Goal: Task Accomplishment & Management: Use online tool/utility

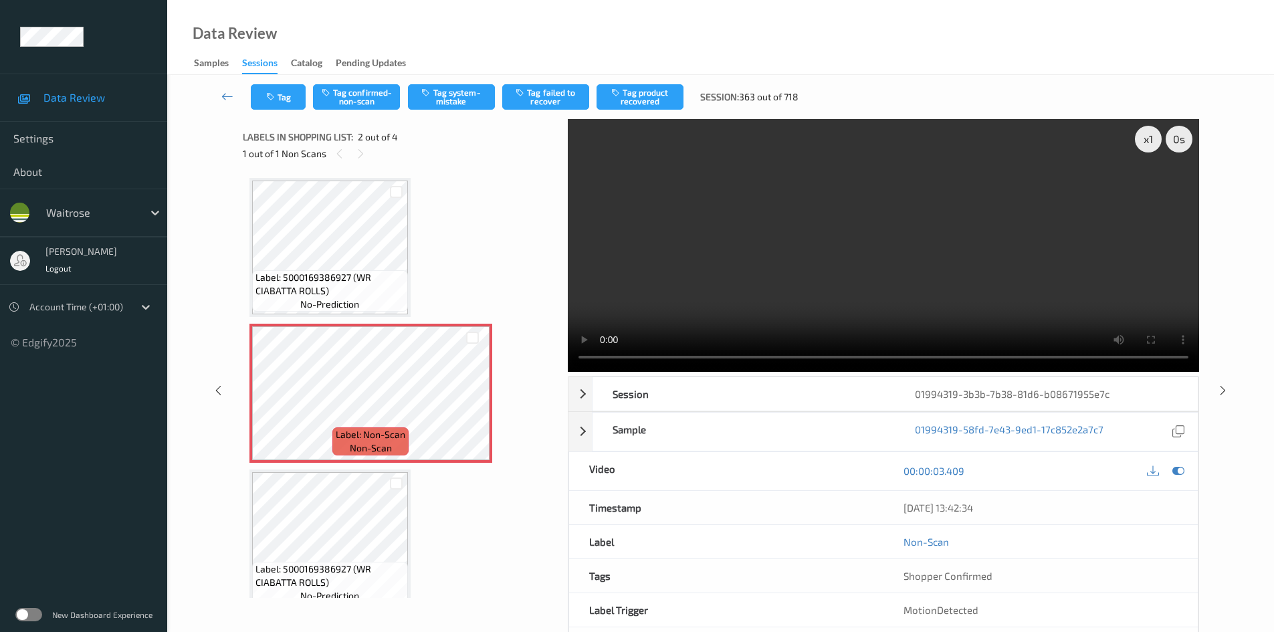
scroll to position [7, 0]
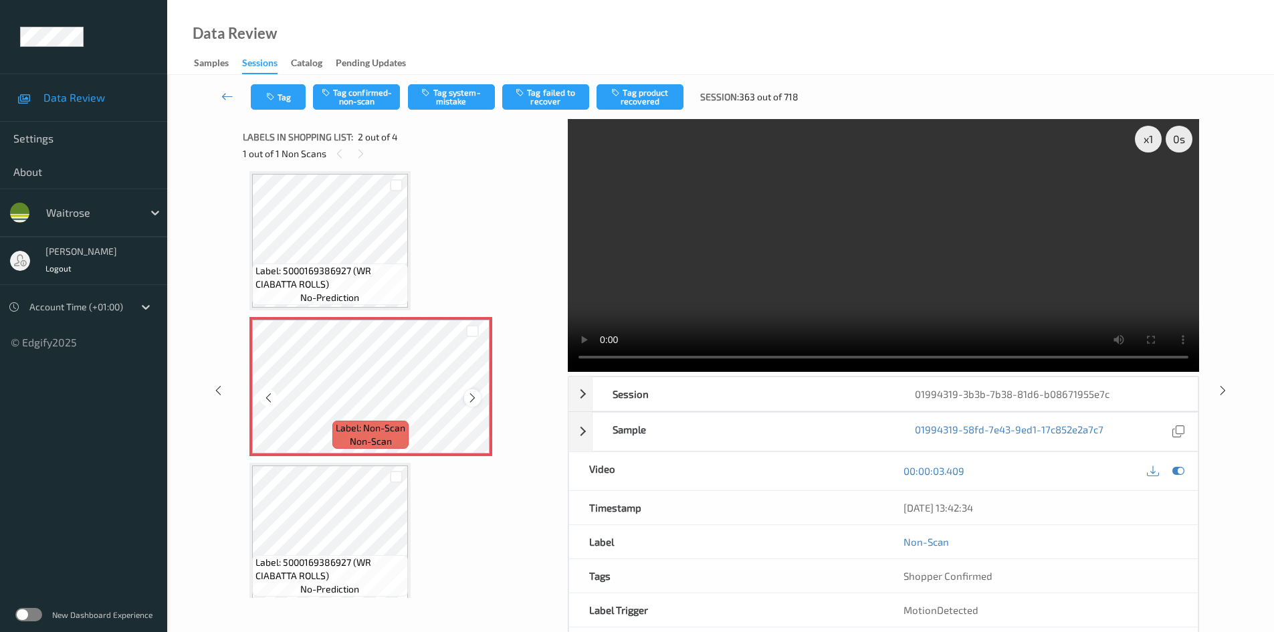
click at [475, 394] on icon at bounding box center [472, 398] width 11 height 12
click at [475, 395] on icon at bounding box center [472, 398] width 11 height 12
click at [1147, 136] on div "x 1" at bounding box center [1148, 139] width 27 height 27
click at [738, 222] on video at bounding box center [883, 245] width 631 height 253
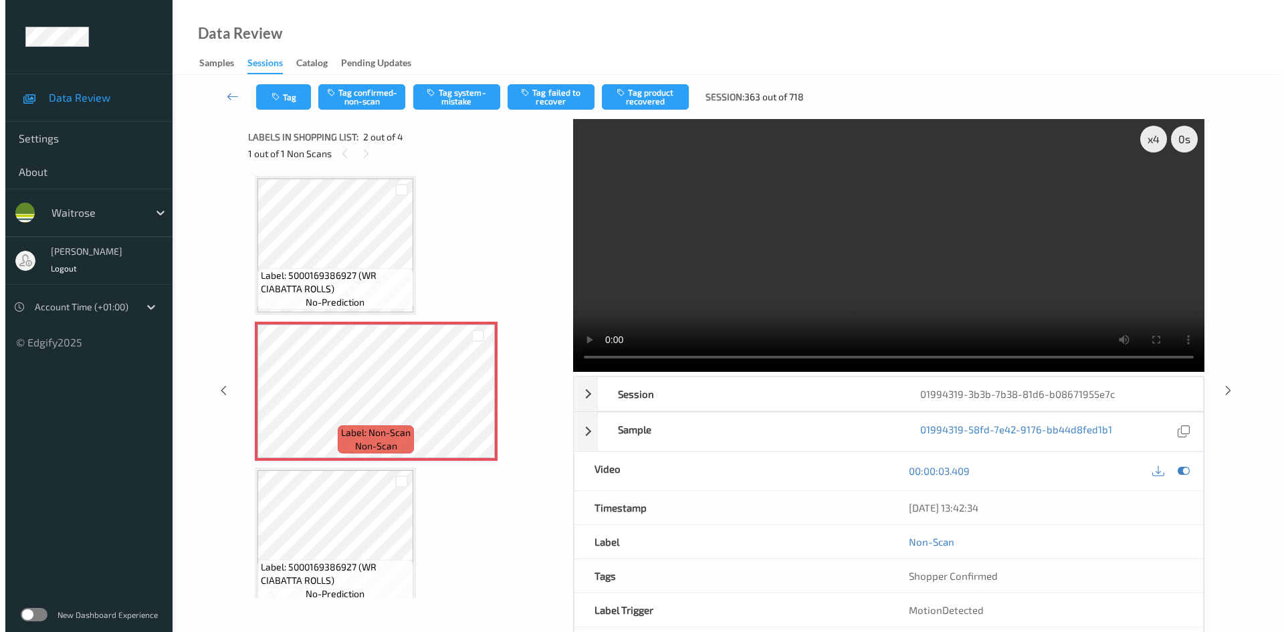
scroll to position [0, 0]
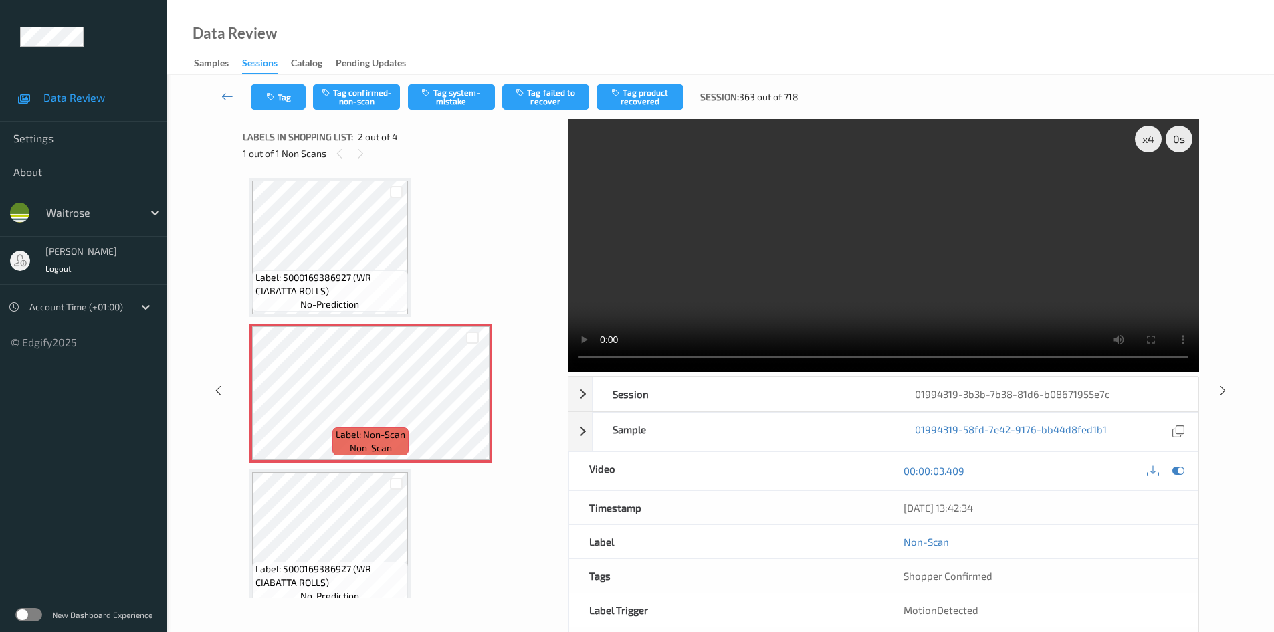
click at [674, 278] on video at bounding box center [883, 245] width 631 height 253
click at [724, 243] on video at bounding box center [883, 245] width 631 height 253
click at [460, 93] on button "Tag system-mistake" at bounding box center [451, 96] width 87 height 25
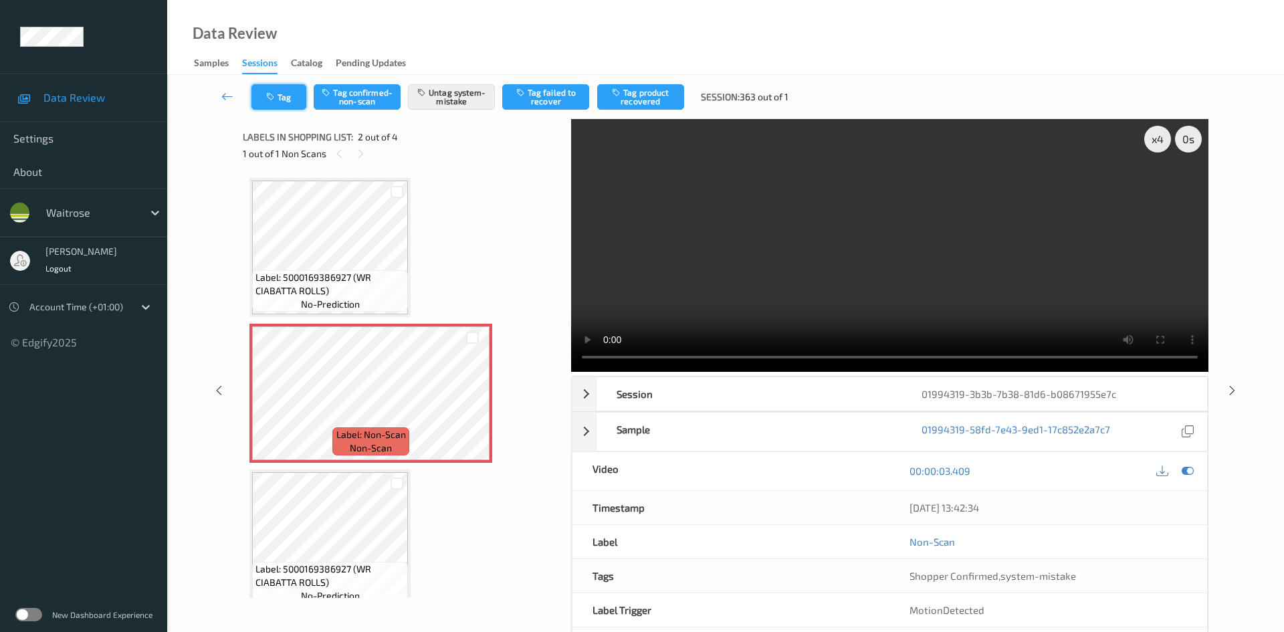
click at [284, 96] on button "Tag" at bounding box center [278, 96] width 55 height 25
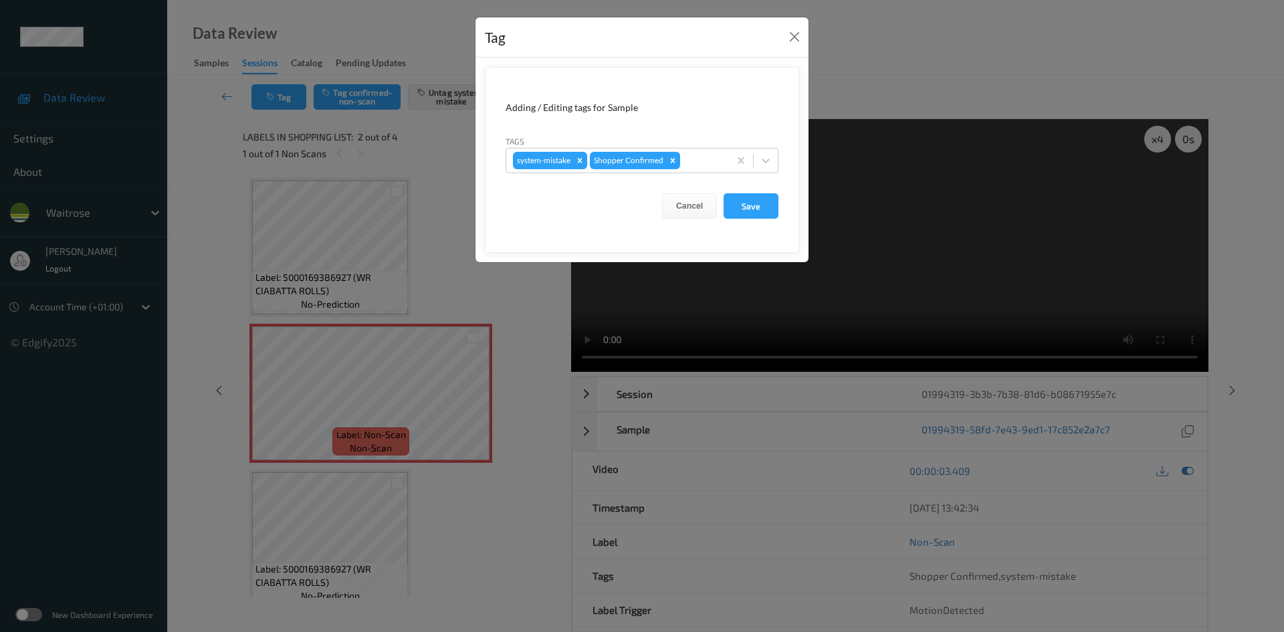
click at [784, 164] on form "Adding / Editing tags for Sample Tags system-mistake Shopper Confirmed Cancel S…" at bounding box center [642, 160] width 314 height 186
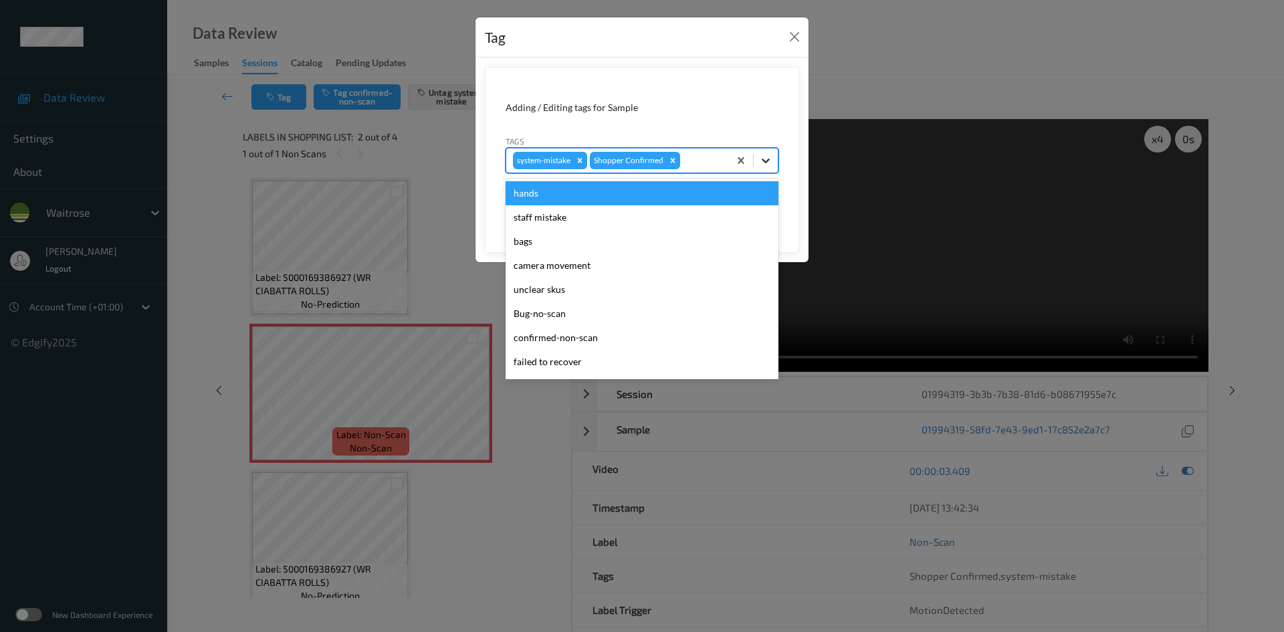
click at [769, 166] on icon at bounding box center [765, 160] width 13 height 13
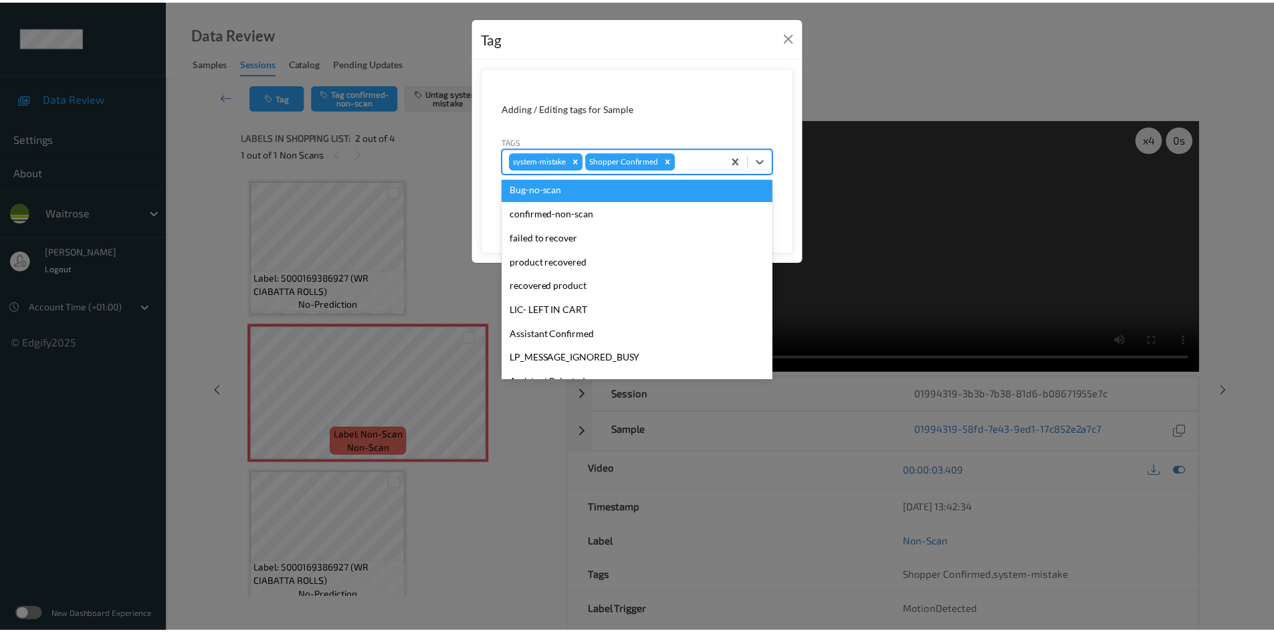
scroll to position [334, 0]
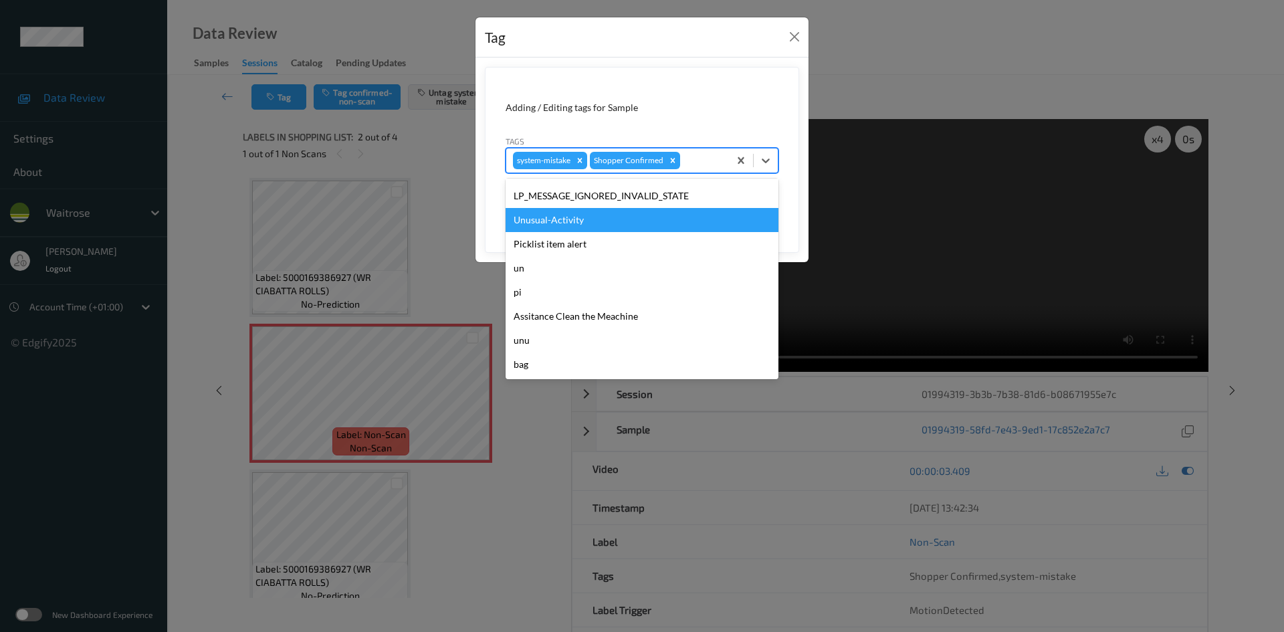
drag, startPoint x: 577, startPoint y: 221, endPoint x: 597, endPoint y: 218, distance: 20.2
click at [579, 221] on div "Unusual-Activity" at bounding box center [642, 220] width 273 height 24
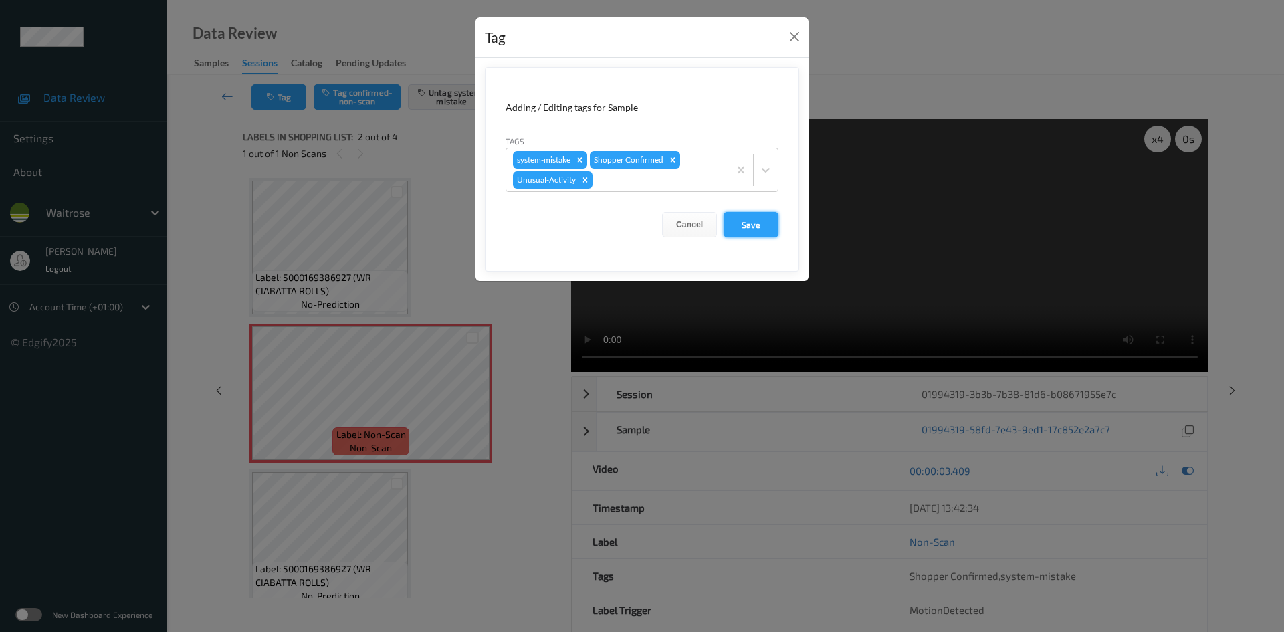
click at [741, 230] on button "Save" at bounding box center [751, 224] width 55 height 25
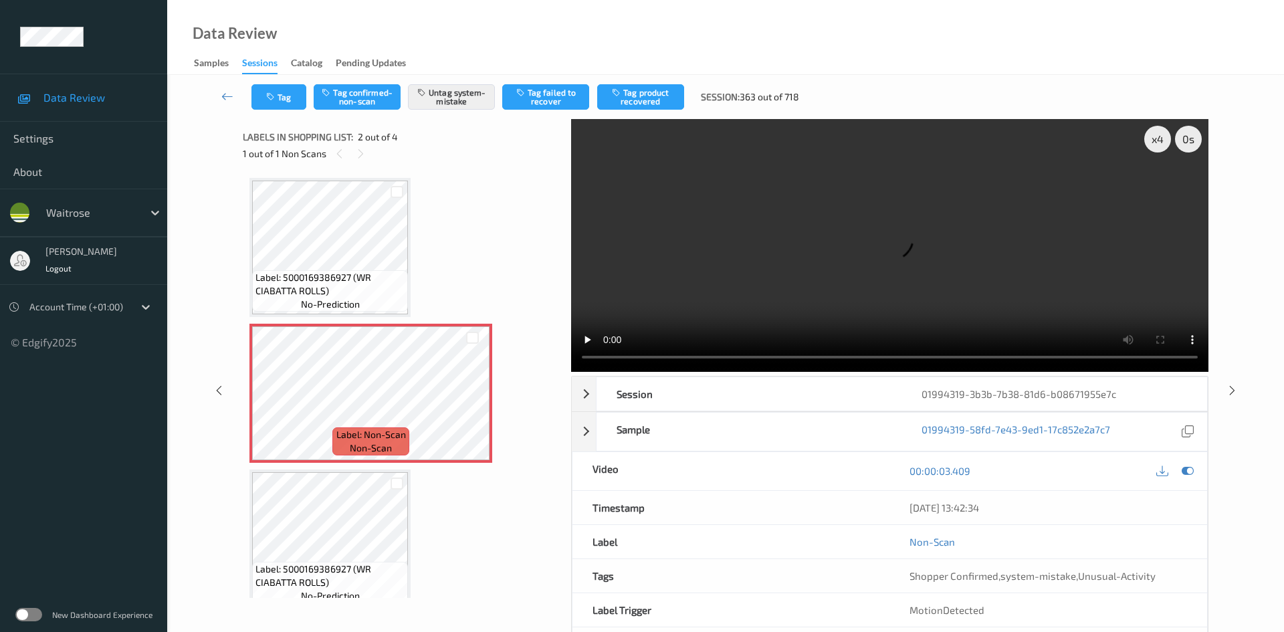
drag, startPoint x: 224, startPoint y: 85, endPoint x: 245, endPoint y: 86, distance: 21.4
click at [224, 85] on link at bounding box center [227, 96] width 47 height 25
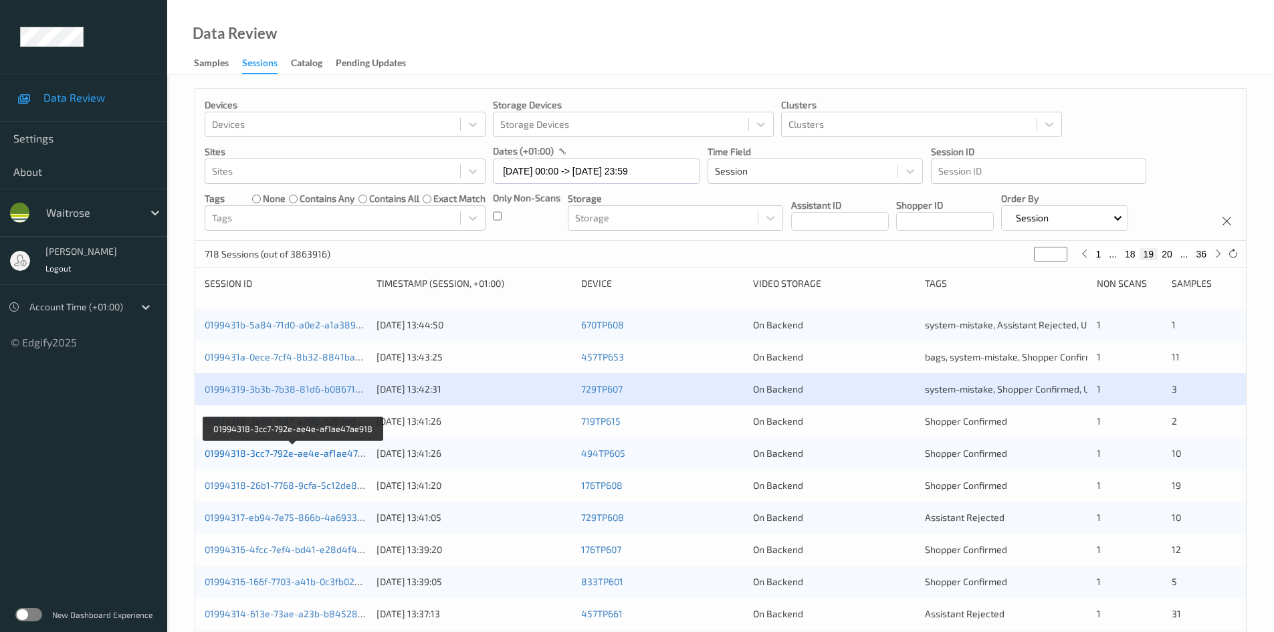
click at [251, 453] on link "01994318-3cc7-792e-ae4e-af1ae47ae918" at bounding box center [294, 452] width 179 height 11
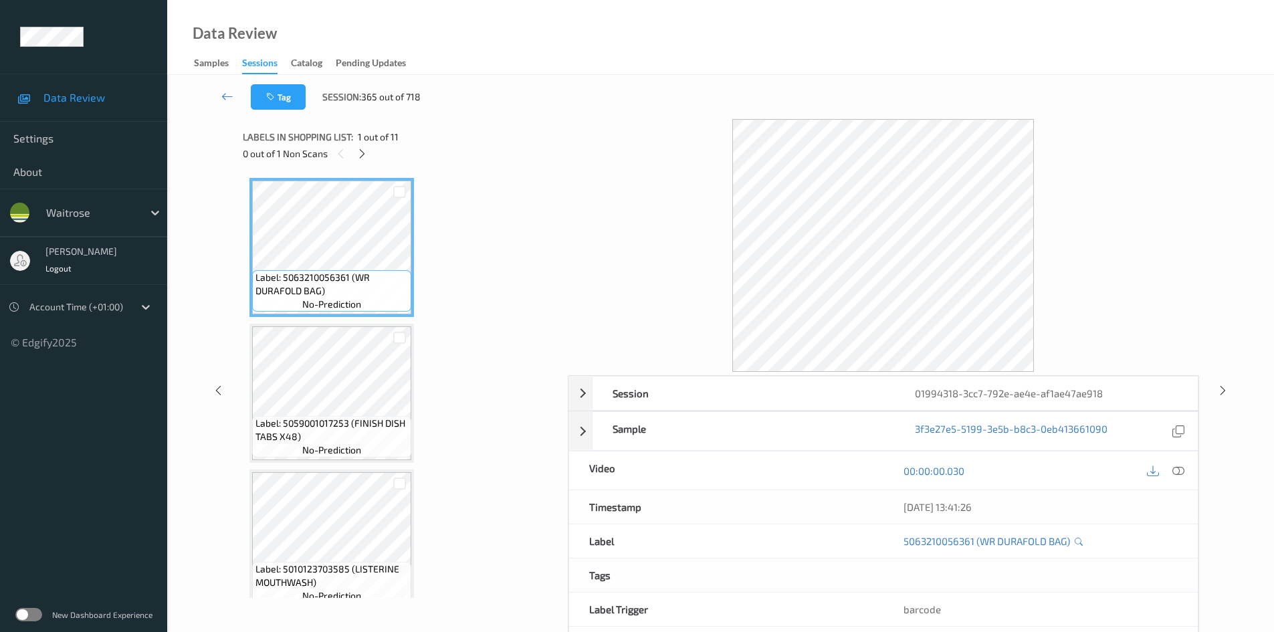
drag, startPoint x: 366, startPoint y: 156, endPoint x: 593, endPoint y: 209, distance: 233.6
click at [366, 158] on icon at bounding box center [362, 154] width 11 height 12
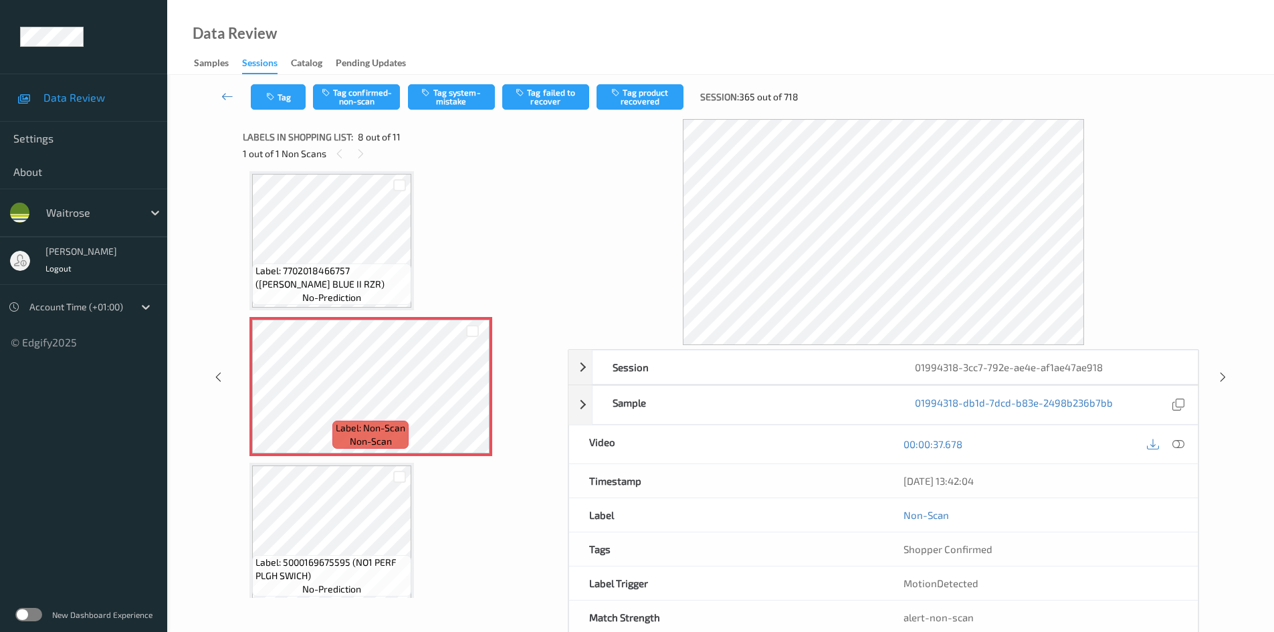
click at [1177, 447] on icon at bounding box center [1179, 444] width 12 height 12
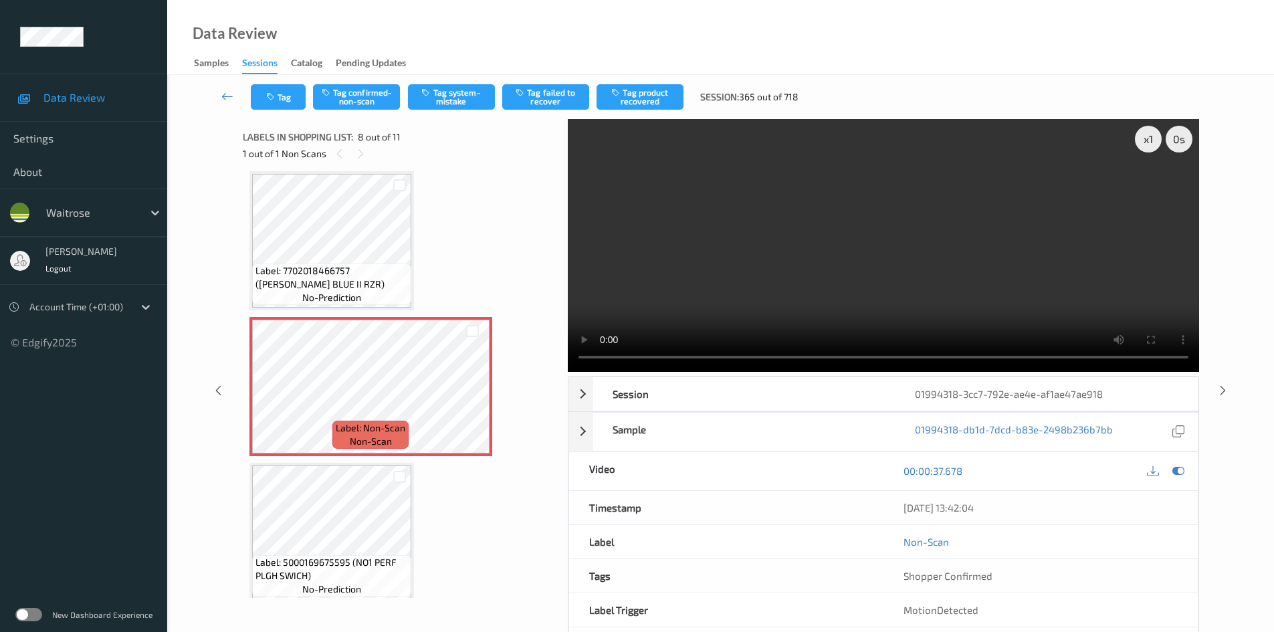
click at [787, 306] on video at bounding box center [883, 245] width 631 height 253
click at [819, 271] on video at bounding box center [883, 245] width 631 height 253
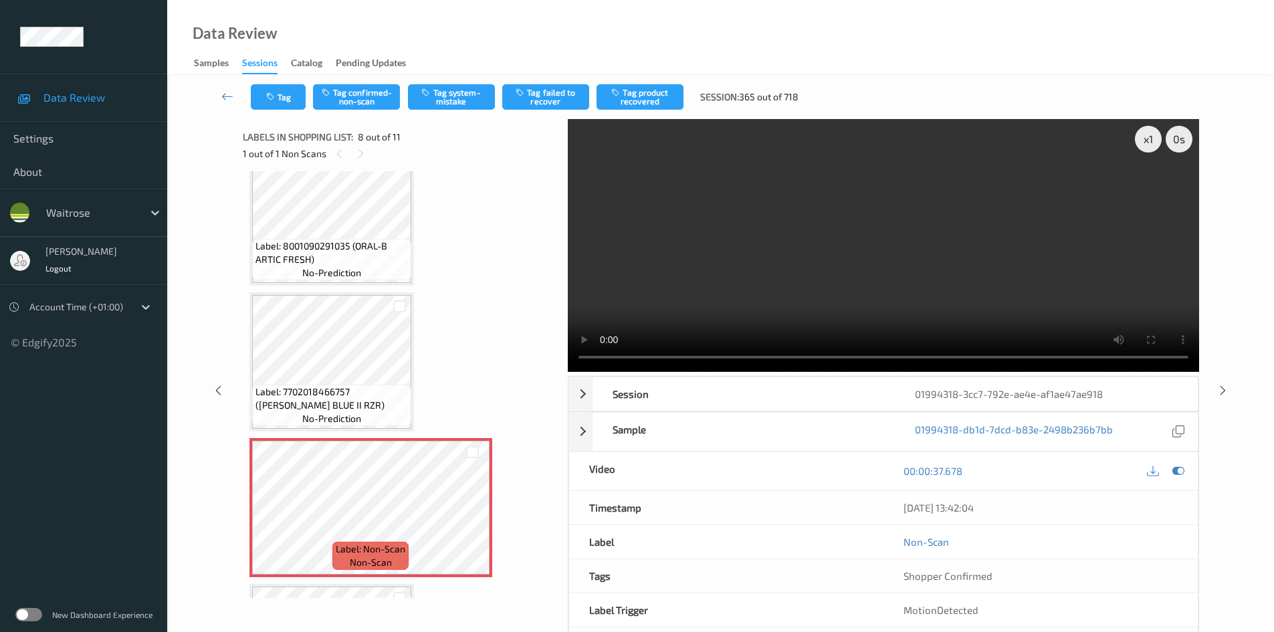
scroll to position [748, 0]
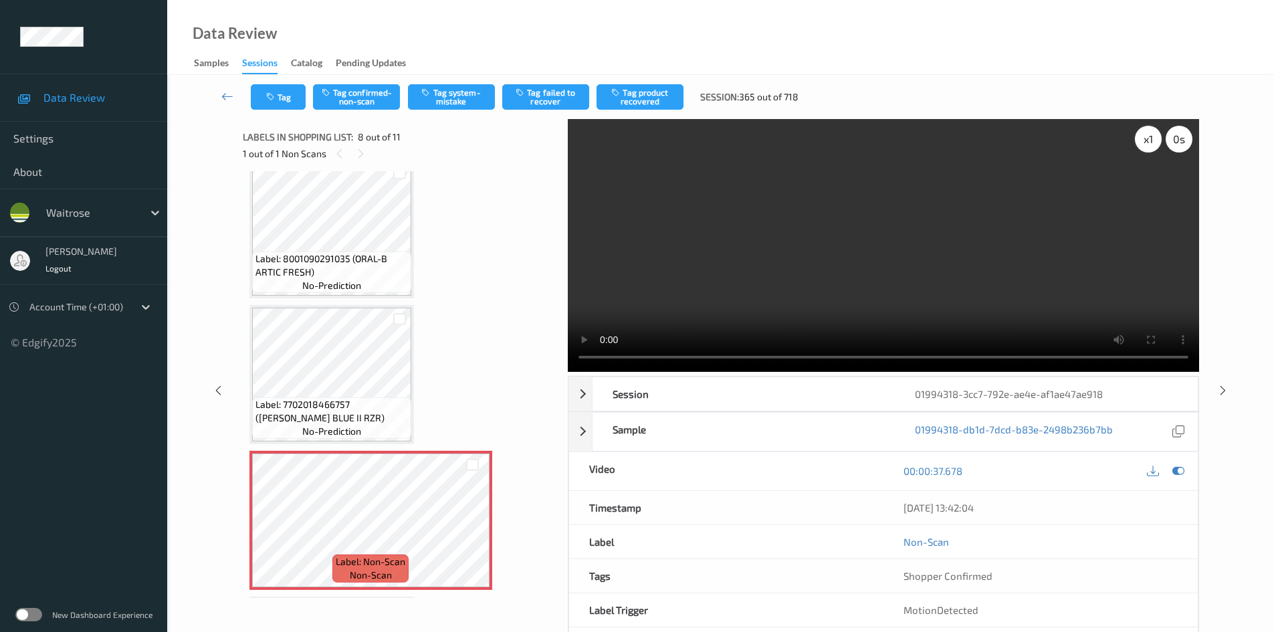
click at [1144, 142] on div "x 1" at bounding box center [1148, 139] width 27 height 27
click at [1150, 142] on div "x 2" at bounding box center [1148, 139] width 27 height 27
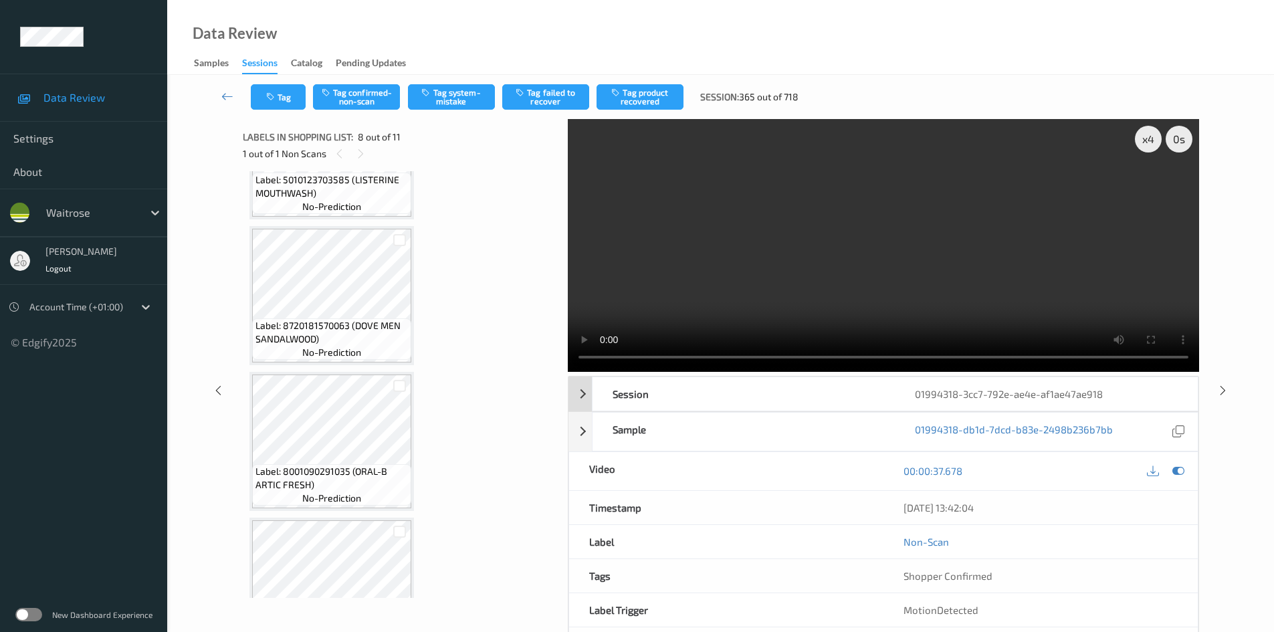
scroll to position [669, 0]
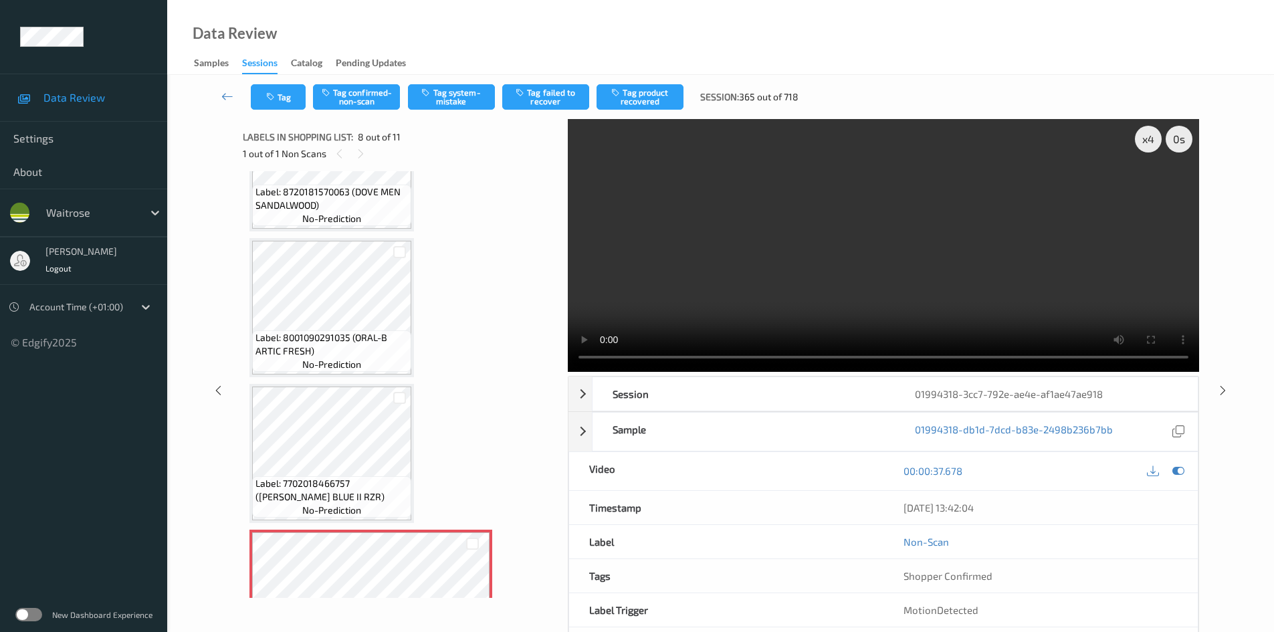
click at [858, 223] on video at bounding box center [883, 245] width 631 height 253
click at [712, 269] on video at bounding box center [883, 245] width 631 height 253
click at [736, 308] on video at bounding box center [883, 245] width 631 height 253
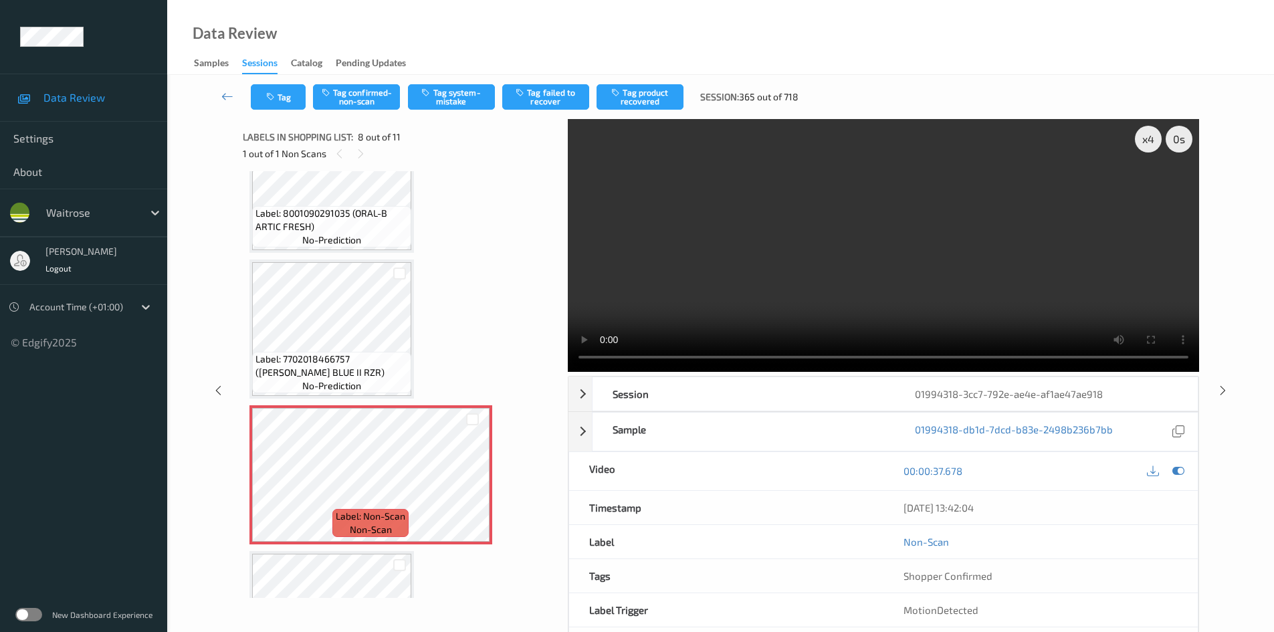
scroll to position [803, 0]
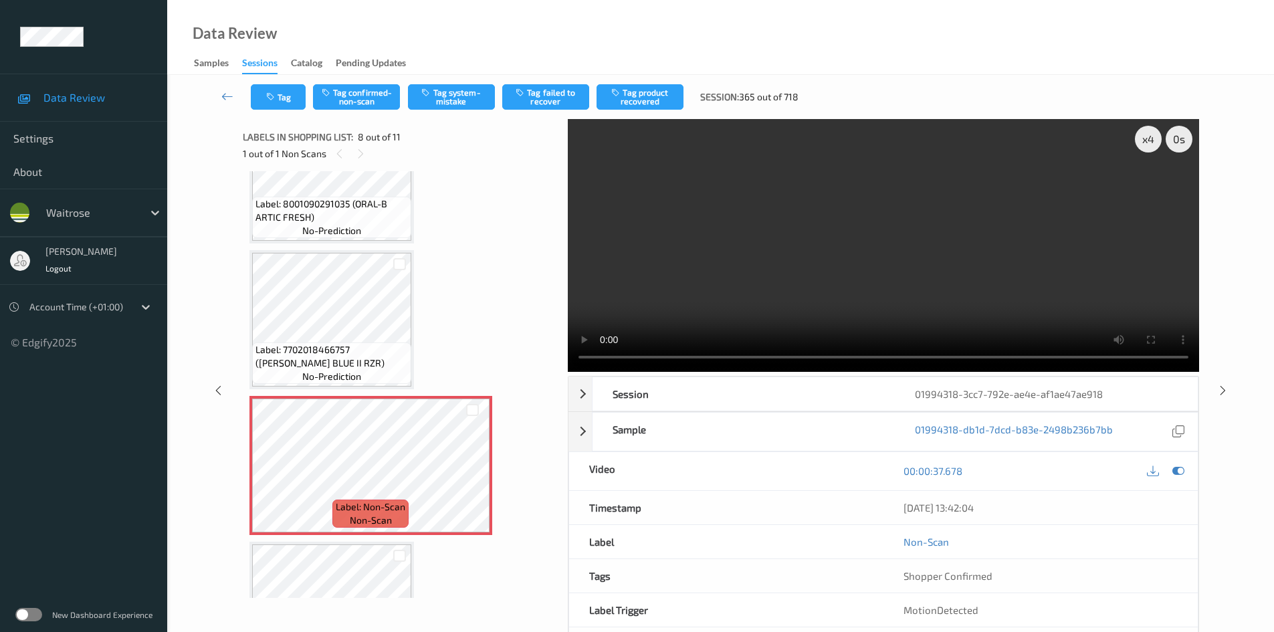
click at [724, 279] on video at bounding box center [883, 245] width 631 height 253
click at [929, 274] on video at bounding box center [883, 245] width 631 height 253
click at [771, 320] on video at bounding box center [883, 245] width 631 height 253
click at [894, 273] on video at bounding box center [883, 245] width 631 height 253
click at [822, 273] on video at bounding box center [883, 245] width 631 height 253
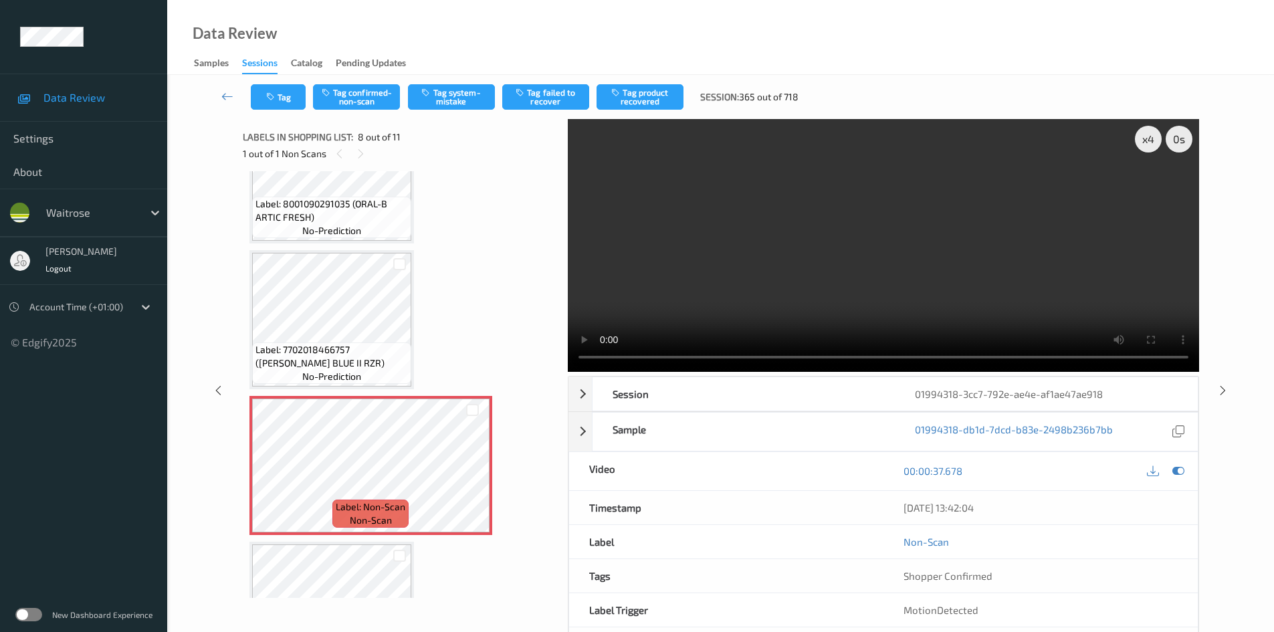
click at [743, 256] on video at bounding box center [883, 245] width 631 height 253
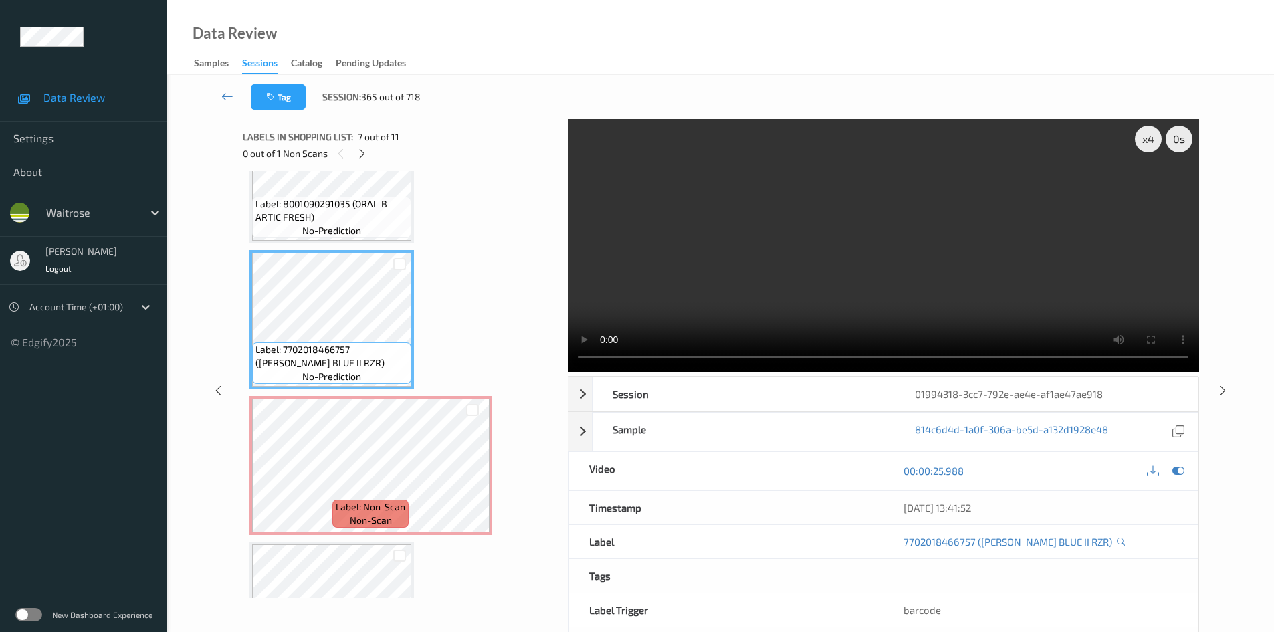
click at [817, 273] on video at bounding box center [883, 245] width 631 height 253
click at [715, 268] on video at bounding box center [883, 245] width 631 height 253
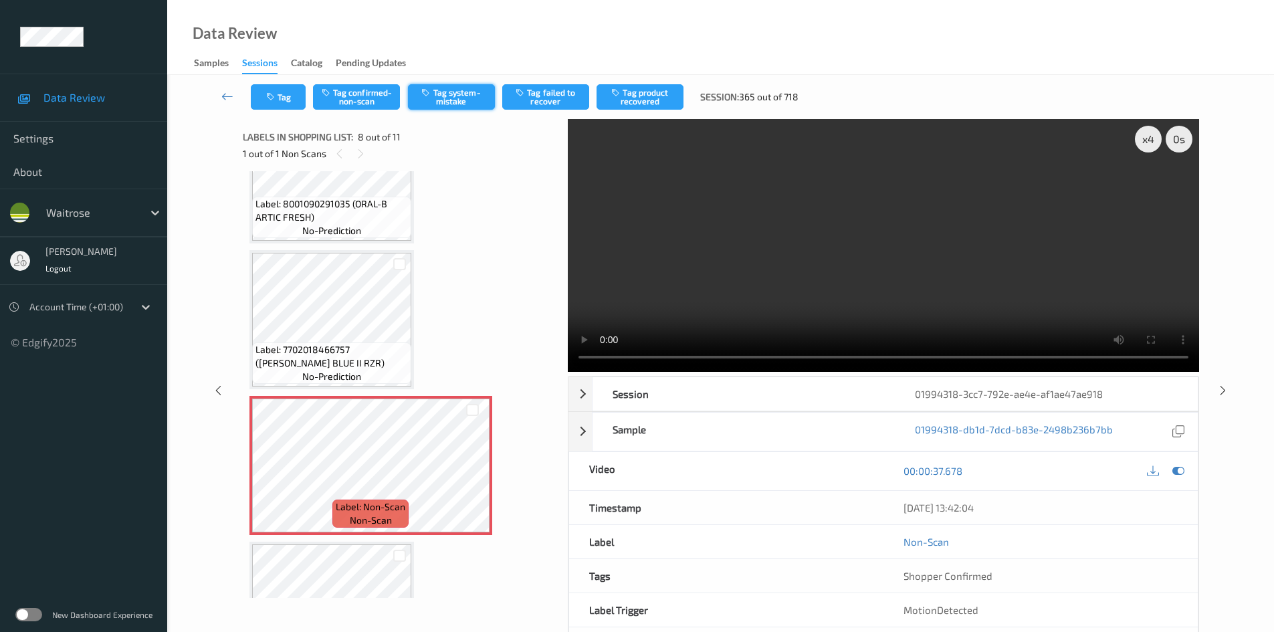
click at [448, 93] on button "Tag system-mistake" at bounding box center [451, 96] width 87 height 25
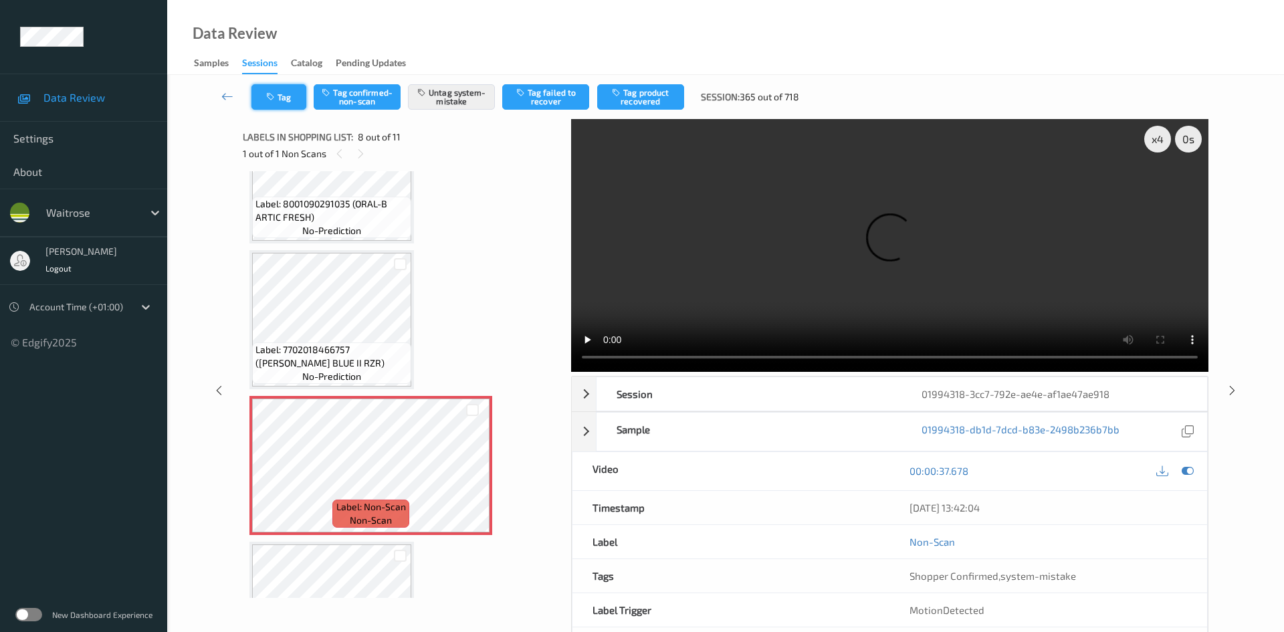
click at [291, 88] on button "Tag" at bounding box center [278, 96] width 55 height 25
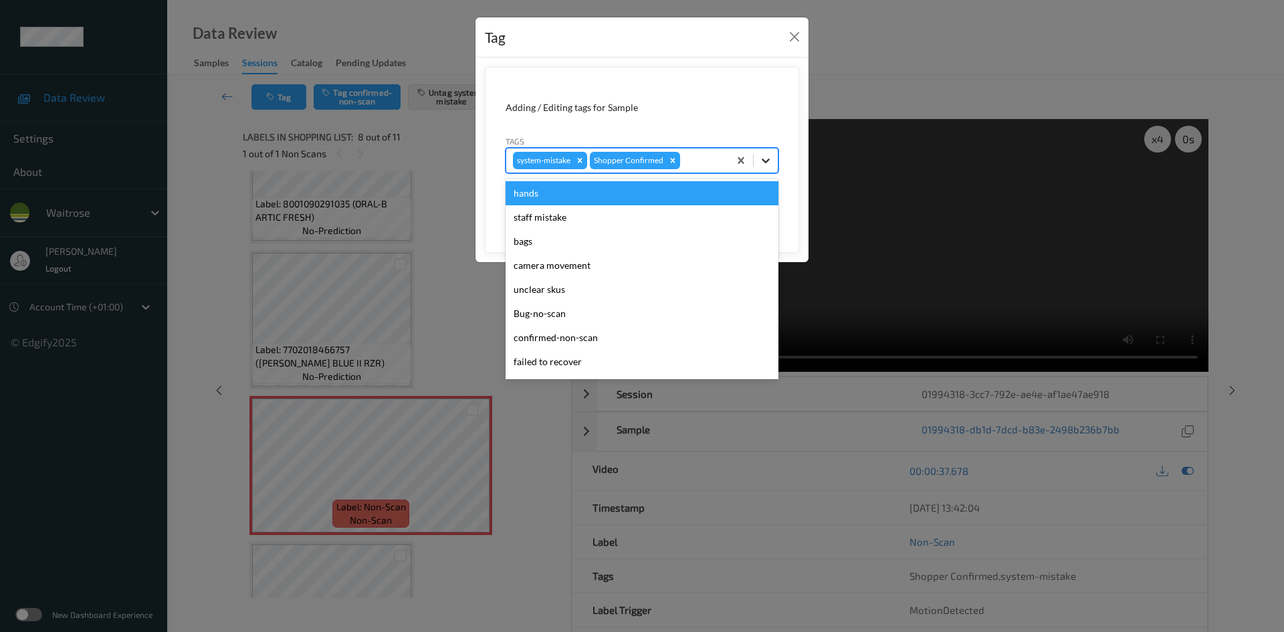
click at [760, 156] on icon at bounding box center [765, 160] width 13 height 13
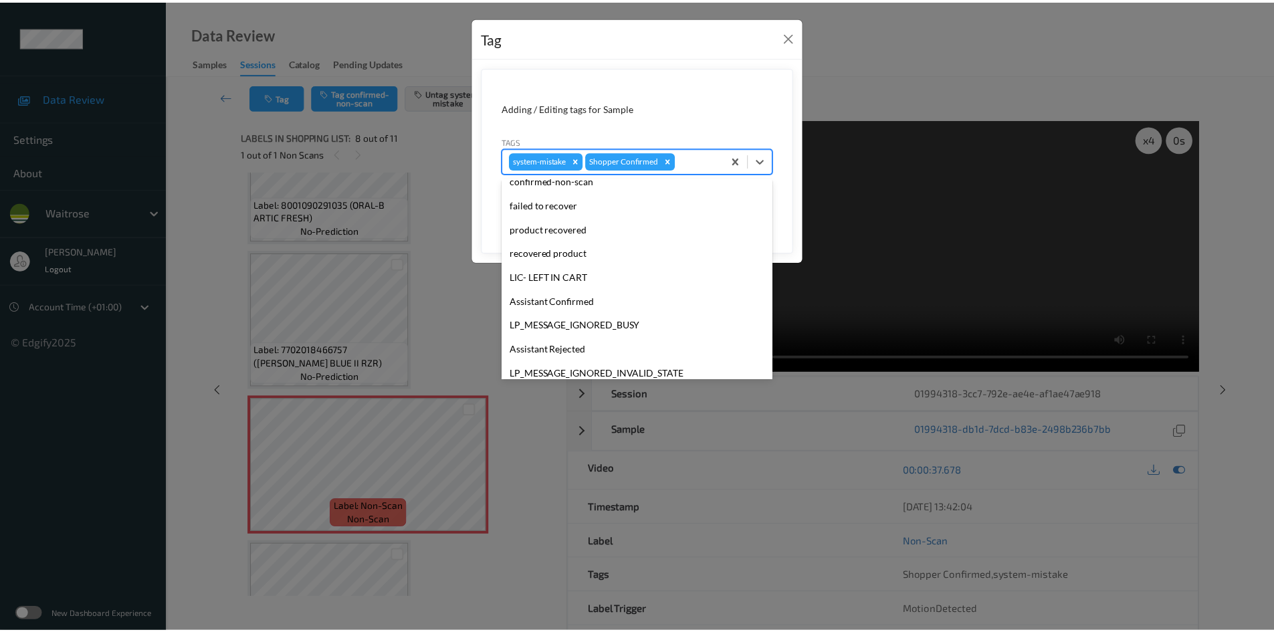
scroll to position [334, 0]
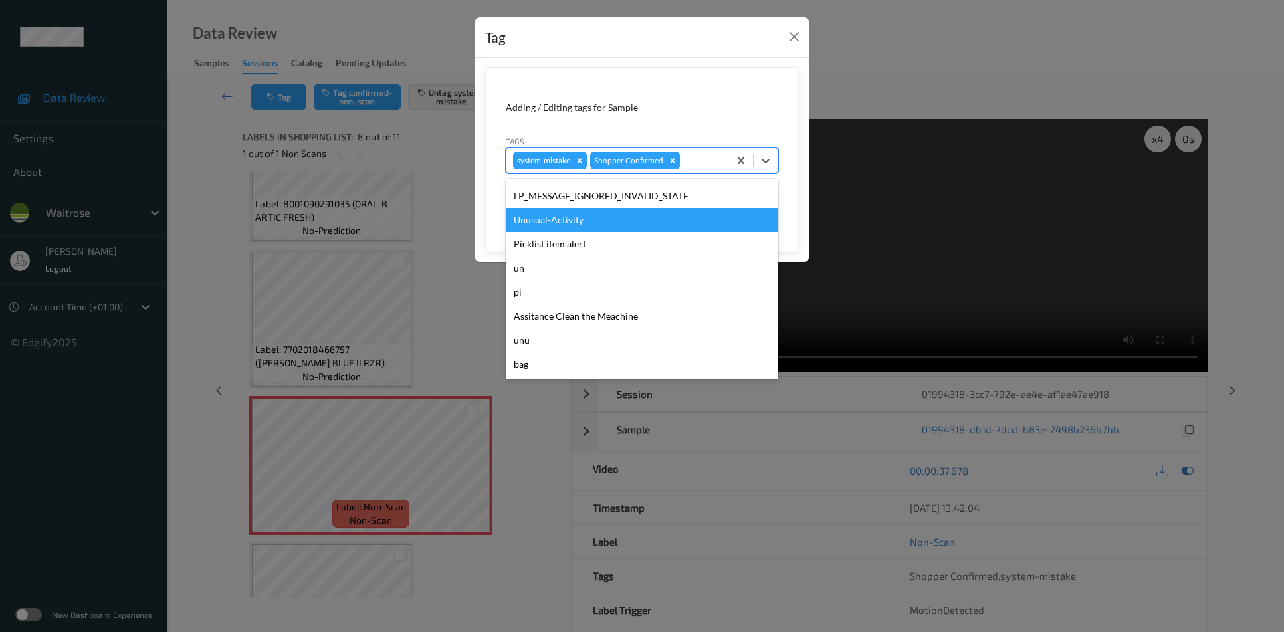
click at [606, 218] on div "Unusual-Activity" at bounding box center [642, 220] width 273 height 24
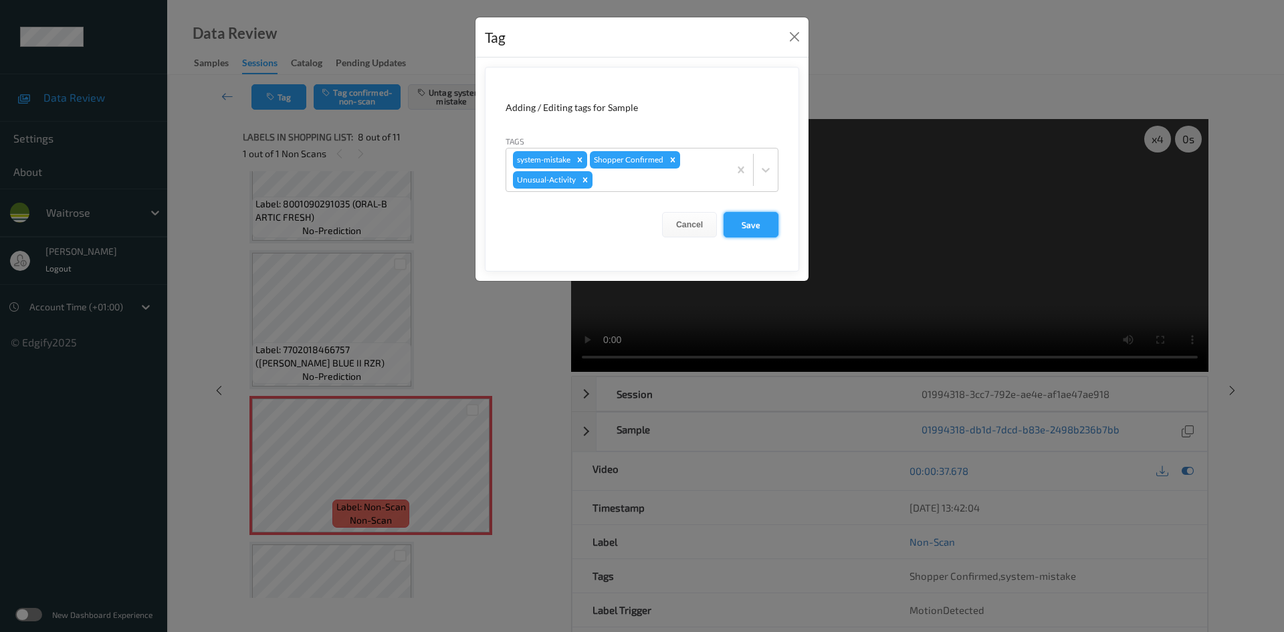
click at [758, 223] on button "Save" at bounding box center [751, 224] width 55 height 25
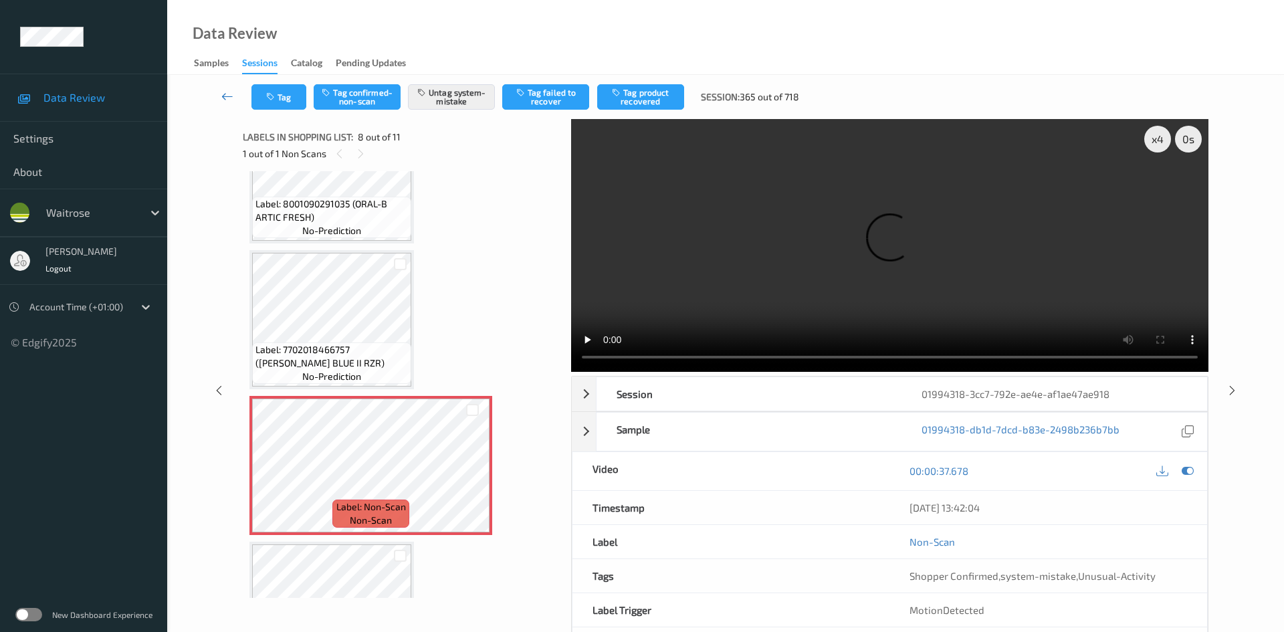
click at [225, 90] on icon at bounding box center [227, 96] width 12 height 13
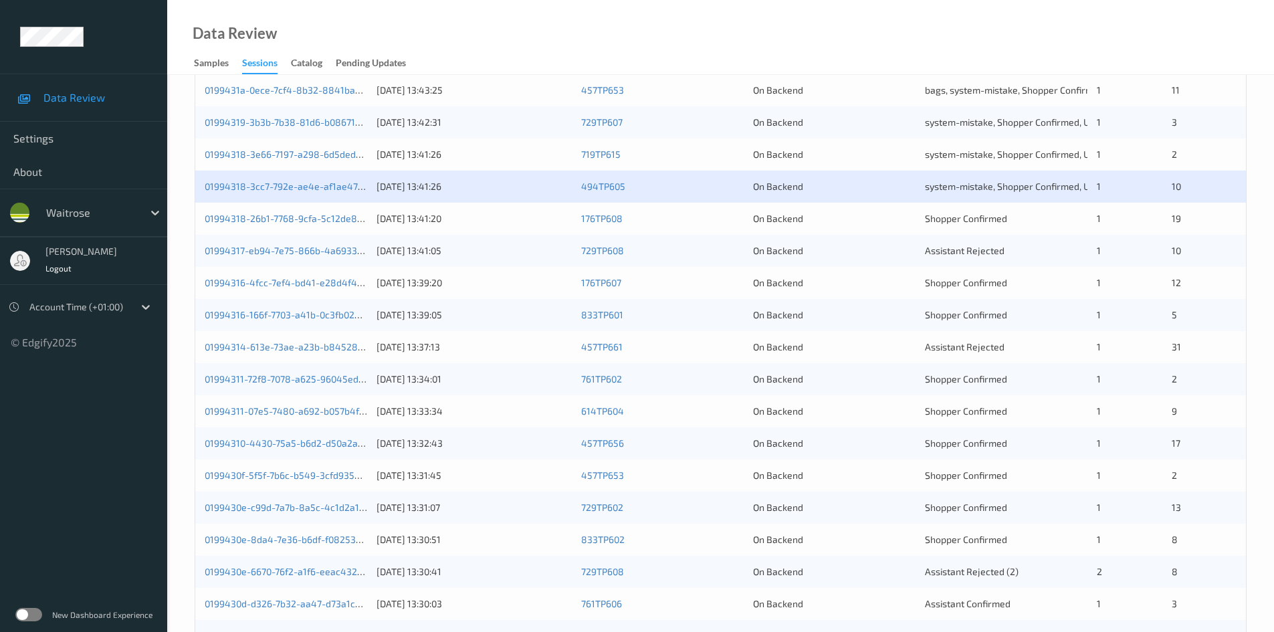
scroll to position [268, 0]
click at [264, 250] on link "01994317-eb94-7e75-866b-4a6933c7c9d0" at bounding box center [296, 249] width 183 height 11
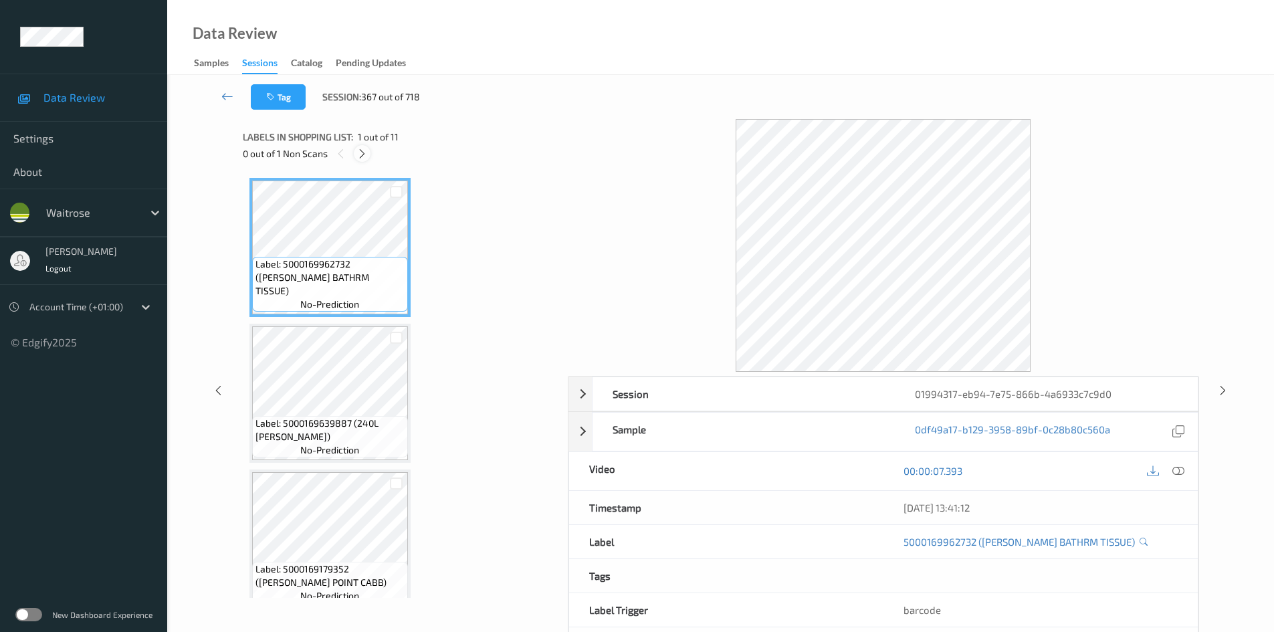
click at [359, 155] on icon at bounding box center [362, 154] width 11 height 12
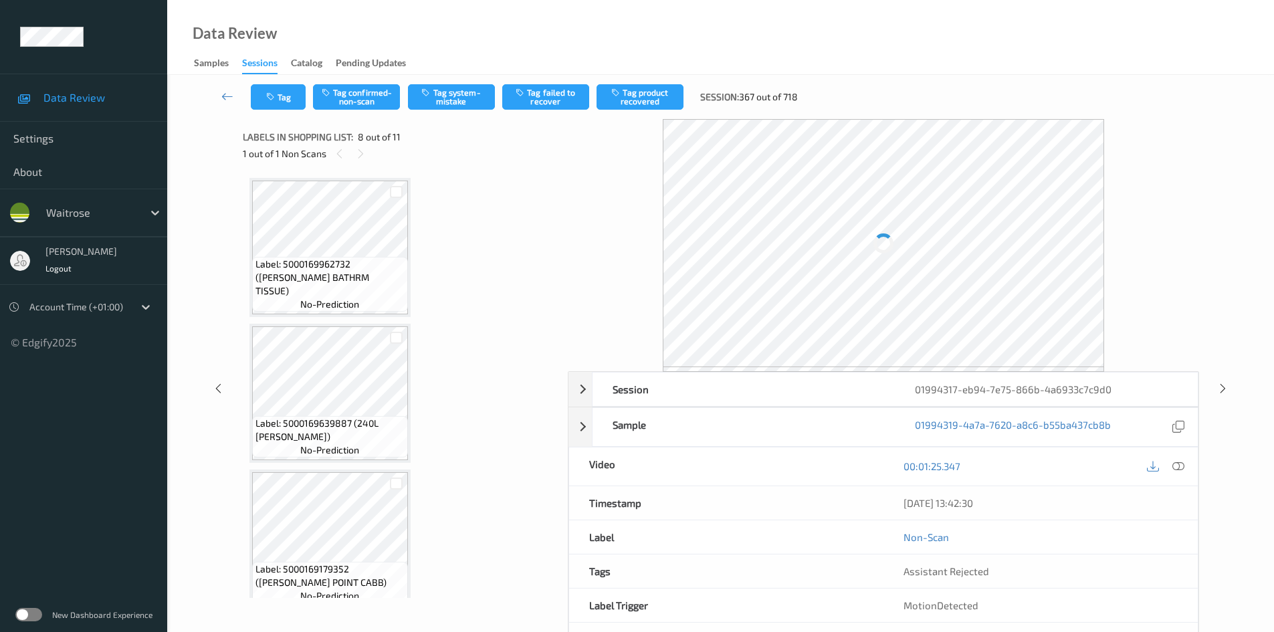
scroll to position [882, 0]
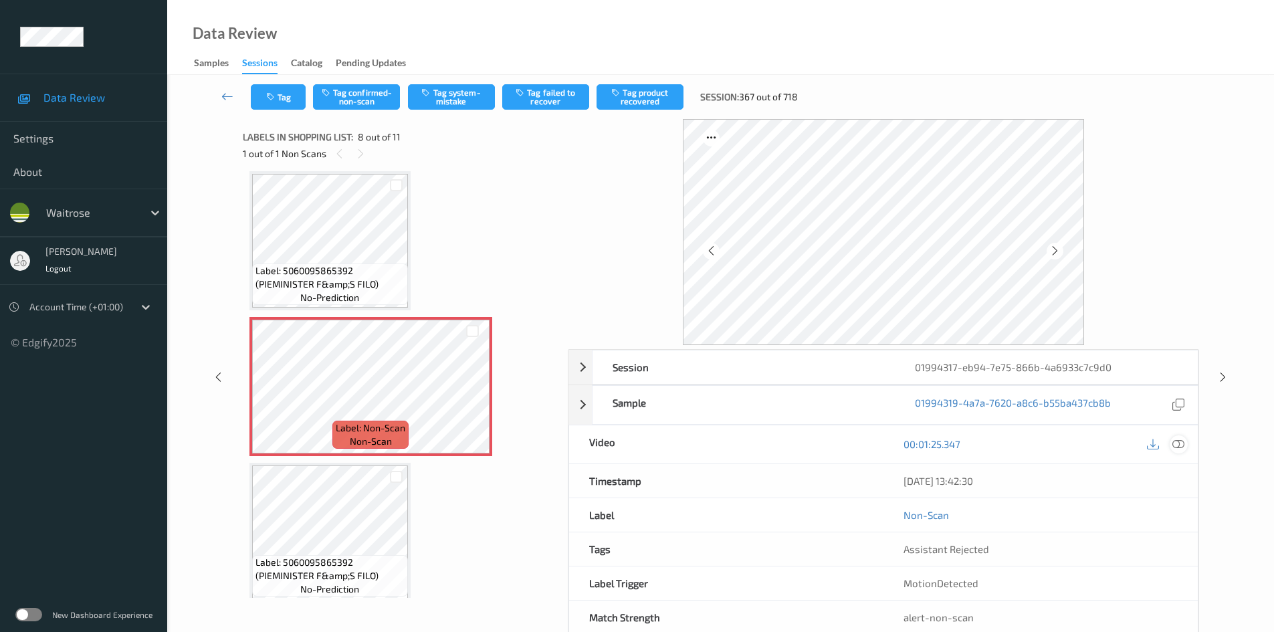
click at [1178, 443] on icon at bounding box center [1179, 444] width 12 height 12
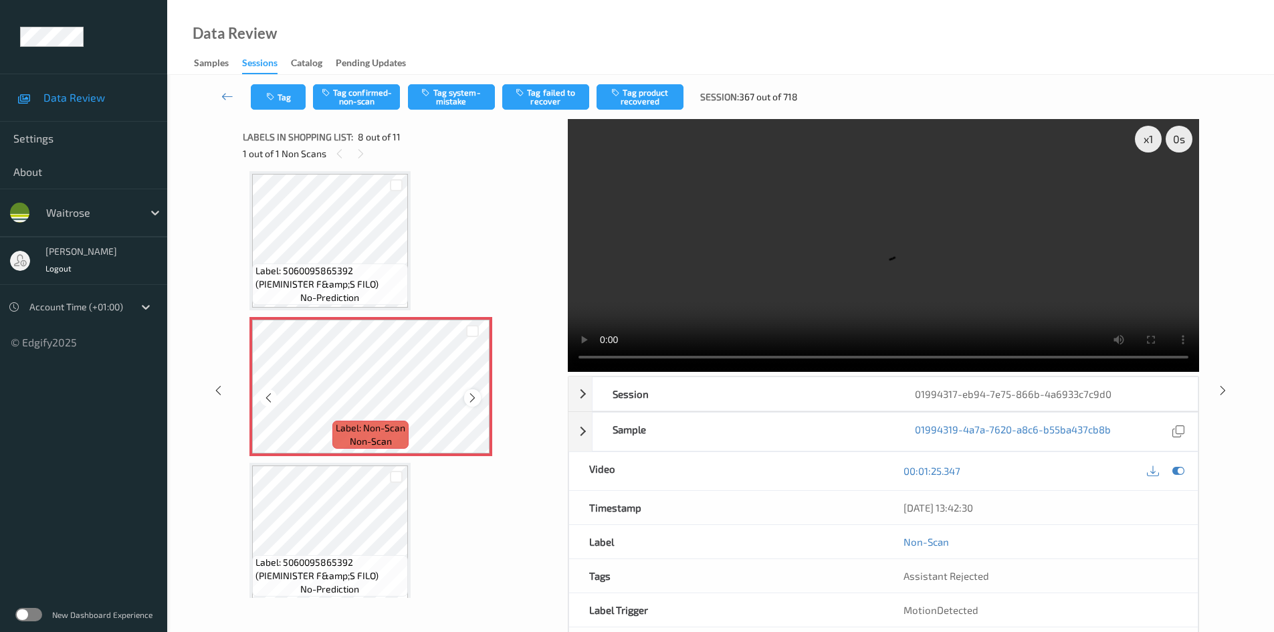
click at [472, 395] on icon at bounding box center [472, 398] width 11 height 12
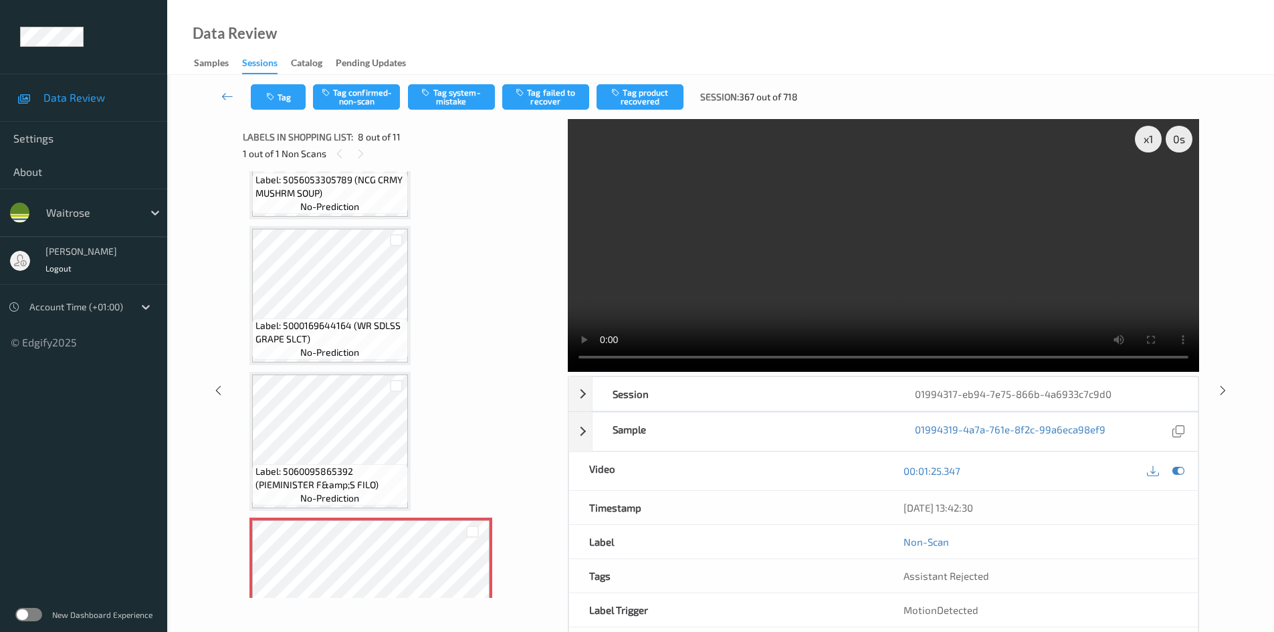
click at [1152, 152] on video at bounding box center [883, 245] width 631 height 253
click at [1152, 144] on div "x 1" at bounding box center [1148, 139] width 27 height 27
click at [1152, 144] on div "x 2" at bounding box center [1148, 139] width 27 height 27
click at [750, 274] on video at bounding box center [883, 245] width 631 height 253
click at [842, 263] on video at bounding box center [883, 245] width 631 height 253
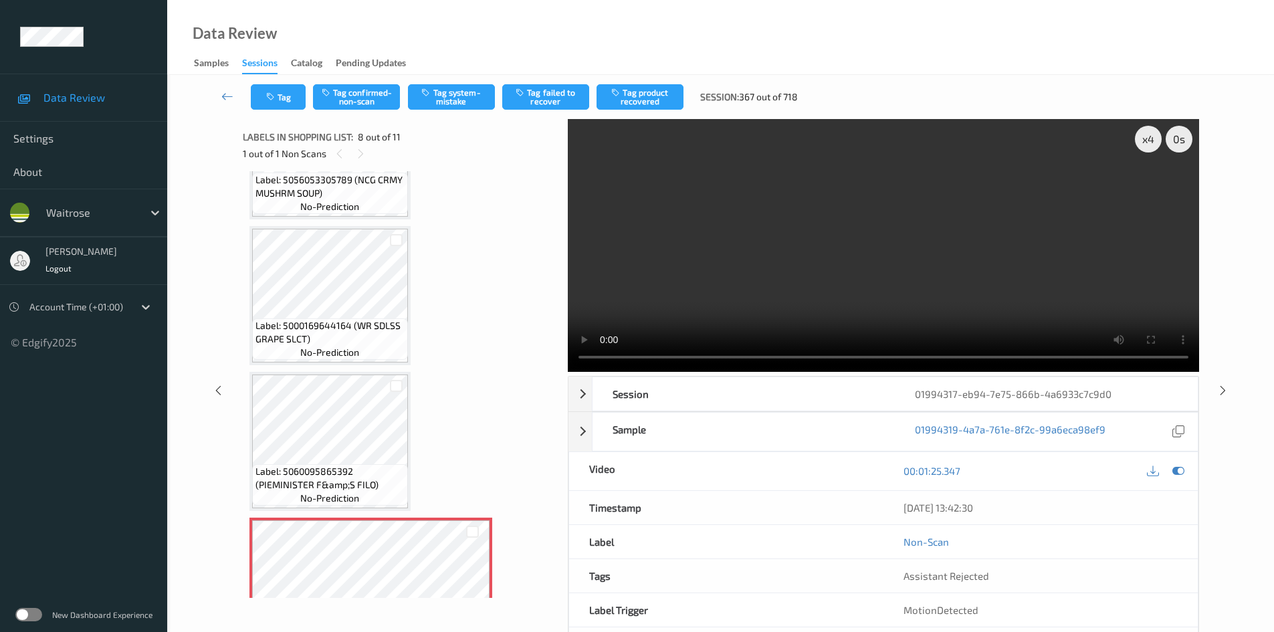
click at [842, 269] on video at bounding box center [883, 245] width 631 height 253
click at [843, 269] on video at bounding box center [883, 245] width 631 height 253
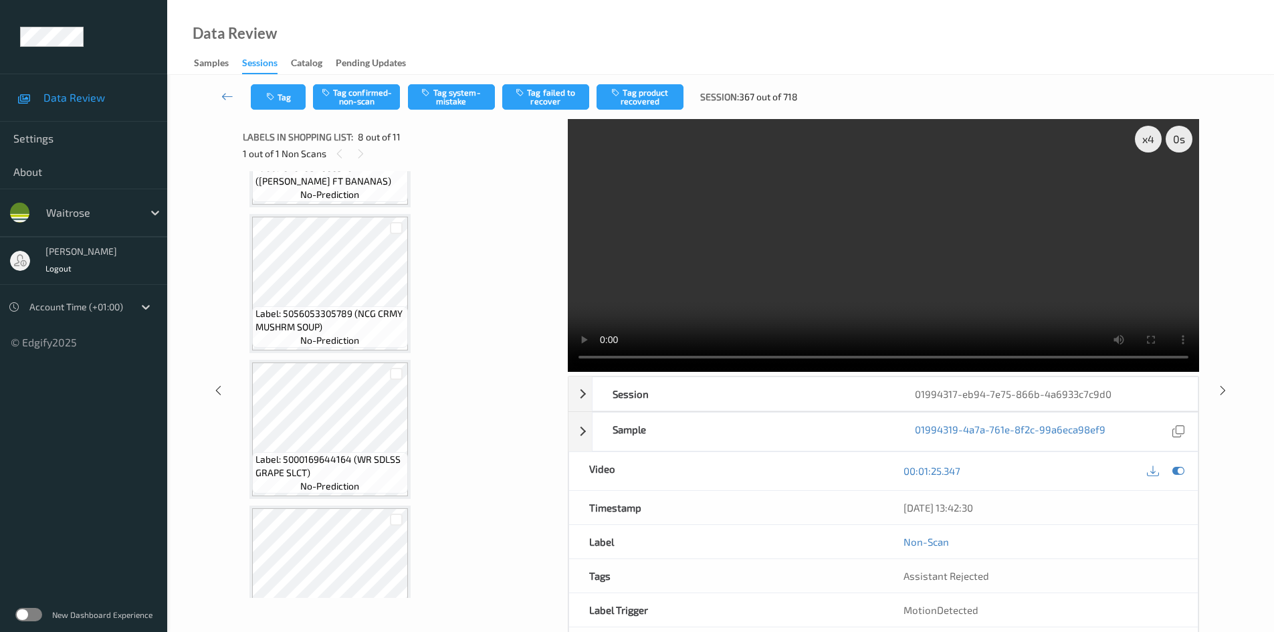
click at [849, 282] on video at bounding box center [883, 245] width 631 height 253
click at [839, 282] on video at bounding box center [883, 245] width 631 height 253
click at [836, 286] on video at bounding box center [883, 245] width 631 height 253
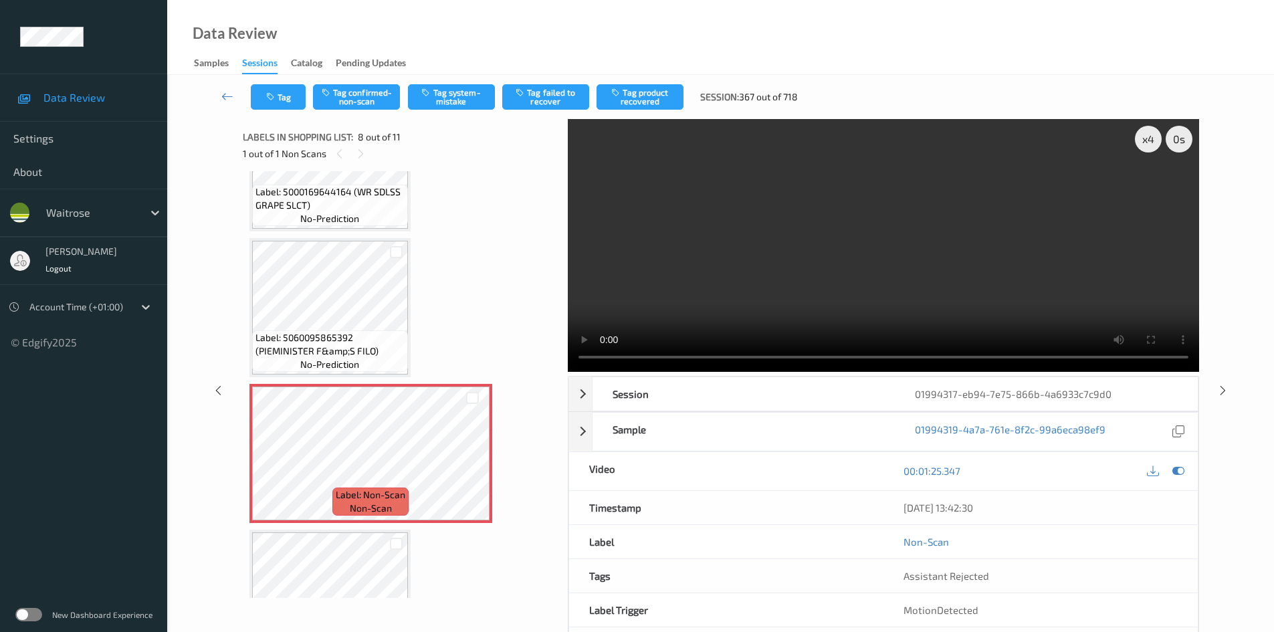
scroll to position [748, 0]
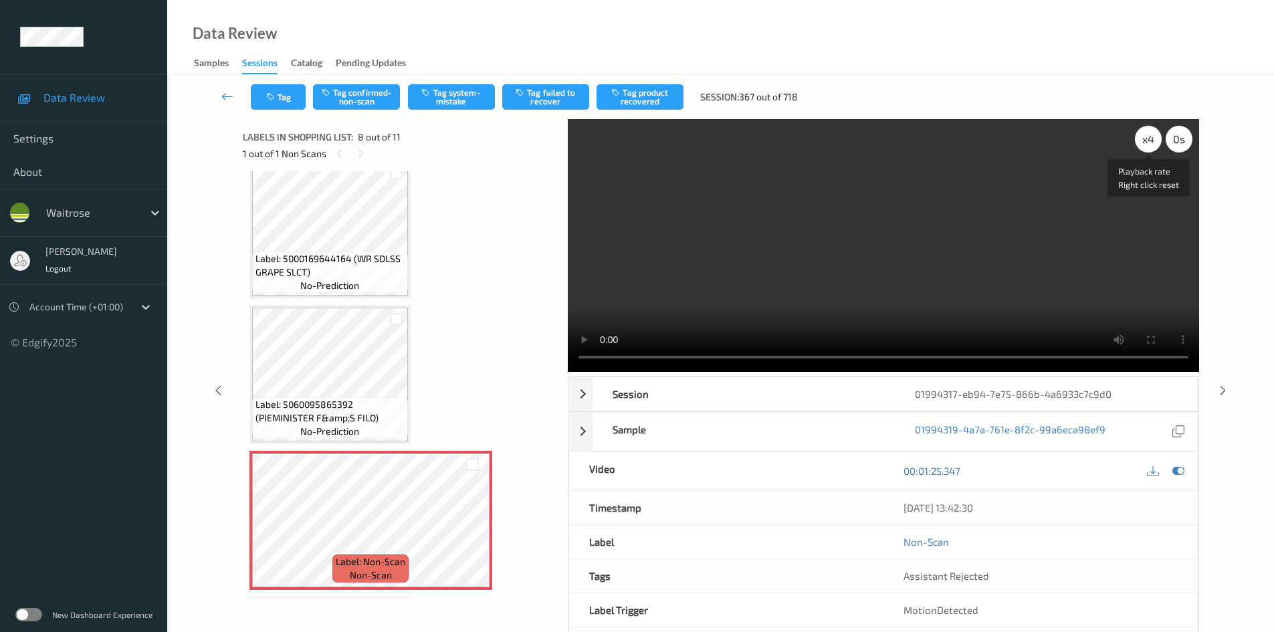
click at [1148, 138] on div "x 4" at bounding box center [1148, 139] width 27 height 27
click at [1147, 140] on div "x 8" at bounding box center [1148, 139] width 27 height 27
click at [1144, 144] on div "x 1" at bounding box center [1148, 139] width 27 height 27
click at [1058, 210] on video at bounding box center [883, 245] width 631 height 253
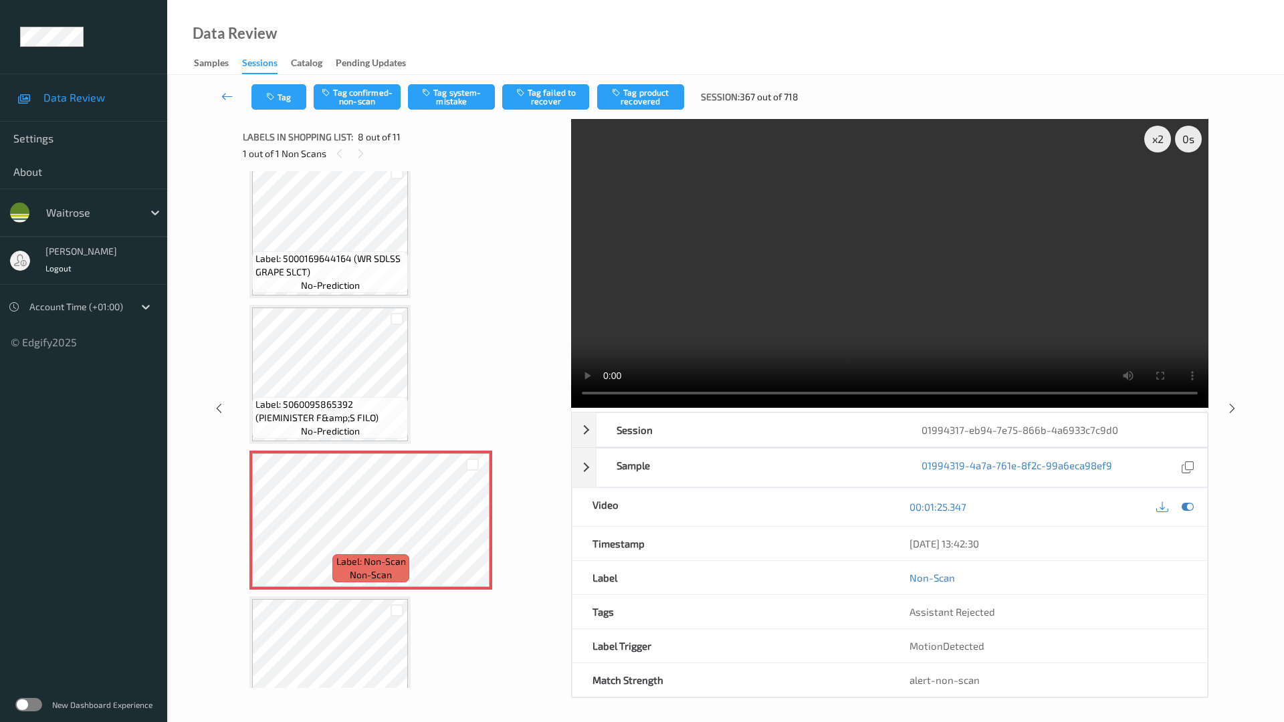
click at [896, 408] on video at bounding box center [889, 263] width 637 height 289
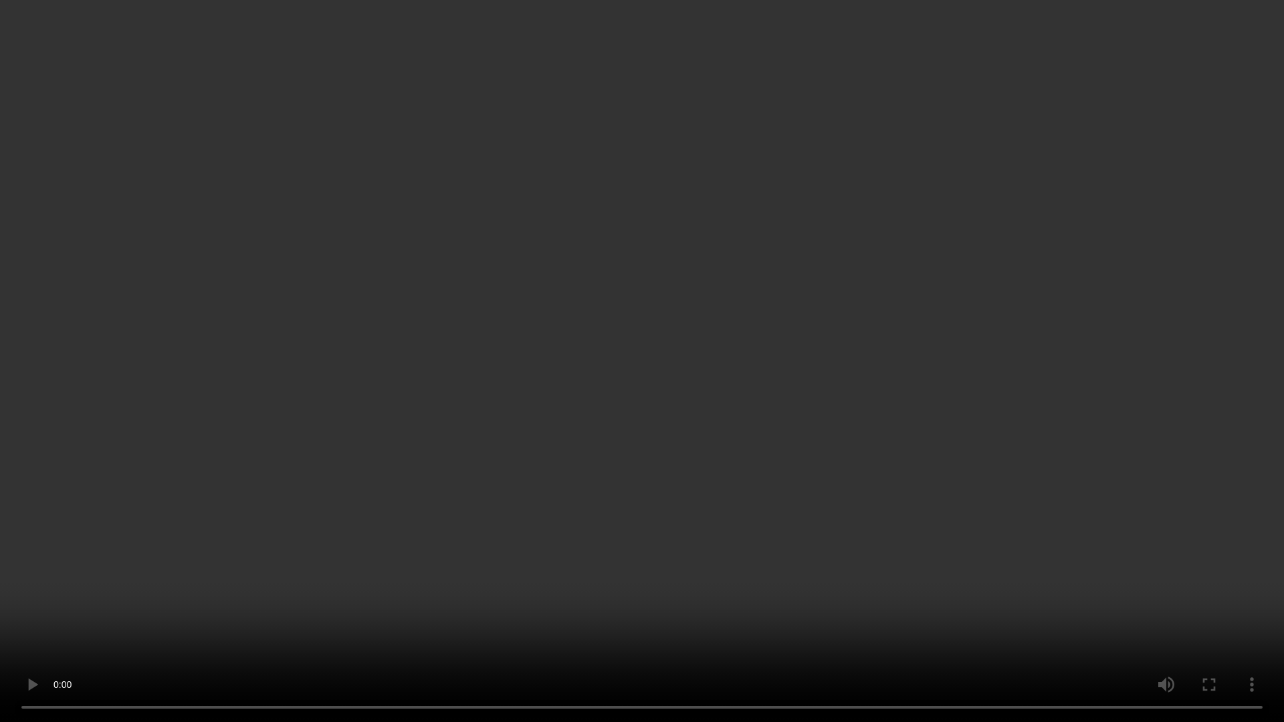
click at [852, 390] on video at bounding box center [642, 361] width 1284 height 722
click at [894, 457] on video at bounding box center [642, 361] width 1284 height 722
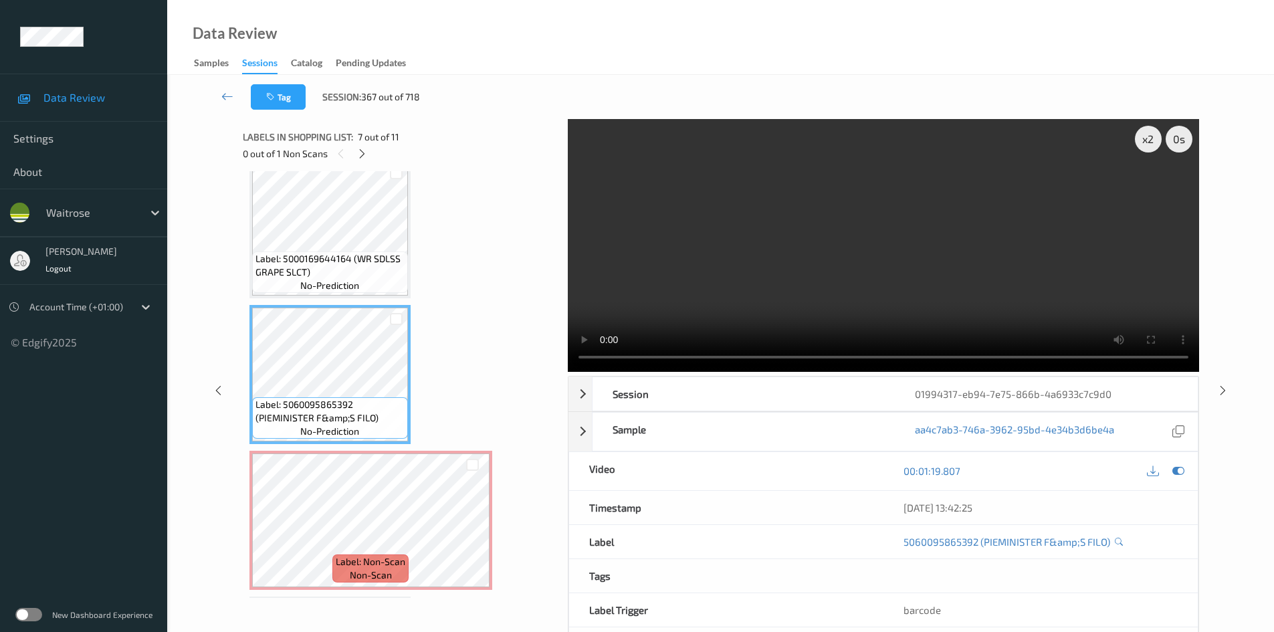
click at [876, 279] on video at bounding box center [883, 245] width 631 height 253
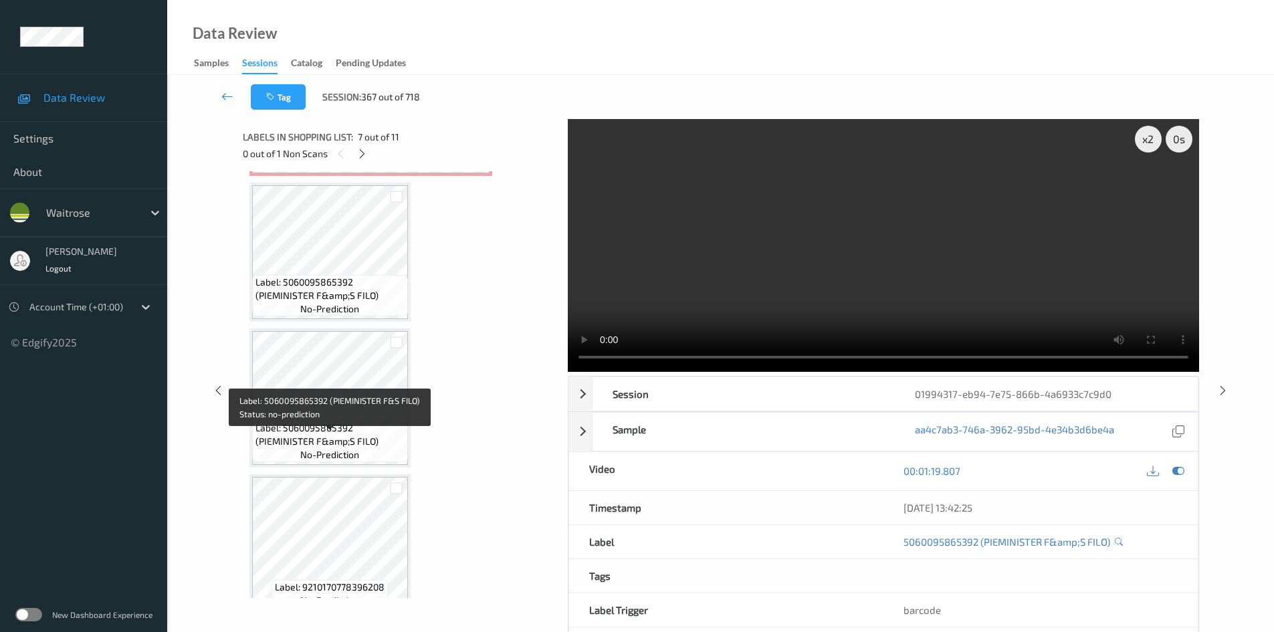
scroll to position [1184, 0]
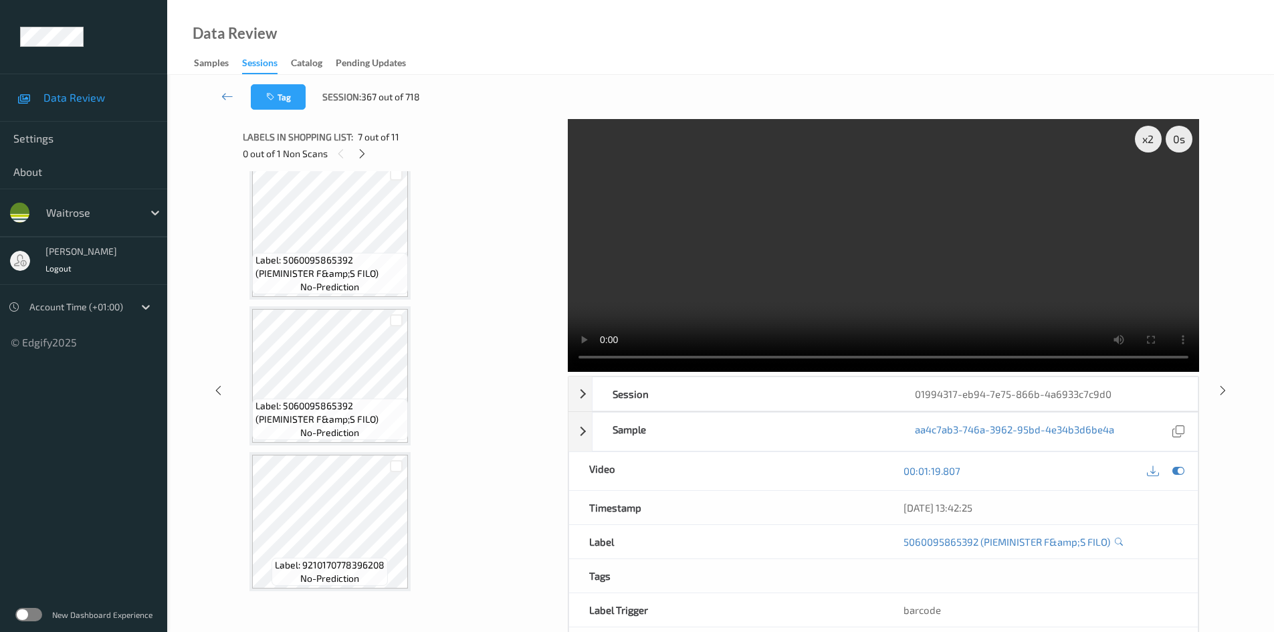
click at [804, 256] on video at bounding box center [883, 245] width 631 height 253
click at [829, 258] on video at bounding box center [883, 245] width 631 height 253
click at [782, 282] on video at bounding box center [883, 245] width 631 height 253
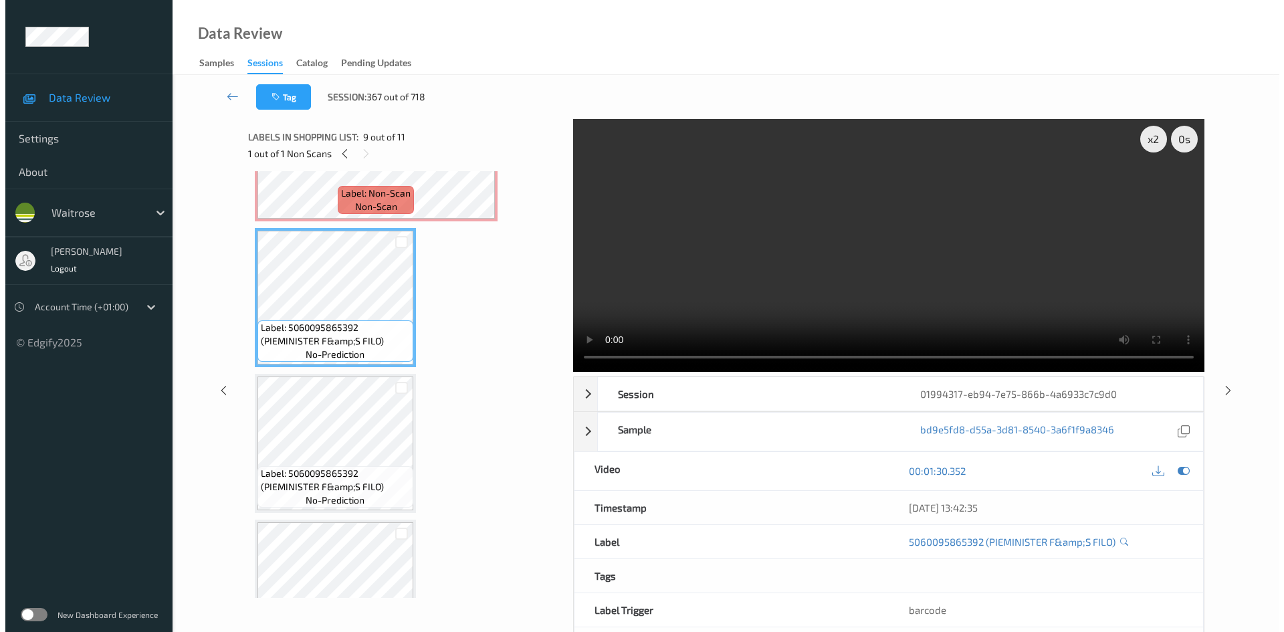
scroll to position [1050, 0]
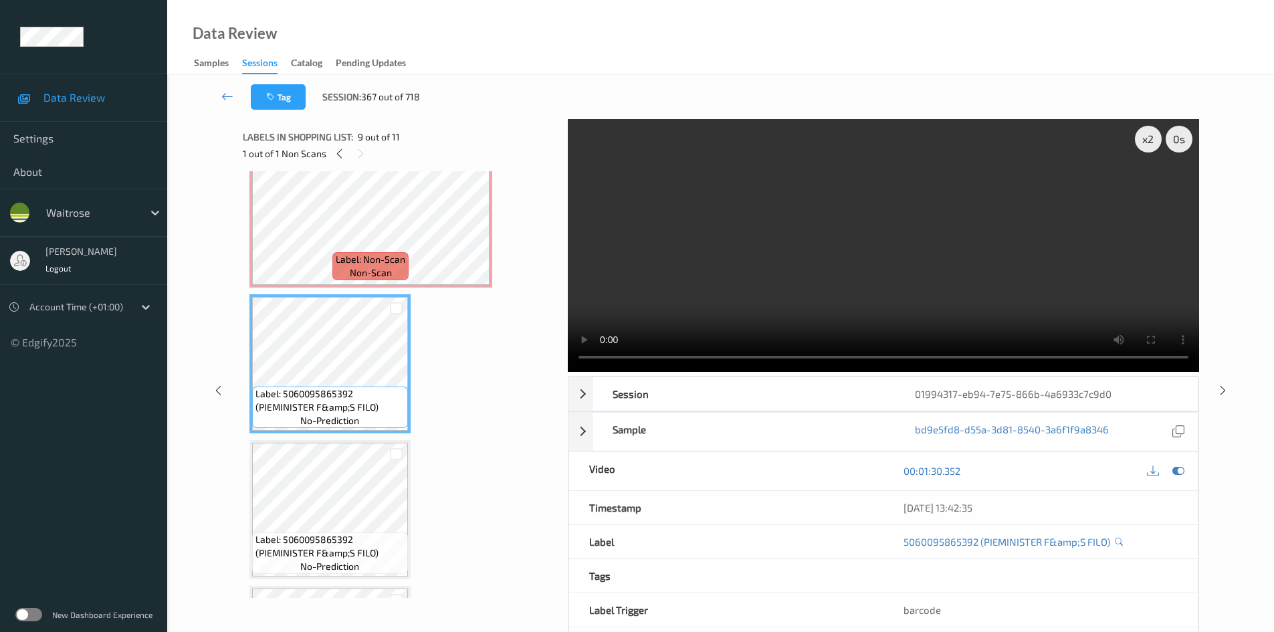
click at [698, 251] on video at bounding box center [883, 245] width 631 height 253
click at [826, 275] on video at bounding box center [883, 245] width 631 height 253
click at [831, 268] on video at bounding box center [883, 245] width 631 height 253
click at [1143, 140] on div "x 2" at bounding box center [1148, 139] width 27 height 27
click at [855, 287] on video at bounding box center [883, 245] width 631 height 253
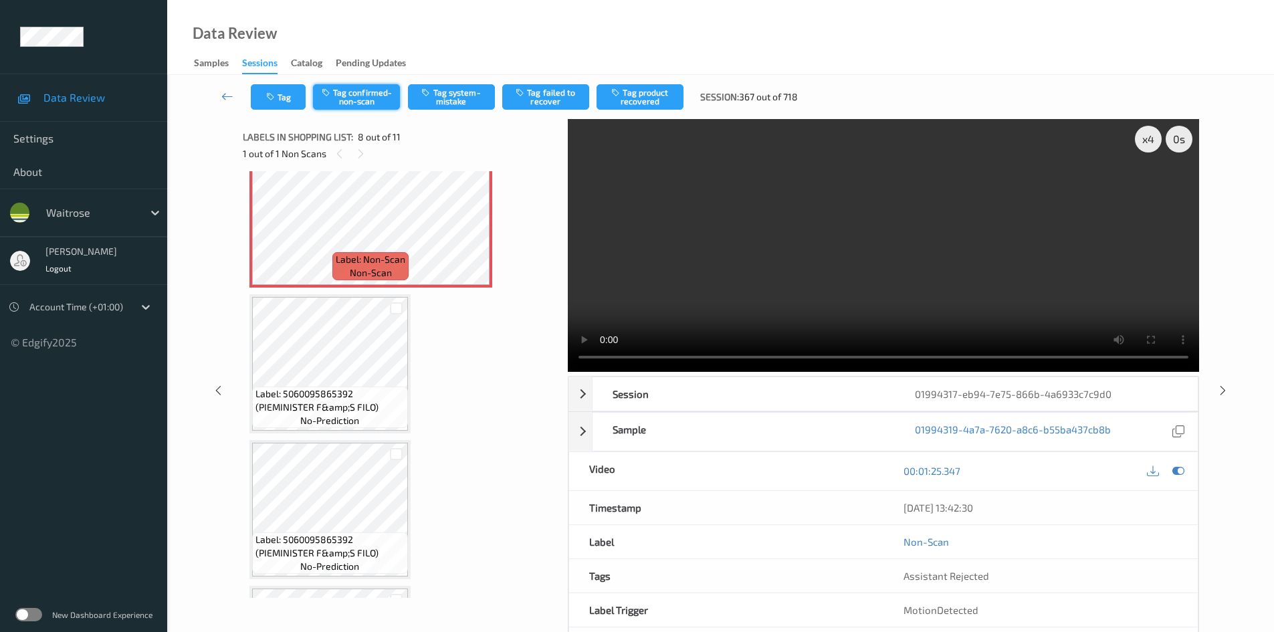
click at [391, 92] on button "Tag confirmed-non-scan" at bounding box center [356, 96] width 87 height 25
click at [371, 95] on button "Tag confirmed-non-scan" at bounding box center [356, 96] width 87 height 25
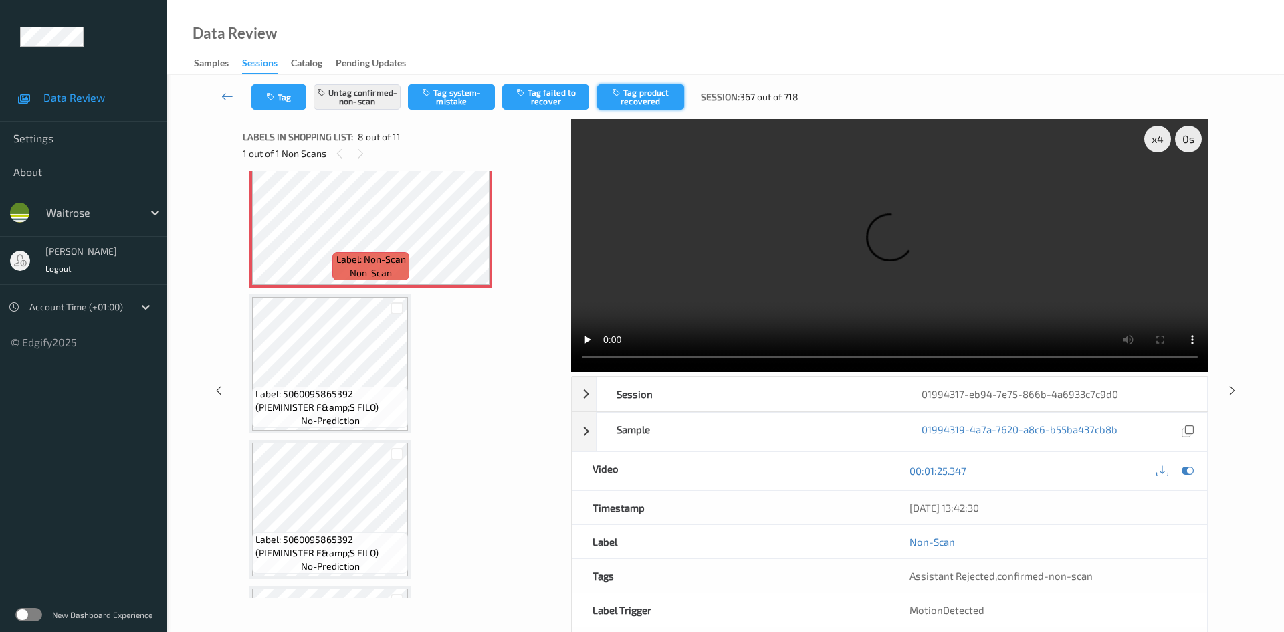
click at [645, 95] on button "Tag product recovered" at bounding box center [640, 96] width 87 height 25
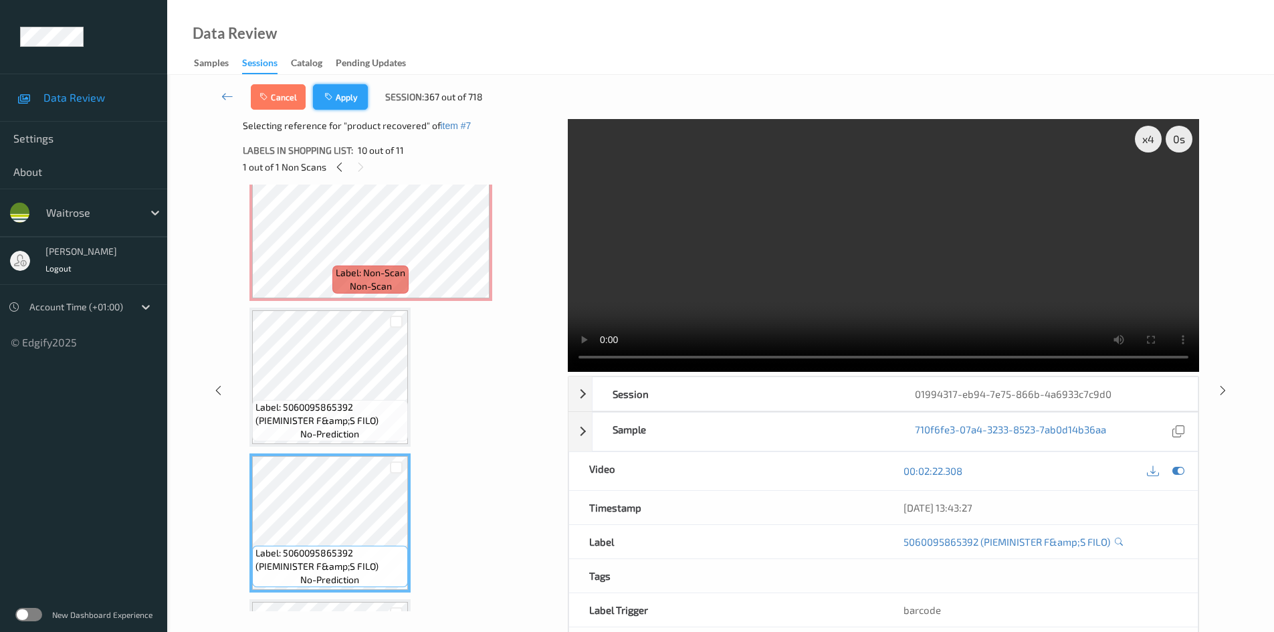
click at [349, 97] on button "Apply" at bounding box center [340, 96] width 55 height 25
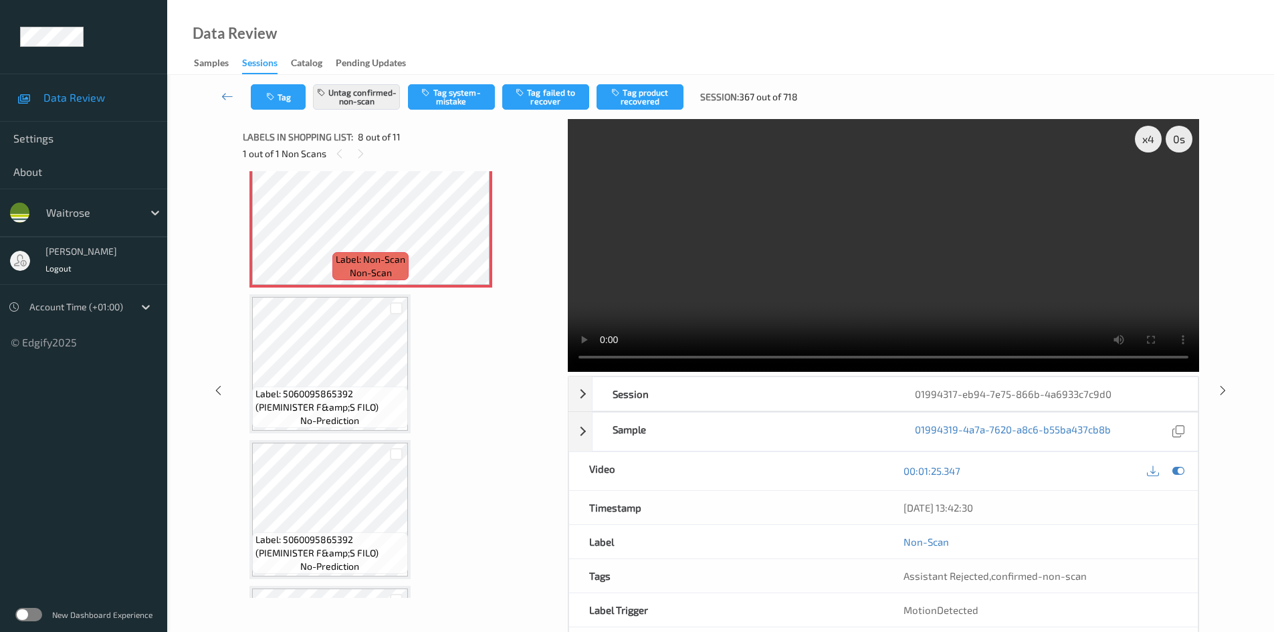
scroll to position [882, 0]
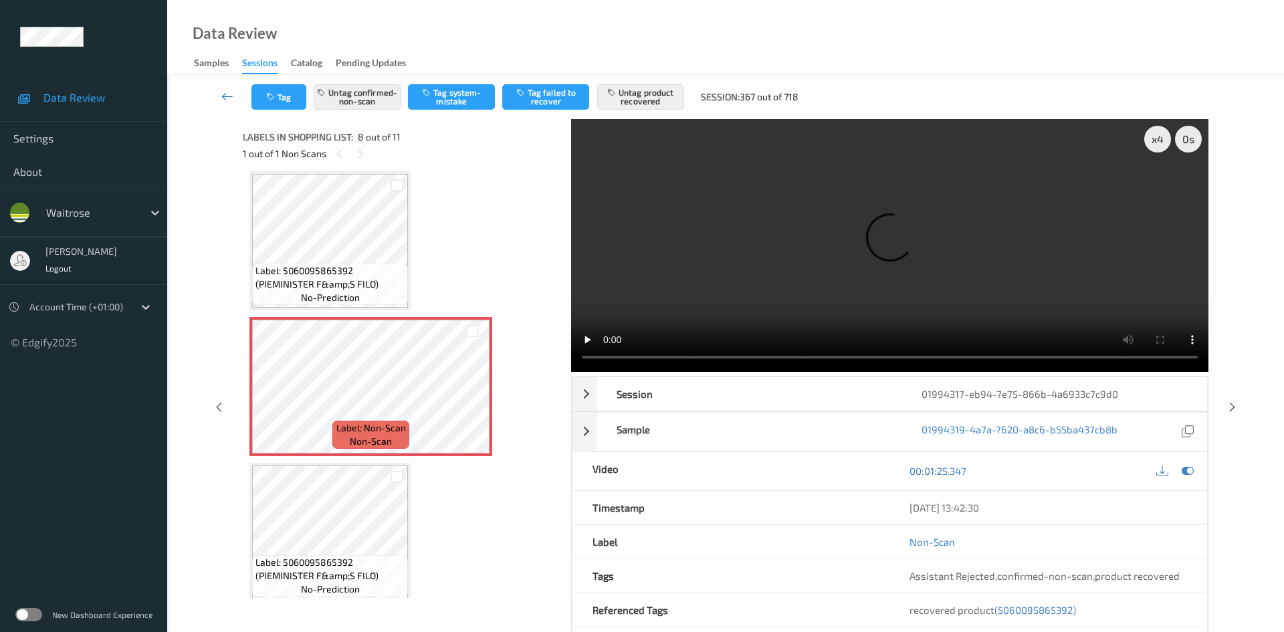
click at [221, 87] on link at bounding box center [227, 96] width 47 height 25
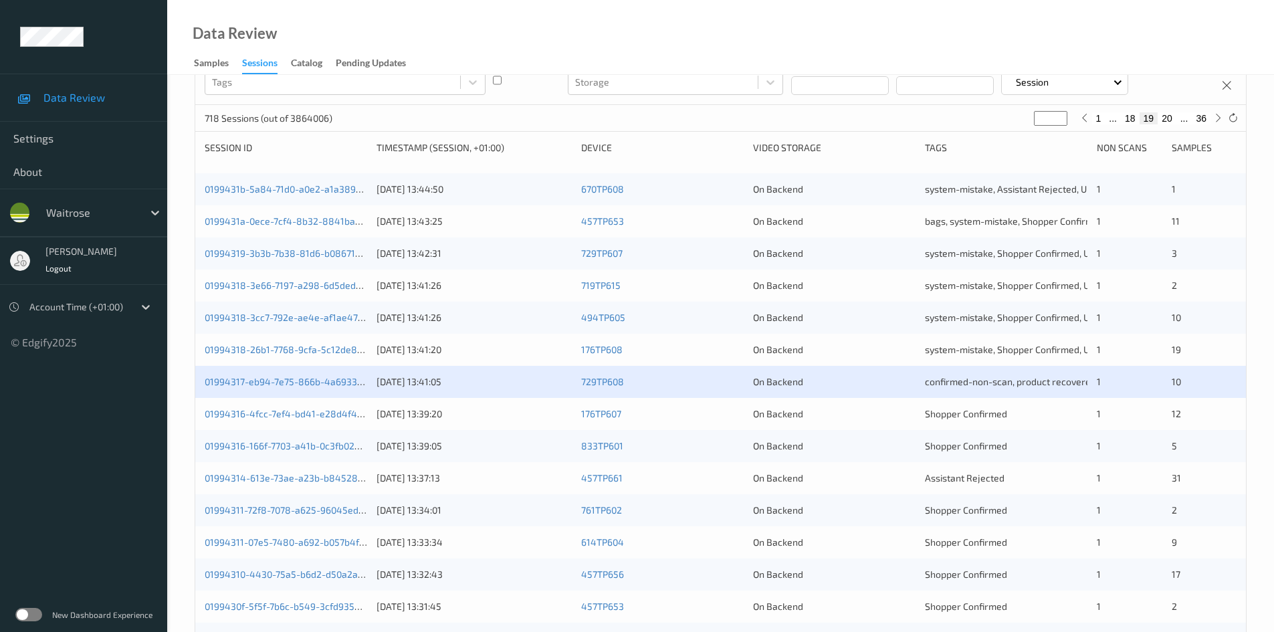
scroll to position [334, 0]
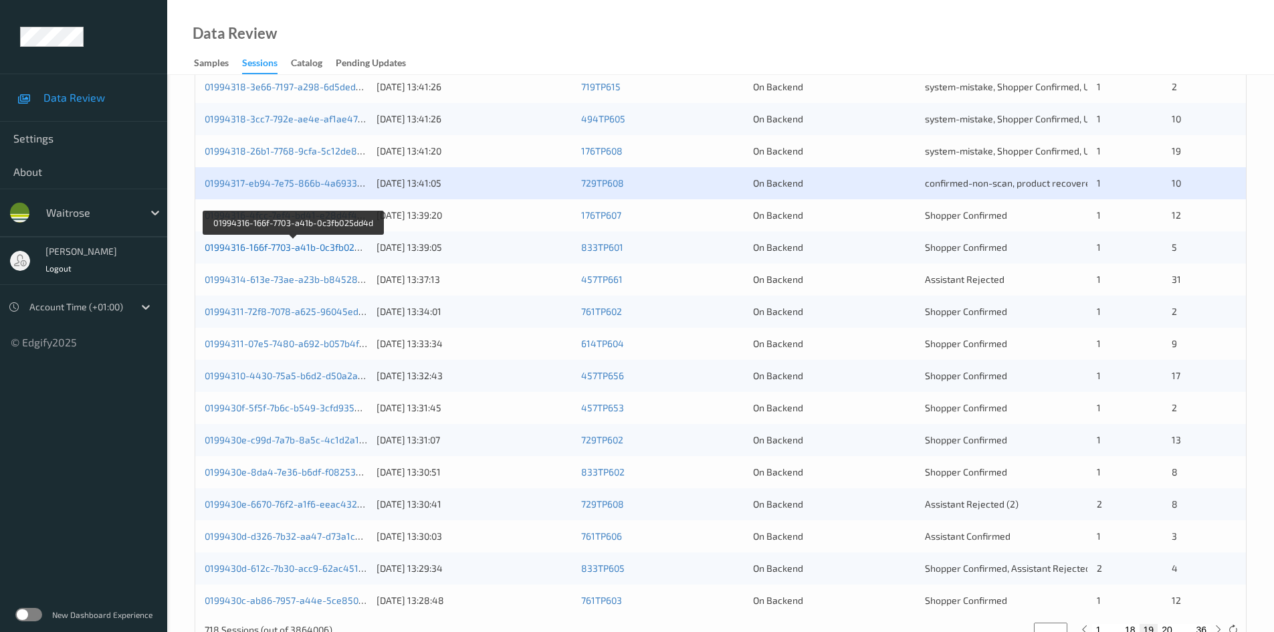
click at [255, 248] on link "01994316-166f-7703-a41b-0c3fb025dd4d" at bounding box center [293, 246] width 177 height 11
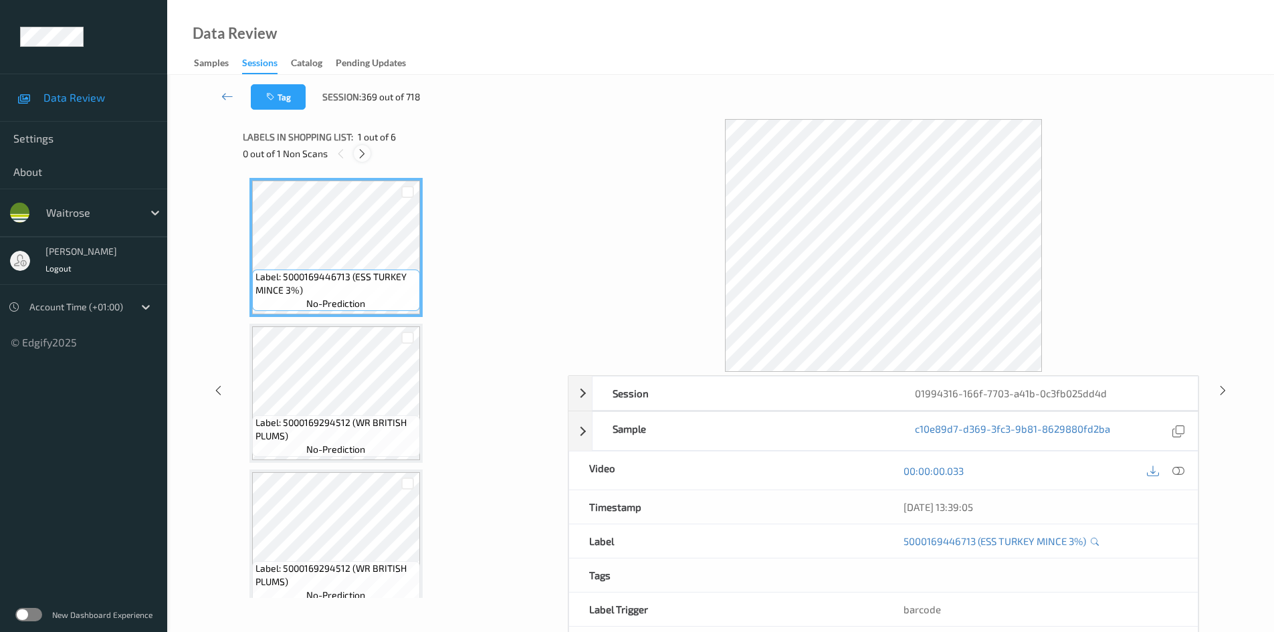
click at [362, 158] on icon at bounding box center [362, 154] width 11 height 12
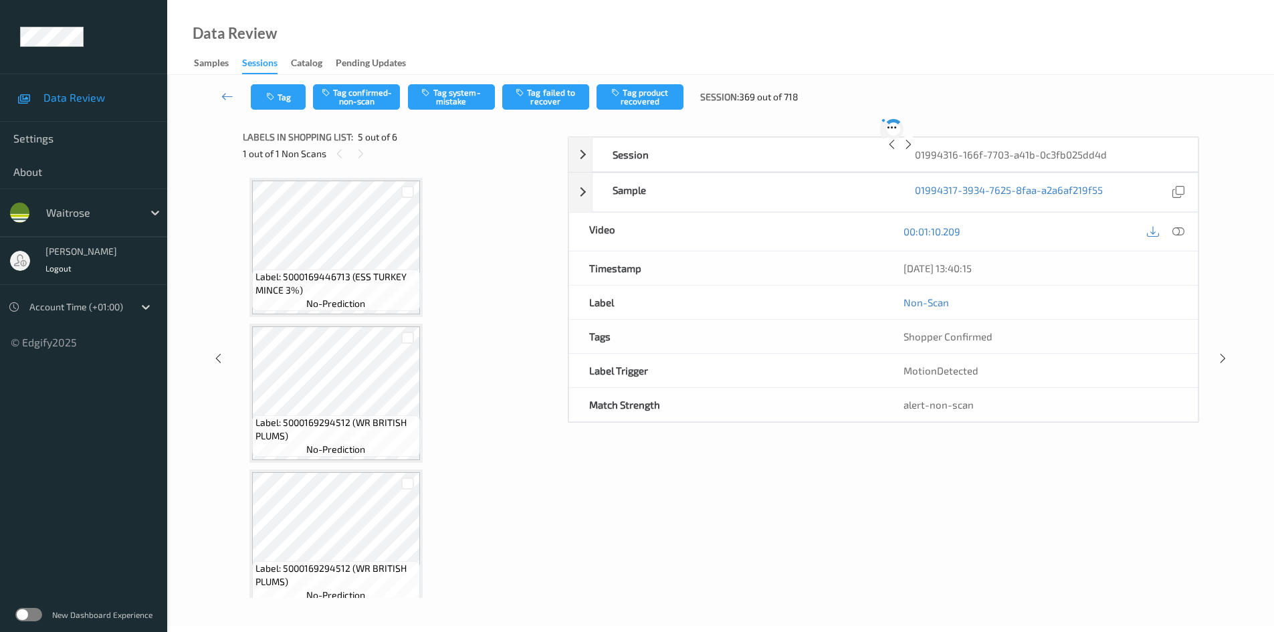
scroll to position [444, 0]
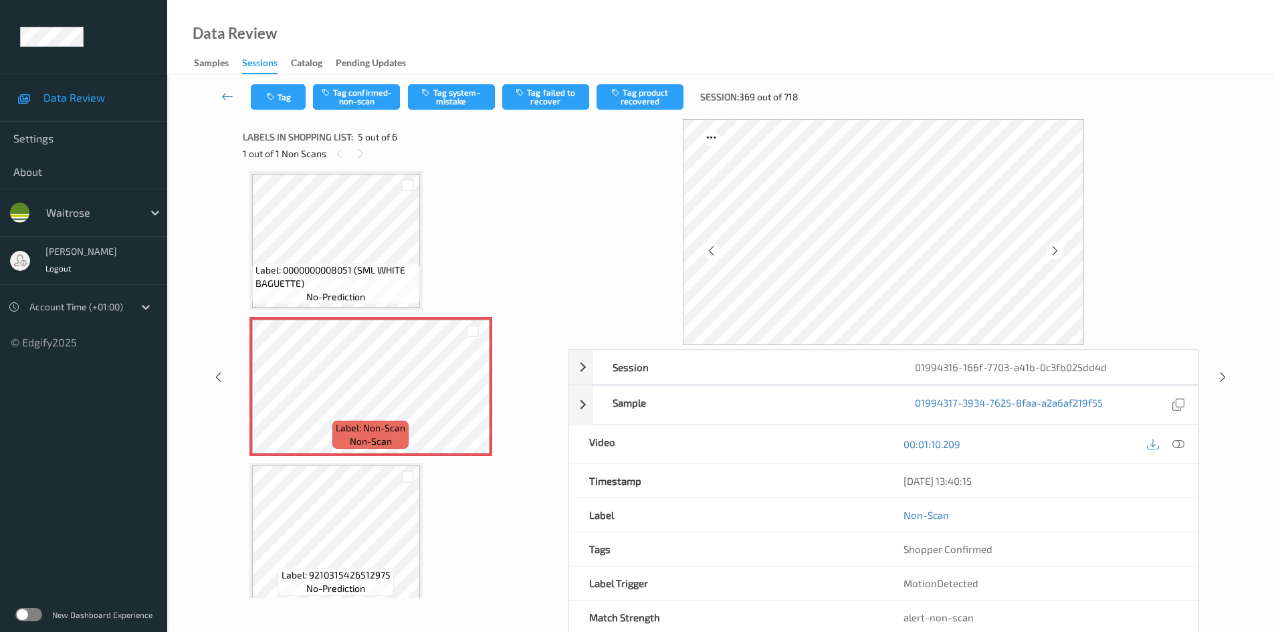
click at [1176, 444] on icon at bounding box center [1179, 444] width 12 height 12
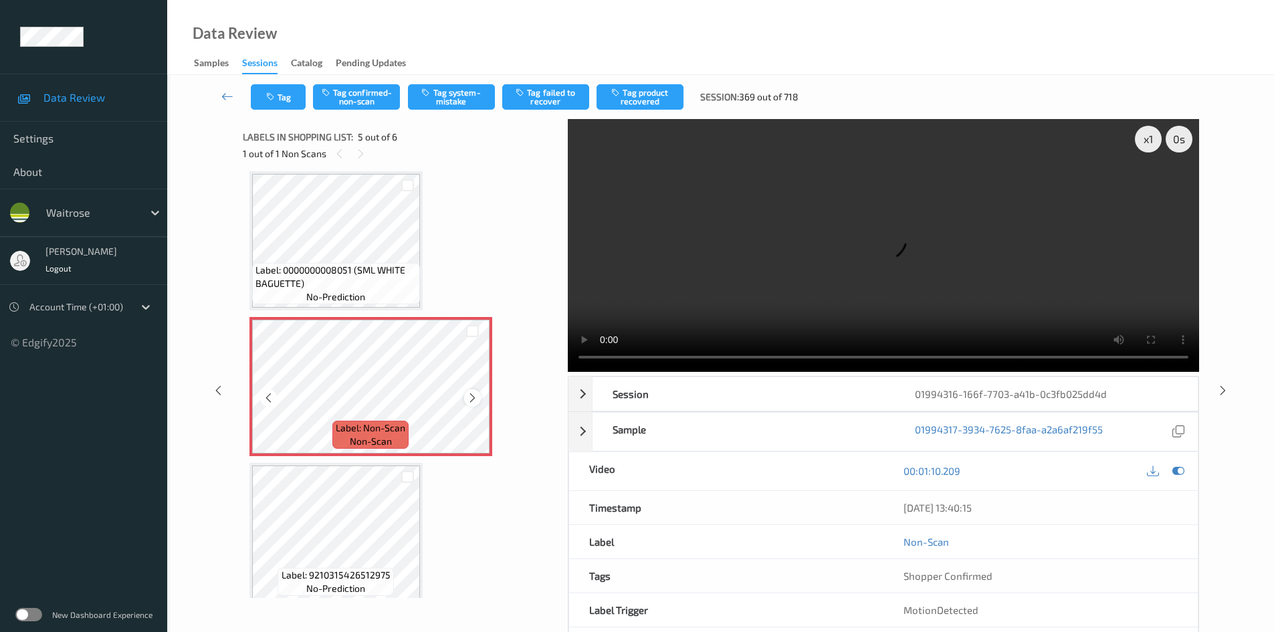
click at [476, 398] on icon at bounding box center [472, 398] width 11 height 12
click at [477, 398] on icon at bounding box center [472, 398] width 11 height 12
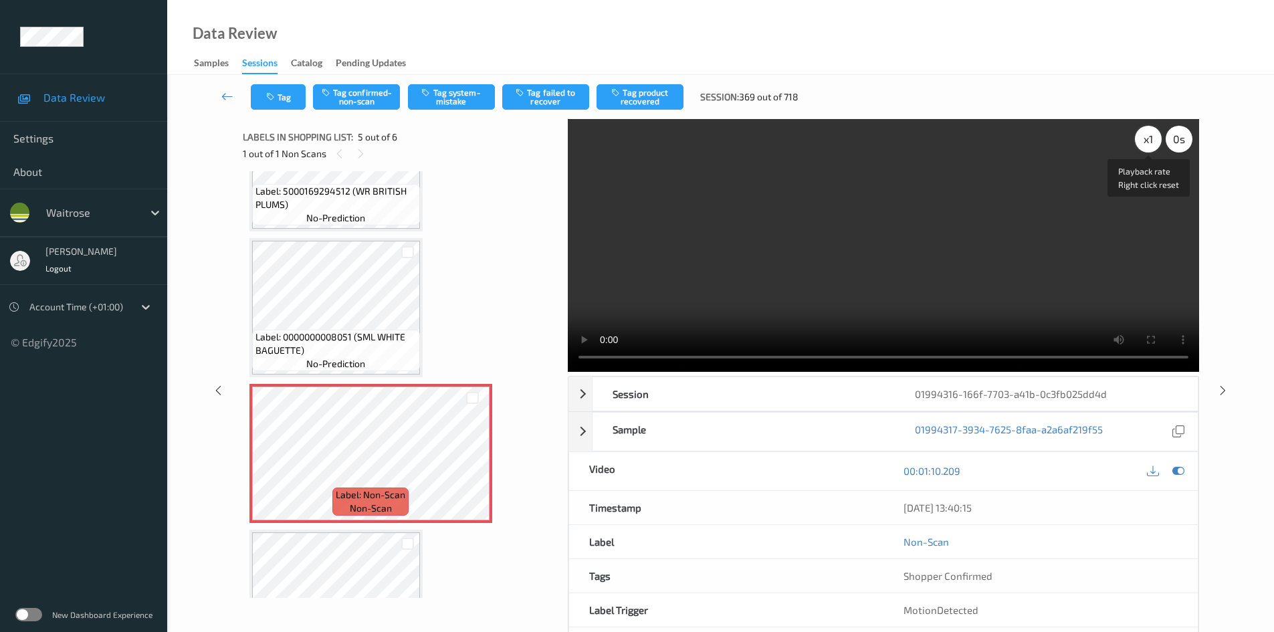
click at [1148, 143] on div "x 1" at bounding box center [1148, 139] width 27 height 27
click at [1148, 143] on div "x 2" at bounding box center [1148, 139] width 27 height 27
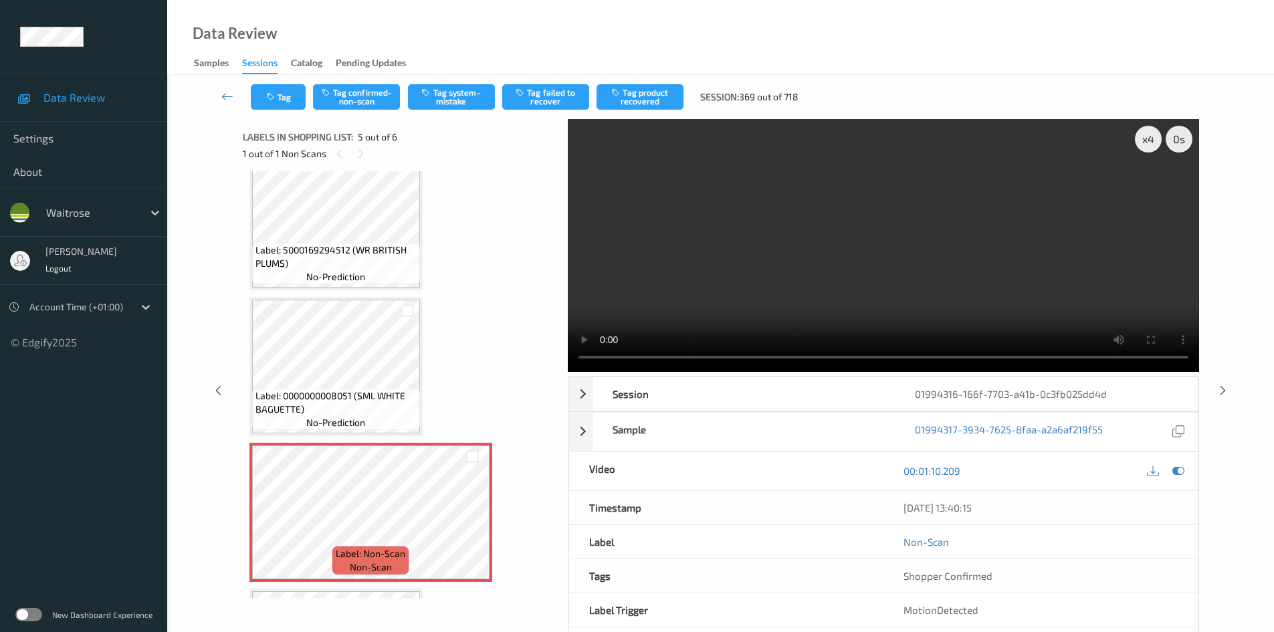
scroll to position [243, 0]
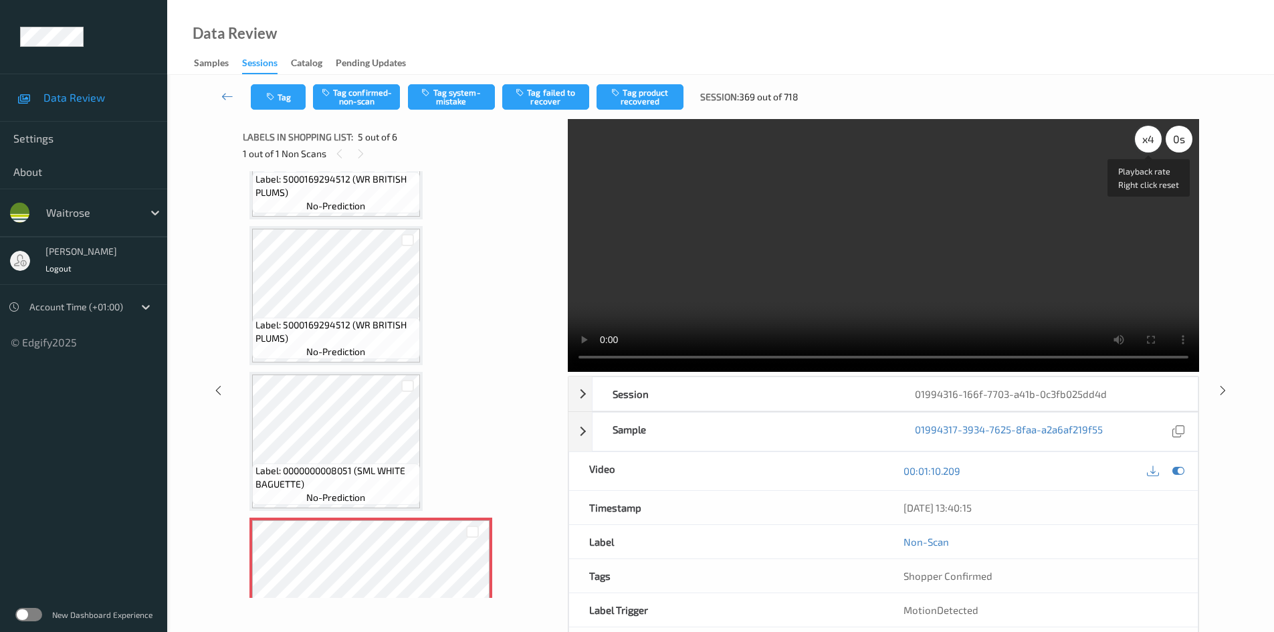
click at [1145, 138] on div "x 4" at bounding box center [1148, 139] width 27 height 27
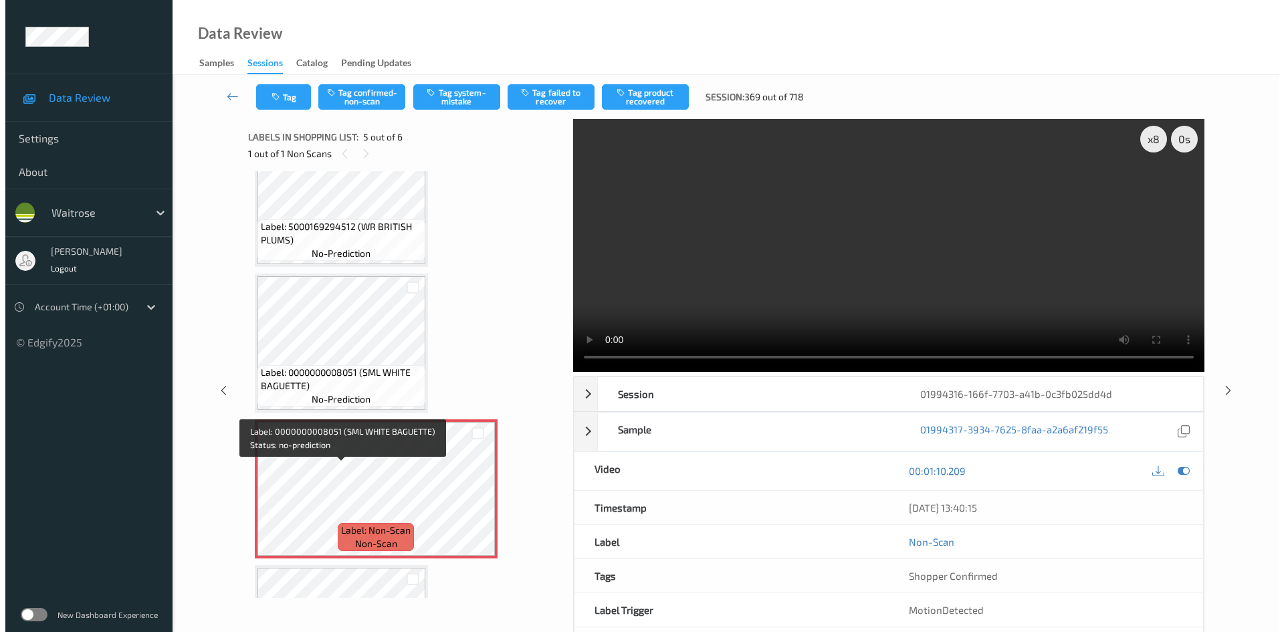
scroll to position [455, 0]
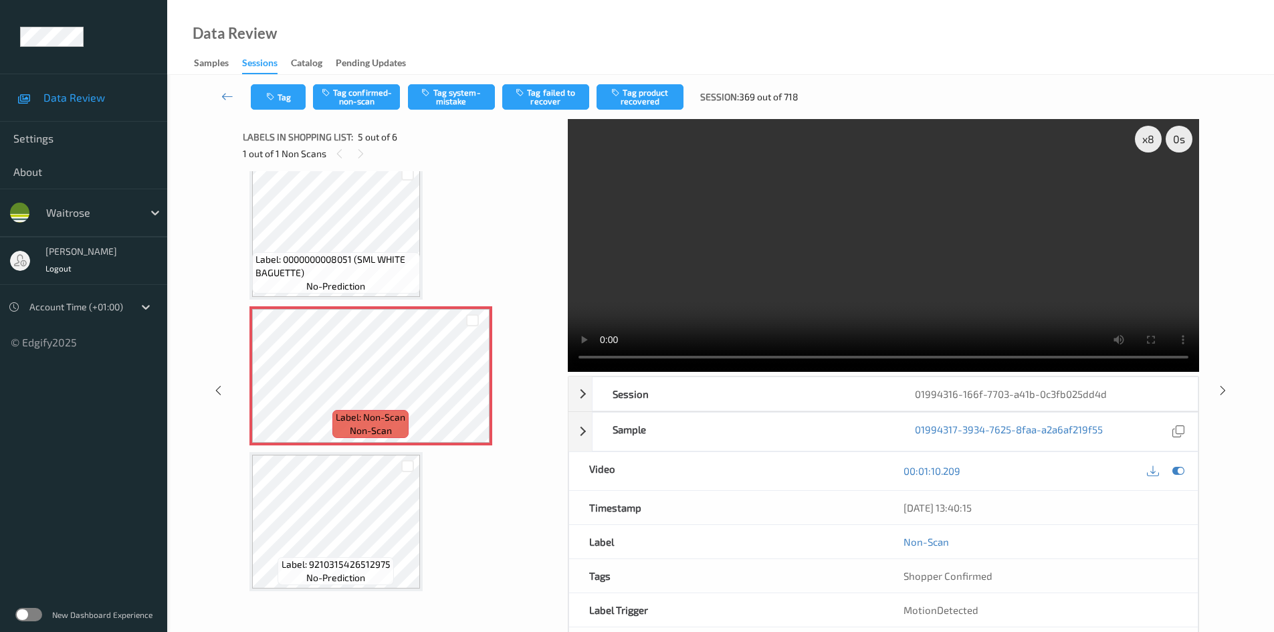
click at [734, 296] on video at bounding box center [883, 245] width 631 height 253
click at [459, 88] on button "Tag system-mistake" at bounding box center [451, 96] width 87 height 25
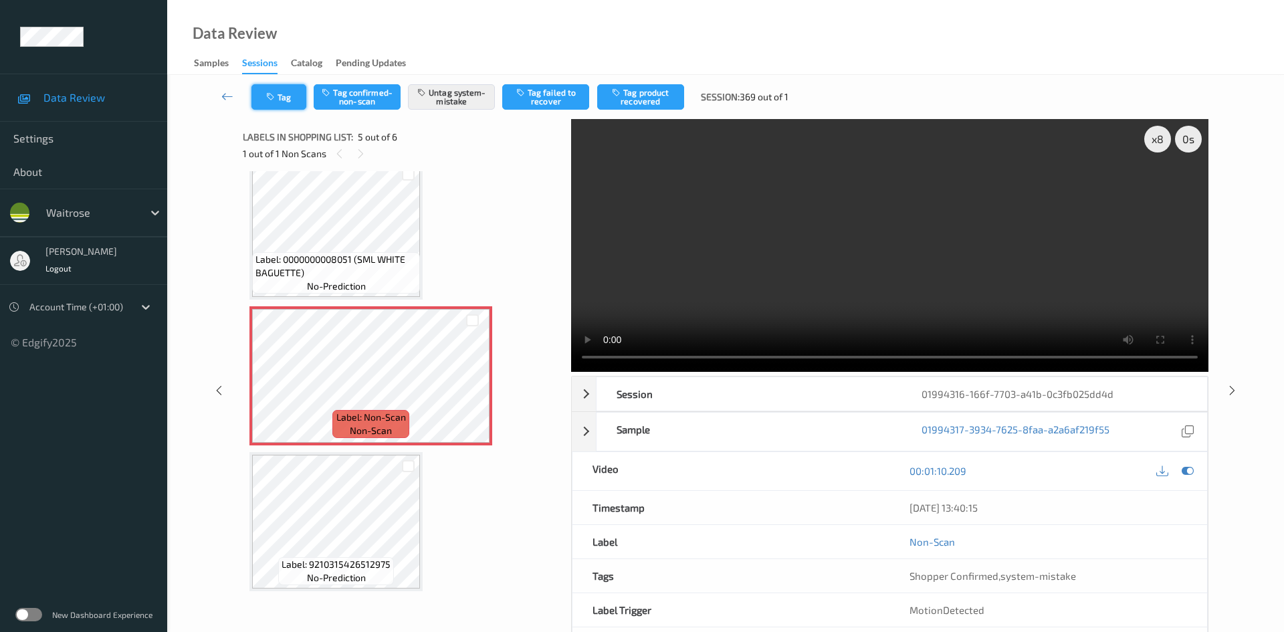
click at [276, 86] on button "Tag" at bounding box center [278, 96] width 55 height 25
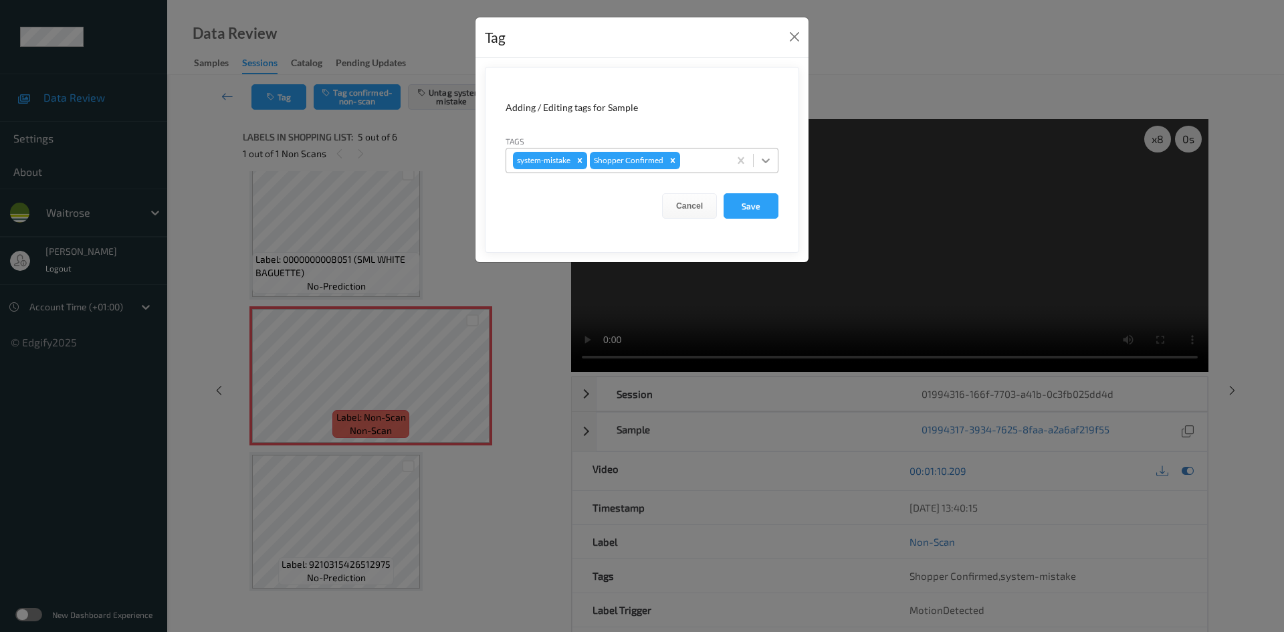
click at [757, 164] on div at bounding box center [766, 160] width 24 height 24
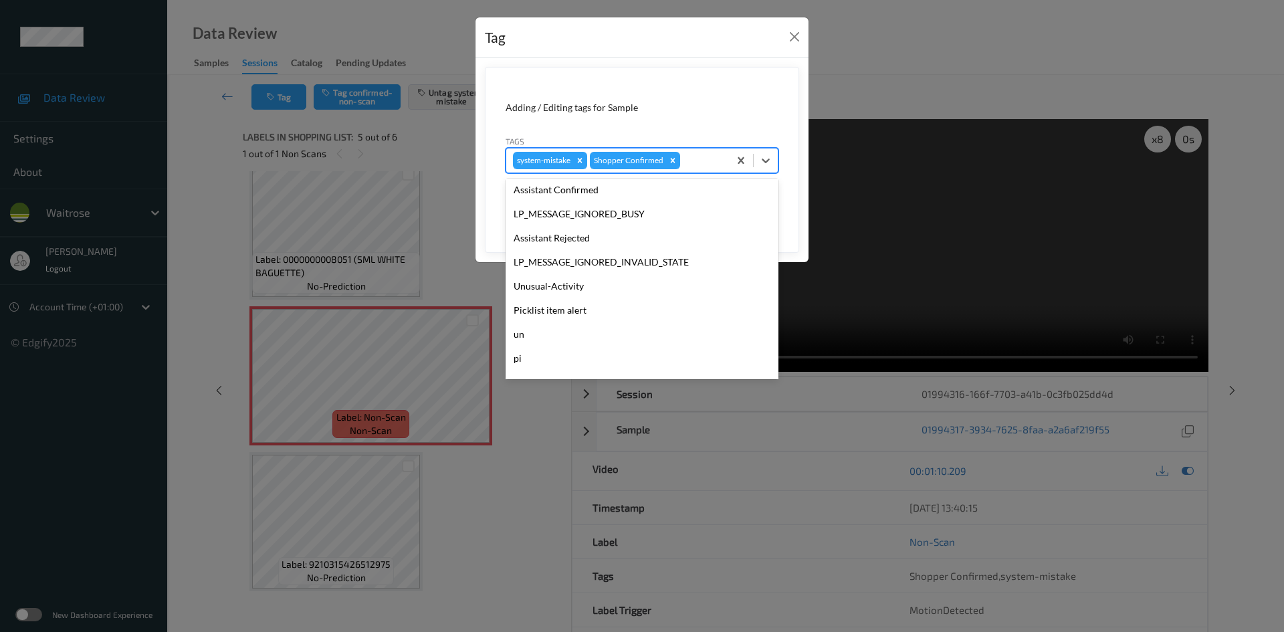
scroll to position [334, 0]
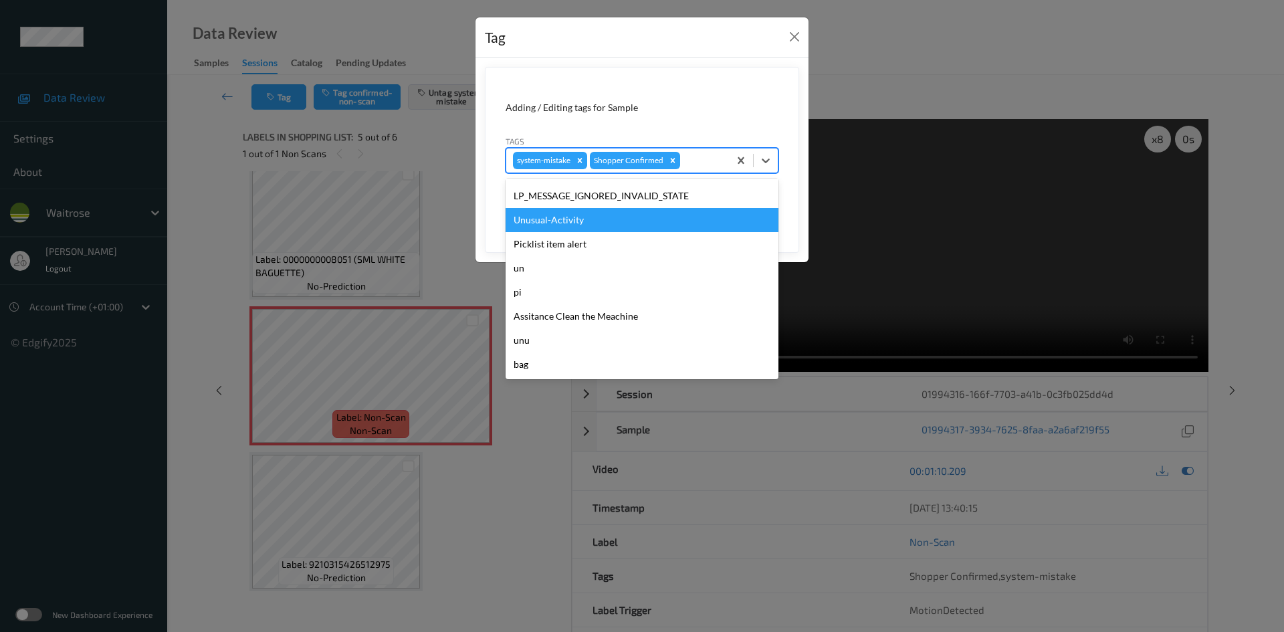
click at [550, 217] on div "Unusual-Activity" at bounding box center [642, 220] width 273 height 24
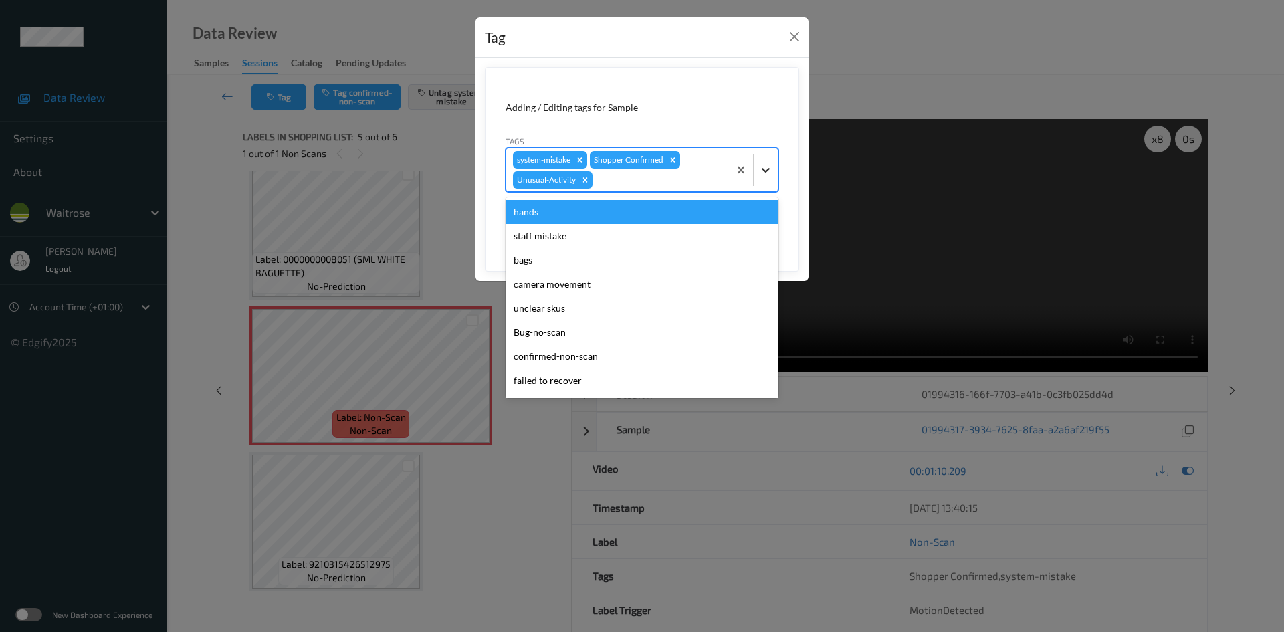
click at [756, 181] on div at bounding box center [766, 170] width 24 height 24
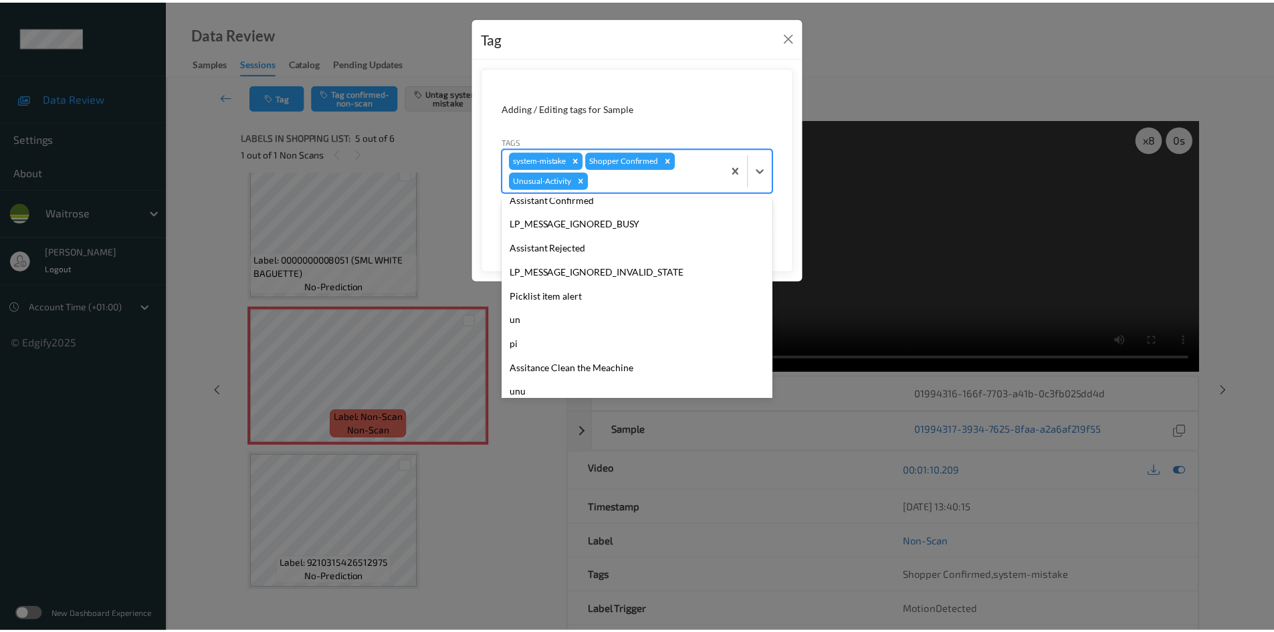
scroll to position [310, 0]
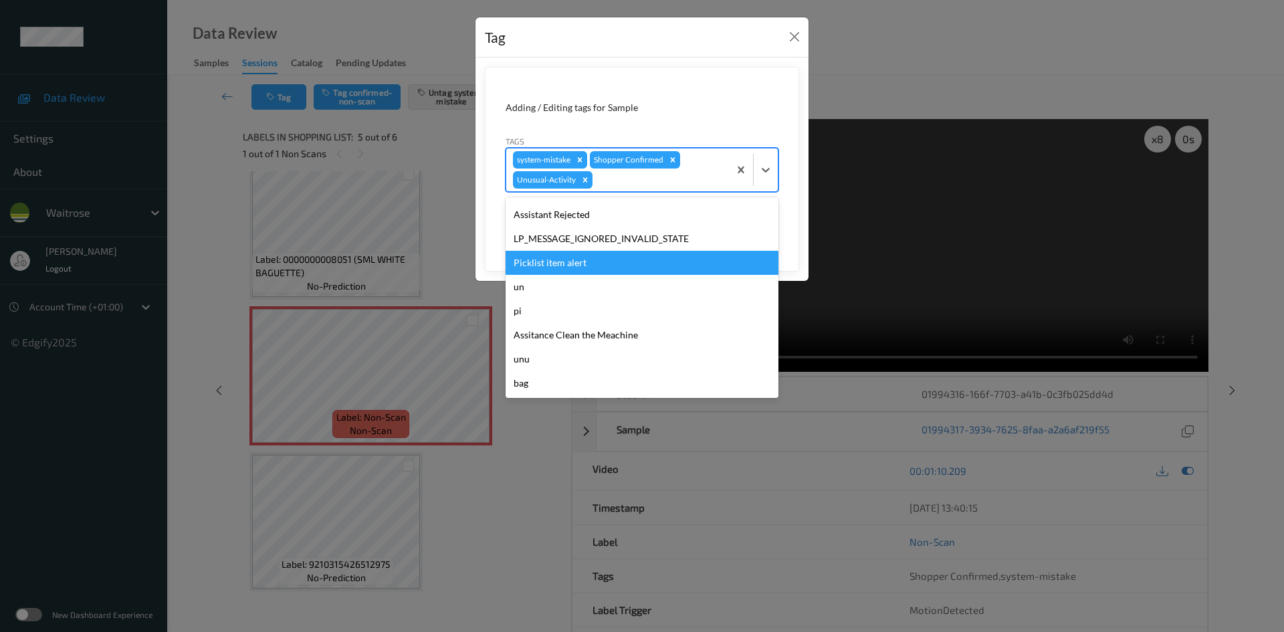
click at [557, 262] on div "Picklist item alert" at bounding box center [642, 263] width 273 height 24
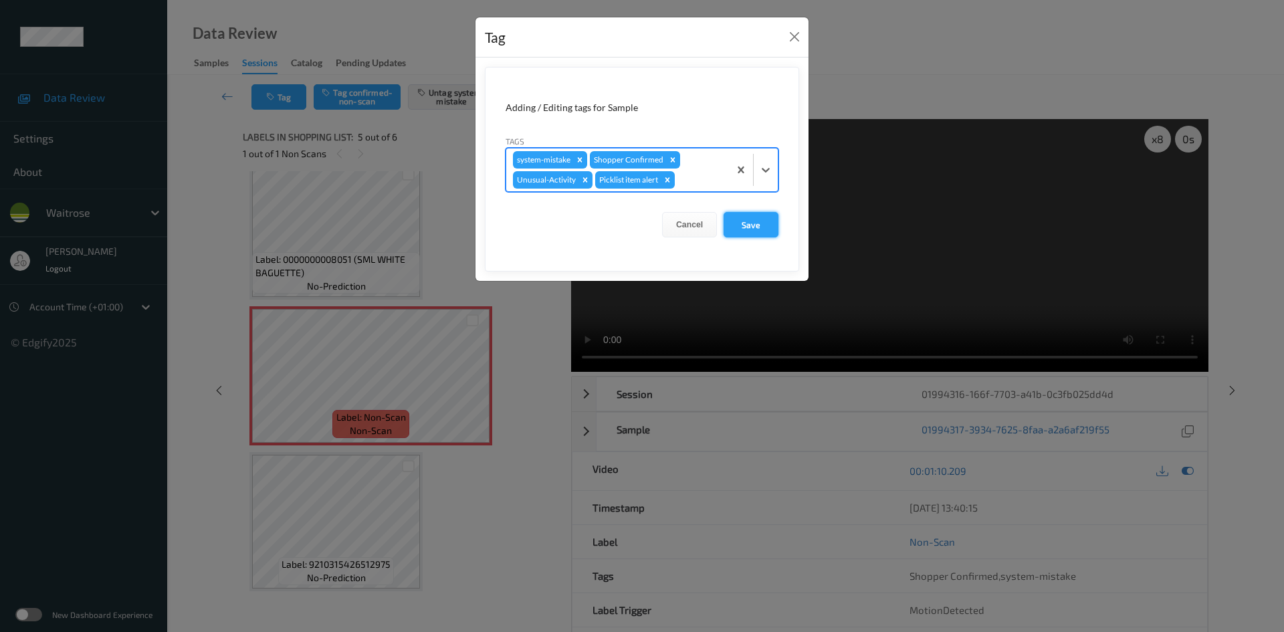
click at [744, 225] on button "Save" at bounding box center [751, 224] width 55 height 25
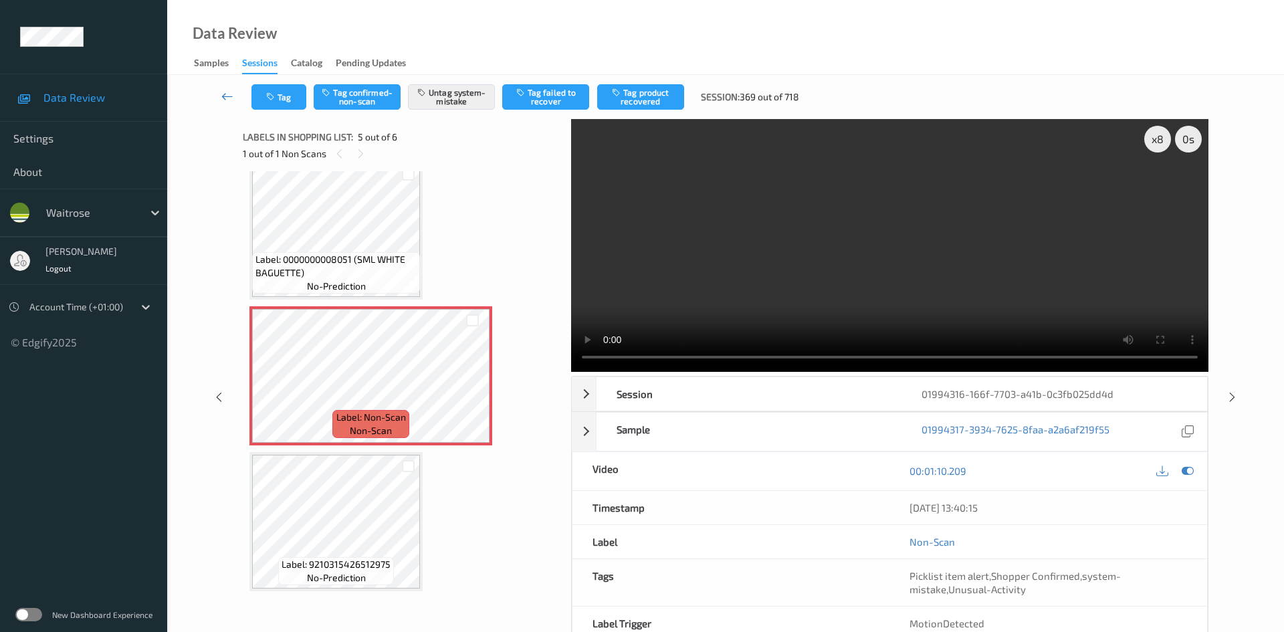
click at [223, 90] on icon at bounding box center [227, 96] width 12 height 13
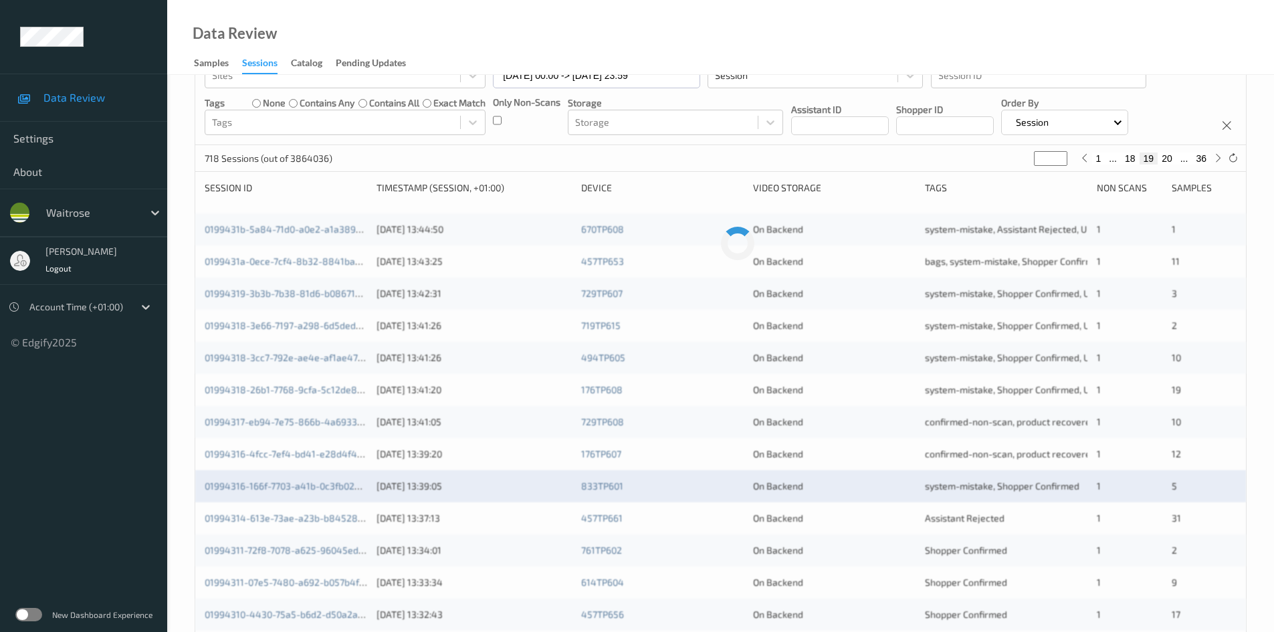
scroll to position [334, 0]
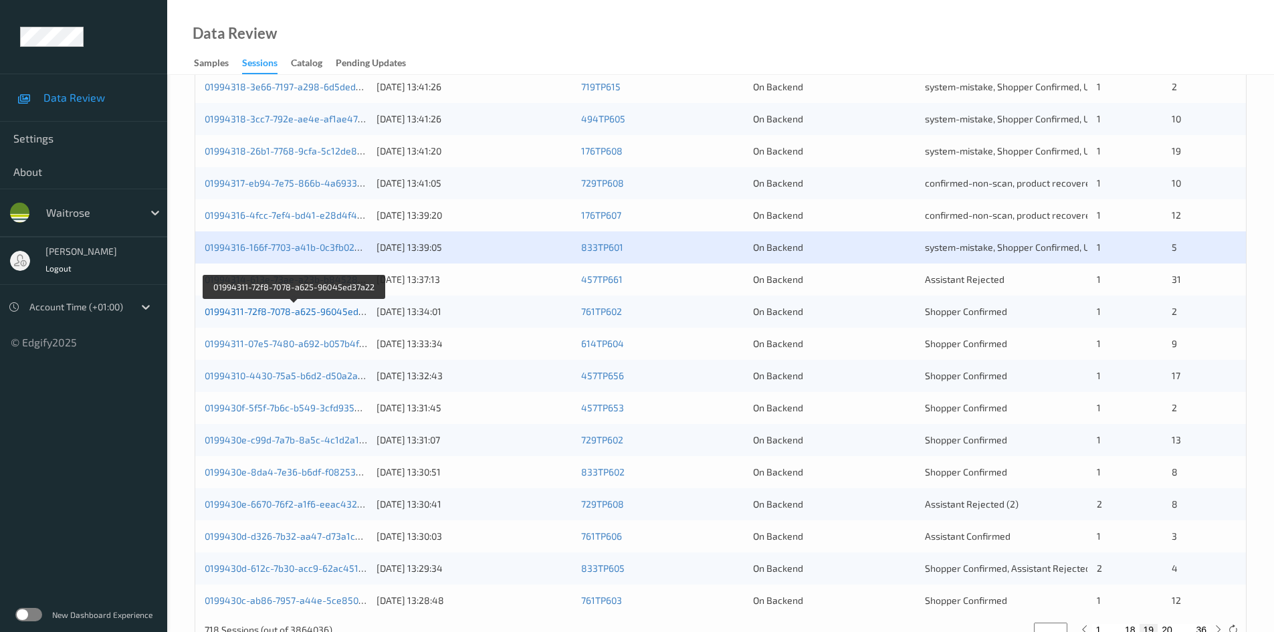
click at [260, 314] on link "01994311-72f8-7078-a625-96045ed37a22" at bounding box center [295, 311] width 180 height 11
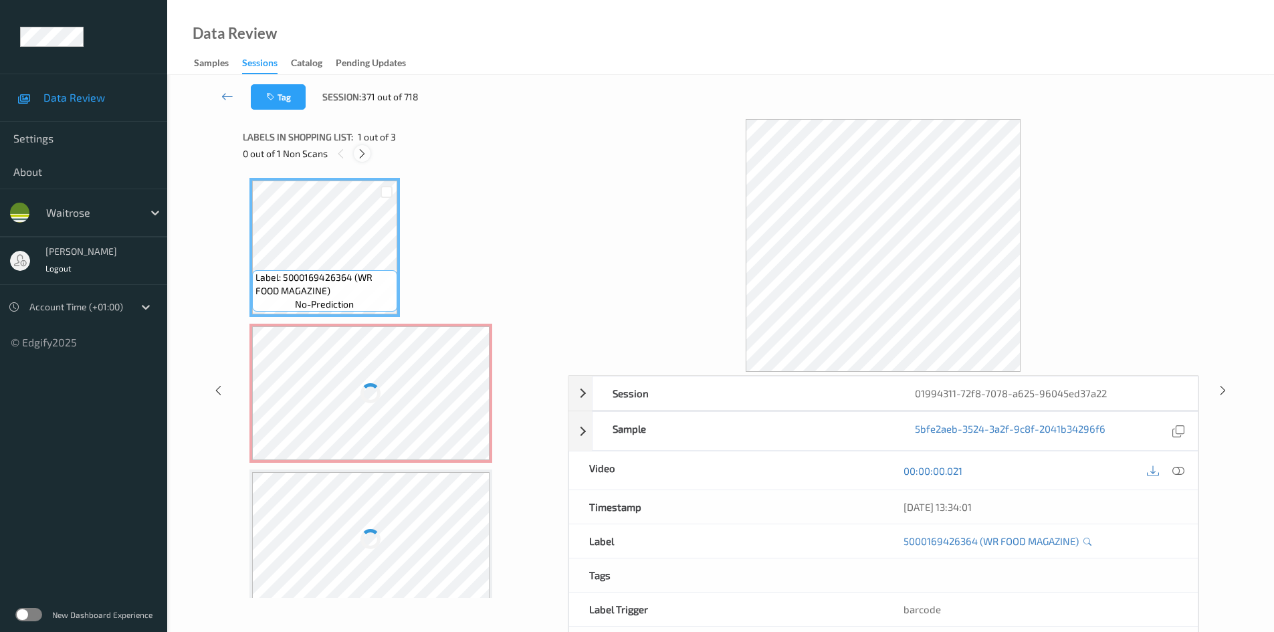
click at [363, 152] on icon at bounding box center [362, 154] width 11 height 12
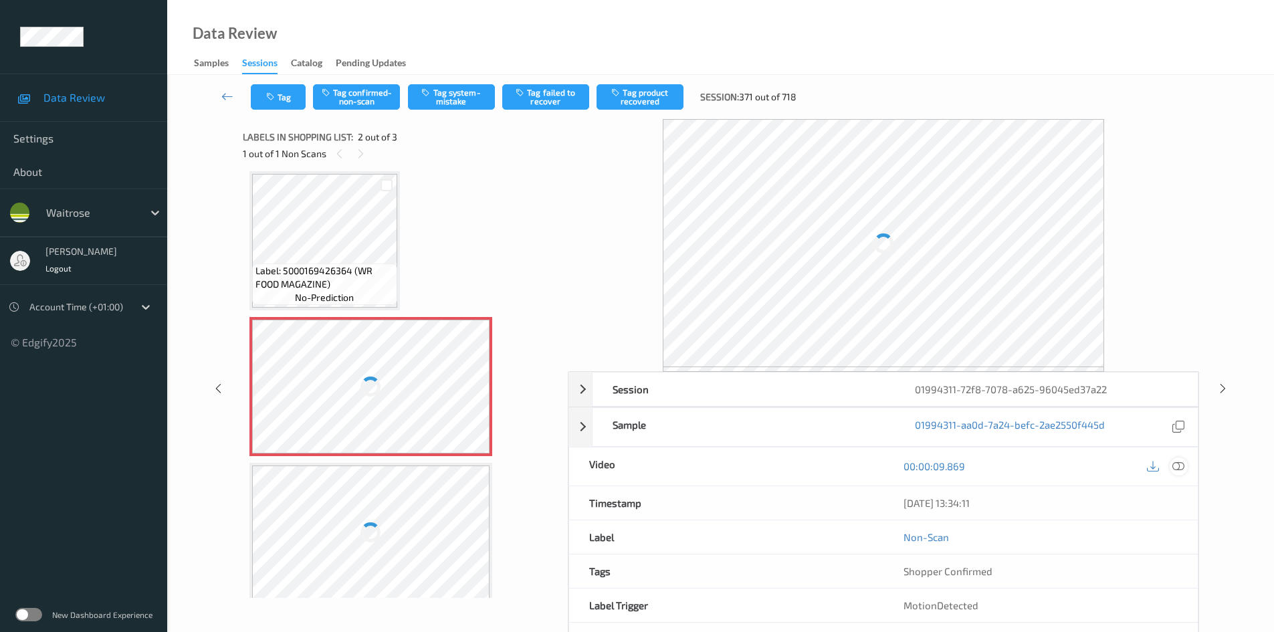
click at [1175, 462] on icon at bounding box center [1179, 466] width 12 height 12
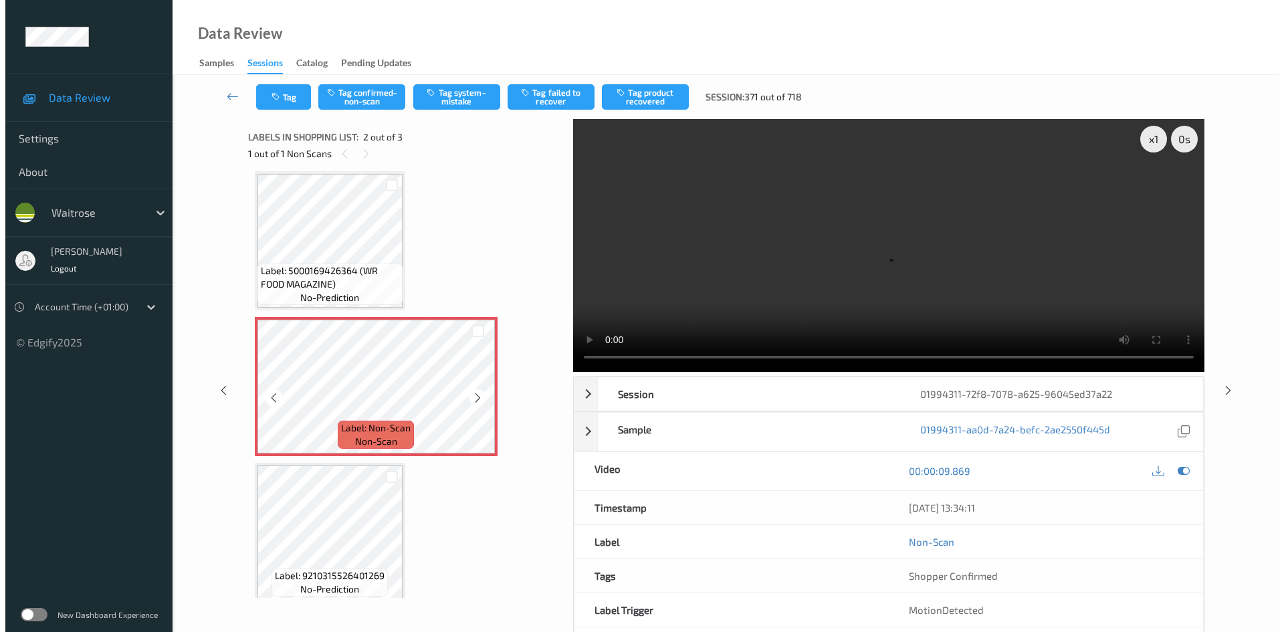
scroll to position [0, 0]
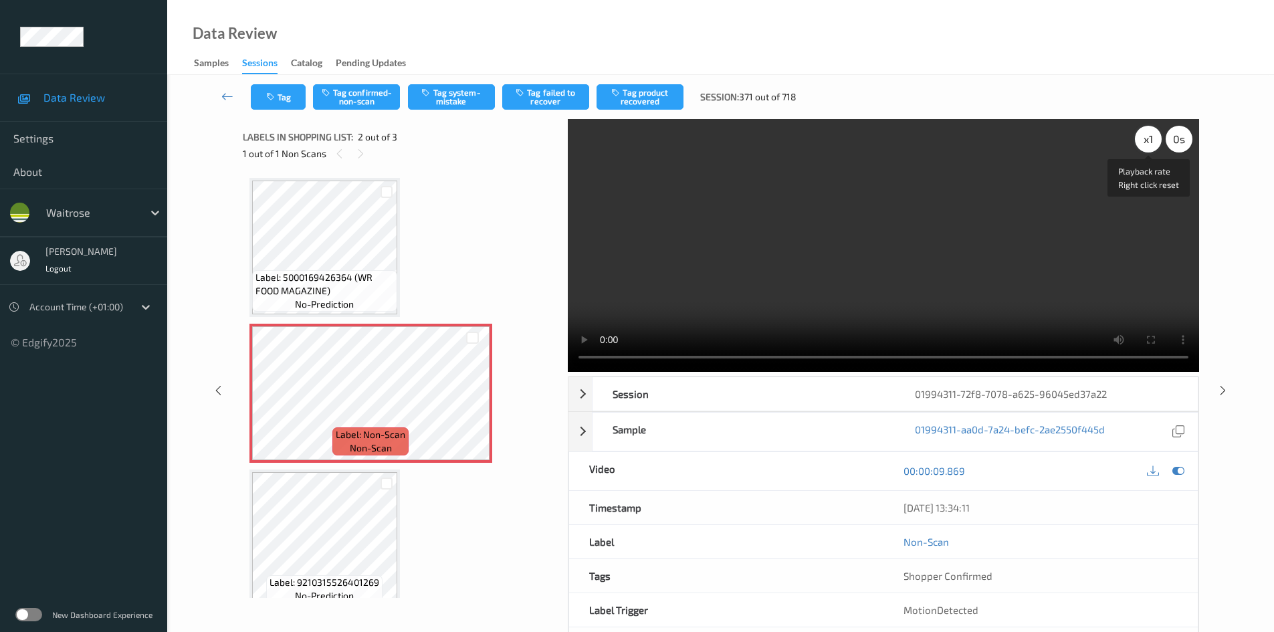
click at [1148, 137] on div "x 1" at bounding box center [1148, 139] width 27 height 27
click at [1158, 137] on div "x 2" at bounding box center [1148, 139] width 27 height 27
click at [748, 229] on video at bounding box center [883, 245] width 631 height 253
click at [460, 92] on button "Tag system-mistake" at bounding box center [451, 96] width 87 height 25
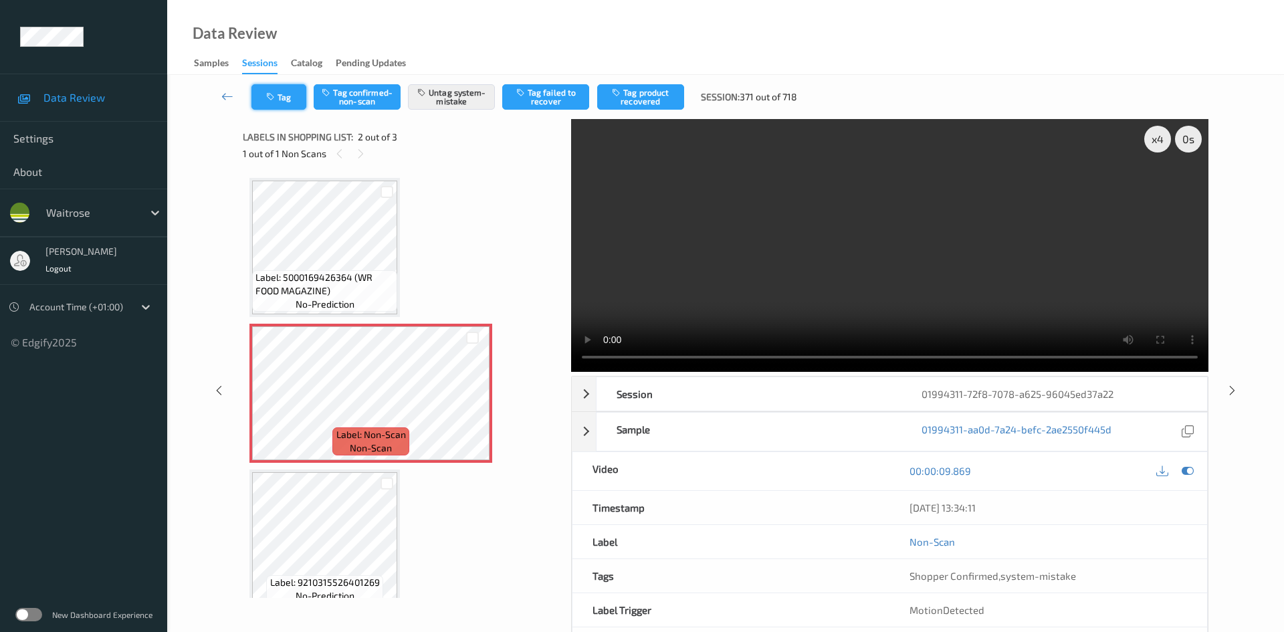
click at [282, 102] on button "Tag" at bounding box center [278, 96] width 55 height 25
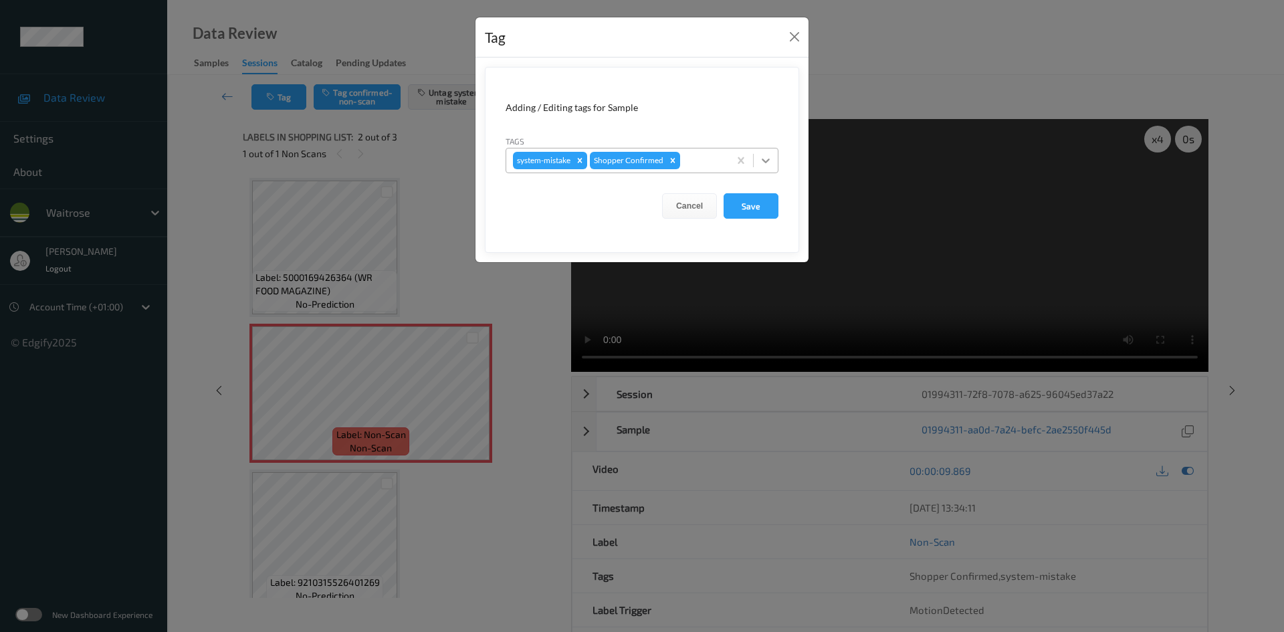
click at [762, 159] on icon at bounding box center [765, 160] width 13 height 13
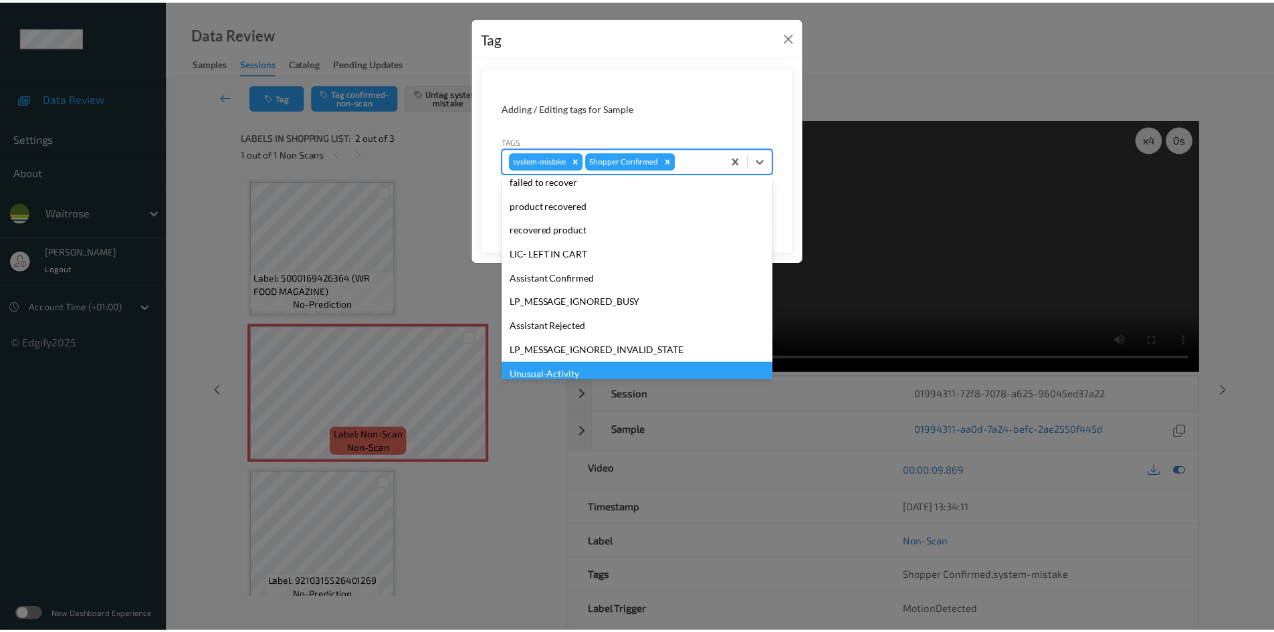
scroll to position [334, 0]
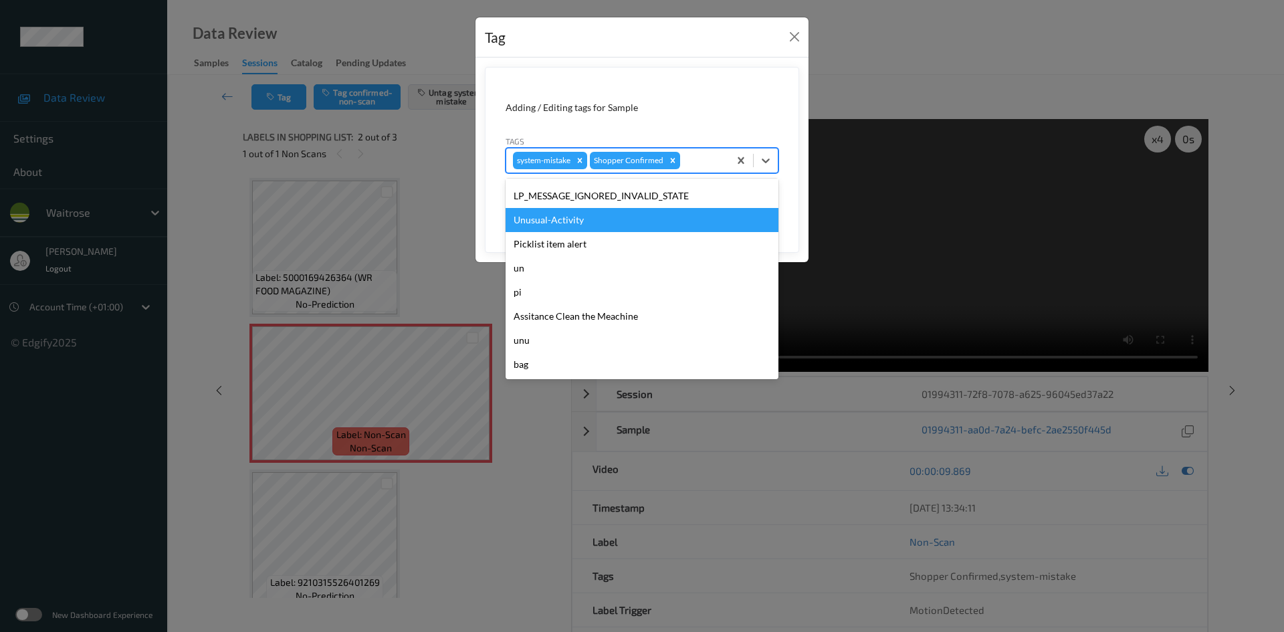
click at [576, 226] on div "Unusual-Activity" at bounding box center [642, 220] width 273 height 24
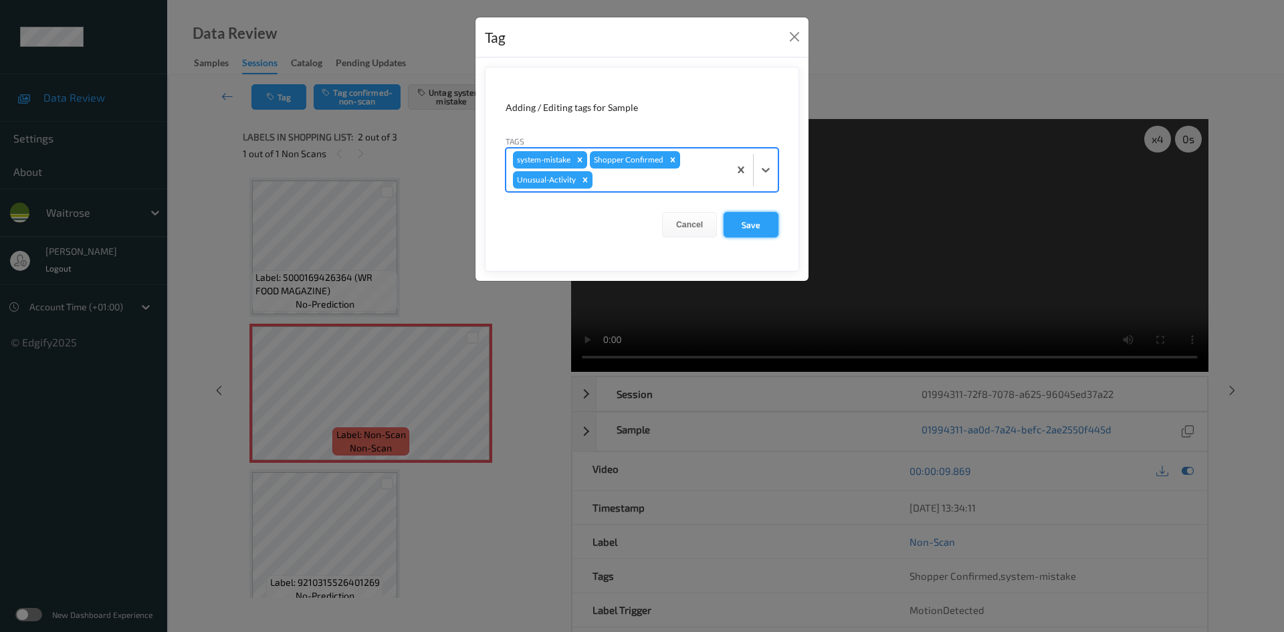
click at [759, 233] on button "Save" at bounding box center [751, 224] width 55 height 25
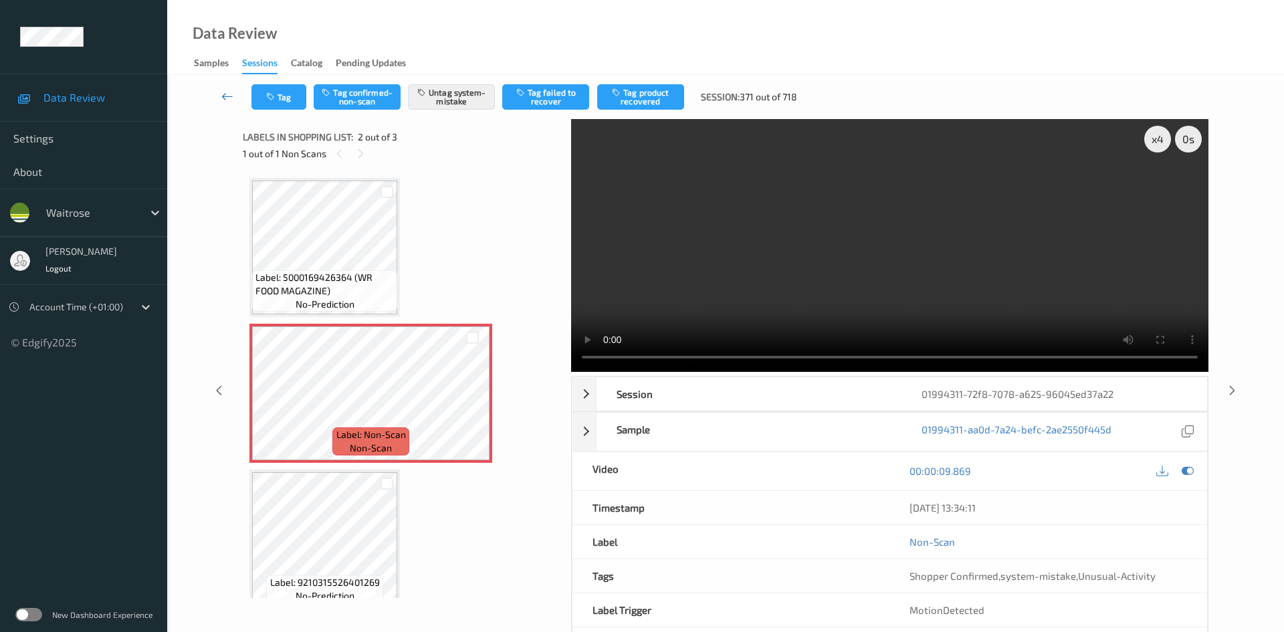
click at [225, 88] on link at bounding box center [227, 96] width 47 height 25
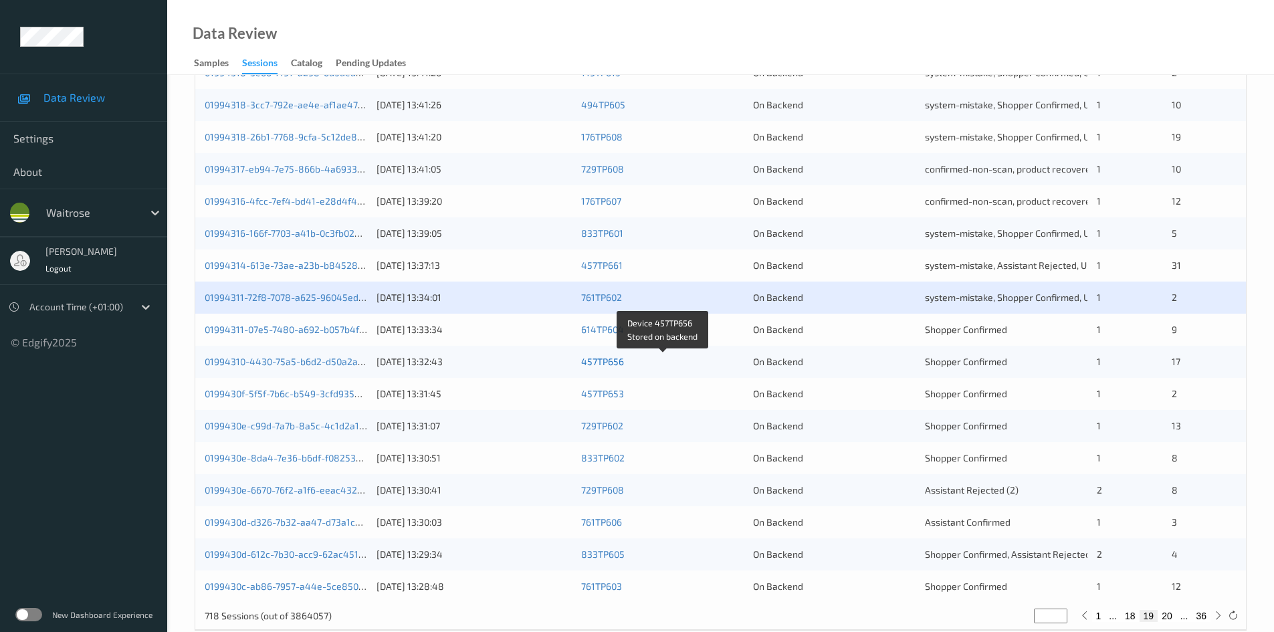
scroll to position [375, 0]
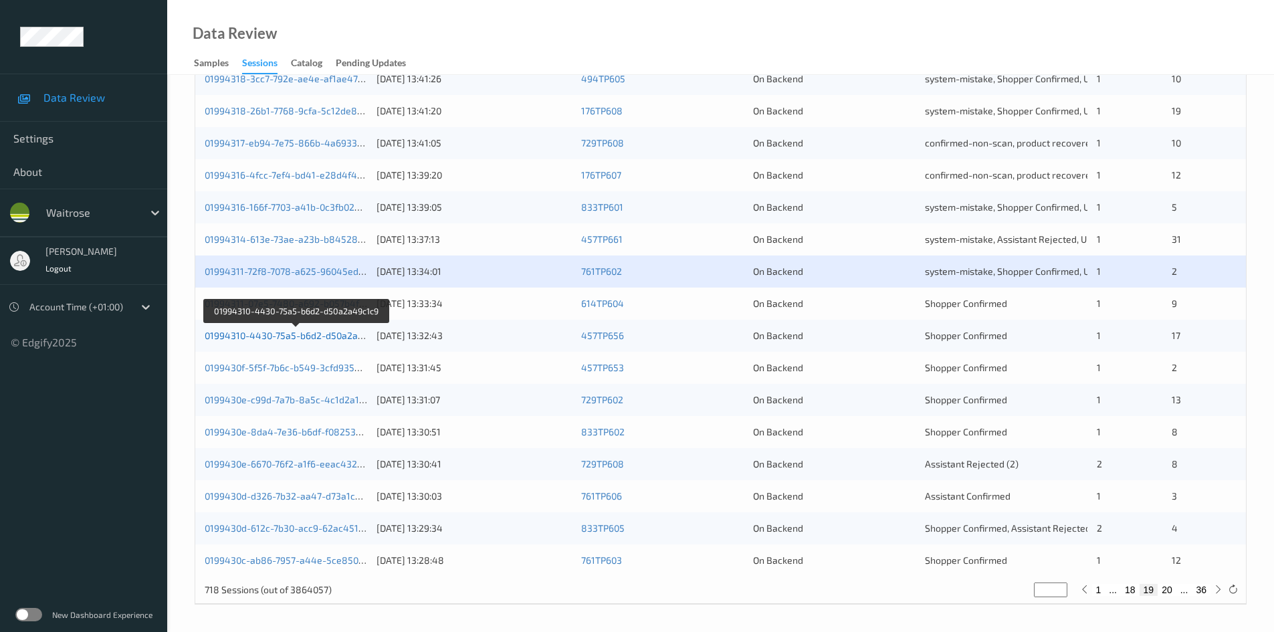
click at [266, 335] on link "01994310-4430-75a5-b6d2-d50a2a49c1c9" at bounding box center [296, 335] width 183 height 11
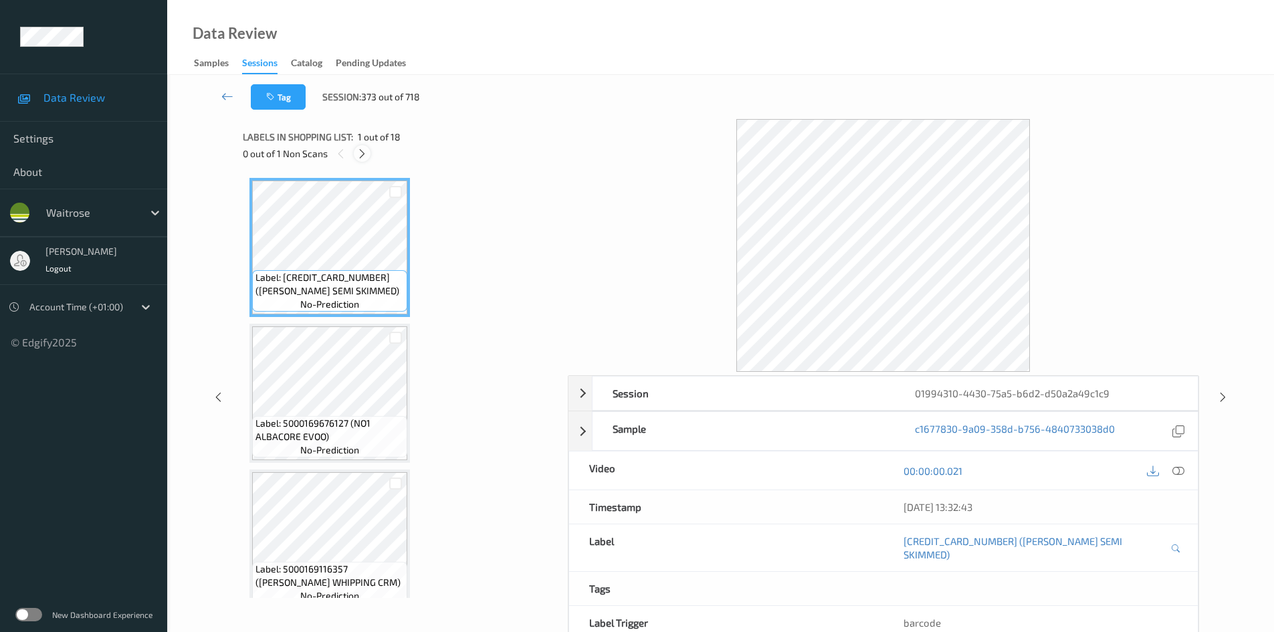
click at [361, 154] on icon at bounding box center [362, 154] width 11 height 12
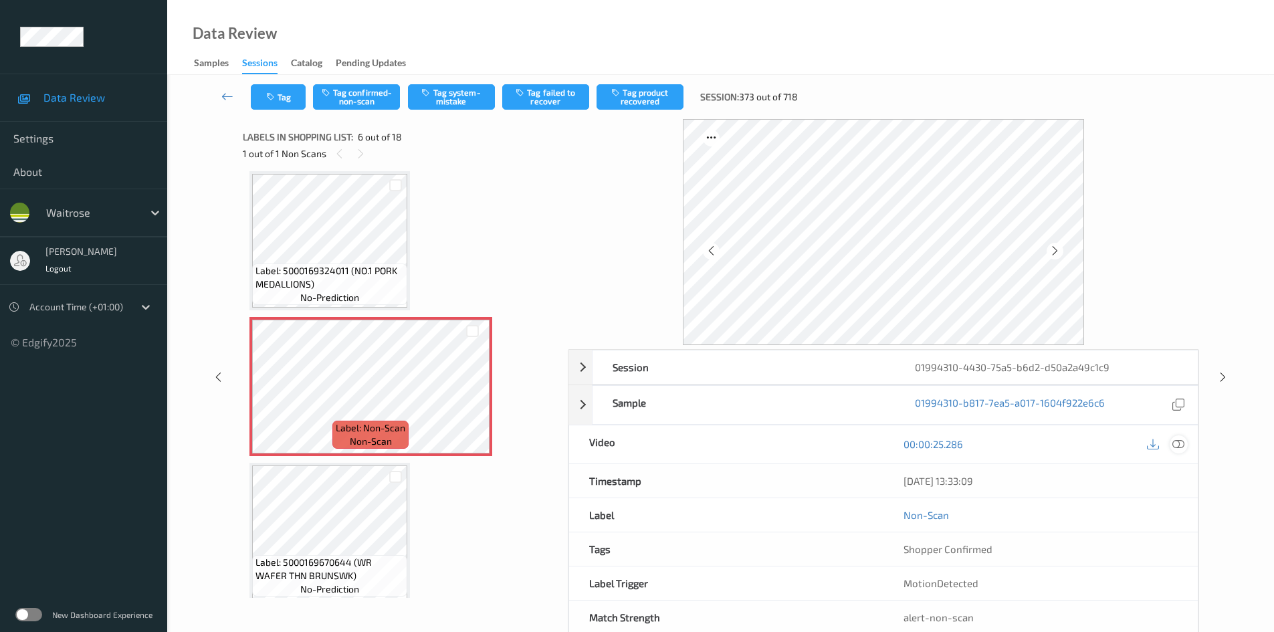
click at [1178, 447] on icon at bounding box center [1179, 444] width 12 height 12
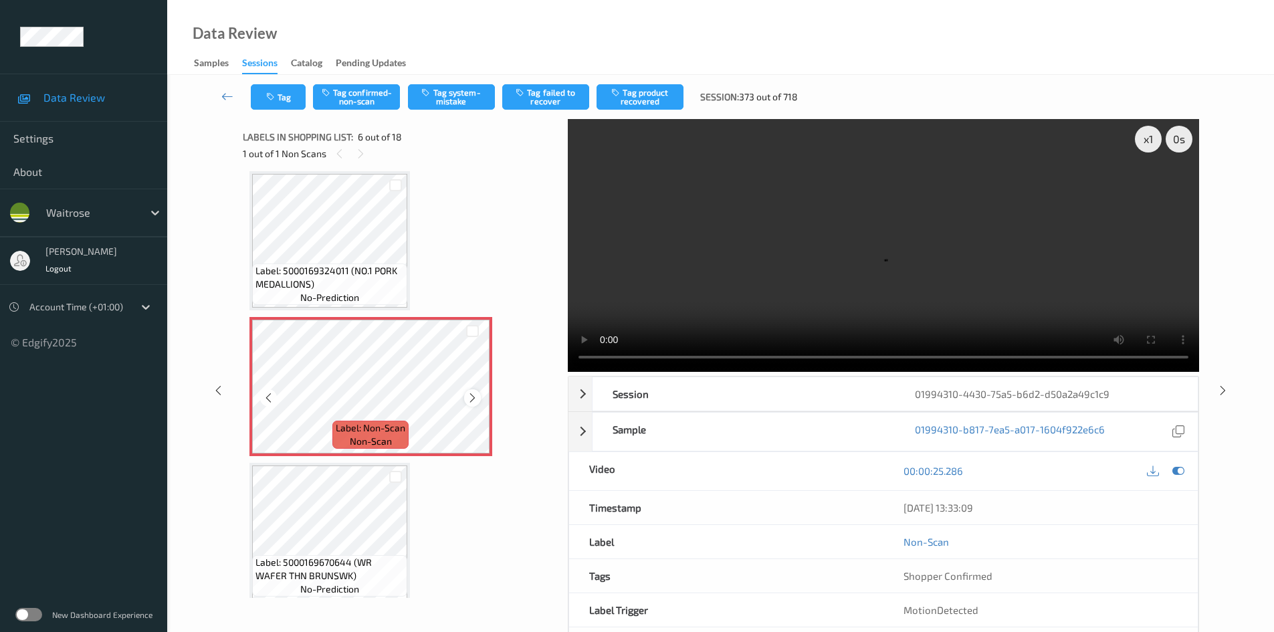
click at [474, 395] on icon at bounding box center [472, 398] width 11 height 12
click at [708, 312] on video at bounding box center [883, 245] width 631 height 253
click at [870, 247] on video at bounding box center [883, 245] width 631 height 253
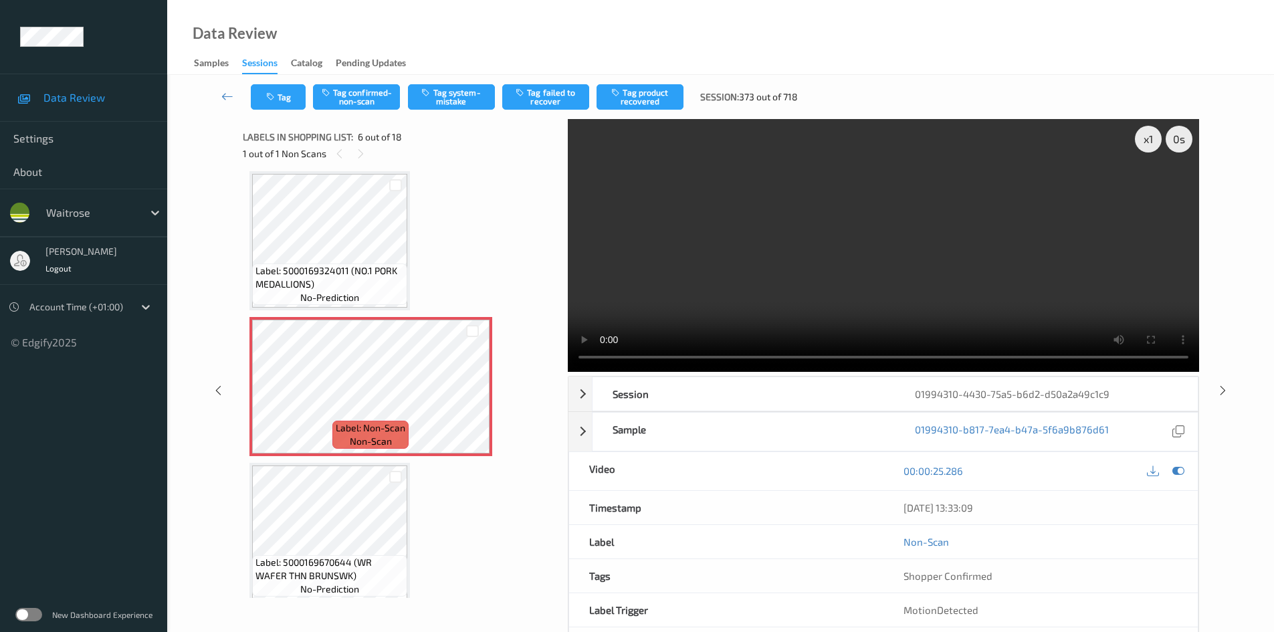
click at [710, 282] on video at bounding box center [883, 245] width 631 height 253
click at [1152, 140] on div "x 1" at bounding box center [1148, 139] width 27 height 27
click at [1094, 262] on video at bounding box center [883, 245] width 631 height 253
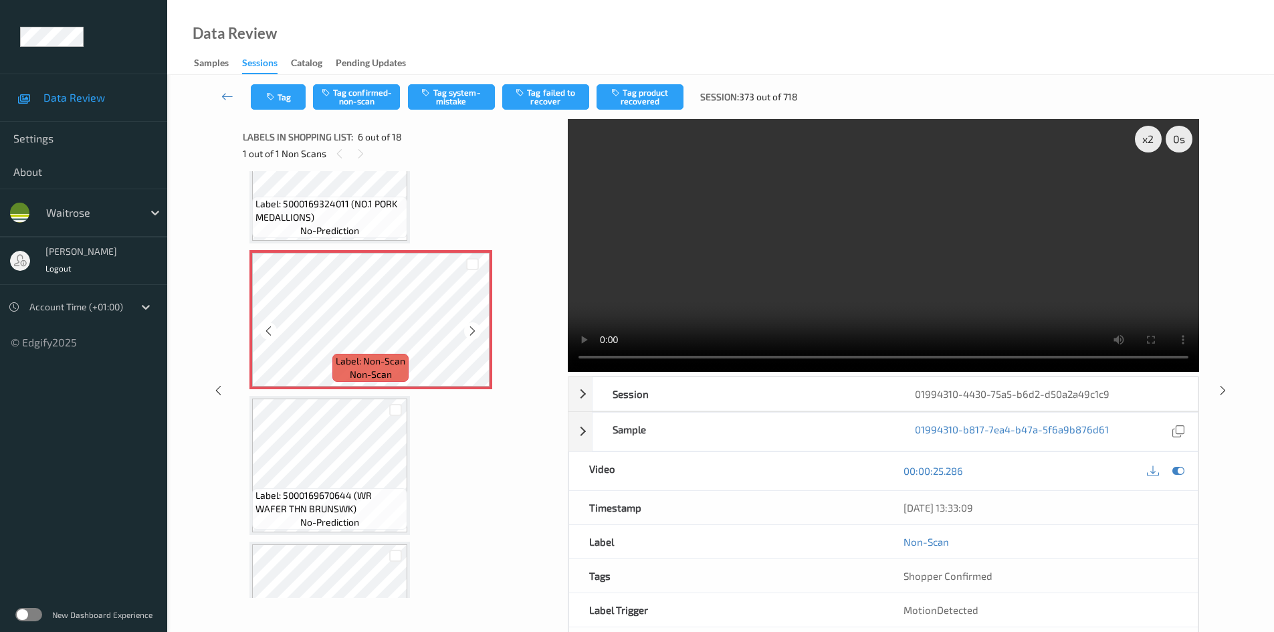
scroll to position [724, 0]
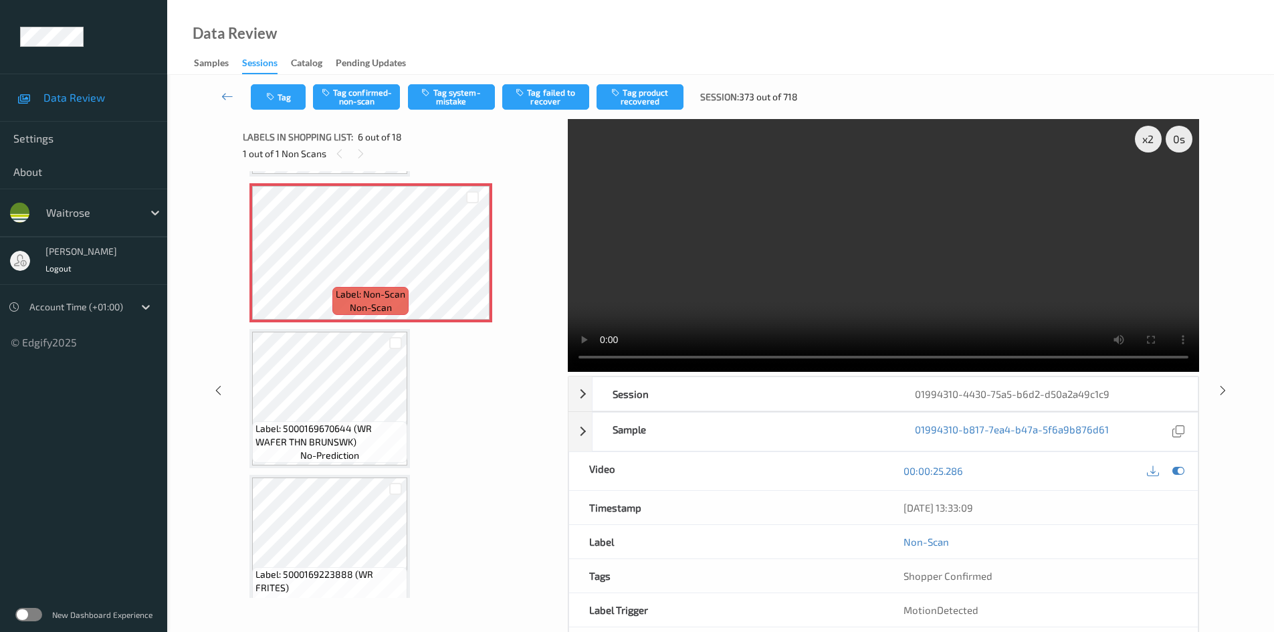
click at [922, 262] on video at bounding box center [883, 245] width 631 height 253
click at [937, 266] on video at bounding box center [883, 245] width 631 height 253
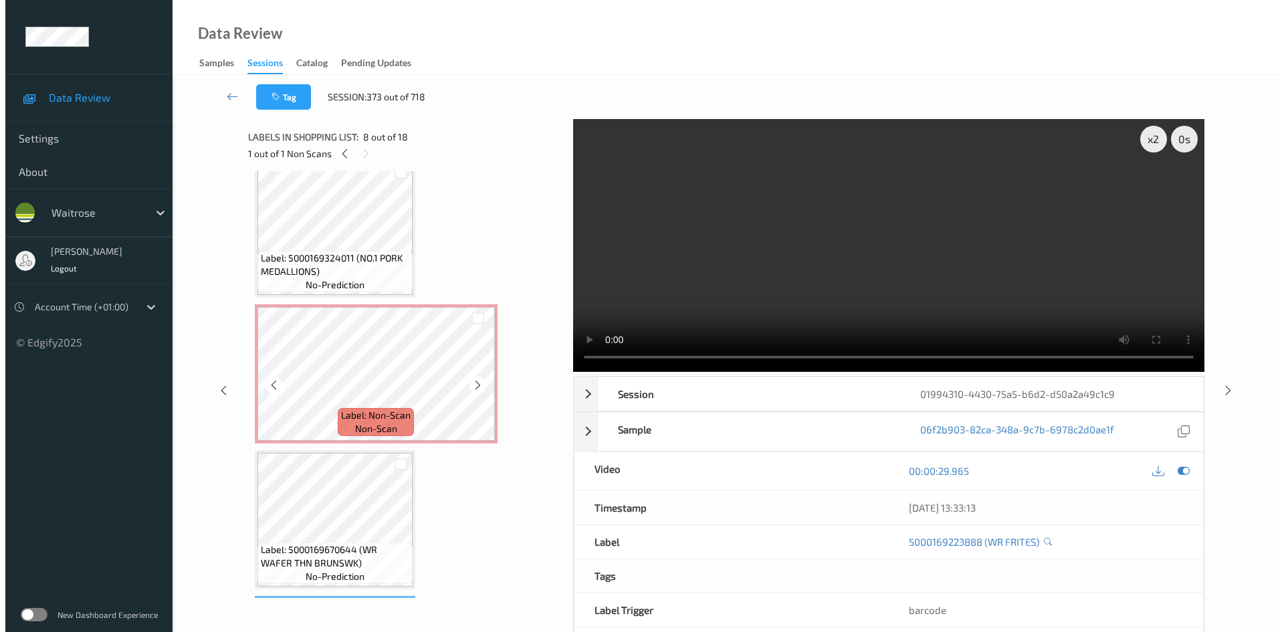
scroll to position [590, 0]
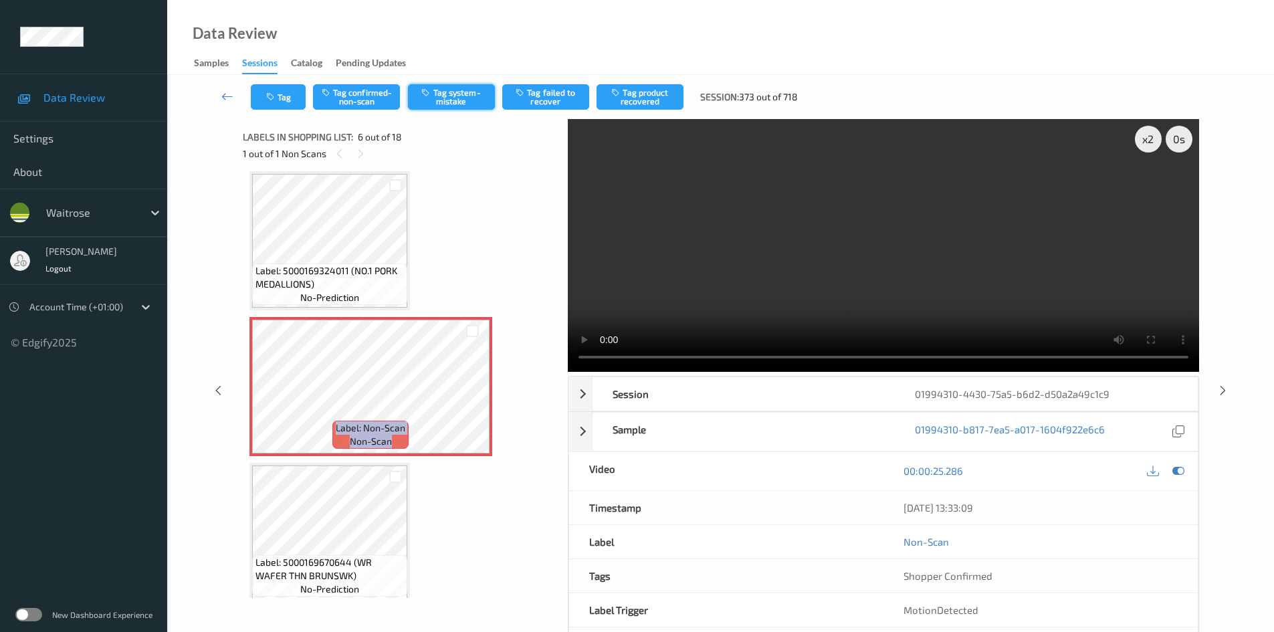
click at [466, 98] on button "Tag system-mistake" at bounding box center [451, 96] width 87 height 25
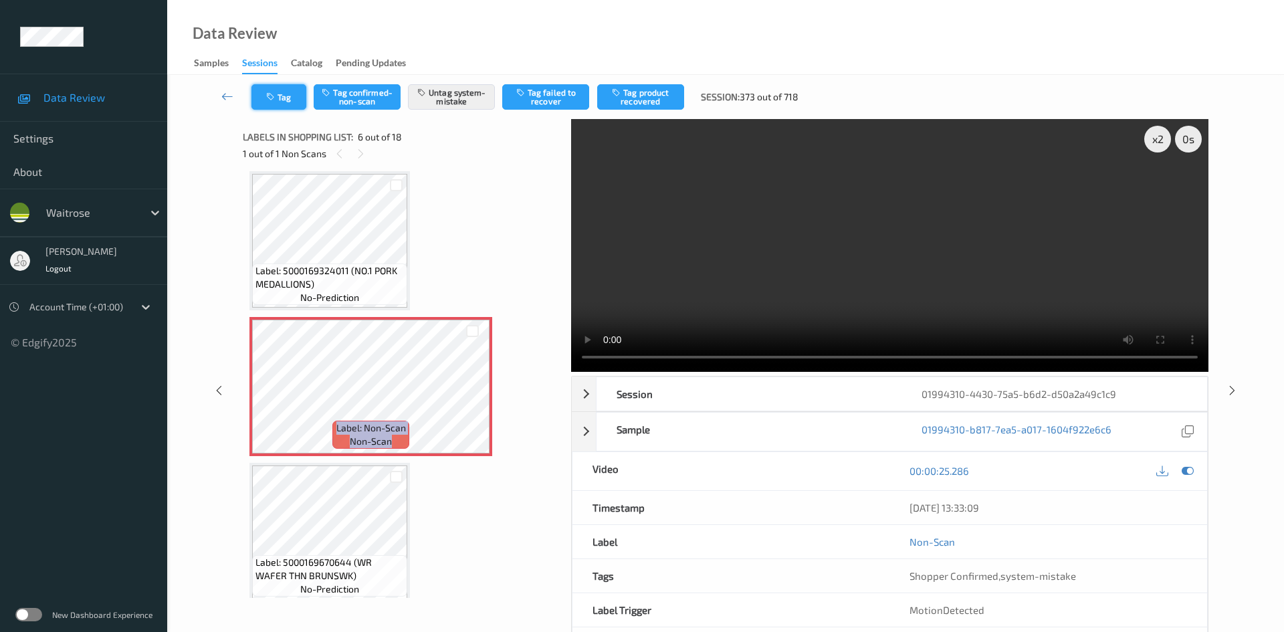
click at [278, 93] on icon "button" at bounding box center [271, 96] width 11 height 9
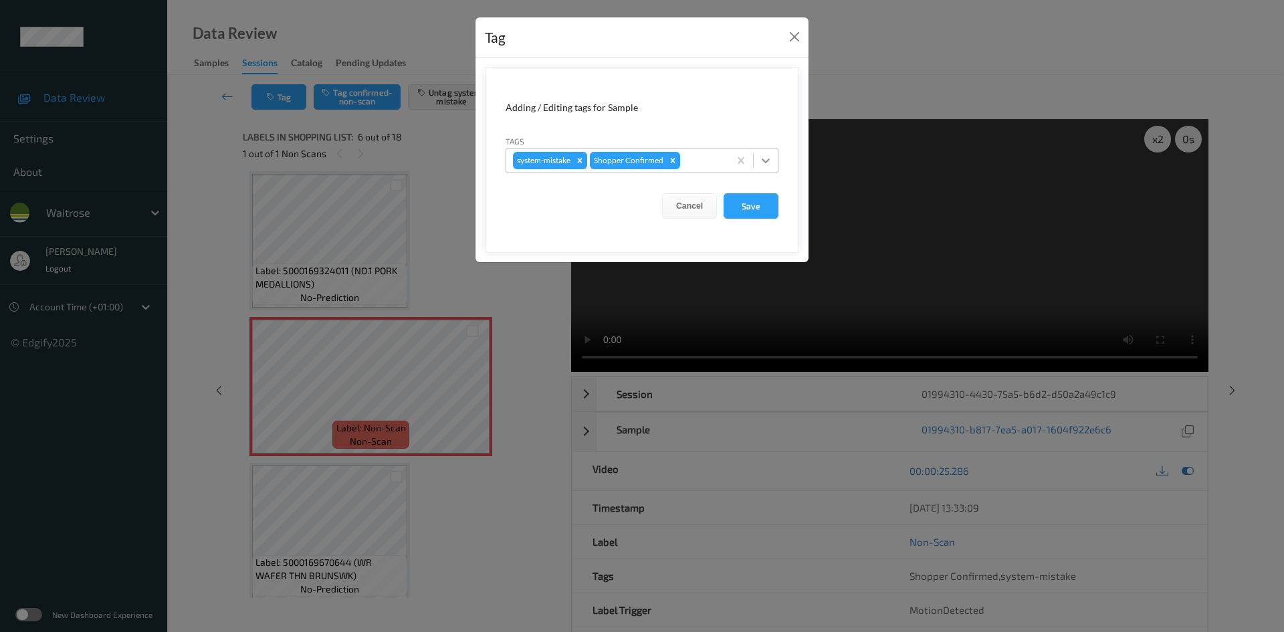
click at [762, 164] on icon at bounding box center [765, 160] width 13 height 13
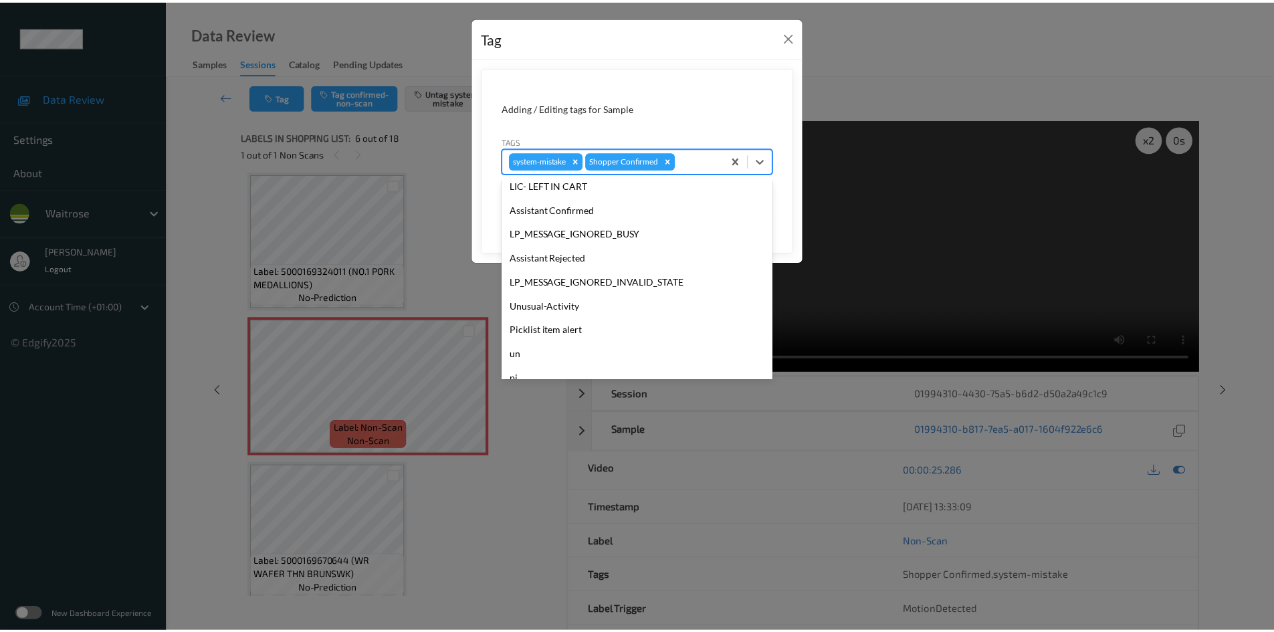
scroll to position [334, 0]
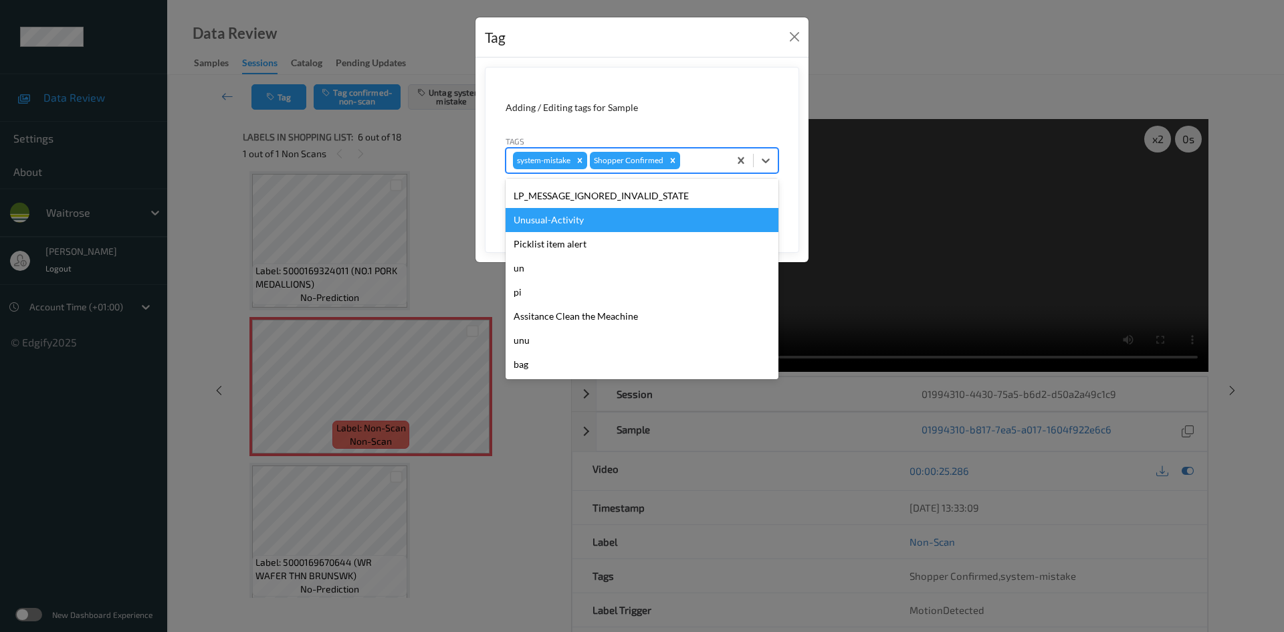
click at [551, 225] on div "Unusual-Activity" at bounding box center [642, 220] width 273 height 24
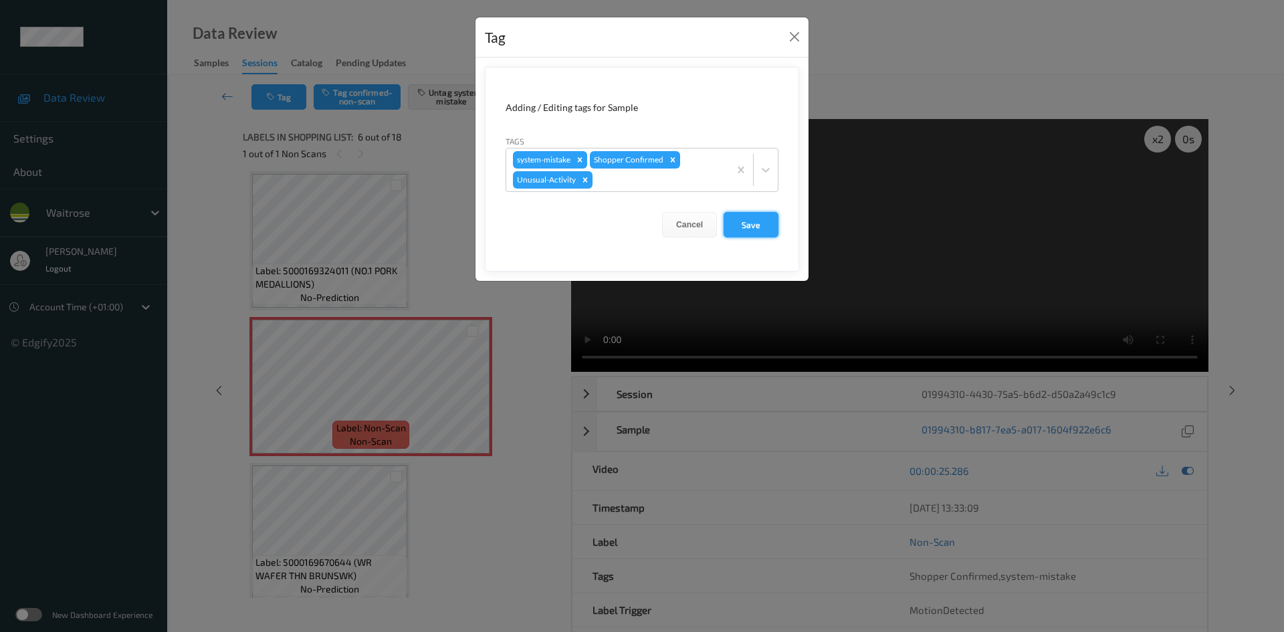
click at [746, 229] on button "Save" at bounding box center [751, 224] width 55 height 25
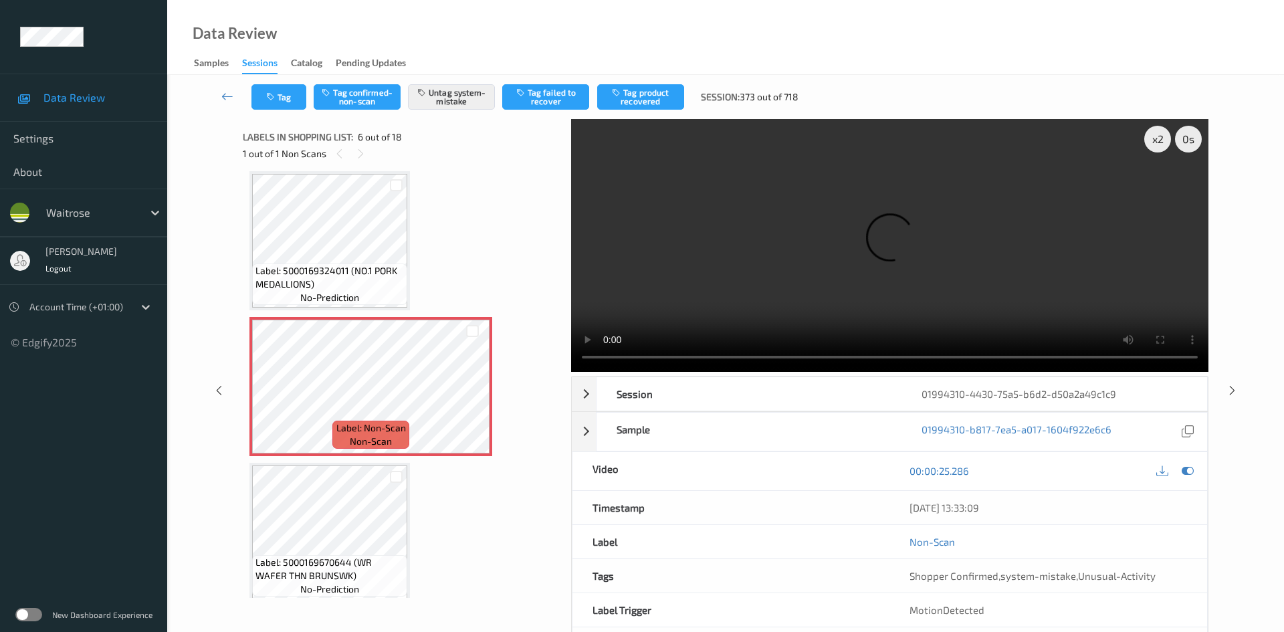
drag, startPoint x: 225, startPoint y: 86, endPoint x: 247, endPoint y: 86, distance: 21.4
click at [225, 86] on link at bounding box center [227, 96] width 47 height 25
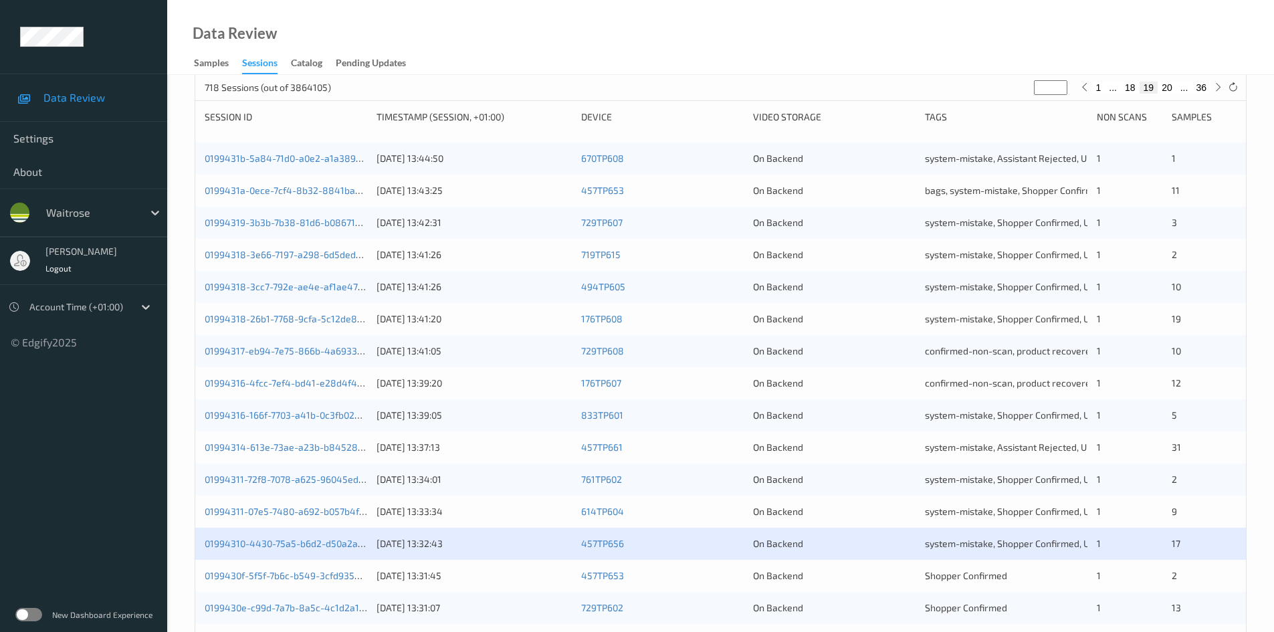
scroll to position [375, 0]
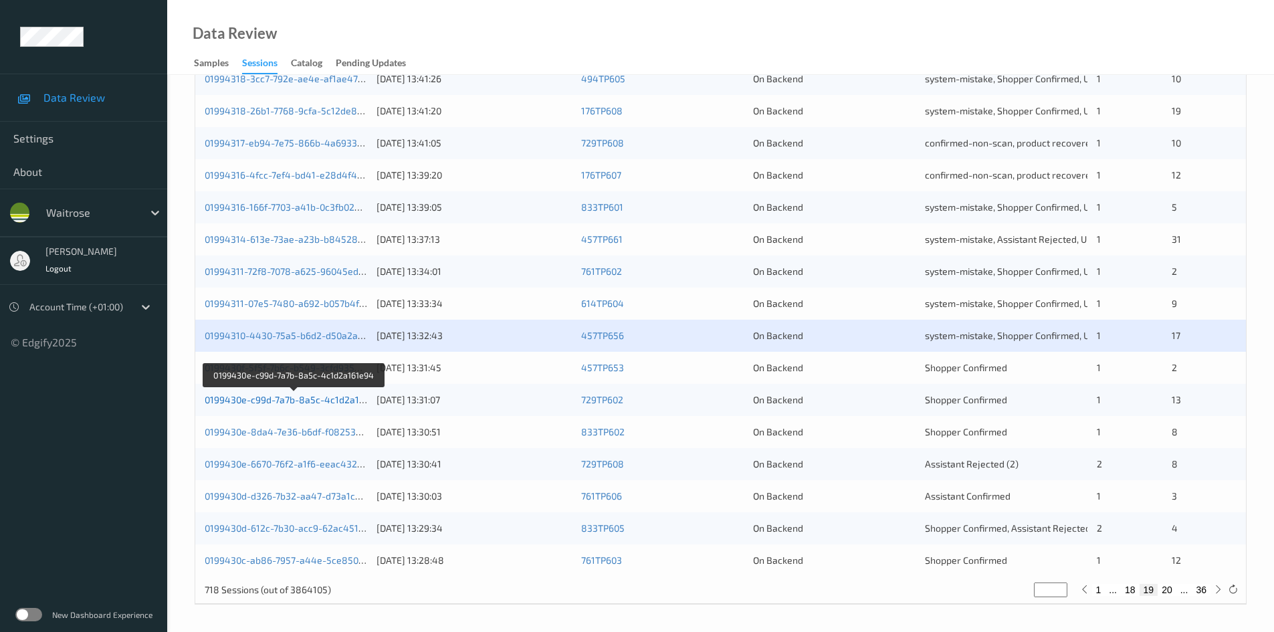
click at [258, 400] on link "0199430e-c99d-7a7b-8a5c-4c1d2a161e94" at bounding box center [295, 399] width 181 height 11
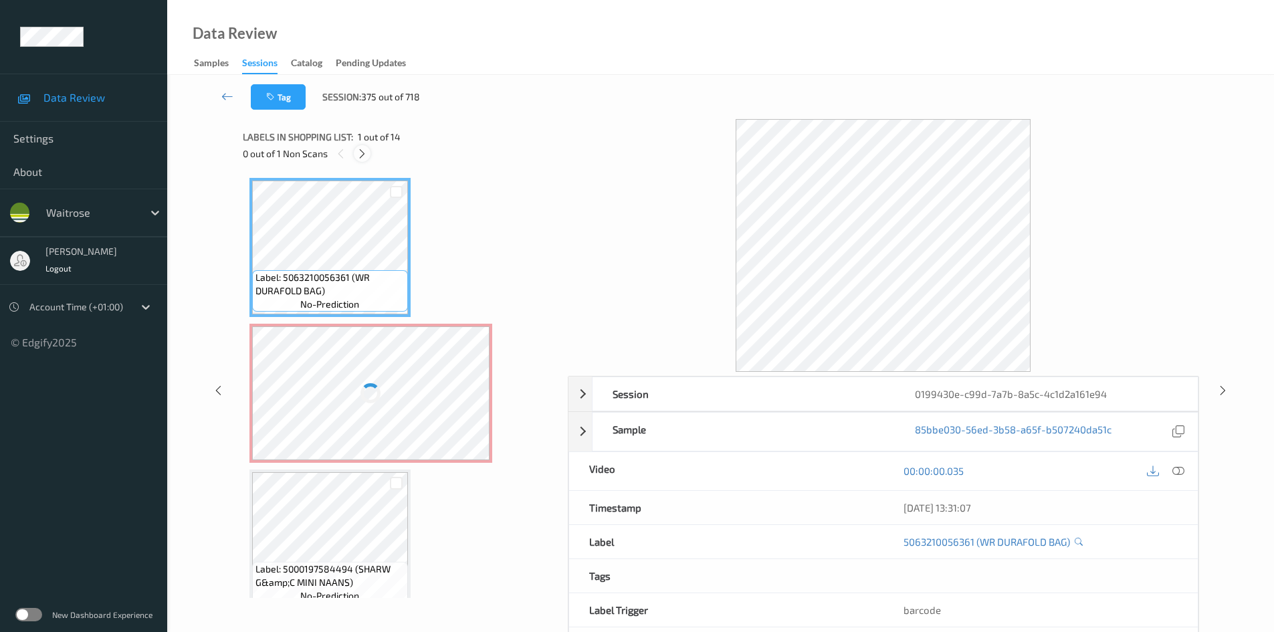
click at [360, 151] on icon at bounding box center [362, 154] width 11 height 12
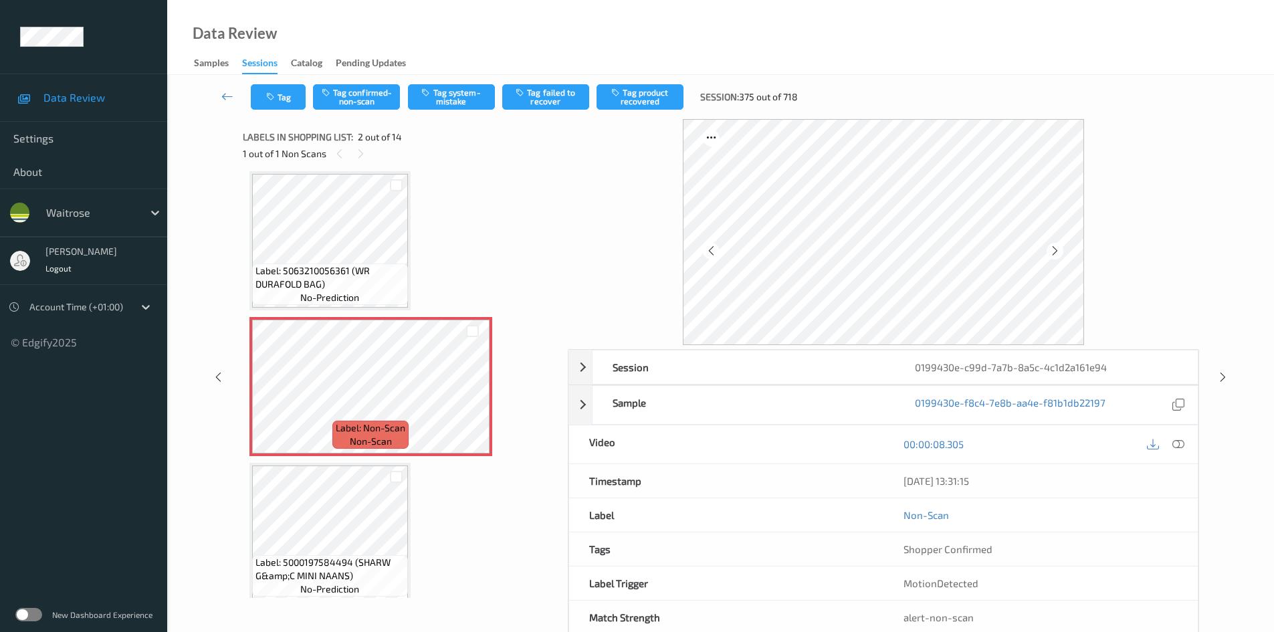
click at [1178, 442] on icon at bounding box center [1179, 444] width 12 height 12
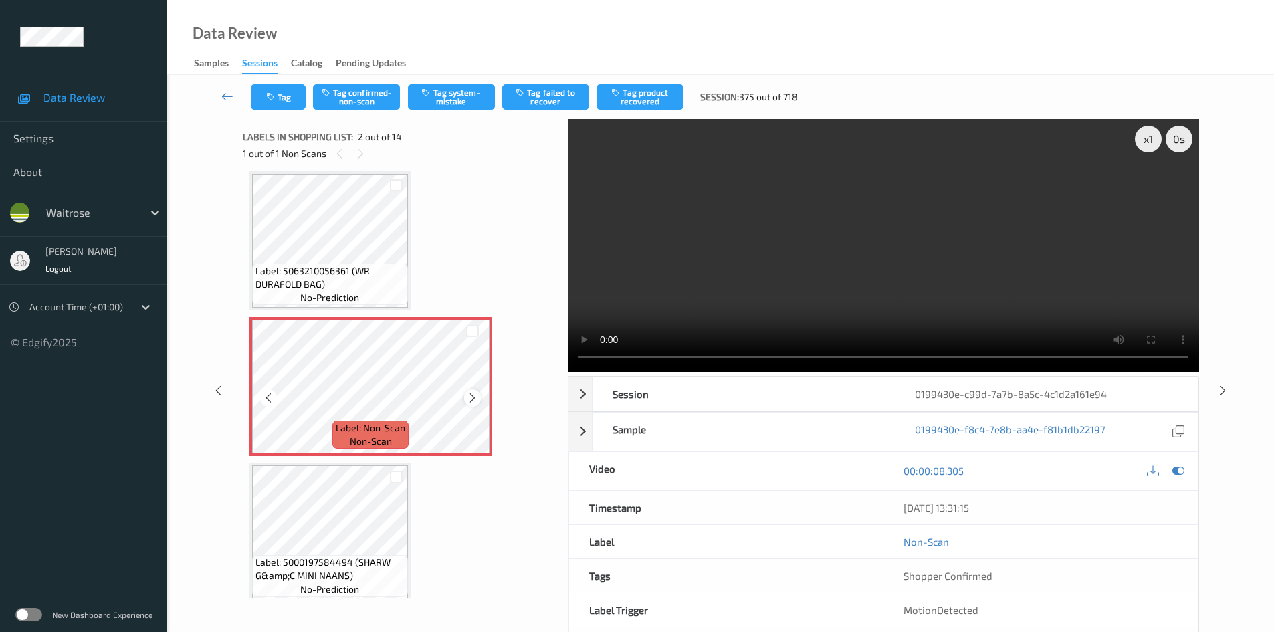
click at [470, 396] on icon at bounding box center [472, 398] width 11 height 12
click at [1156, 142] on div "x 1" at bounding box center [1148, 139] width 27 height 27
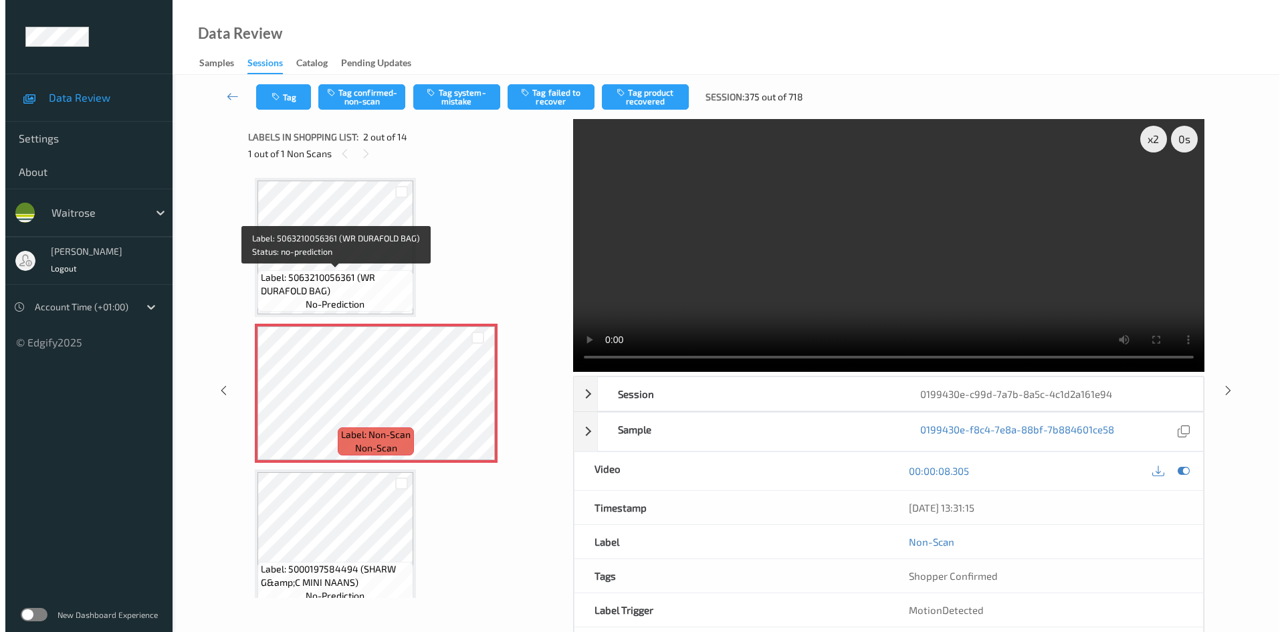
scroll to position [134, 0]
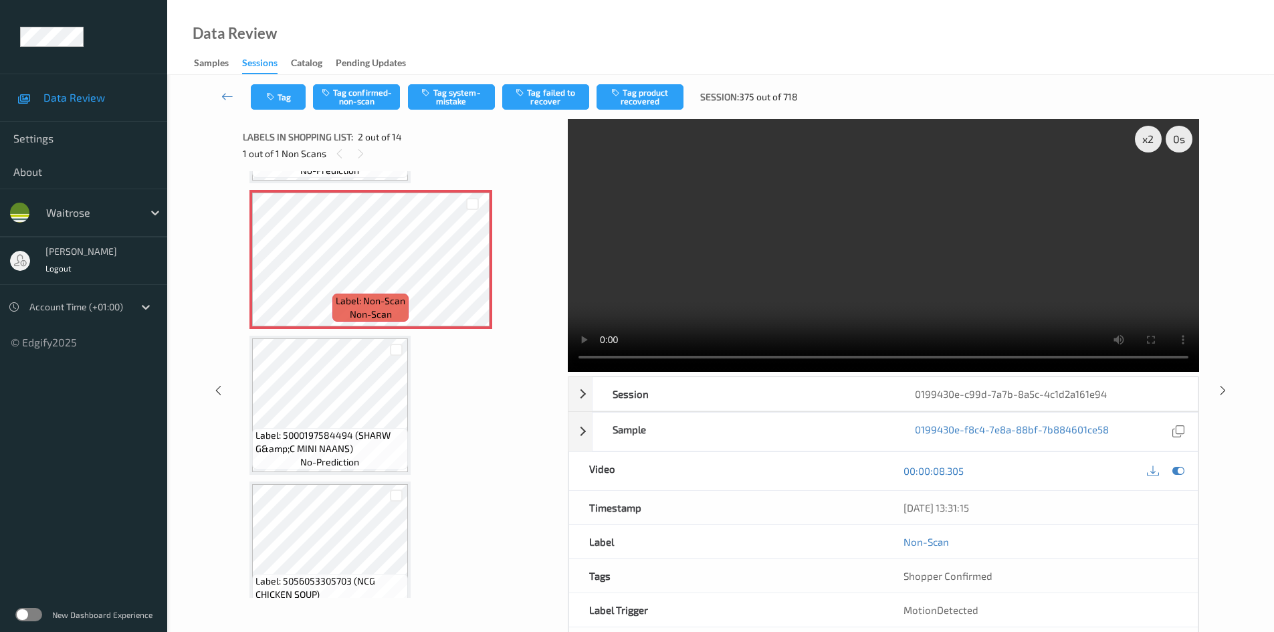
click at [841, 245] on video at bounding box center [883, 245] width 631 height 253
click at [829, 266] on video at bounding box center [883, 245] width 631 height 253
click at [864, 262] on video at bounding box center [883, 245] width 631 height 253
click at [750, 314] on video at bounding box center [883, 245] width 631 height 253
click at [799, 306] on video at bounding box center [883, 245] width 631 height 253
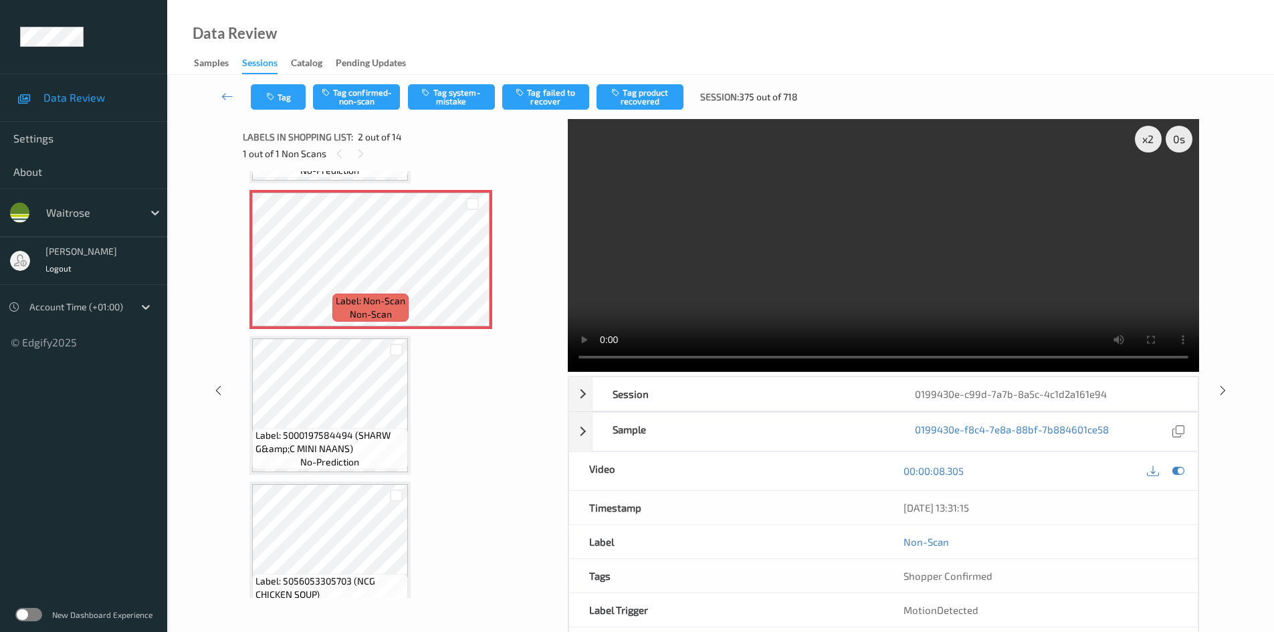
click at [738, 239] on video at bounding box center [883, 245] width 631 height 253
click at [1142, 132] on div "x 2" at bounding box center [1148, 139] width 27 height 27
click at [1146, 137] on div "x 4" at bounding box center [1148, 139] width 27 height 27
click at [819, 270] on video at bounding box center [883, 245] width 631 height 253
click at [378, 97] on button "Tag confirmed-non-scan" at bounding box center [356, 96] width 87 height 25
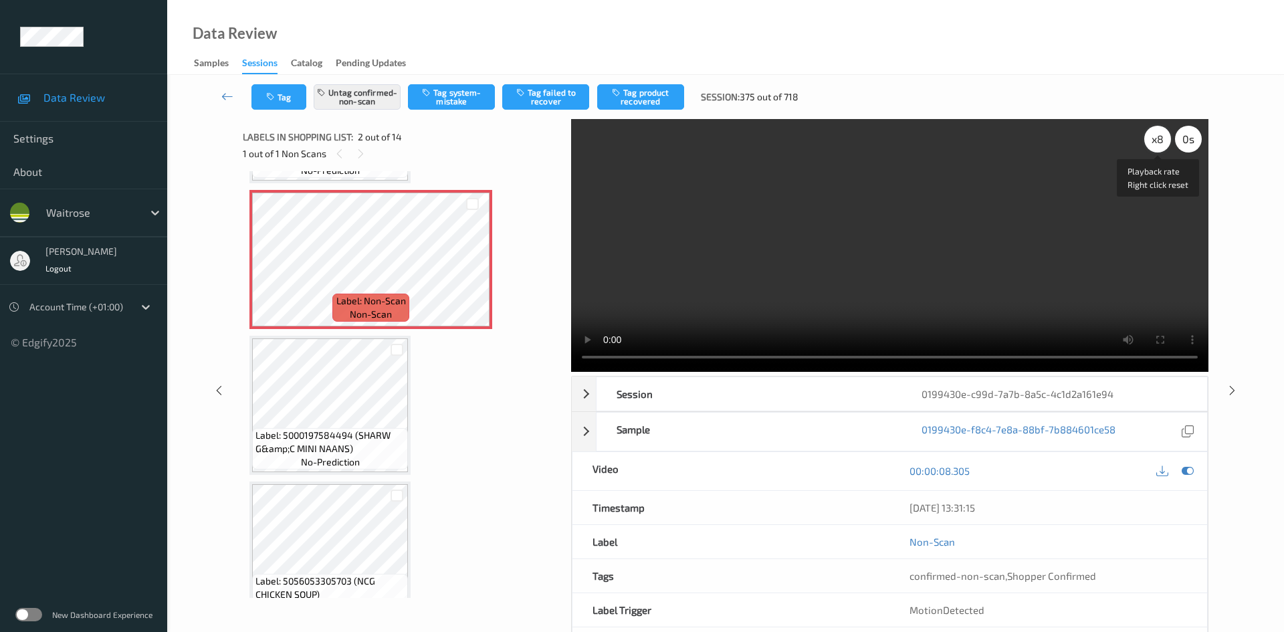
click at [1157, 134] on div "x 8" at bounding box center [1157, 139] width 27 height 27
click at [541, 94] on button "Tag failed to recover" at bounding box center [545, 96] width 87 height 25
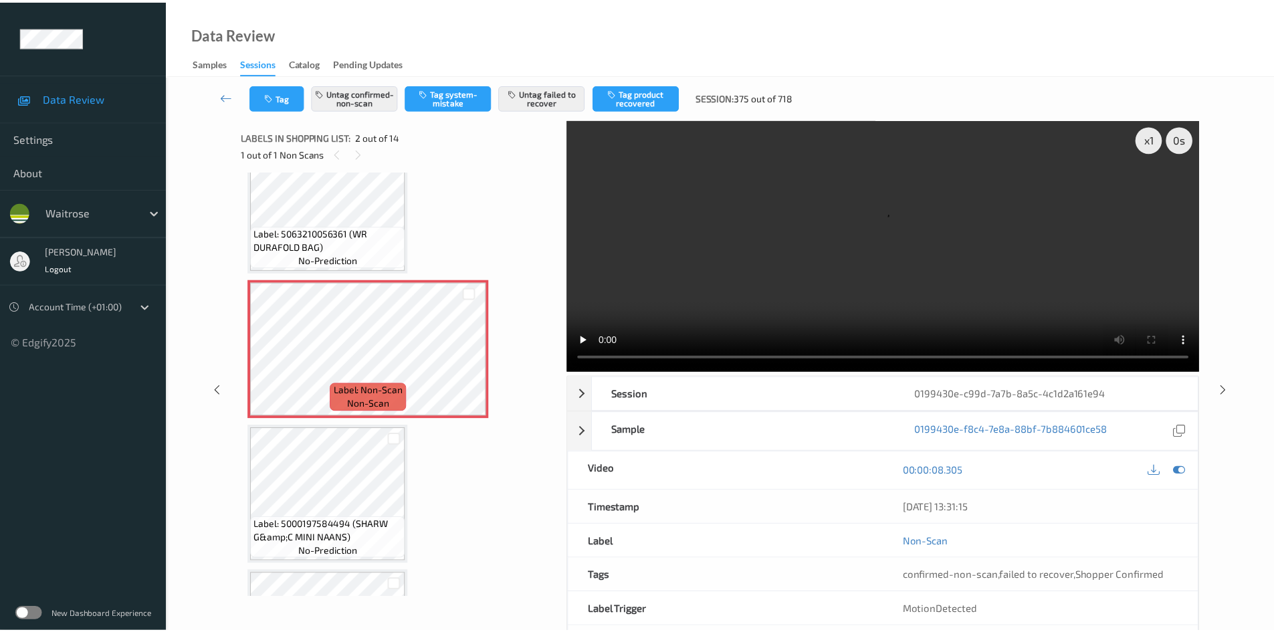
scroll to position [67, 0]
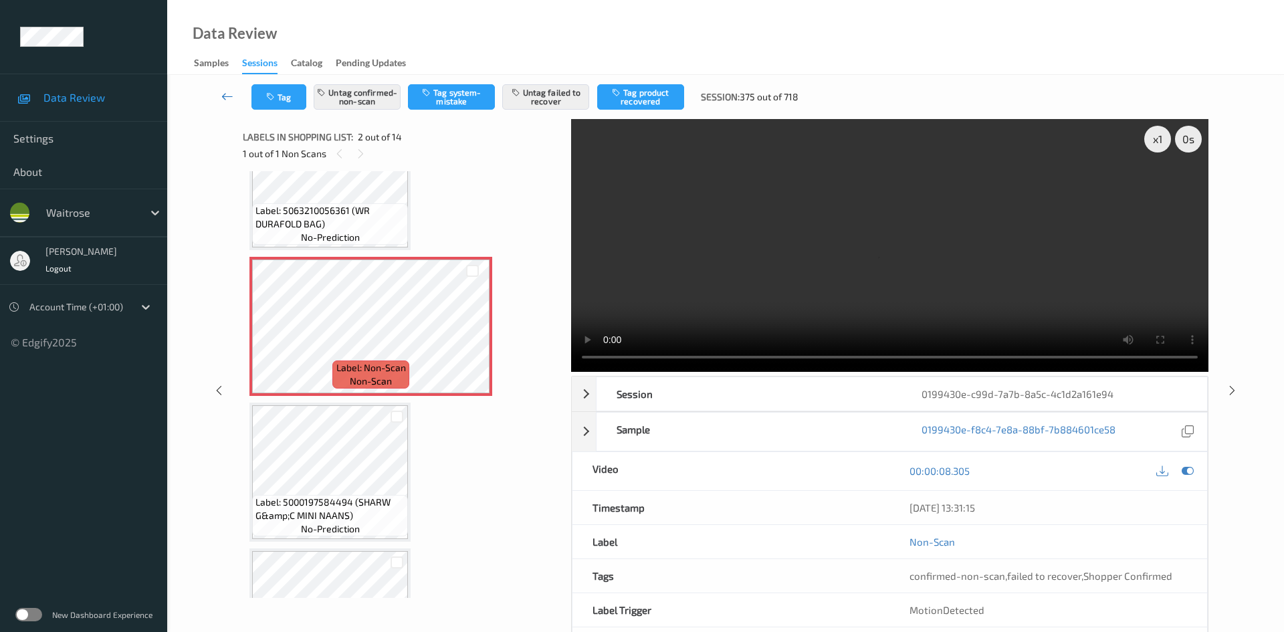
click at [224, 88] on link at bounding box center [227, 96] width 47 height 25
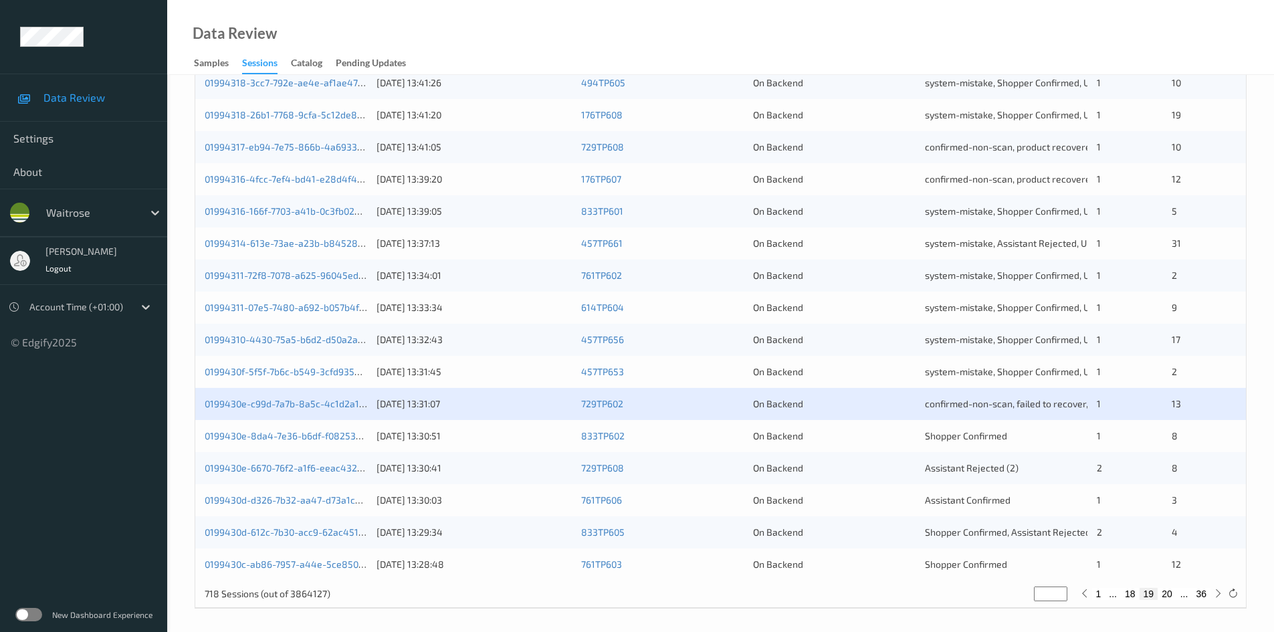
scroll to position [375, 0]
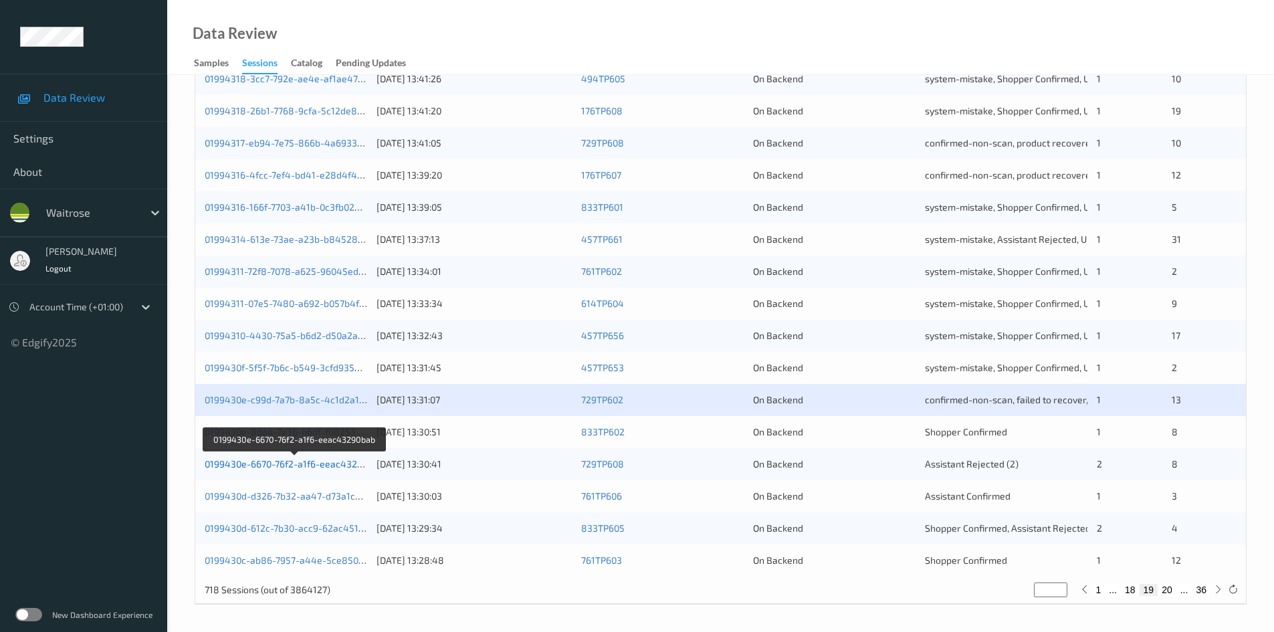
click at [266, 464] on link "0199430e-6670-76f2-a1f6-eeac43290bab" at bounding box center [294, 463] width 179 height 11
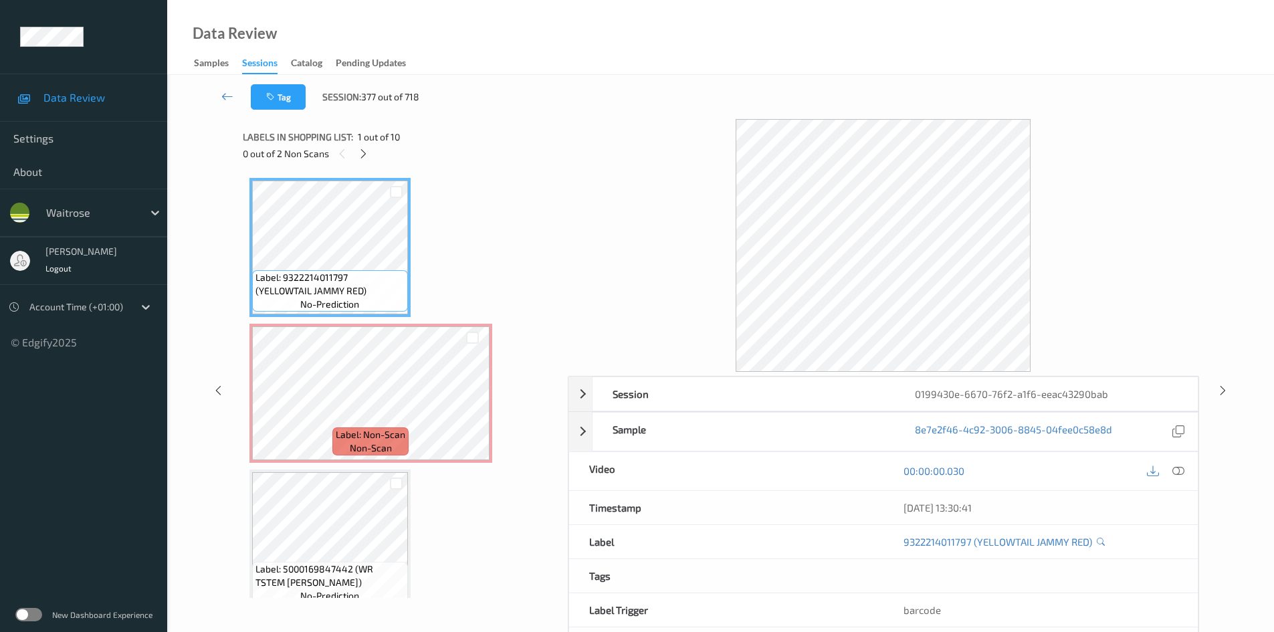
drag, startPoint x: 369, startPoint y: 152, endPoint x: 381, endPoint y: 157, distance: 12.3
click at [374, 155] on div "0 out of 2 Non Scans" at bounding box center [401, 153] width 316 height 17
click at [363, 152] on icon at bounding box center [363, 154] width 11 height 12
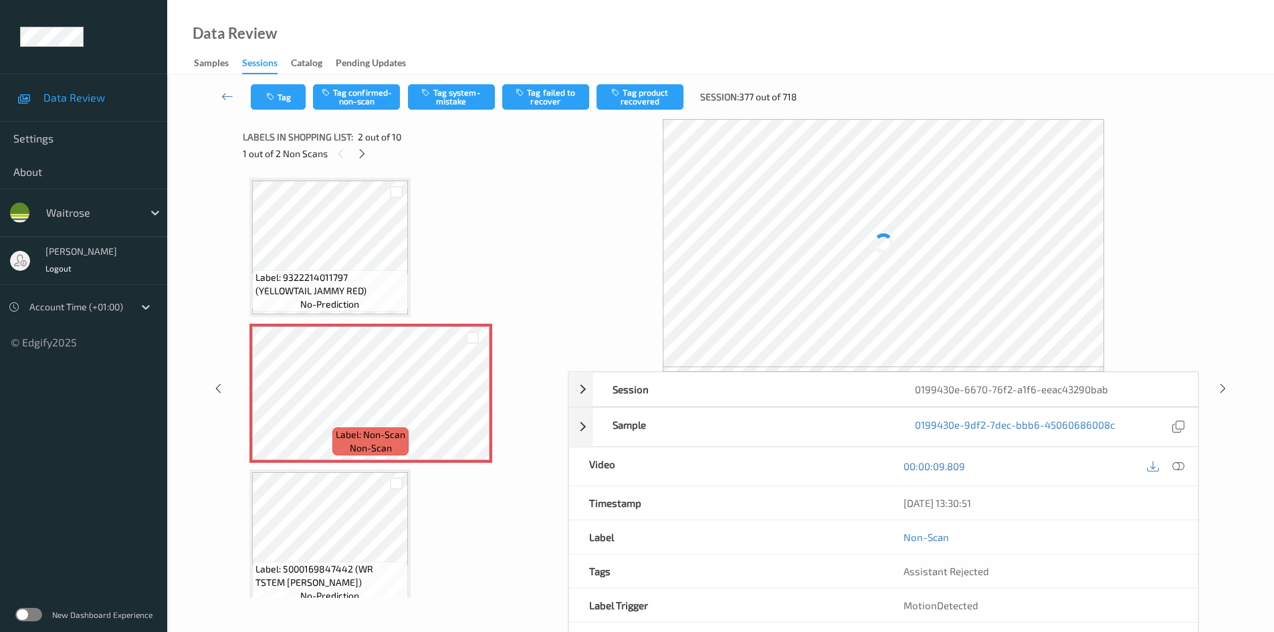
scroll to position [7, 0]
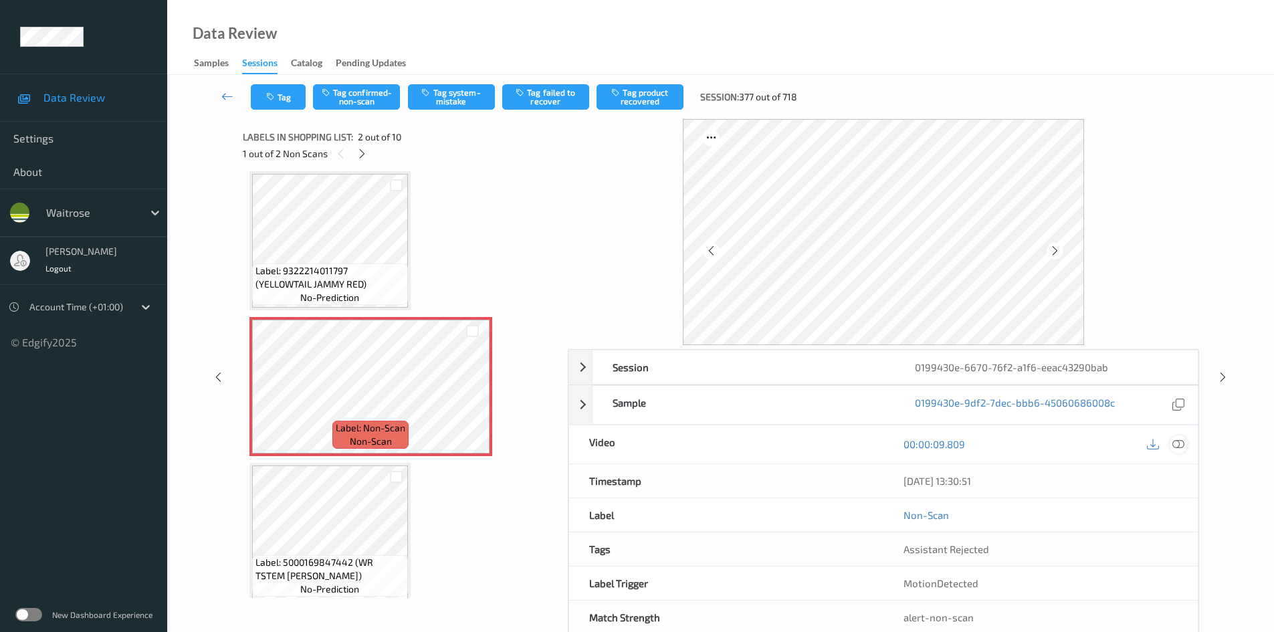
click at [1178, 440] on icon at bounding box center [1179, 444] width 12 height 12
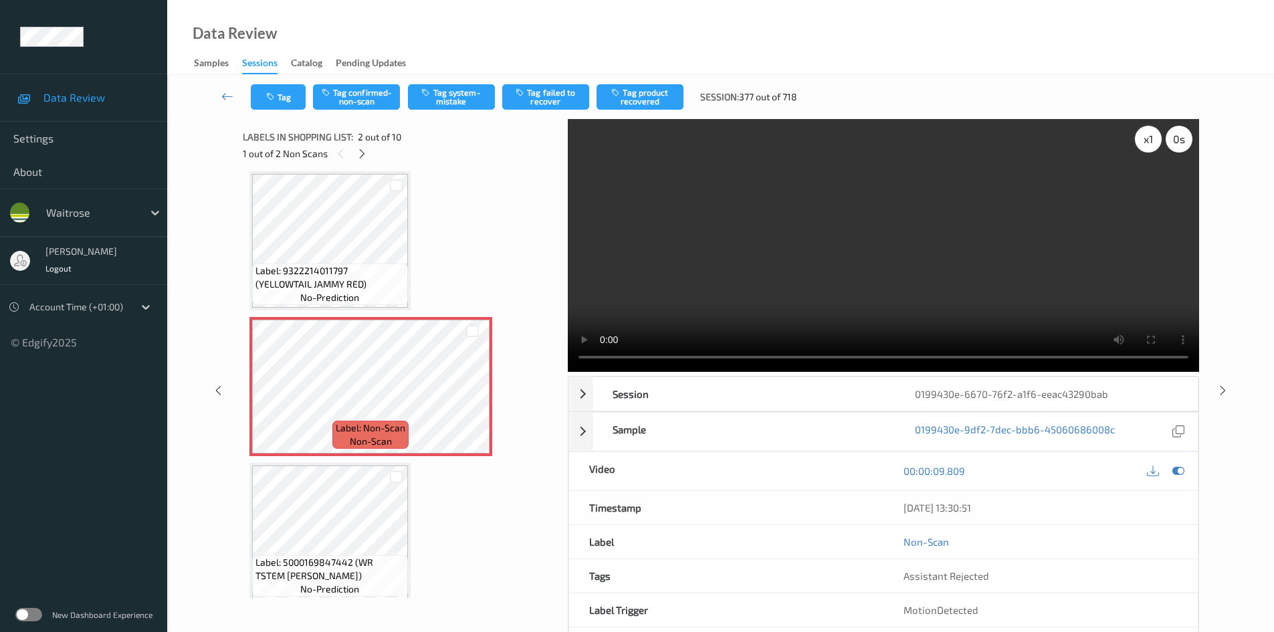
click at [1154, 142] on div "x 1" at bounding box center [1148, 139] width 27 height 27
click at [1154, 142] on div "x 2" at bounding box center [1148, 139] width 27 height 27
click at [785, 308] on video at bounding box center [883, 245] width 631 height 253
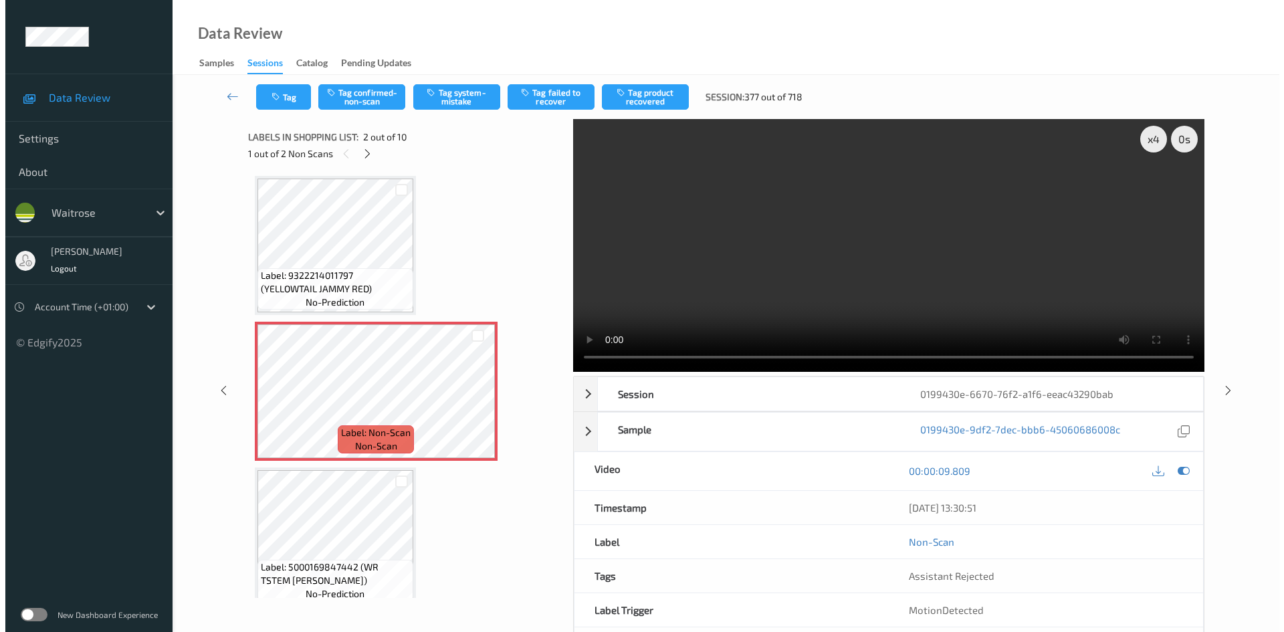
scroll to position [0, 0]
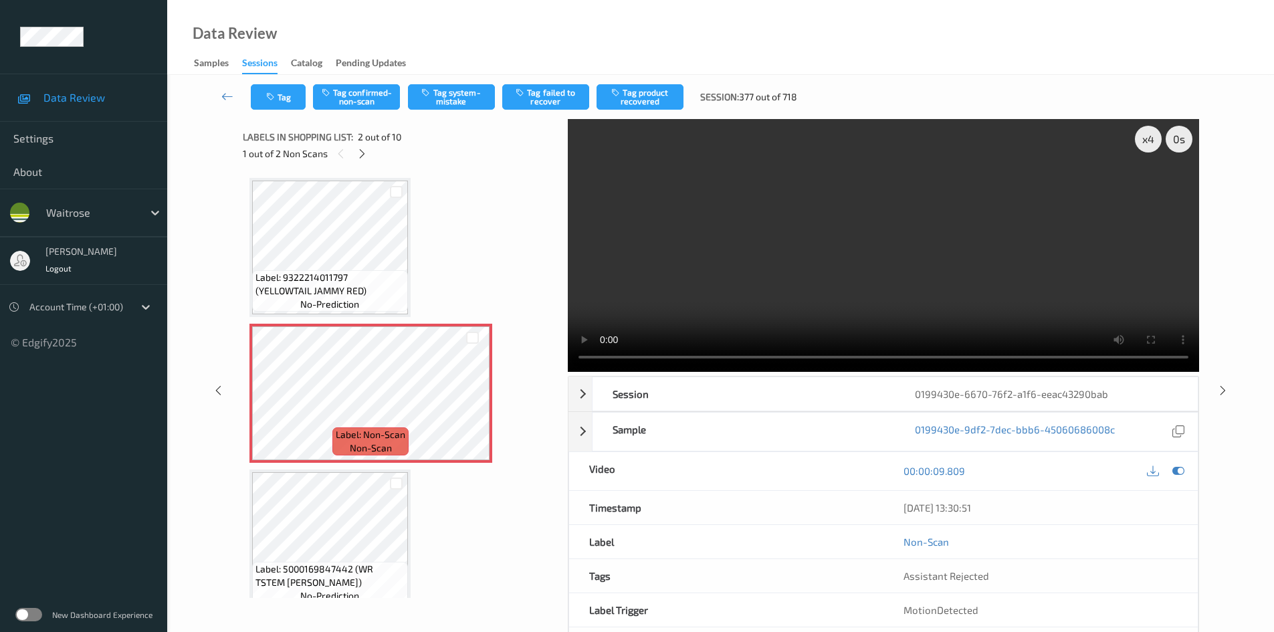
click at [839, 262] on video at bounding box center [883, 245] width 631 height 253
click at [894, 276] on video at bounding box center [883, 245] width 631 height 253
click at [897, 286] on video at bounding box center [883, 245] width 631 height 253
click at [821, 236] on video at bounding box center [883, 245] width 631 height 253
click at [435, 98] on button "Tag system-mistake" at bounding box center [451, 96] width 87 height 25
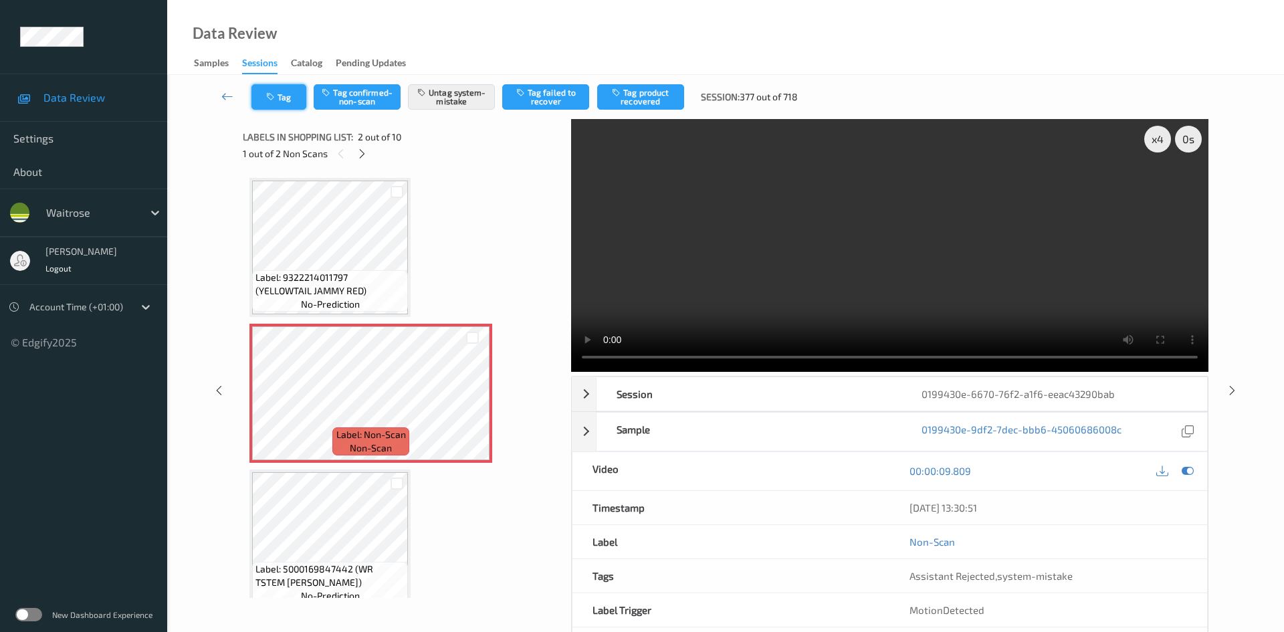
click at [279, 98] on button "Tag" at bounding box center [278, 96] width 55 height 25
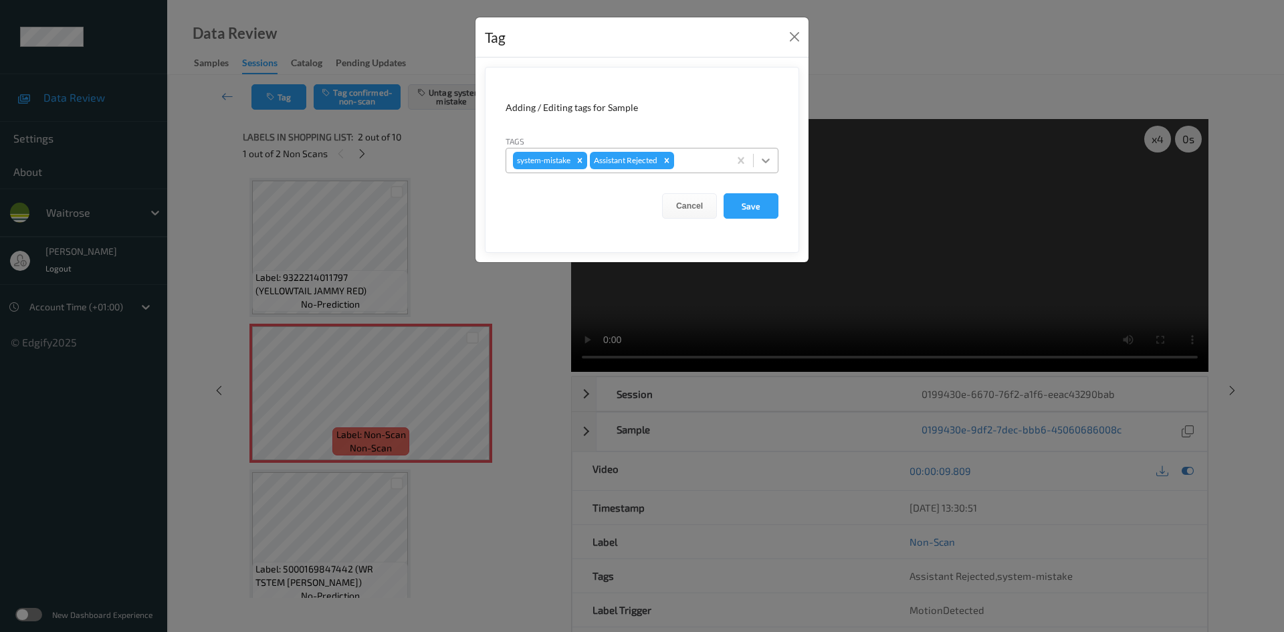
click at [759, 160] on icon at bounding box center [765, 160] width 13 height 13
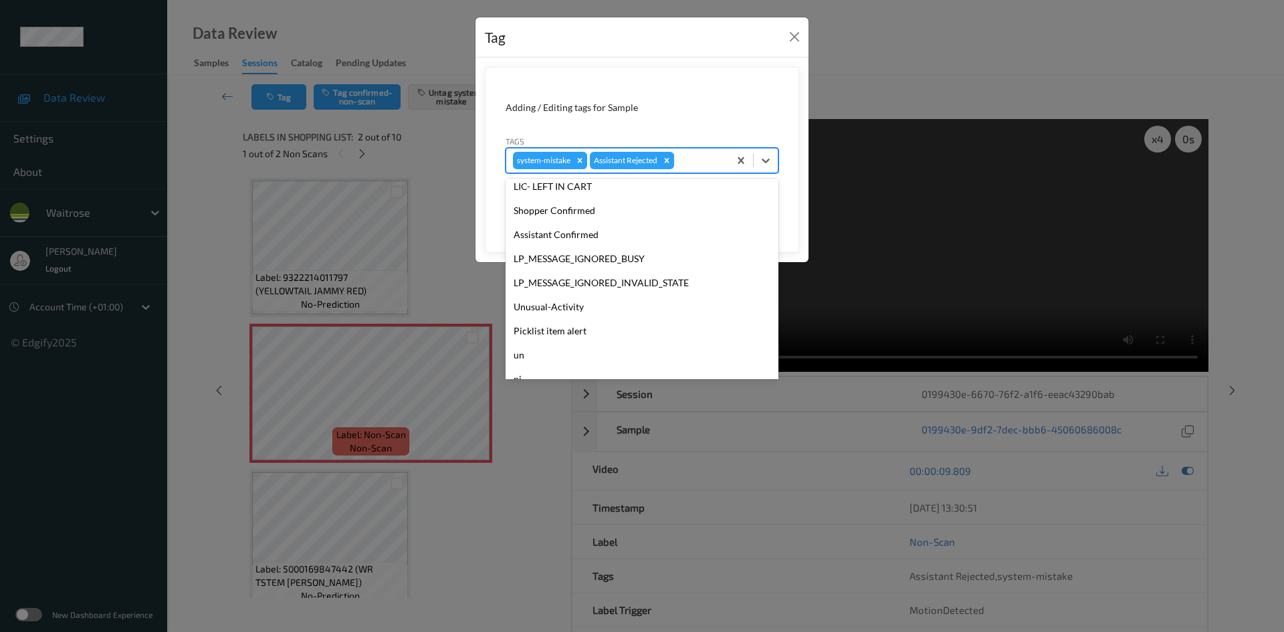
scroll to position [334, 0]
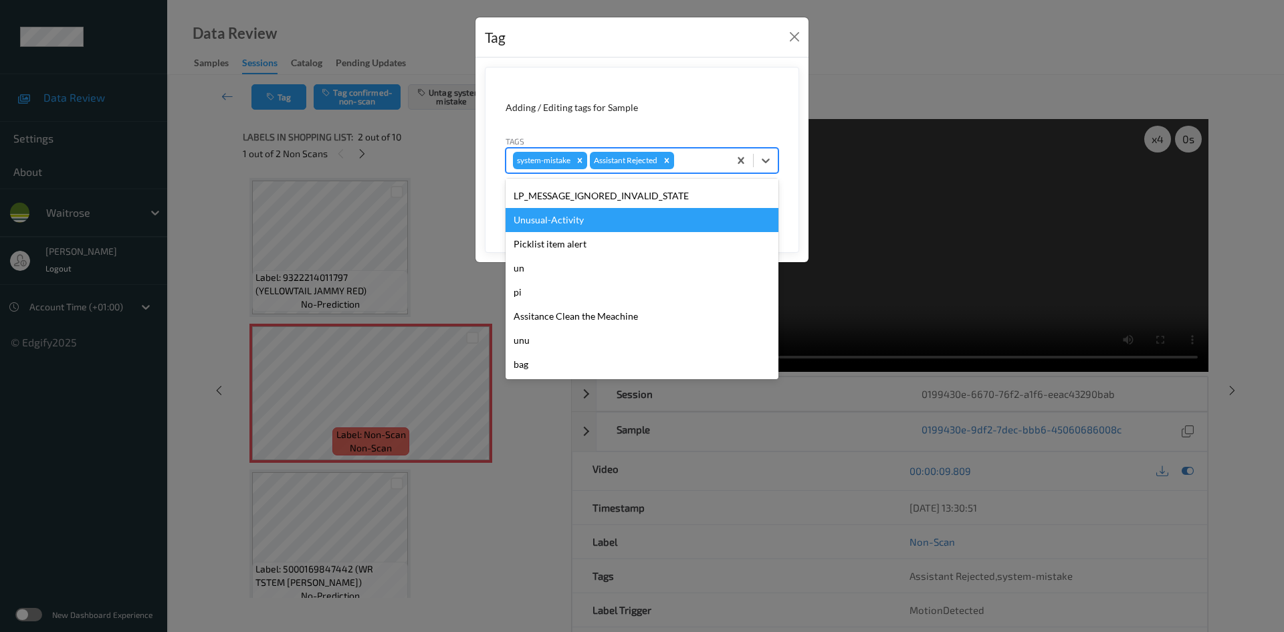
click at [561, 223] on div "Unusual-Activity" at bounding box center [642, 220] width 273 height 24
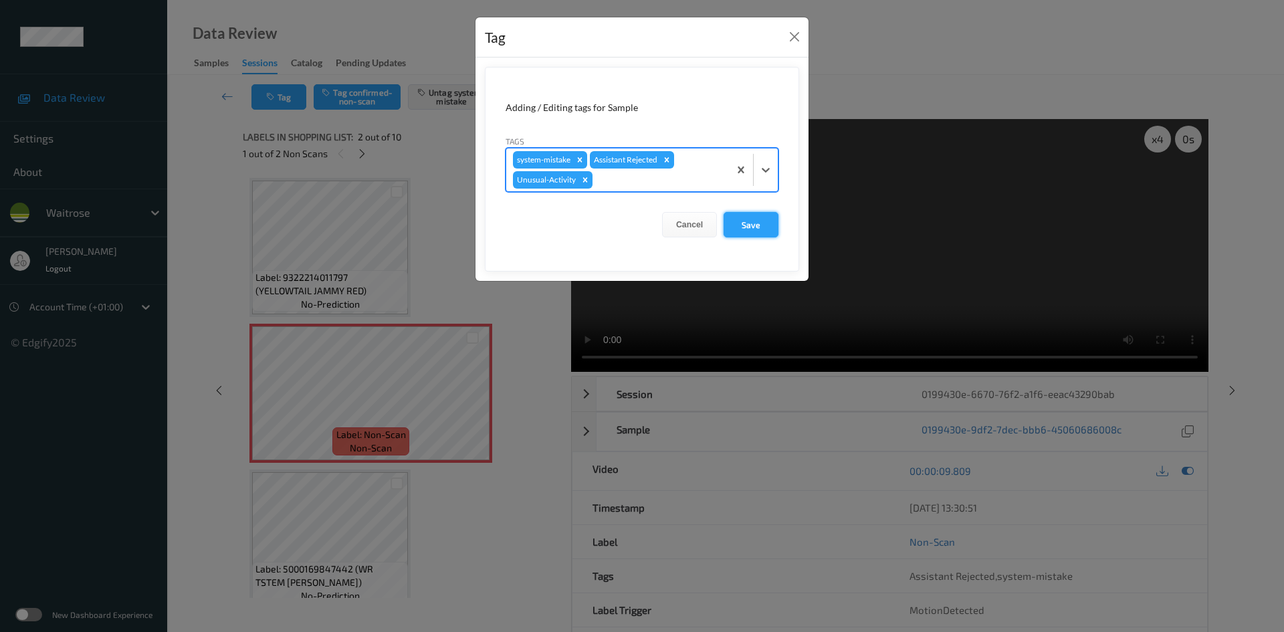
click at [746, 227] on button "Save" at bounding box center [751, 224] width 55 height 25
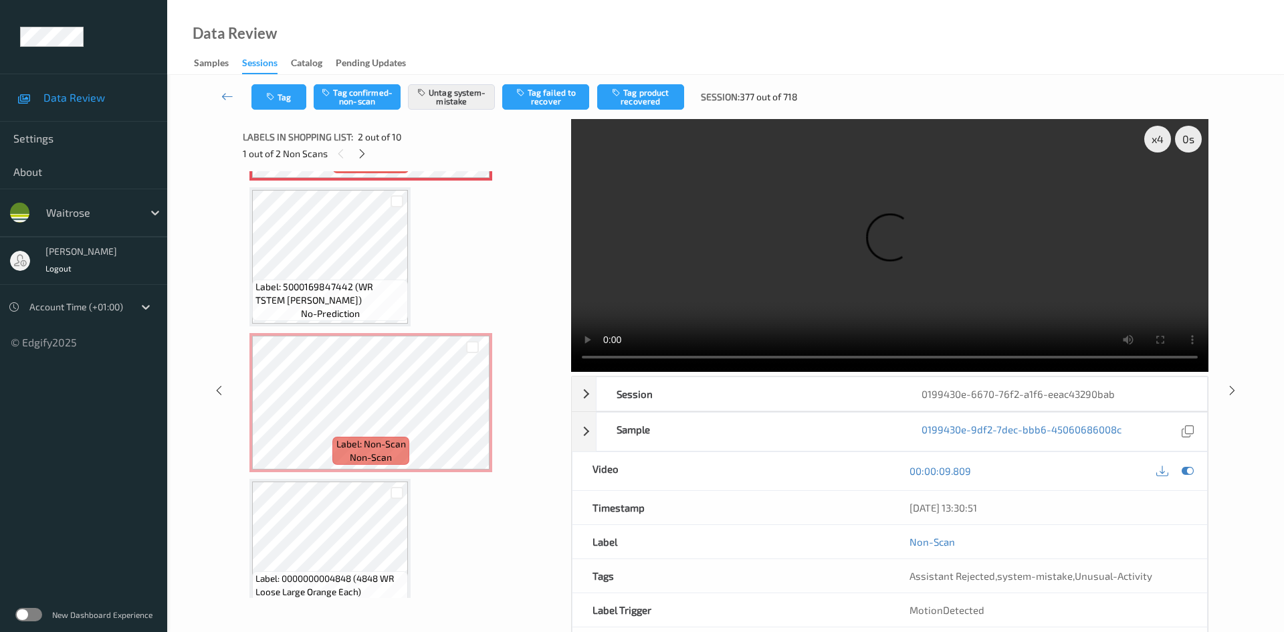
scroll to position [283, 0]
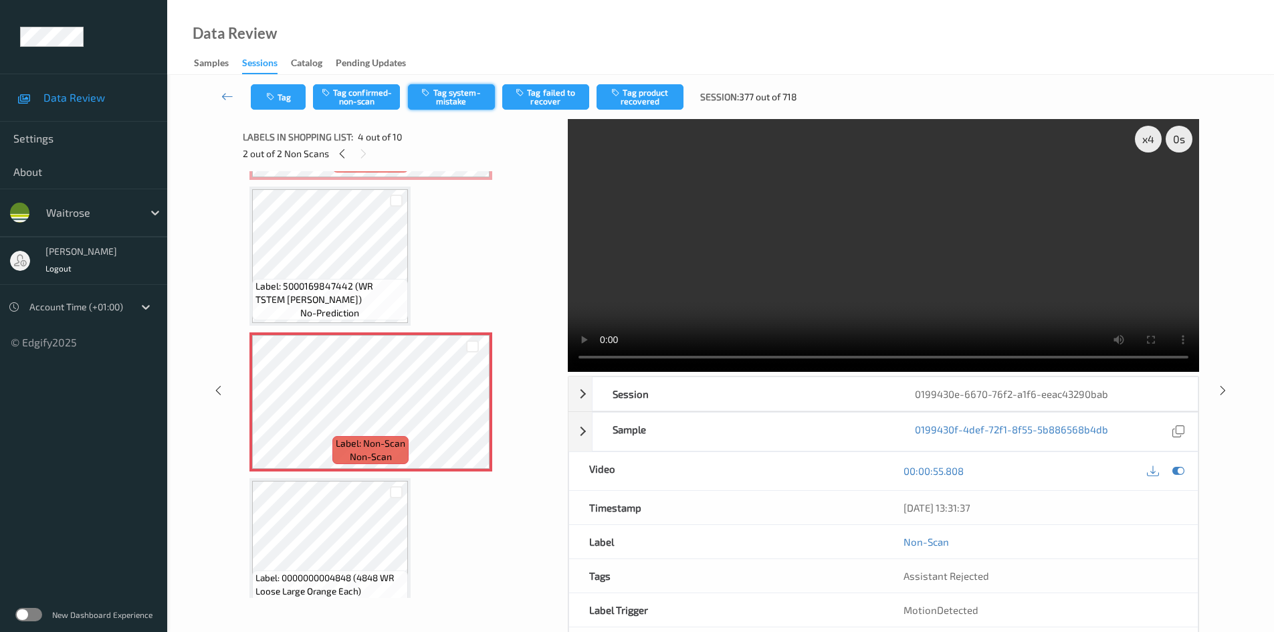
click at [451, 94] on button "Tag system-mistake" at bounding box center [451, 96] width 87 height 25
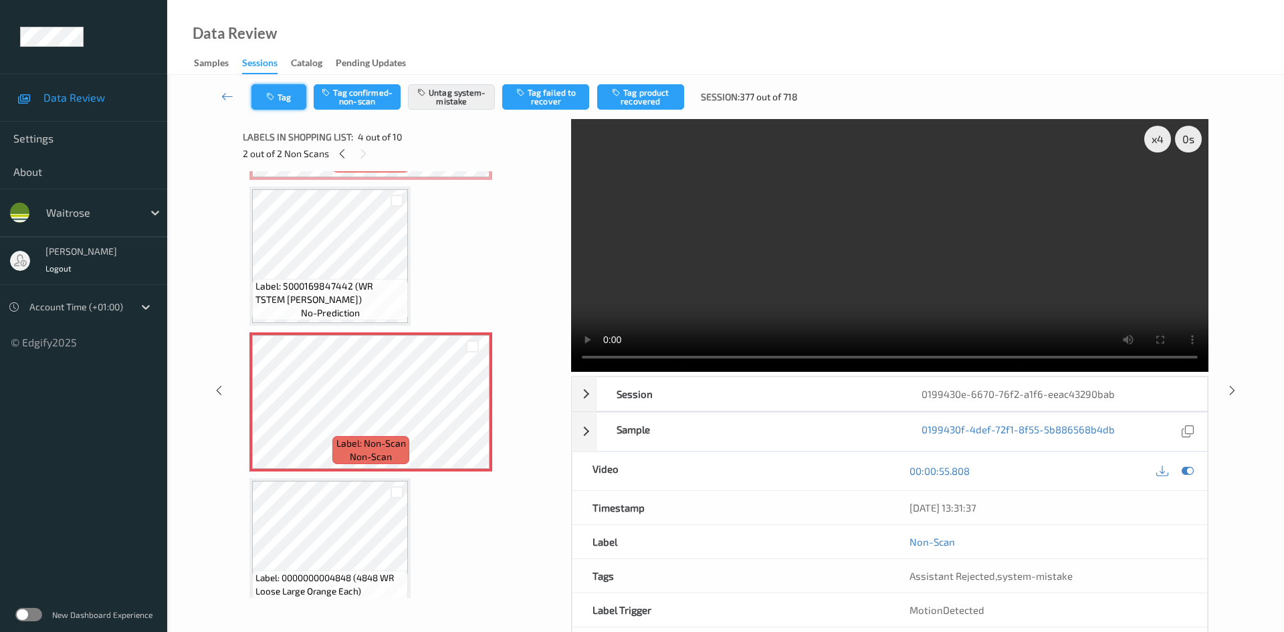
click at [271, 94] on icon "button" at bounding box center [271, 96] width 11 height 9
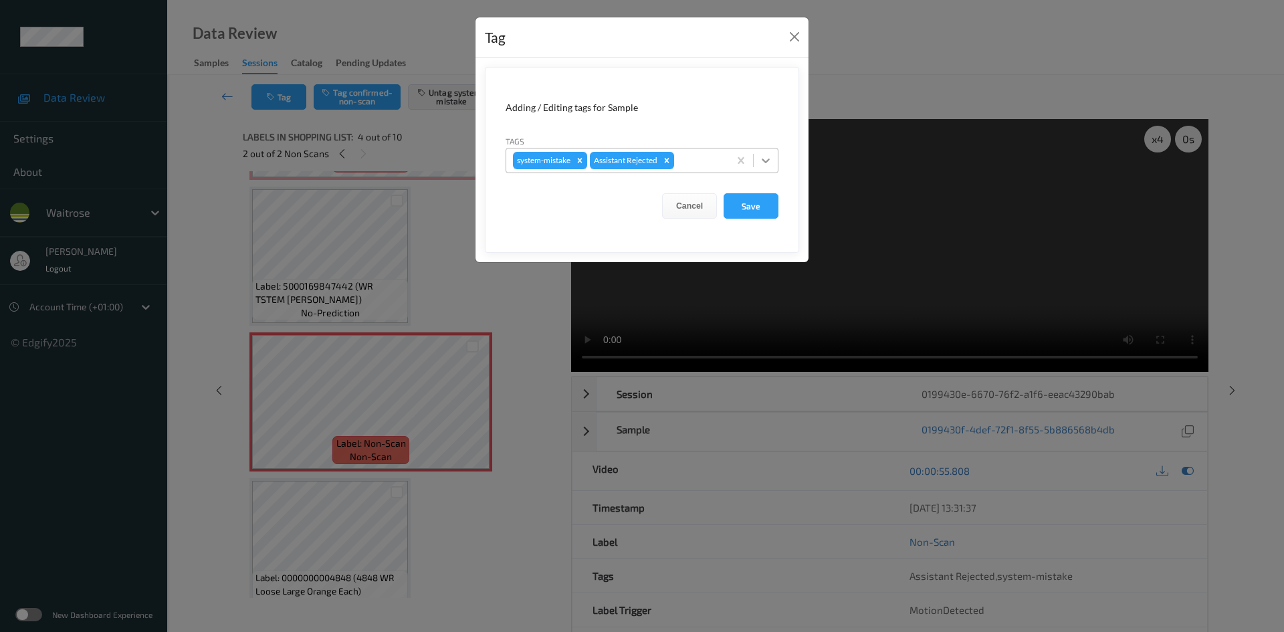
click at [770, 159] on icon at bounding box center [765, 160] width 13 height 13
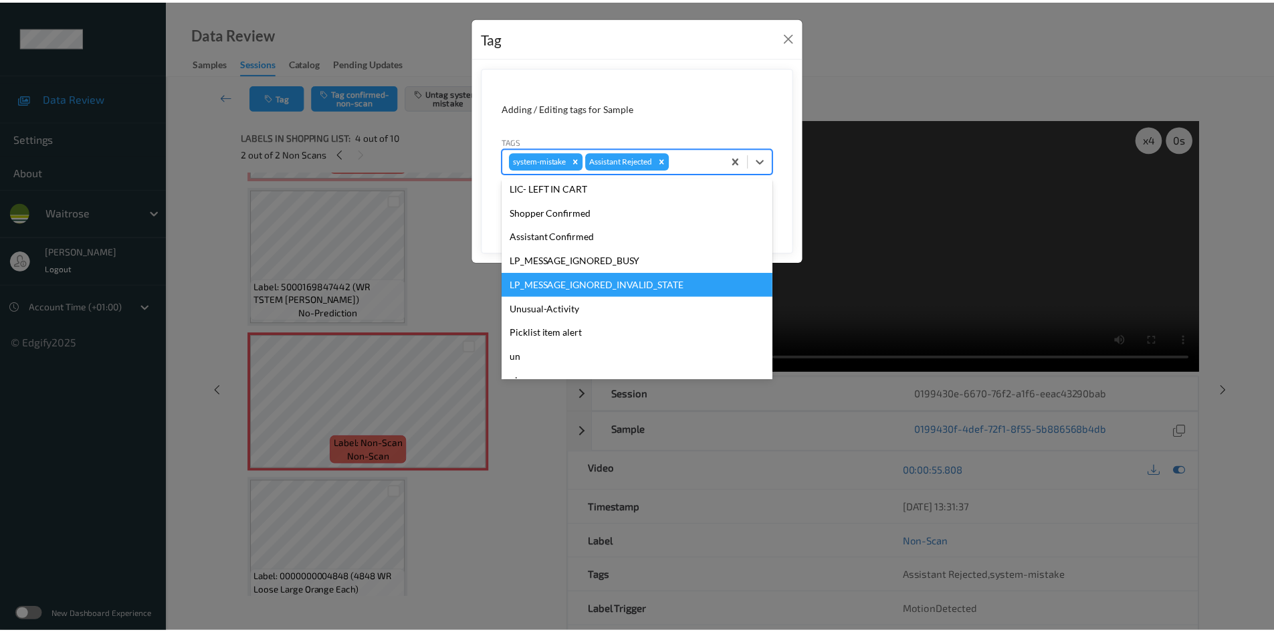
scroll to position [334, 0]
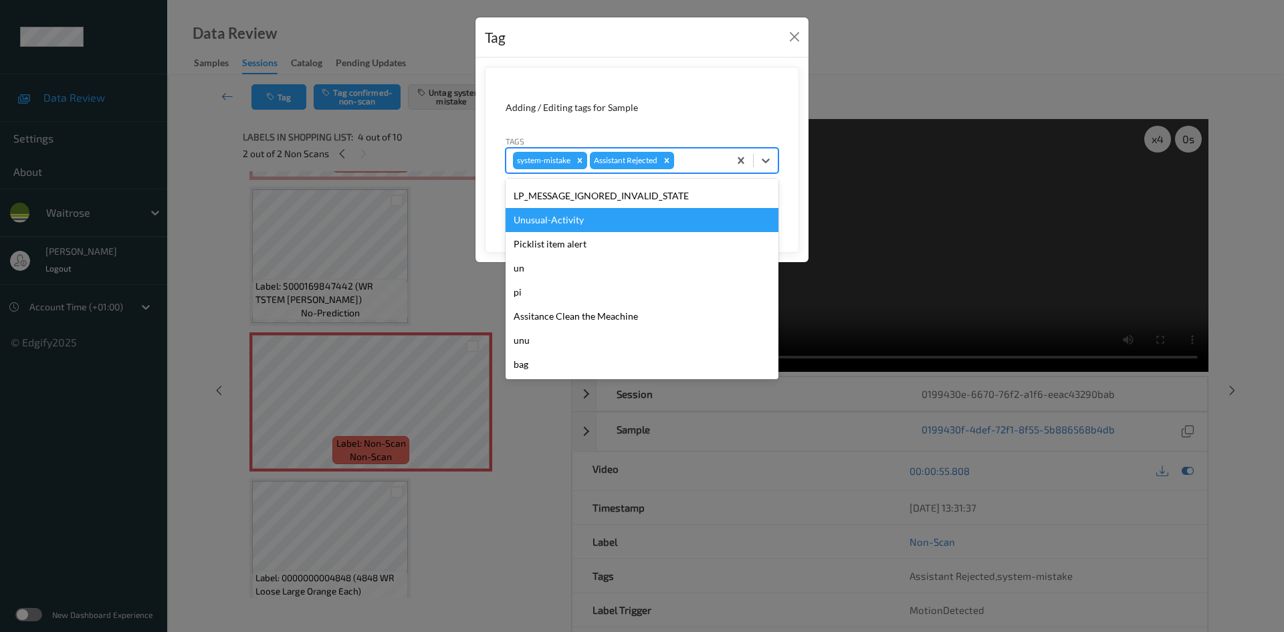
click at [583, 222] on div "Unusual-Activity" at bounding box center [642, 220] width 273 height 24
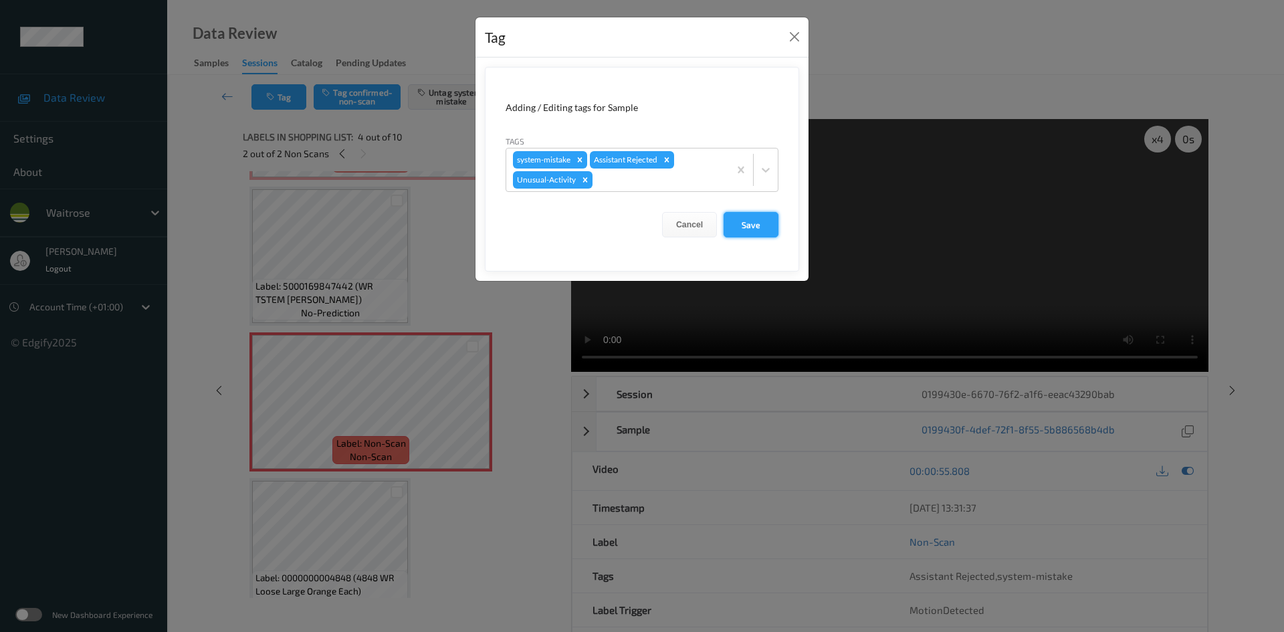
click at [750, 227] on button "Save" at bounding box center [751, 224] width 55 height 25
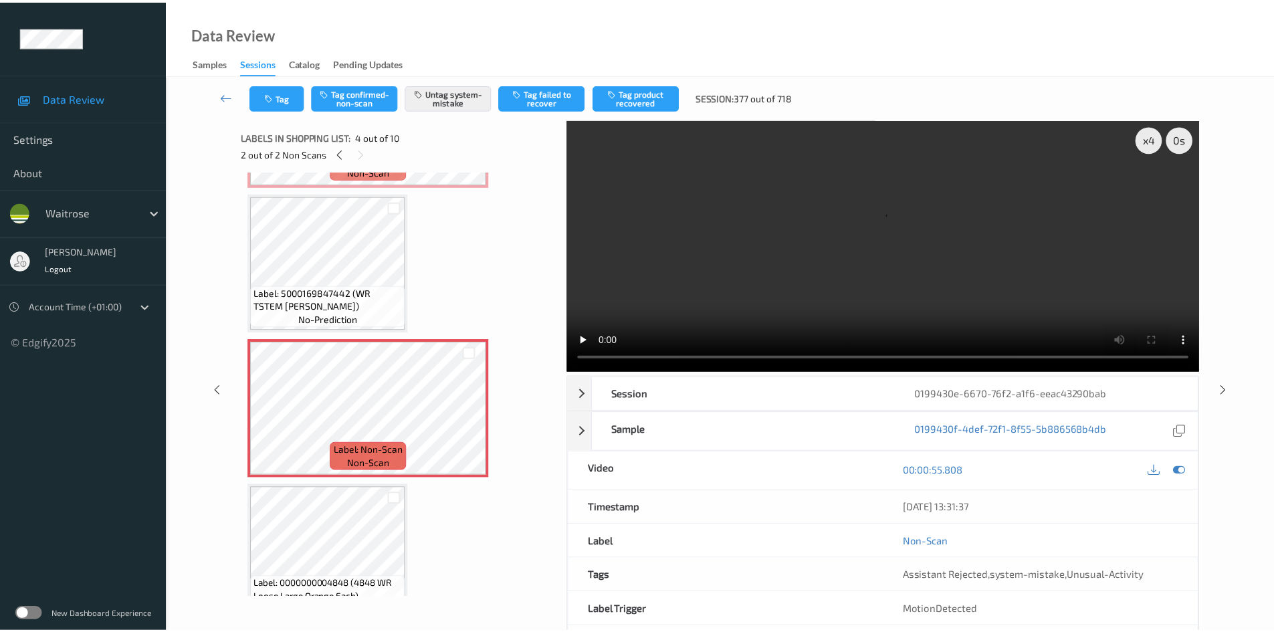
scroll to position [401, 0]
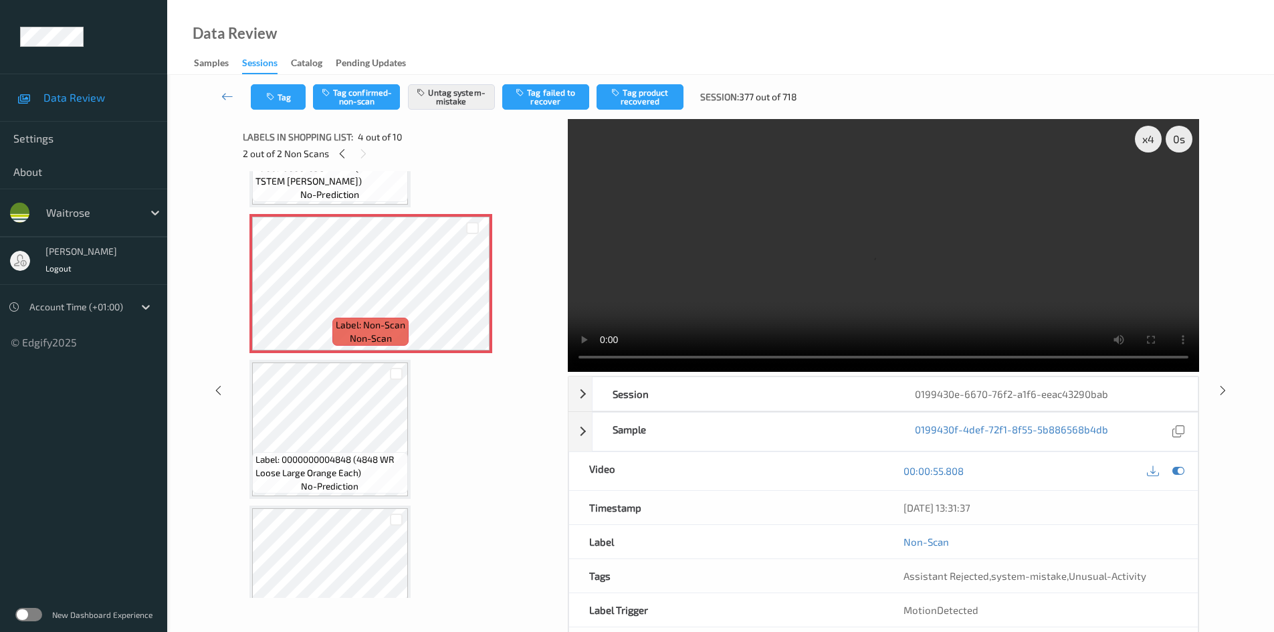
click at [222, 84] on div "Tag Tag confirmed-non-scan Untag system-mistake Tag failed to recover Tag produ…" at bounding box center [721, 97] width 1052 height 44
click at [223, 90] on icon at bounding box center [227, 96] width 12 height 13
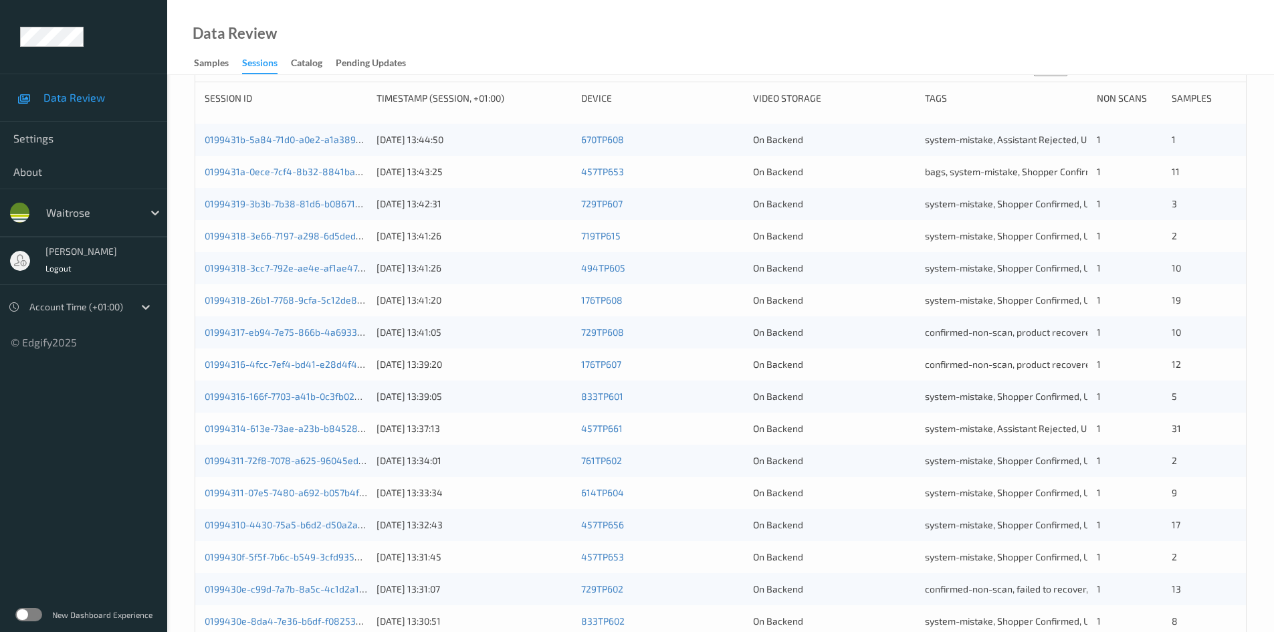
scroll to position [375, 0]
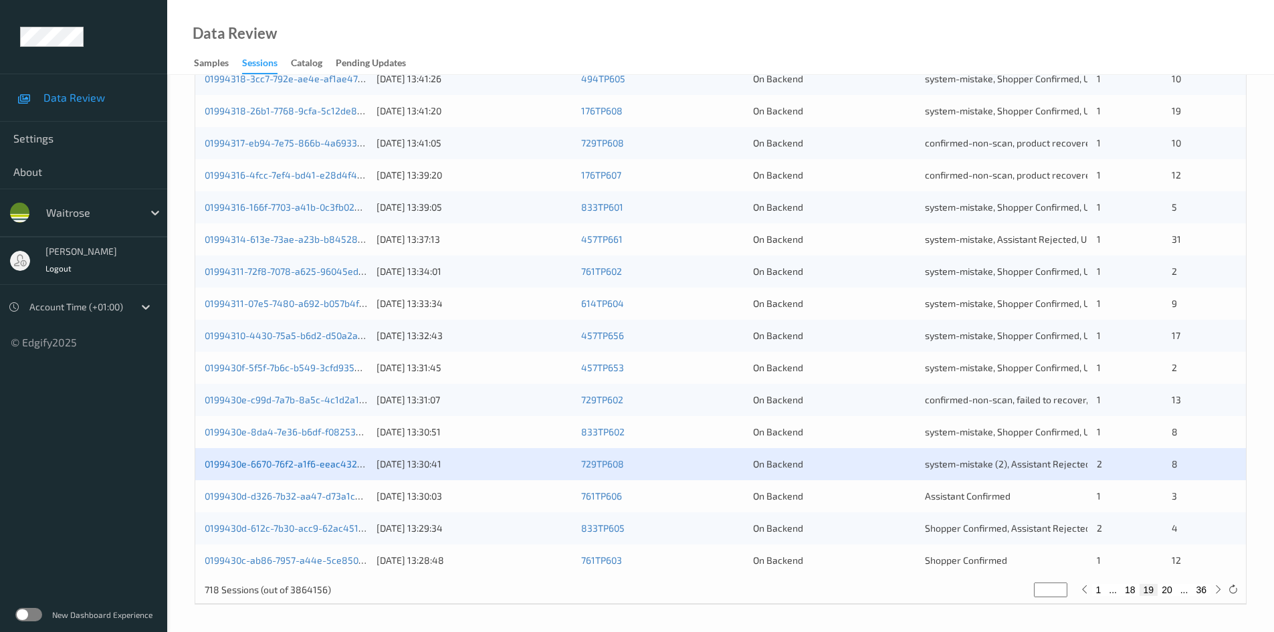
click at [338, 468] on link "0199430e-6670-76f2-a1f6-eeac43290bab" at bounding box center [294, 463] width 179 height 11
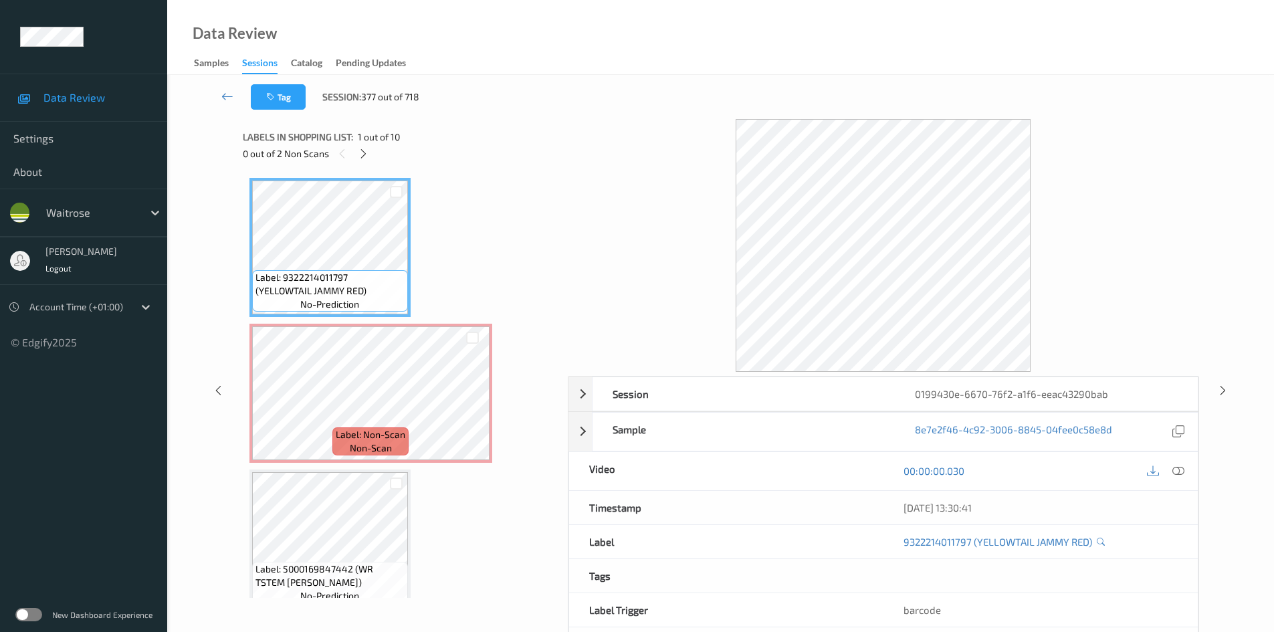
click at [1183, 472] on icon at bounding box center [1179, 471] width 12 height 12
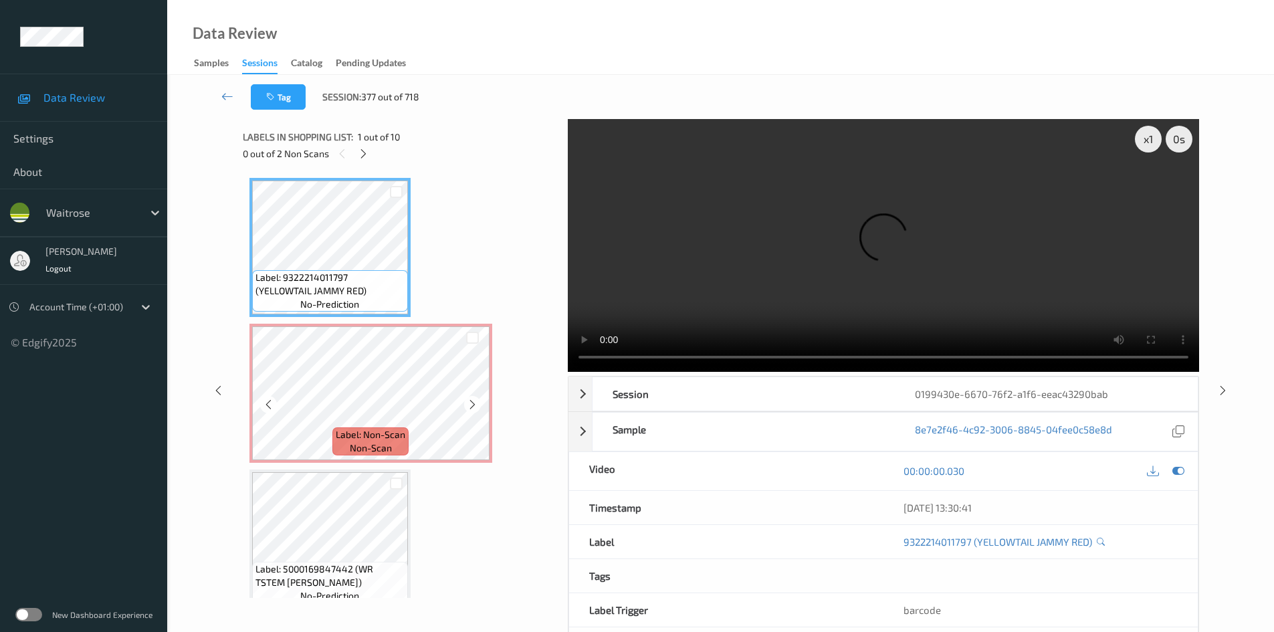
scroll to position [468, 0]
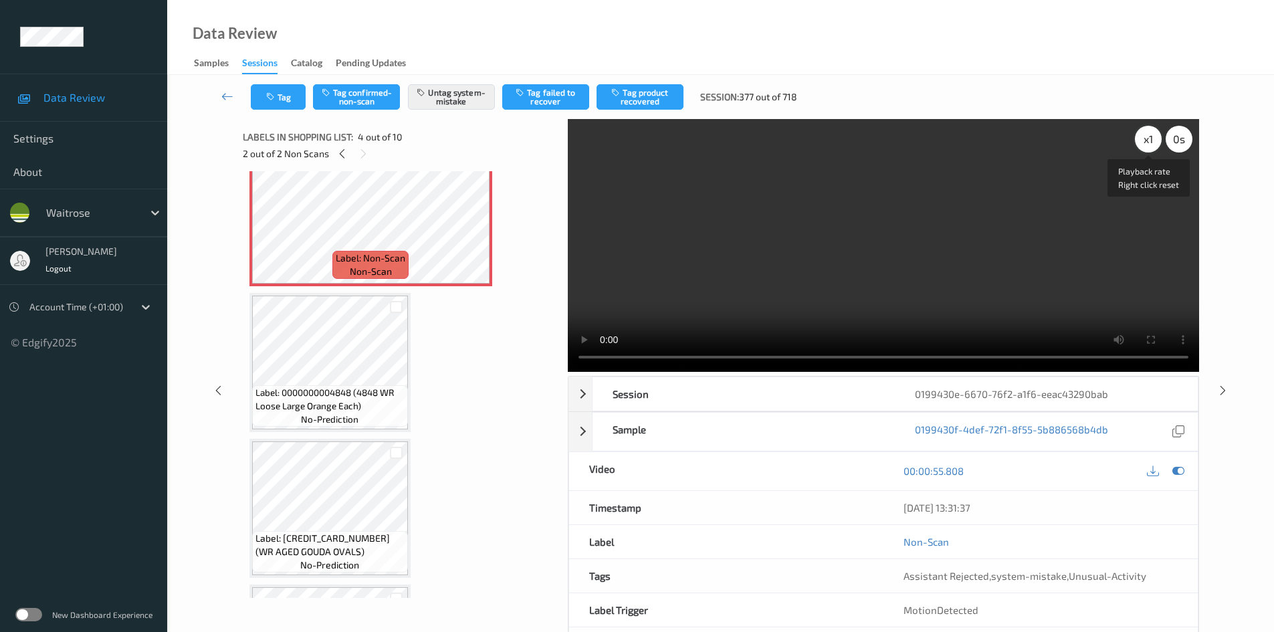
click at [1152, 143] on div "x 1" at bounding box center [1148, 139] width 27 height 27
click at [1152, 142] on div "x 2" at bounding box center [1148, 139] width 27 height 27
click at [1154, 142] on div "x 4" at bounding box center [1148, 139] width 27 height 27
click at [984, 211] on video at bounding box center [883, 245] width 631 height 253
click at [228, 91] on icon at bounding box center [227, 96] width 12 height 13
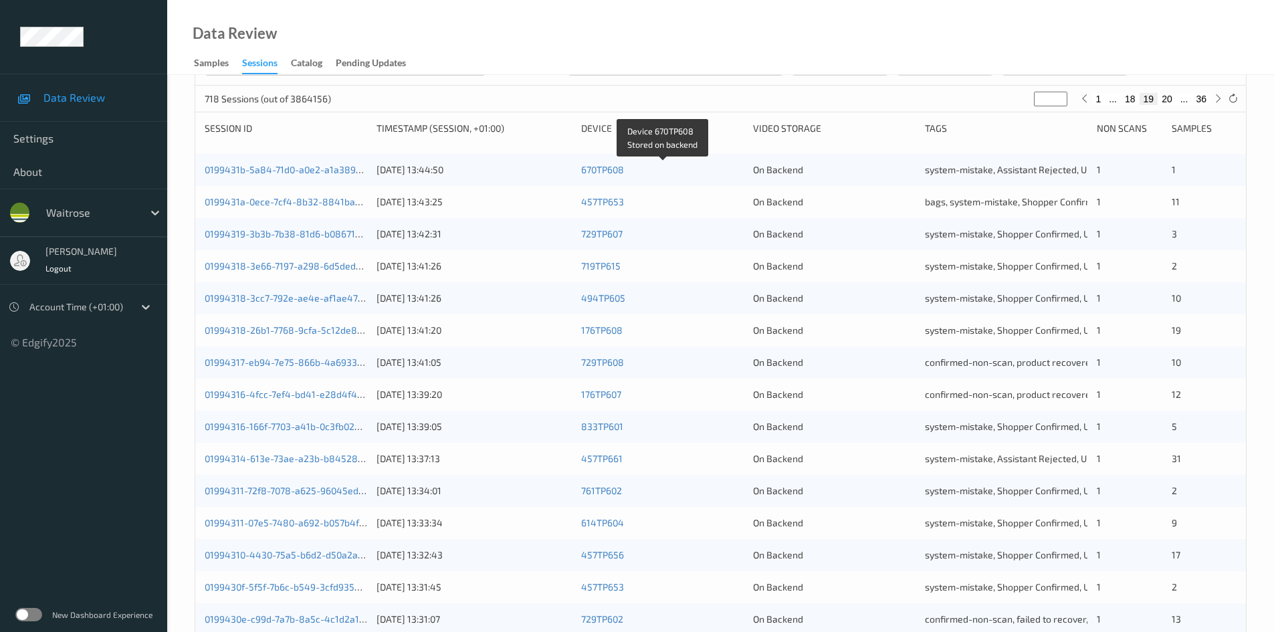
scroll to position [375, 0]
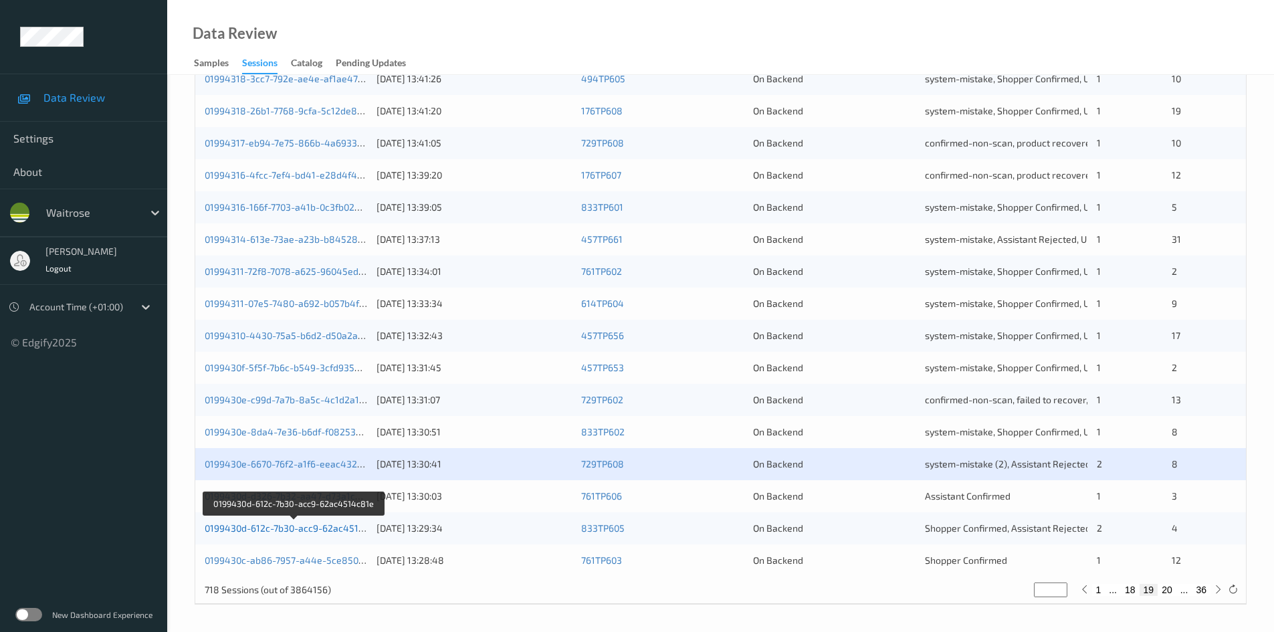
click at [265, 528] on link "0199430d-612c-7b30-acc9-62ac4514c81e" at bounding box center [295, 527] width 180 height 11
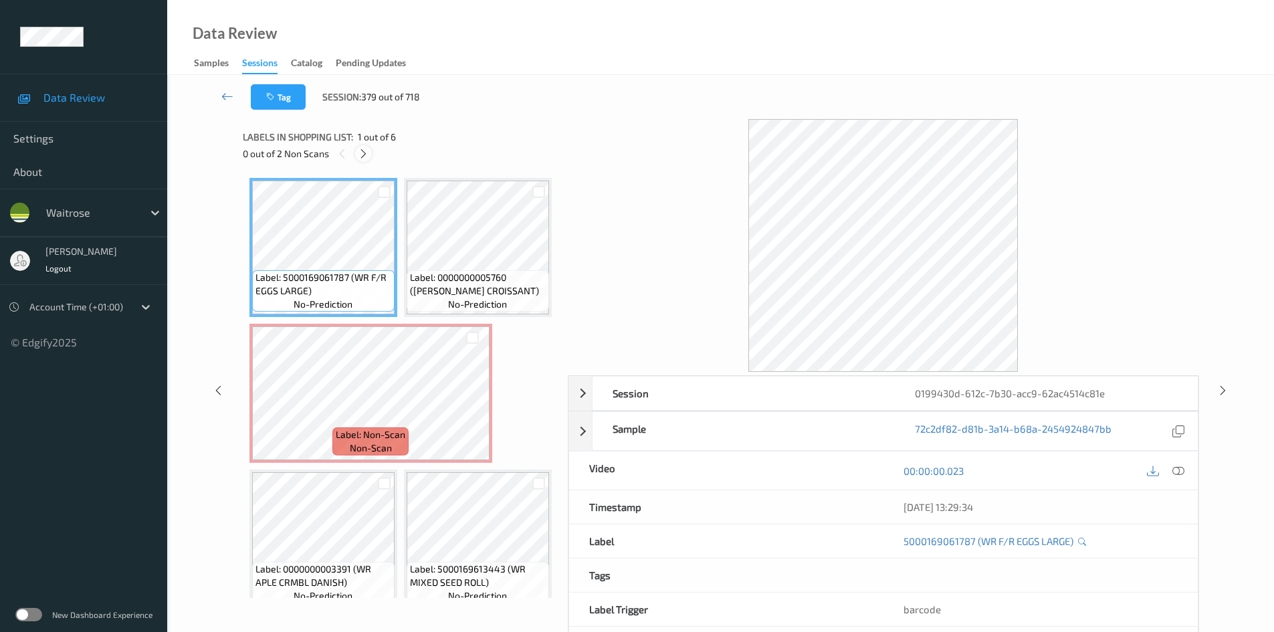
click at [364, 148] on icon at bounding box center [363, 154] width 11 height 12
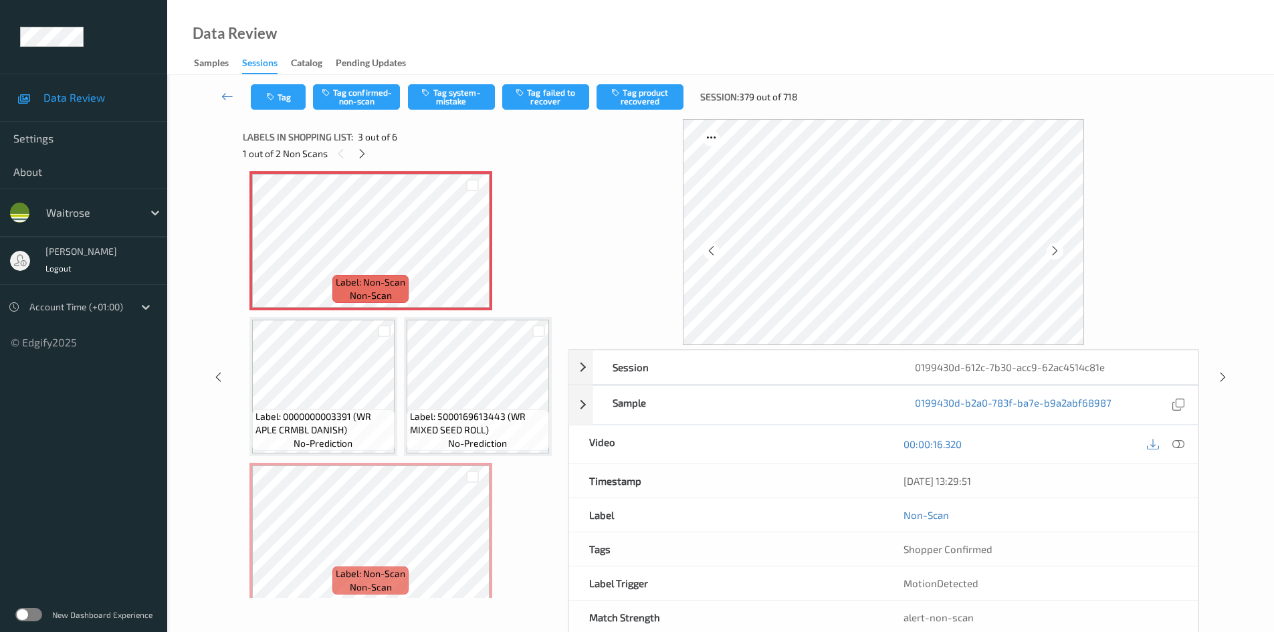
click at [1176, 440] on icon at bounding box center [1179, 444] width 12 height 12
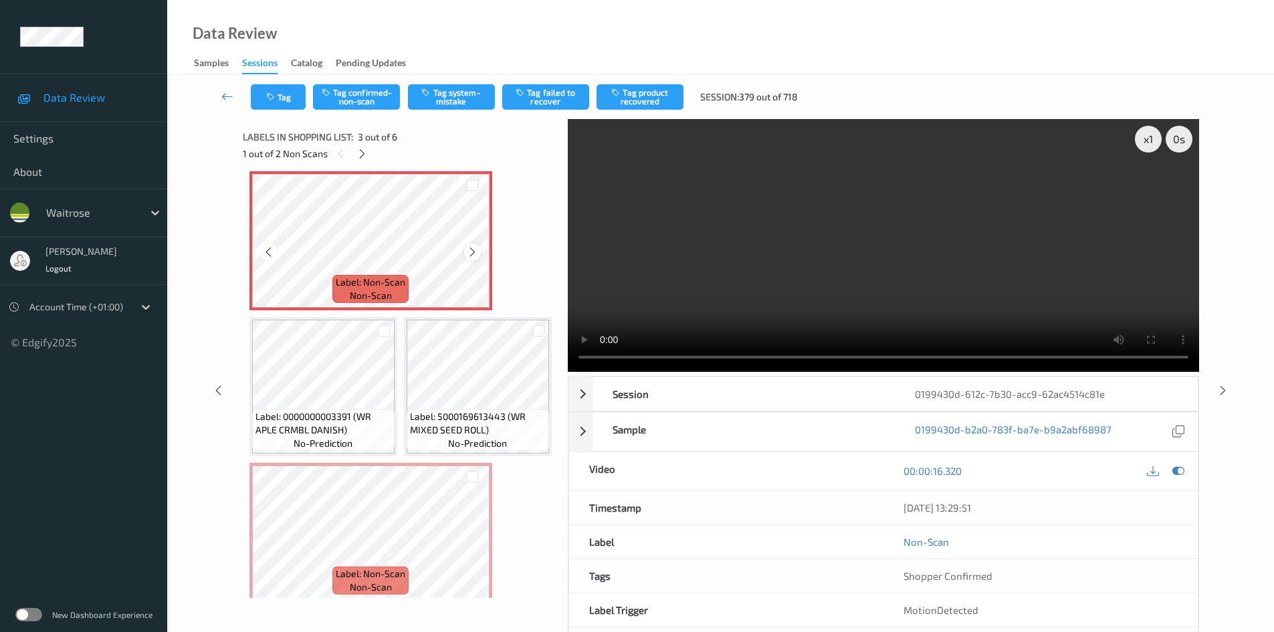
click at [473, 258] on icon at bounding box center [472, 252] width 11 height 12
click at [1155, 143] on div "x 1" at bounding box center [1148, 139] width 27 height 27
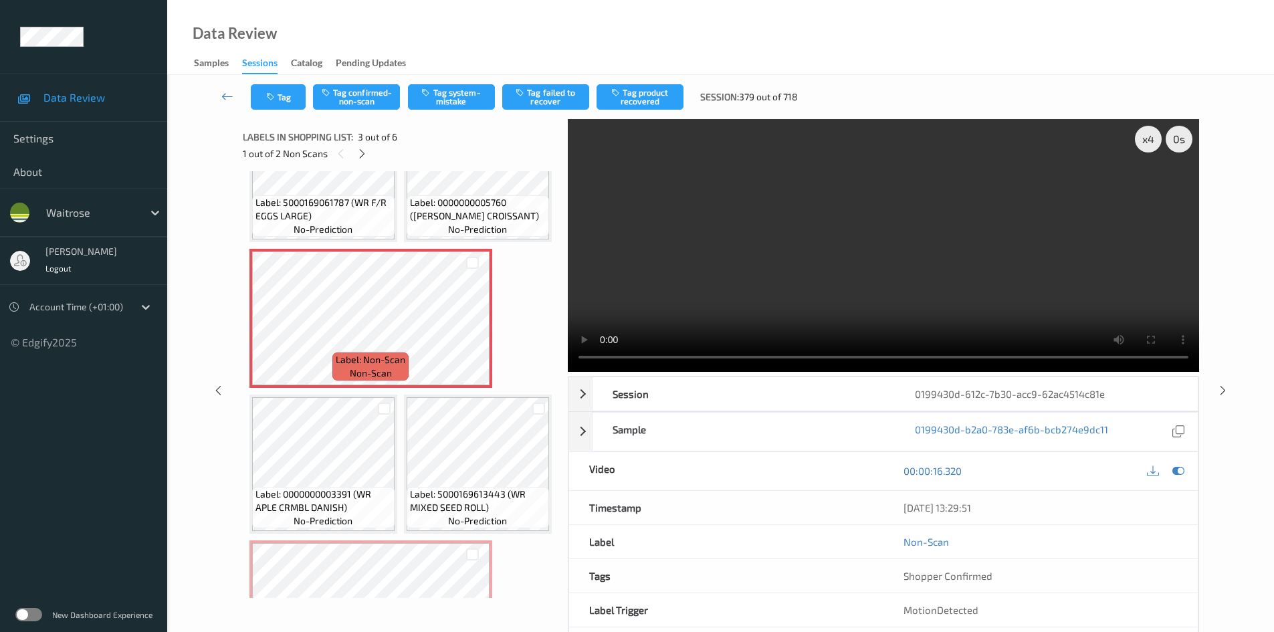
scroll to position [0, 0]
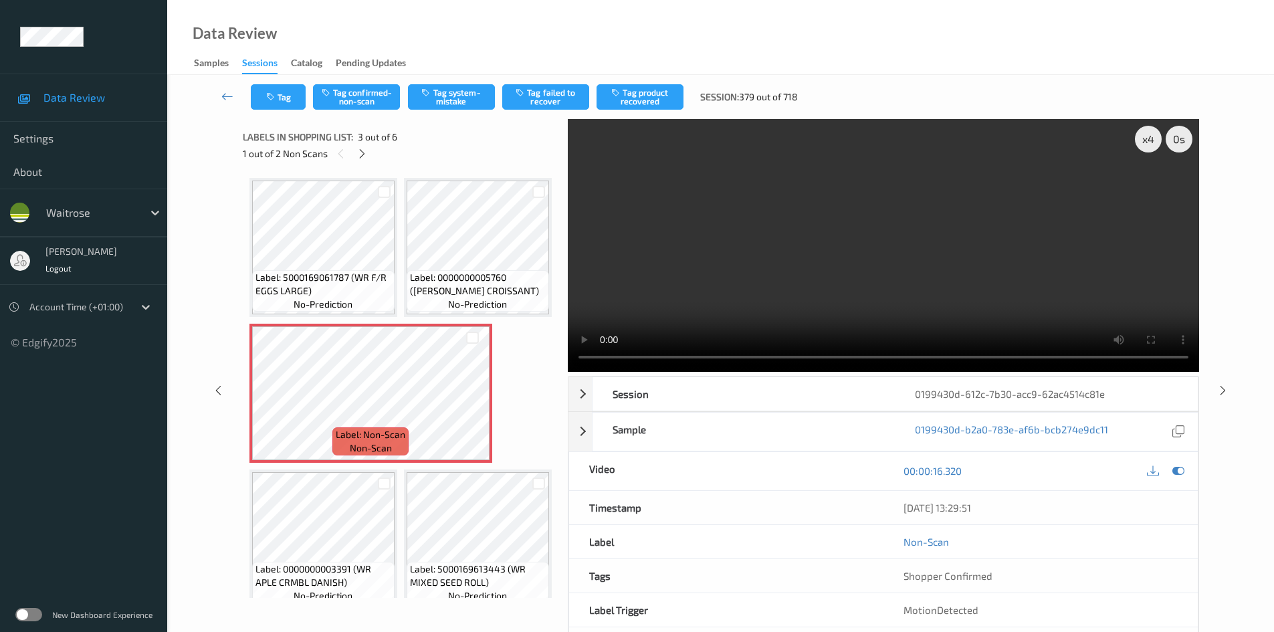
click at [853, 256] on video at bounding box center [883, 245] width 631 height 253
click at [682, 276] on video at bounding box center [883, 245] width 631 height 253
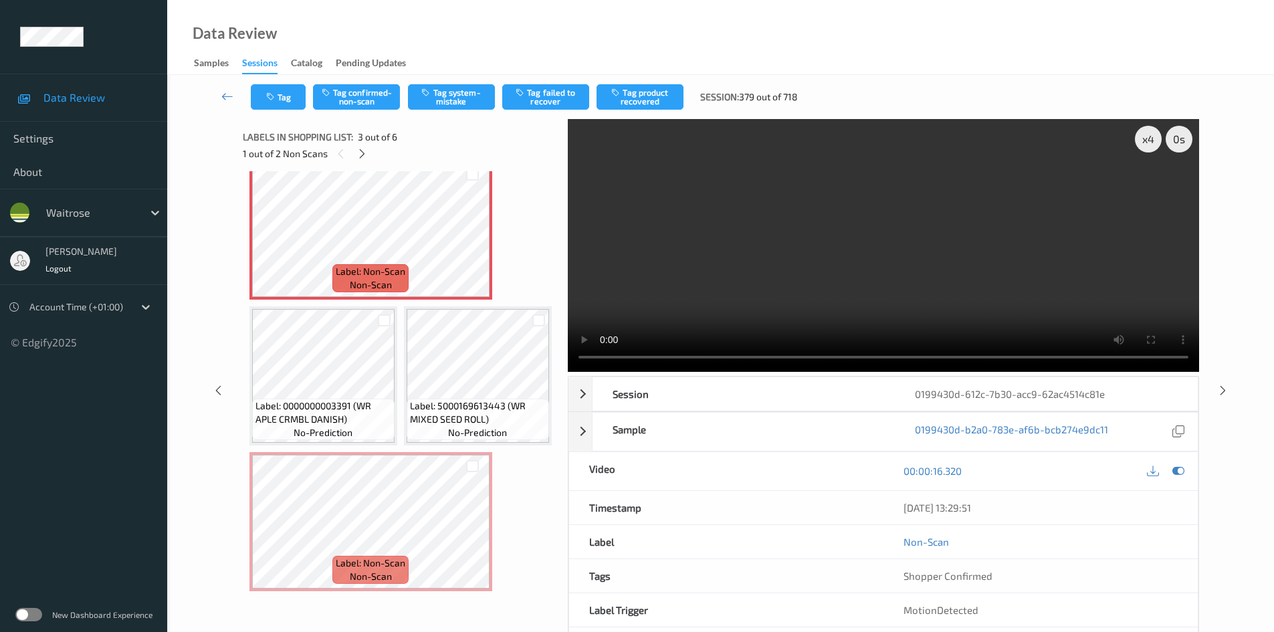
scroll to position [268, 0]
click at [684, 272] on video at bounding box center [883, 245] width 631 height 253
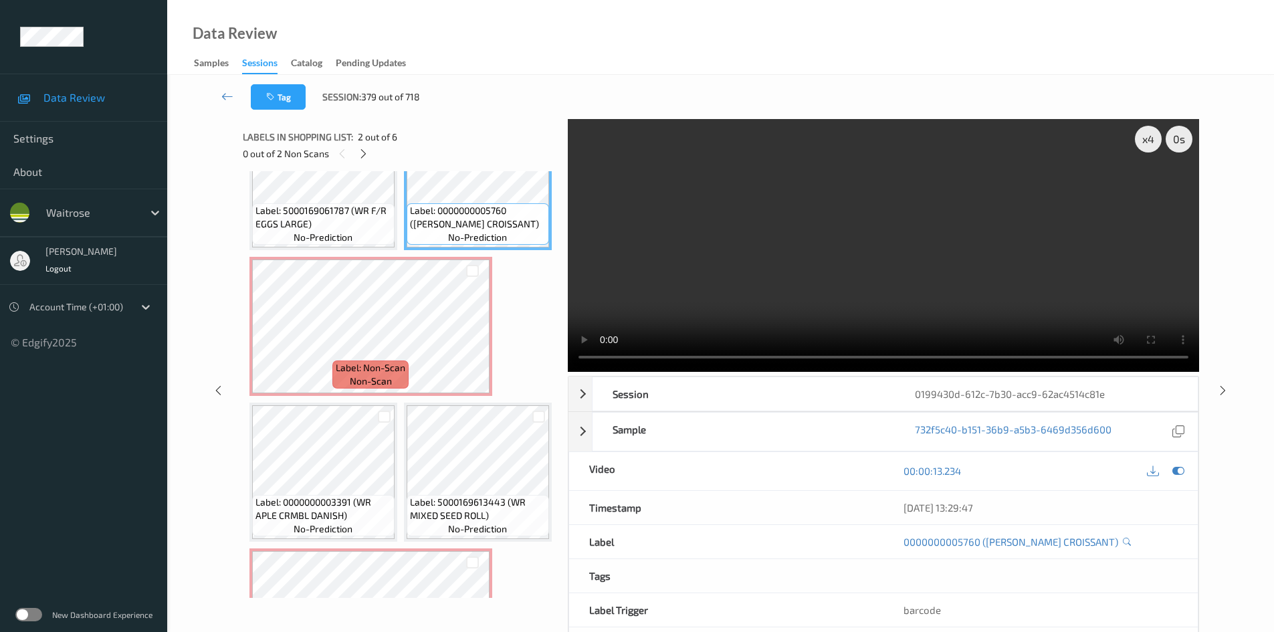
click at [694, 287] on video at bounding box center [883, 245] width 631 height 253
click at [905, 273] on video at bounding box center [883, 245] width 631 height 253
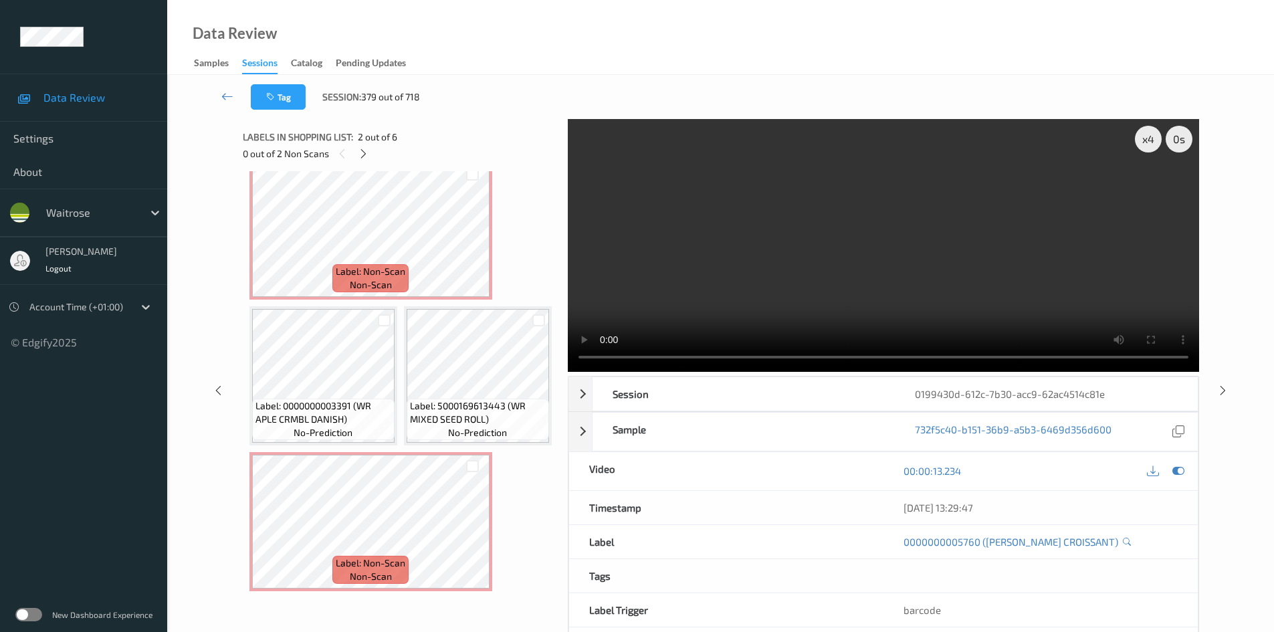
scroll to position [455, 0]
click at [760, 281] on video at bounding box center [883, 245] width 631 height 253
click at [762, 256] on video at bounding box center [883, 245] width 631 height 253
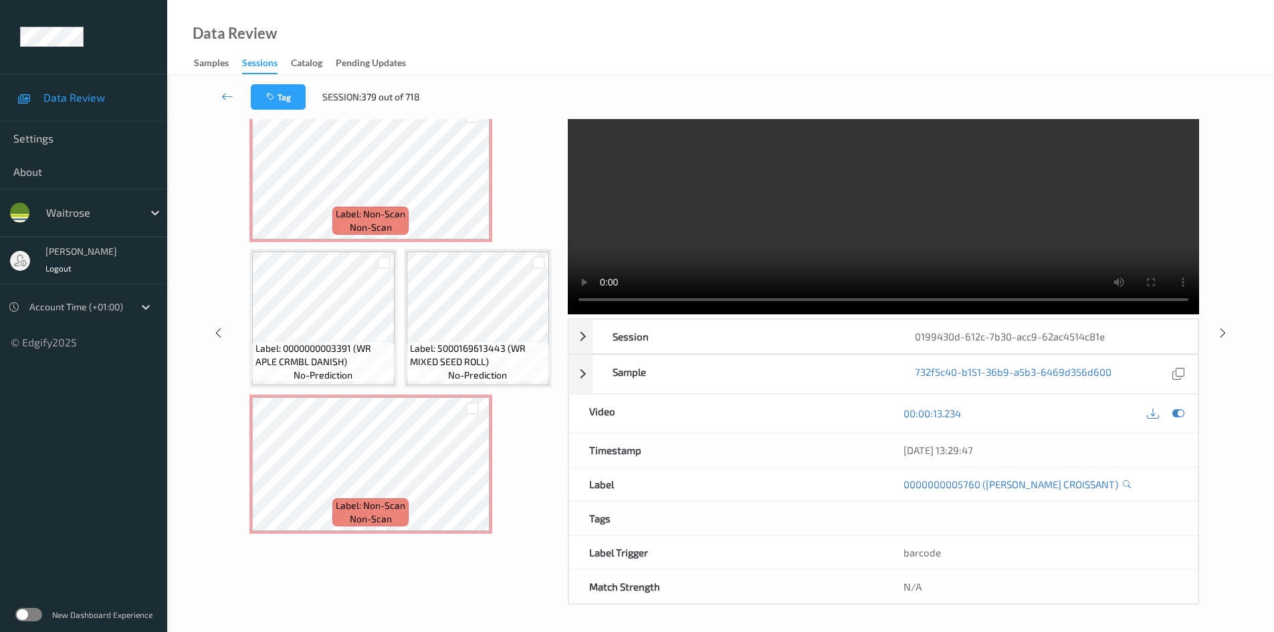
scroll to position [254, 0]
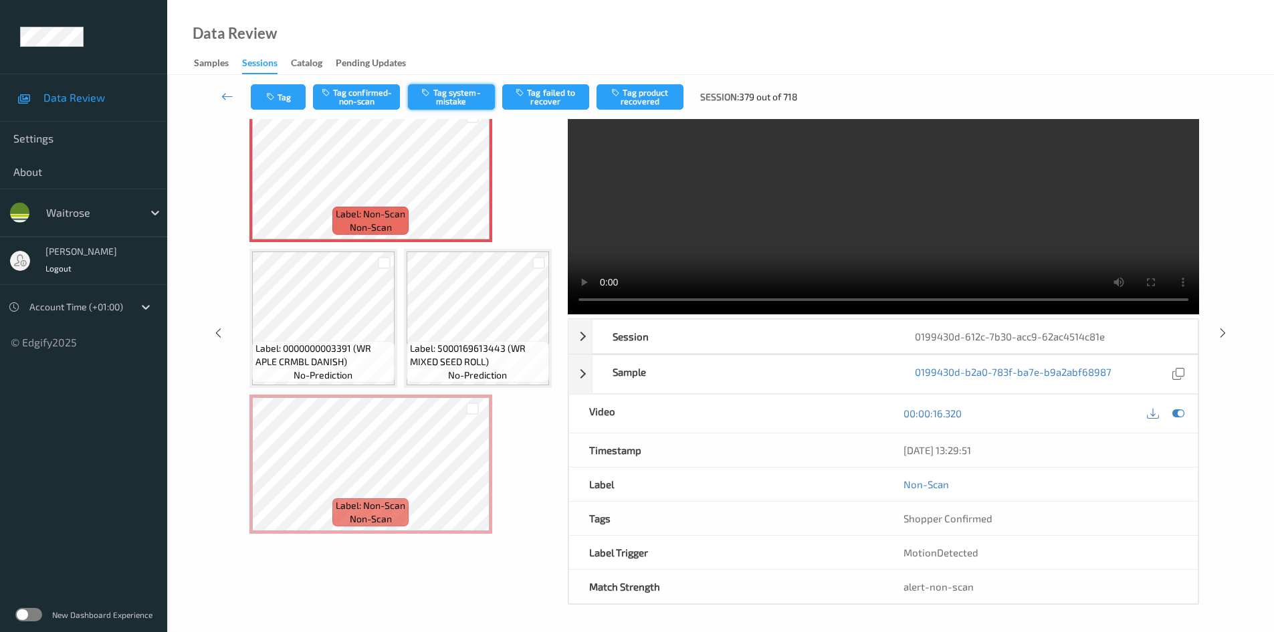
click at [457, 90] on button "Tag system-mistake" at bounding box center [451, 96] width 87 height 25
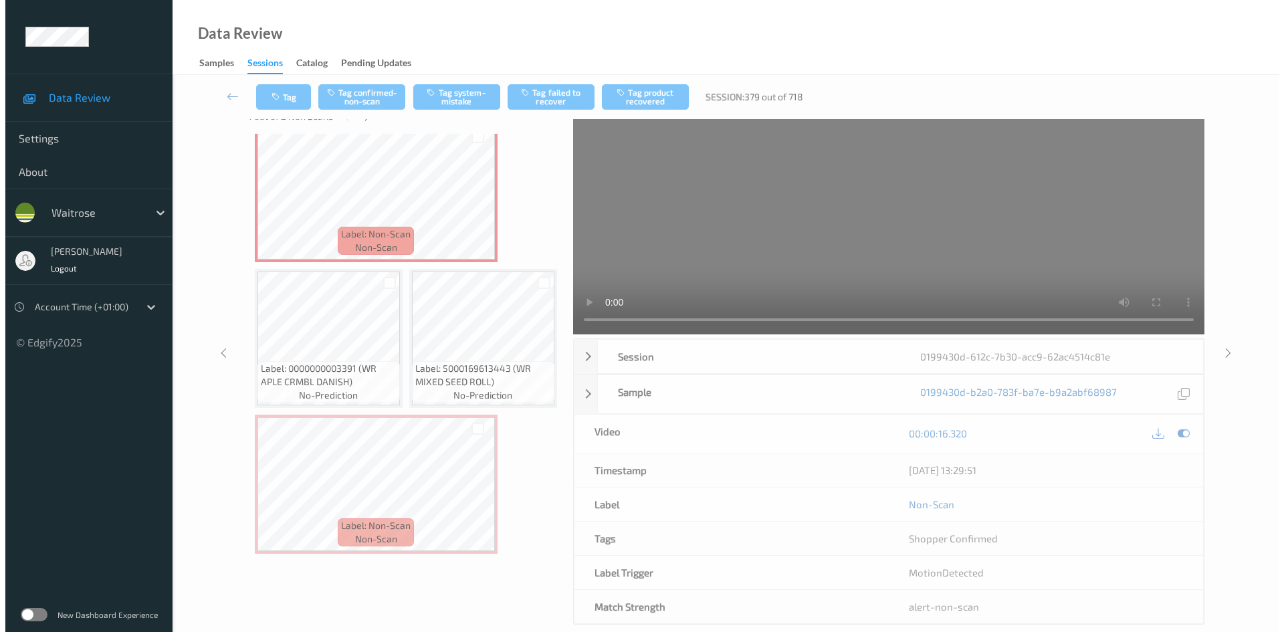
scroll to position [0, 0]
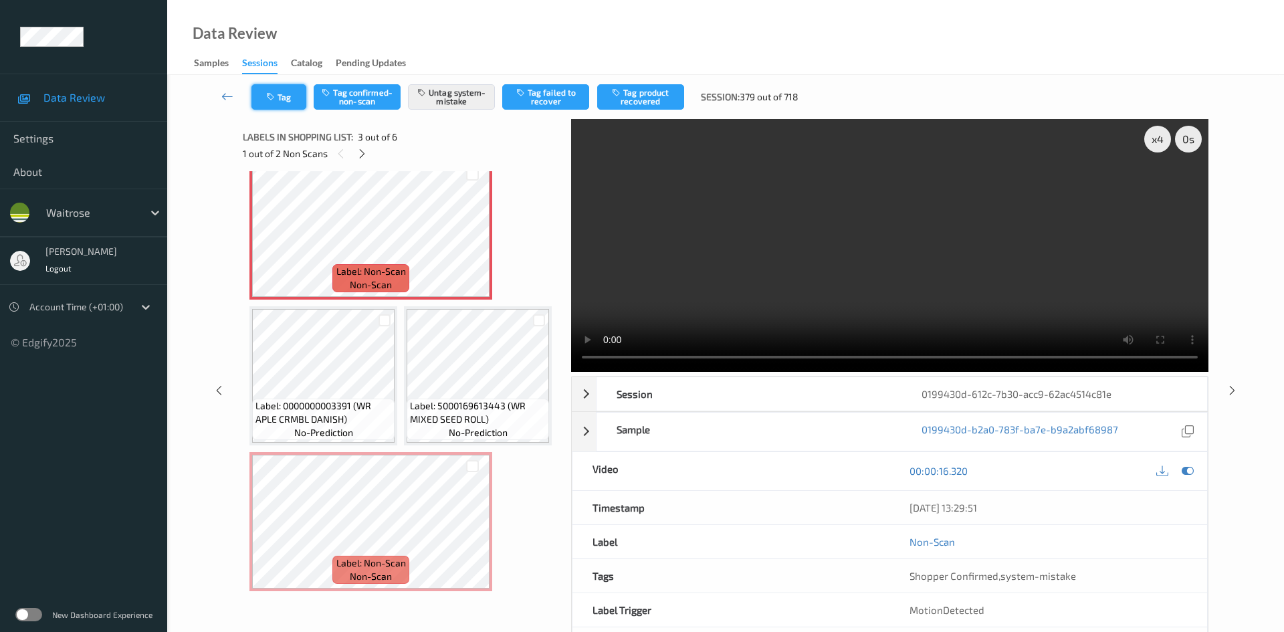
click at [284, 84] on button "Tag" at bounding box center [278, 96] width 55 height 25
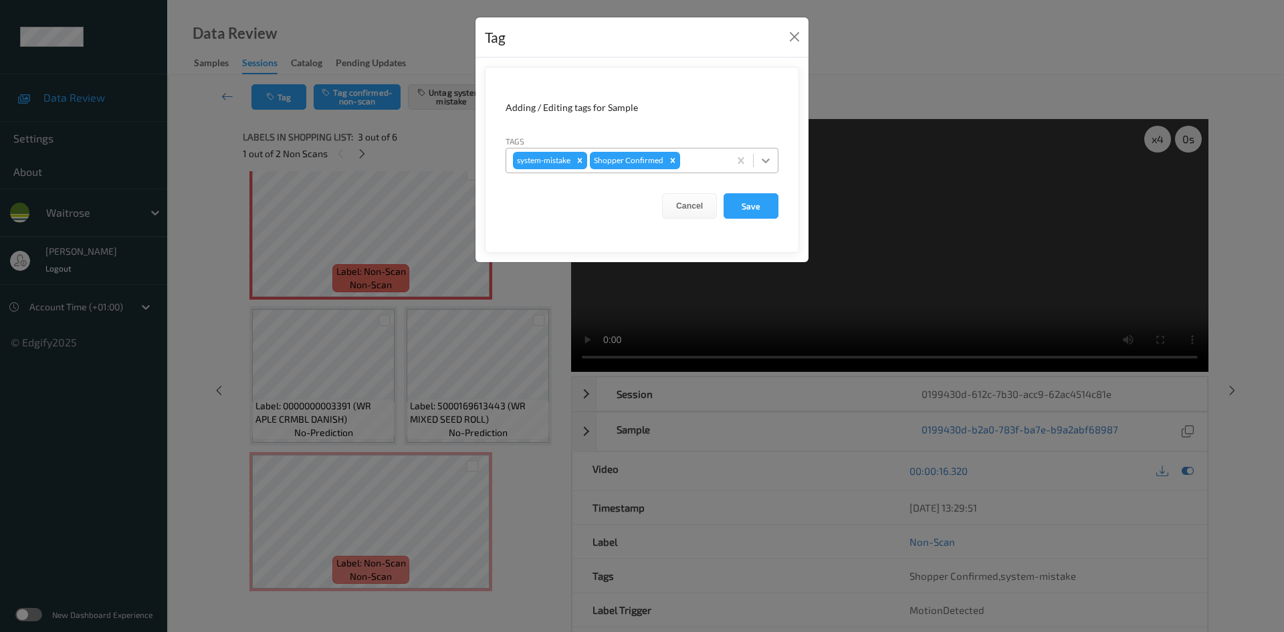
click at [769, 161] on icon at bounding box center [765, 160] width 13 height 13
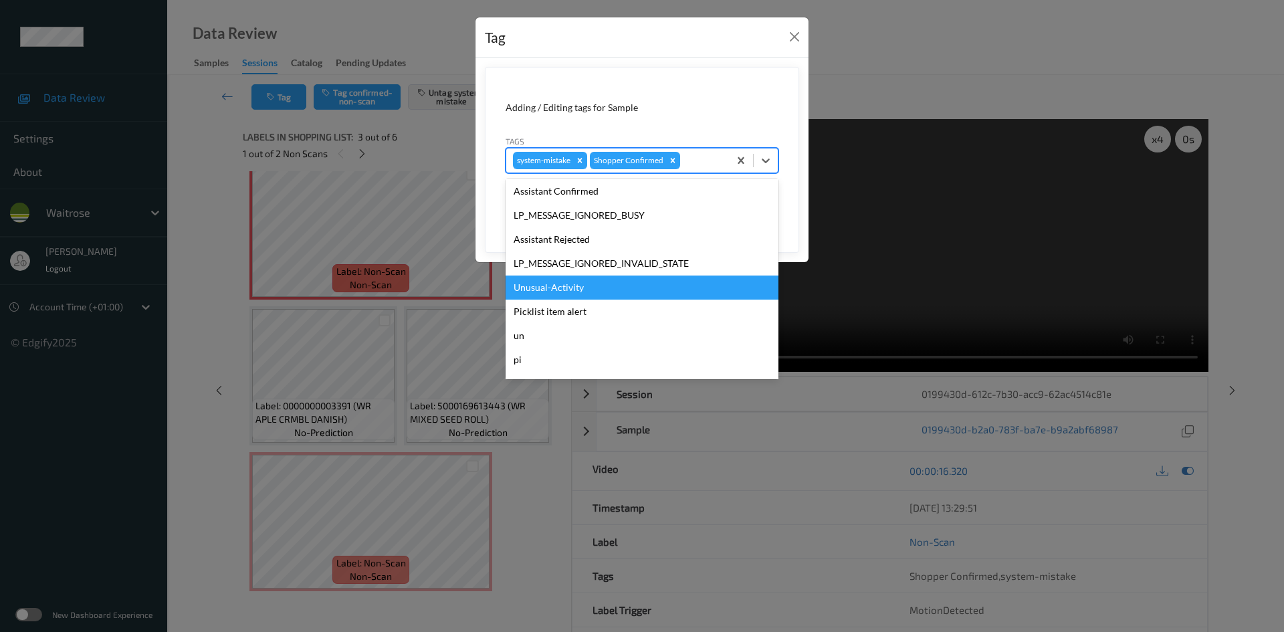
scroll to position [334, 0]
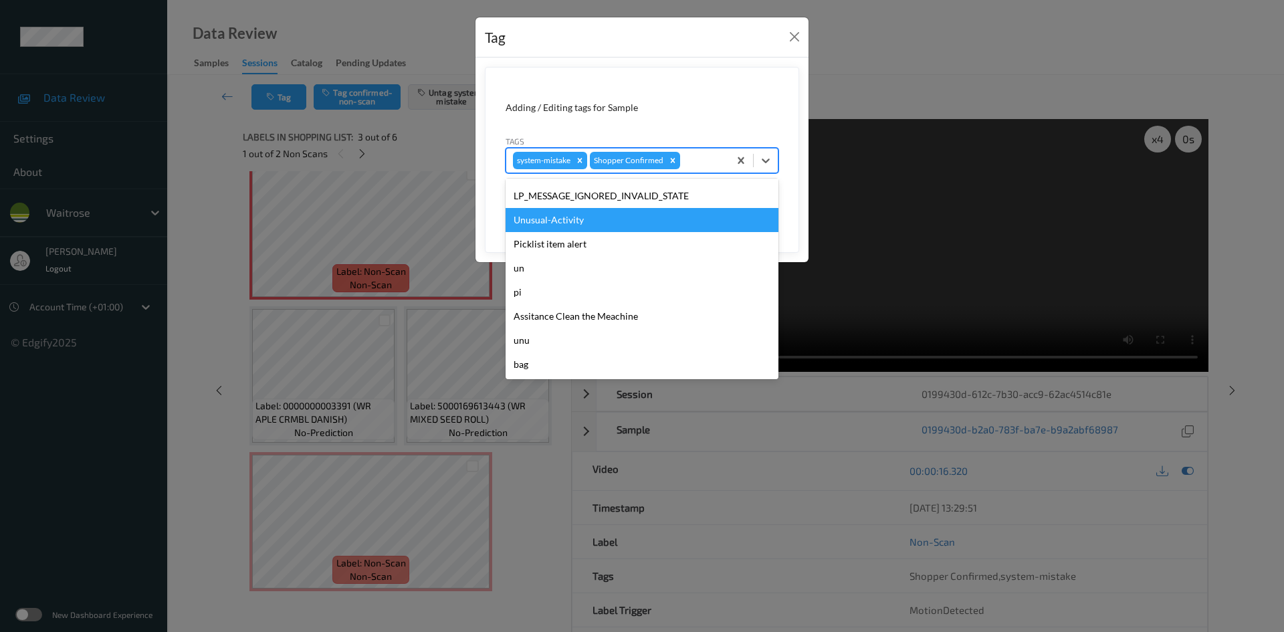
click at [567, 220] on div "Unusual-Activity" at bounding box center [642, 220] width 273 height 24
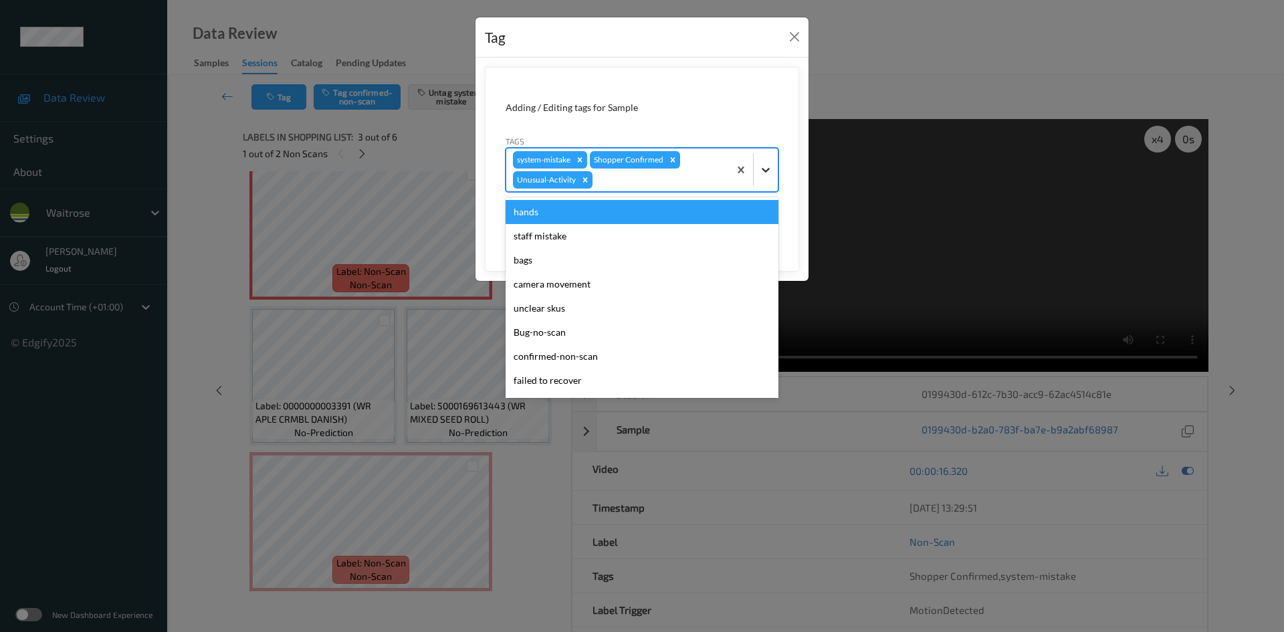
click at [758, 175] on div at bounding box center [766, 170] width 24 height 24
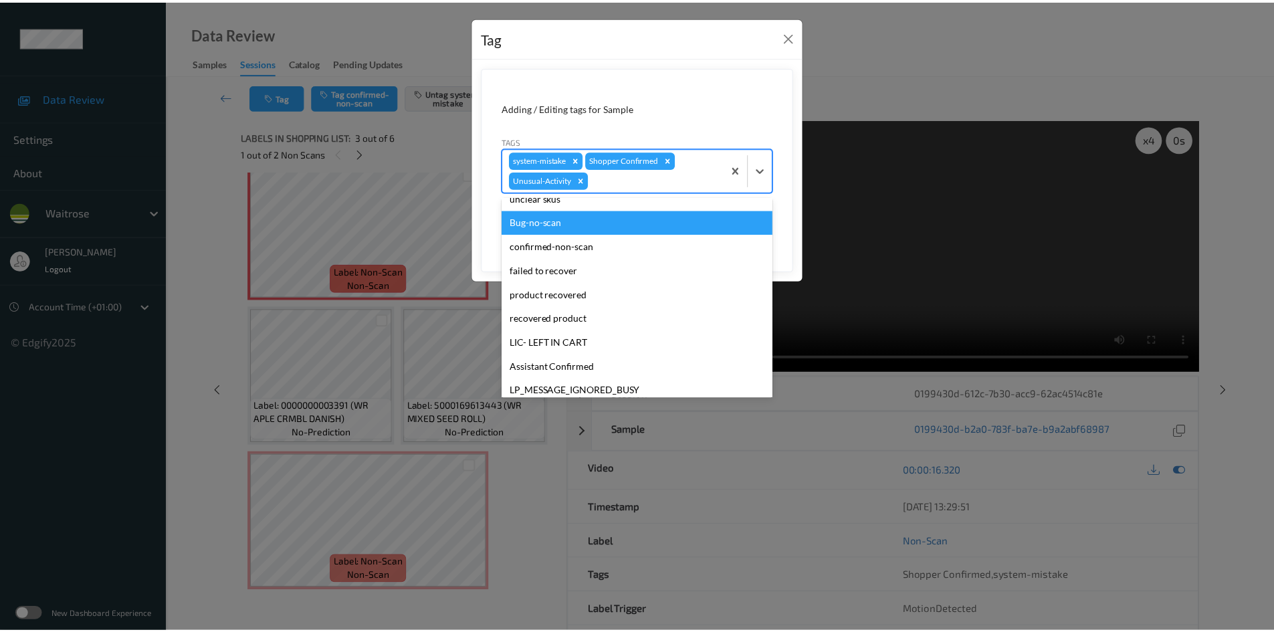
scroll to position [310, 0]
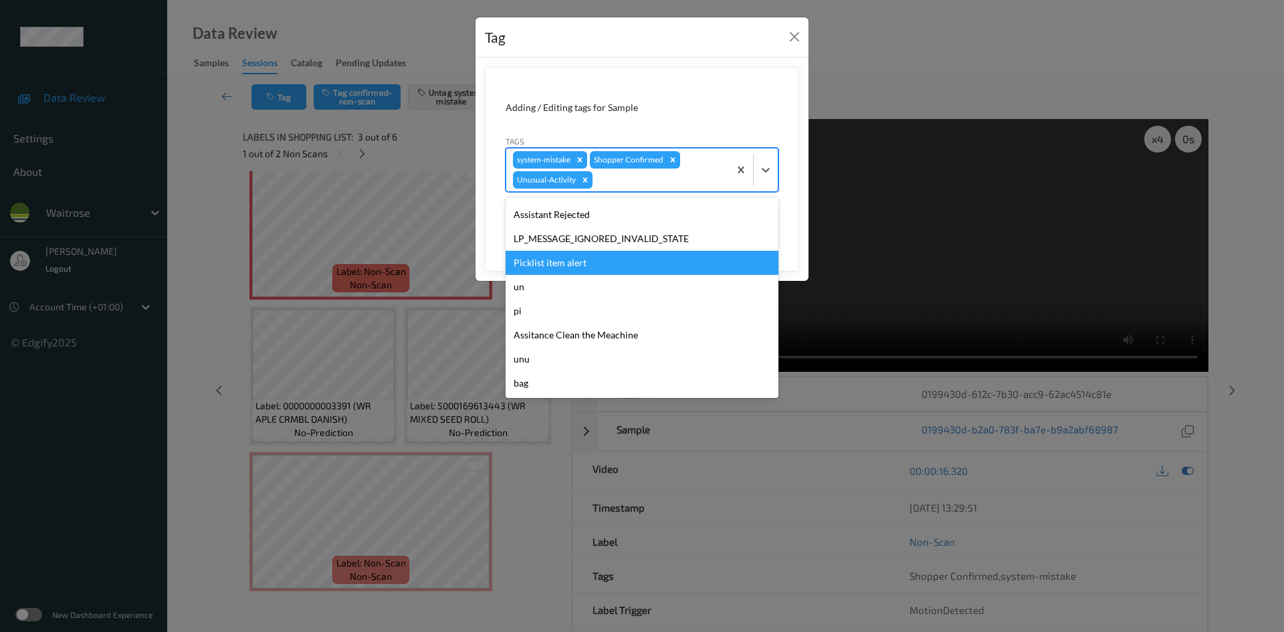
click at [509, 256] on div "Picklist item alert" at bounding box center [642, 263] width 273 height 24
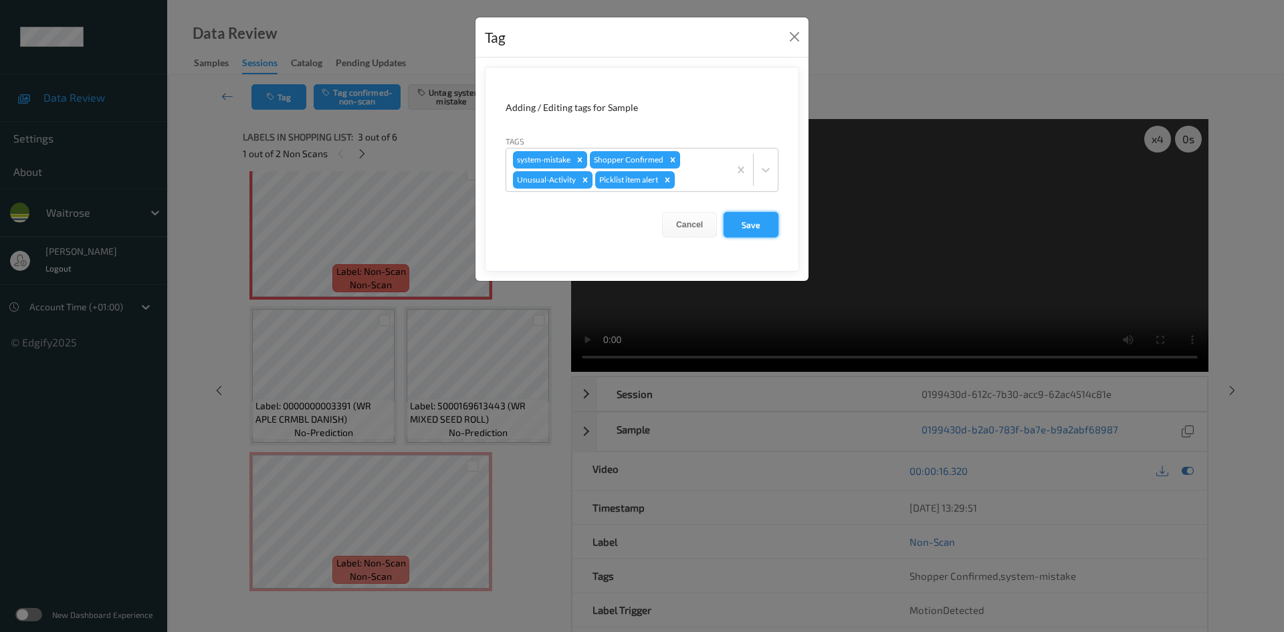
click at [762, 221] on button "Save" at bounding box center [751, 224] width 55 height 25
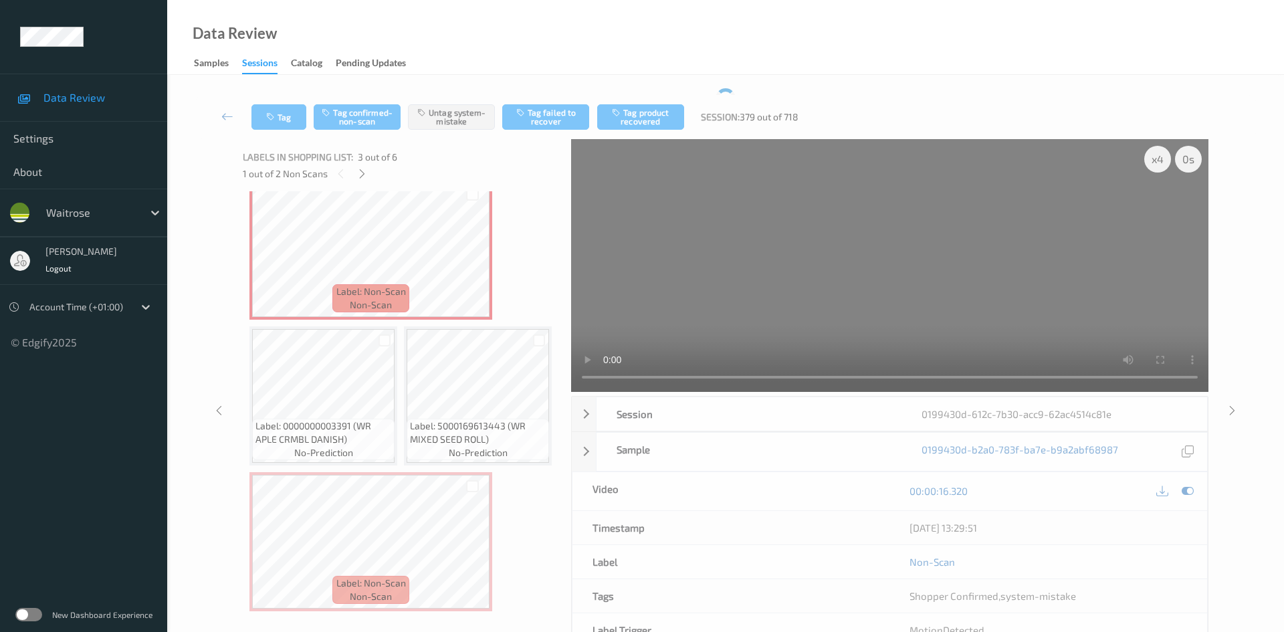
scroll to position [455, 0]
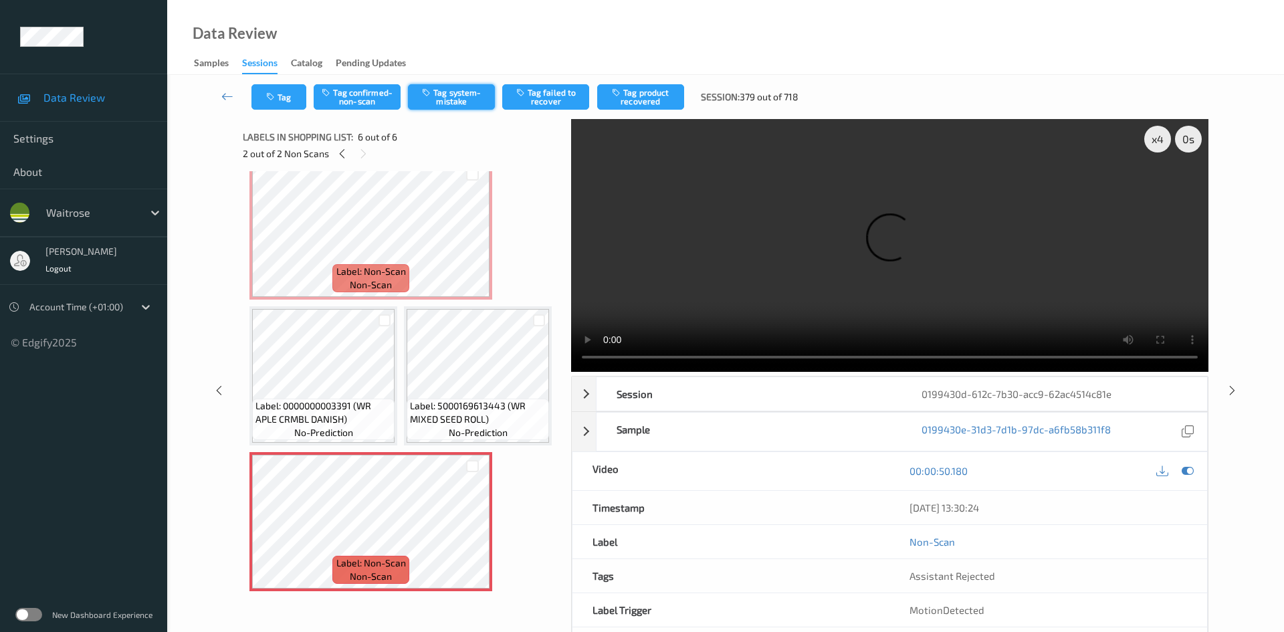
click at [461, 100] on button "Tag system-mistake" at bounding box center [451, 96] width 87 height 25
click at [290, 94] on button "Tag" at bounding box center [278, 96] width 55 height 25
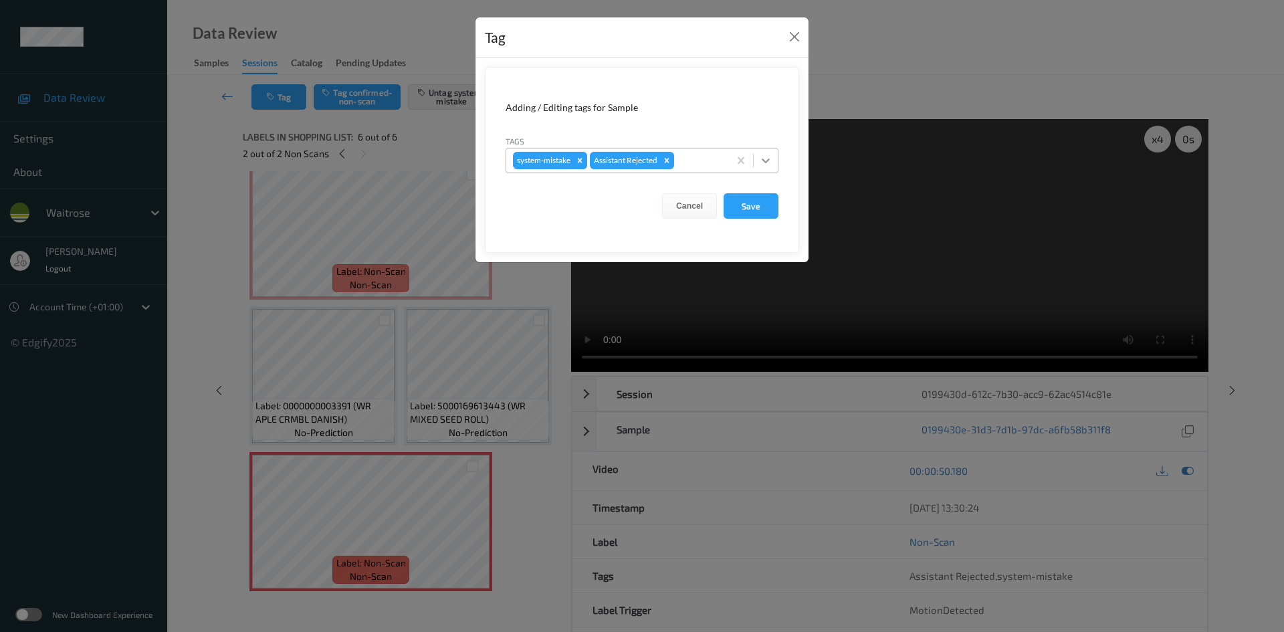
click at [765, 159] on icon at bounding box center [765, 160] width 13 height 13
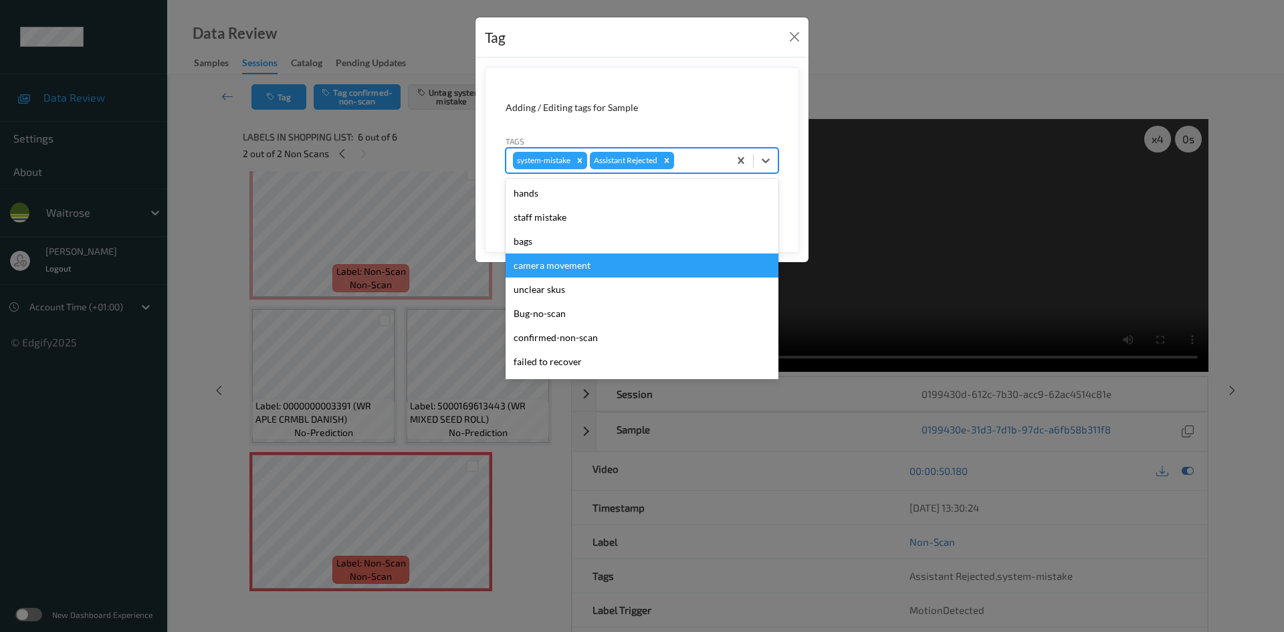
scroll to position [334, 0]
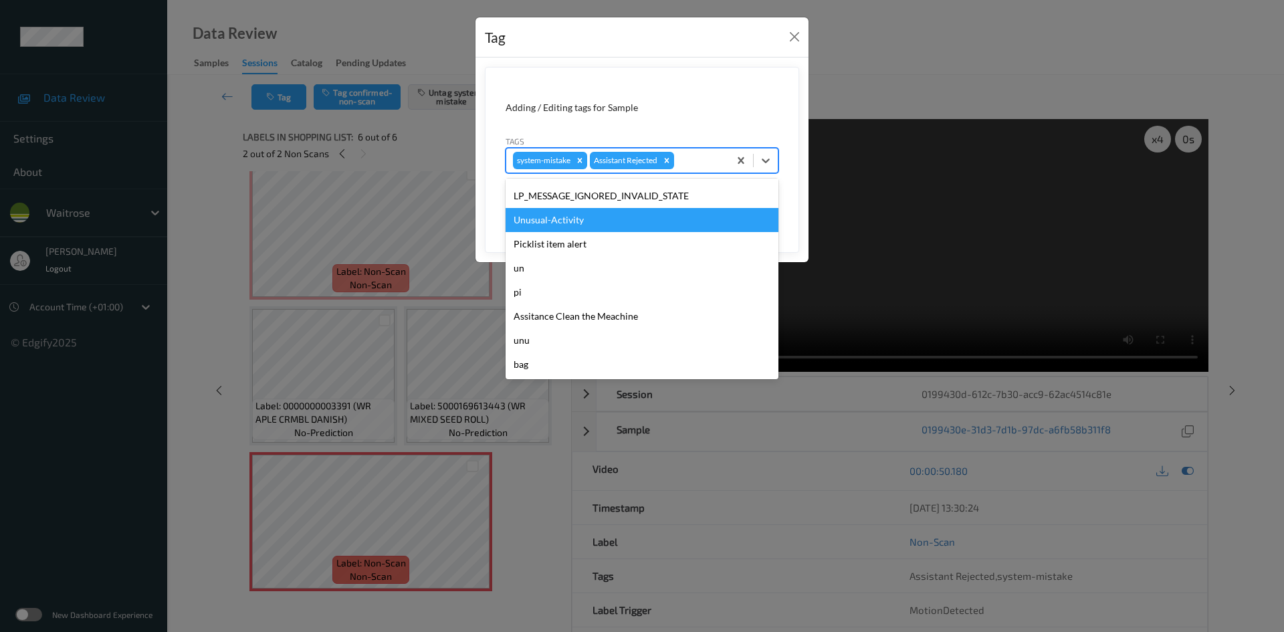
drag, startPoint x: 569, startPoint y: 221, endPoint x: 636, endPoint y: 218, distance: 67.6
click at [570, 223] on div "Unusual-Activity" at bounding box center [642, 220] width 273 height 24
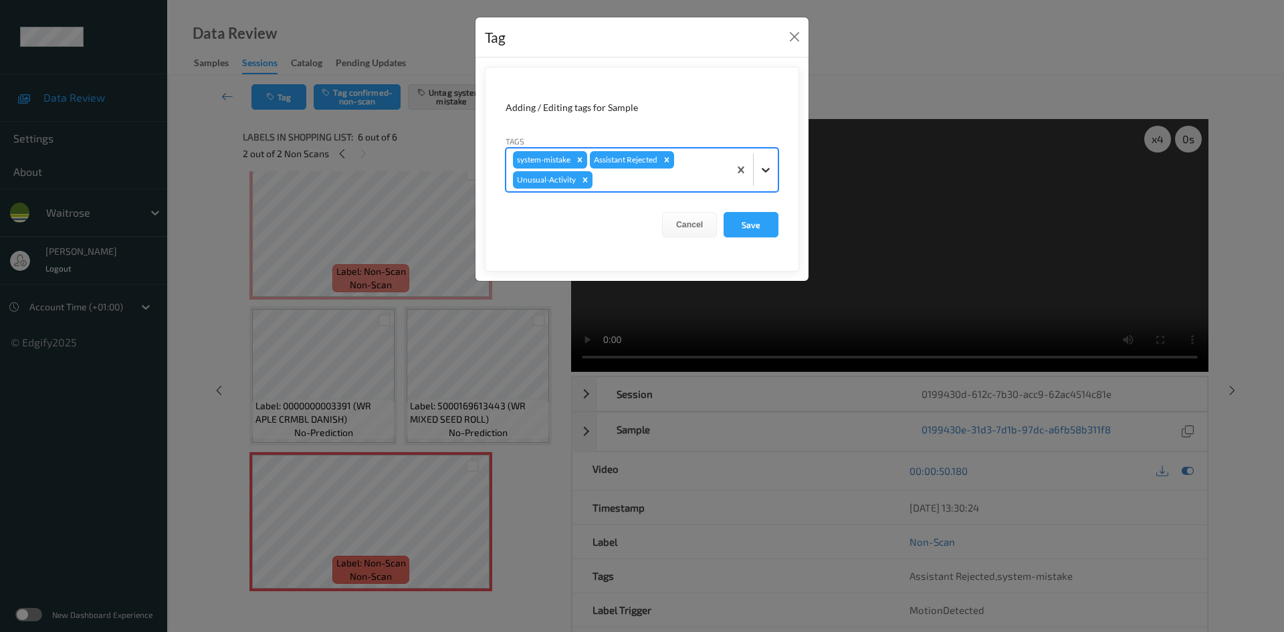
click at [777, 178] on div at bounding box center [766, 170] width 24 height 24
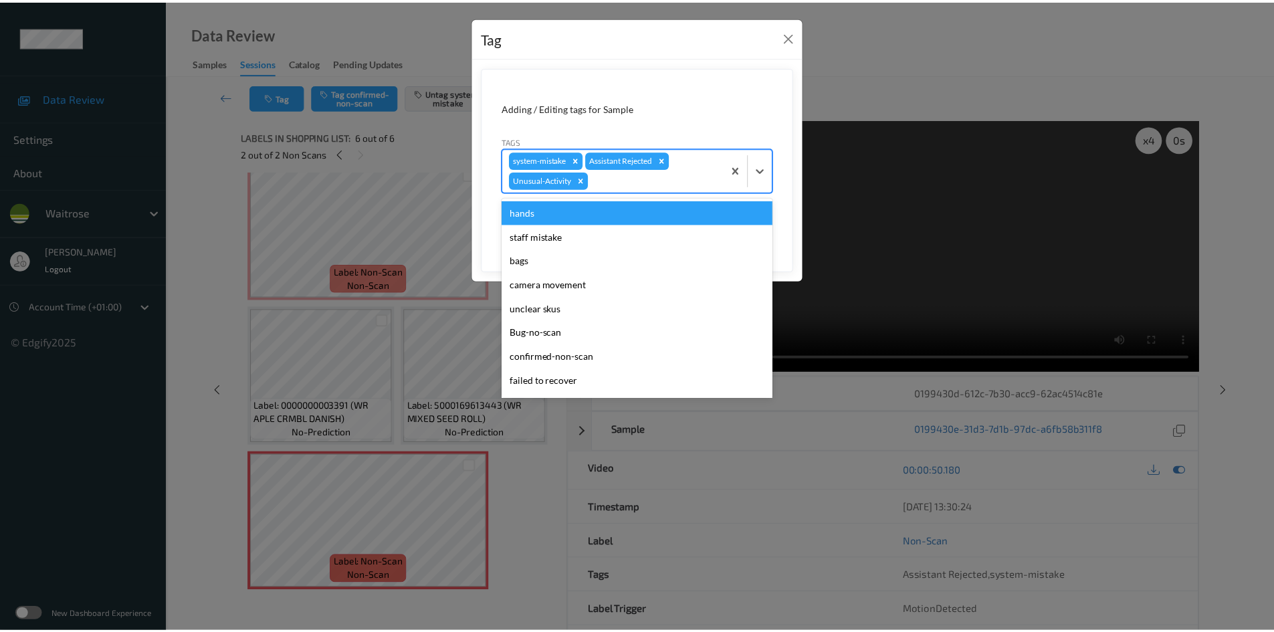
scroll to position [310, 0]
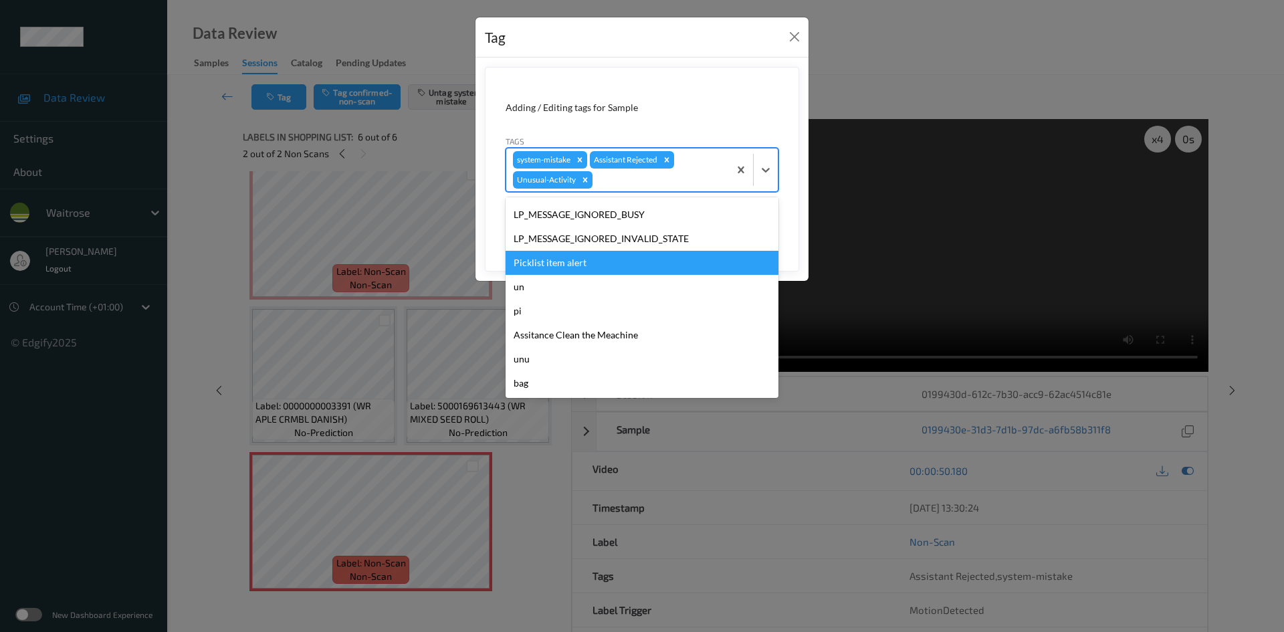
click at [539, 268] on div "Picklist item alert" at bounding box center [642, 263] width 273 height 24
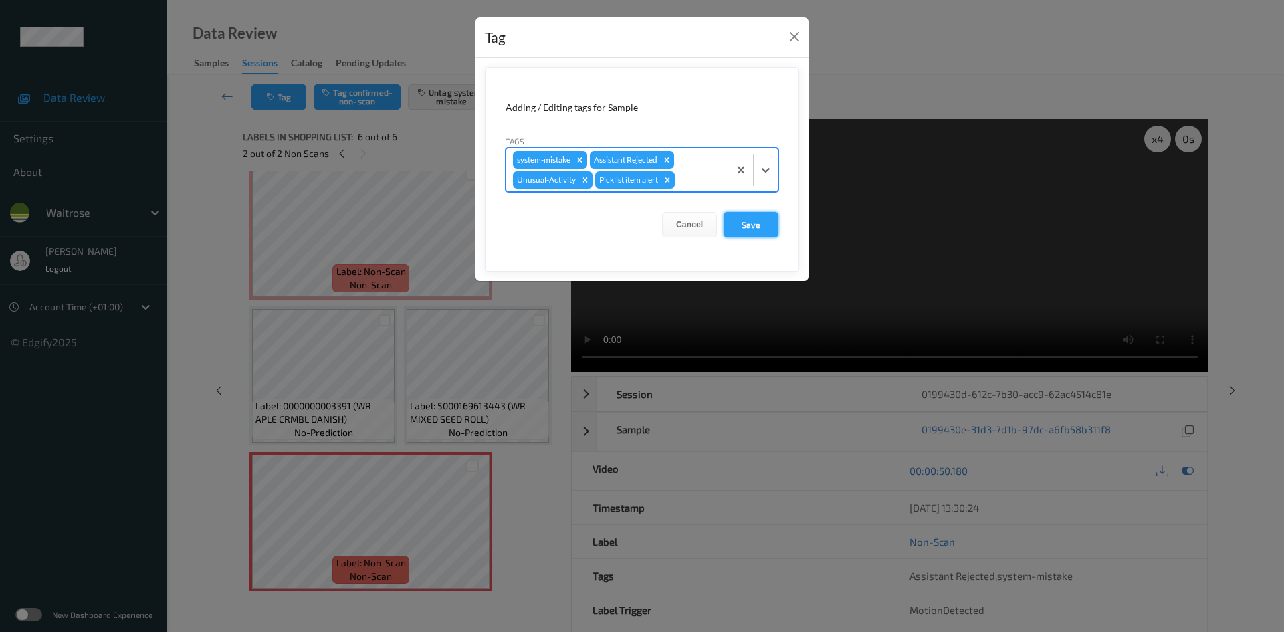
click at [751, 225] on button "Save" at bounding box center [751, 224] width 55 height 25
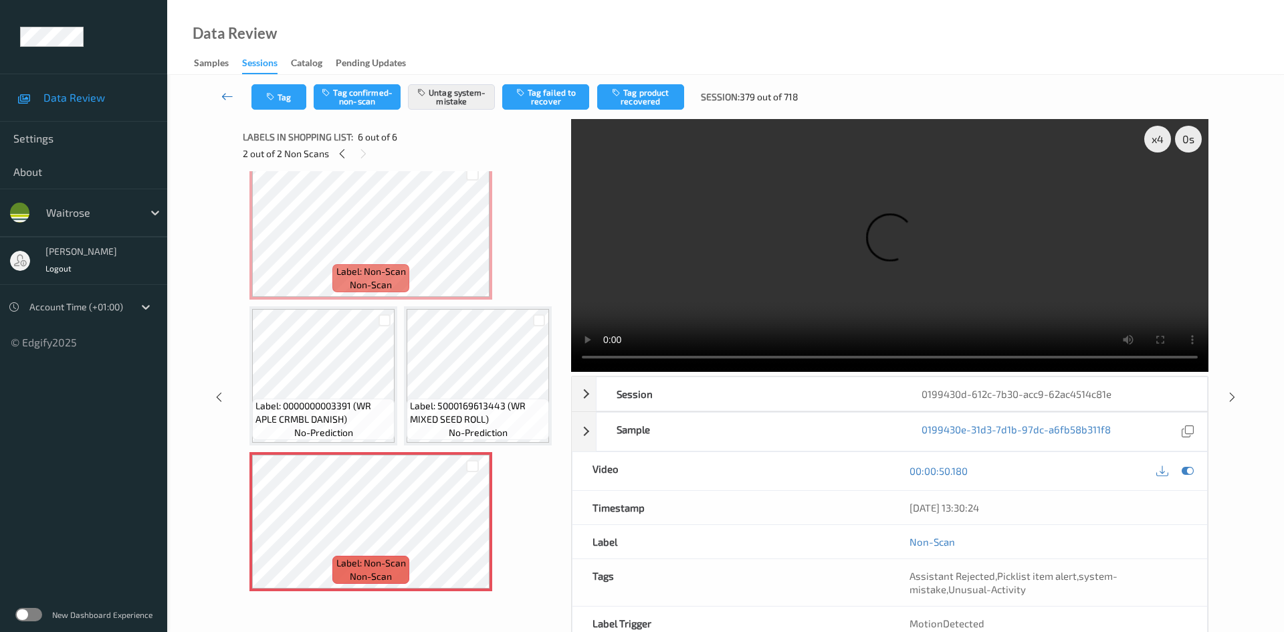
click at [223, 88] on link at bounding box center [227, 96] width 47 height 25
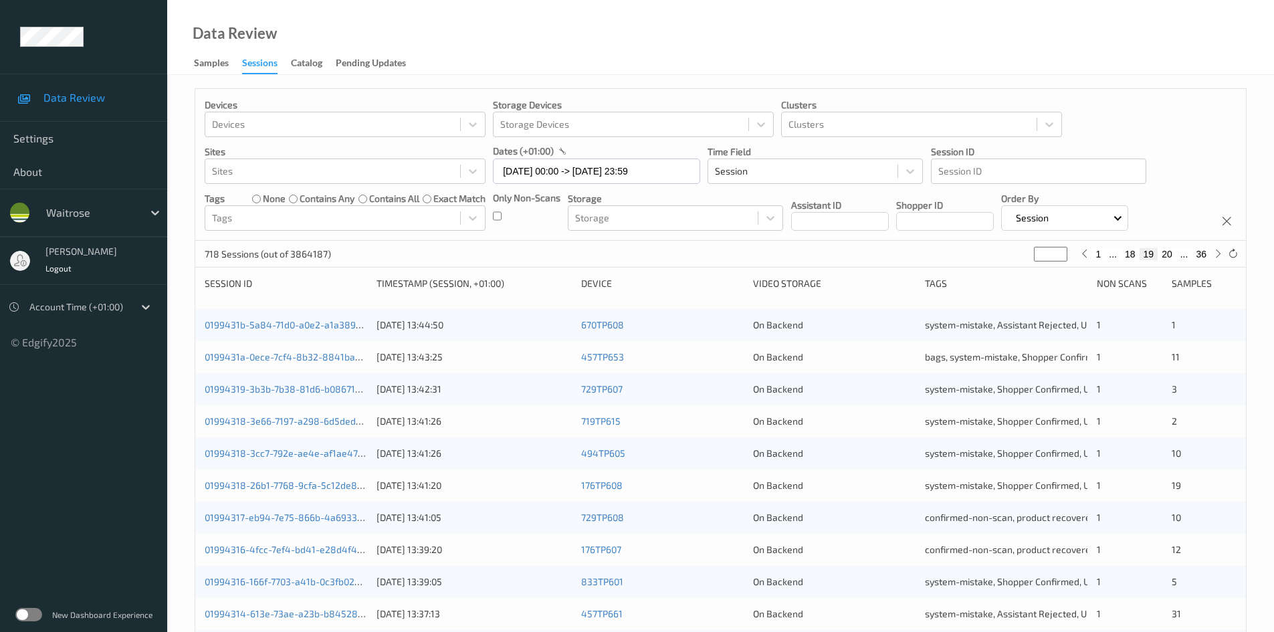
drag, startPoint x: 1052, startPoint y: 252, endPoint x: 975, endPoint y: 288, distance: 85.3
click at [975, 288] on div "Devices Devices Storage Devices Storage Devices Clusters Clusters Sites Sites d…" at bounding box center [721, 533] width 1052 height 891
type input "*"
type input "**"
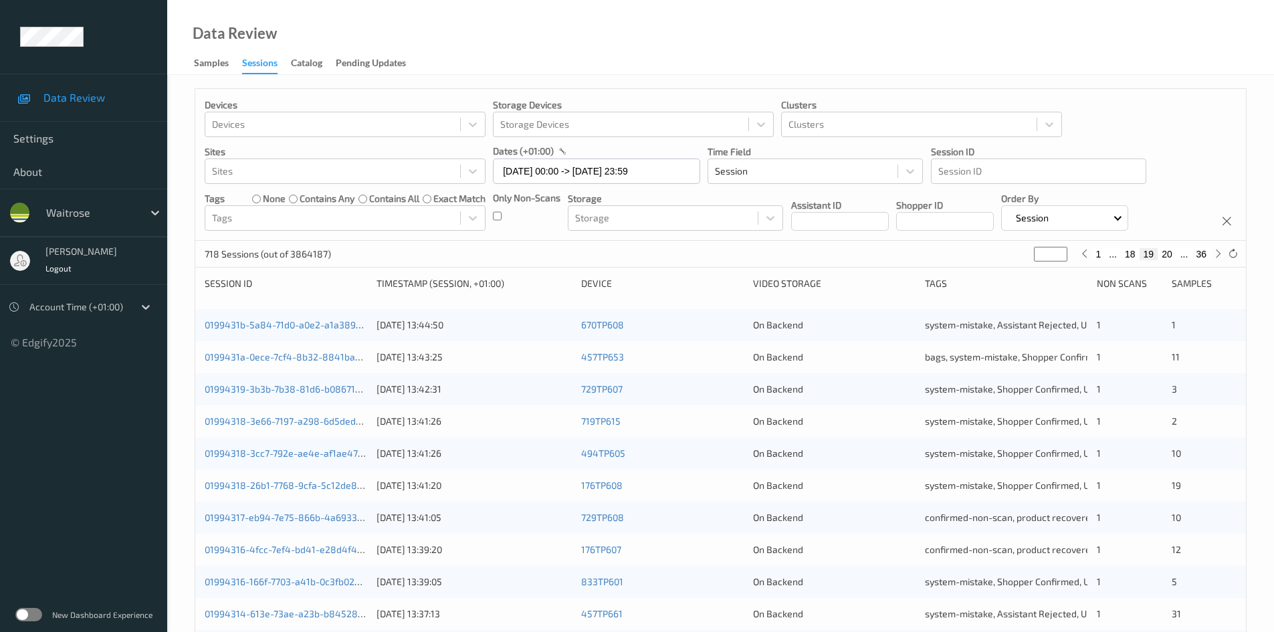
type input "**"
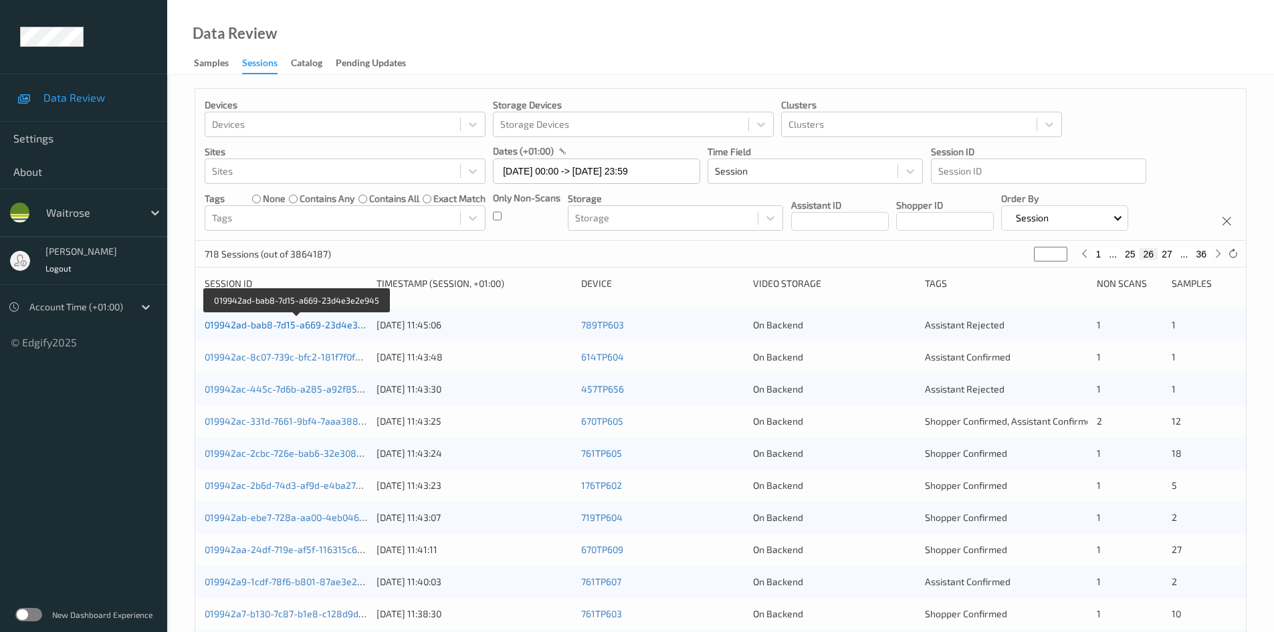
type input "**"
click at [306, 322] on link "019942ad-bab8-7d15-a669-23d4e3e2e945" at bounding box center [298, 324] width 186 height 11
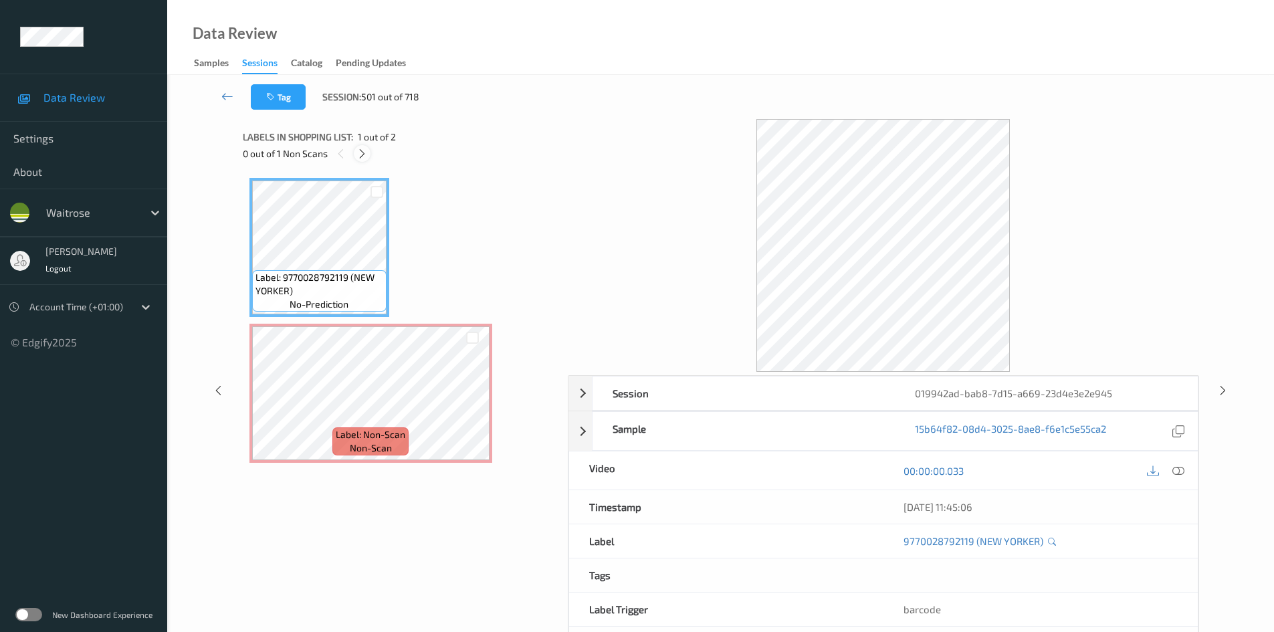
click at [362, 153] on icon at bounding box center [362, 154] width 11 height 12
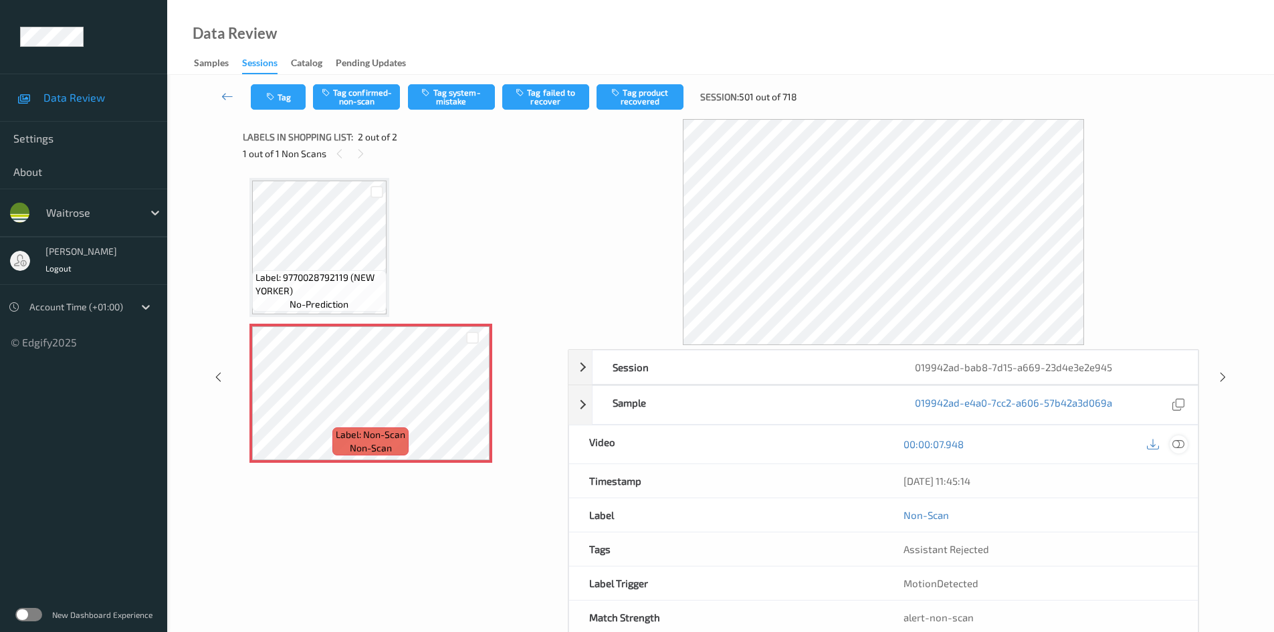
drag, startPoint x: 1178, startPoint y: 443, endPoint x: 833, endPoint y: 297, distance: 374.9
click at [1179, 443] on icon at bounding box center [1179, 444] width 12 height 12
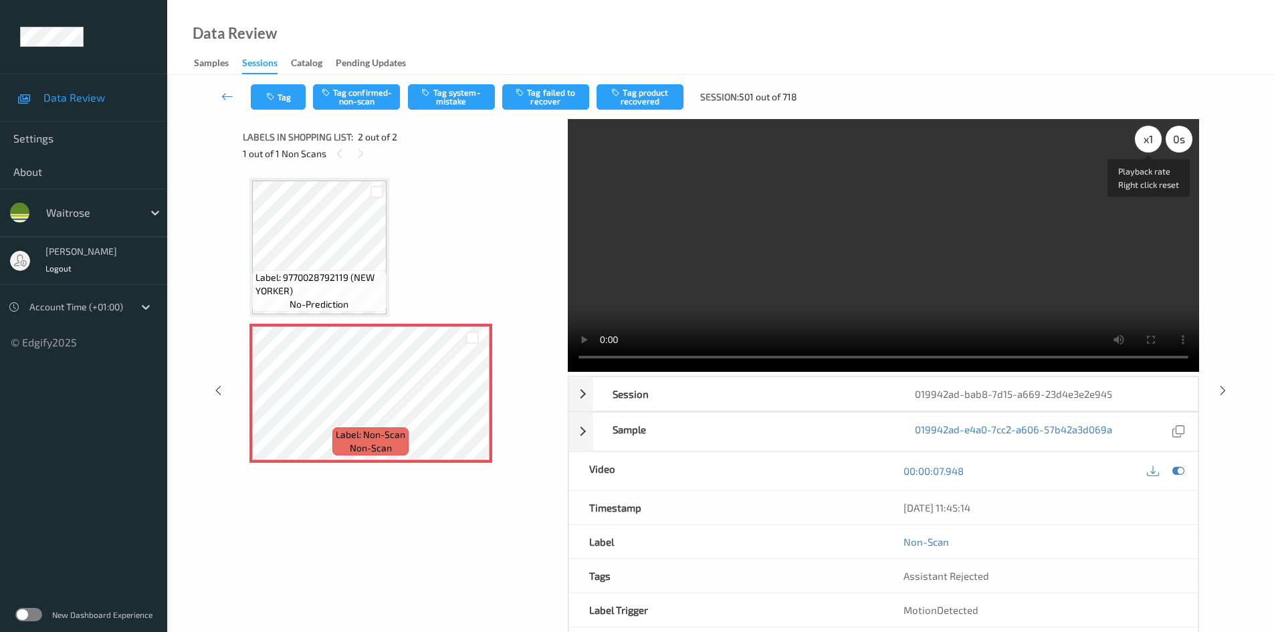
click at [1149, 137] on div "x 1" at bounding box center [1148, 139] width 27 height 27
click at [1150, 138] on div "x 2" at bounding box center [1148, 139] width 27 height 27
click at [742, 256] on video at bounding box center [883, 245] width 631 height 253
click at [467, 99] on button "Tag system-mistake" at bounding box center [451, 96] width 87 height 25
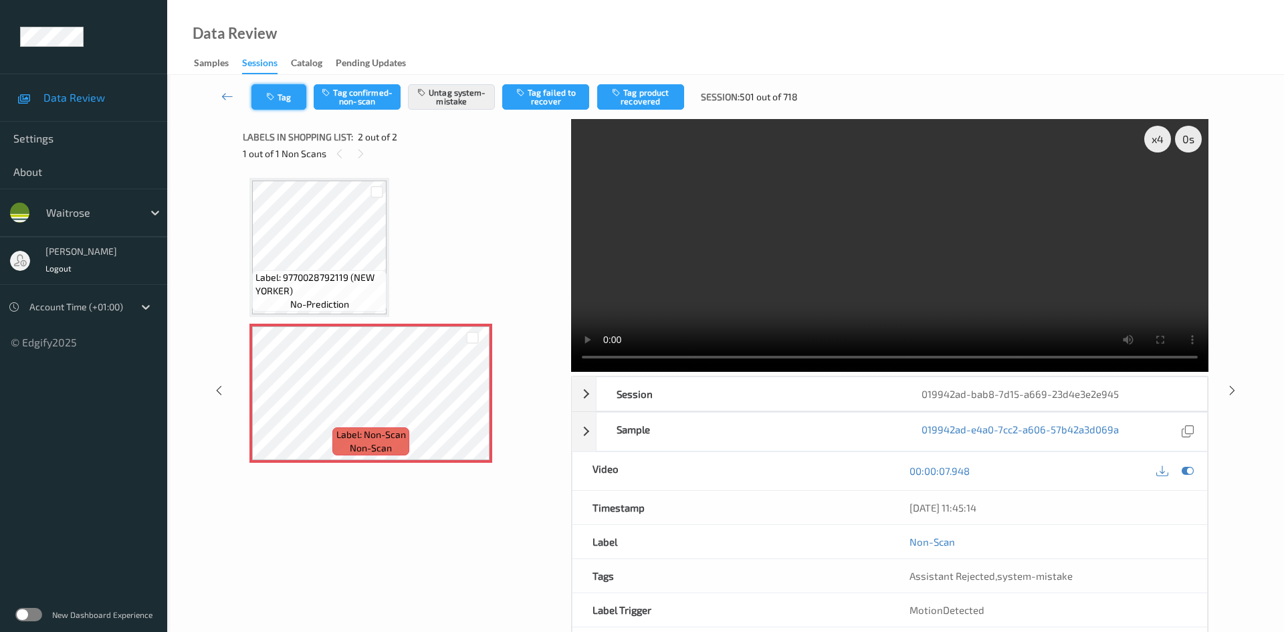
click at [278, 94] on icon "button" at bounding box center [271, 96] width 11 height 9
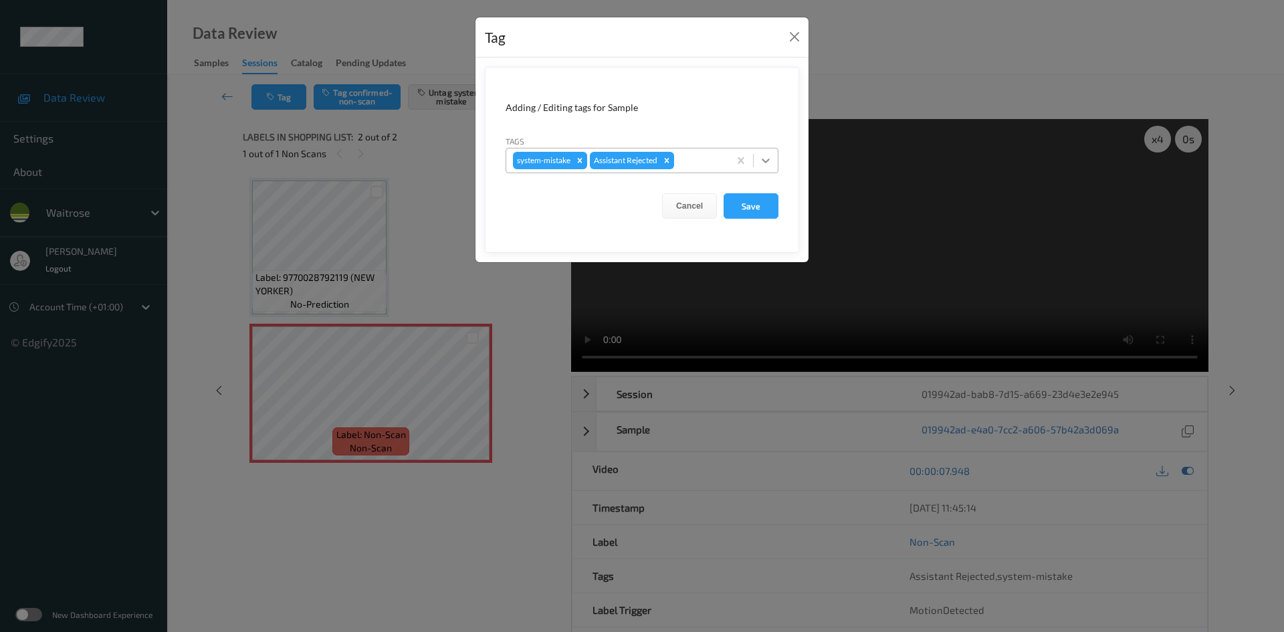
click at [777, 161] on div at bounding box center [766, 160] width 24 height 24
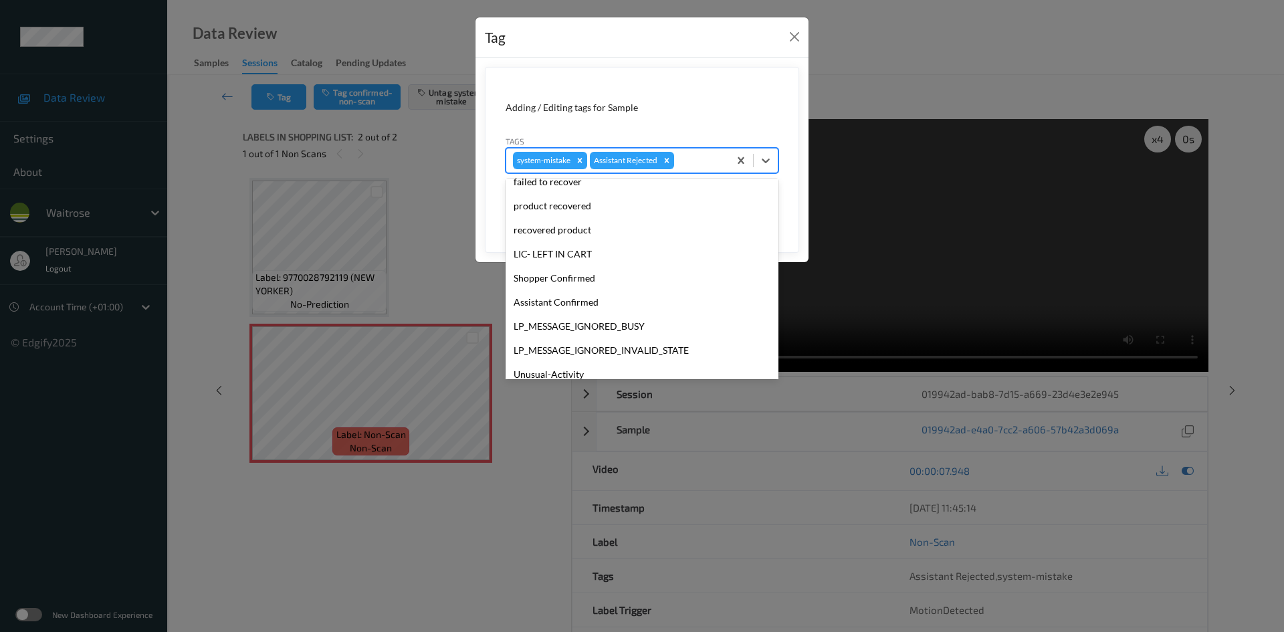
scroll to position [334, 0]
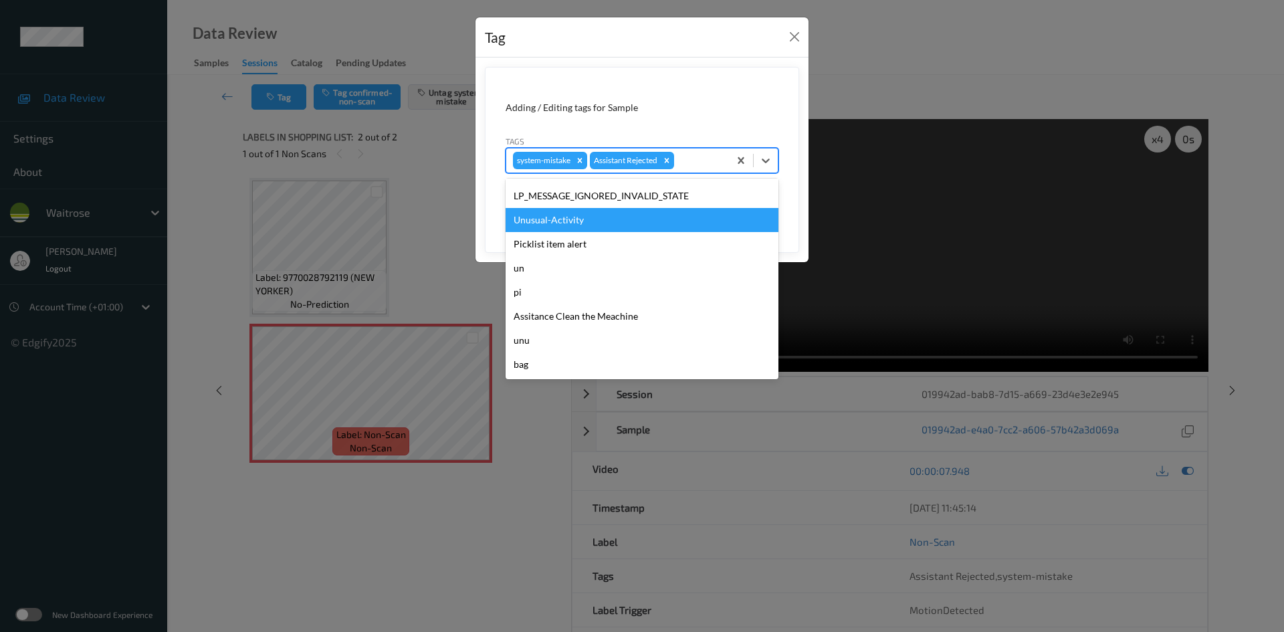
click at [559, 214] on div "Unusual-Activity" at bounding box center [642, 220] width 273 height 24
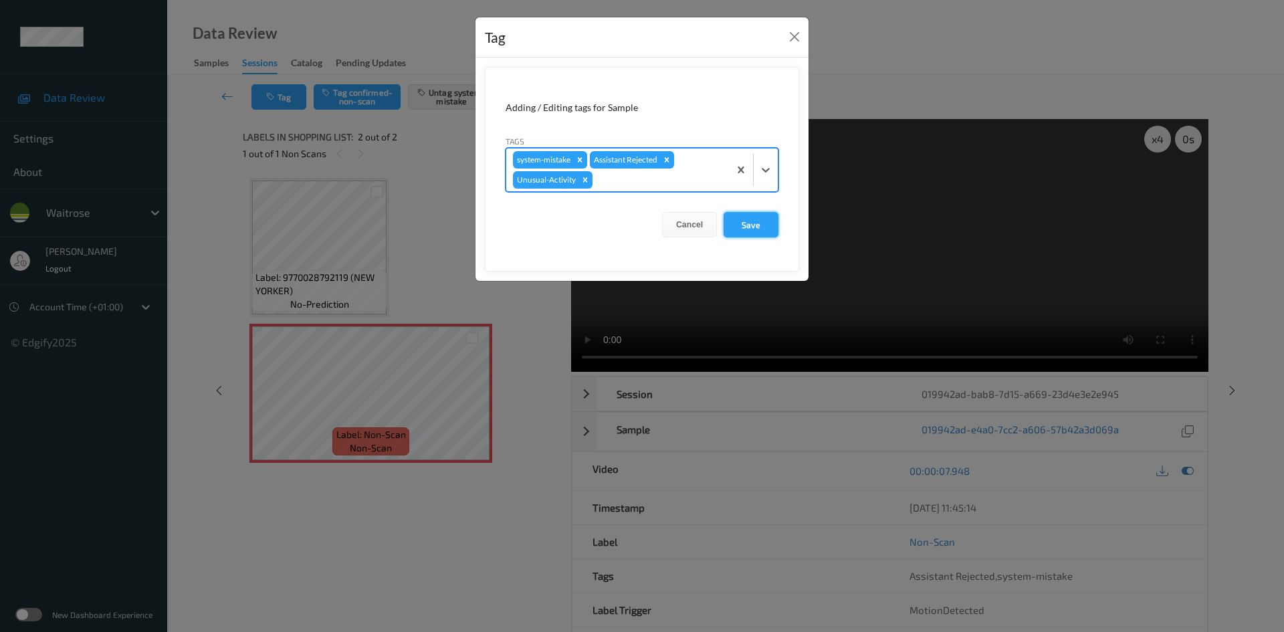
click at [734, 222] on button "Save" at bounding box center [751, 224] width 55 height 25
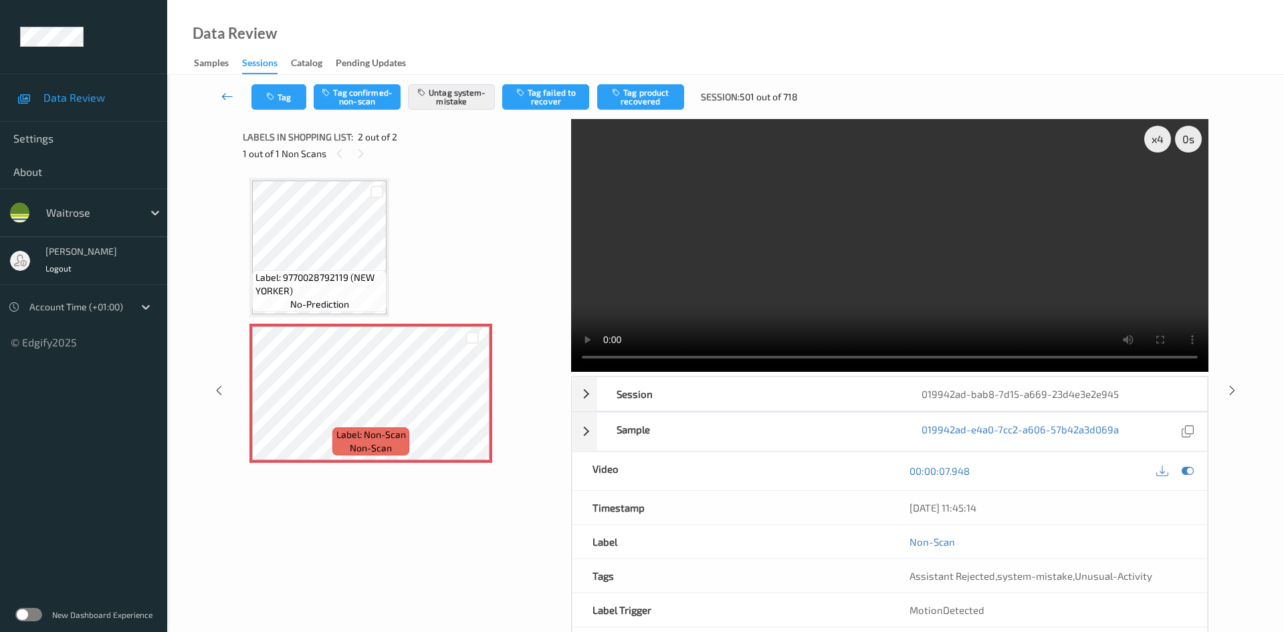
click at [221, 88] on link at bounding box center [227, 96] width 47 height 25
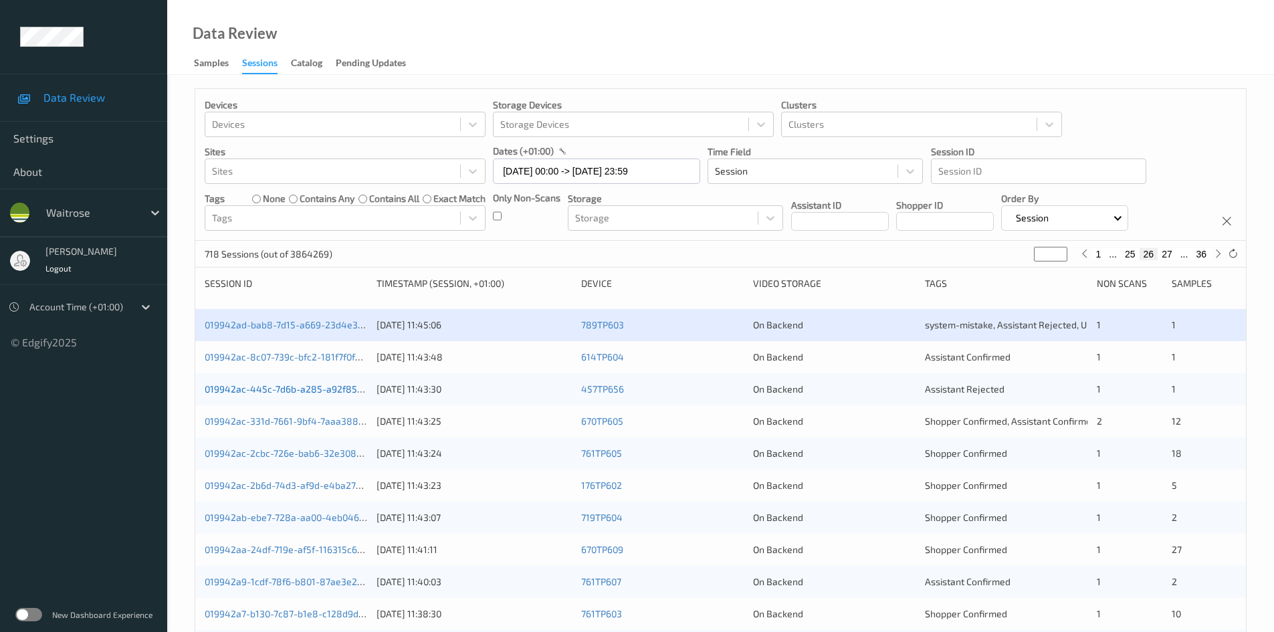
click at [258, 391] on link "019942ac-445c-7d6b-a285-a92f8585e380" at bounding box center [298, 388] width 186 height 11
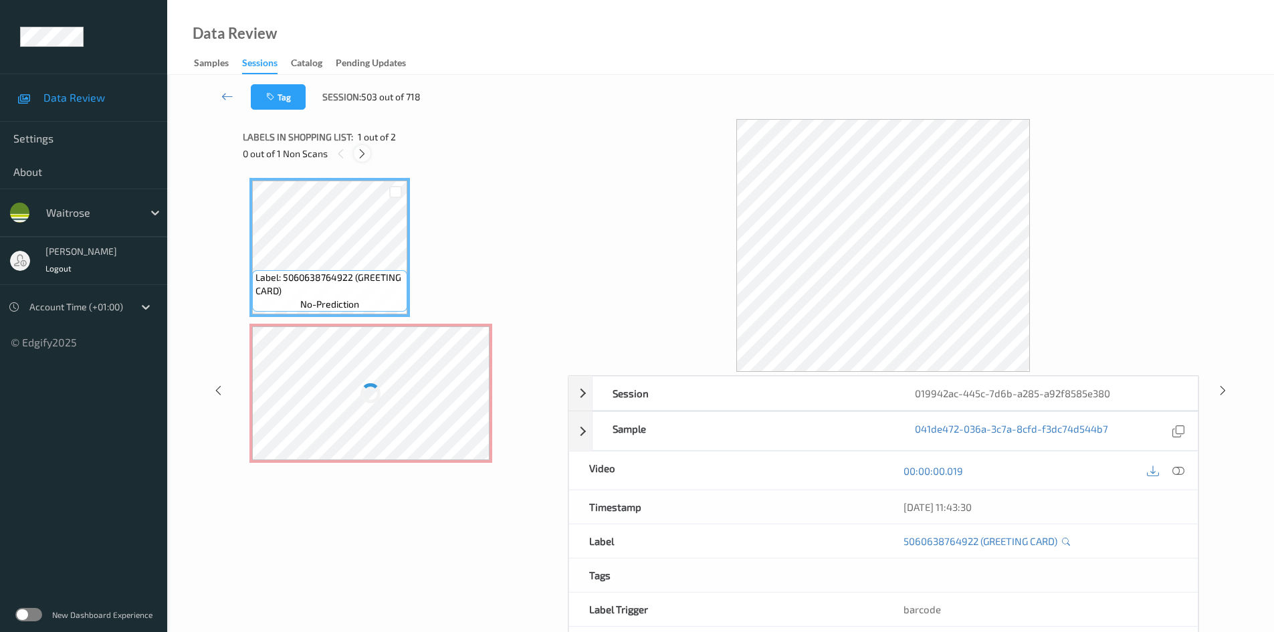
click at [364, 155] on icon at bounding box center [362, 154] width 11 height 12
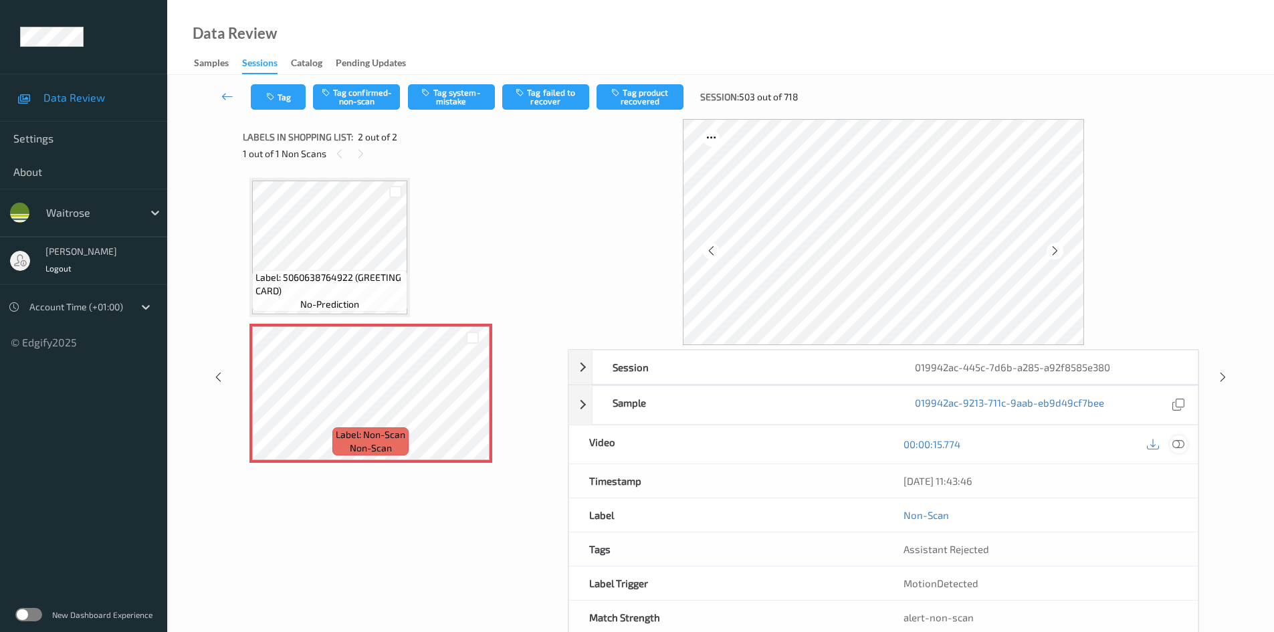
click at [1177, 442] on icon at bounding box center [1179, 444] width 12 height 12
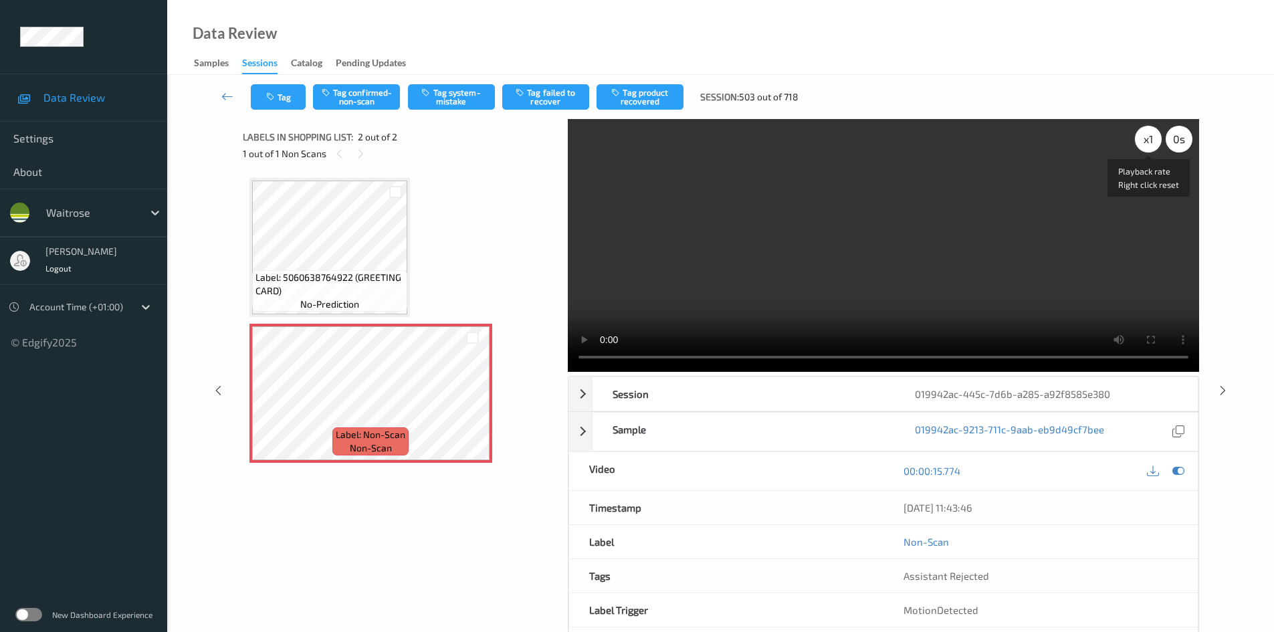
click at [1144, 138] on div "x 1" at bounding box center [1148, 139] width 27 height 27
click at [1144, 138] on div "x 2" at bounding box center [1148, 139] width 27 height 27
click at [1145, 139] on div "x 2" at bounding box center [1148, 139] width 27 height 27
click at [845, 270] on video at bounding box center [883, 245] width 631 height 253
click at [470, 100] on button "Tag system-mistake" at bounding box center [451, 96] width 87 height 25
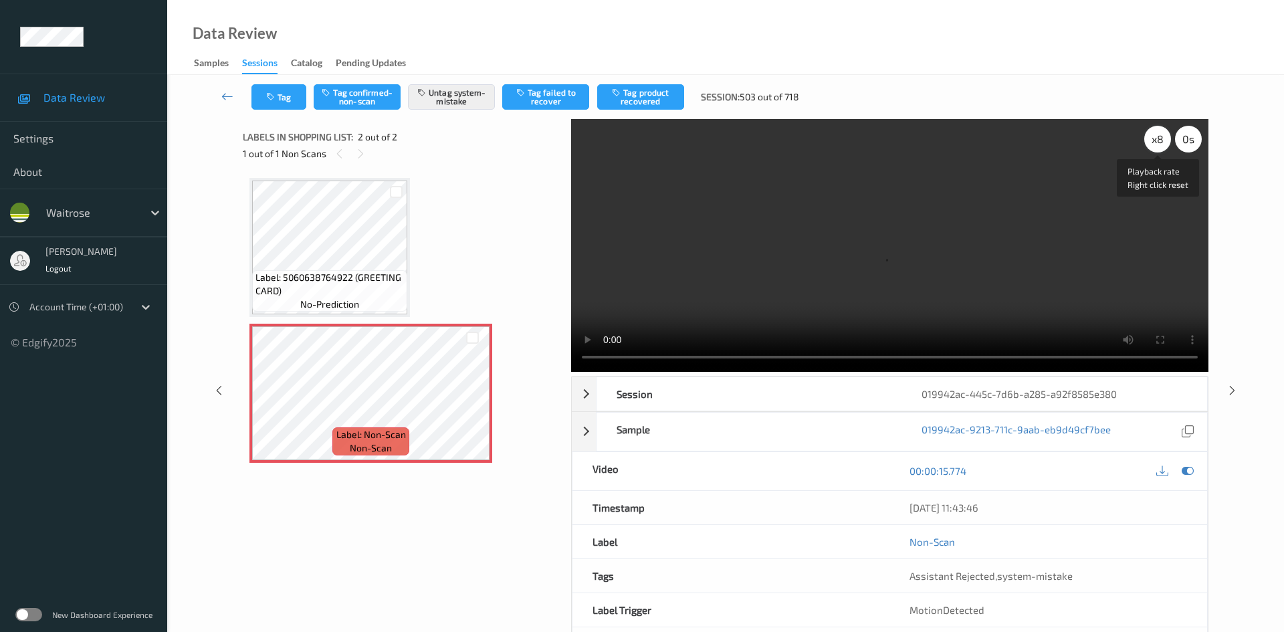
click at [1154, 133] on div "x 8" at bounding box center [1157, 139] width 27 height 27
click at [300, 87] on button "Tag" at bounding box center [278, 96] width 55 height 25
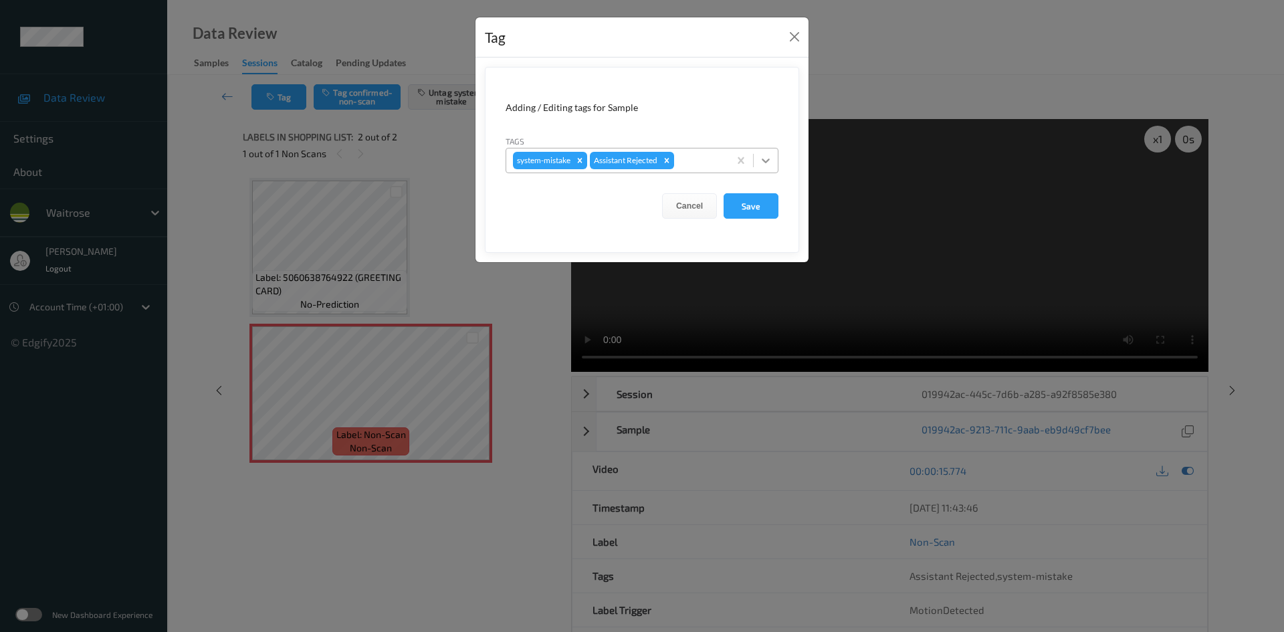
click at [758, 156] on div at bounding box center [766, 160] width 24 height 24
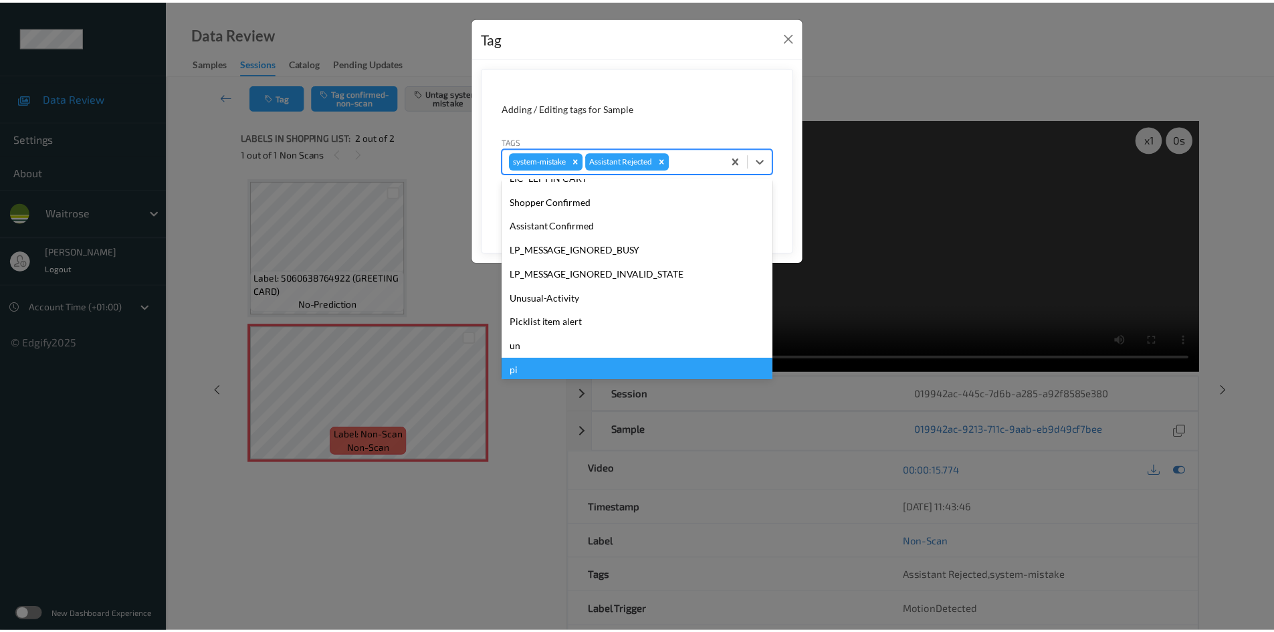
scroll to position [334, 0]
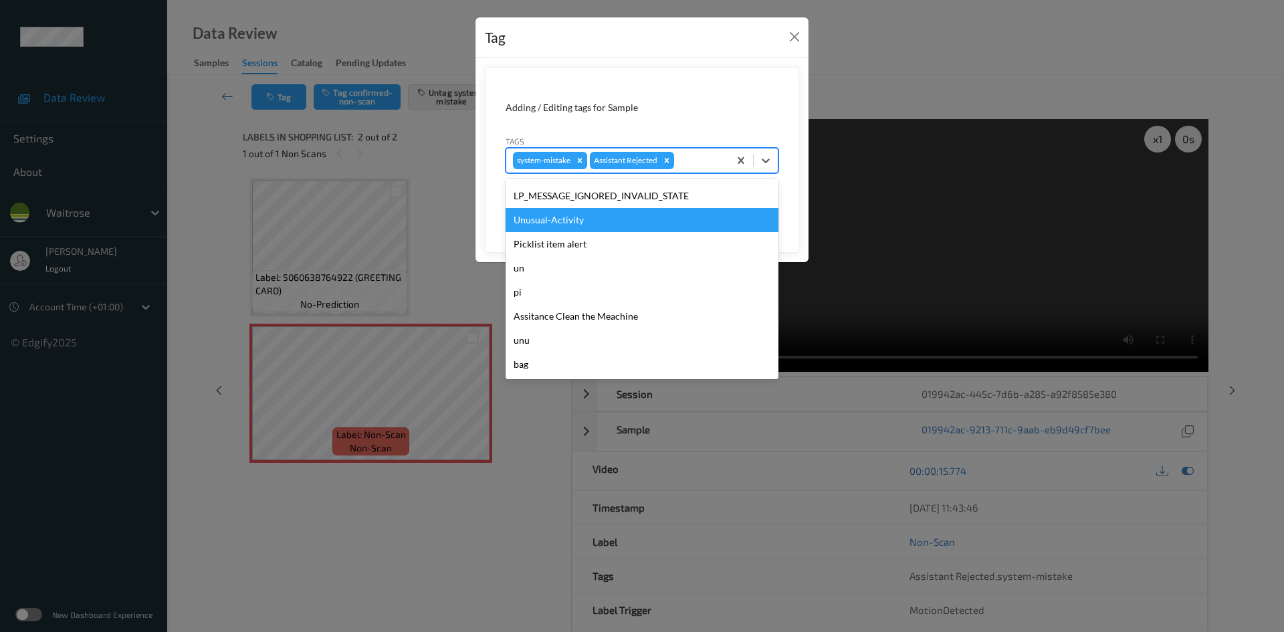
drag, startPoint x: 586, startPoint y: 218, endPoint x: 684, endPoint y: 219, distance: 98.3
click at [587, 219] on div "Unusual-Activity" at bounding box center [642, 220] width 273 height 24
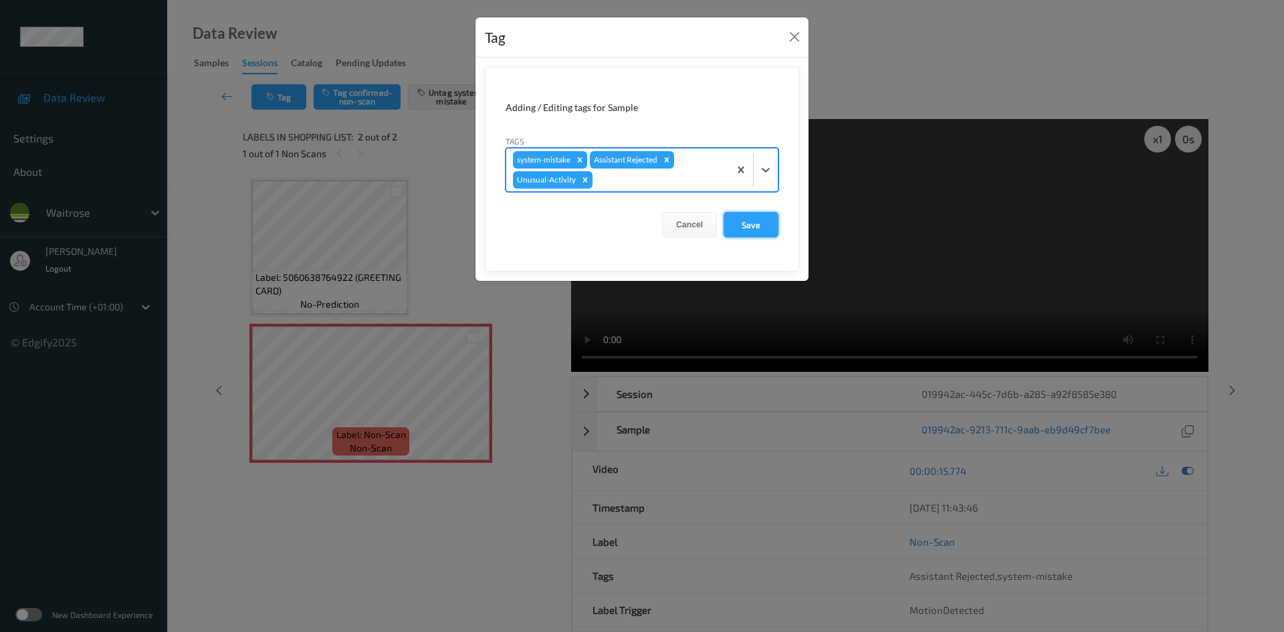
click at [740, 222] on button "Save" at bounding box center [751, 224] width 55 height 25
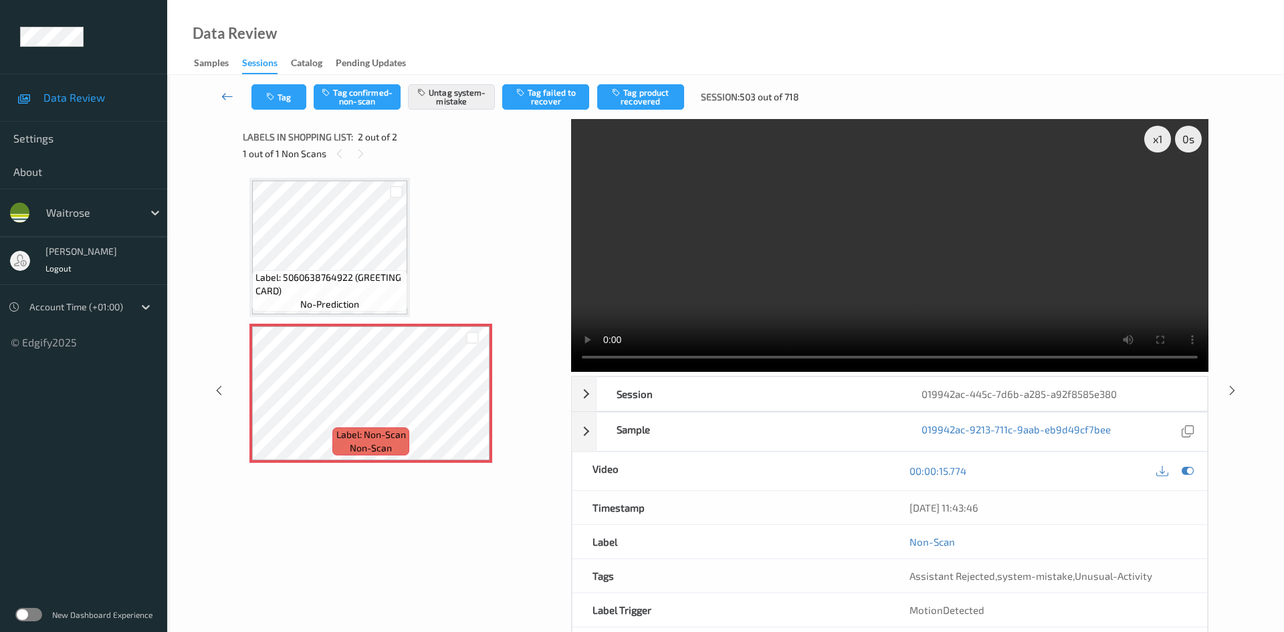
click at [227, 90] on icon at bounding box center [227, 96] width 12 height 13
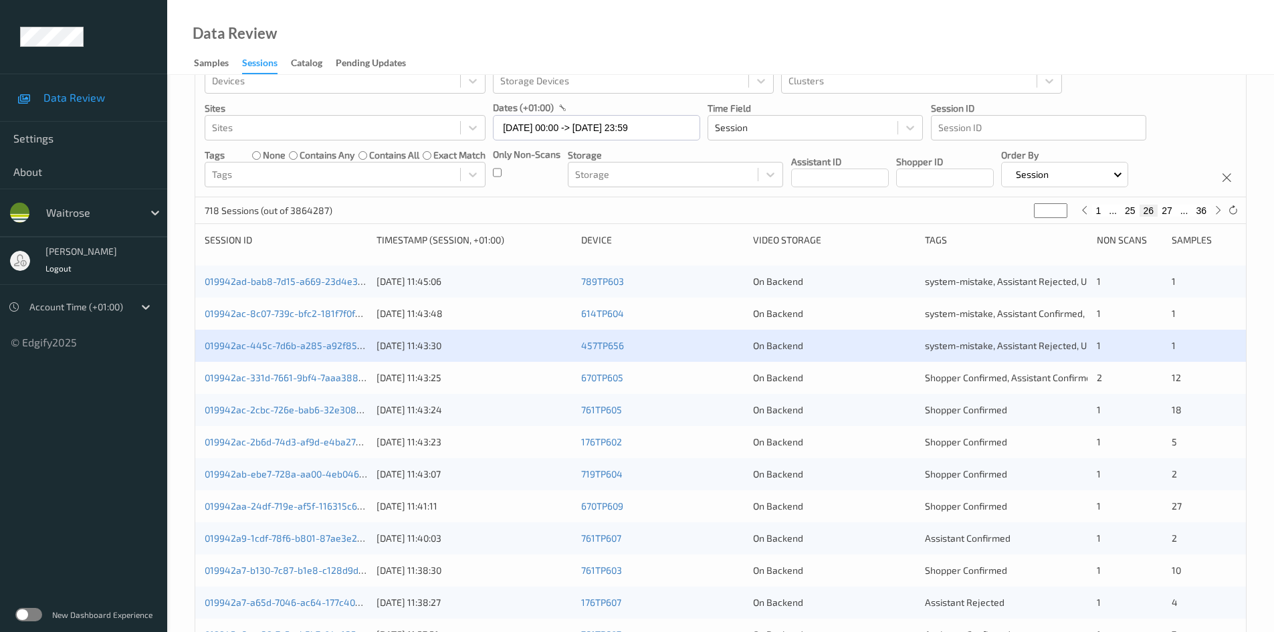
scroll to position [67, 0]
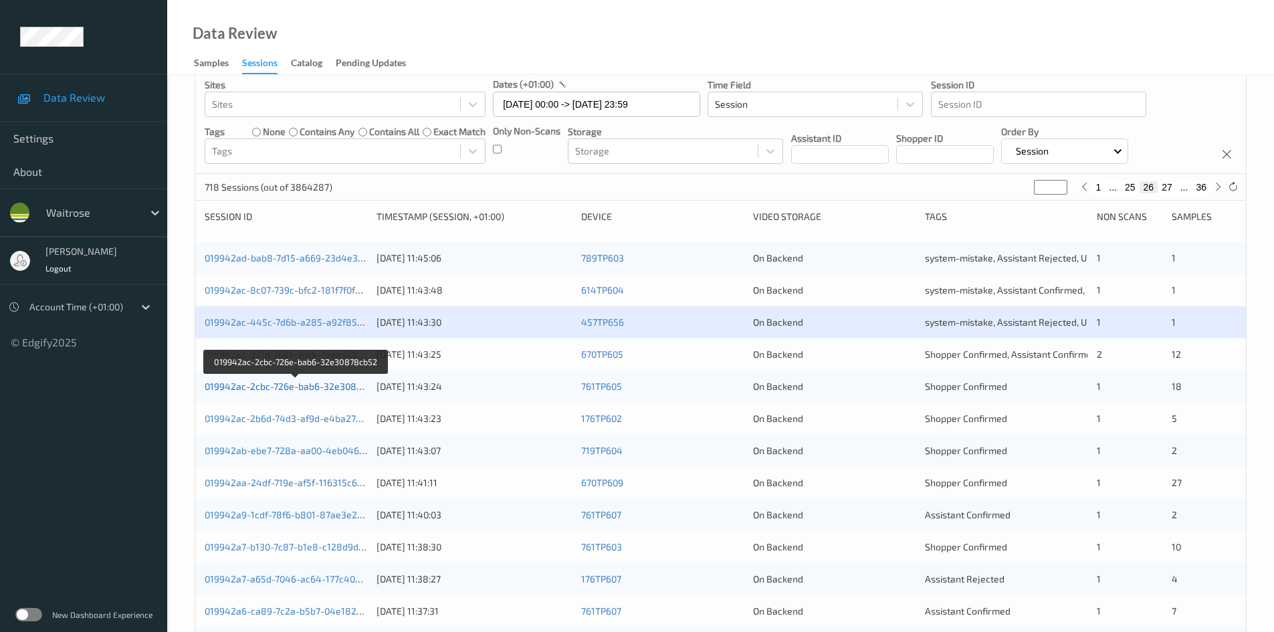
click at [258, 388] on link "019942ac-2cbc-726e-bab6-32e30878cb52" at bounding box center [296, 386] width 183 height 11
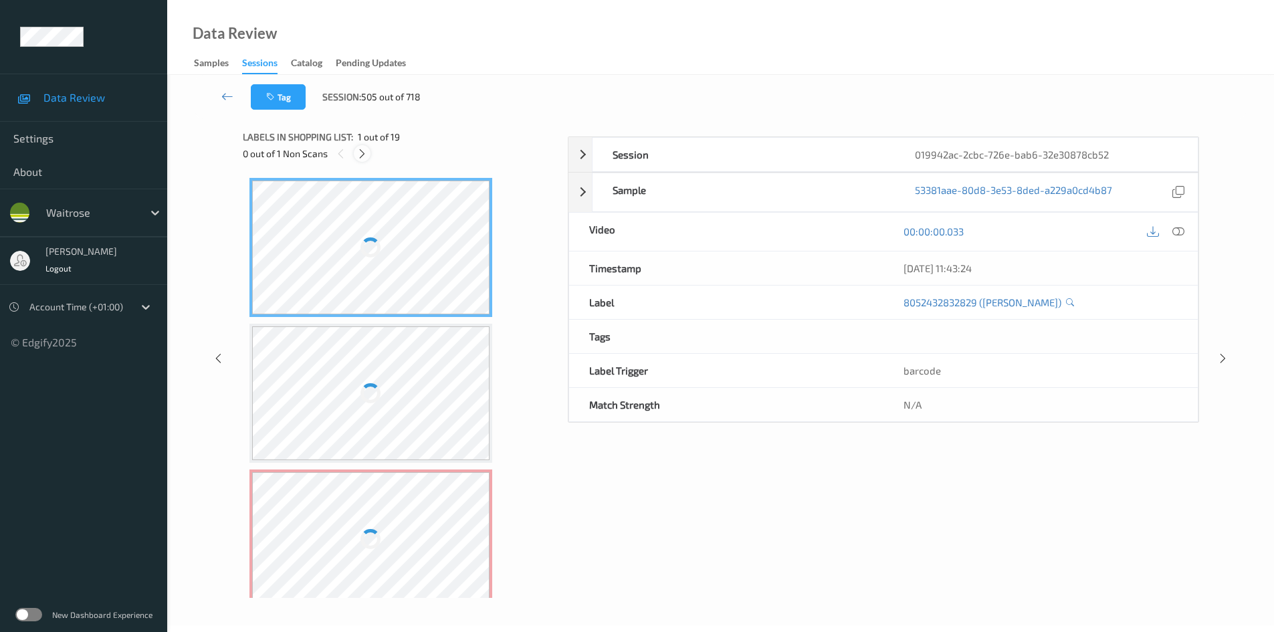
click at [364, 155] on icon at bounding box center [362, 154] width 11 height 12
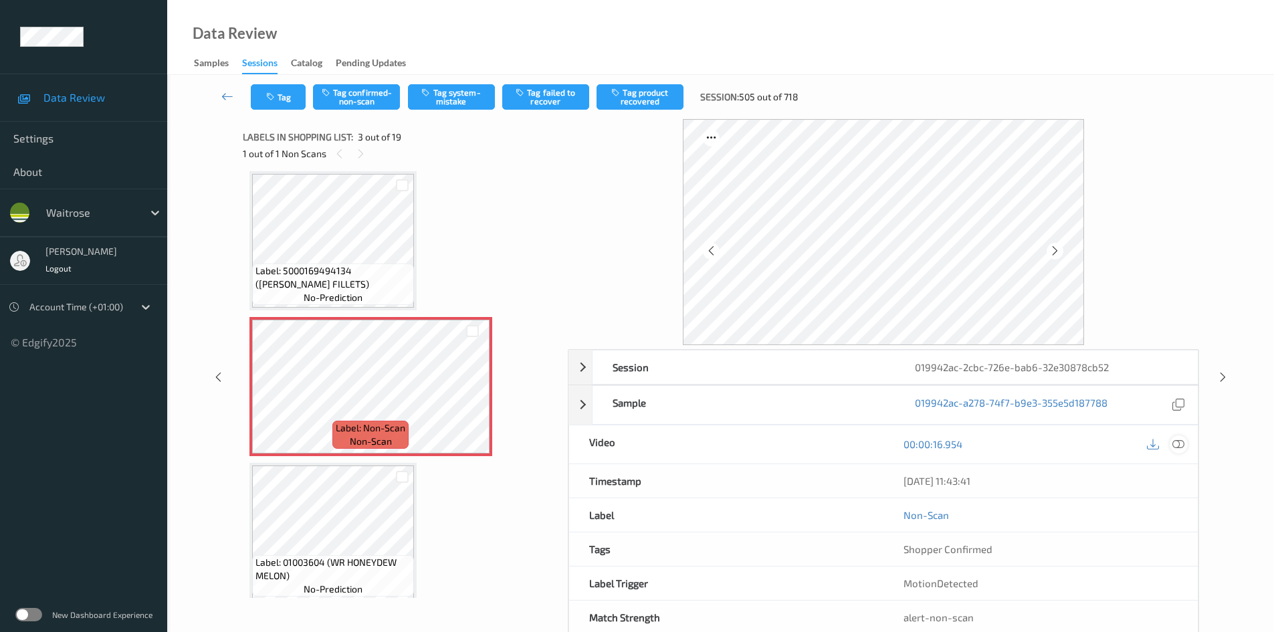
click at [1178, 443] on icon at bounding box center [1179, 444] width 12 height 12
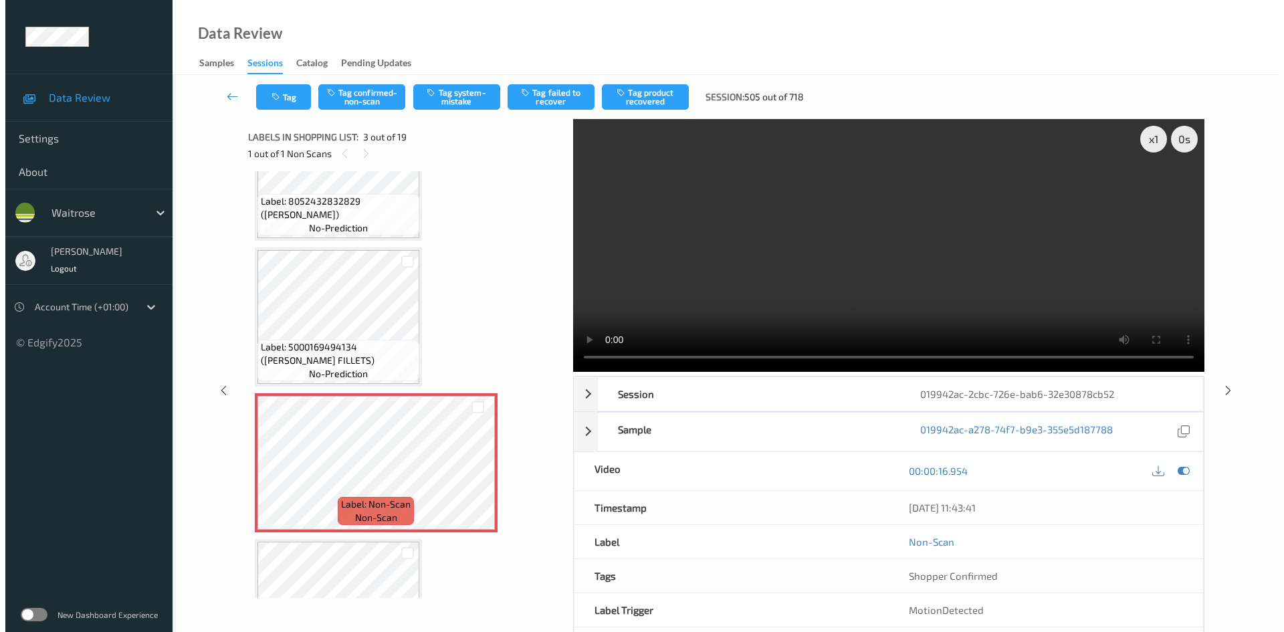
scroll to position [201, 0]
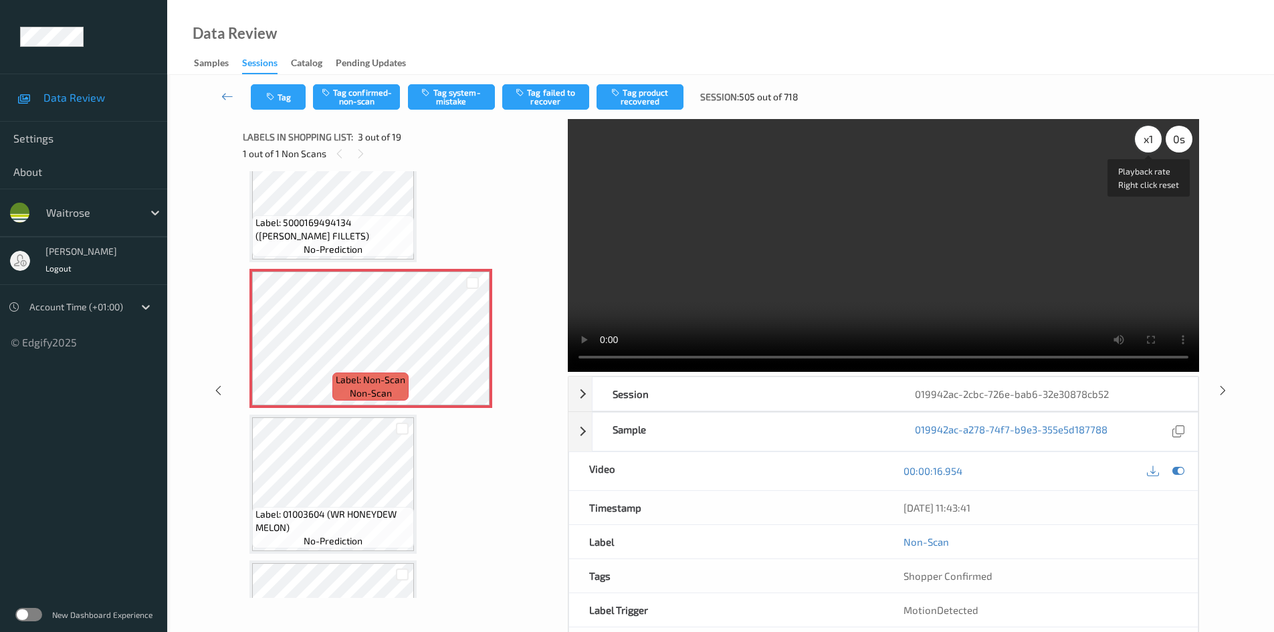
click at [1145, 138] on div "x 1" at bounding box center [1148, 139] width 27 height 27
click at [1145, 138] on div "x 2" at bounding box center [1148, 139] width 27 height 27
click at [915, 205] on video at bounding box center [883, 245] width 631 height 253
click at [445, 93] on button "Tag system-mistake" at bounding box center [451, 96] width 87 height 25
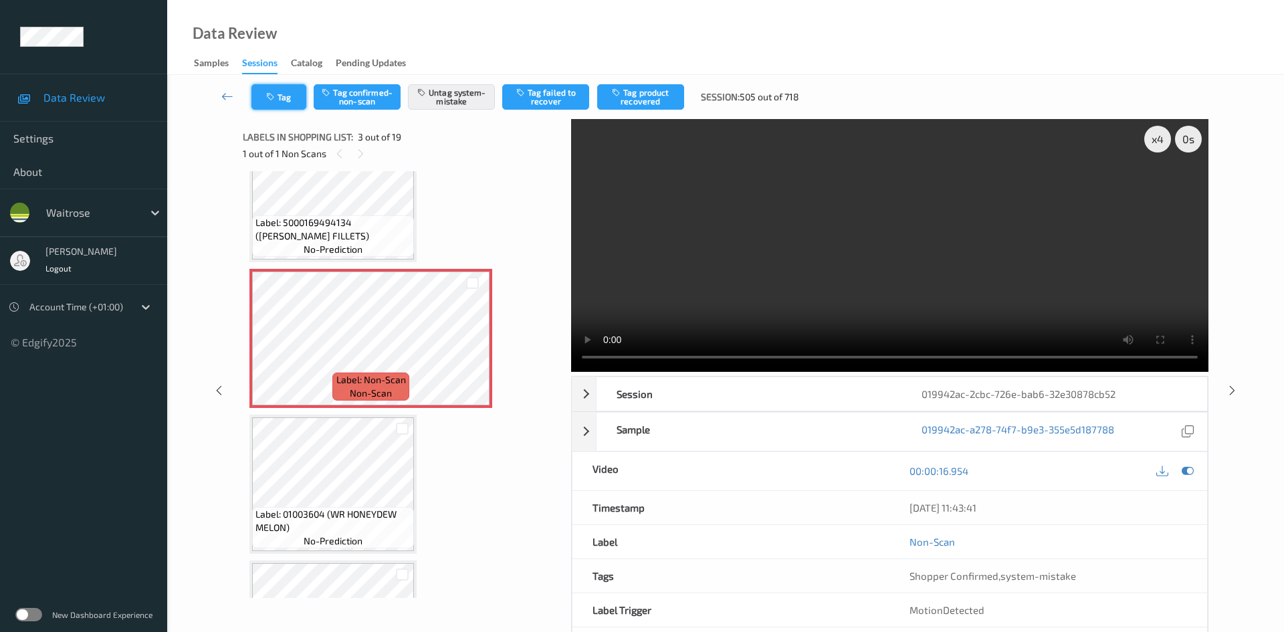
click at [294, 96] on button "Tag" at bounding box center [278, 96] width 55 height 25
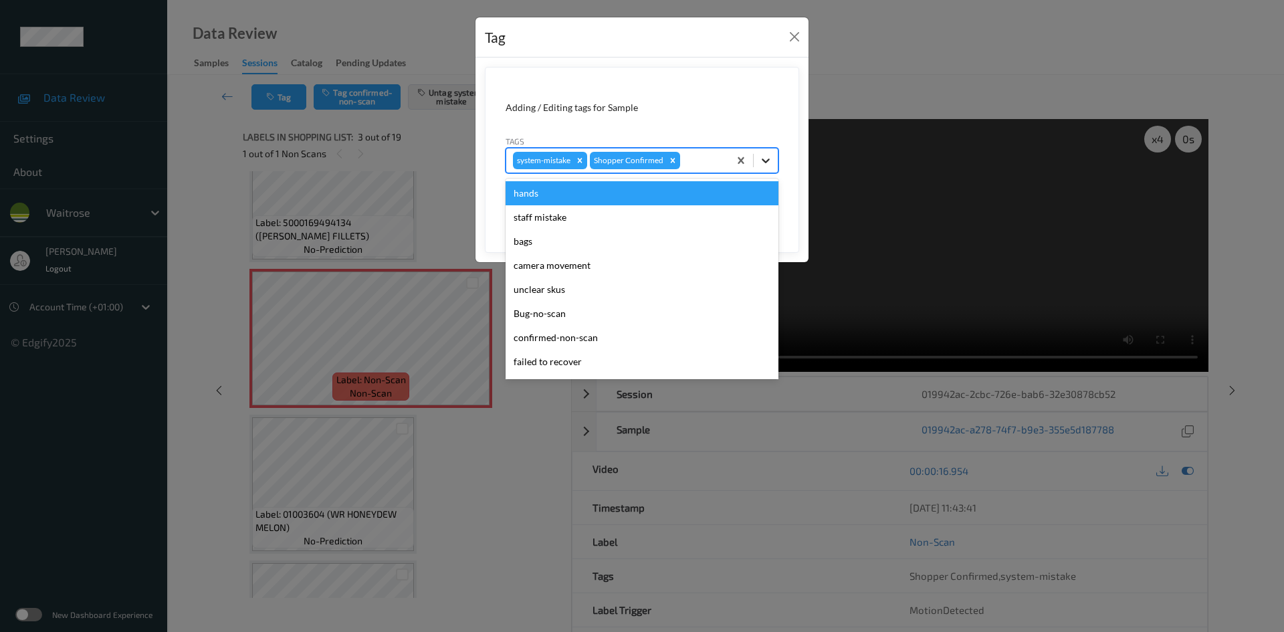
click at [767, 161] on icon at bounding box center [766, 161] width 8 height 5
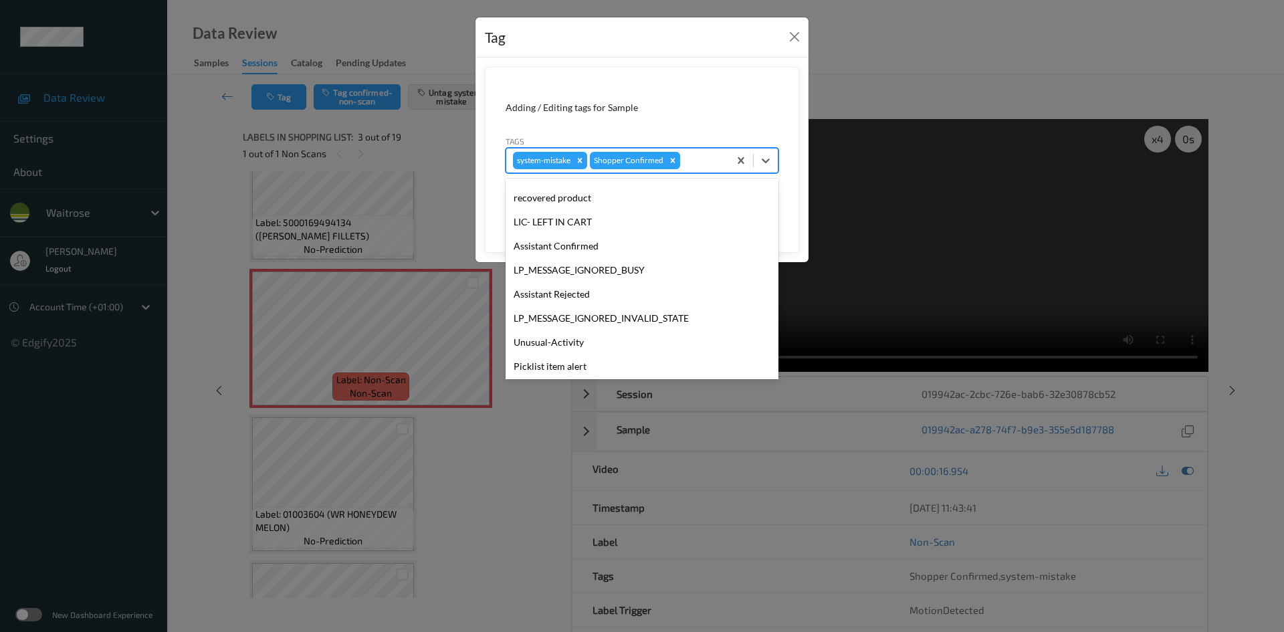
scroll to position [334, 0]
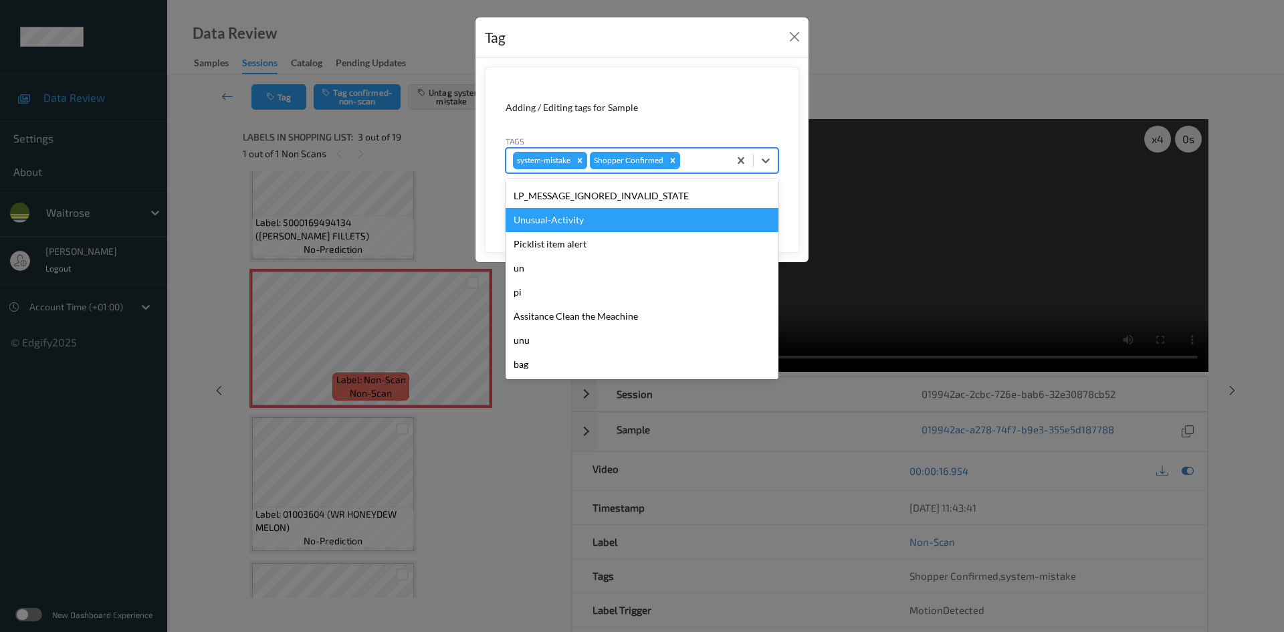
click at [575, 221] on div "Unusual-Activity" at bounding box center [642, 220] width 273 height 24
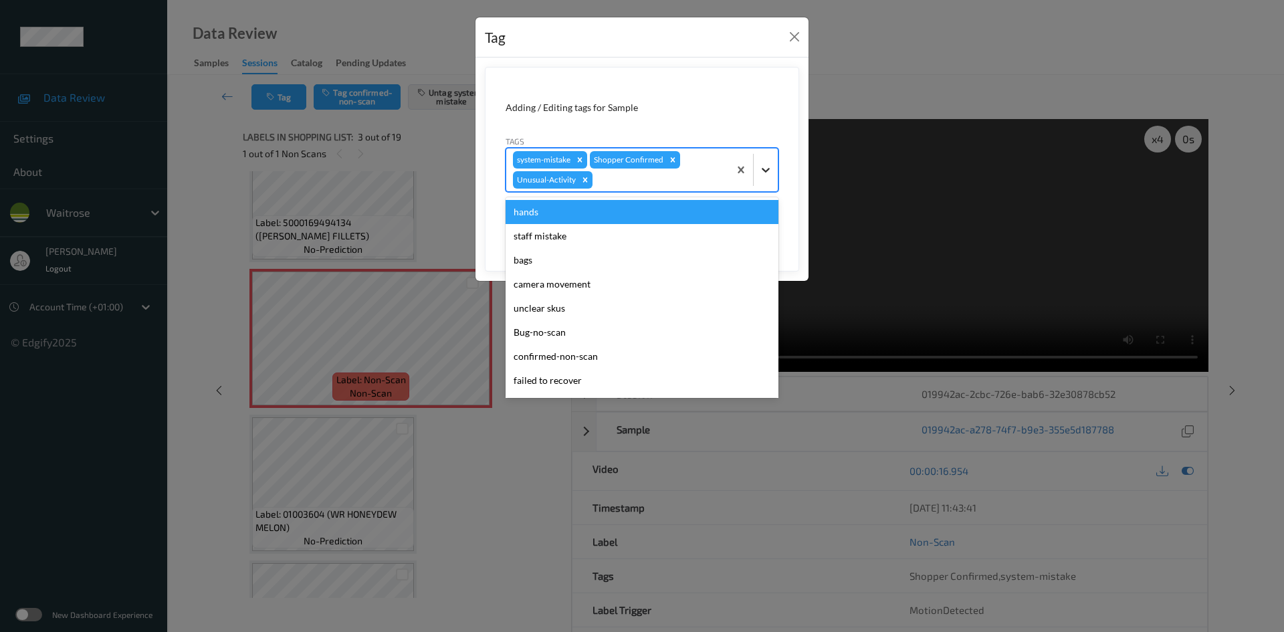
click at [762, 172] on icon at bounding box center [765, 169] width 13 height 13
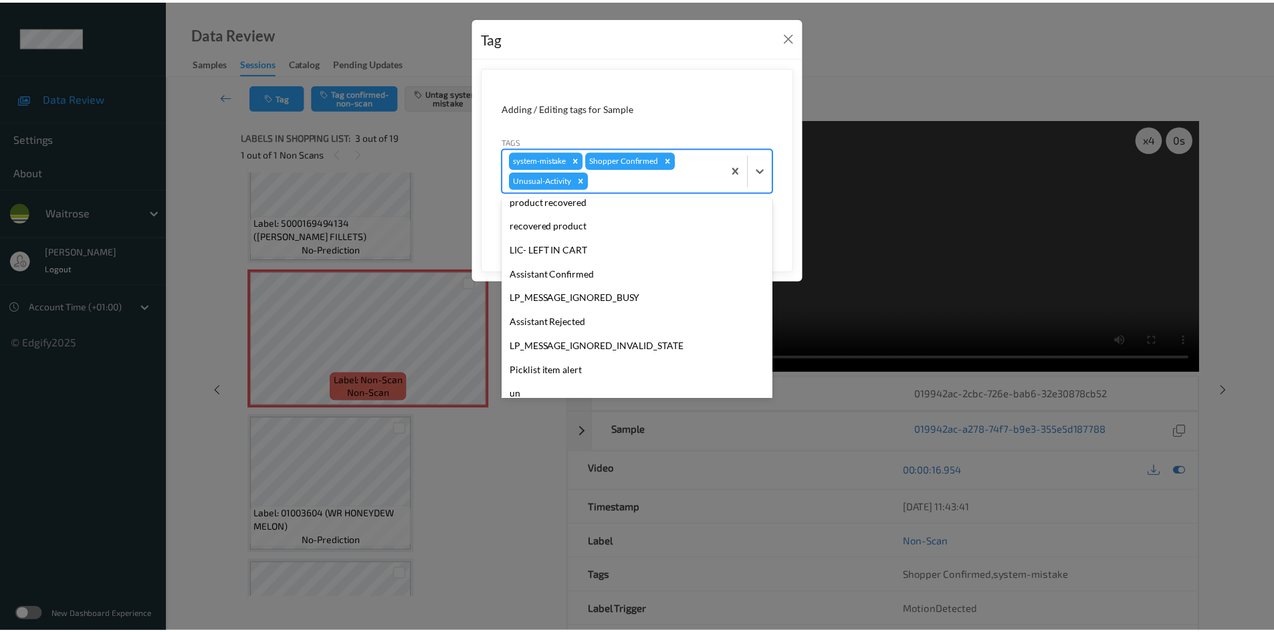
scroll to position [268, 0]
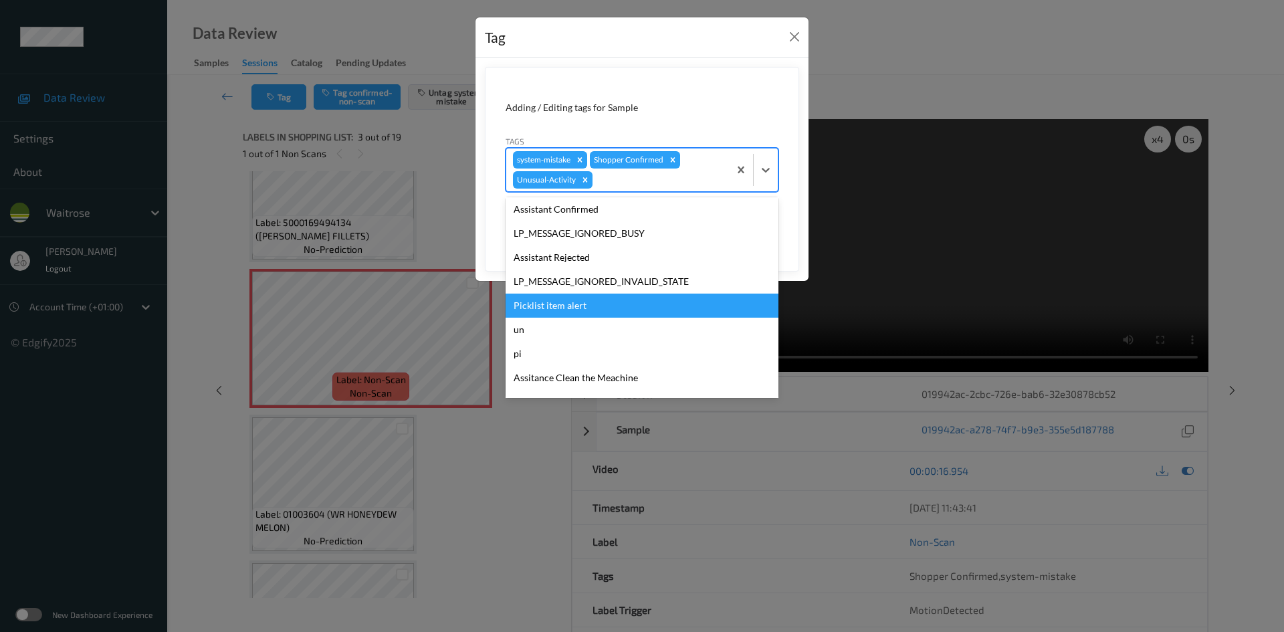
drag, startPoint x: 548, startPoint y: 306, endPoint x: 649, endPoint y: 284, distance: 103.4
click at [558, 305] on div "Picklist item alert" at bounding box center [642, 306] width 273 height 24
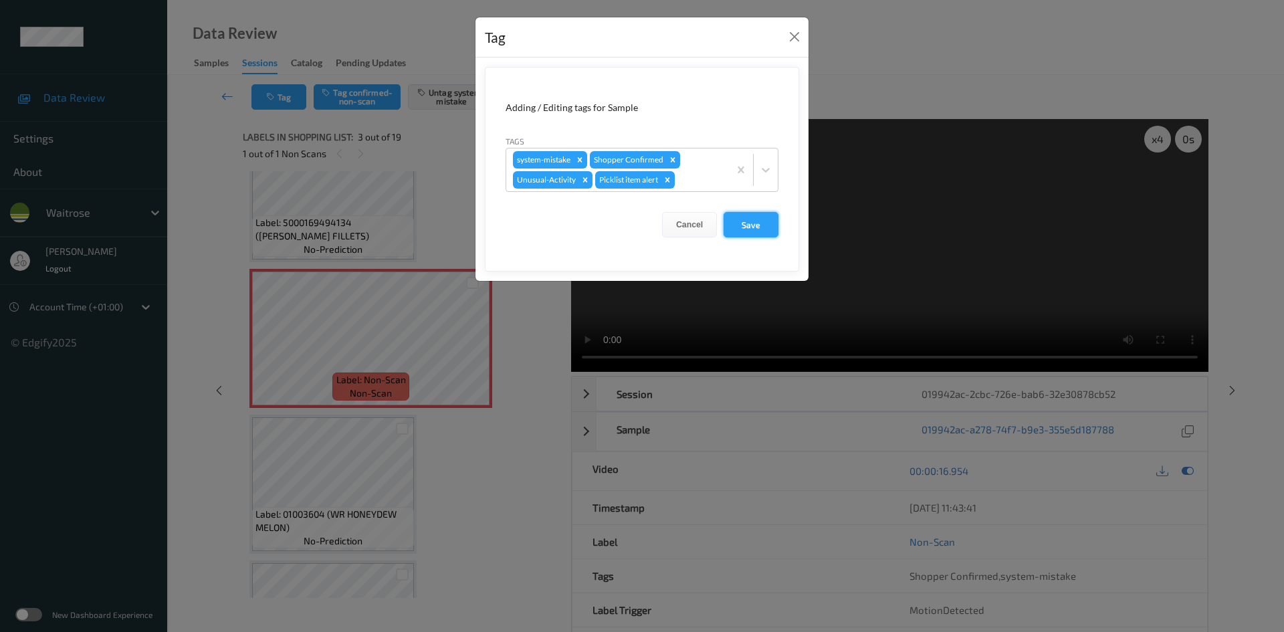
click at [753, 225] on button "Save" at bounding box center [751, 224] width 55 height 25
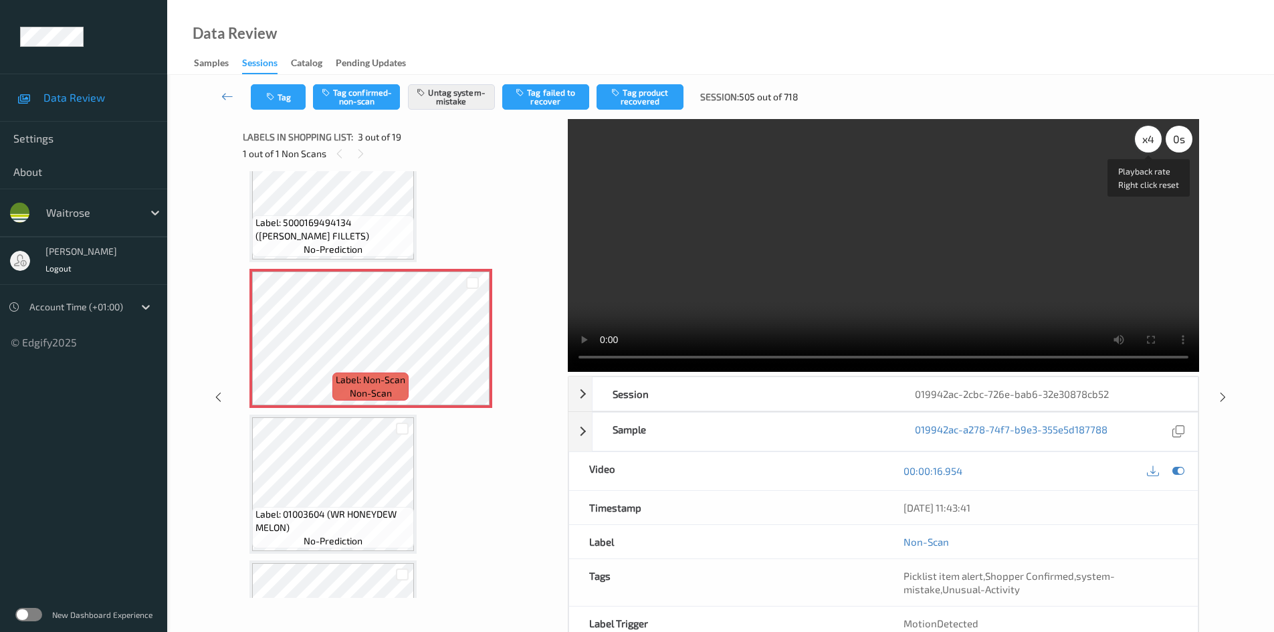
click at [1144, 142] on div "x 4" at bounding box center [1148, 139] width 27 height 27
click at [1144, 142] on div "x 8" at bounding box center [1148, 139] width 27 height 27
click at [1146, 140] on div "x 1" at bounding box center [1148, 139] width 27 height 27
click at [1146, 140] on div "x 2" at bounding box center [1148, 139] width 27 height 27
click at [841, 283] on video at bounding box center [883, 245] width 631 height 253
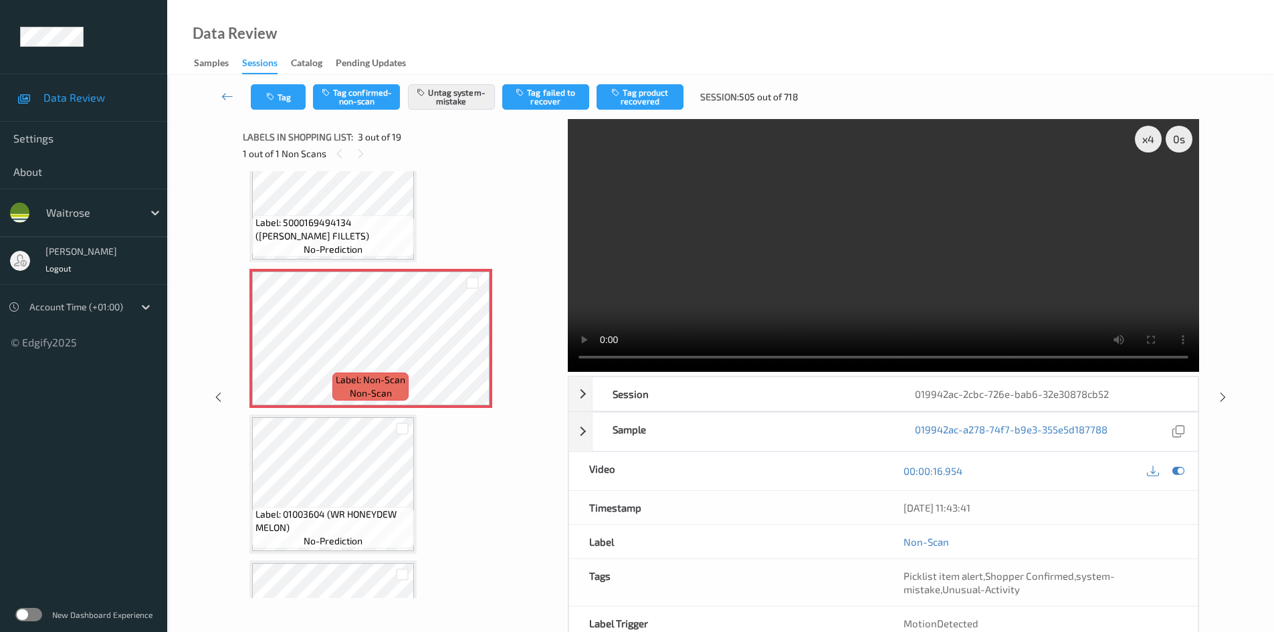
click at [781, 299] on video at bounding box center [883, 245] width 631 height 253
click at [826, 249] on video at bounding box center [883, 245] width 631 height 253
click at [224, 85] on link at bounding box center [227, 96] width 47 height 25
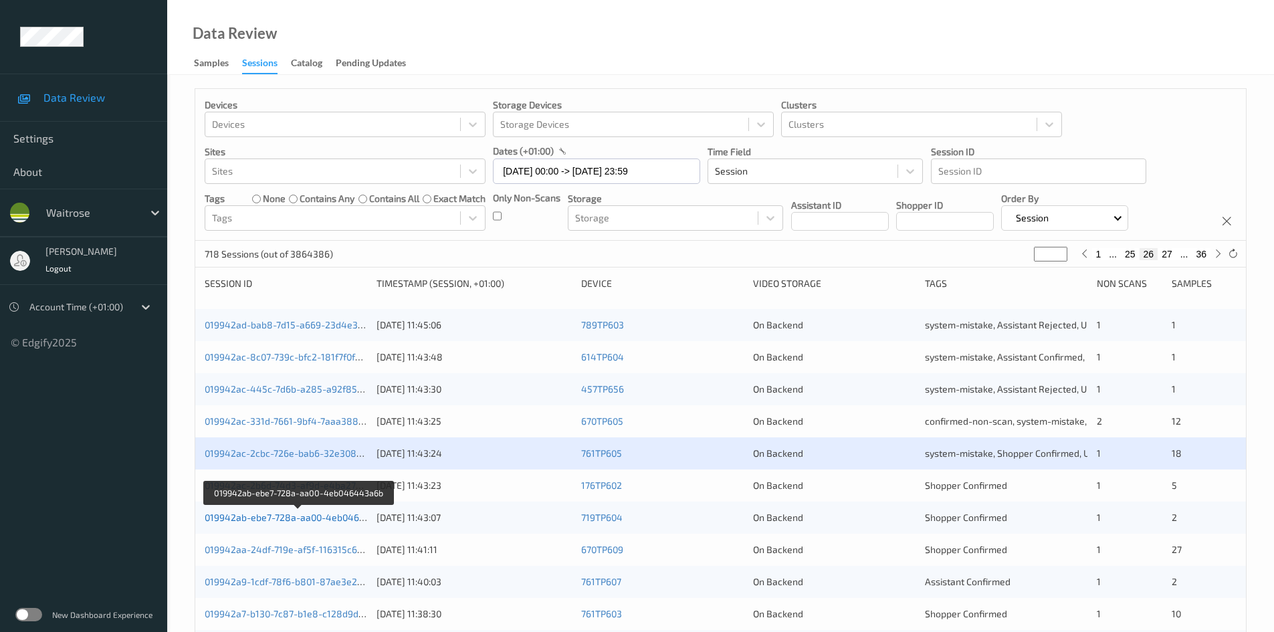
click at [262, 519] on link "019942ab-ebe7-728a-aa00-4eb046443a6b" at bounding box center [299, 517] width 188 height 11
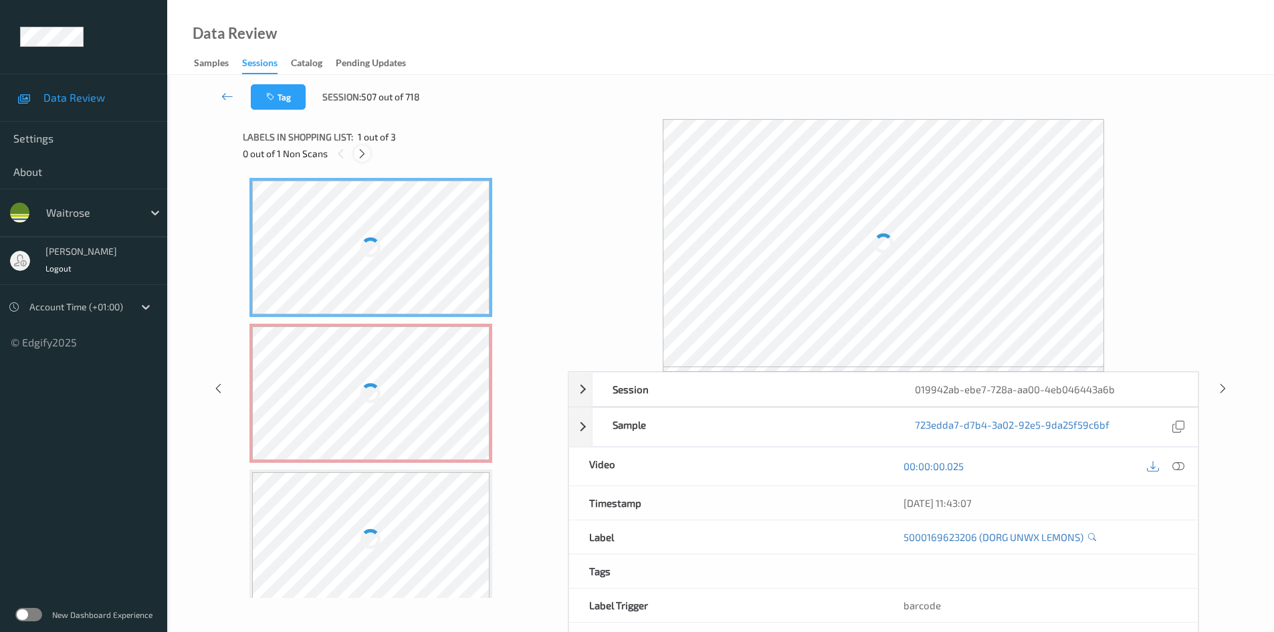
click at [358, 157] on icon at bounding box center [362, 154] width 11 height 12
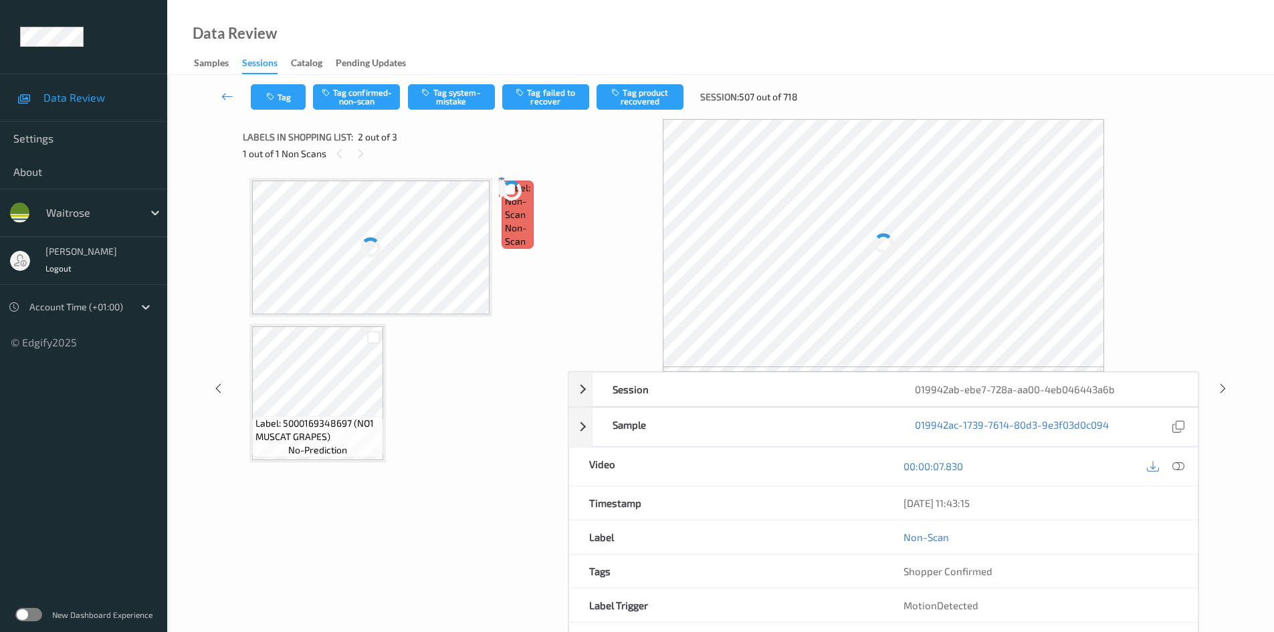
scroll to position [7, 0]
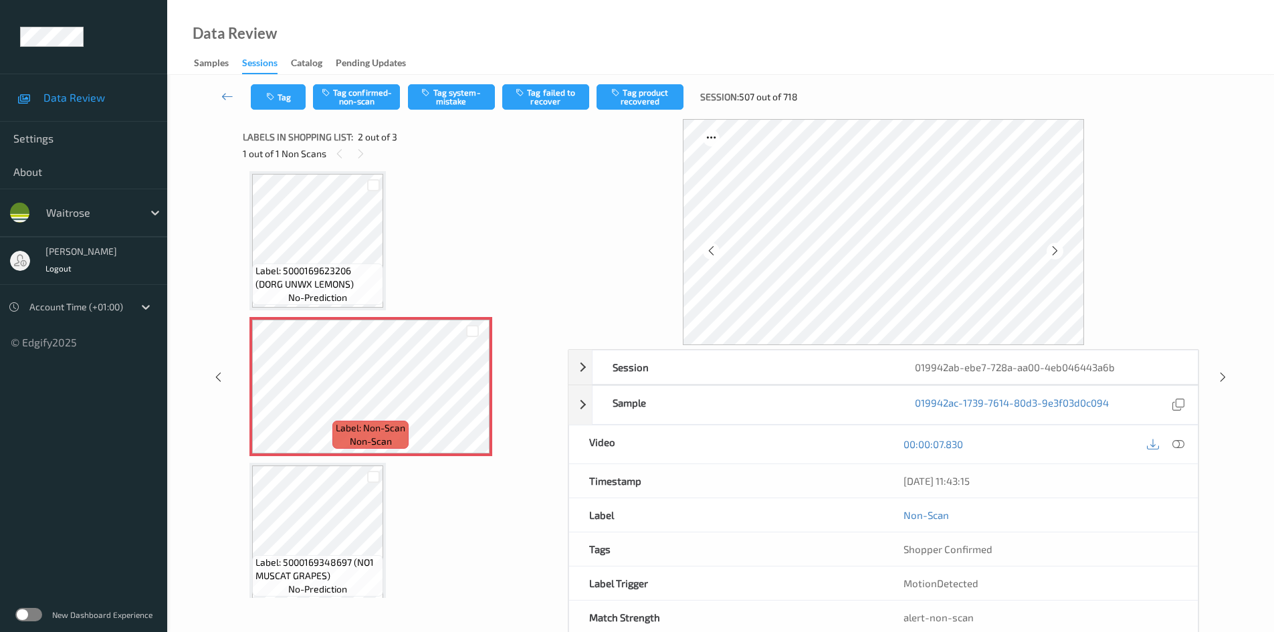
click at [1176, 443] on icon at bounding box center [1179, 444] width 12 height 12
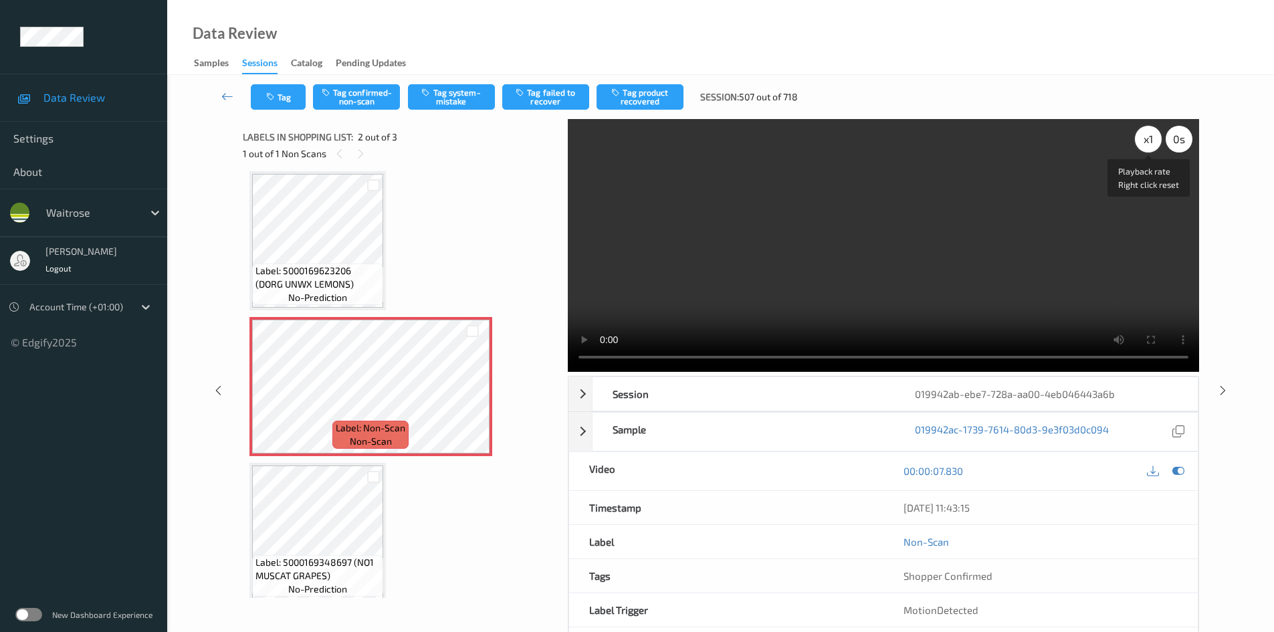
click at [1140, 136] on div "x 1" at bounding box center [1148, 139] width 27 height 27
click at [1143, 136] on div "x 2" at bounding box center [1148, 139] width 27 height 27
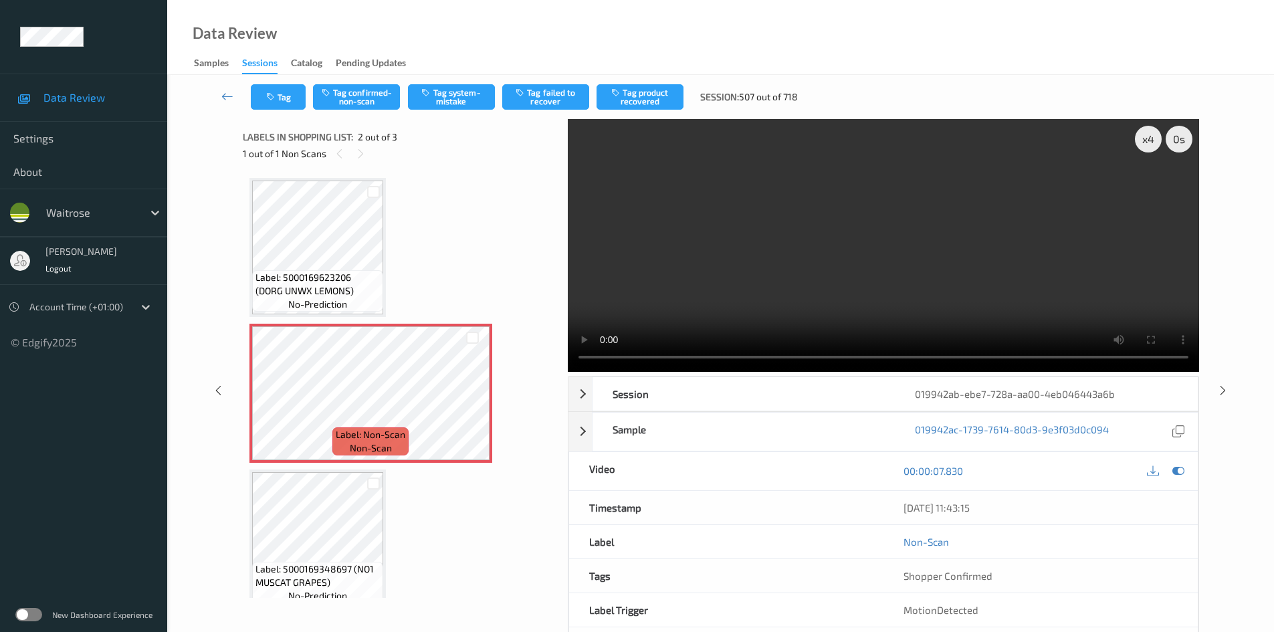
click at [851, 287] on video at bounding box center [883, 245] width 631 height 253
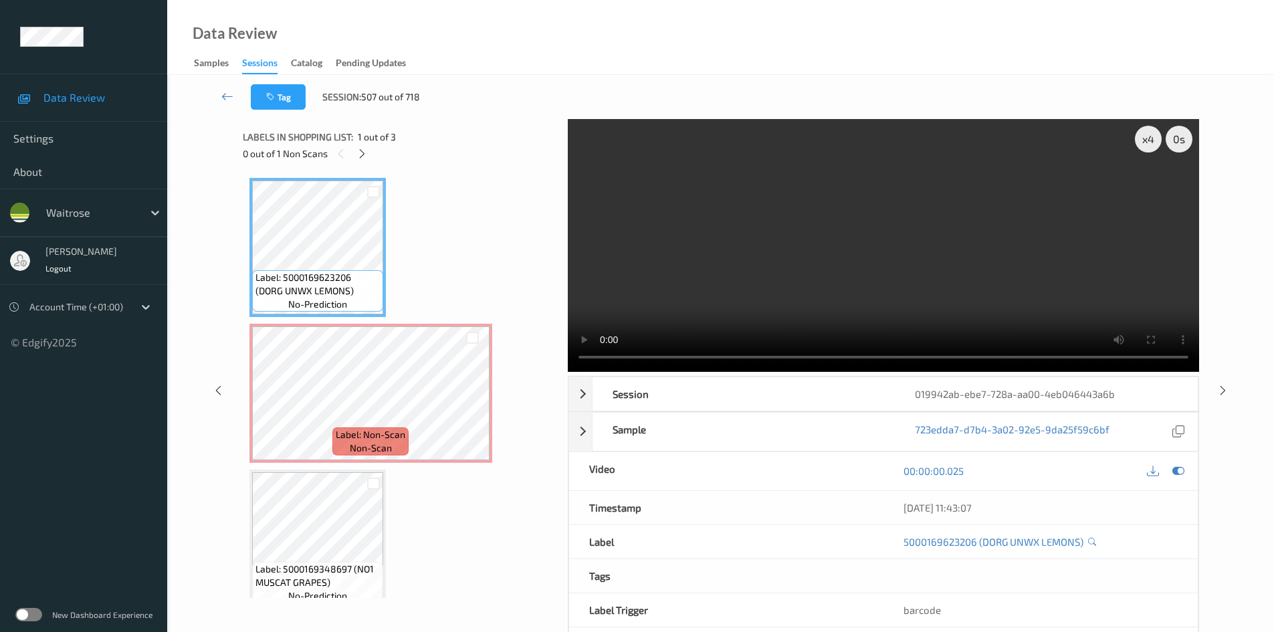
click at [857, 300] on video at bounding box center [883, 245] width 631 height 253
click at [744, 273] on video at bounding box center [883, 245] width 631 height 253
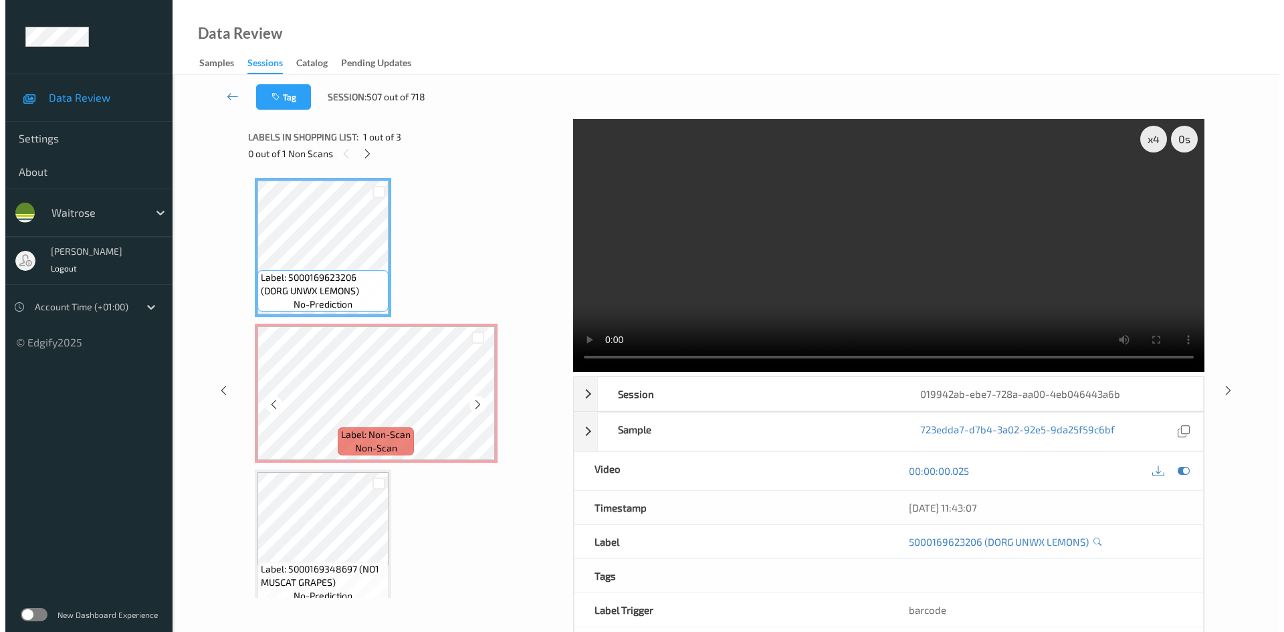
scroll to position [17, 0]
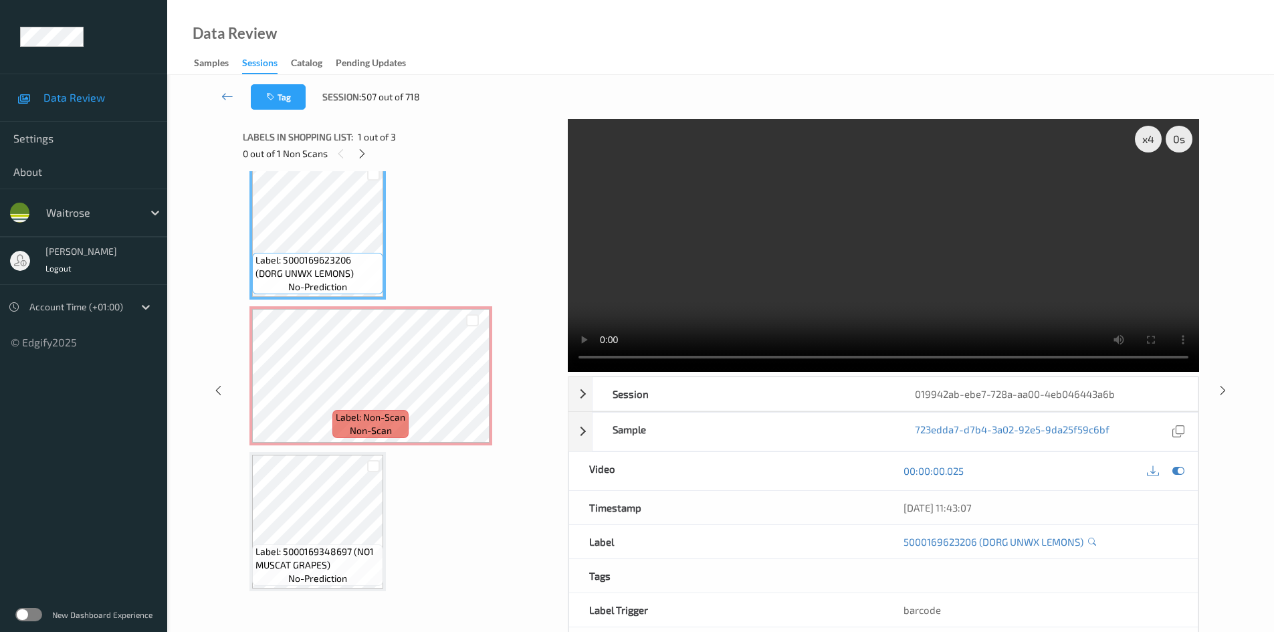
click at [804, 264] on video at bounding box center [883, 245] width 631 height 253
click at [833, 269] on video at bounding box center [883, 245] width 631 height 253
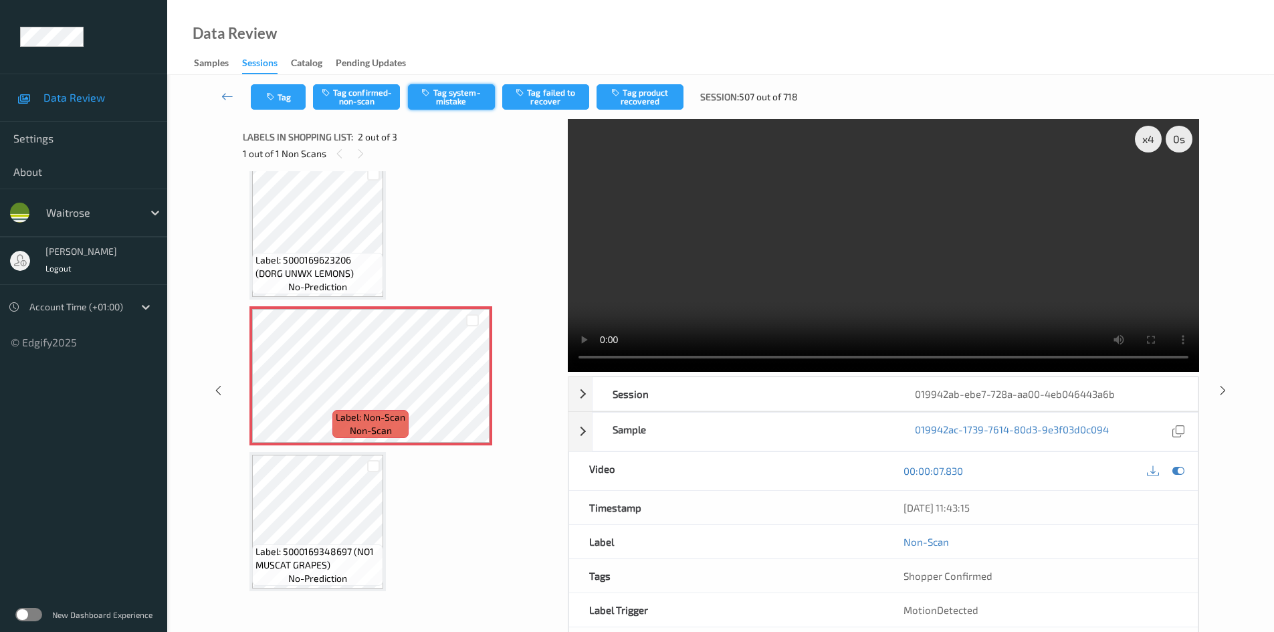
click at [469, 96] on button "Tag system-mistake" at bounding box center [451, 96] width 87 height 25
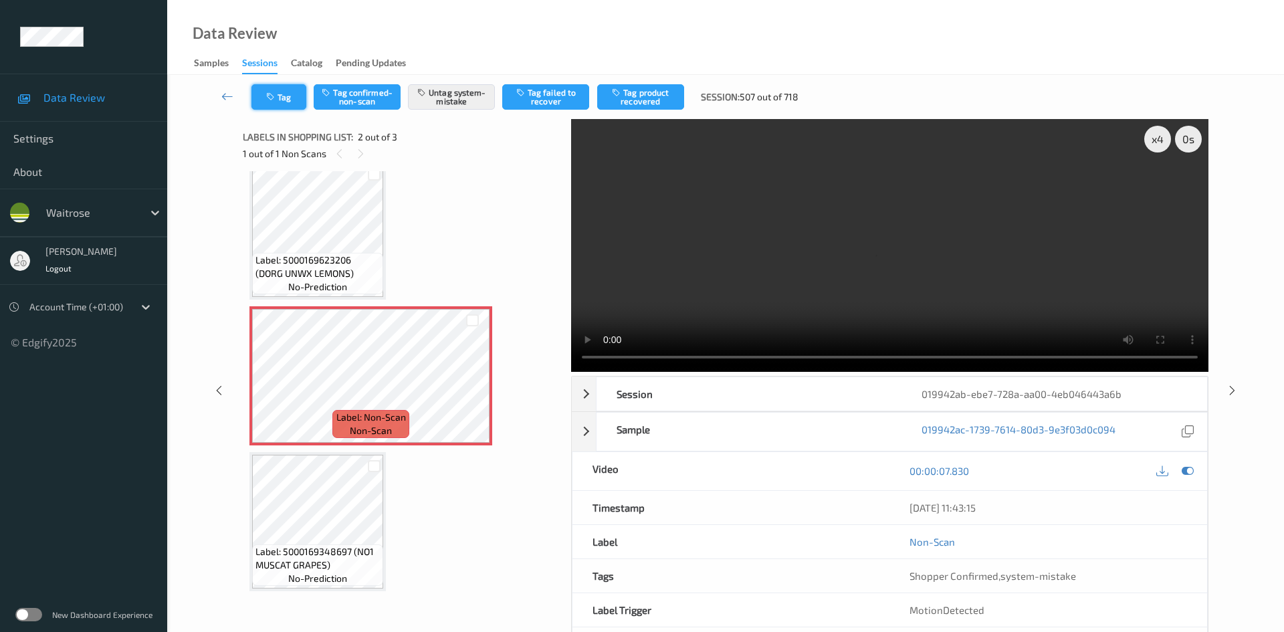
drag, startPoint x: 265, startPoint y: 98, endPoint x: 273, endPoint y: 98, distance: 8.0
click at [273, 98] on button "Tag" at bounding box center [278, 96] width 55 height 25
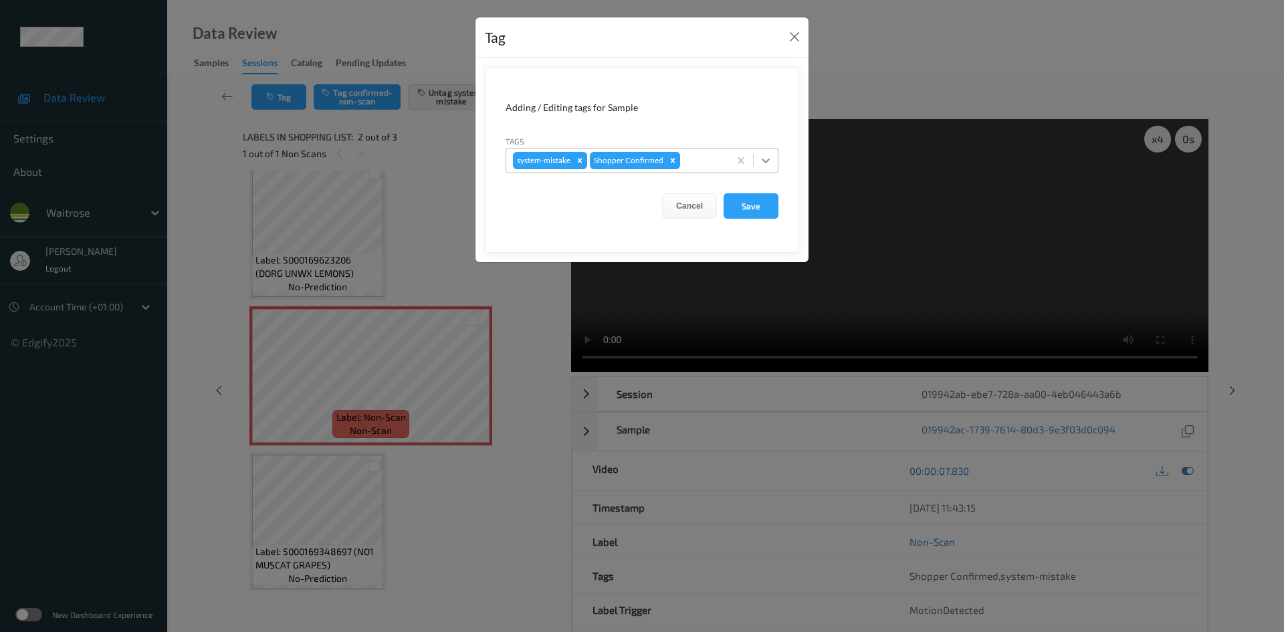
click at [760, 161] on icon at bounding box center [765, 160] width 13 height 13
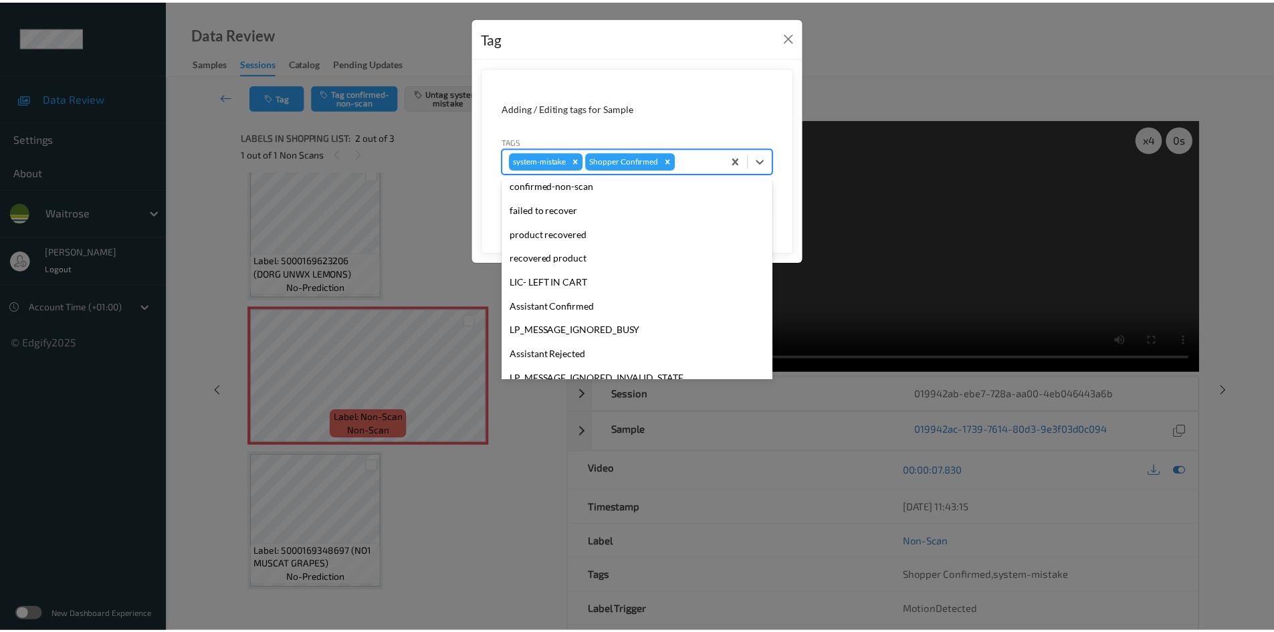
scroll to position [268, 0]
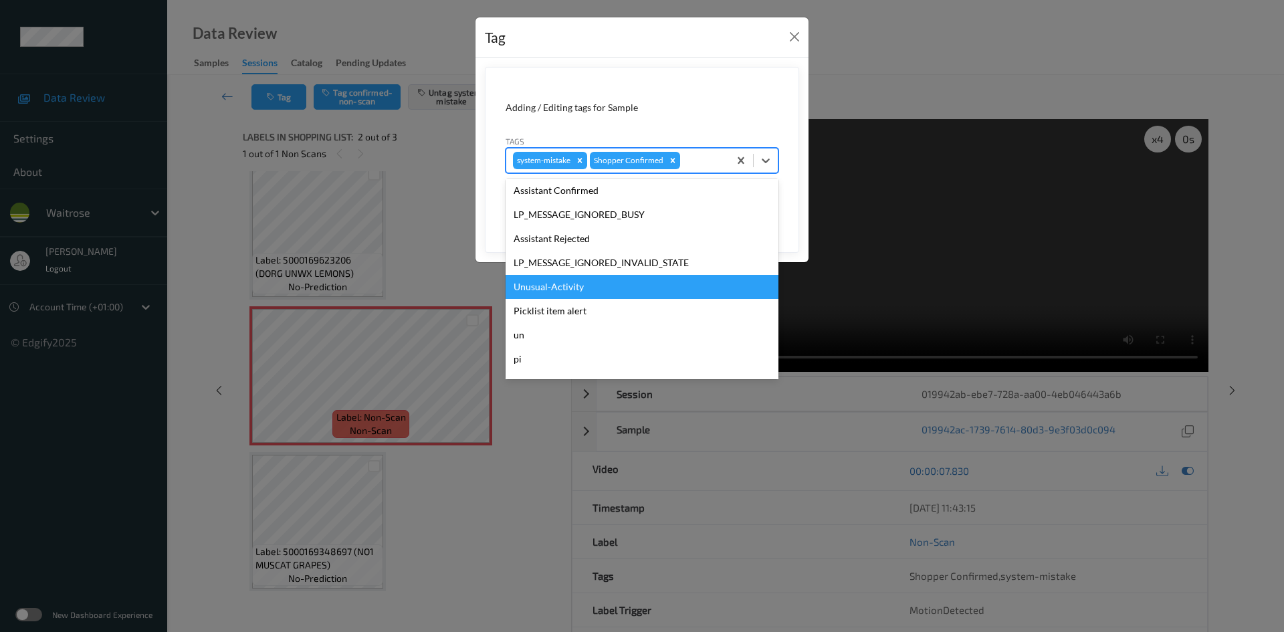
click at [565, 282] on div "Unusual-Activity" at bounding box center [642, 287] width 273 height 24
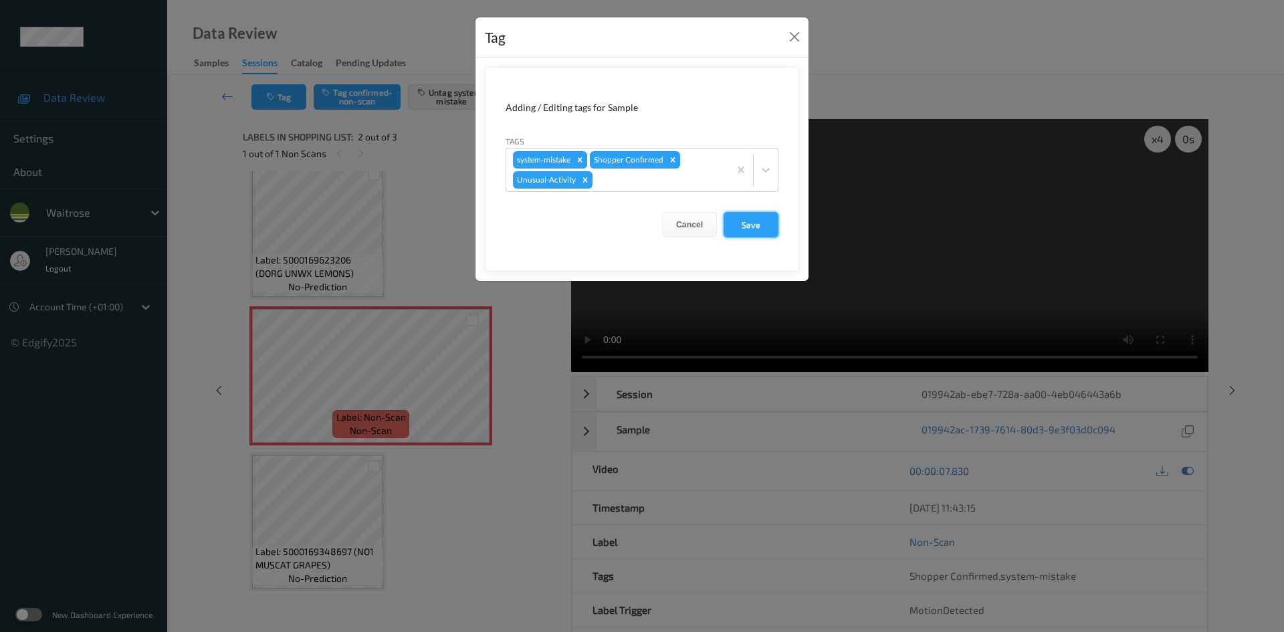
click at [756, 231] on button "Save" at bounding box center [751, 224] width 55 height 25
click at [760, 227] on button "Save" at bounding box center [751, 224] width 55 height 25
click at [756, 213] on button "Save" at bounding box center [751, 224] width 55 height 25
click at [756, 217] on button "Save" at bounding box center [751, 224] width 55 height 25
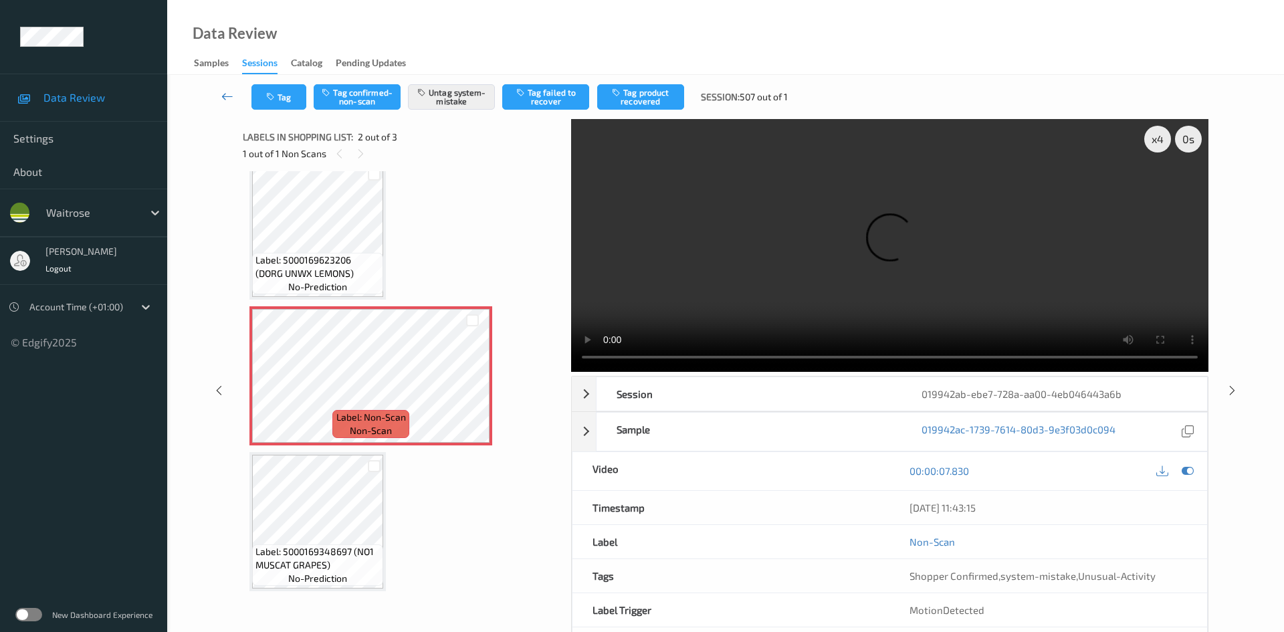
click at [225, 90] on icon at bounding box center [227, 96] width 12 height 13
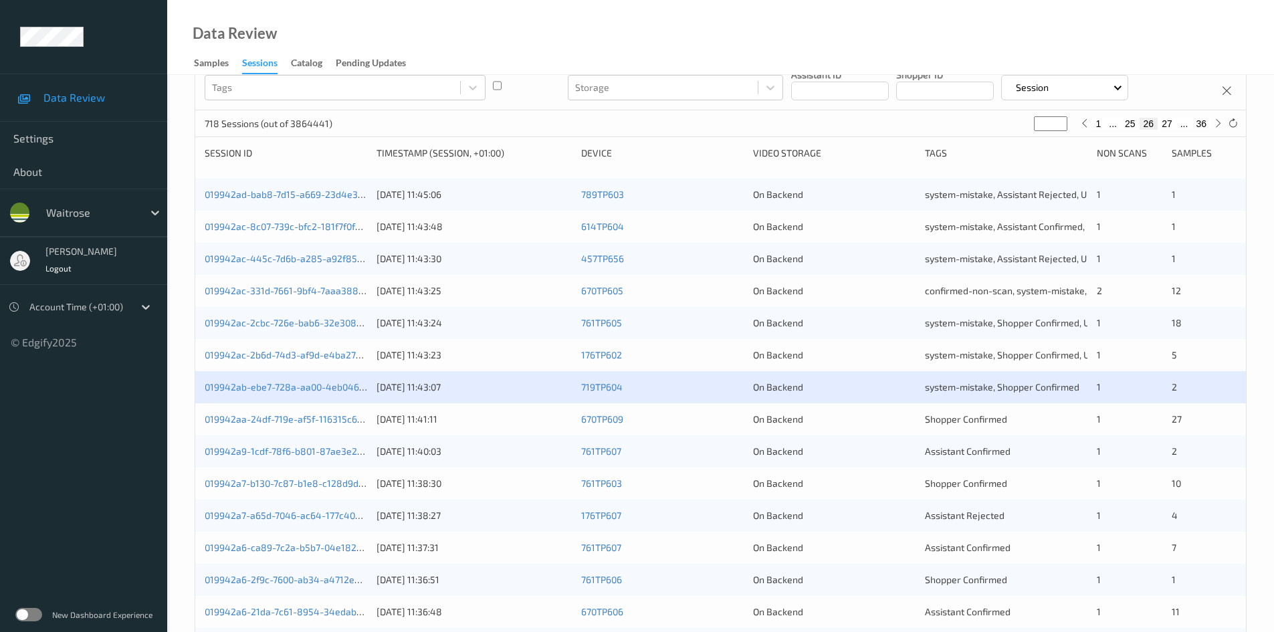
scroll to position [134, 0]
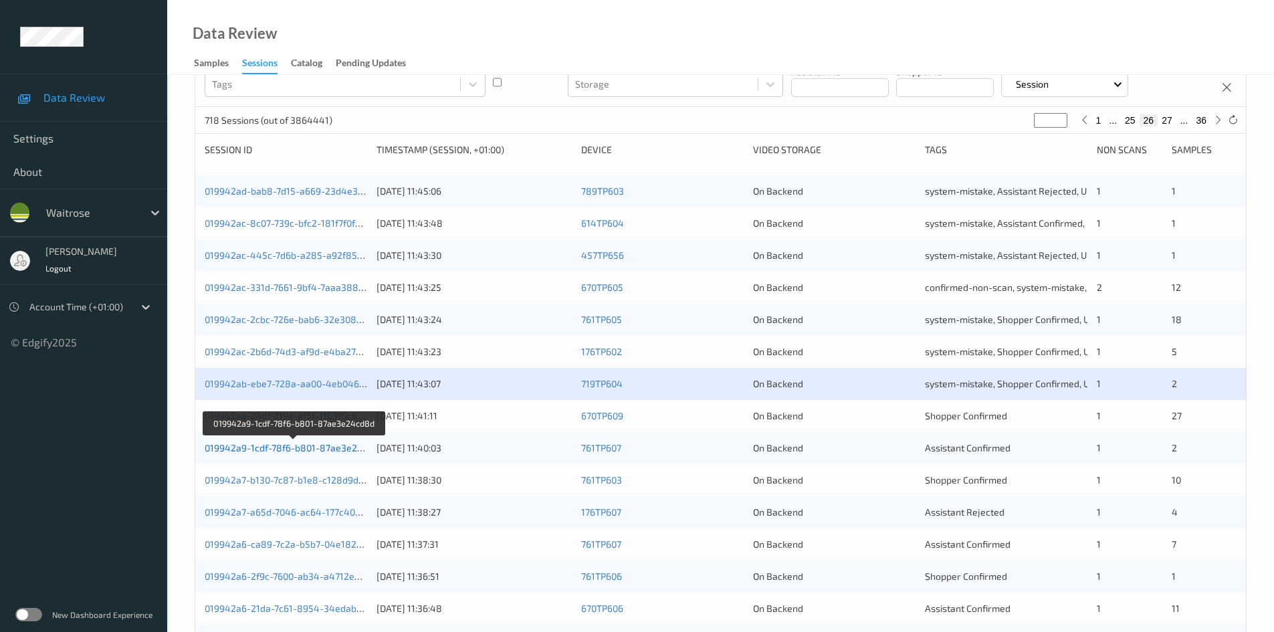
click at [264, 447] on link "019942a9-1cdf-78f6-b801-87ae3e24cd8d" at bounding box center [295, 447] width 180 height 11
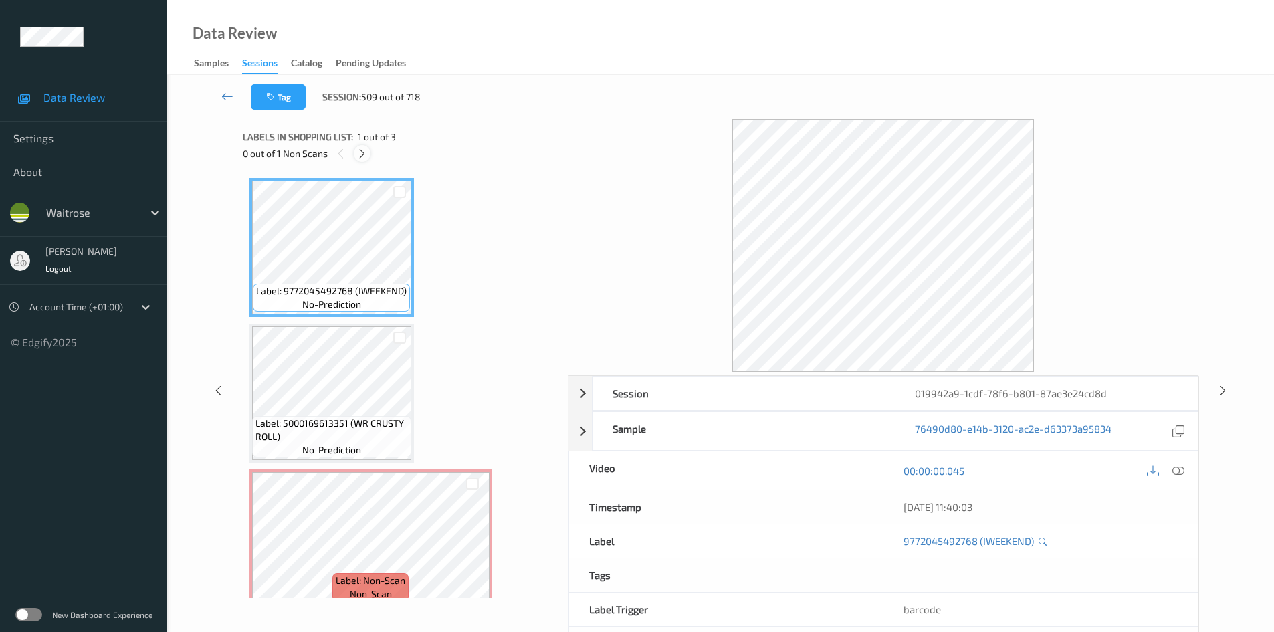
click at [361, 155] on icon at bounding box center [362, 154] width 11 height 12
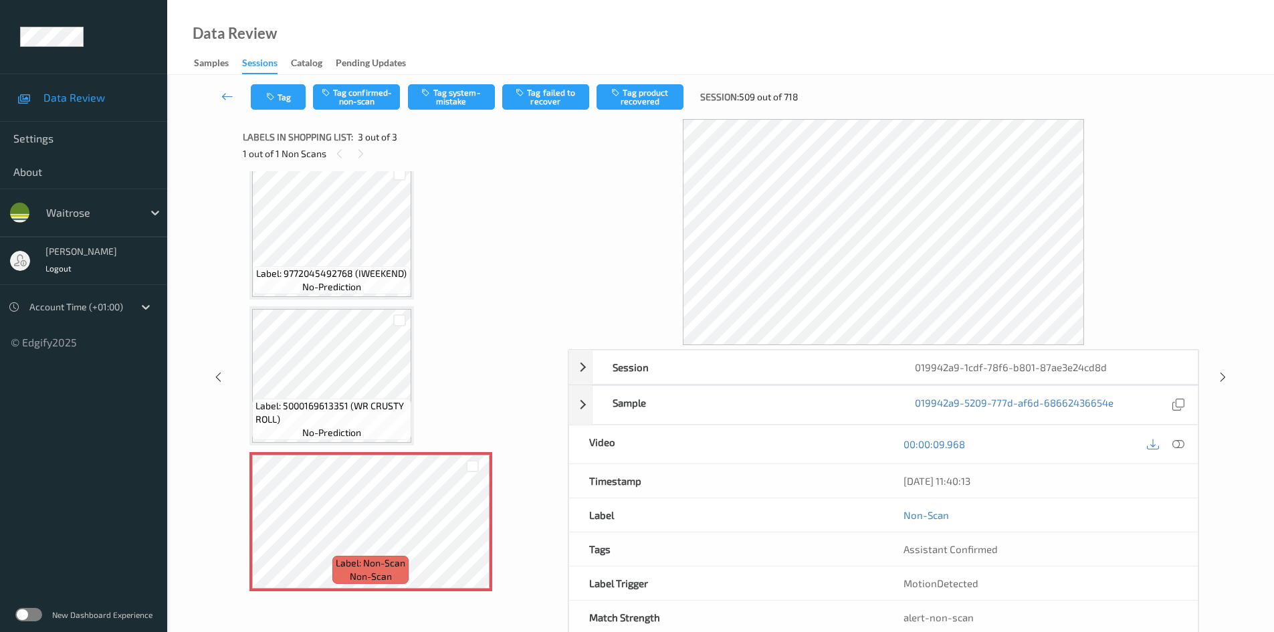
click at [1181, 445] on icon at bounding box center [1179, 444] width 12 height 12
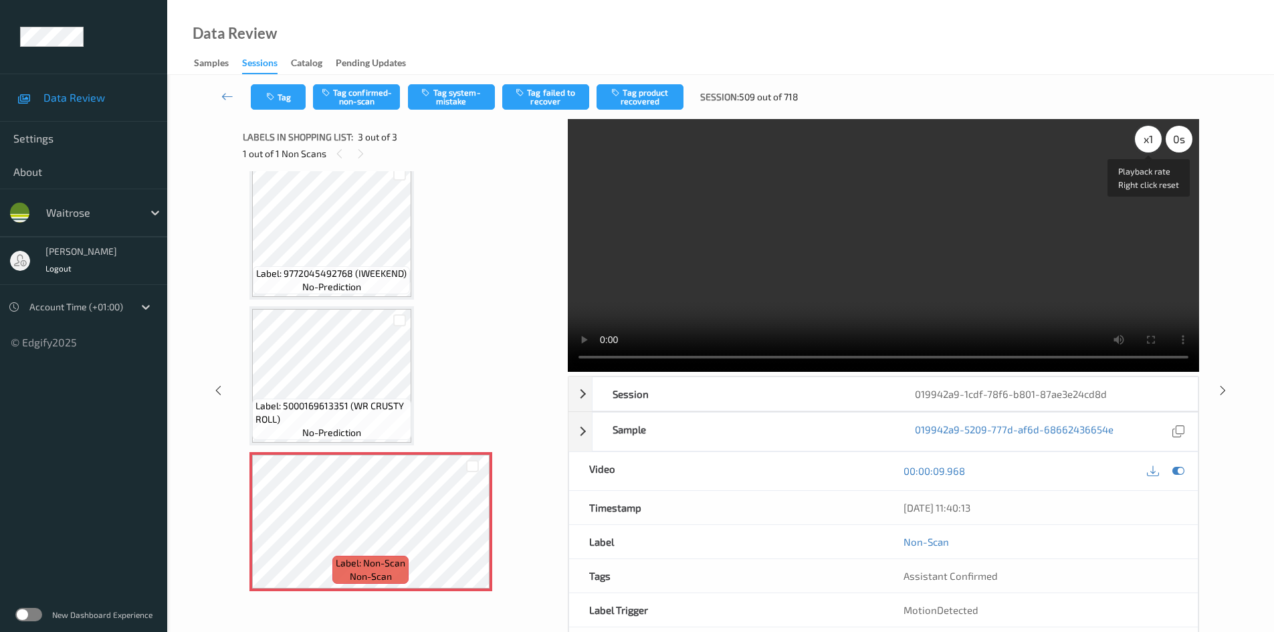
click at [1148, 140] on div "x 1" at bounding box center [1148, 139] width 27 height 27
click at [1169, 138] on div "0 s" at bounding box center [1179, 139] width 27 height 27
click at [1168, 138] on div "-0.5 s" at bounding box center [1179, 139] width 27 height 27
click at [1176, 138] on div "-1 s" at bounding box center [1179, 139] width 27 height 27
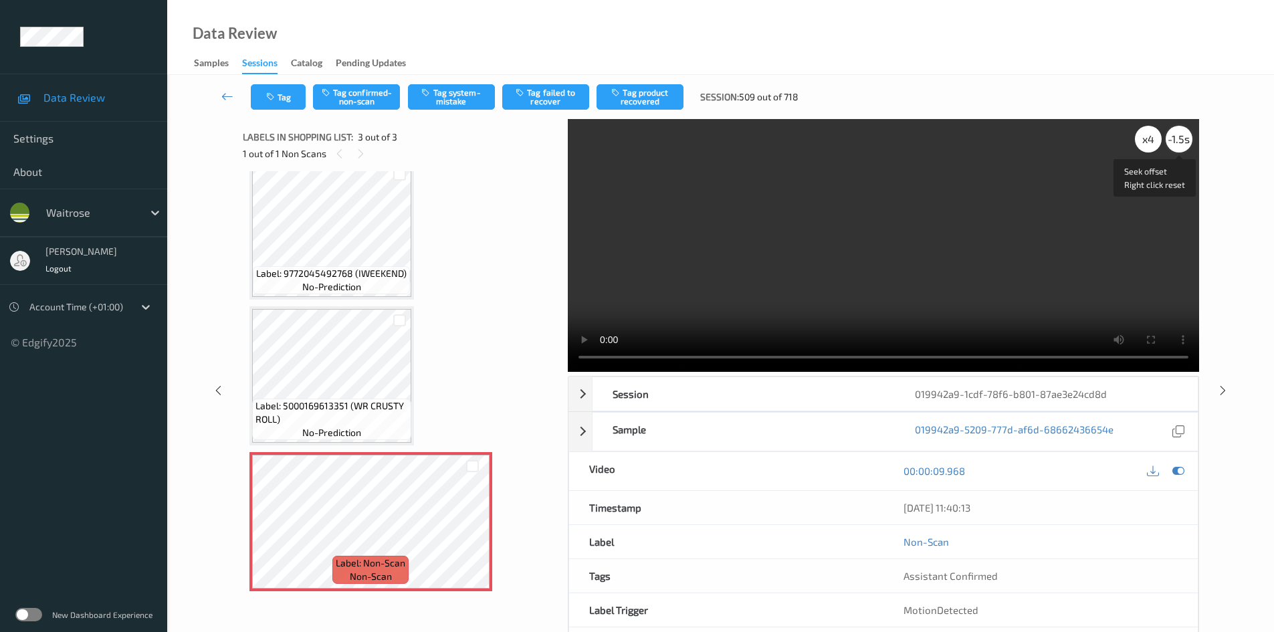
click at [1184, 140] on div "-1.5 s" at bounding box center [1179, 139] width 27 height 27
click at [1179, 141] on div "-2 s" at bounding box center [1179, 139] width 27 height 27
click at [1178, 141] on div "-3 s" at bounding box center [1179, 139] width 27 height 27
click at [1152, 142] on div "x 4" at bounding box center [1148, 139] width 27 height 27
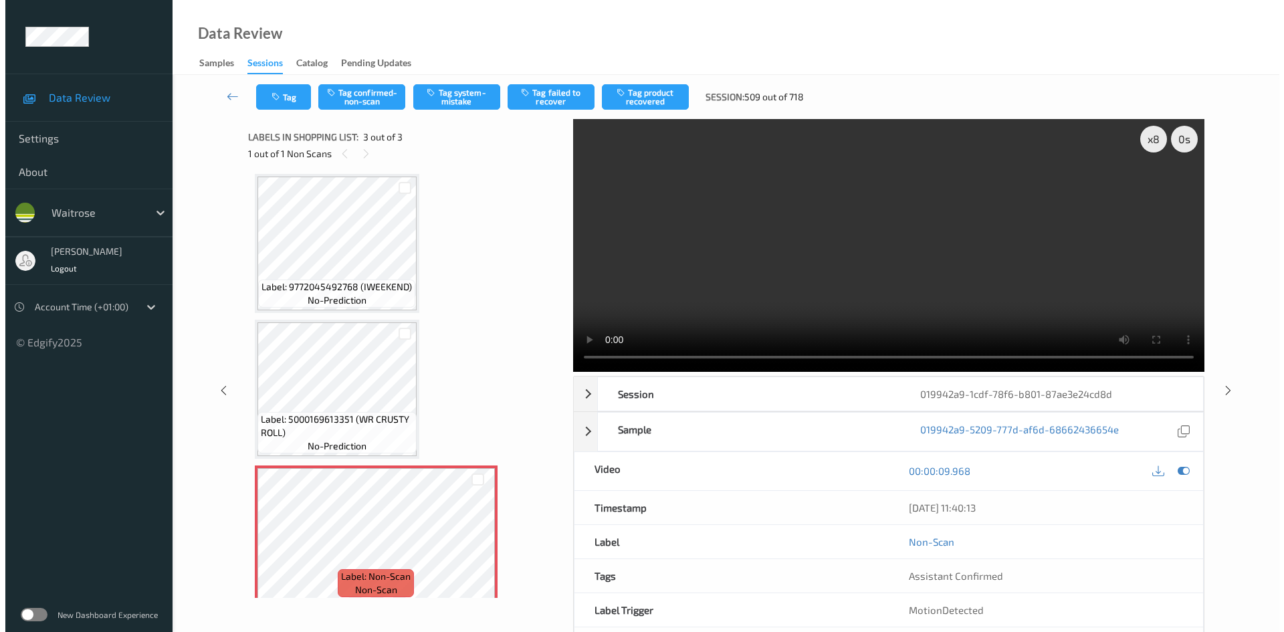
scroll to position [0, 0]
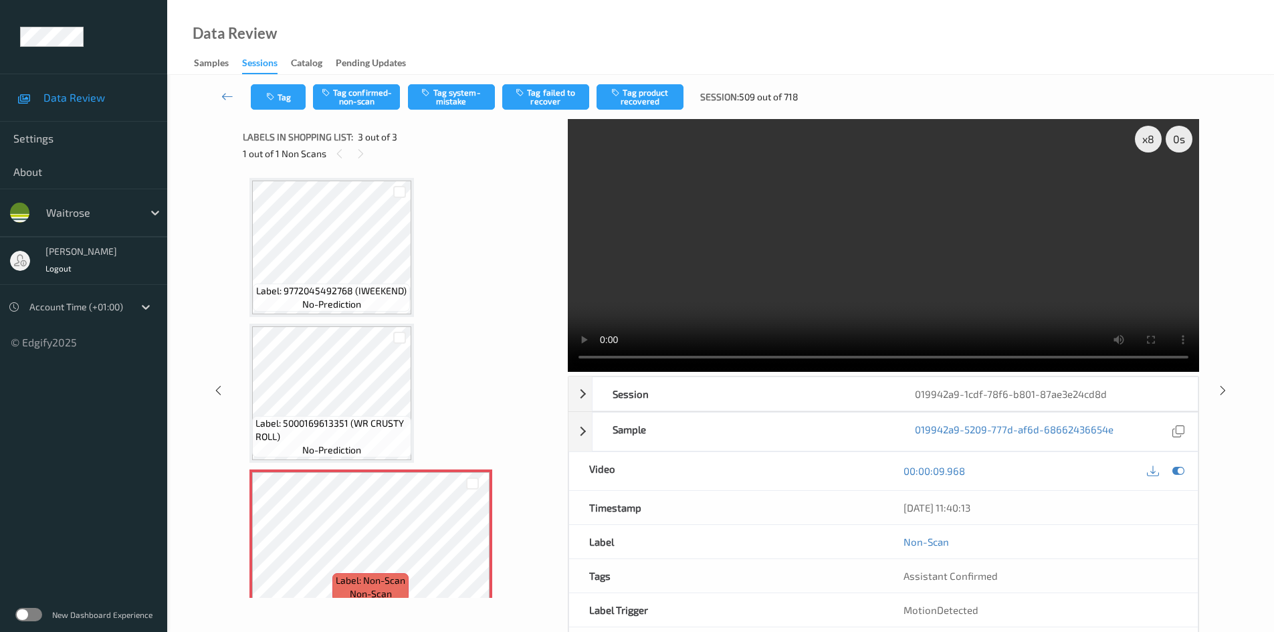
click at [692, 288] on video at bounding box center [883, 245] width 631 height 253
click at [793, 266] on video at bounding box center [883, 245] width 631 height 253
drag, startPoint x: 880, startPoint y: 298, endPoint x: 840, endPoint y: 324, distance: 47.3
click at [880, 298] on video at bounding box center [883, 245] width 631 height 253
click at [451, 88] on button "Tag system-mistake" at bounding box center [451, 96] width 87 height 25
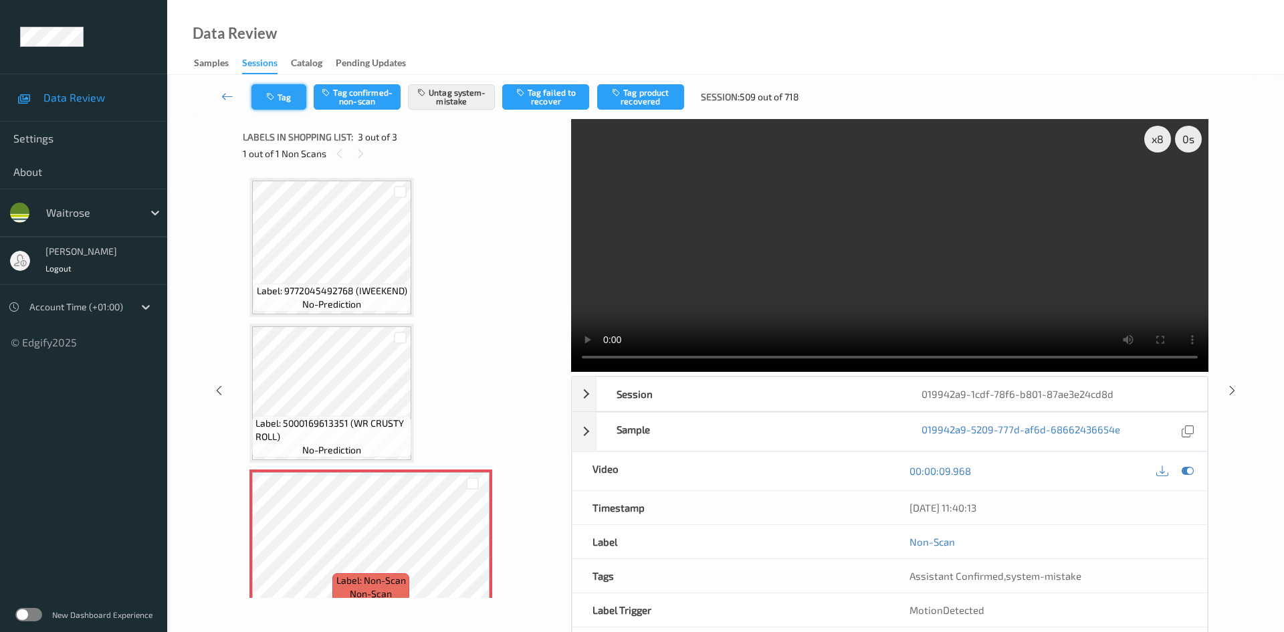
click at [285, 99] on button "Tag" at bounding box center [278, 96] width 55 height 25
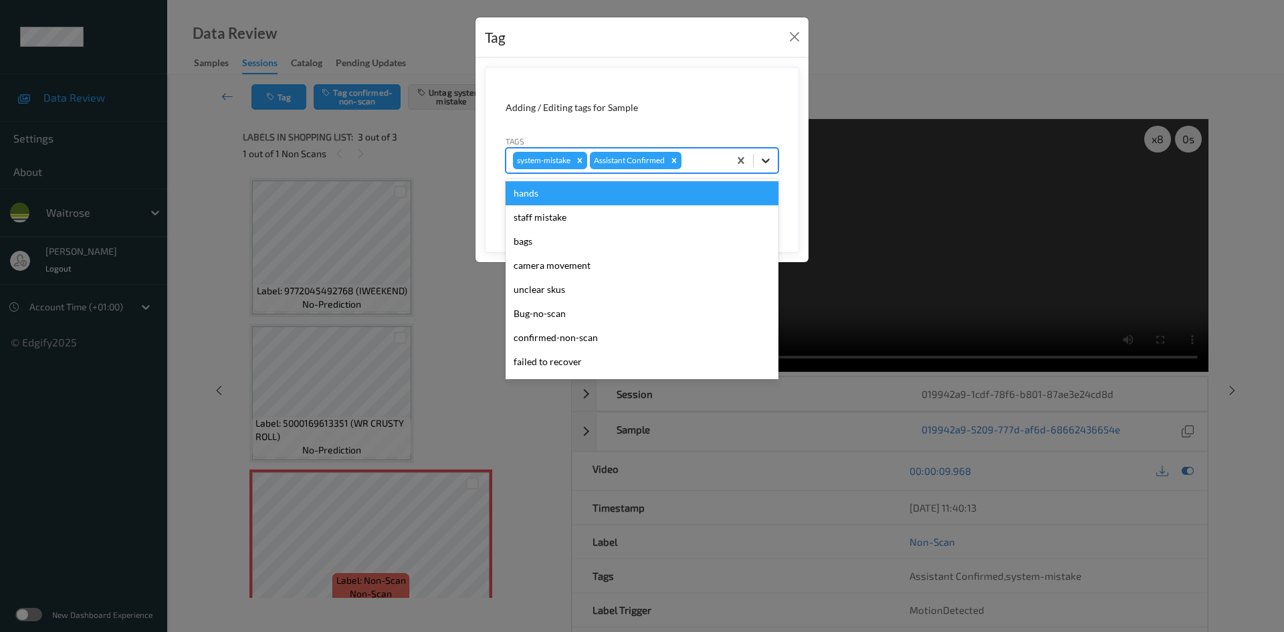
click at [767, 165] on icon at bounding box center [765, 160] width 13 height 13
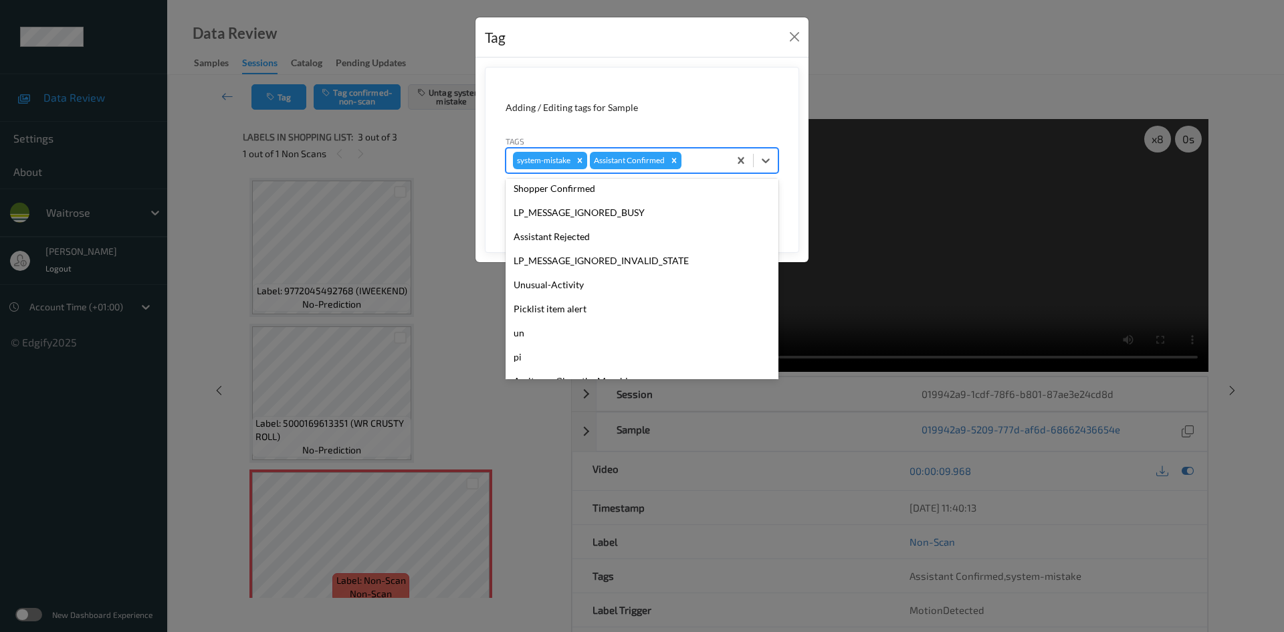
scroll to position [334, 0]
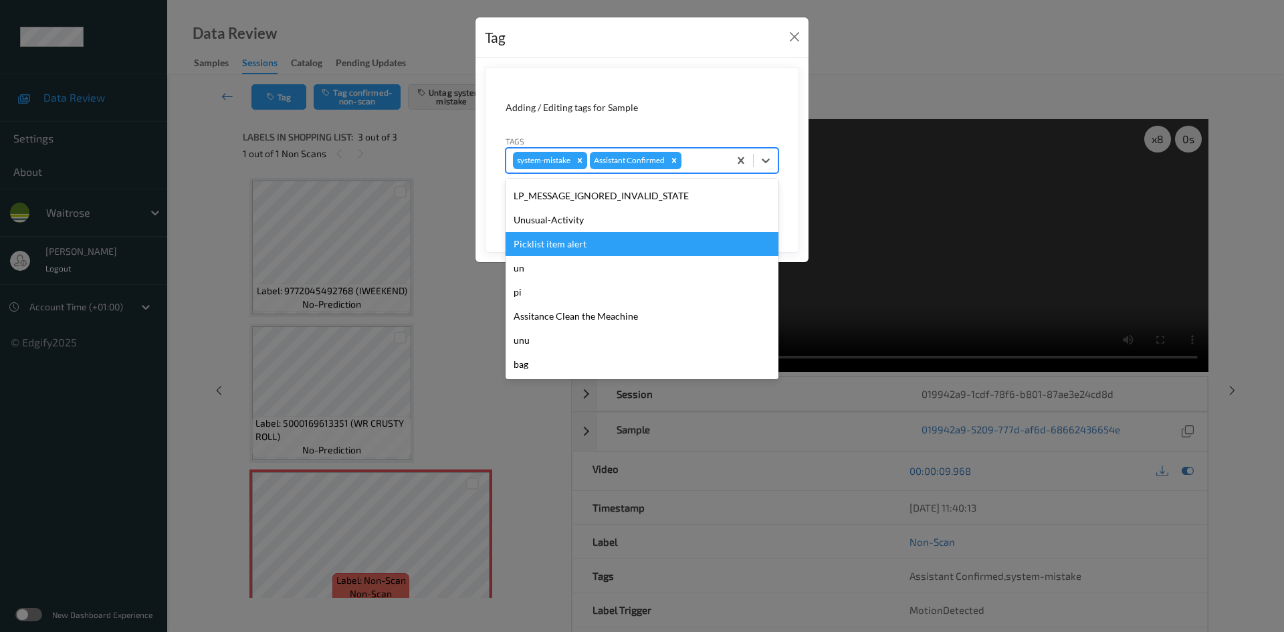
click at [589, 228] on div "Unusual-Activity" at bounding box center [642, 220] width 273 height 24
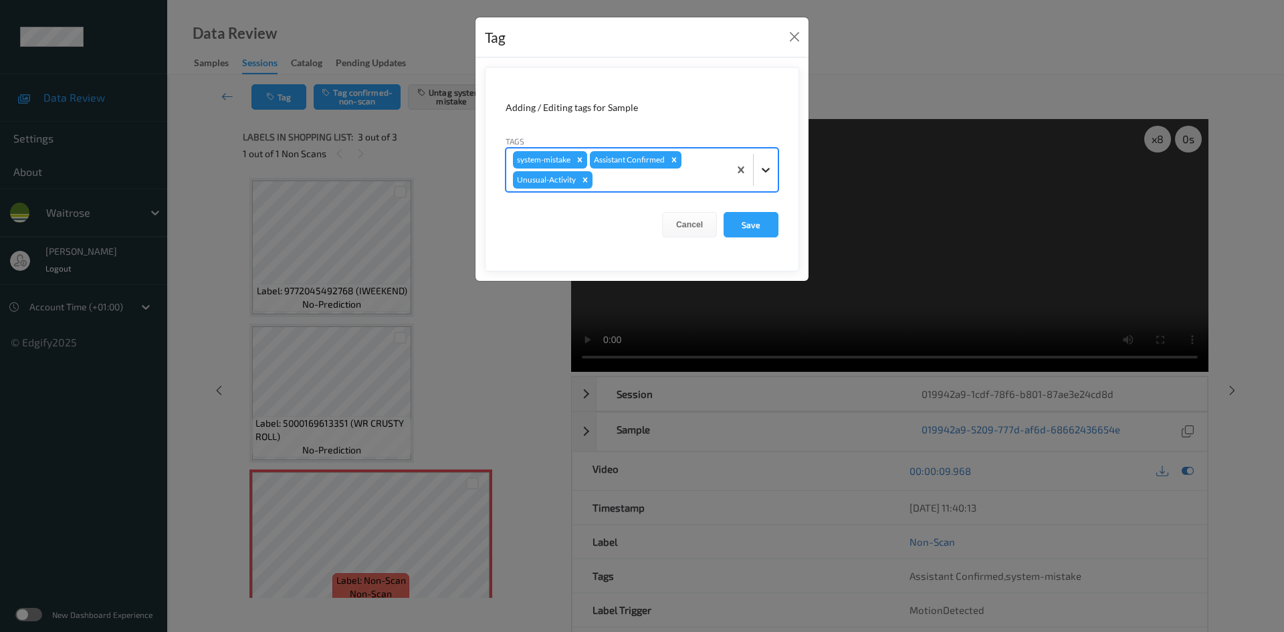
click at [766, 163] on icon at bounding box center [765, 169] width 13 height 13
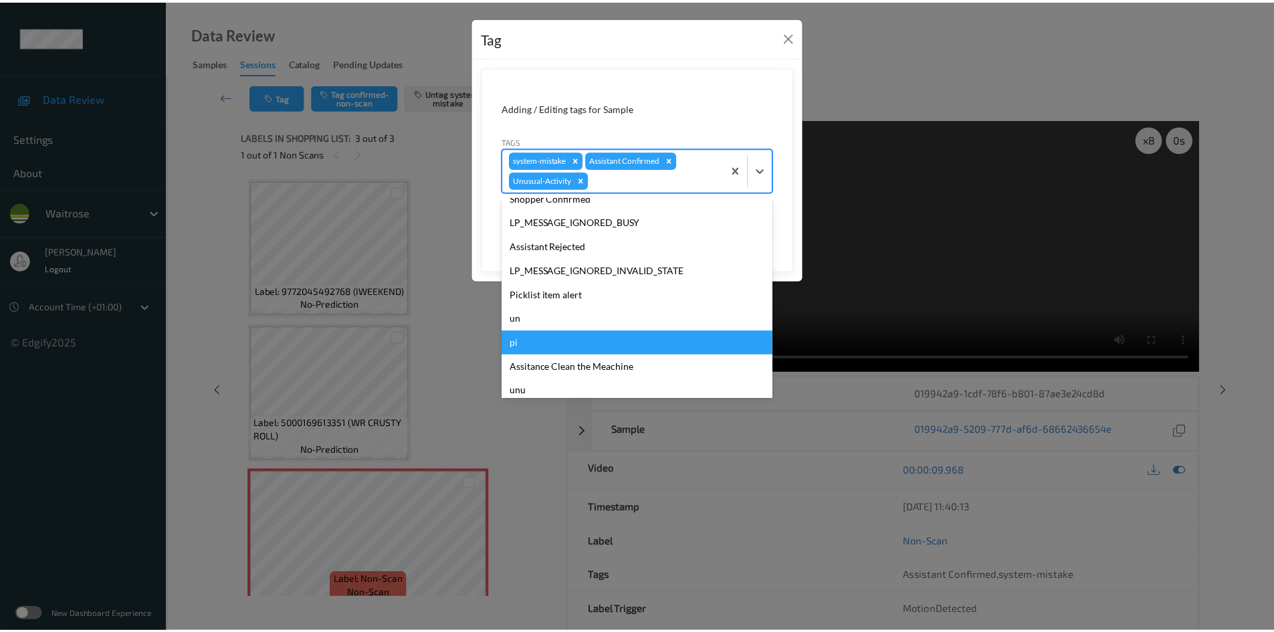
scroll to position [310, 0]
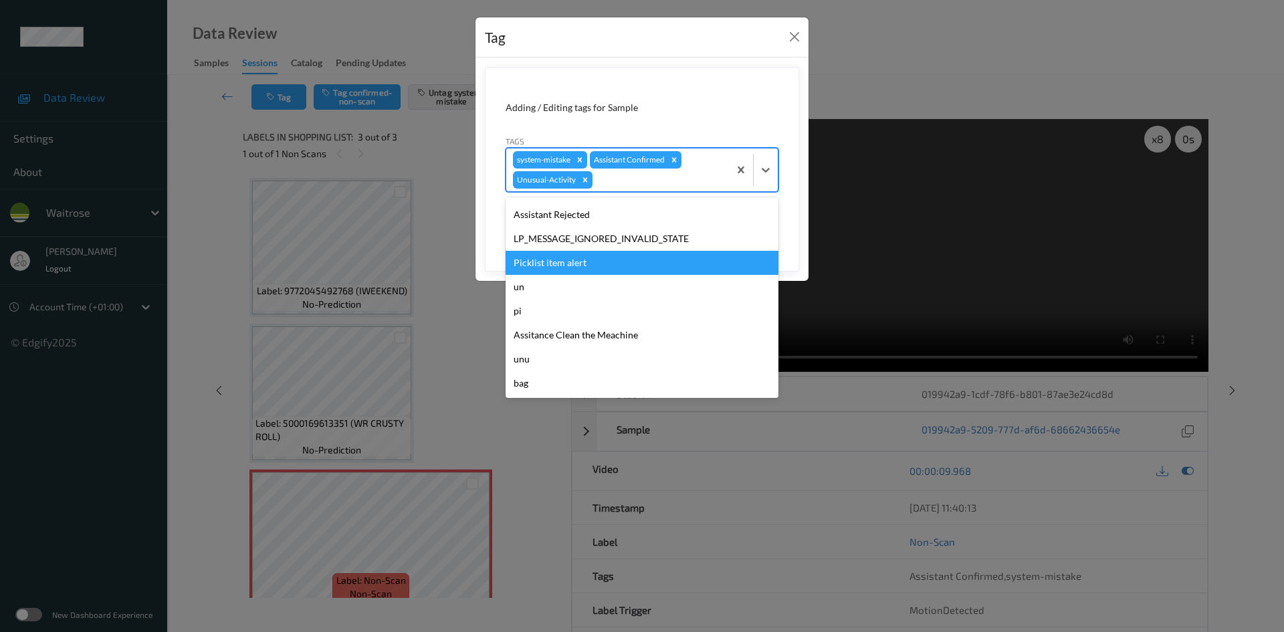
drag, startPoint x: 561, startPoint y: 261, endPoint x: 578, endPoint y: 256, distance: 18.2
click at [565, 260] on div "Picklist item alert" at bounding box center [642, 263] width 273 height 24
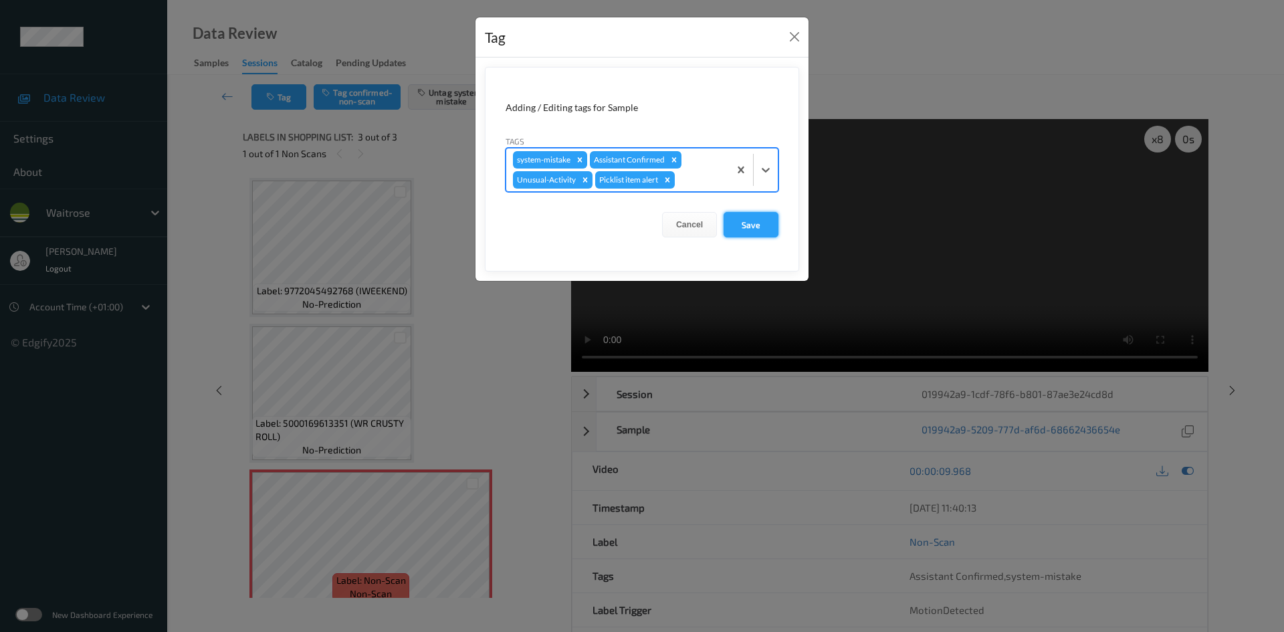
click at [738, 227] on button "Save" at bounding box center [751, 224] width 55 height 25
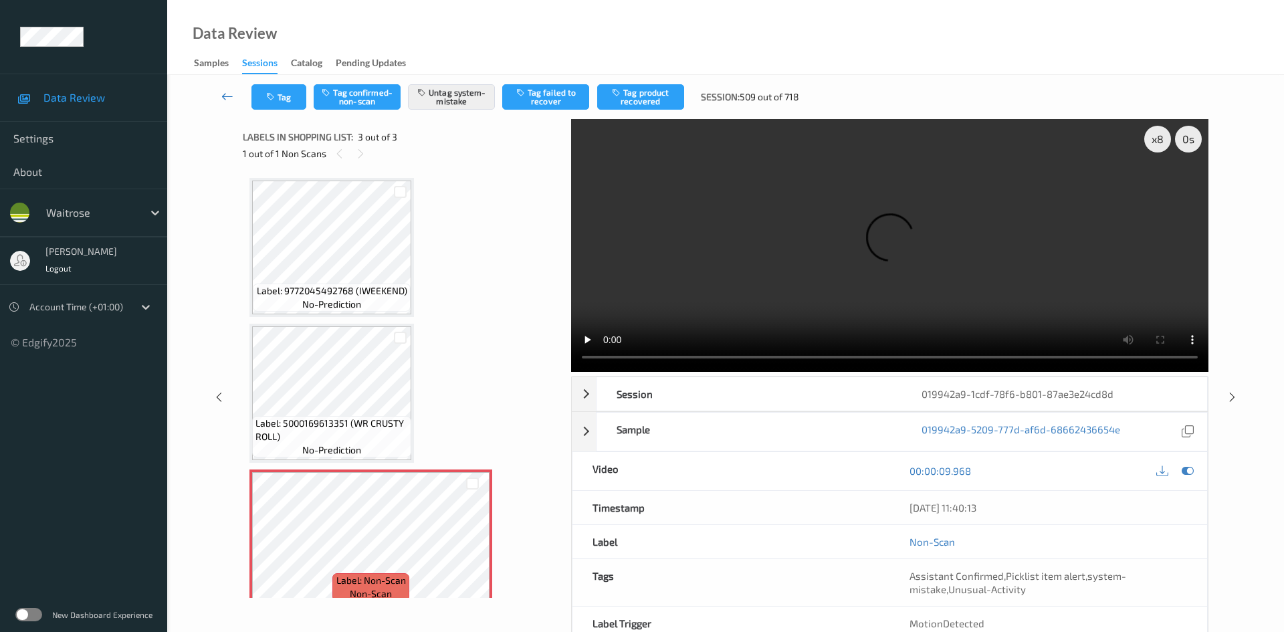
click at [225, 89] on link at bounding box center [227, 96] width 47 height 25
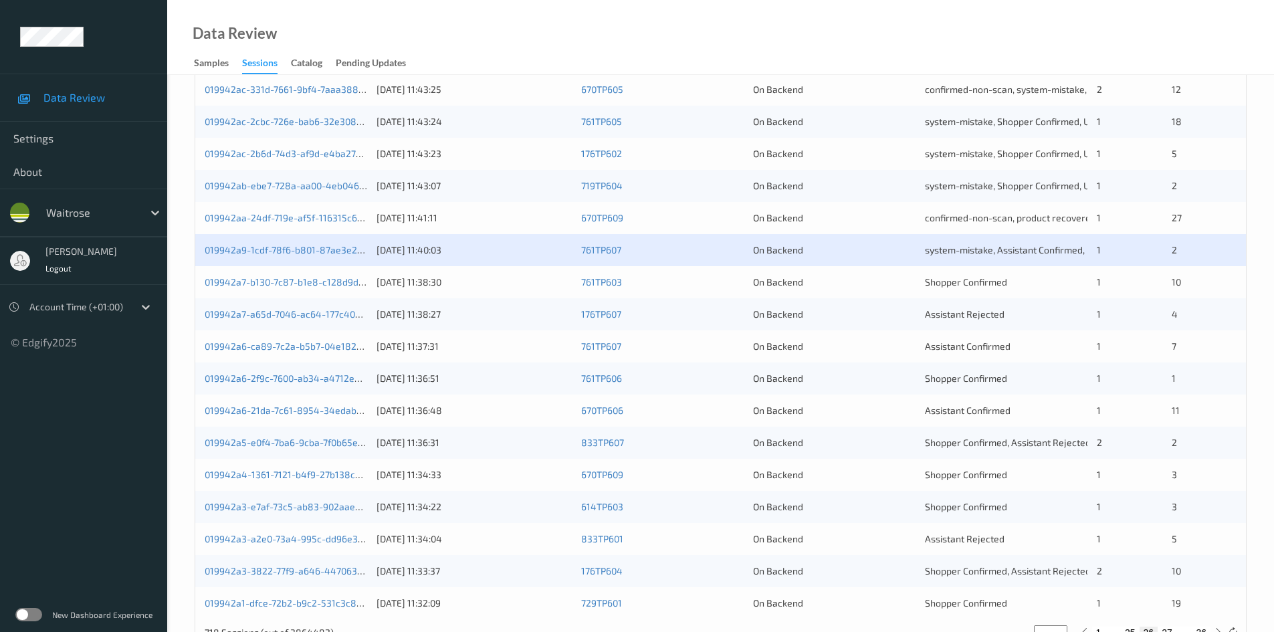
scroll to position [334, 0]
click at [258, 312] on link "019942a7-a65d-7046-ac64-177c40276cfc" at bounding box center [294, 311] width 179 height 11
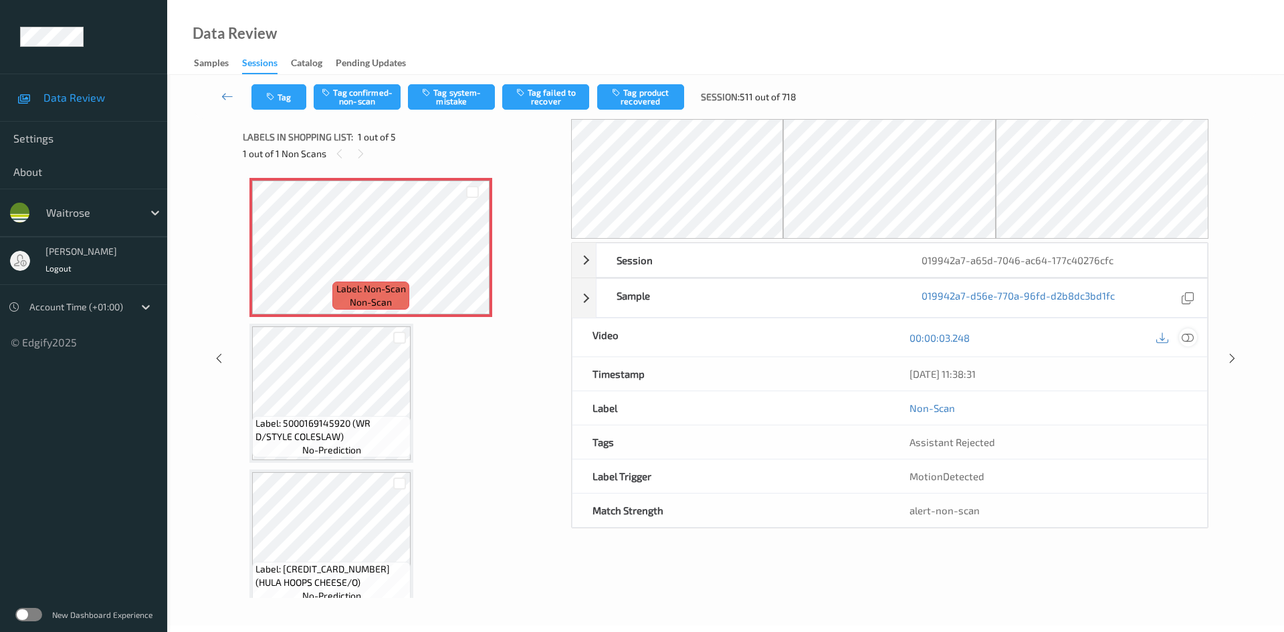
click at [1189, 335] on icon at bounding box center [1188, 338] width 12 height 12
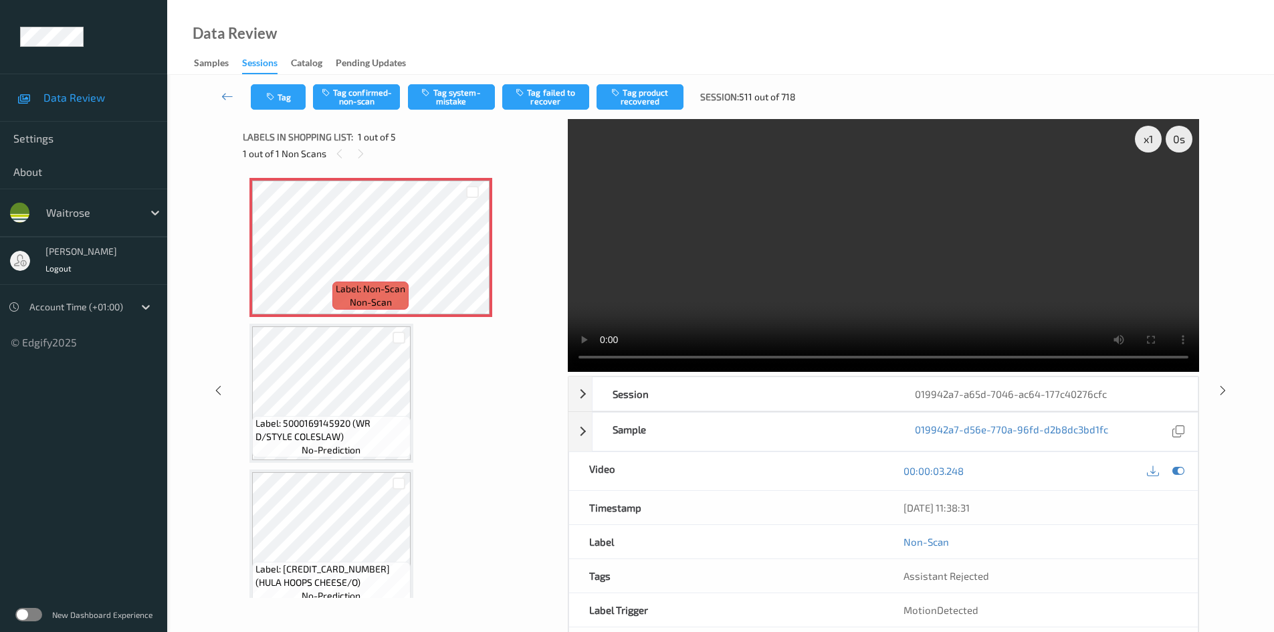
click at [674, 301] on video at bounding box center [883, 245] width 631 height 253
click at [1151, 134] on div "x 1" at bounding box center [1148, 139] width 27 height 27
click at [1151, 134] on div "x 2" at bounding box center [1148, 139] width 27 height 27
click at [1150, 140] on div "x 4" at bounding box center [1148, 139] width 27 height 27
click at [906, 262] on video at bounding box center [883, 245] width 631 height 253
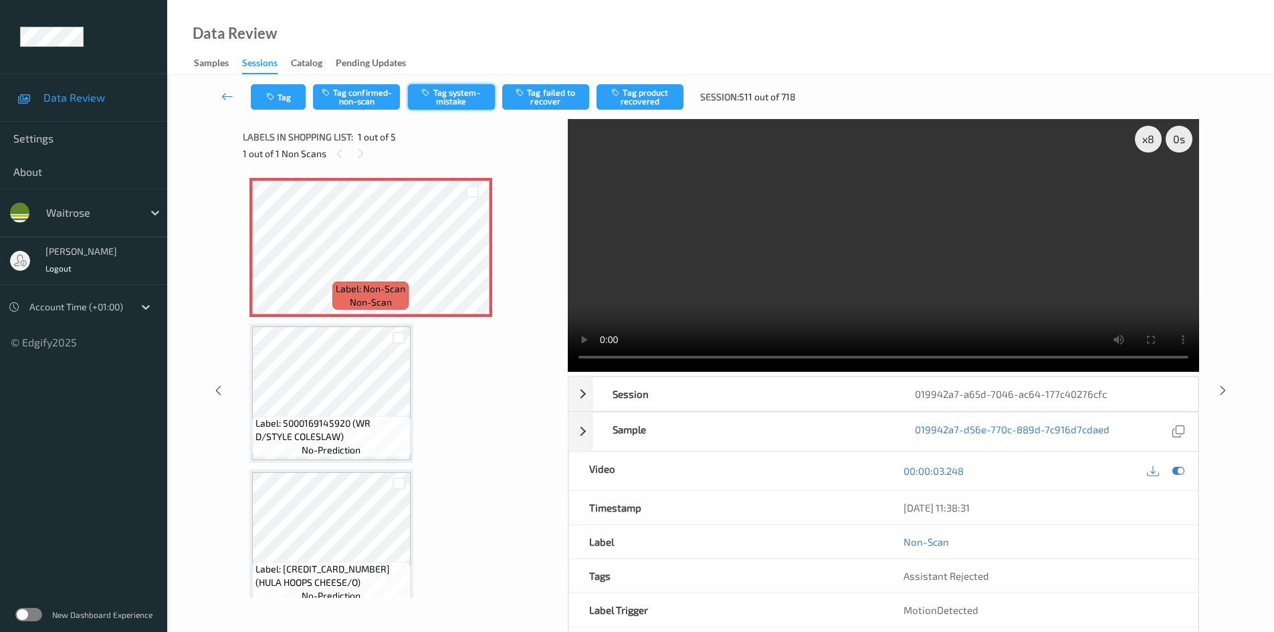
click at [443, 100] on button "Tag system-mistake" at bounding box center [451, 96] width 87 height 25
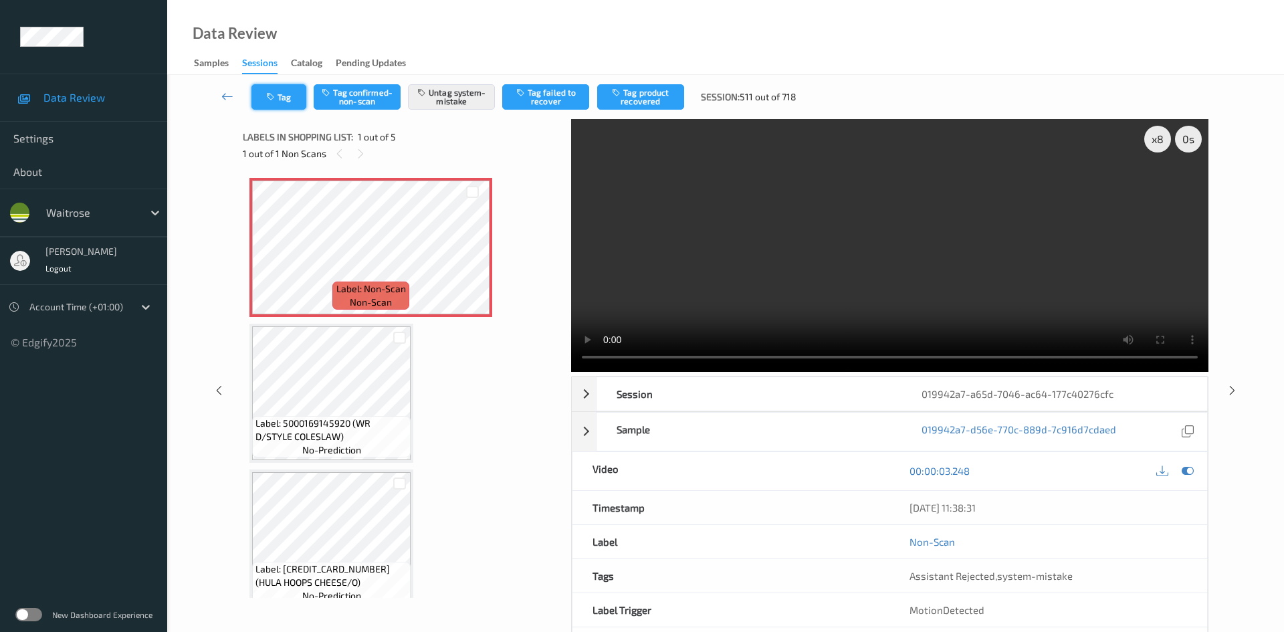
click at [283, 103] on button "Tag" at bounding box center [278, 96] width 55 height 25
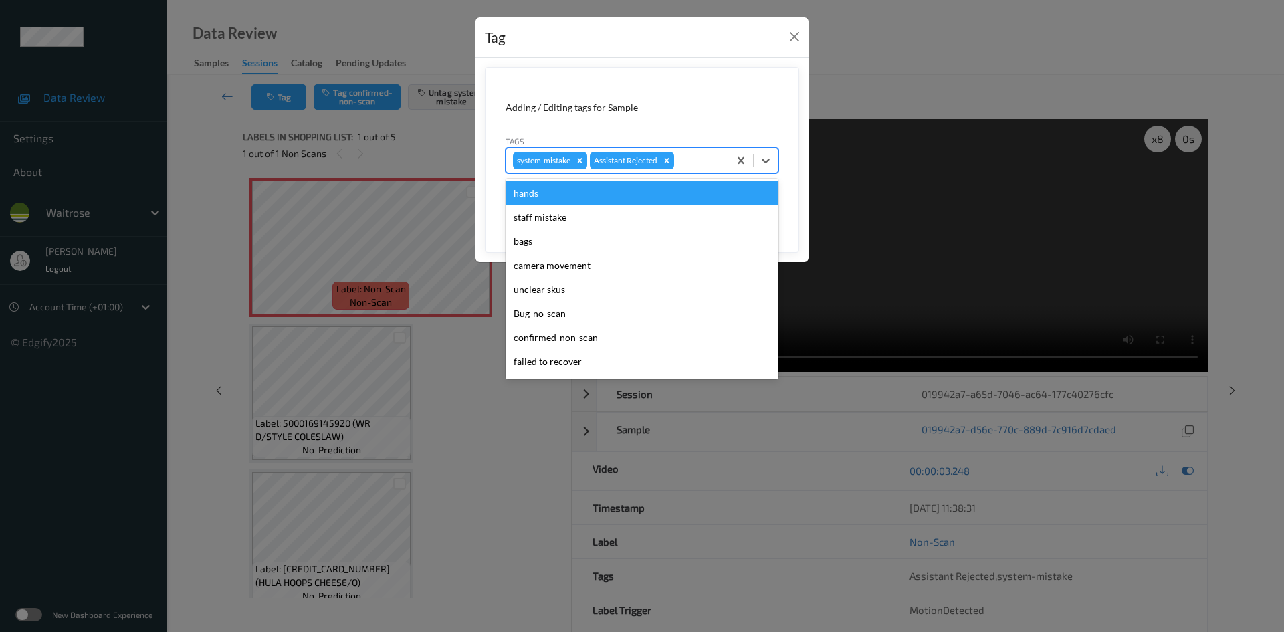
click at [709, 161] on div at bounding box center [699, 160] width 45 height 16
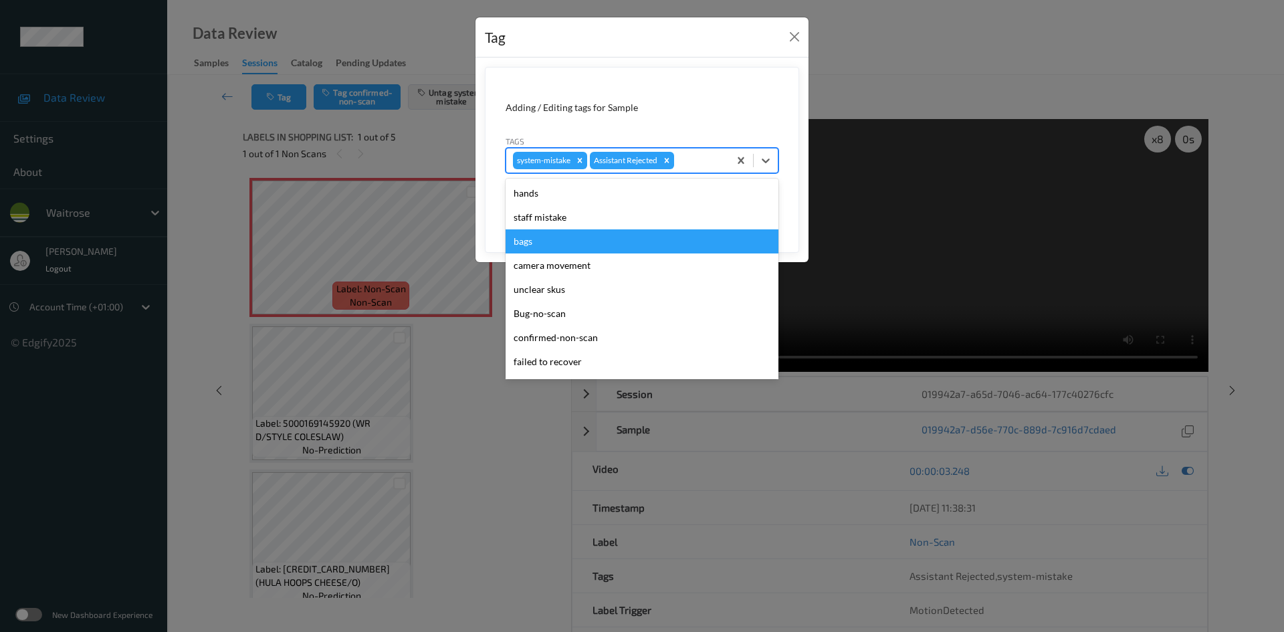
drag, startPoint x: 558, startPoint y: 241, endPoint x: 789, endPoint y: 177, distance: 239.7
click at [559, 241] on div "bags" at bounding box center [642, 241] width 273 height 24
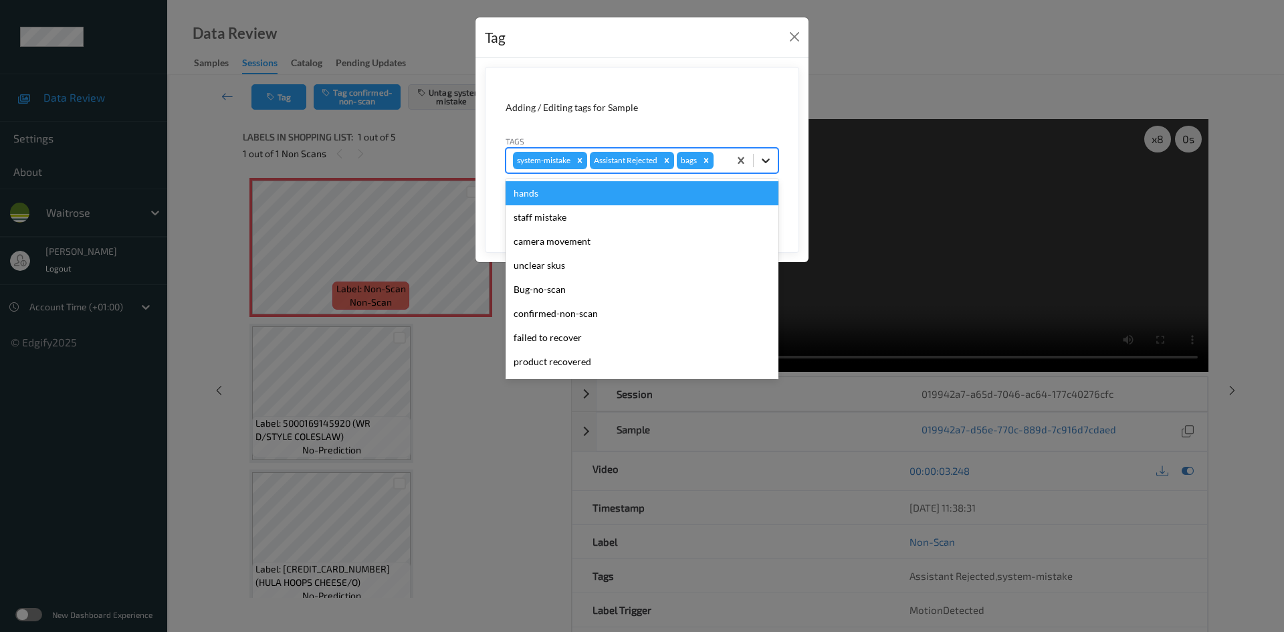
click at [771, 159] on icon at bounding box center [765, 160] width 13 height 13
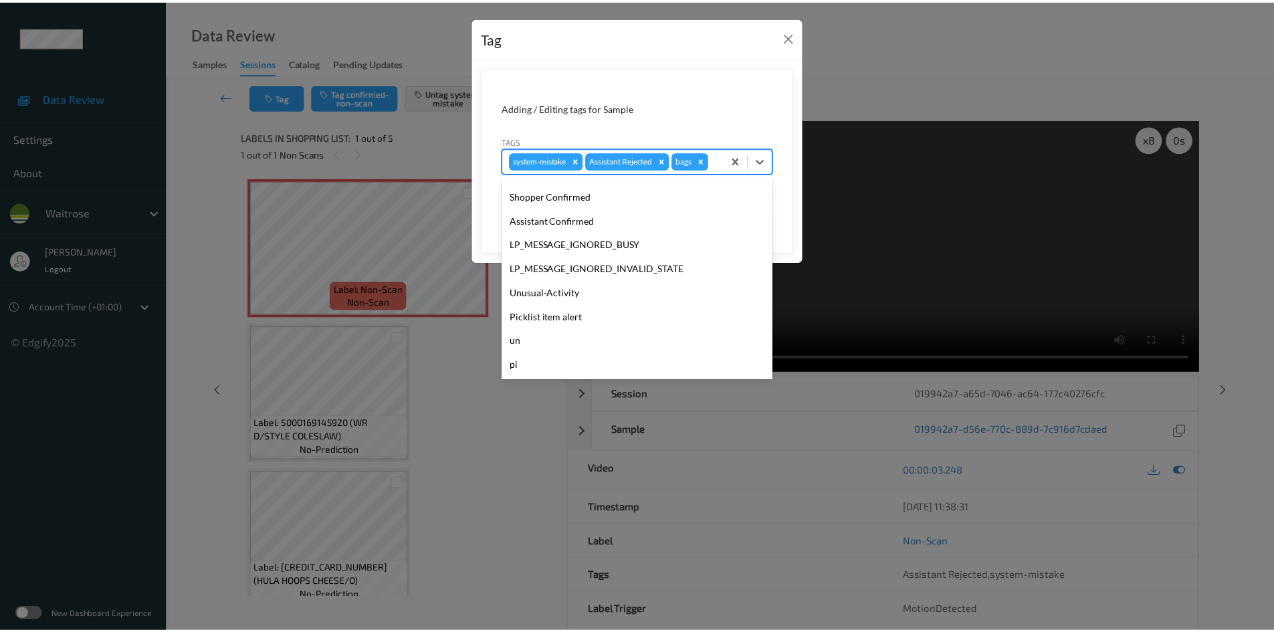
scroll to position [310, 0]
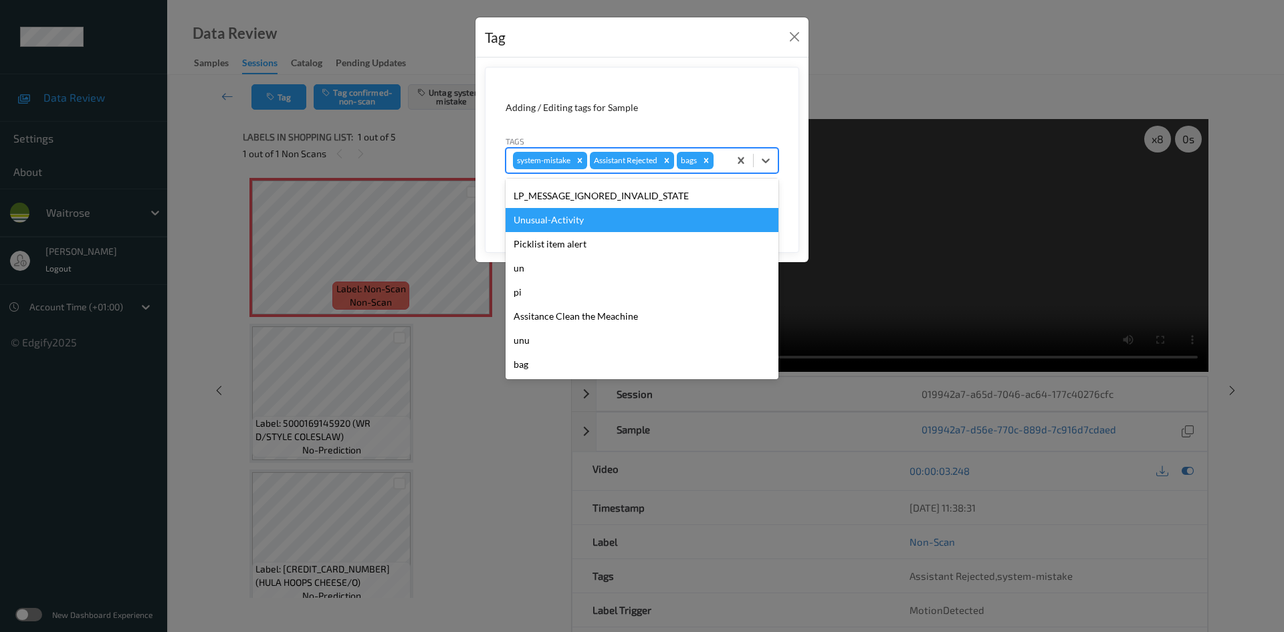
click at [577, 217] on div "Unusual-Activity" at bounding box center [642, 220] width 273 height 24
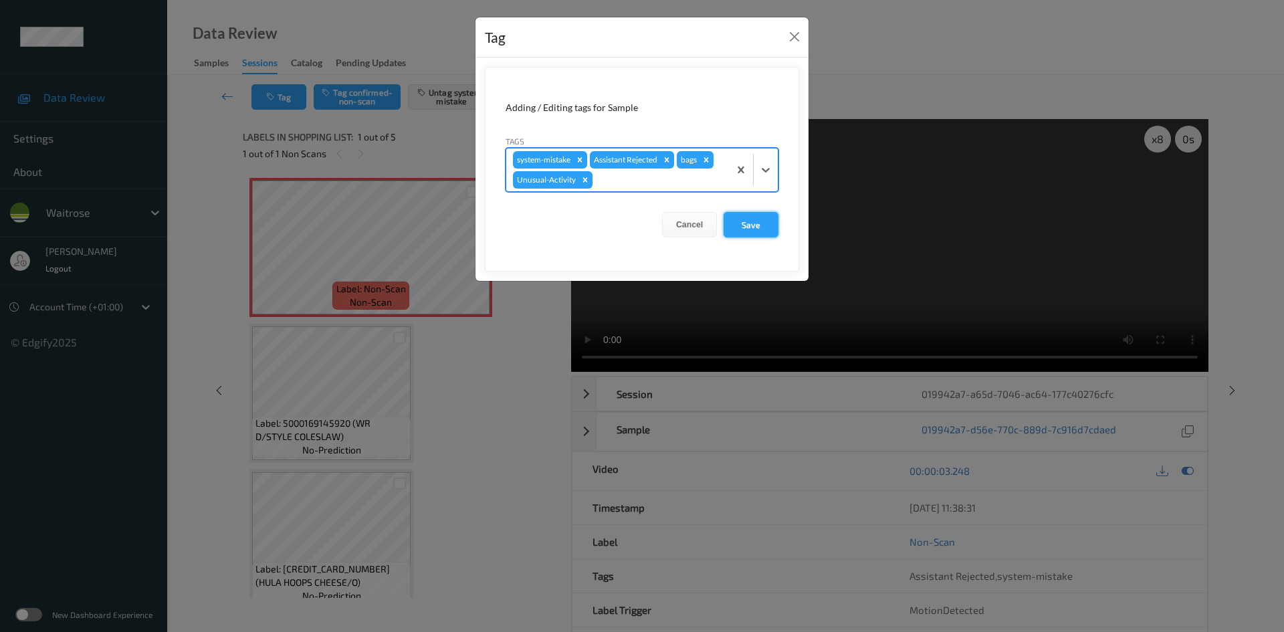
click at [766, 223] on button "Save" at bounding box center [751, 224] width 55 height 25
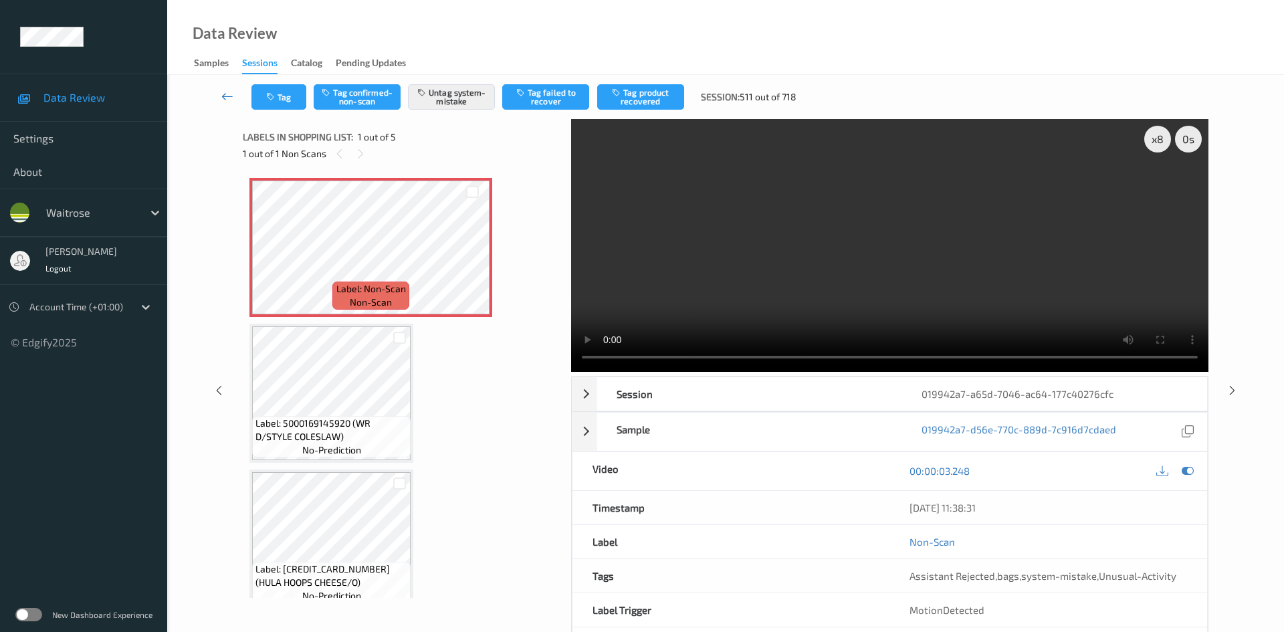
click at [224, 89] on link at bounding box center [227, 96] width 47 height 25
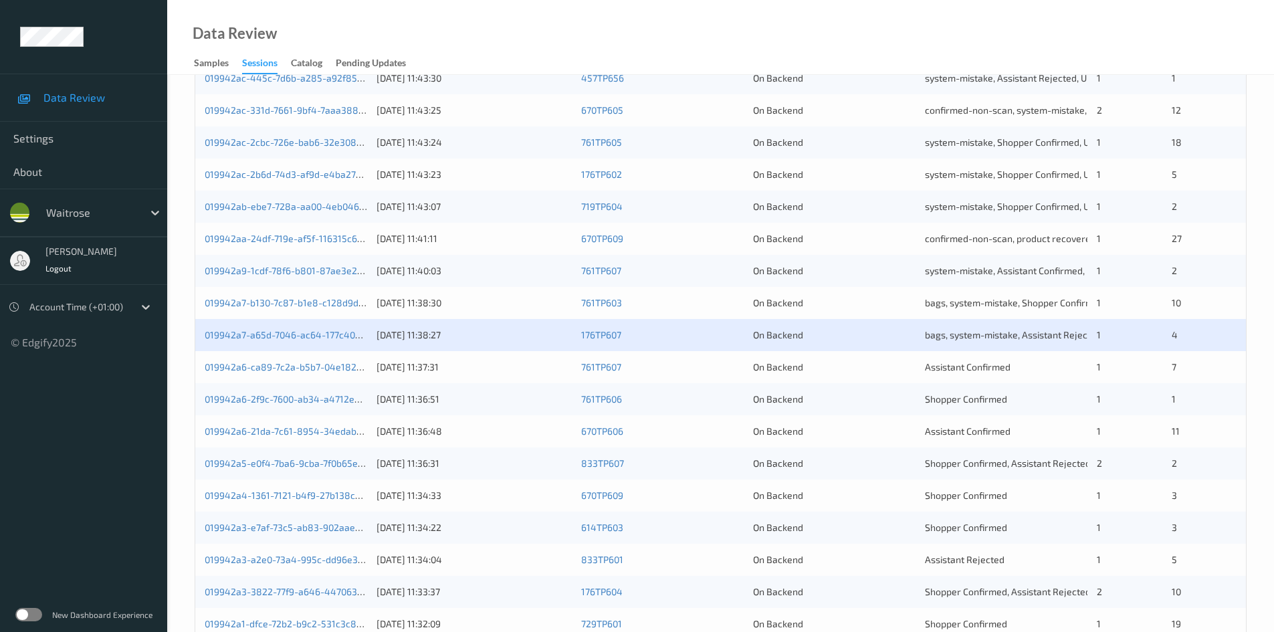
scroll to position [375, 0]
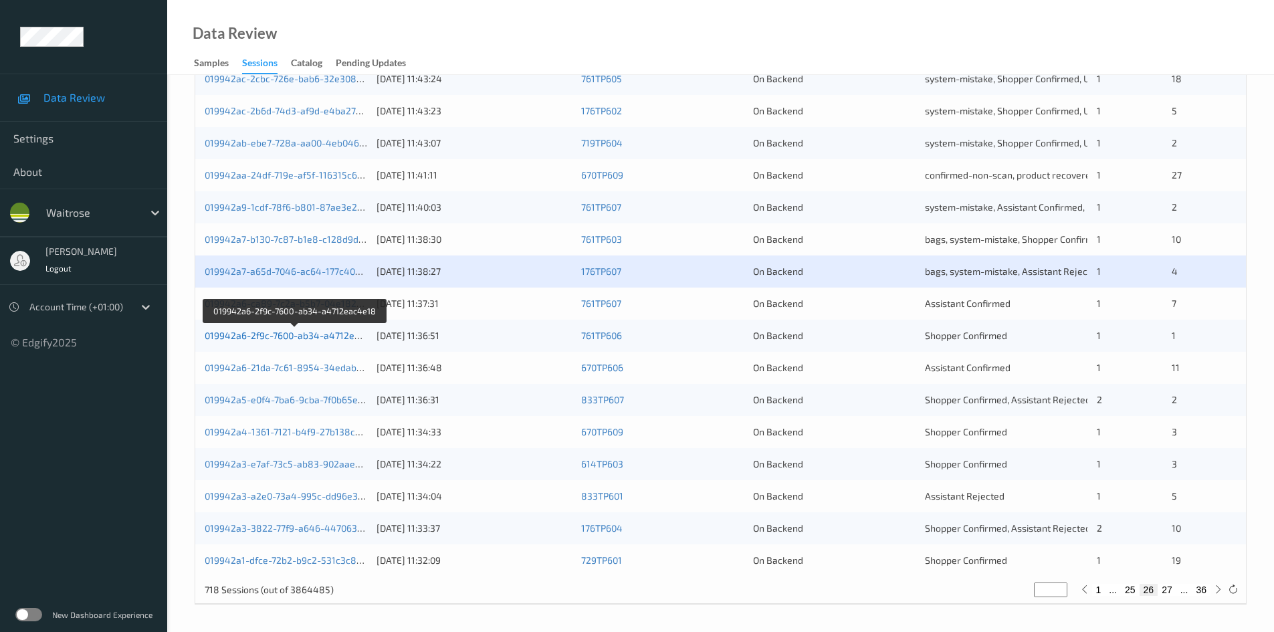
click at [259, 334] on link "019942a6-2f9c-7600-ab34-a4712eac4e18" at bounding box center [295, 335] width 181 height 11
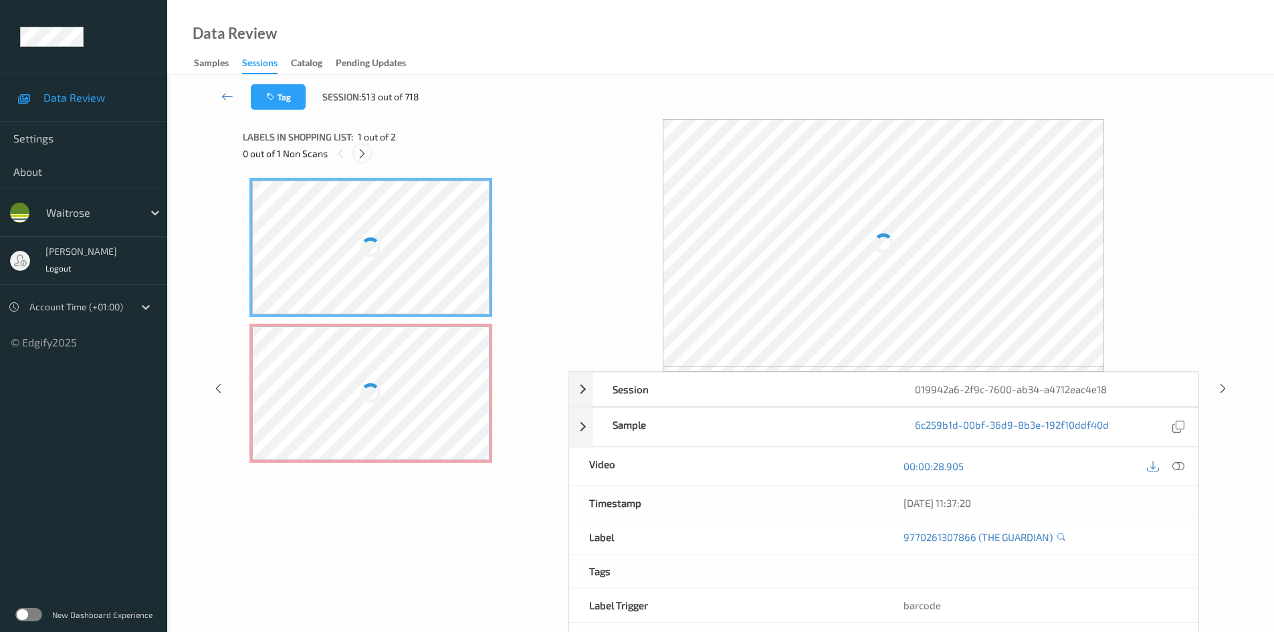
click at [359, 150] on icon at bounding box center [362, 154] width 11 height 12
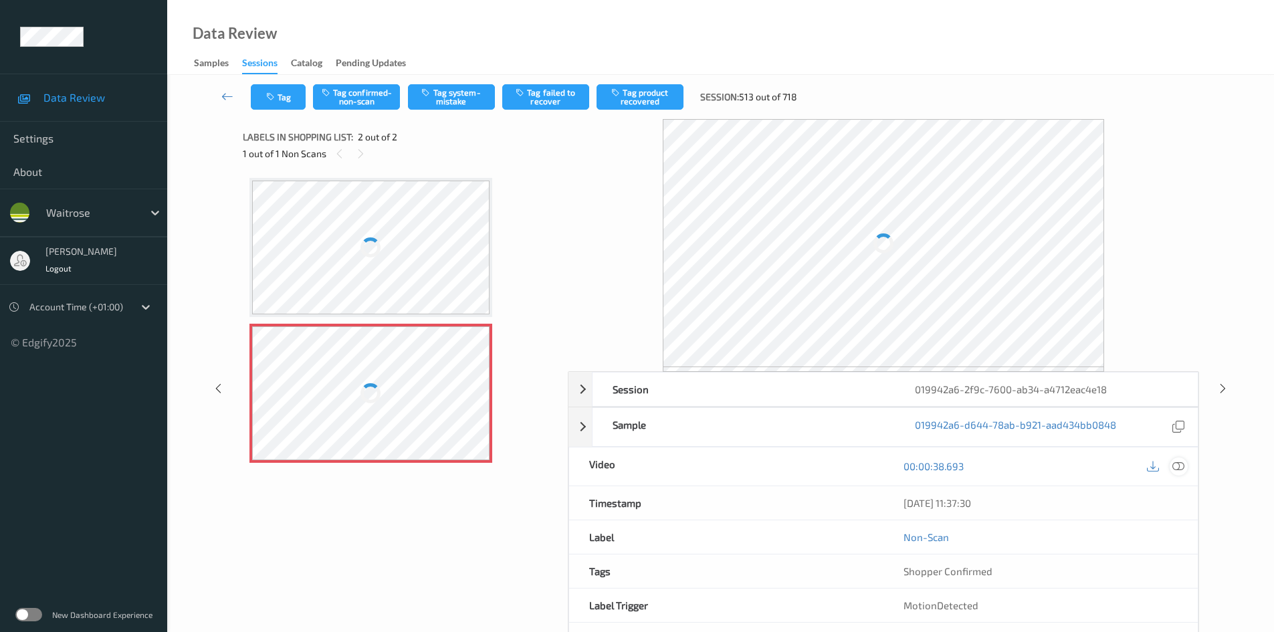
click at [1178, 463] on icon at bounding box center [1179, 466] width 12 height 12
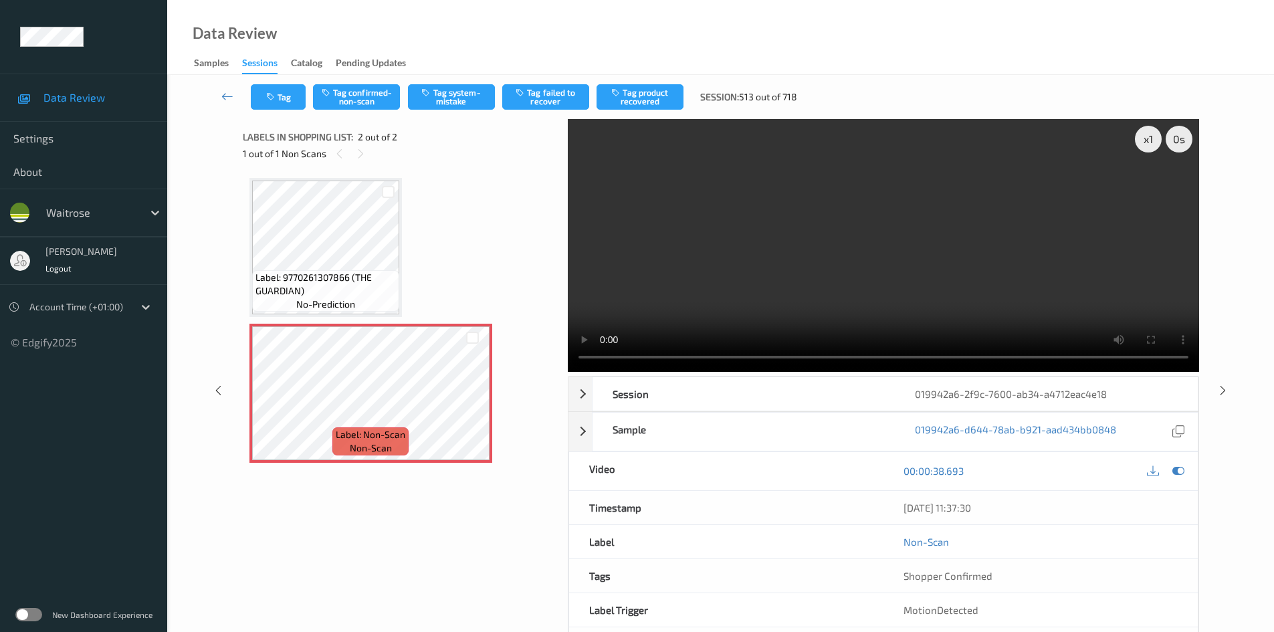
click at [790, 287] on video at bounding box center [883, 245] width 631 height 253
click at [1146, 138] on div "x 1" at bounding box center [1148, 139] width 27 height 27
drag, startPoint x: 1146, startPoint y: 138, endPoint x: 1149, endPoint y: 145, distance: 7.2
click at [1146, 139] on div "x 2" at bounding box center [1148, 139] width 27 height 27
click at [734, 292] on video at bounding box center [883, 245] width 631 height 253
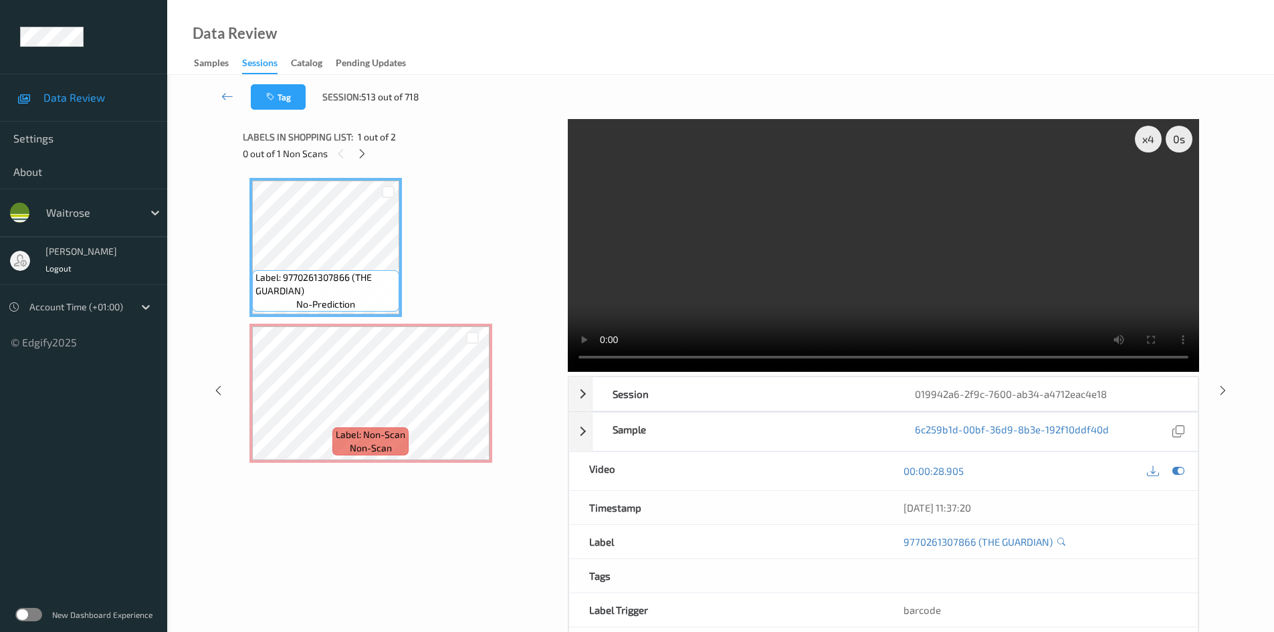
click at [775, 308] on video at bounding box center [883, 245] width 631 height 253
click at [750, 237] on video at bounding box center [883, 245] width 631 height 253
click at [835, 306] on video at bounding box center [883, 245] width 631 height 253
click at [782, 287] on video at bounding box center [883, 245] width 631 height 253
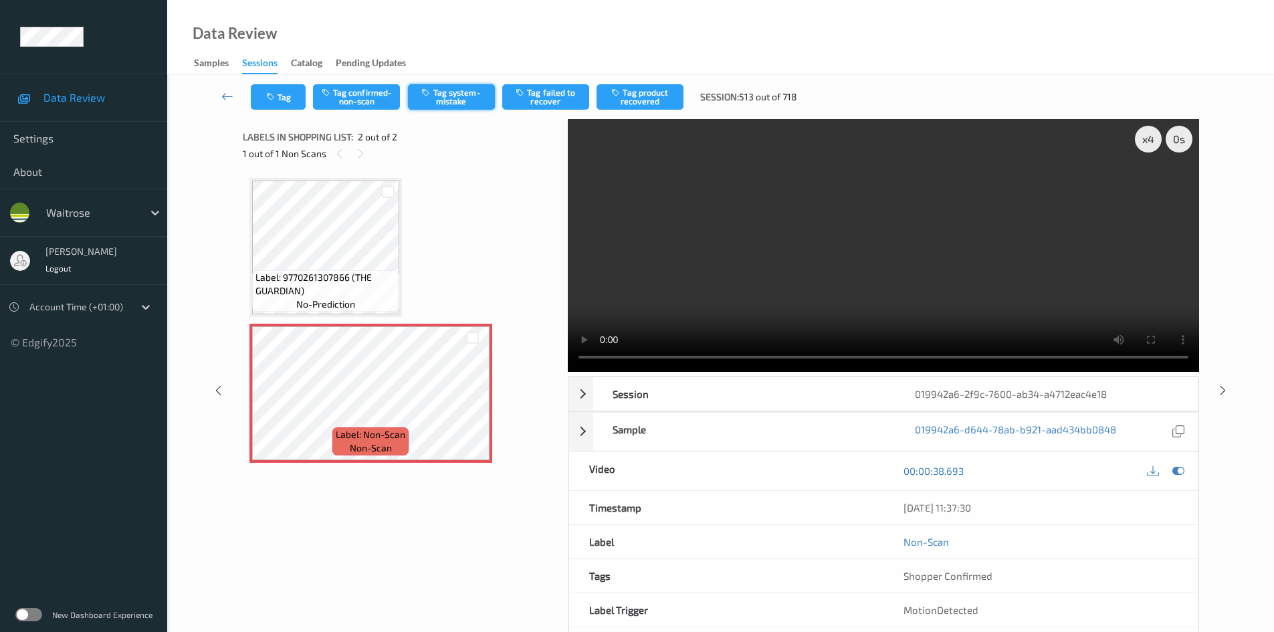
click at [455, 97] on button "Tag system-mistake" at bounding box center [451, 96] width 87 height 25
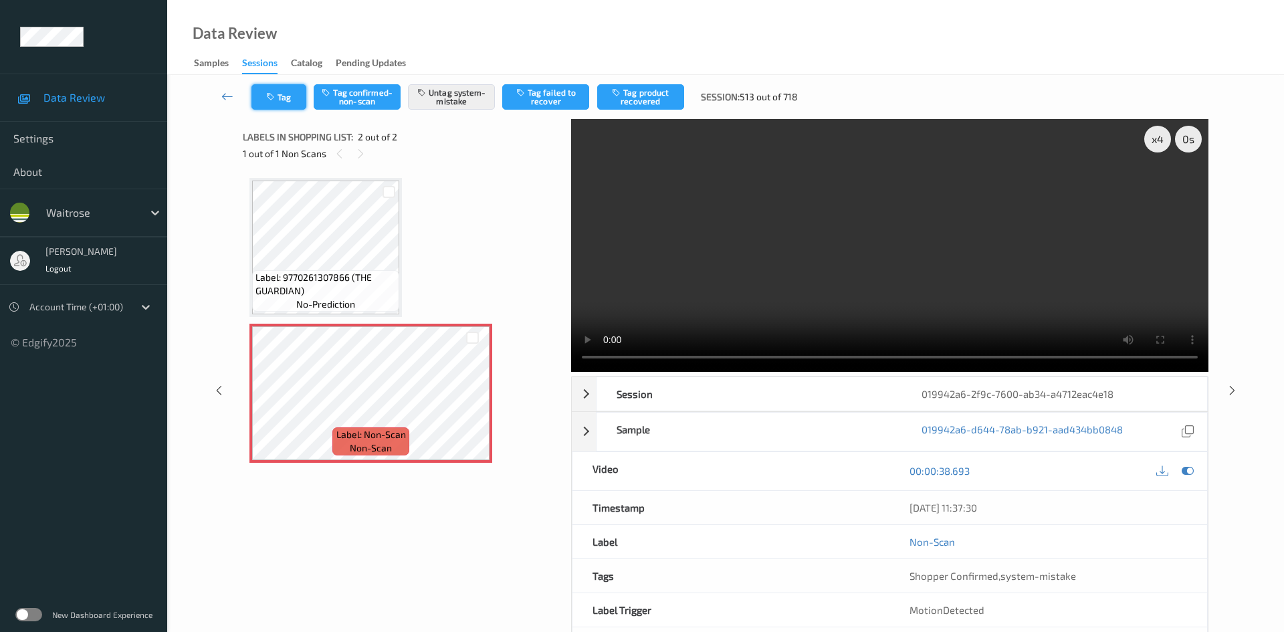
click at [289, 100] on button "Tag" at bounding box center [278, 96] width 55 height 25
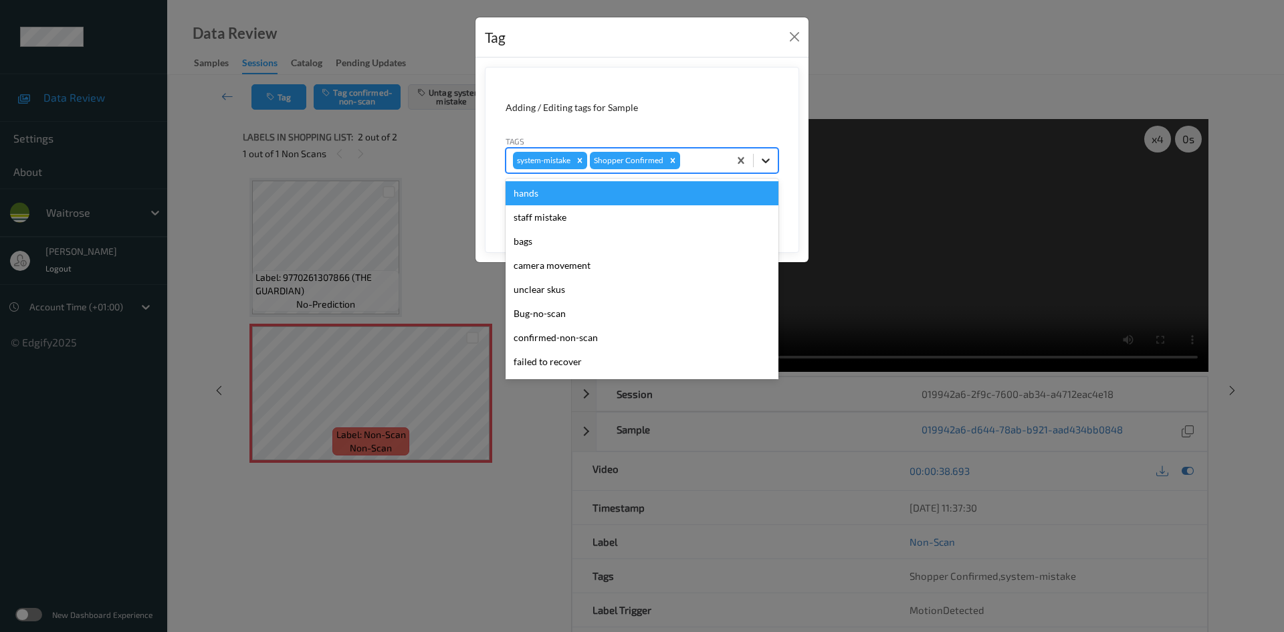
click at [771, 166] on icon at bounding box center [765, 160] width 13 height 13
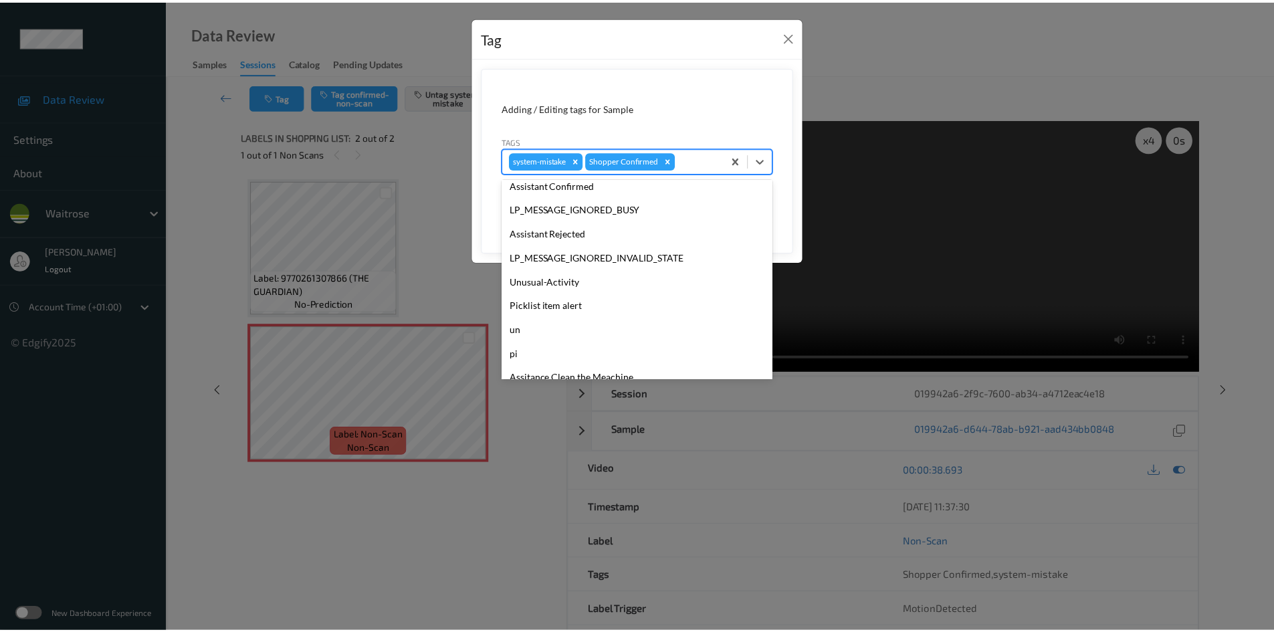
scroll to position [334, 0]
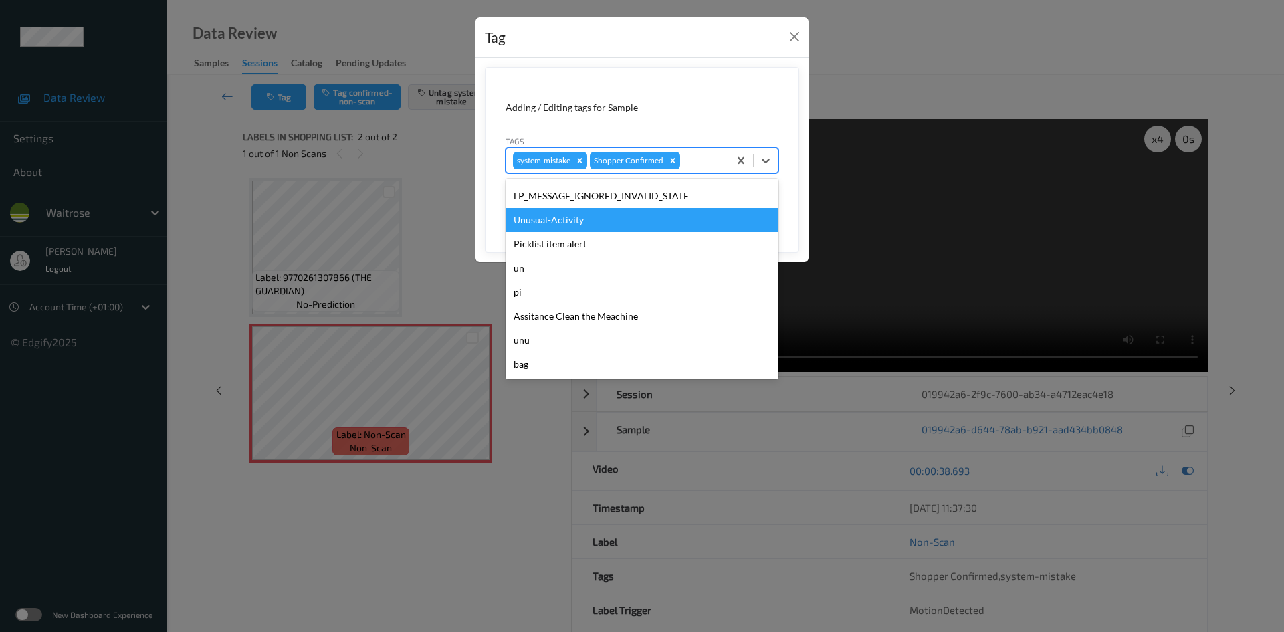
click at [548, 214] on div "Unusual-Activity" at bounding box center [642, 220] width 273 height 24
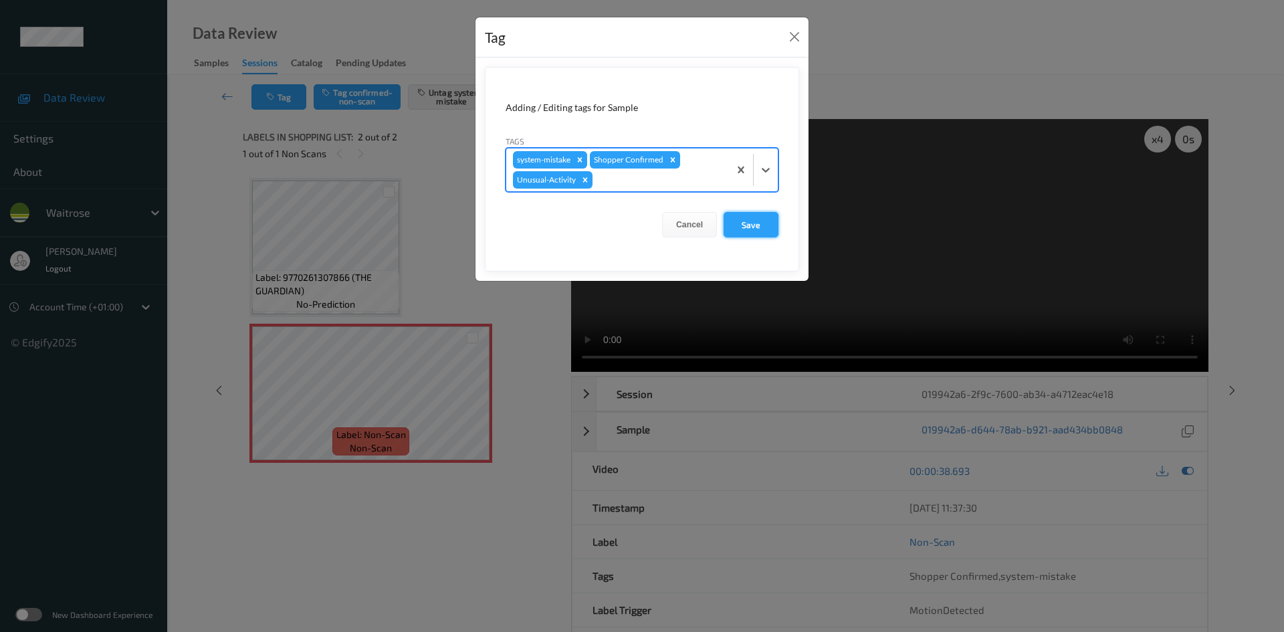
click at [728, 219] on button "Save" at bounding box center [751, 224] width 55 height 25
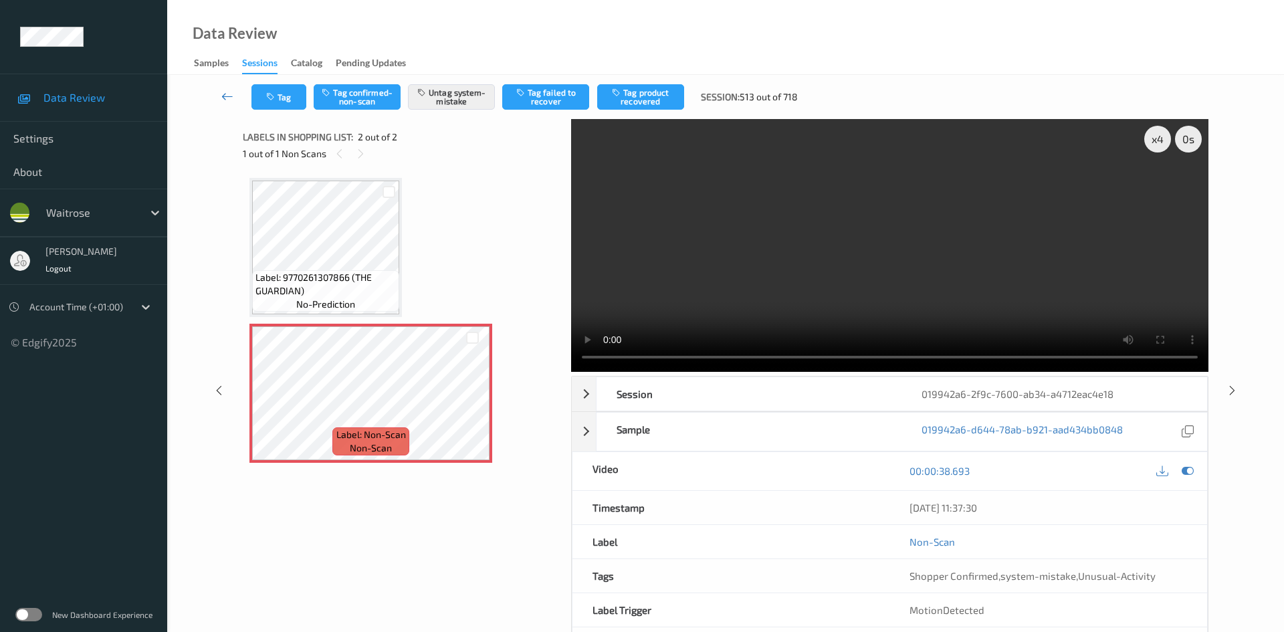
click at [225, 91] on icon at bounding box center [227, 96] width 12 height 13
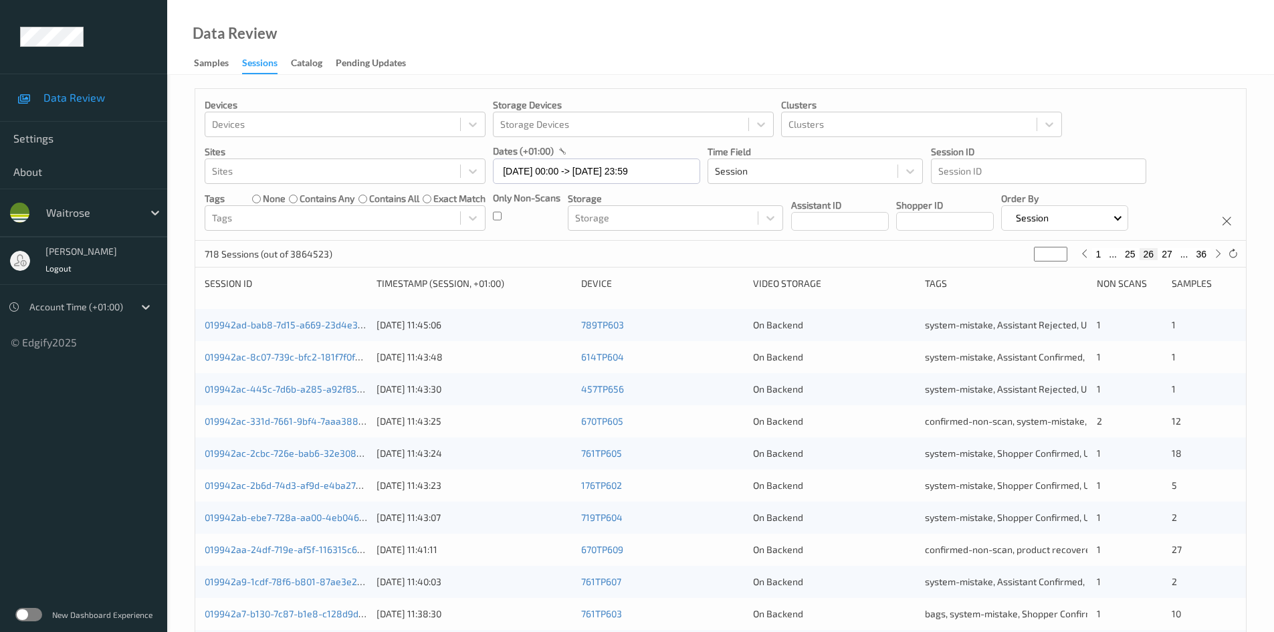
scroll to position [375, 0]
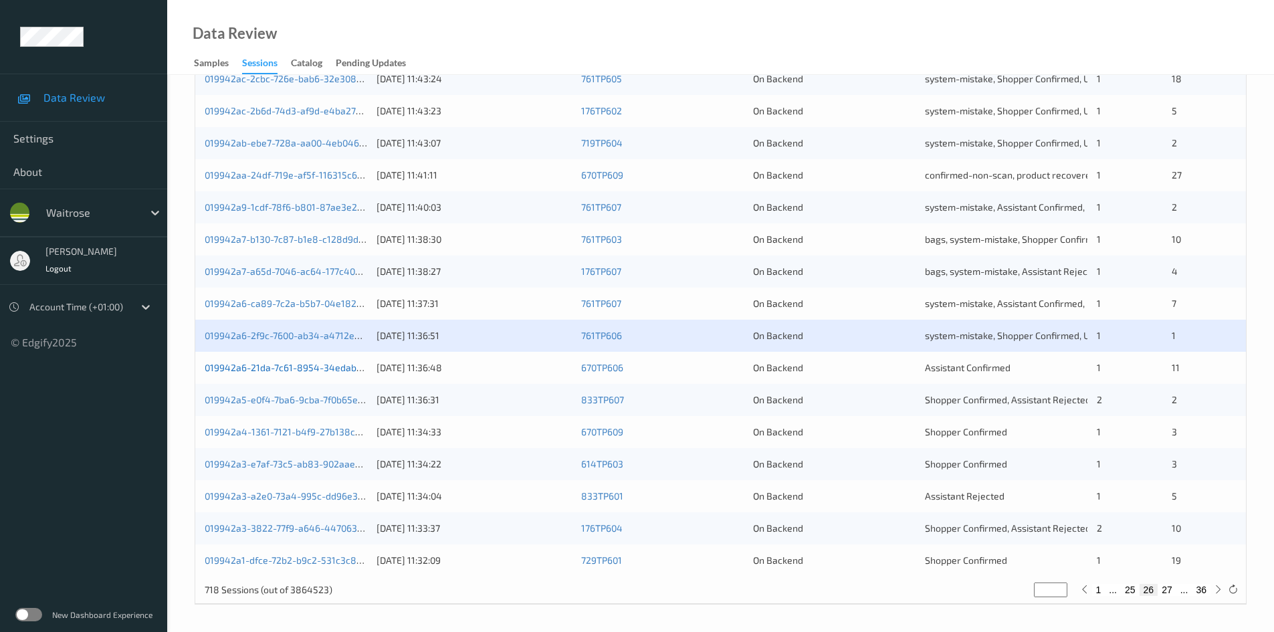
click at [284, 370] on link "019942a6-21da-7c61-8954-34edab1761bb" at bounding box center [295, 367] width 181 height 11
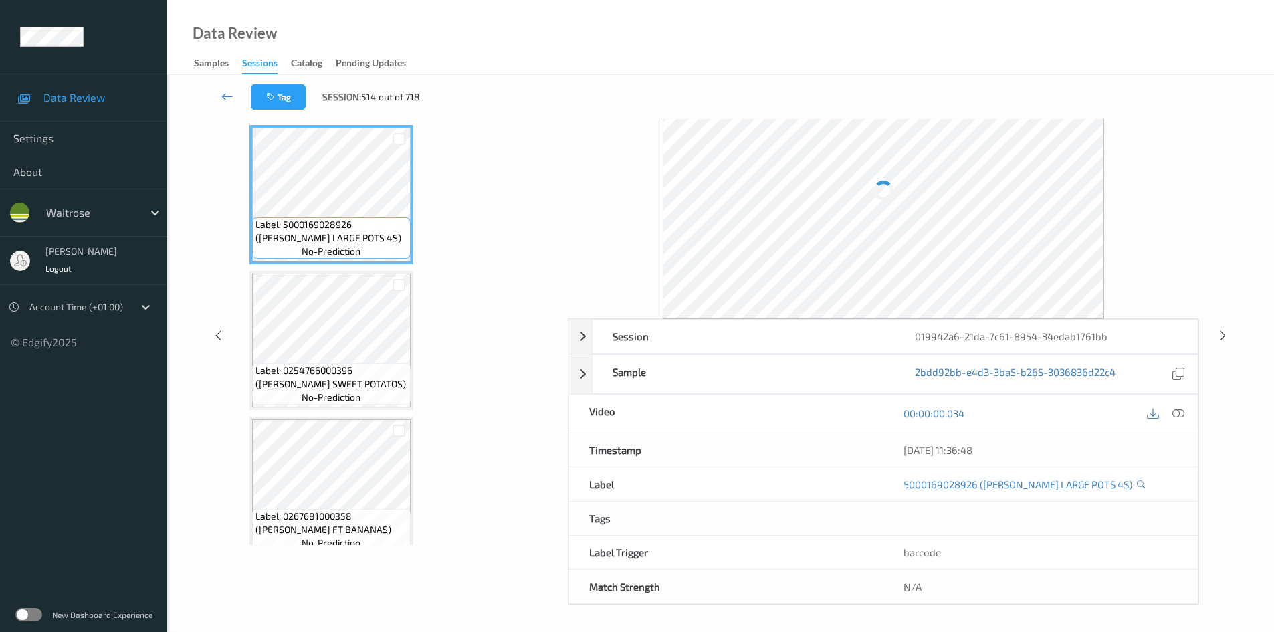
scroll to position [58, 0]
click at [1181, 413] on icon at bounding box center [1179, 413] width 12 height 12
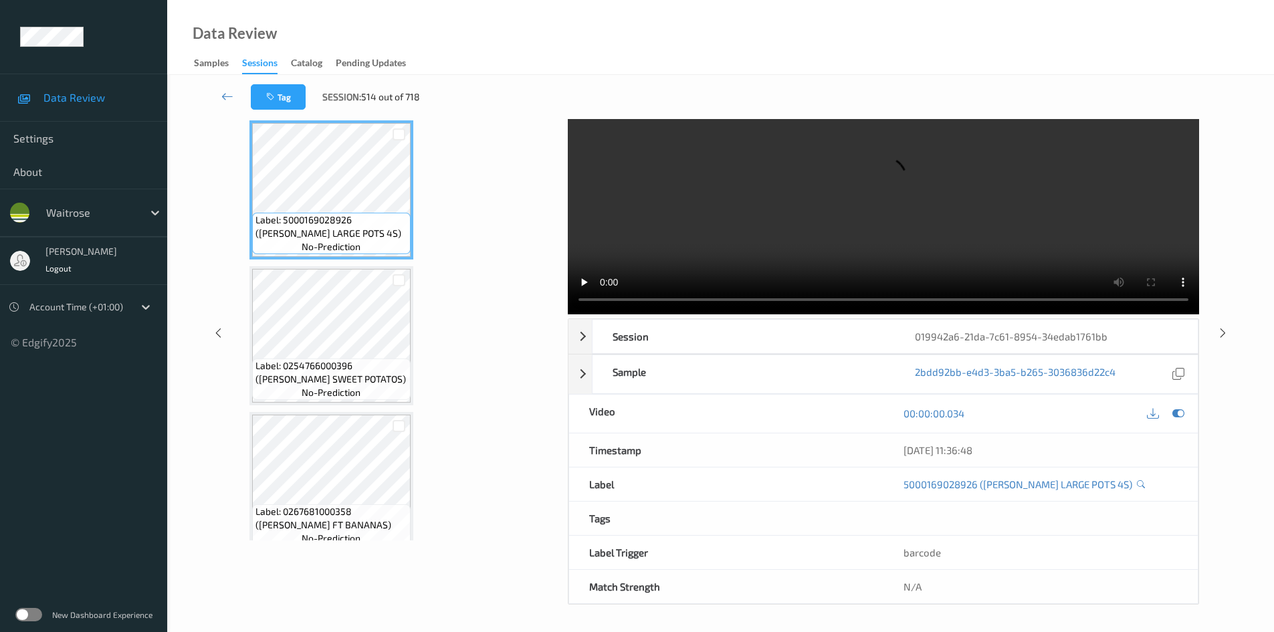
scroll to position [0, 0]
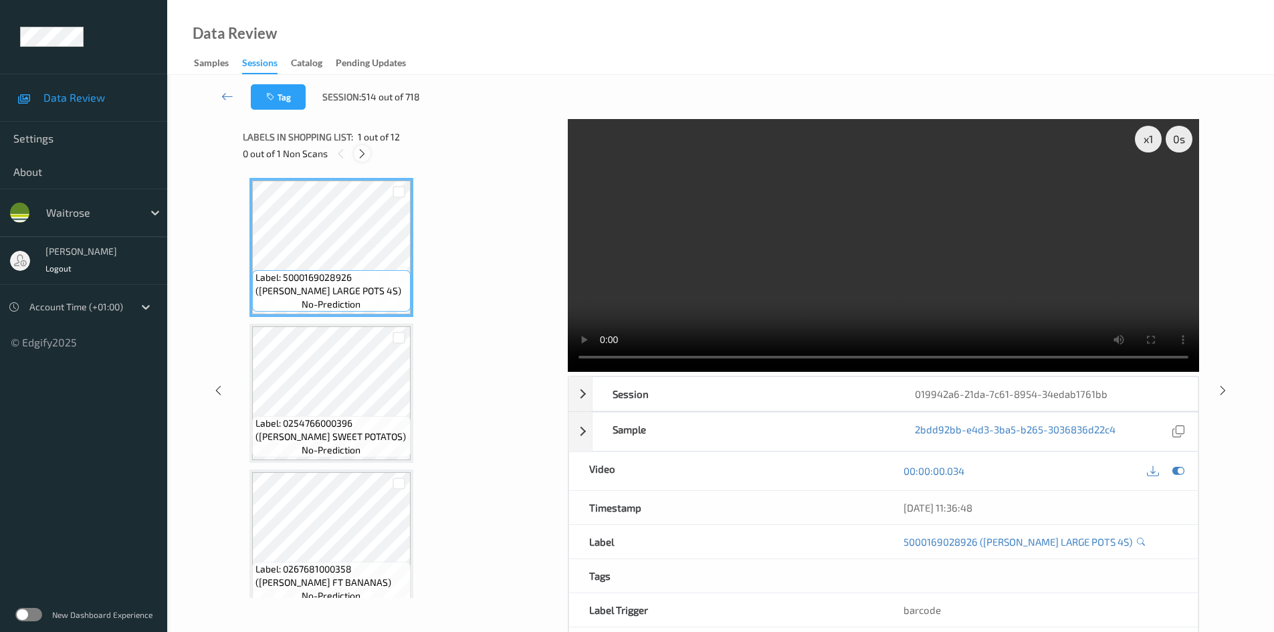
click at [363, 155] on icon at bounding box center [362, 154] width 11 height 12
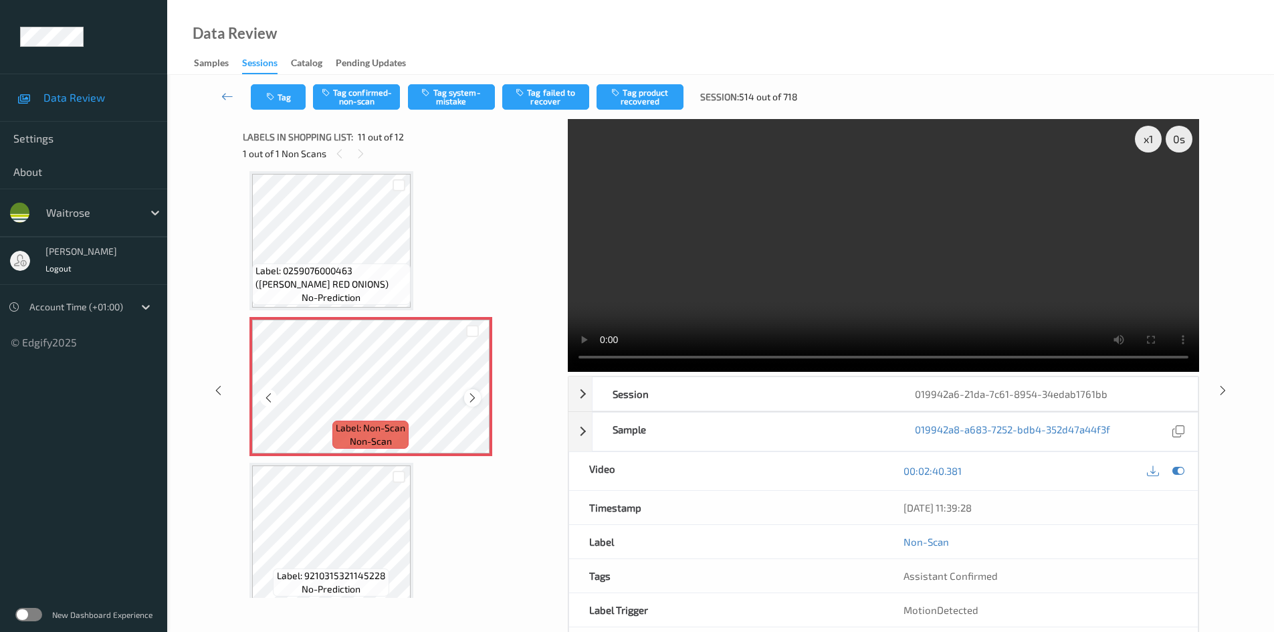
click at [474, 395] on icon at bounding box center [472, 398] width 11 height 12
click at [1140, 134] on div "x 1" at bounding box center [1148, 139] width 27 height 27
click at [1144, 136] on div "x 2" at bounding box center [1148, 139] width 27 height 27
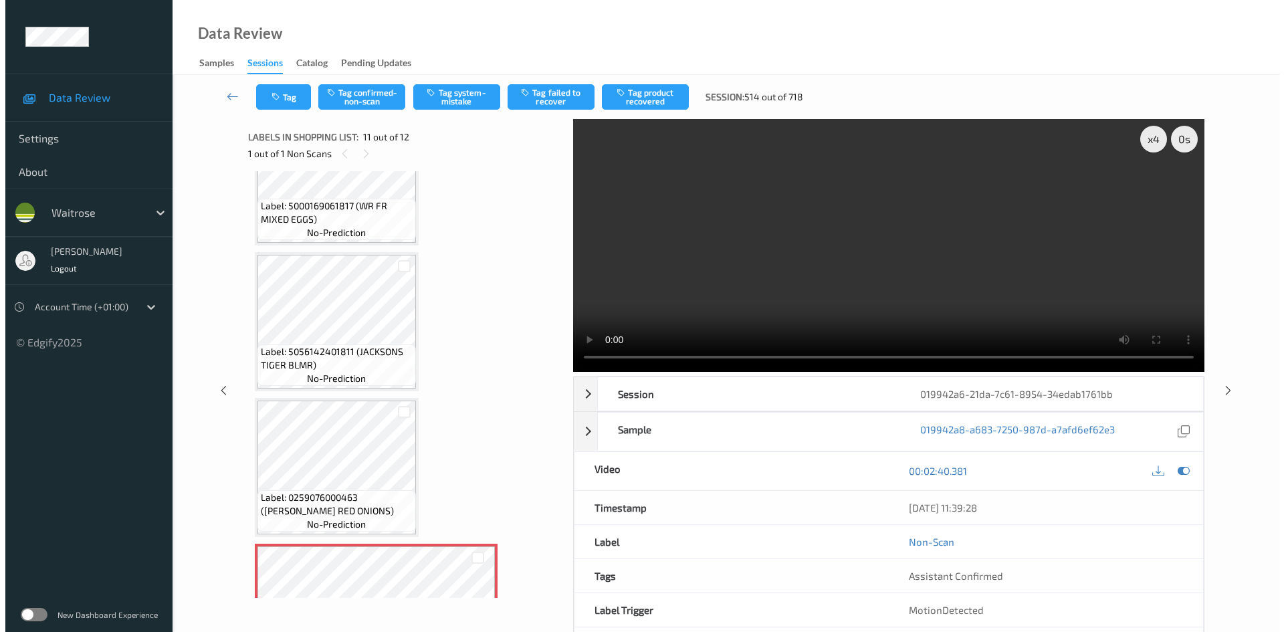
scroll to position [1252, 0]
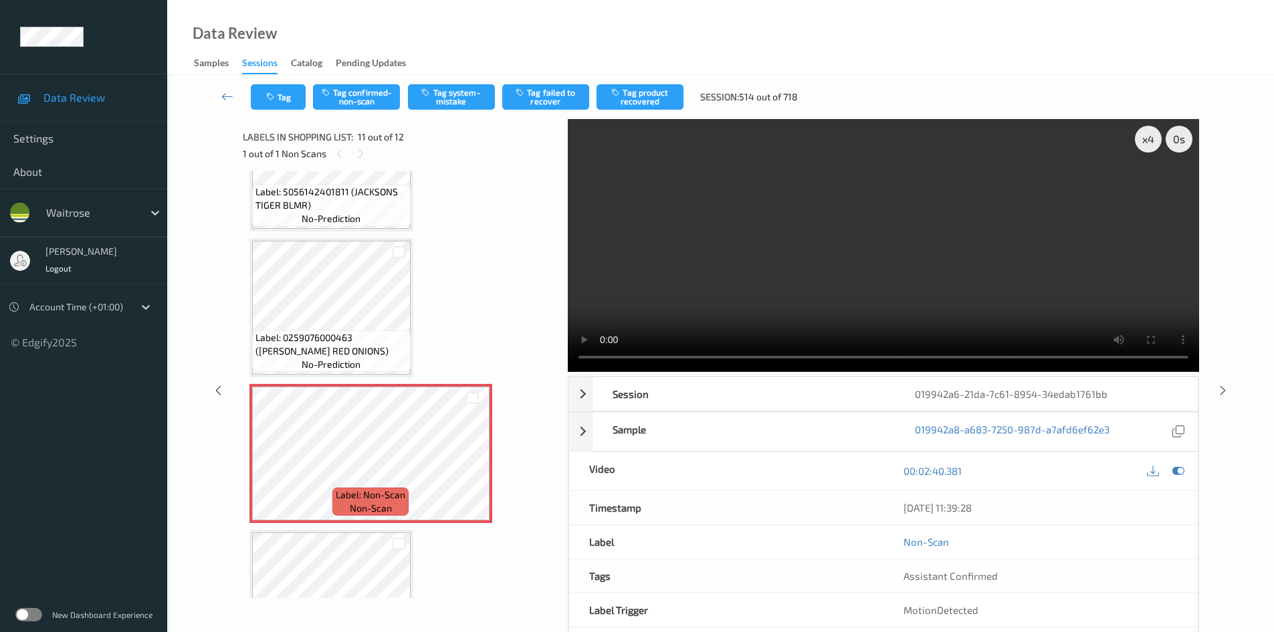
drag, startPoint x: 1018, startPoint y: 315, endPoint x: 984, endPoint y: 331, distance: 37.7
click at [1018, 315] on video at bounding box center [883, 245] width 631 height 253
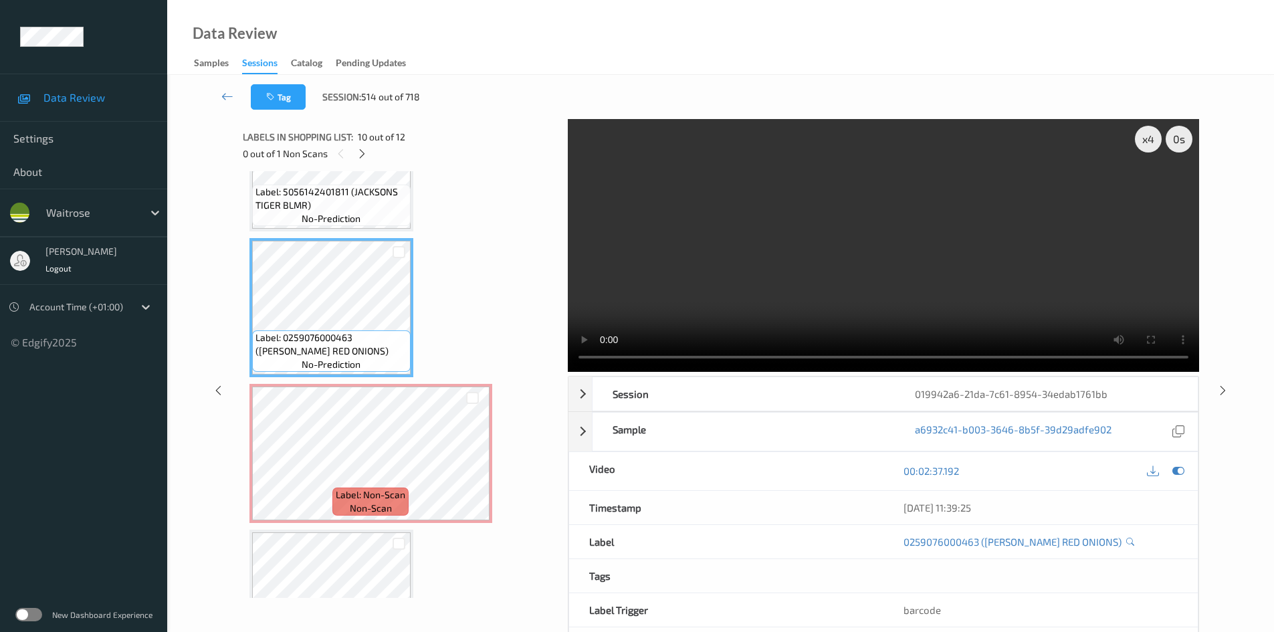
click at [841, 298] on video at bounding box center [883, 245] width 631 height 253
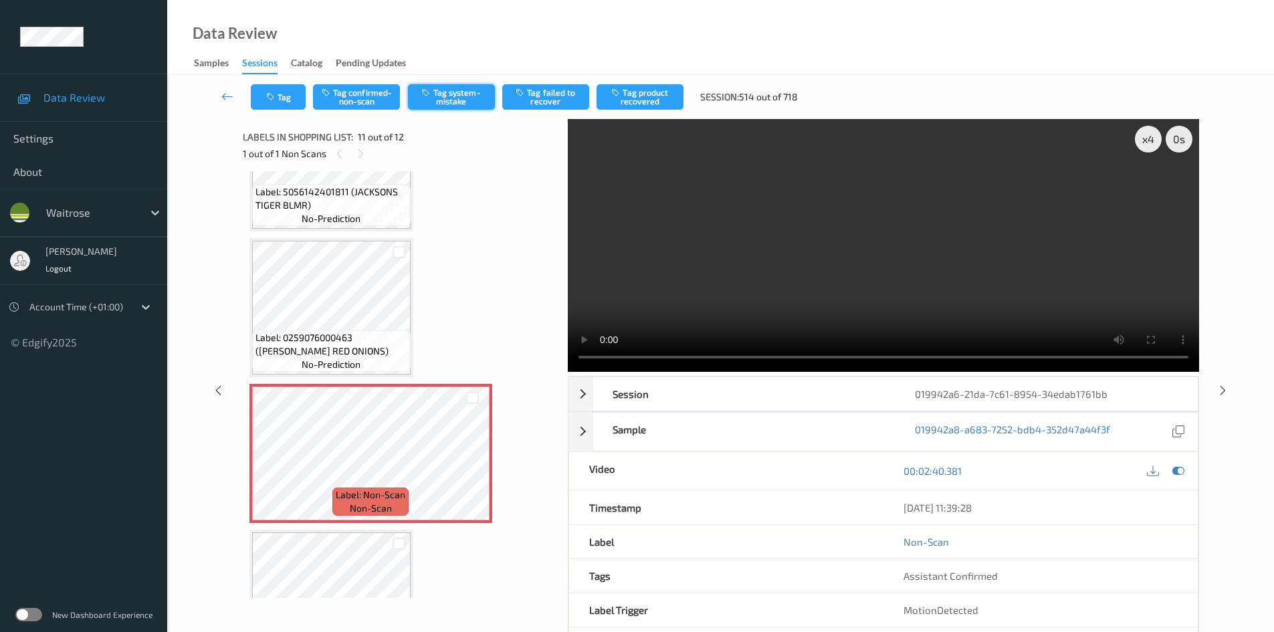
click at [464, 91] on button "Tag system-mistake" at bounding box center [451, 96] width 87 height 25
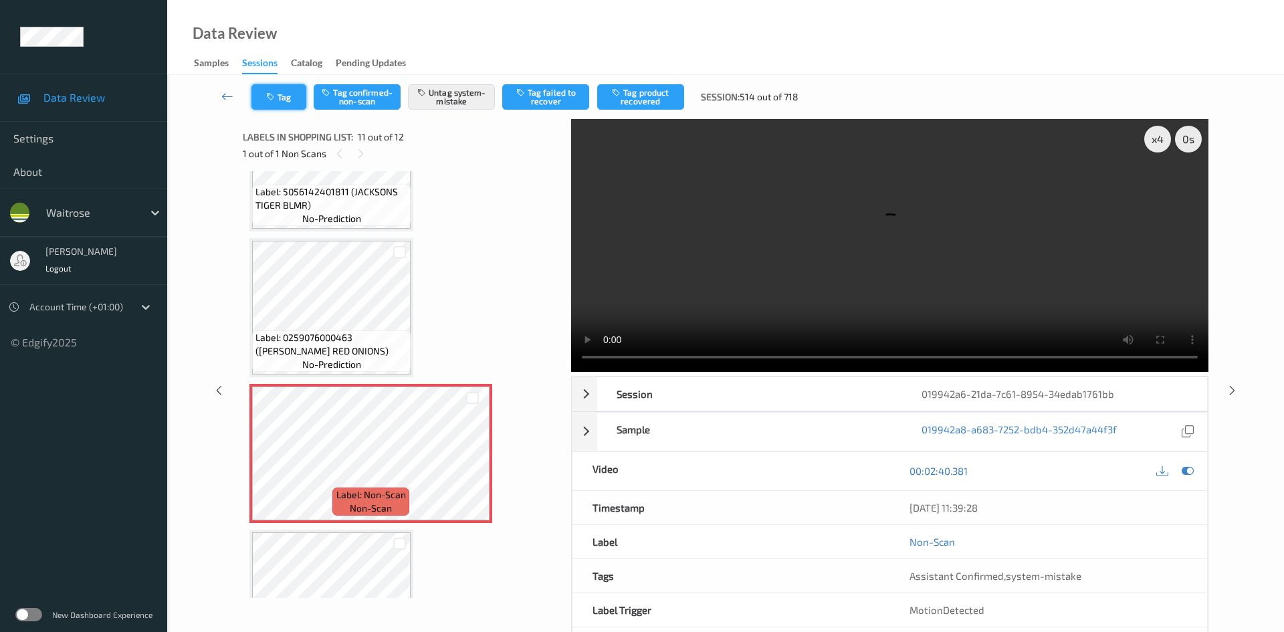
click at [284, 100] on button "Tag" at bounding box center [278, 96] width 55 height 25
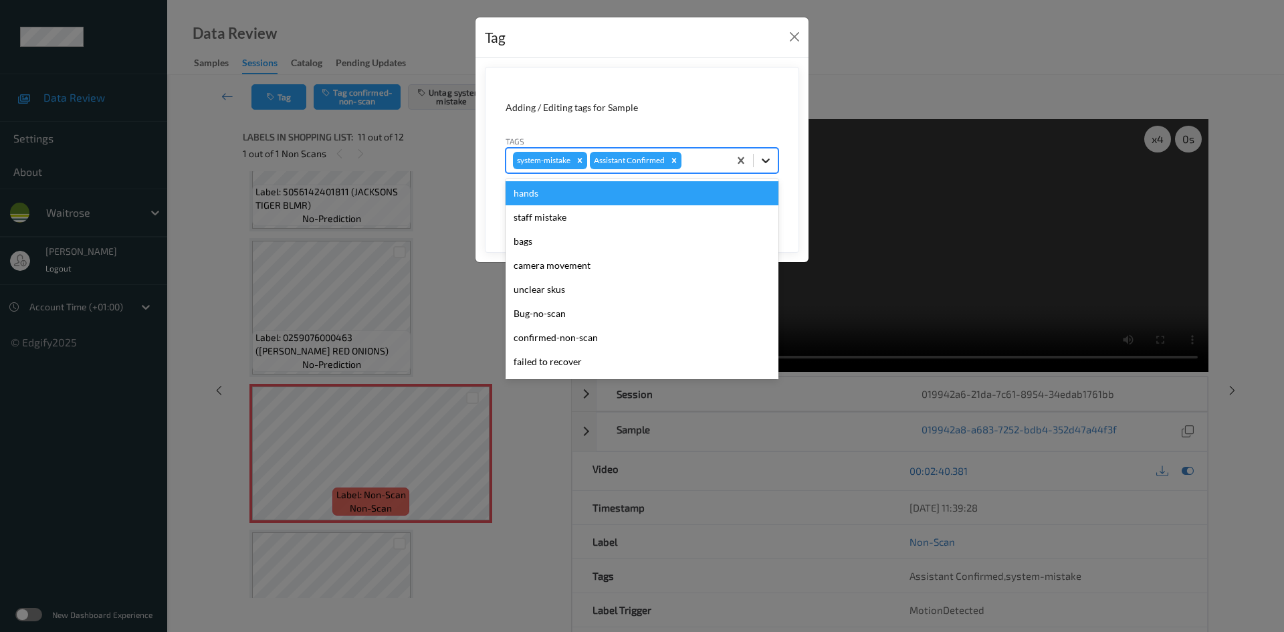
drag, startPoint x: 767, startPoint y: 167, endPoint x: 697, endPoint y: 261, distance: 117.2
click at [767, 167] on div at bounding box center [766, 160] width 24 height 24
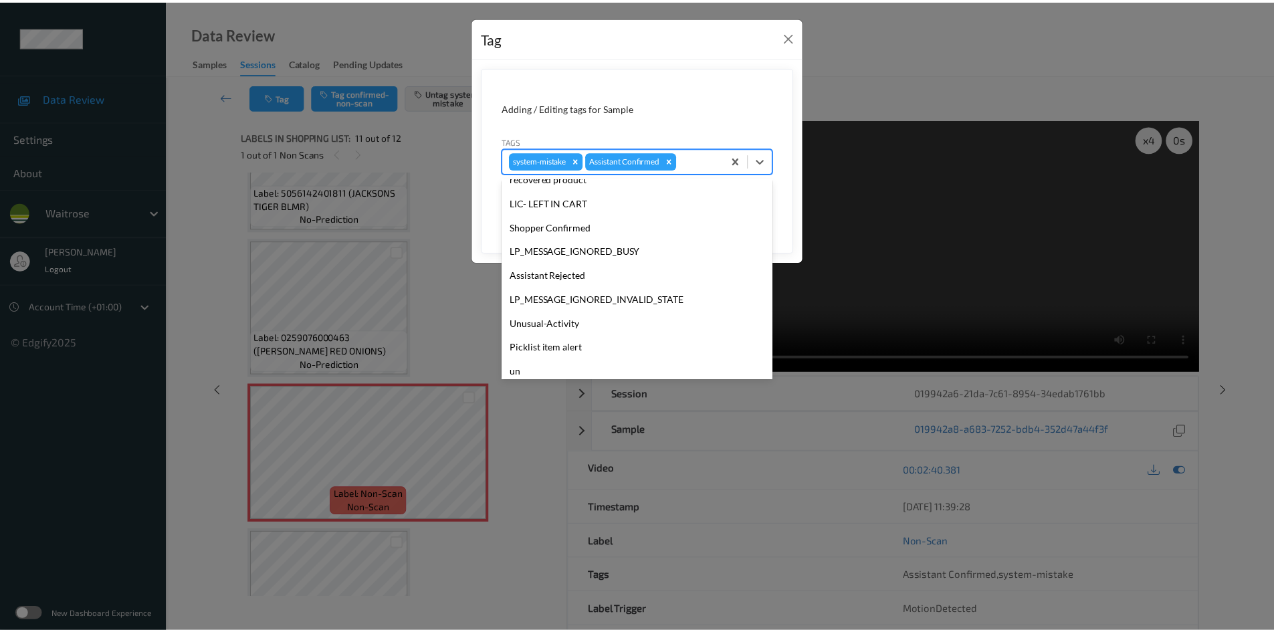
scroll to position [334, 0]
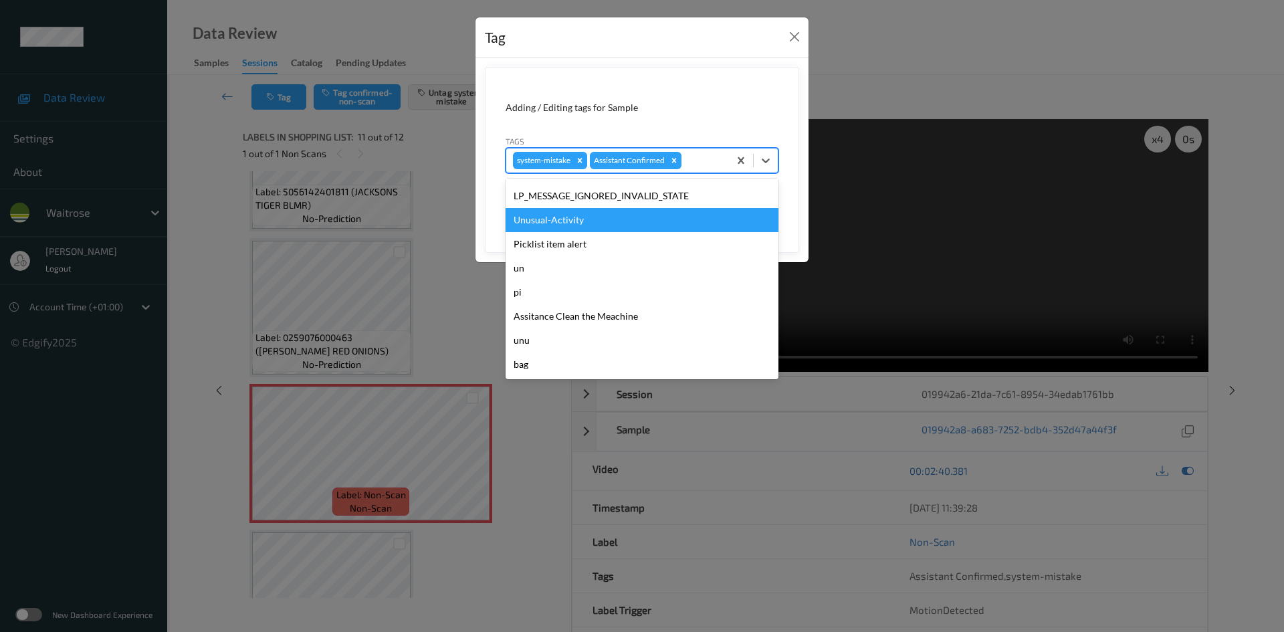
click at [590, 221] on div "Unusual-Activity" at bounding box center [642, 220] width 273 height 24
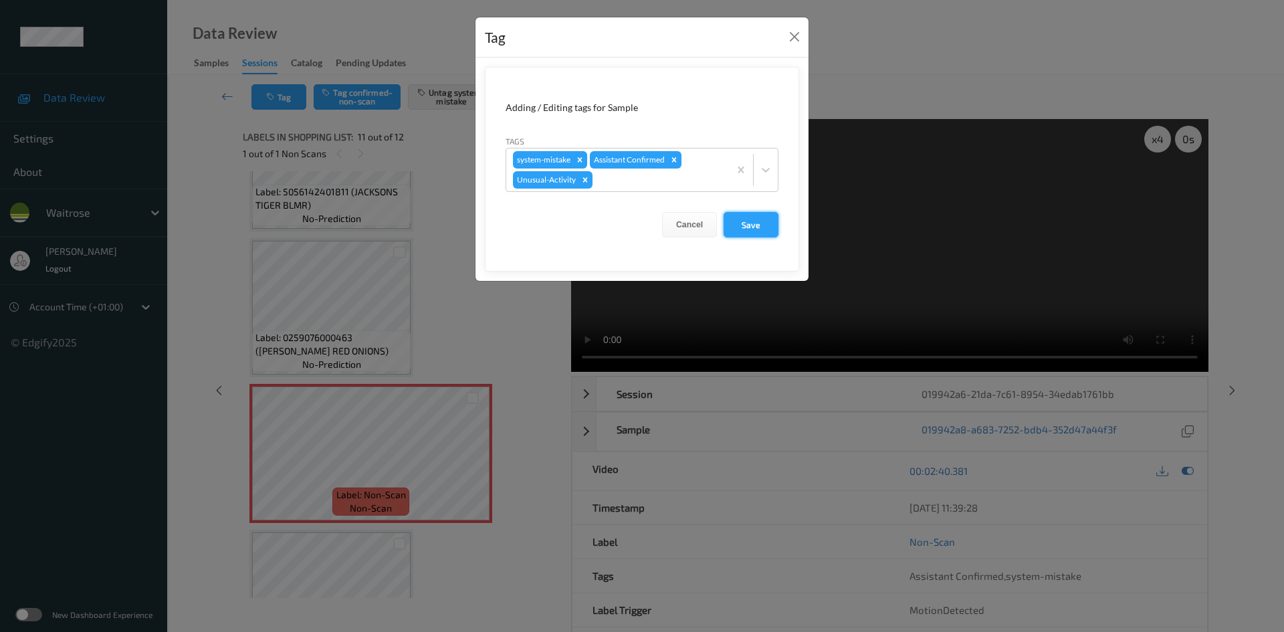
click at [762, 217] on button "Save" at bounding box center [751, 224] width 55 height 25
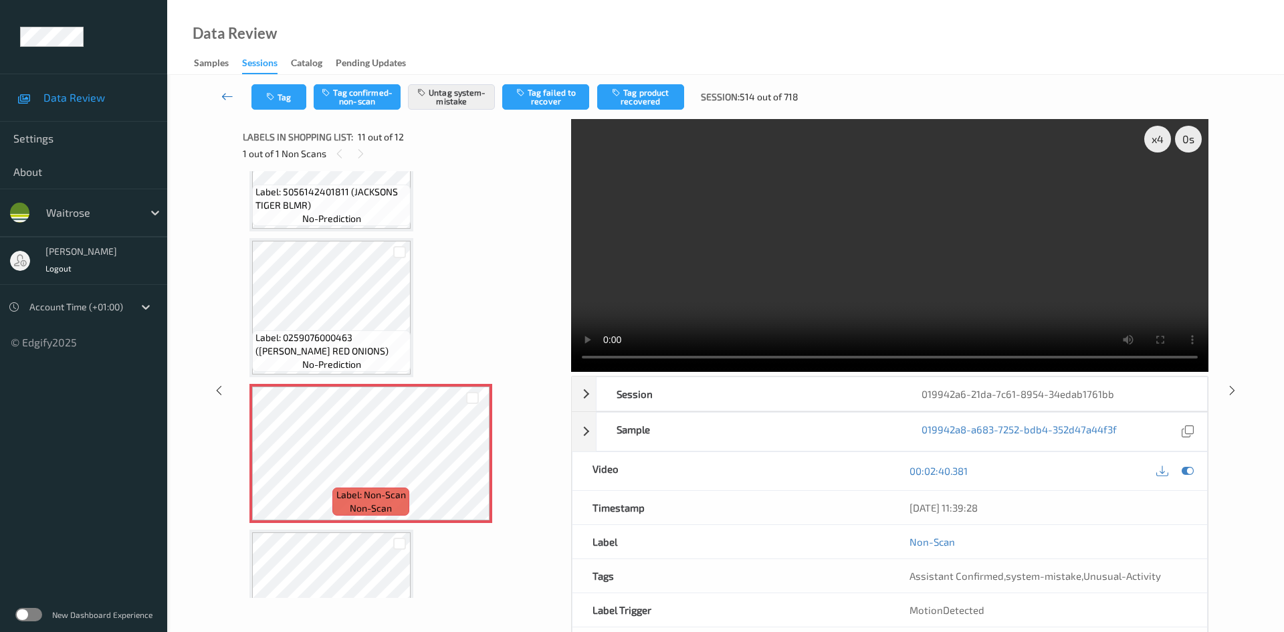
click at [221, 88] on link at bounding box center [227, 96] width 47 height 25
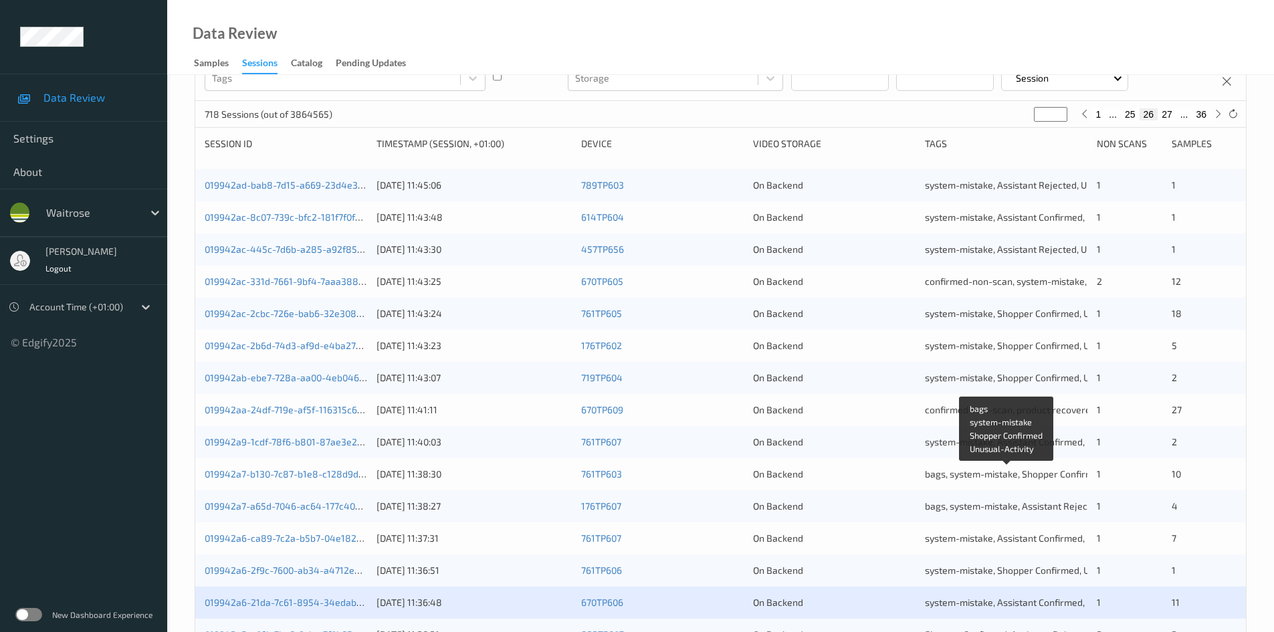
scroll to position [375, 0]
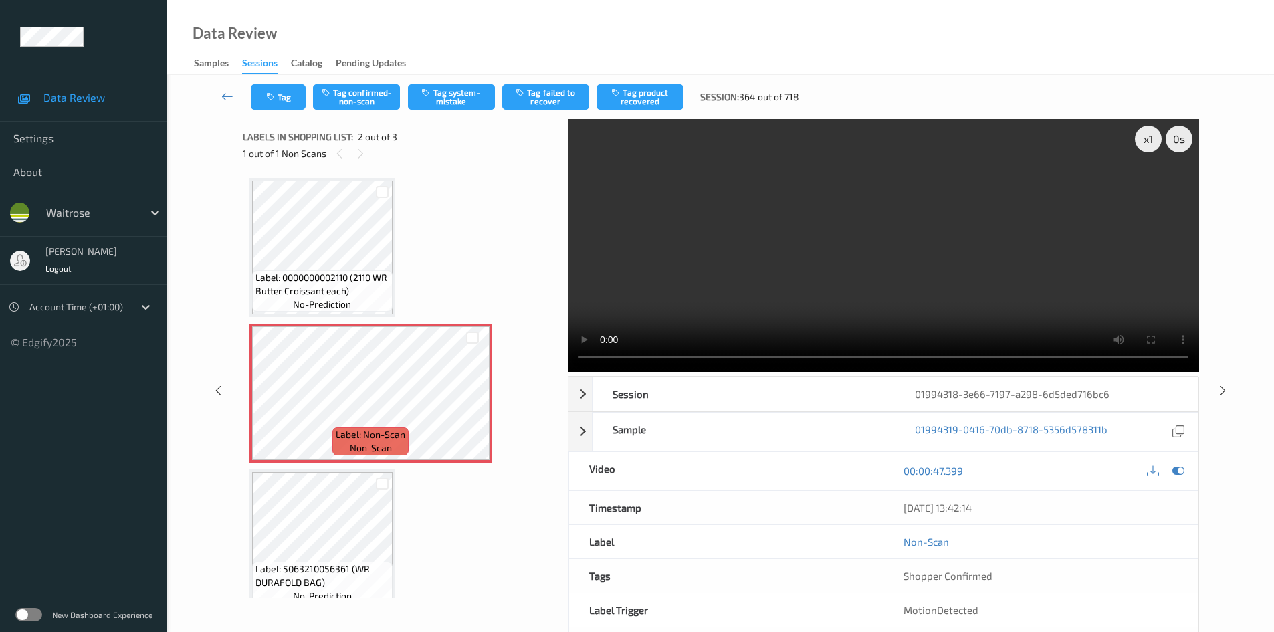
scroll to position [7, 0]
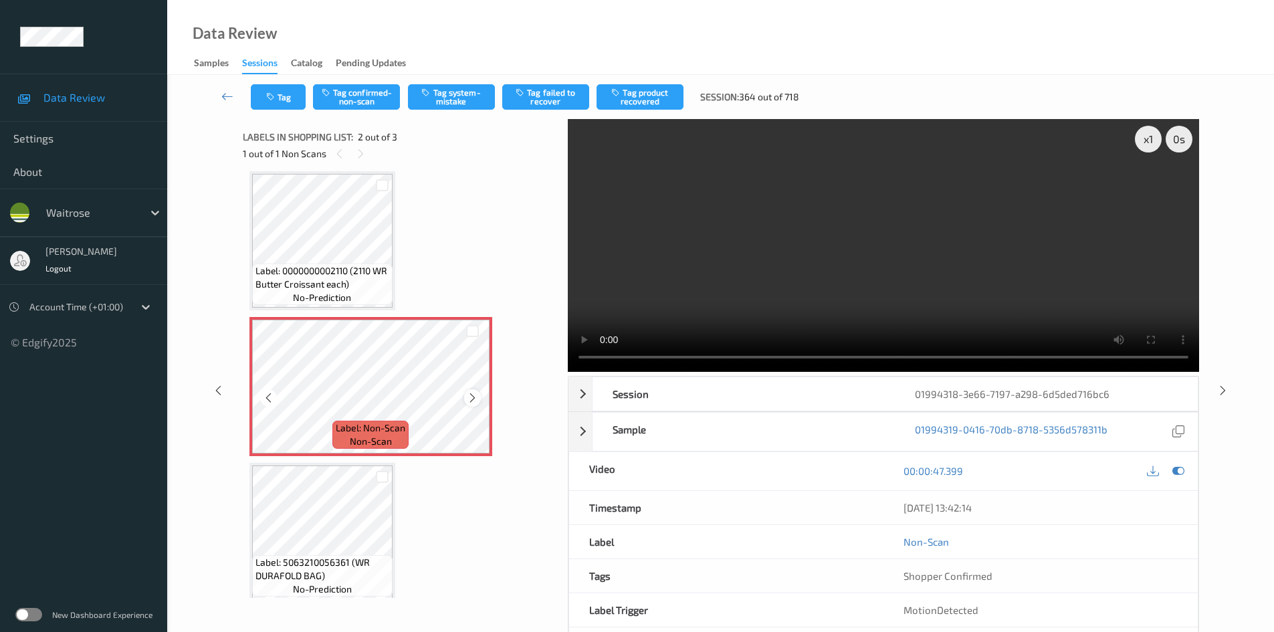
click at [475, 397] on icon at bounding box center [472, 398] width 11 height 12
click at [1150, 139] on div "x 1" at bounding box center [1148, 139] width 27 height 27
click at [1150, 139] on div "x 2" at bounding box center [1148, 139] width 27 height 27
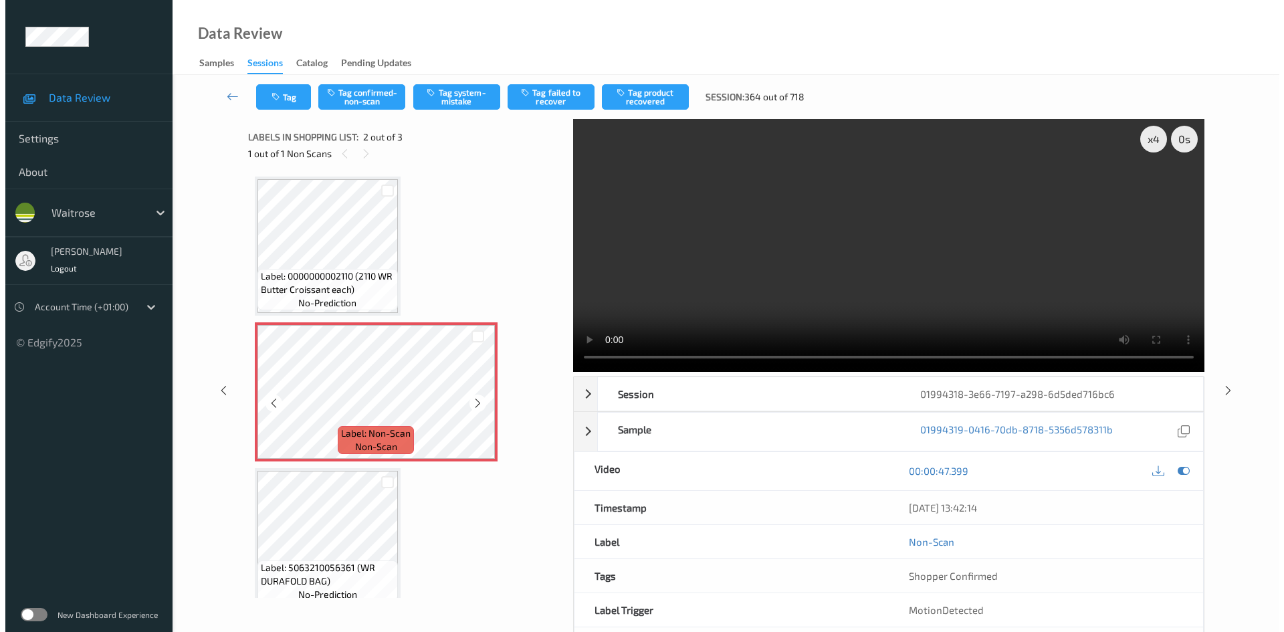
scroll to position [0, 0]
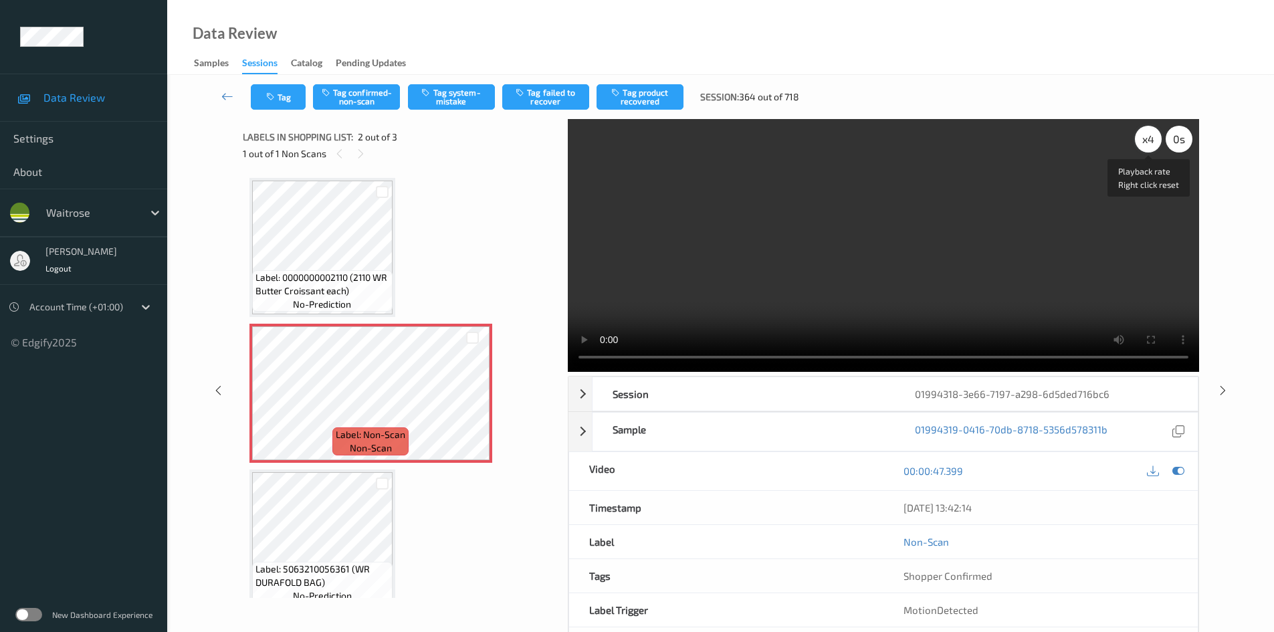
click at [1152, 132] on div "x 4" at bounding box center [1148, 139] width 27 height 27
click at [448, 89] on button "Tag system-mistake" at bounding box center [451, 96] width 87 height 25
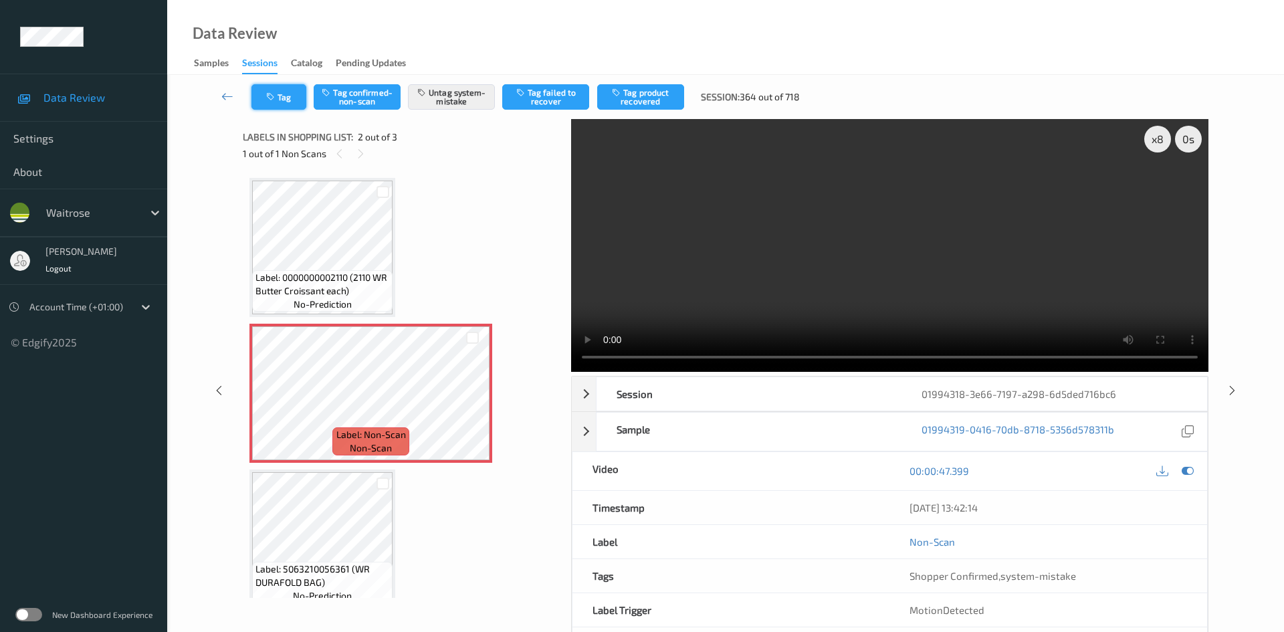
click at [285, 101] on button "Tag" at bounding box center [278, 96] width 55 height 25
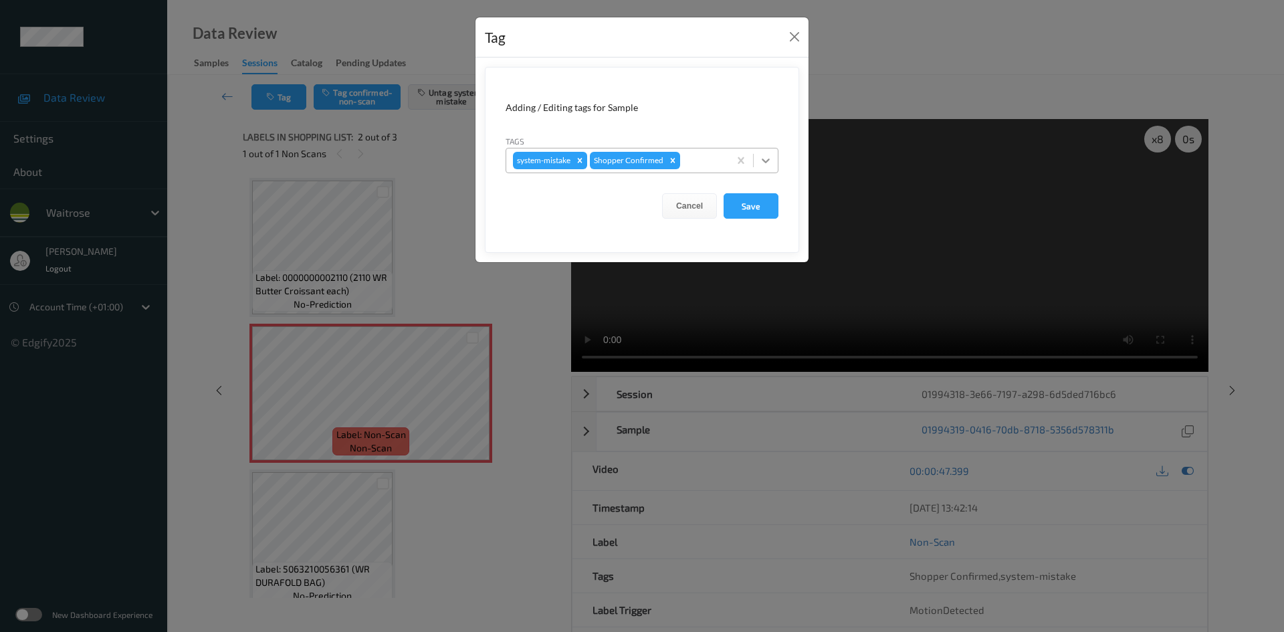
click at [774, 157] on div at bounding box center [766, 160] width 24 height 24
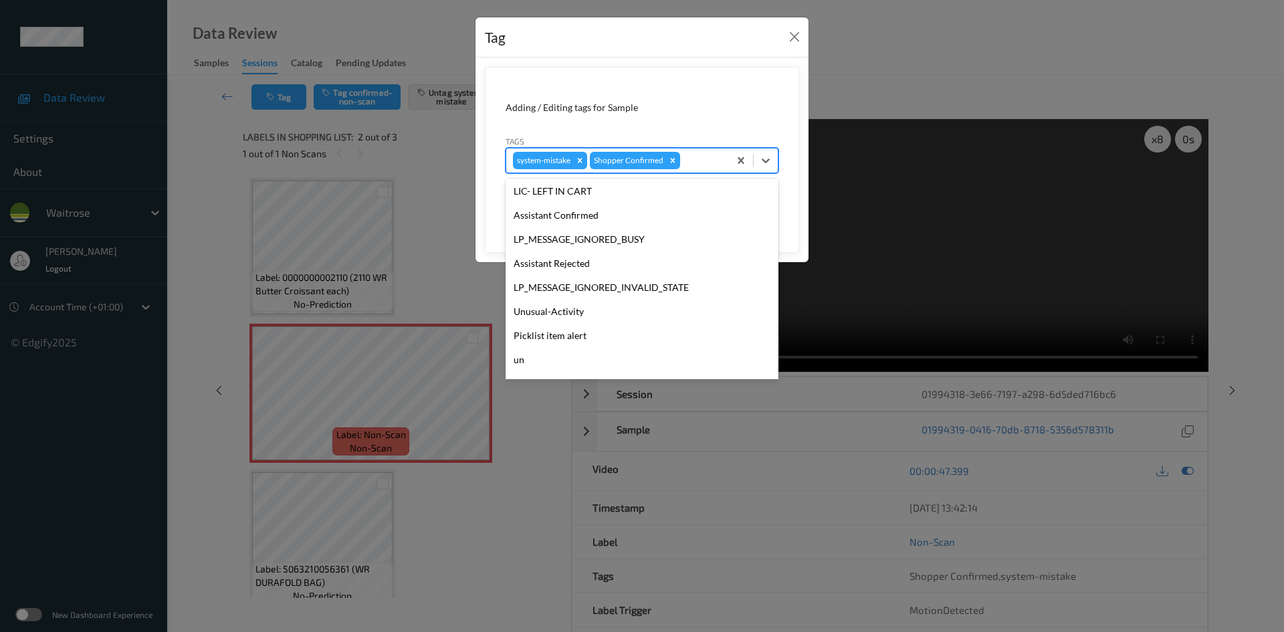
scroll to position [334, 0]
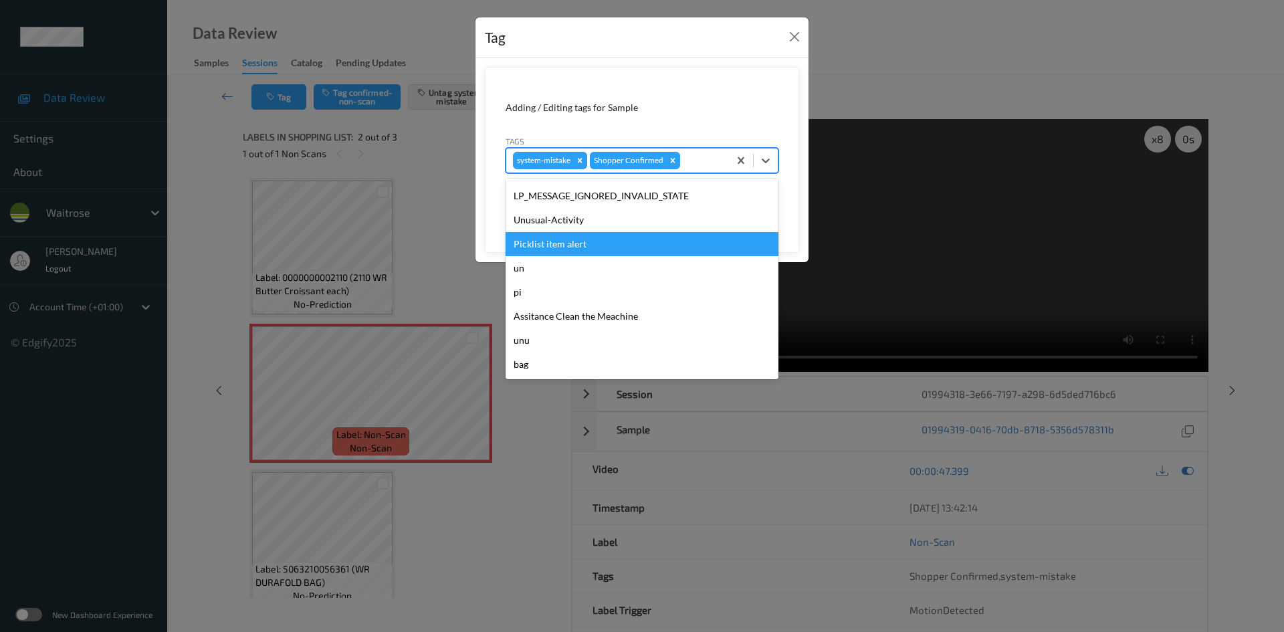
click at [540, 239] on div "Picklist item alert" at bounding box center [642, 244] width 273 height 24
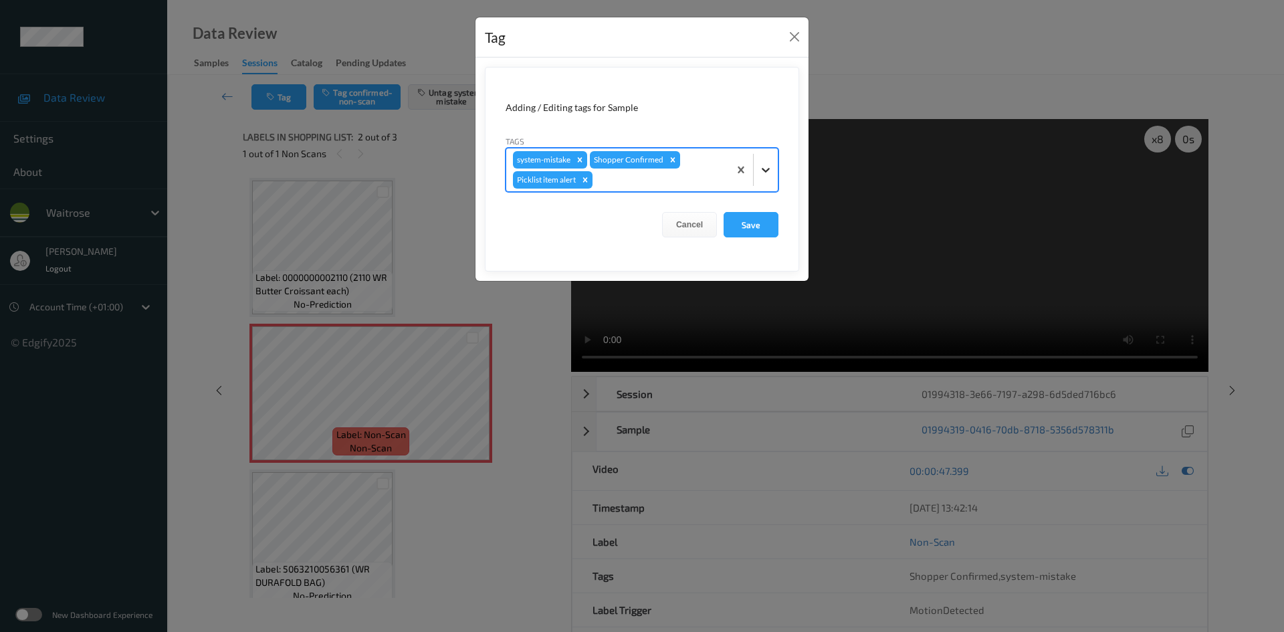
click at [775, 169] on div at bounding box center [766, 170] width 24 height 24
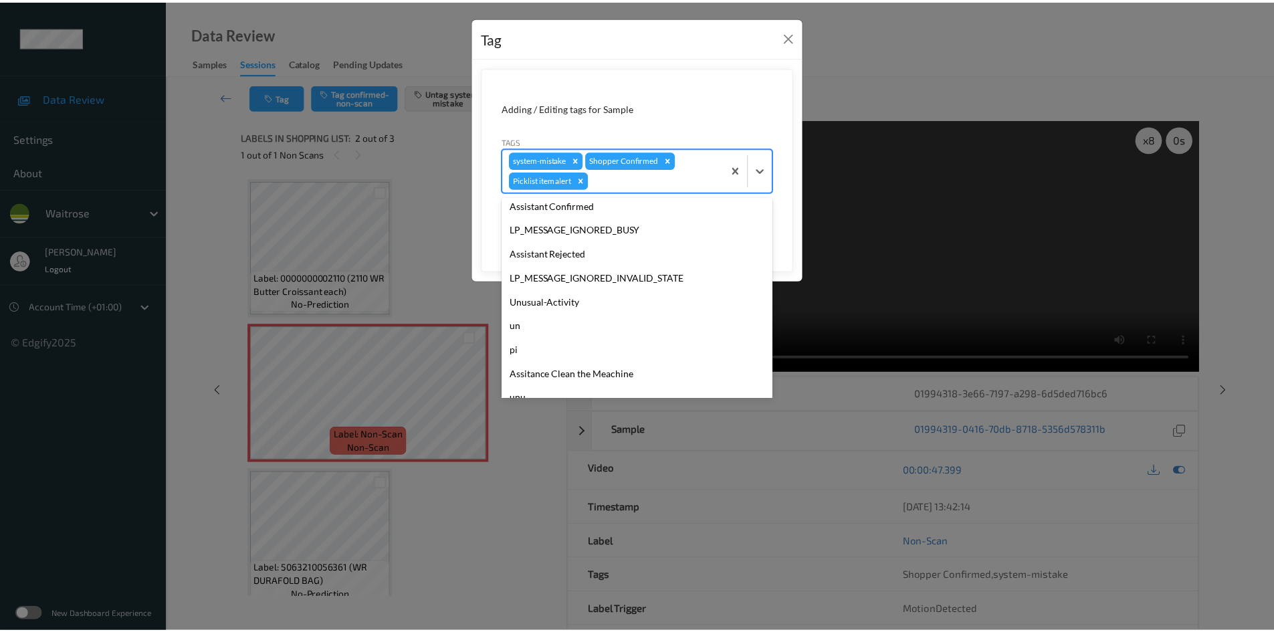
scroll to position [310, 0]
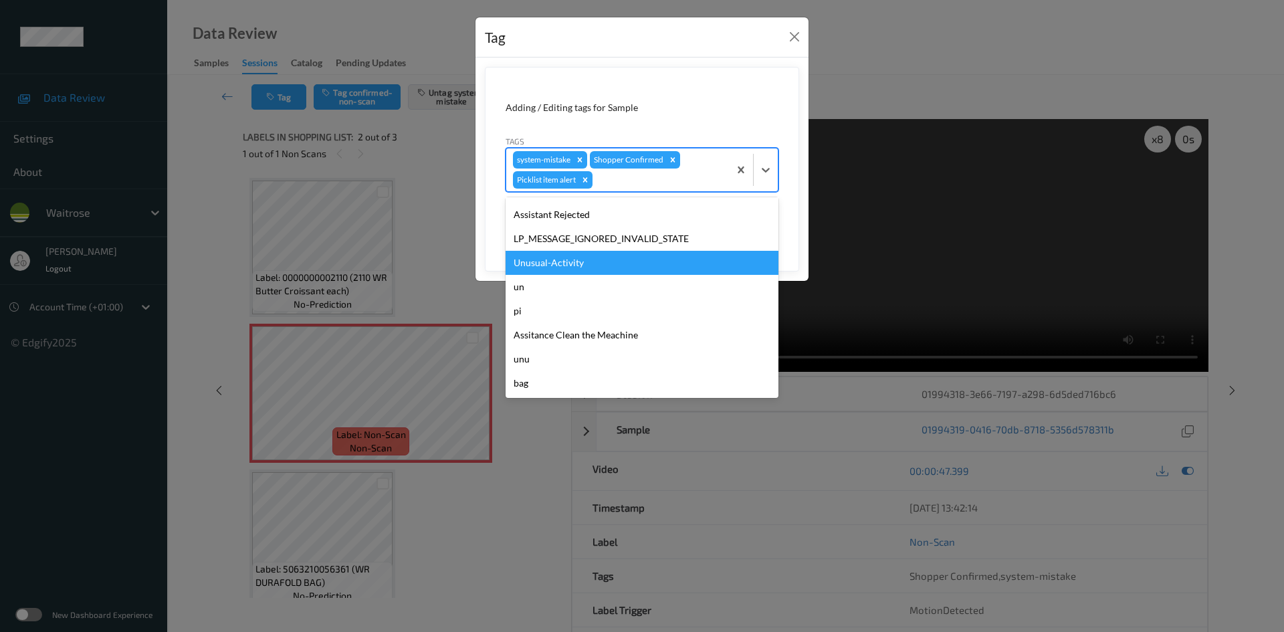
click at [583, 272] on div "Unusual-Activity" at bounding box center [642, 263] width 273 height 24
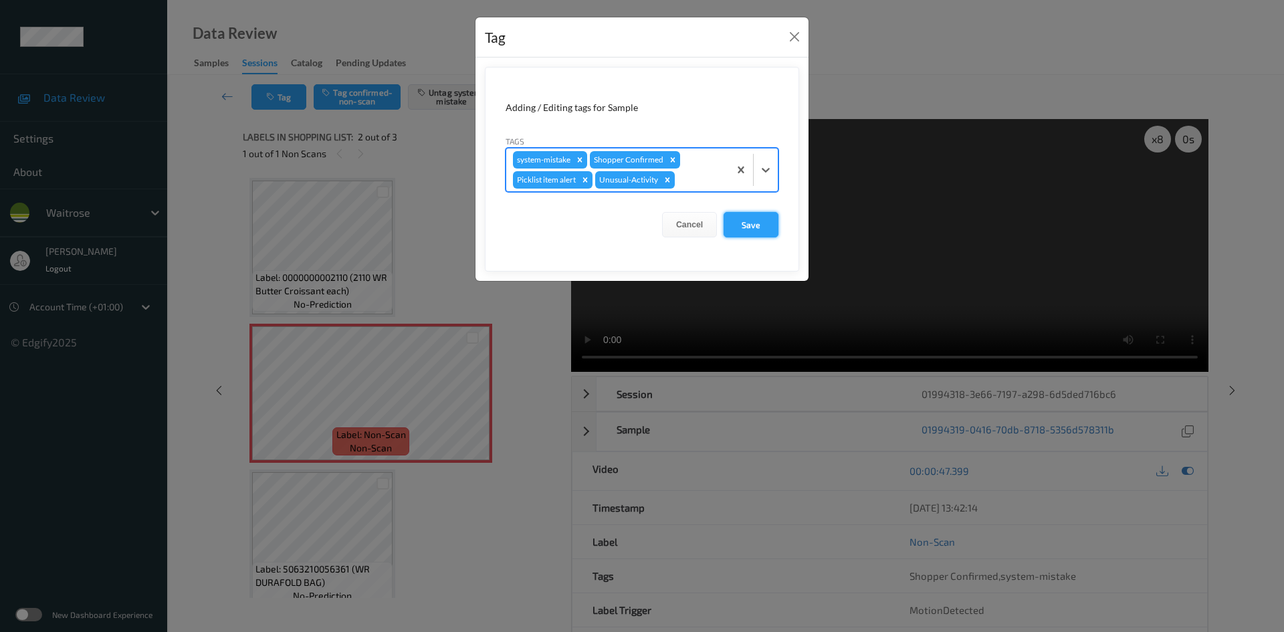
click at [754, 232] on button "Save" at bounding box center [751, 224] width 55 height 25
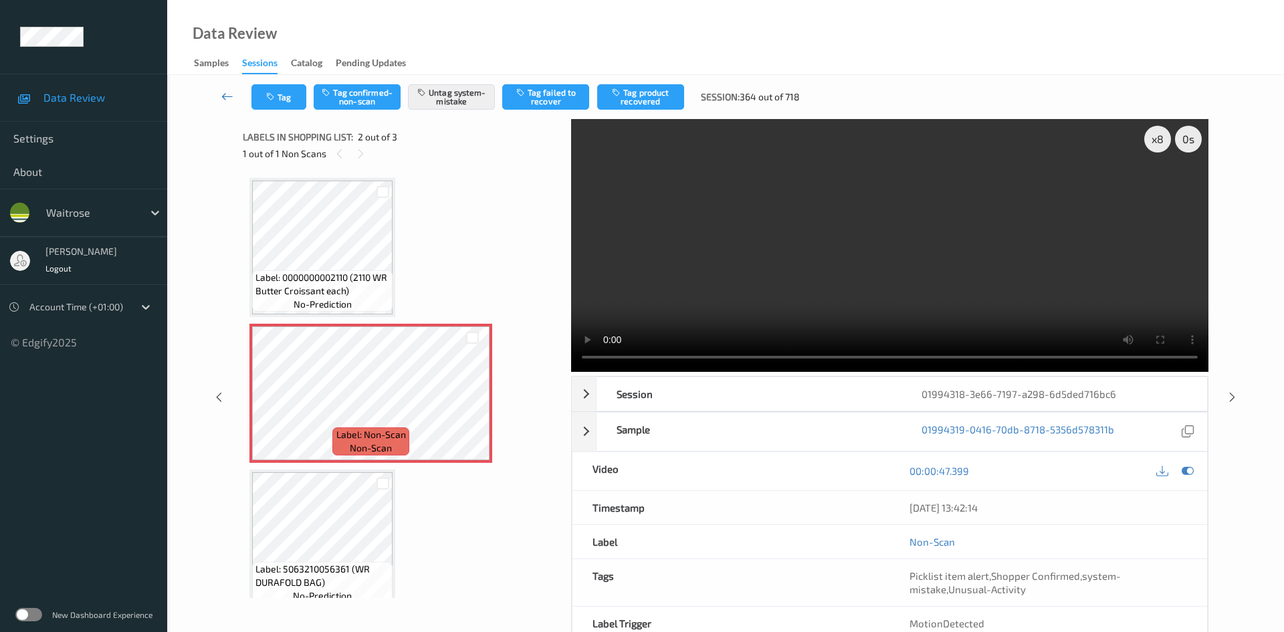
click at [223, 89] on link at bounding box center [227, 96] width 47 height 25
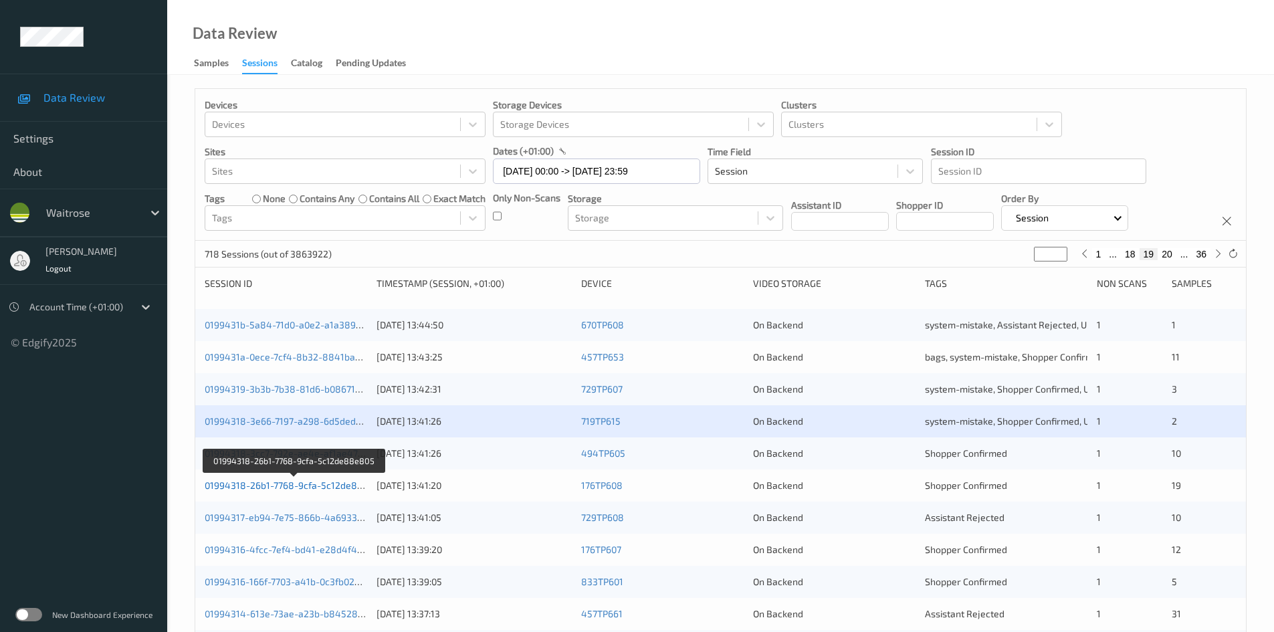
click at [257, 485] on link "01994318-26b1-7768-9cfa-5c12de88e805" at bounding box center [295, 485] width 181 height 11
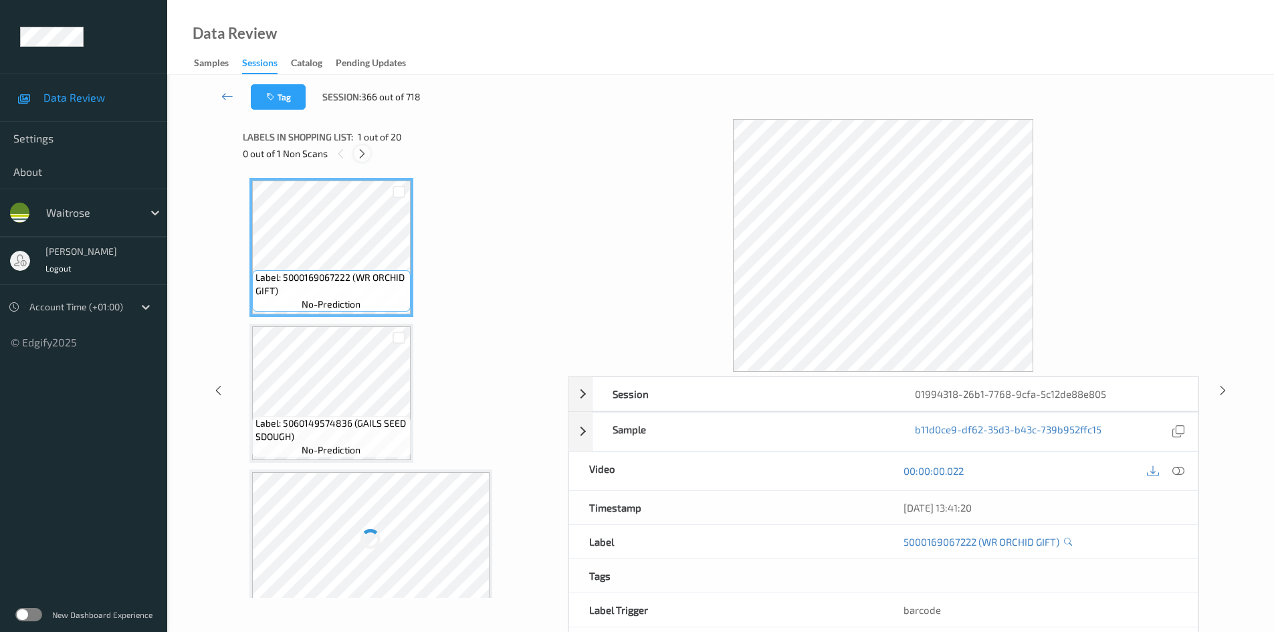
click at [363, 159] on icon at bounding box center [362, 154] width 11 height 12
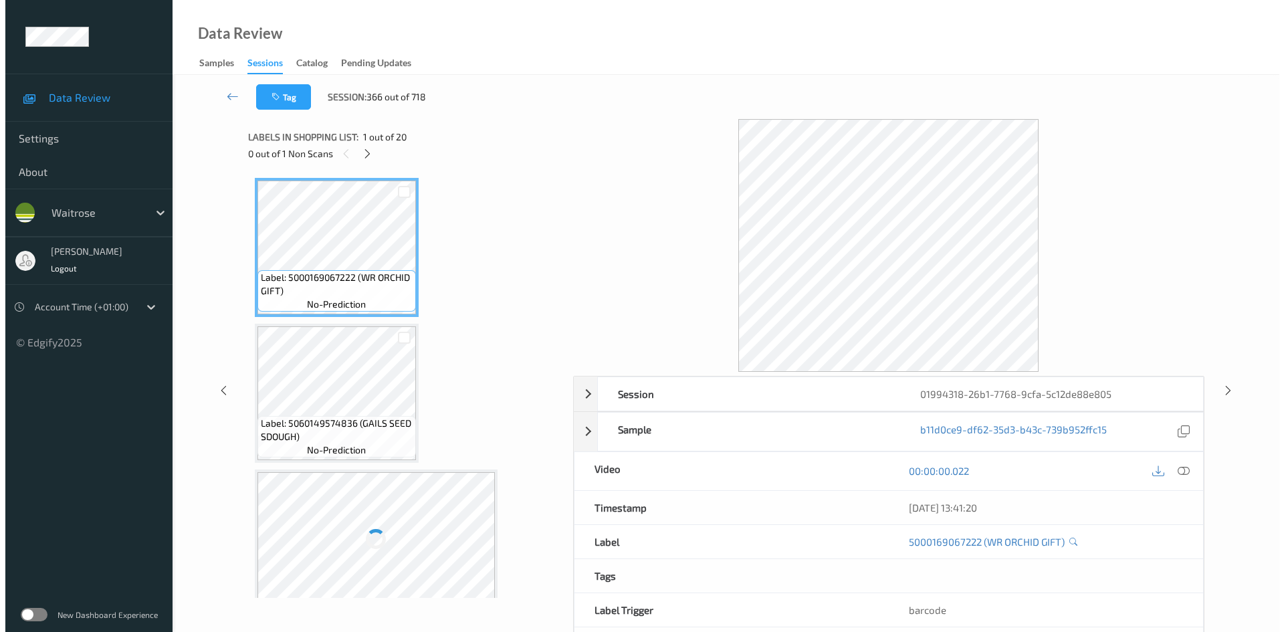
scroll to position [2496, 0]
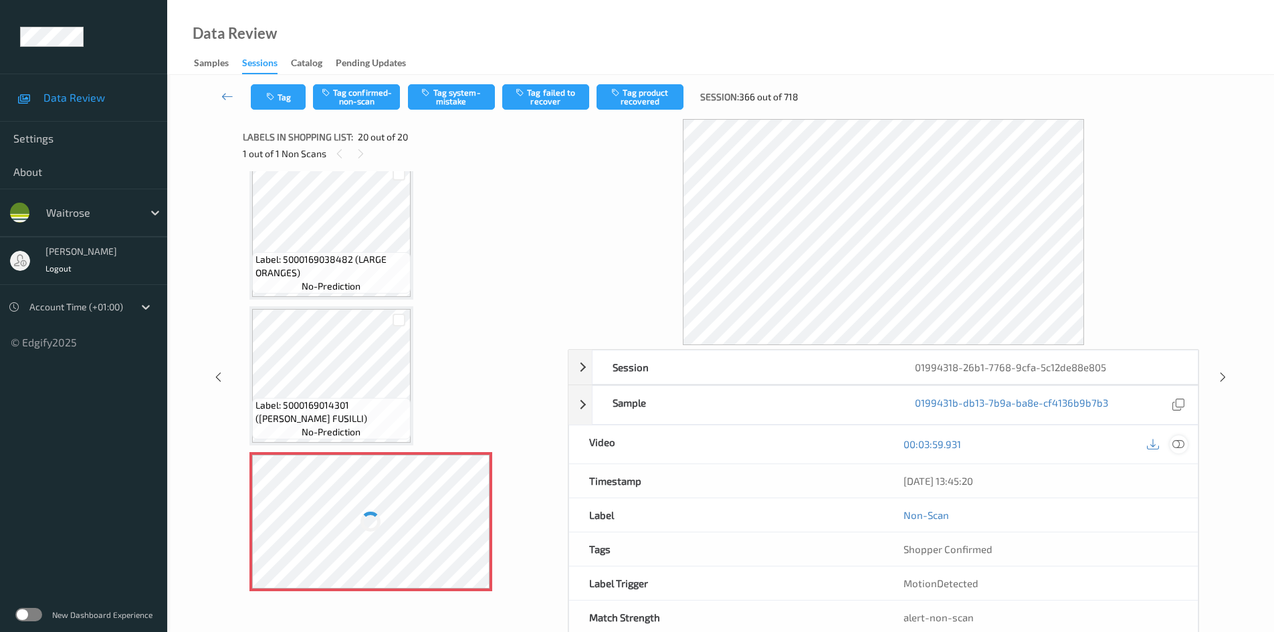
click at [1178, 447] on icon at bounding box center [1179, 444] width 12 height 12
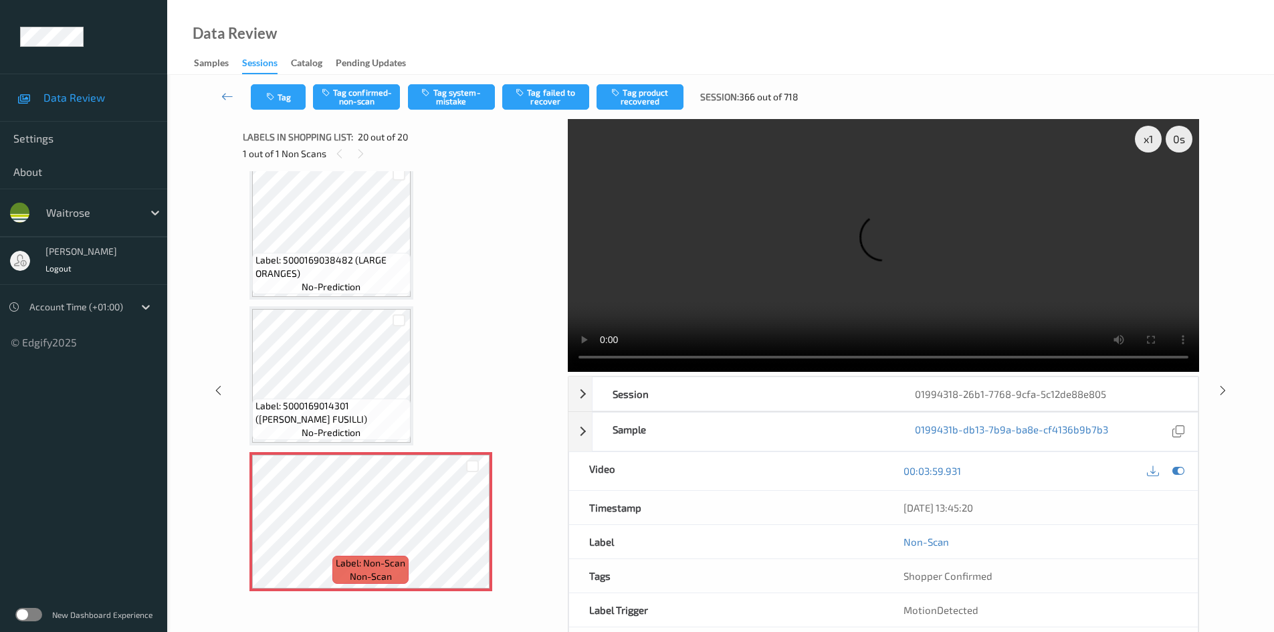
click at [943, 307] on video at bounding box center [883, 245] width 631 height 253
drag, startPoint x: 390, startPoint y: 320, endPoint x: 942, endPoint y: 304, distance: 552.0
click at [942, 304] on video at bounding box center [883, 245] width 631 height 253
click at [1150, 142] on div "x 1" at bounding box center [1148, 139] width 27 height 27
click at [1150, 142] on div "x 2" at bounding box center [1148, 139] width 27 height 27
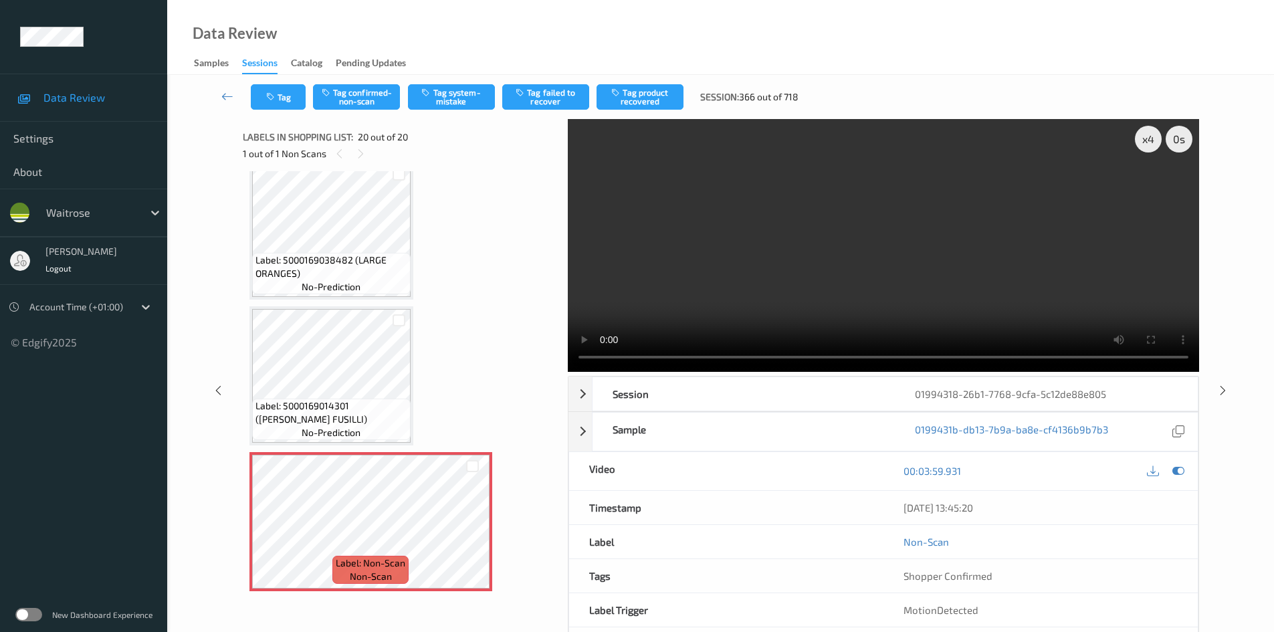
click at [808, 238] on video at bounding box center [883, 245] width 631 height 253
click at [871, 322] on video at bounding box center [883, 245] width 631 height 253
click at [1148, 139] on div "x 4" at bounding box center [1148, 139] width 27 height 27
click at [945, 257] on video at bounding box center [883, 245] width 631 height 253
click at [1146, 141] on div "x 8" at bounding box center [1148, 139] width 27 height 27
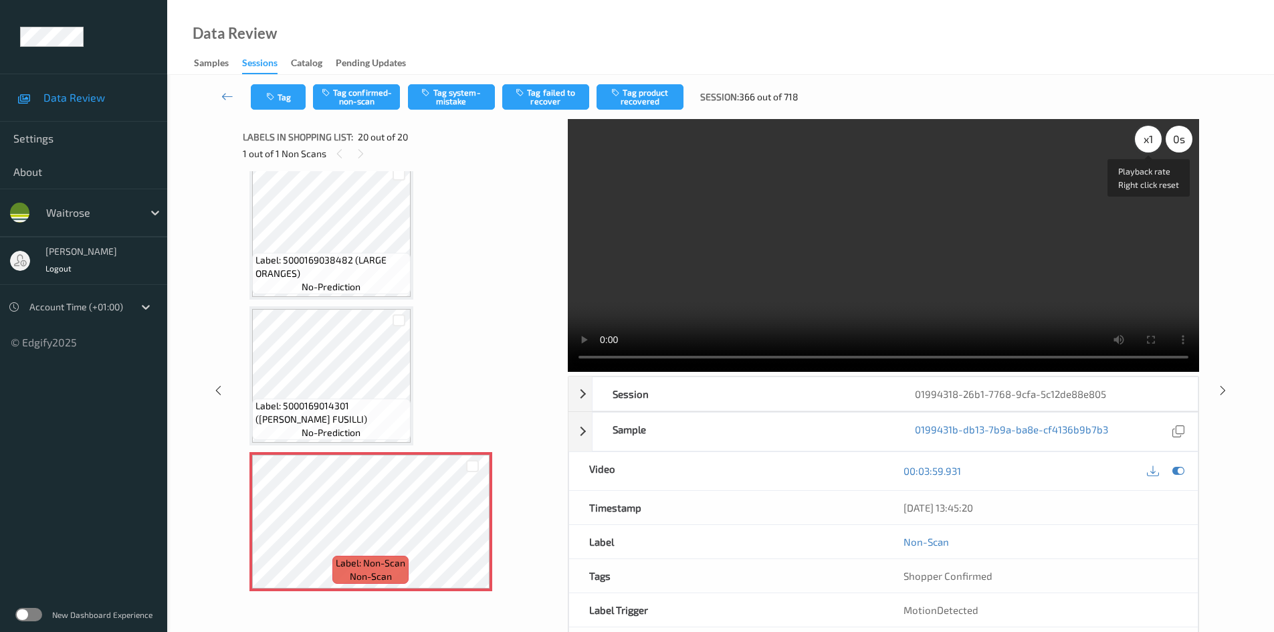
click at [1146, 141] on div "x 1" at bounding box center [1148, 139] width 27 height 27
click at [1011, 314] on video at bounding box center [883, 245] width 631 height 253
click at [817, 274] on video at bounding box center [883, 245] width 631 height 253
click at [827, 253] on video at bounding box center [883, 245] width 631 height 253
click at [749, 253] on video at bounding box center [883, 245] width 631 height 253
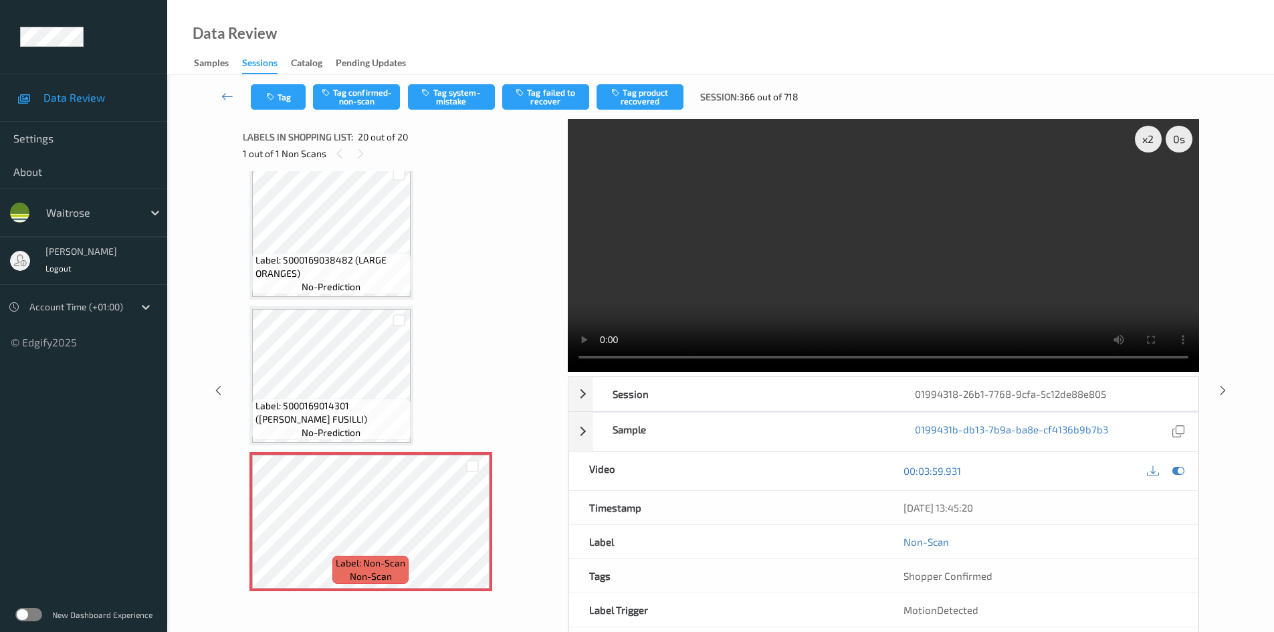
click at [748, 253] on video at bounding box center [883, 245] width 631 height 253
click at [756, 250] on video at bounding box center [883, 245] width 631 height 253
click at [753, 253] on video at bounding box center [883, 245] width 631 height 253
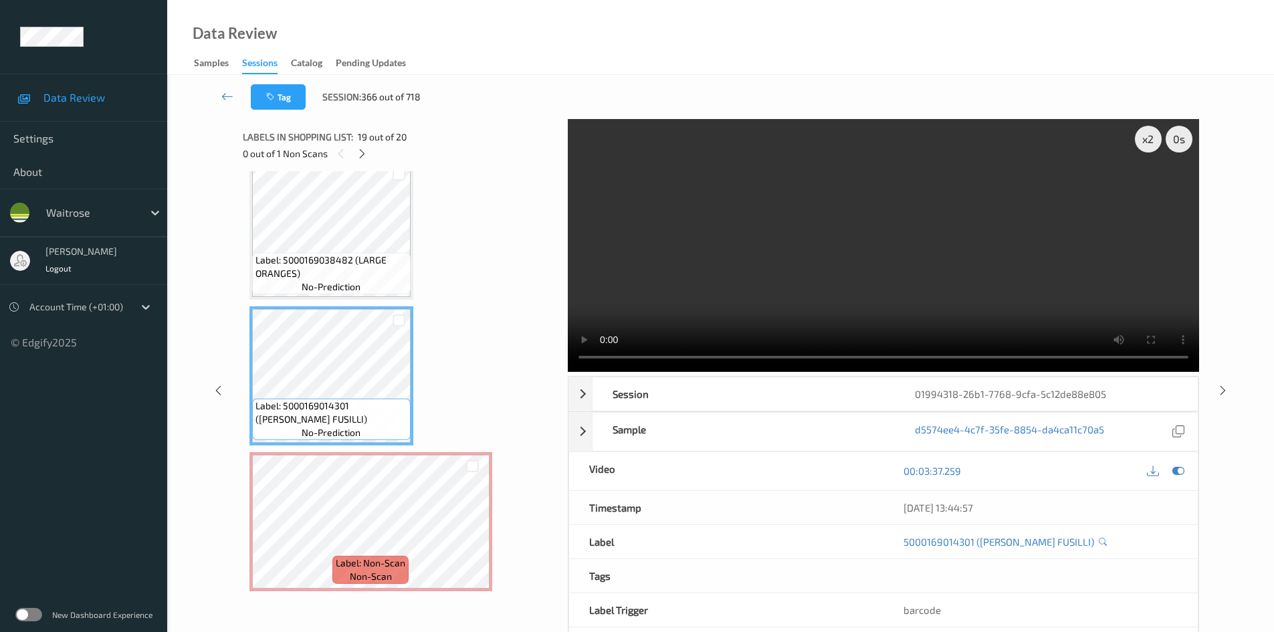
click at [835, 282] on video at bounding box center [883, 245] width 631 height 253
click at [831, 283] on video at bounding box center [883, 245] width 631 height 253
click at [1151, 141] on div "x 2" at bounding box center [1148, 139] width 27 height 27
click at [971, 302] on video at bounding box center [883, 245] width 631 height 253
click at [952, 259] on video at bounding box center [883, 245] width 631 height 253
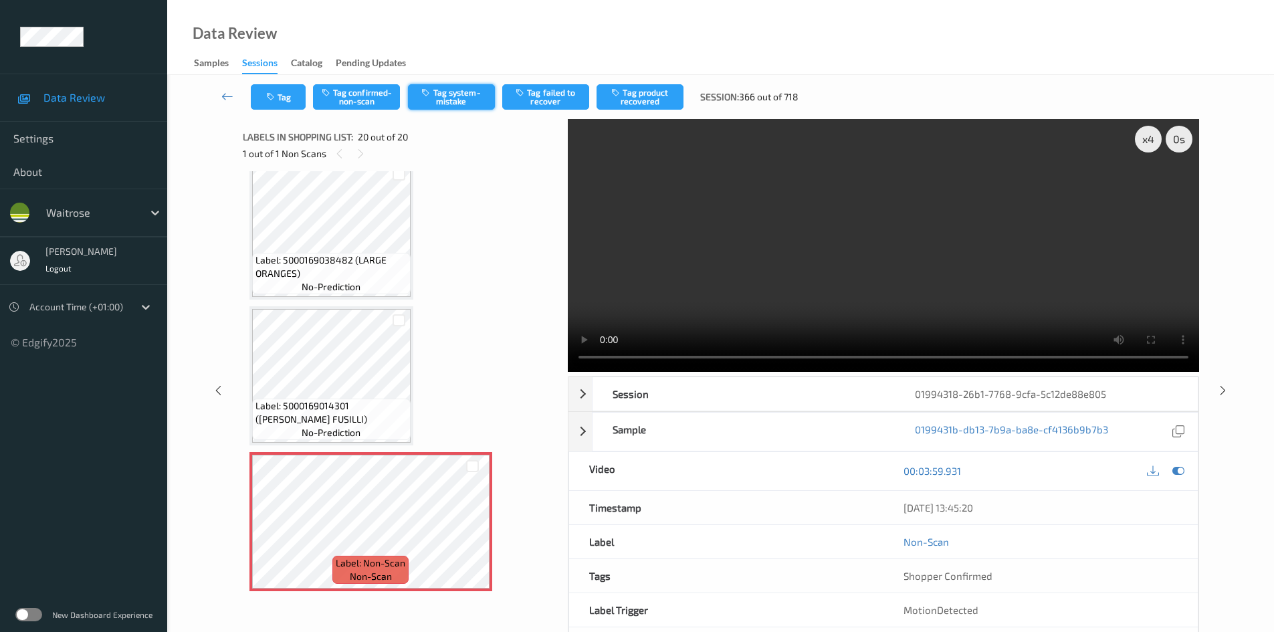
click at [454, 98] on button "Tag system-mistake" at bounding box center [451, 96] width 87 height 25
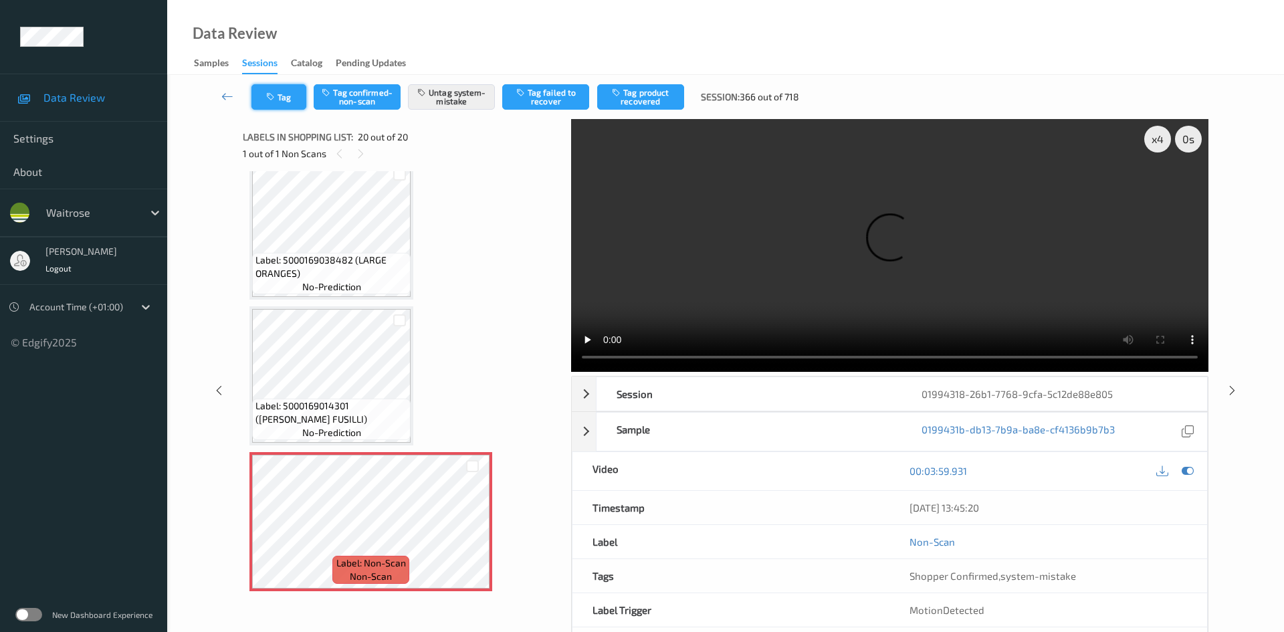
click at [274, 101] on icon "button" at bounding box center [271, 96] width 11 height 9
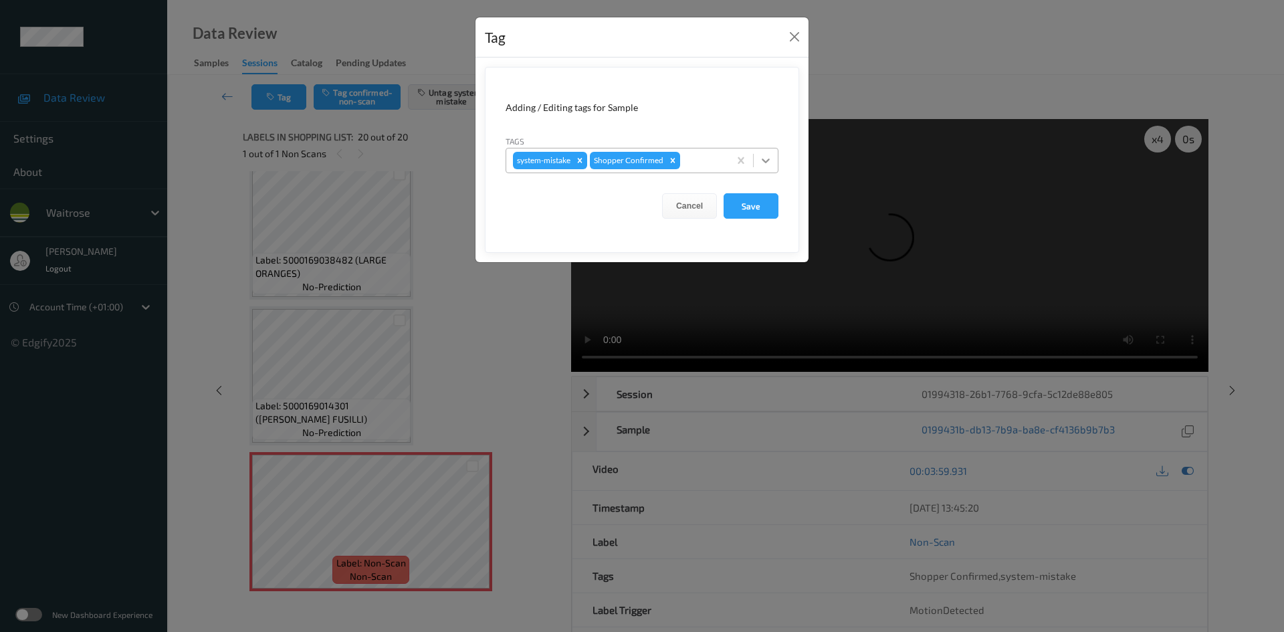
click at [769, 165] on icon at bounding box center [765, 160] width 13 height 13
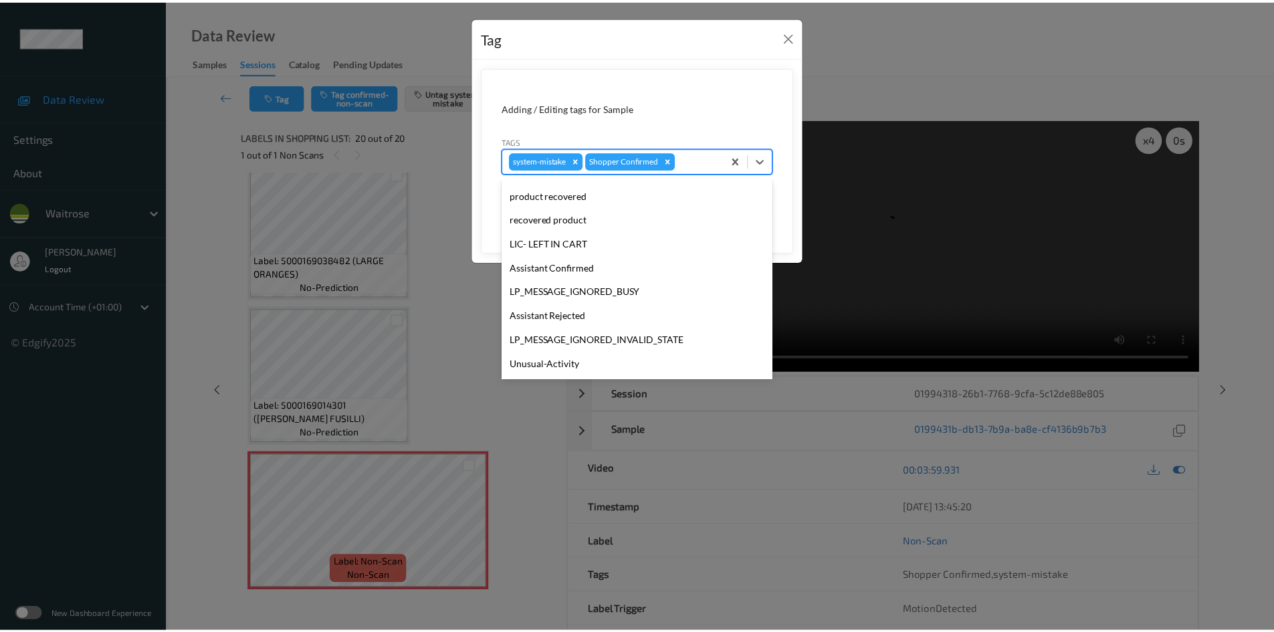
scroll to position [334, 0]
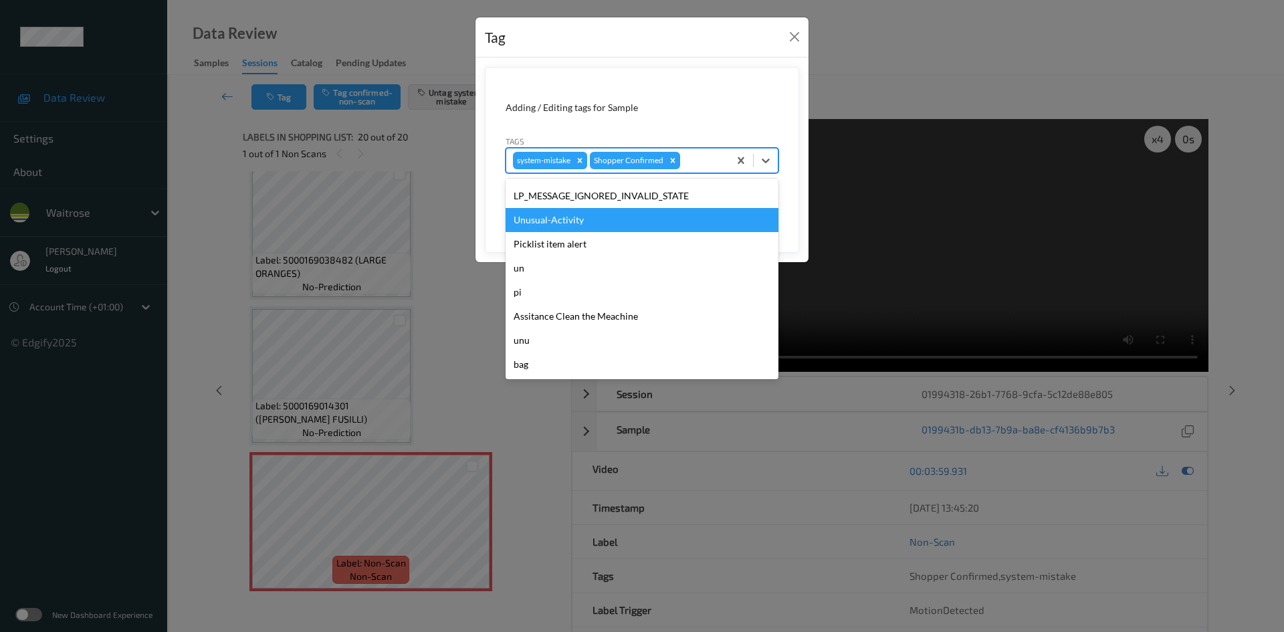
drag, startPoint x: 571, startPoint y: 225, endPoint x: 582, endPoint y: 223, distance: 11.5
click at [571, 225] on div "Unusual-Activity" at bounding box center [642, 220] width 273 height 24
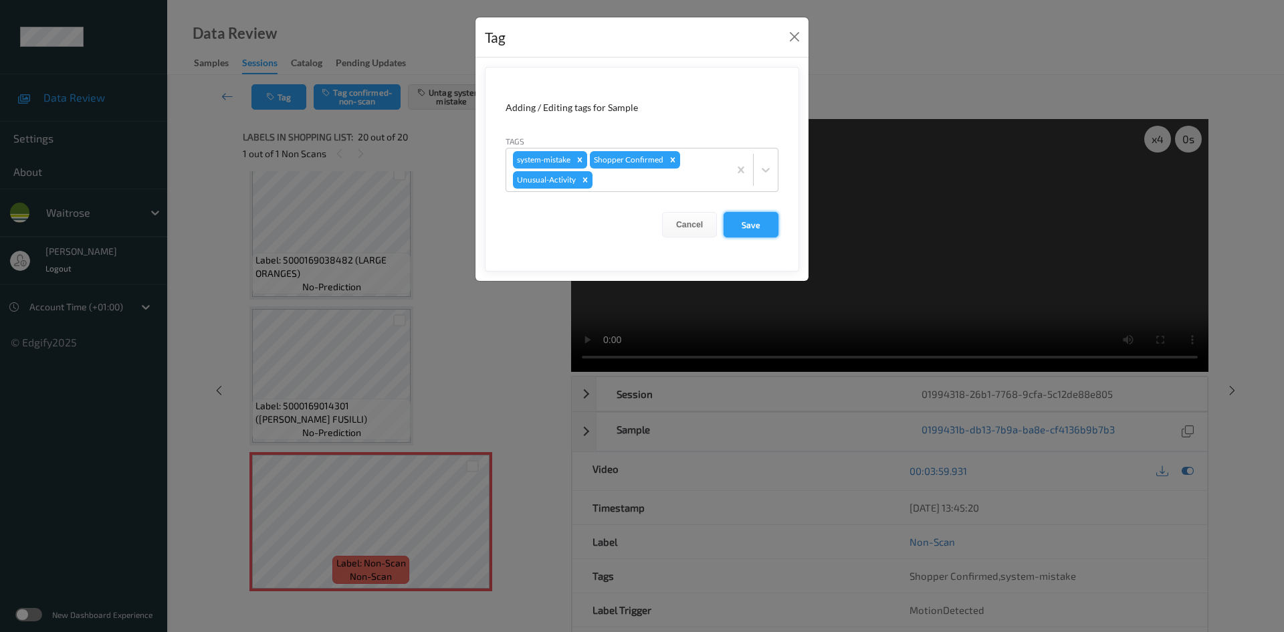
click at [742, 224] on button "Save" at bounding box center [751, 224] width 55 height 25
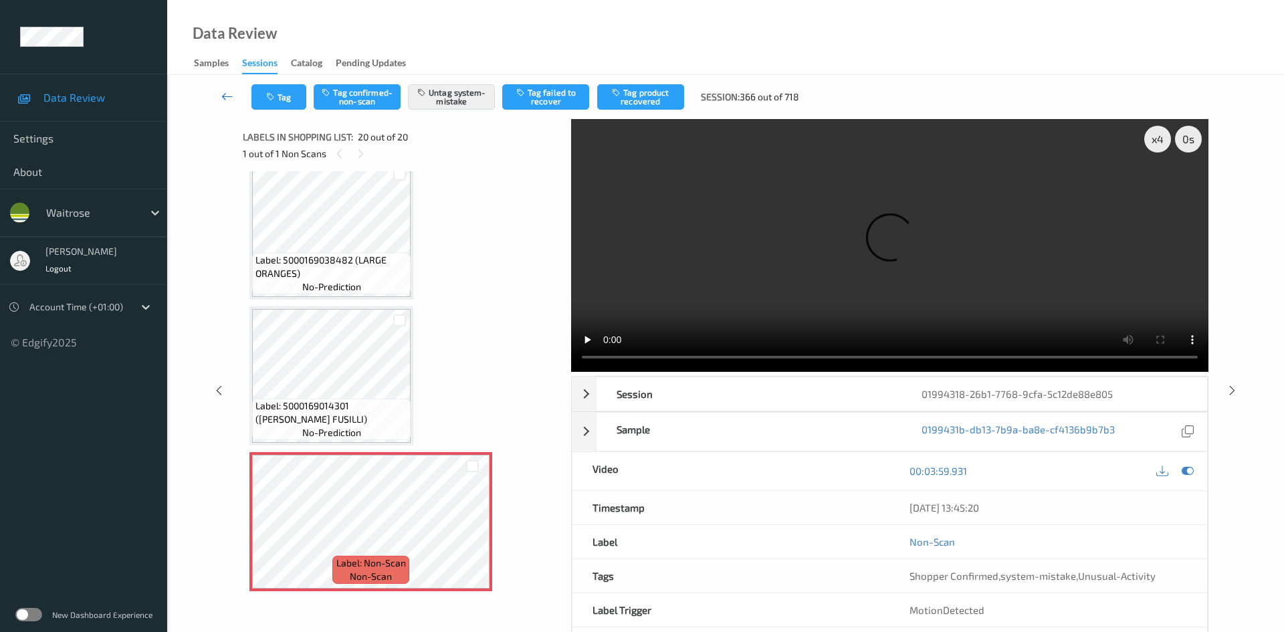
click at [234, 88] on link at bounding box center [227, 96] width 47 height 25
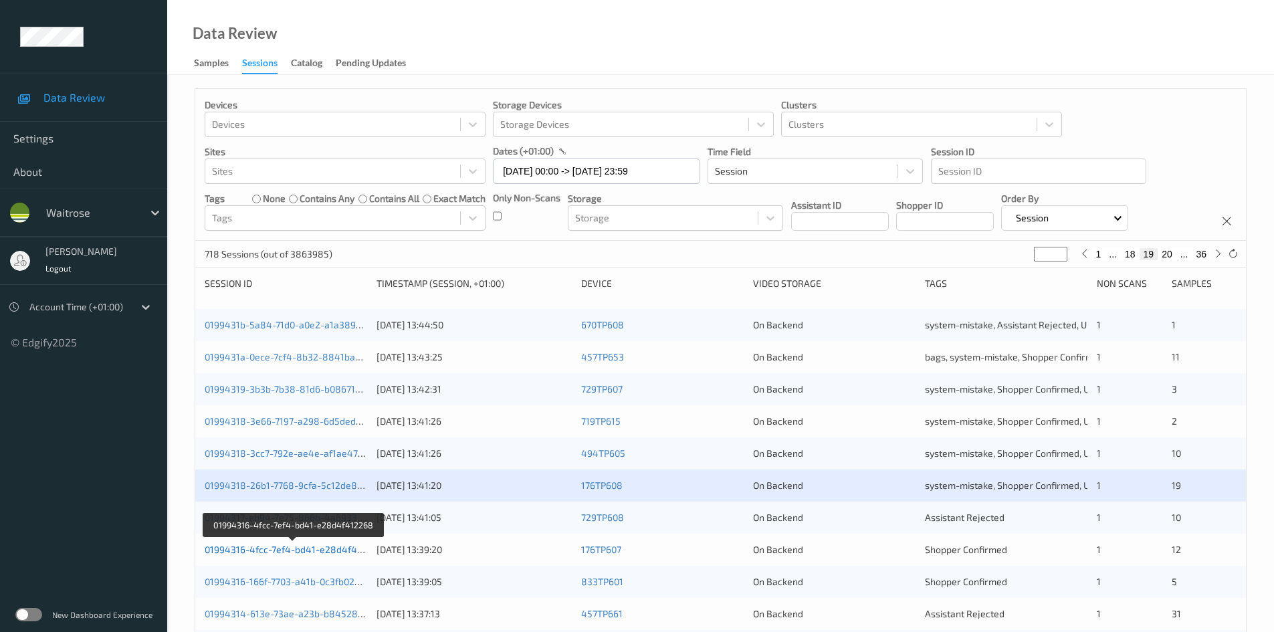
click at [260, 549] on link "01994316-4fcc-7ef4-bd41-e28d4f412268" at bounding box center [294, 549] width 179 height 11
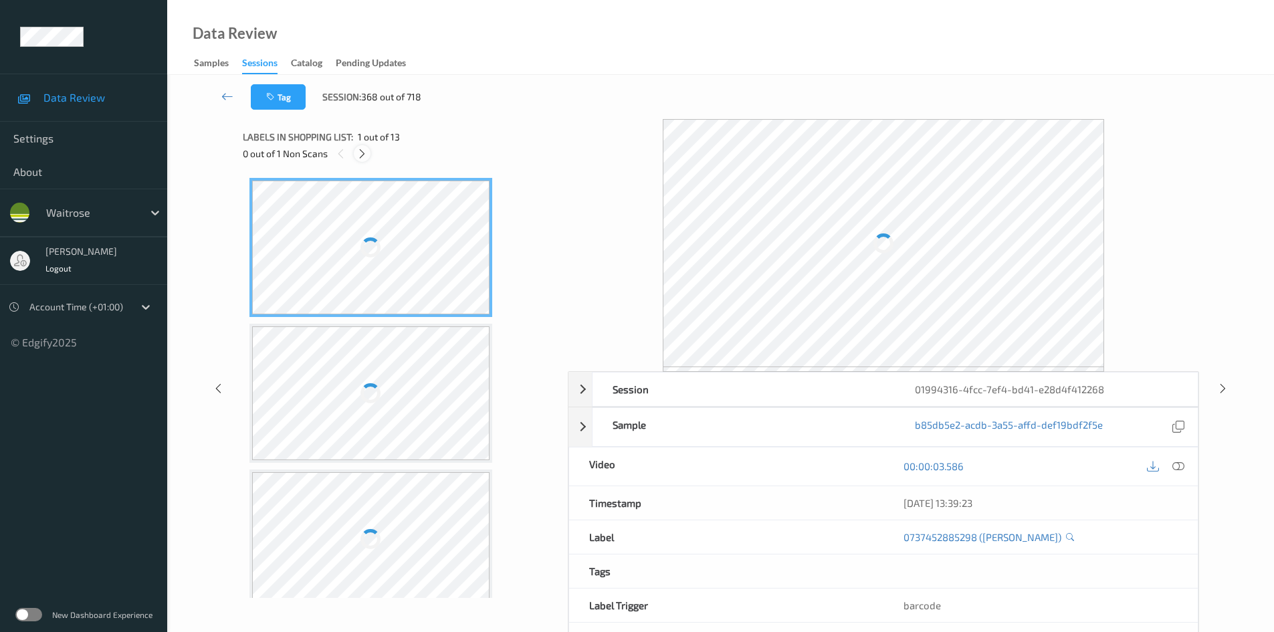
click at [358, 146] on div at bounding box center [362, 153] width 17 height 17
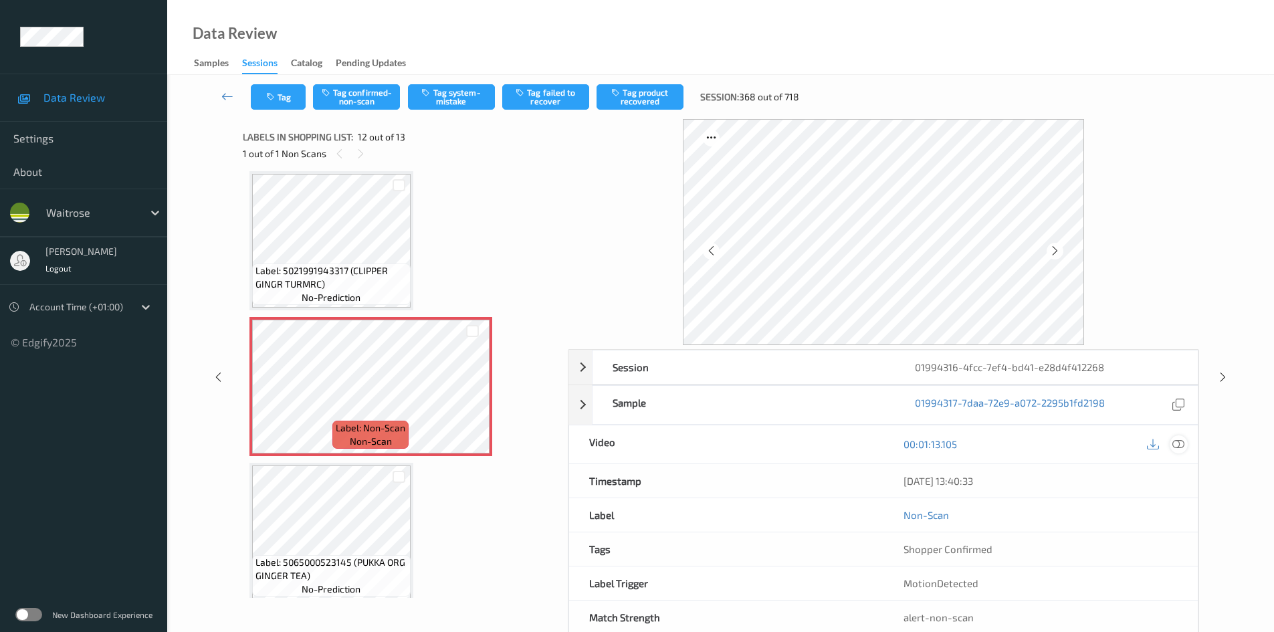
click at [1177, 443] on icon at bounding box center [1179, 444] width 12 height 12
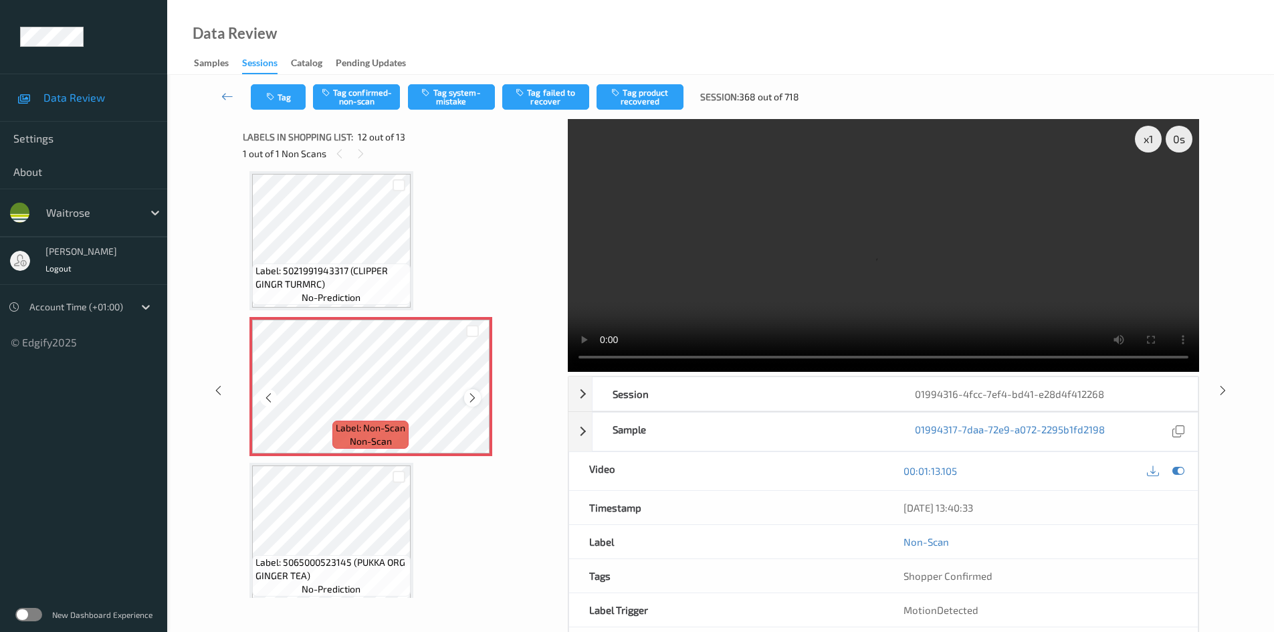
click at [471, 400] on icon at bounding box center [472, 398] width 11 height 12
click at [476, 399] on icon at bounding box center [472, 398] width 11 height 12
click at [947, 290] on video at bounding box center [883, 245] width 631 height 253
click at [472, 397] on icon at bounding box center [472, 398] width 11 height 12
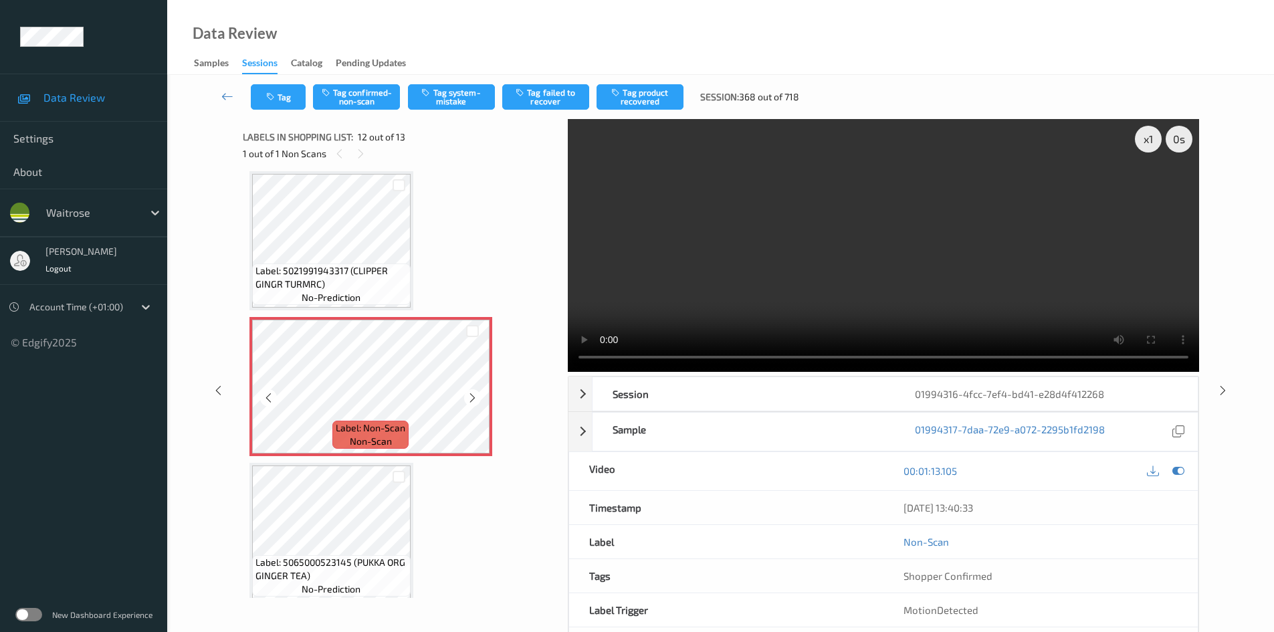
click at [472, 397] on icon at bounding box center [472, 398] width 11 height 12
click at [1156, 140] on div "x 1" at bounding box center [1148, 139] width 27 height 27
click at [981, 213] on video at bounding box center [883, 245] width 631 height 253
click at [841, 215] on video at bounding box center [883, 245] width 631 height 253
click at [924, 244] on video at bounding box center [883, 245] width 631 height 253
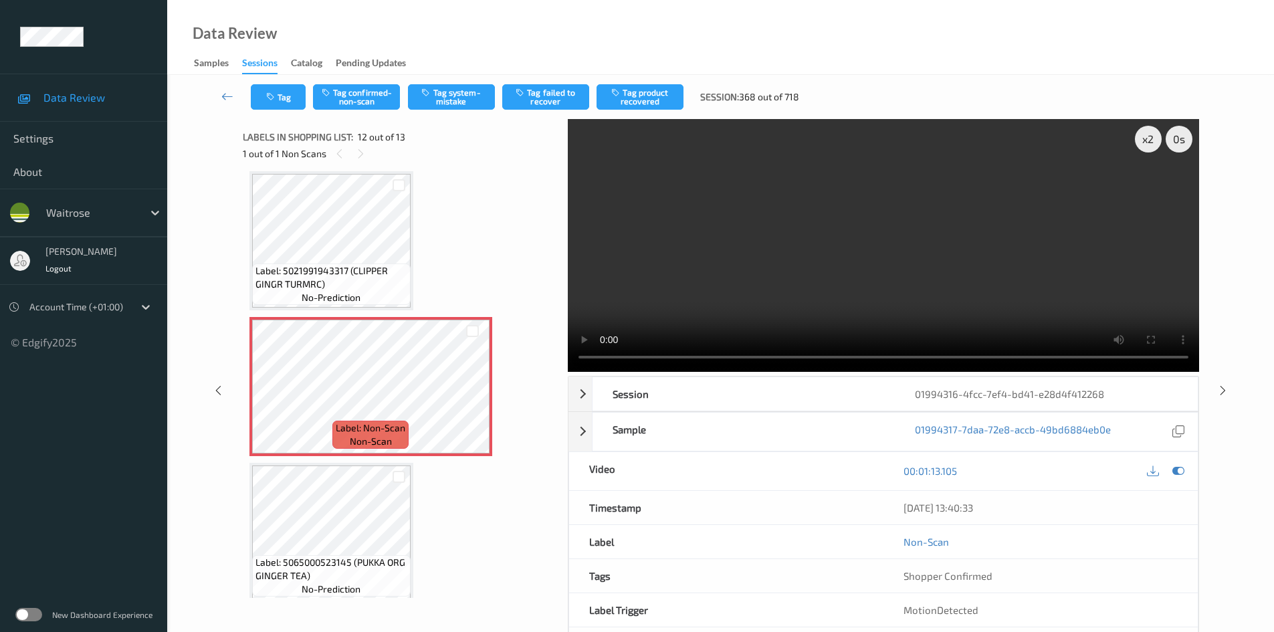
click at [921, 243] on video at bounding box center [883, 245] width 631 height 253
click at [818, 253] on video at bounding box center [883, 245] width 631 height 253
click at [935, 301] on video at bounding box center [883, 245] width 631 height 253
click at [947, 296] on video at bounding box center [883, 245] width 631 height 253
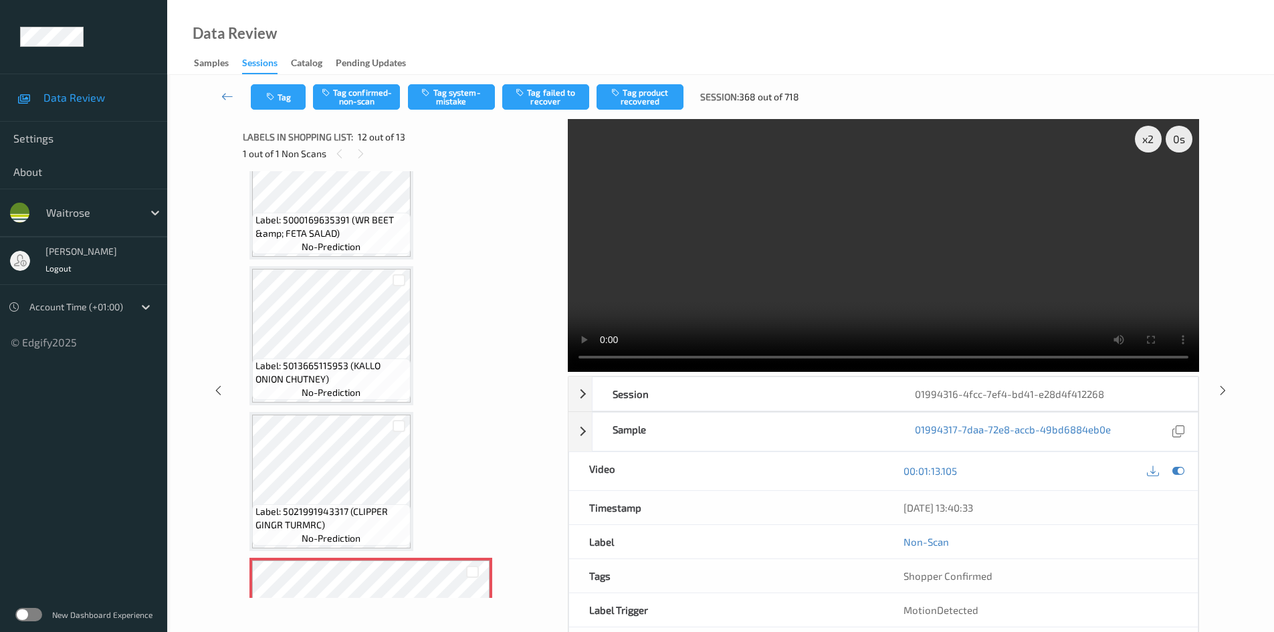
scroll to position [1197, 0]
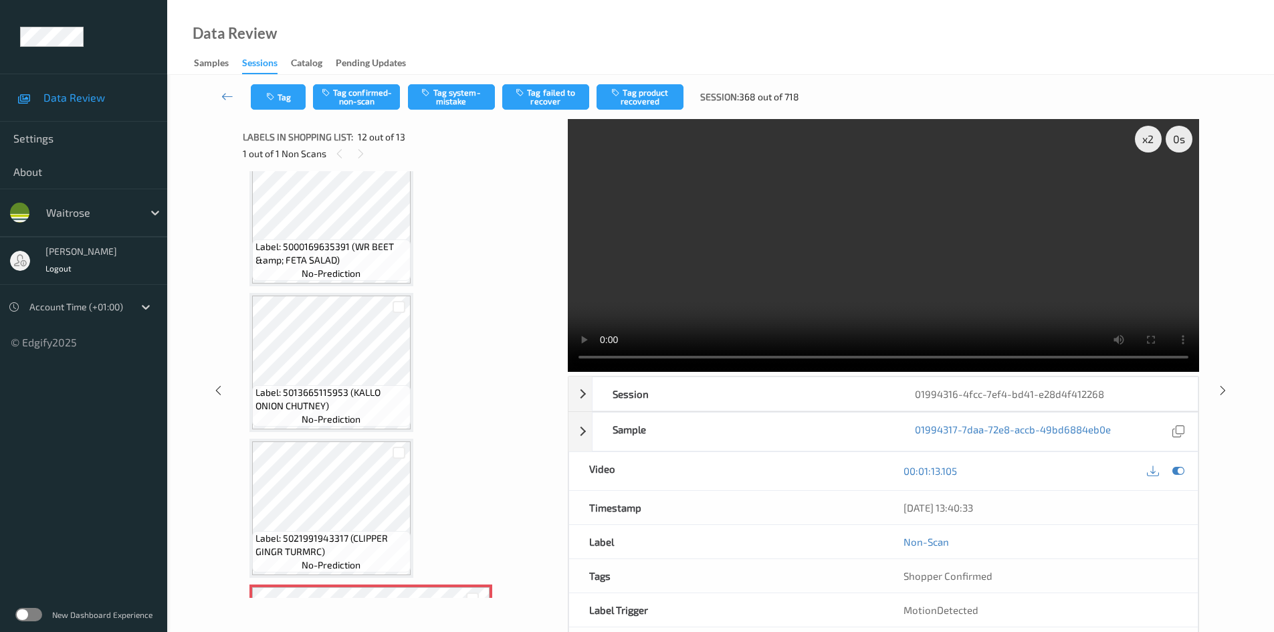
click at [999, 309] on video at bounding box center [883, 245] width 631 height 253
click at [1156, 142] on div "x 2" at bounding box center [1148, 139] width 27 height 27
click at [956, 251] on video at bounding box center [883, 245] width 631 height 253
click at [924, 264] on video at bounding box center [883, 245] width 631 height 253
click at [837, 267] on video at bounding box center [883, 245] width 631 height 253
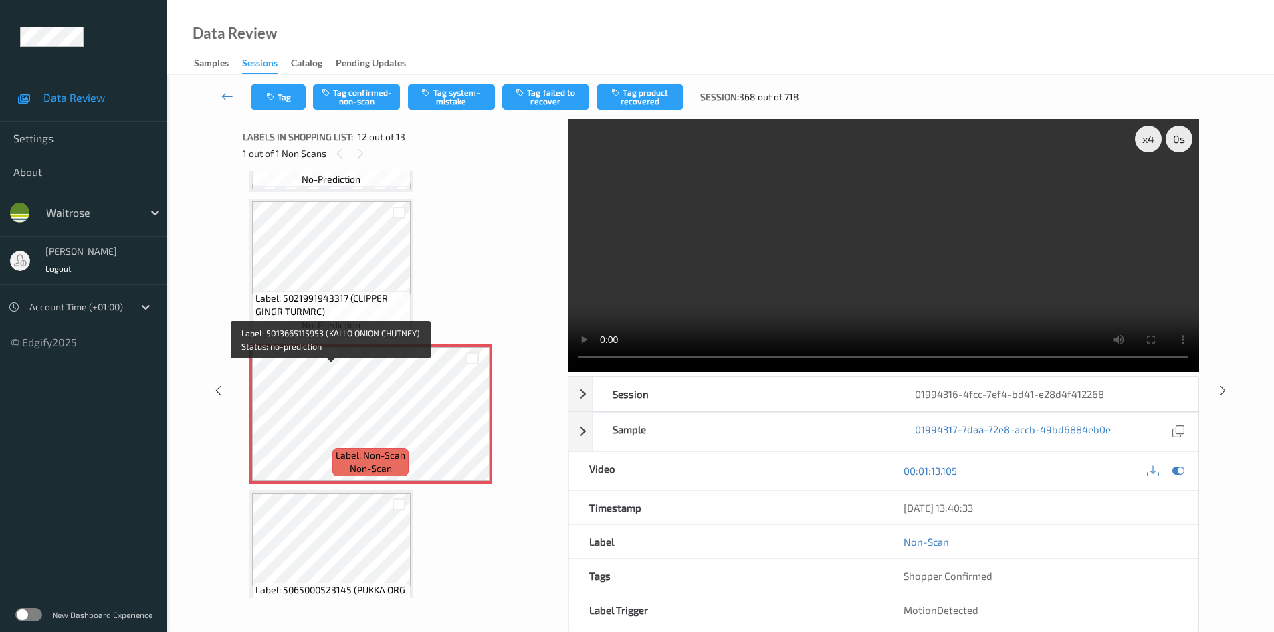
scroll to position [1465, 0]
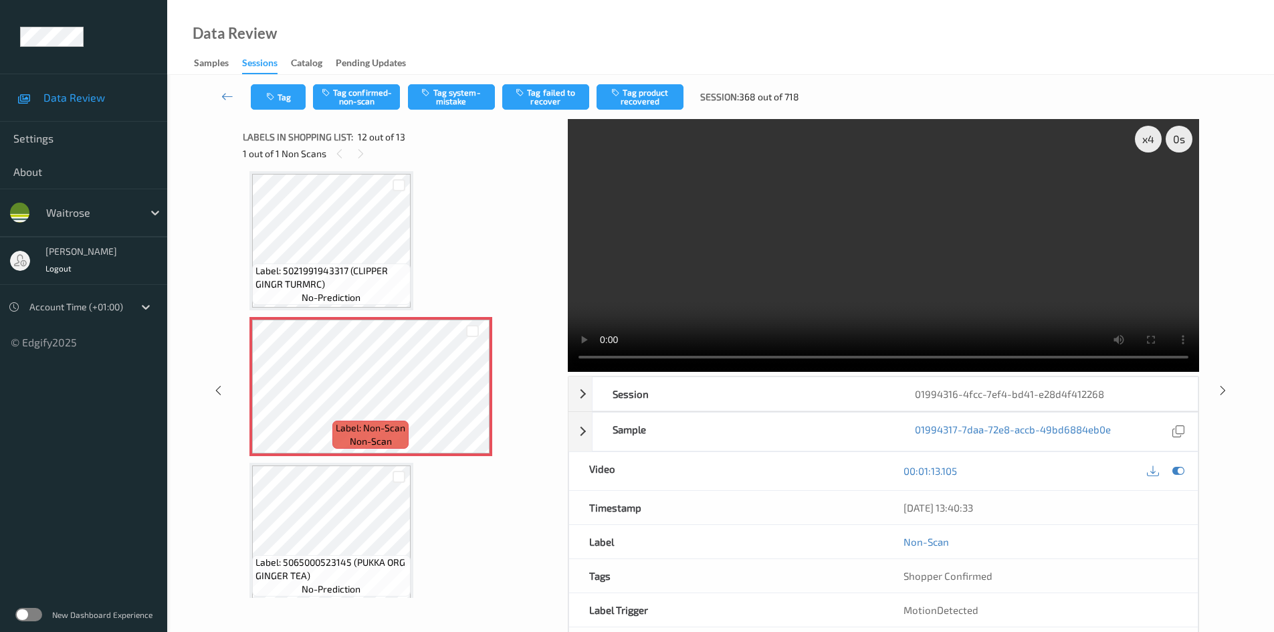
click at [826, 291] on video at bounding box center [883, 245] width 631 height 253
click at [960, 256] on video at bounding box center [883, 245] width 631 height 253
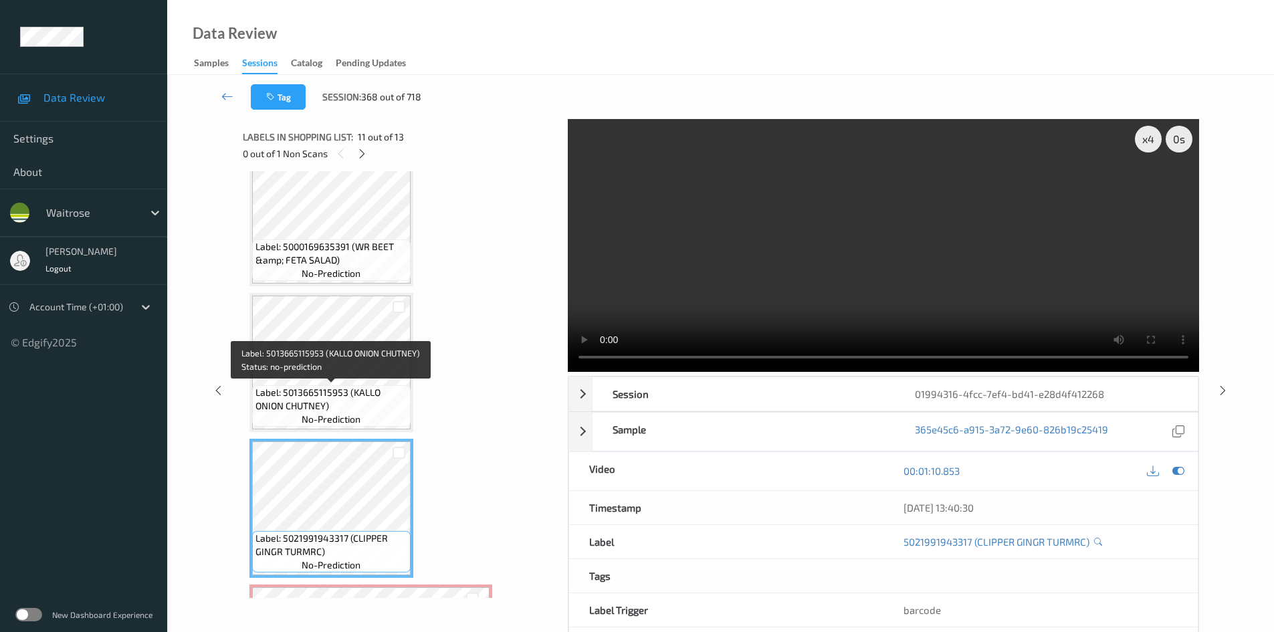
scroll to position [1331, 0]
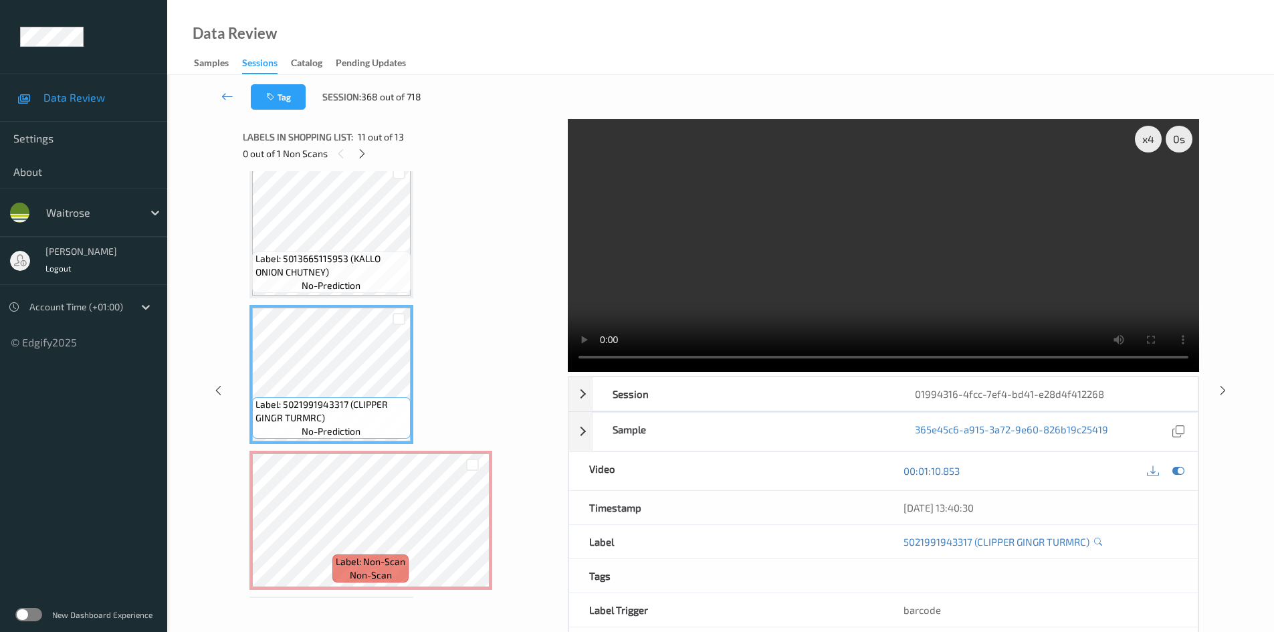
click at [890, 265] on video at bounding box center [883, 245] width 631 height 253
click at [825, 284] on video at bounding box center [883, 245] width 631 height 253
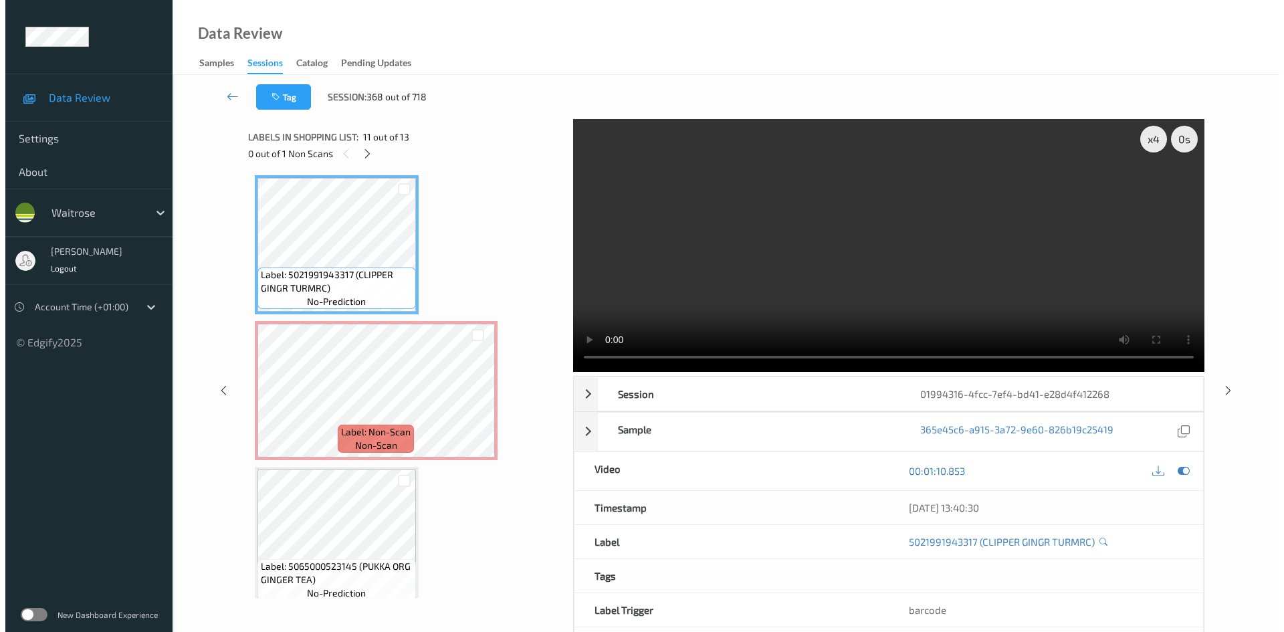
scroll to position [1475, 0]
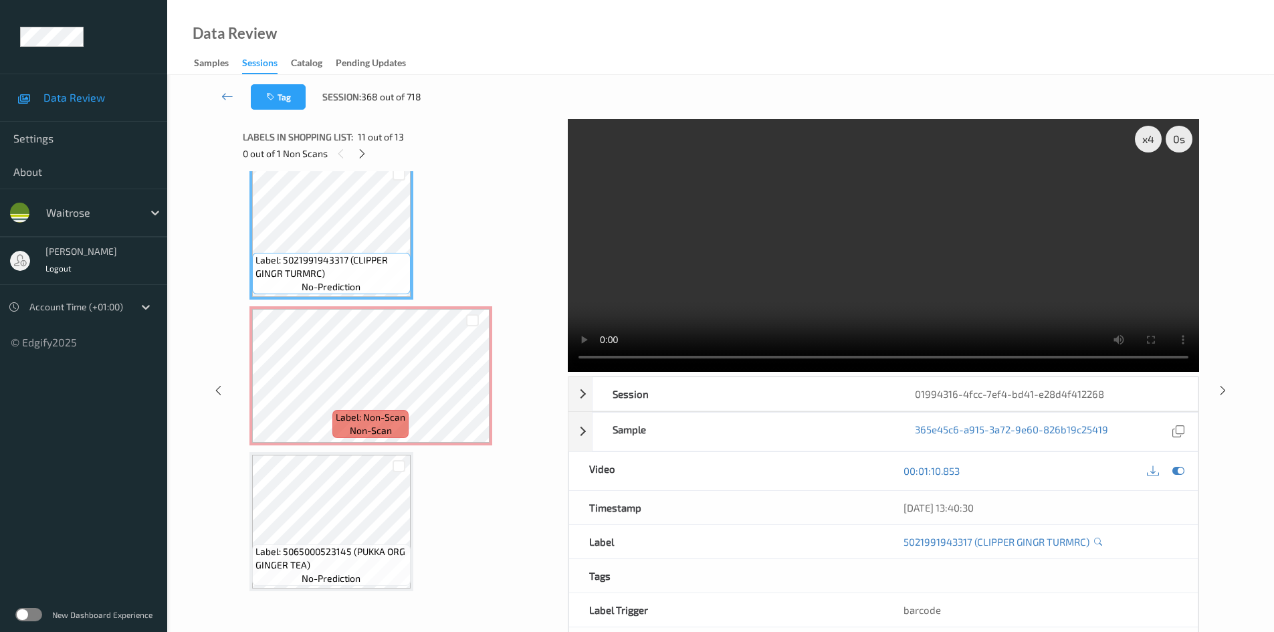
click at [782, 252] on video at bounding box center [883, 245] width 631 height 253
click at [1150, 135] on div "x 4" at bounding box center [1148, 139] width 27 height 27
click at [1039, 215] on video at bounding box center [883, 245] width 631 height 253
click at [892, 262] on video at bounding box center [883, 245] width 631 height 253
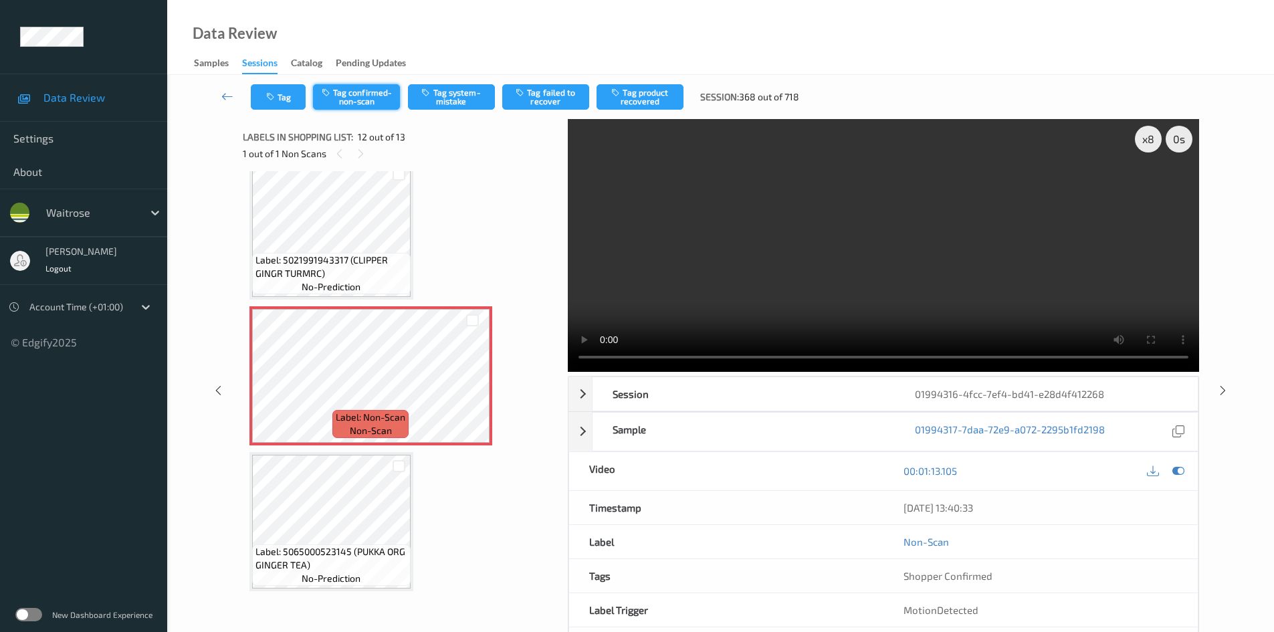
click at [369, 102] on button "Tag confirmed-non-scan" at bounding box center [356, 96] width 87 height 25
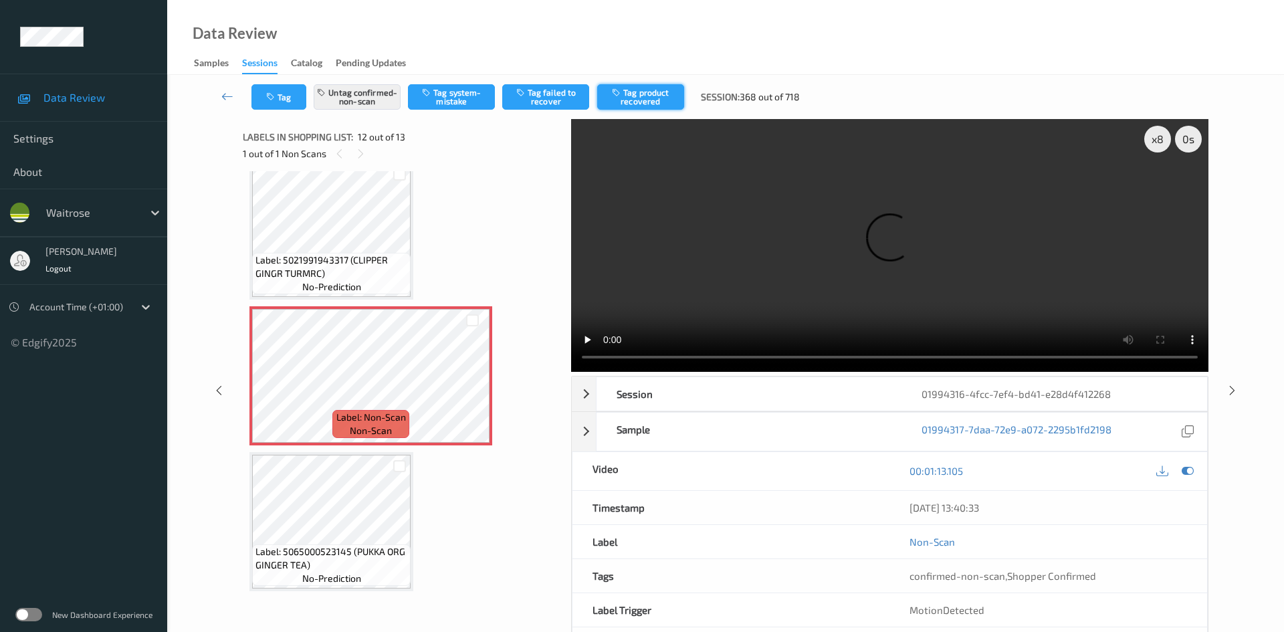
click at [657, 97] on button "Tag product recovered" at bounding box center [640, 96] width 87 height 25
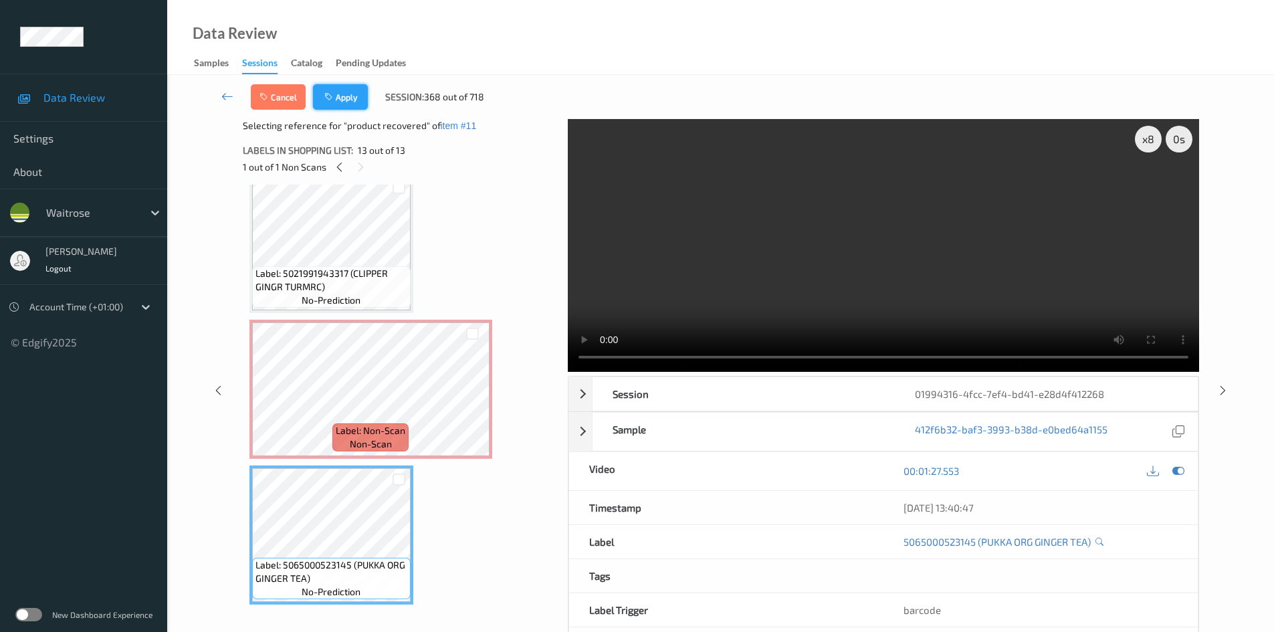
click at [344, 94] on button "Apply" at bounding box center [340, 96] width 55 height 25
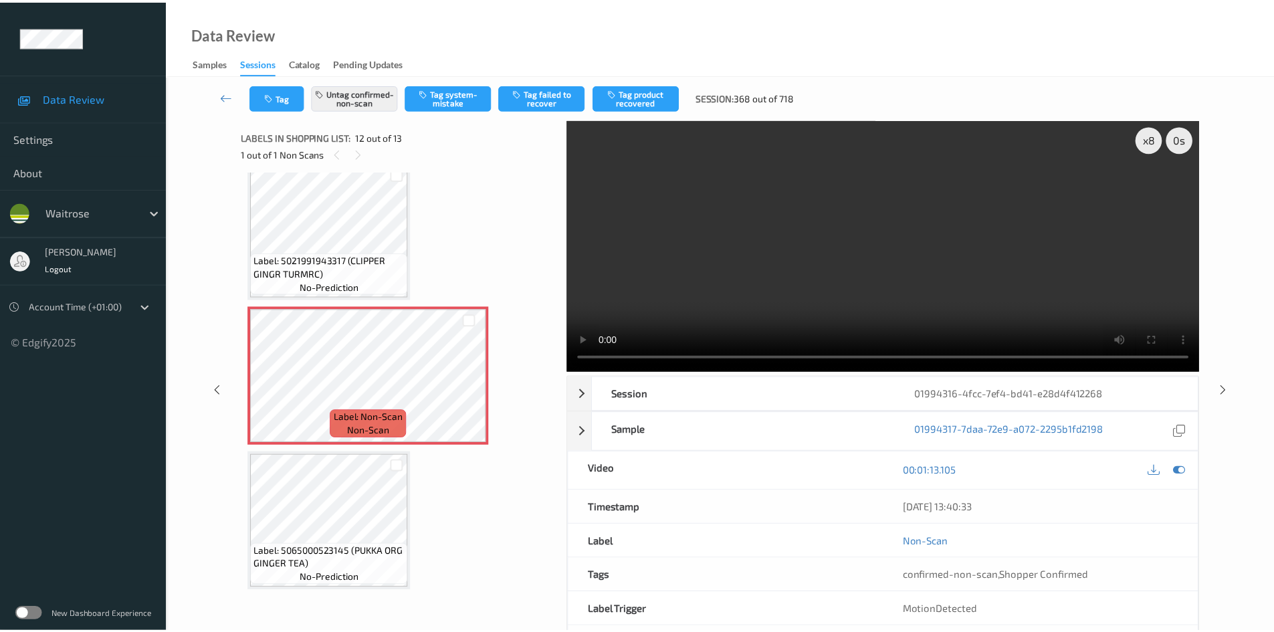
scroll to position [1465, 0]
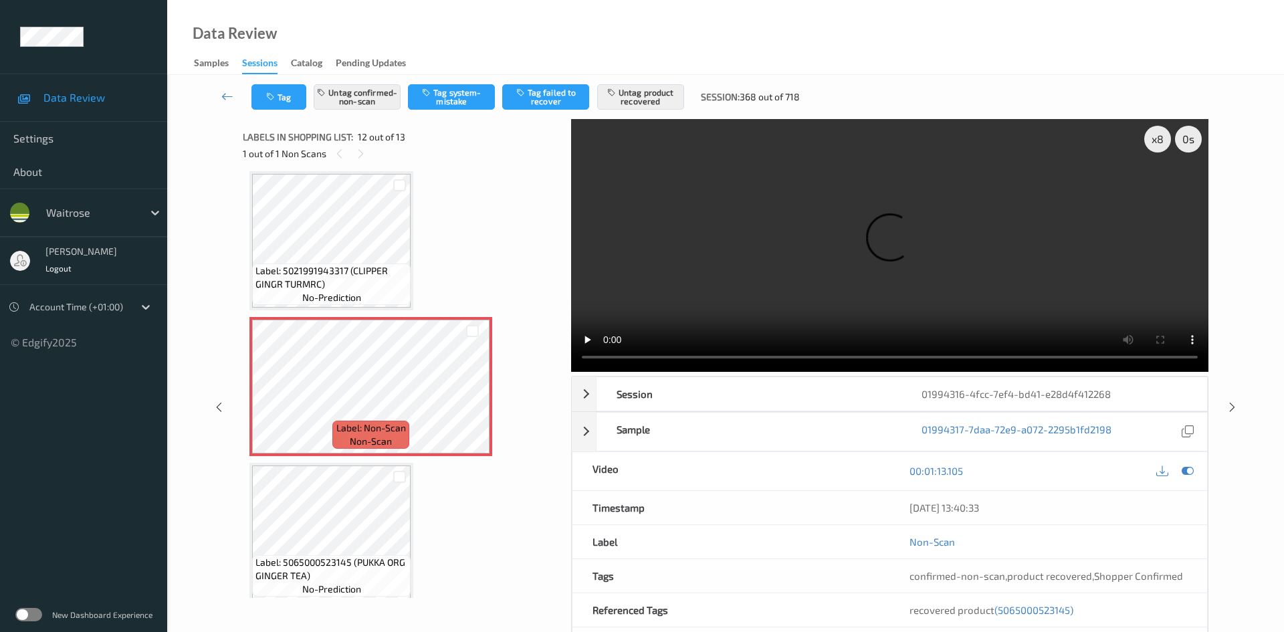
drag, startPoint x: 225, startPoint y: 86, endPoint x: 234, endPoint y: 86, distance: 9.4
click at [225, 86] on link at bounding box center [227, 96] width 47 height 25
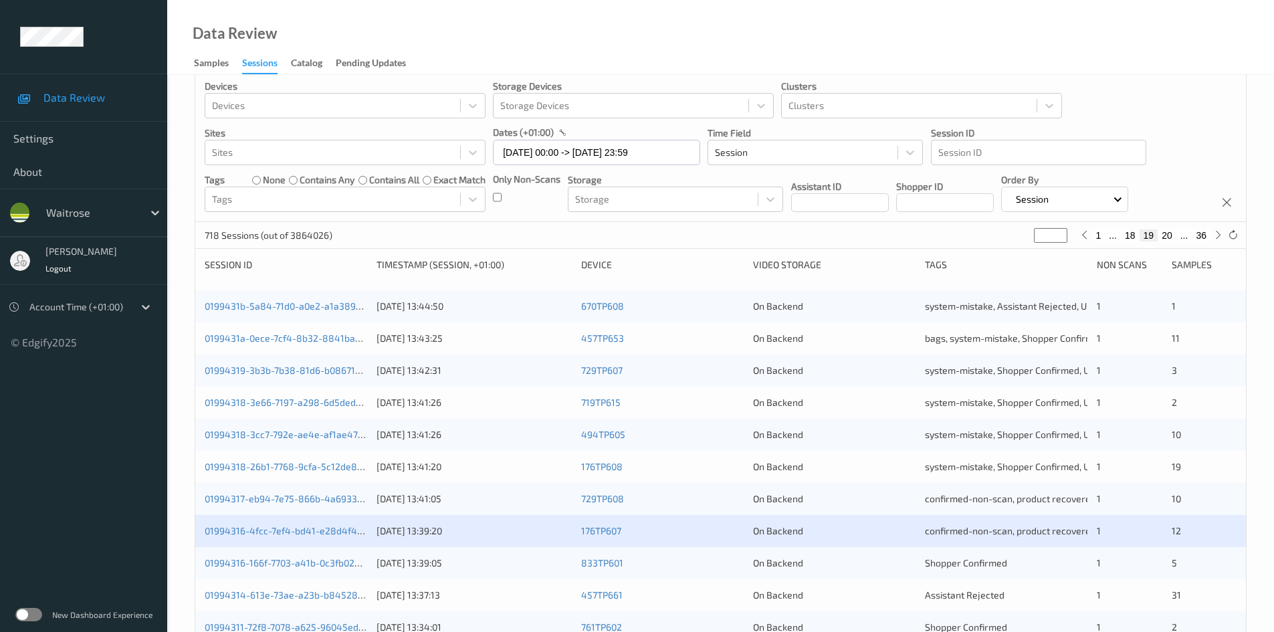
scroll to position [375, 0]
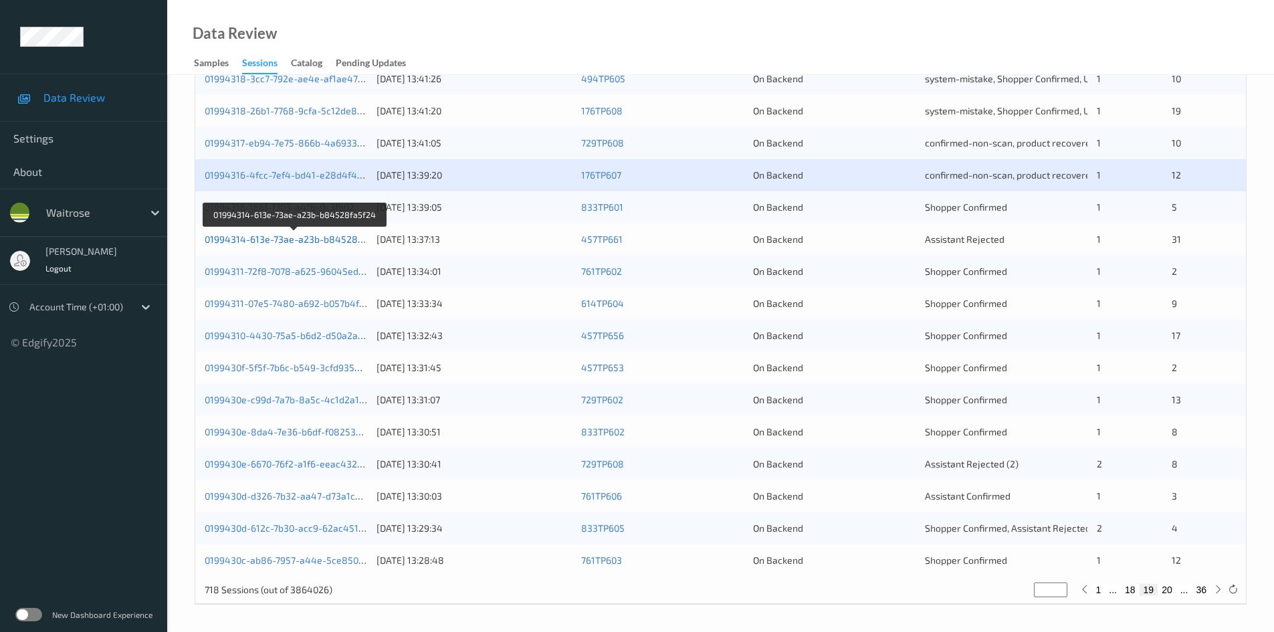
click at [270, 237] on link "01994314-613e-73ae-a23b-b84528fa5f24" at bounding box center [296, 238] width 182 height 11
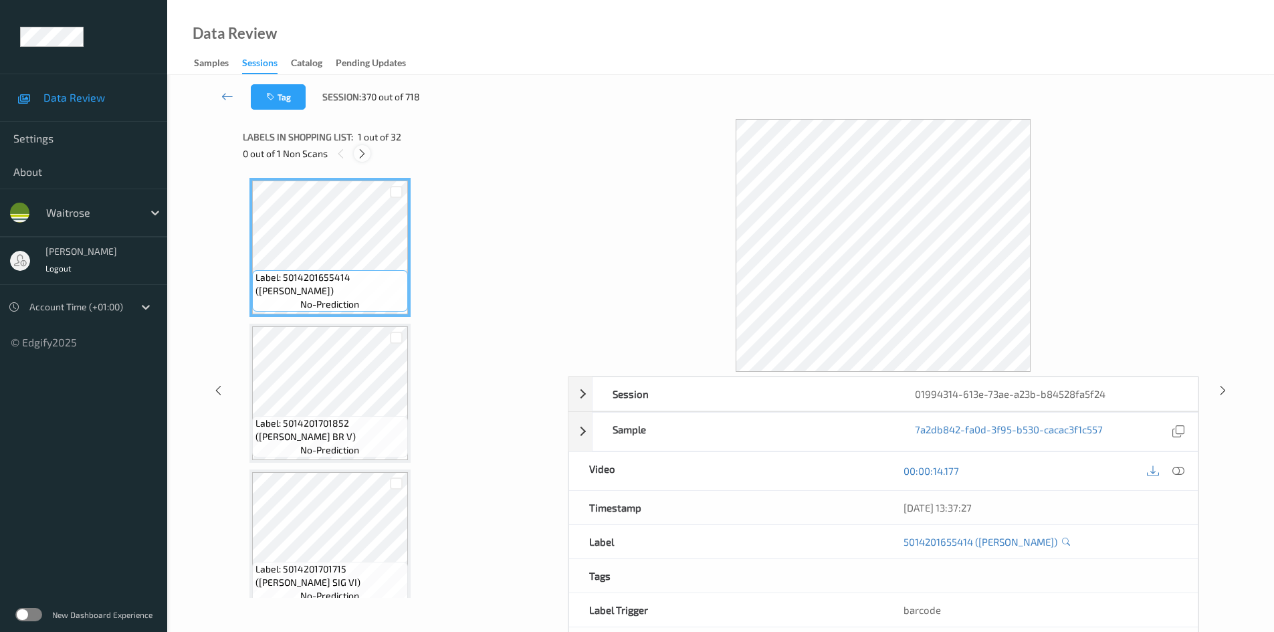
click at [365, 152] on icon at bounding box center [362, 154] width 11 height 12
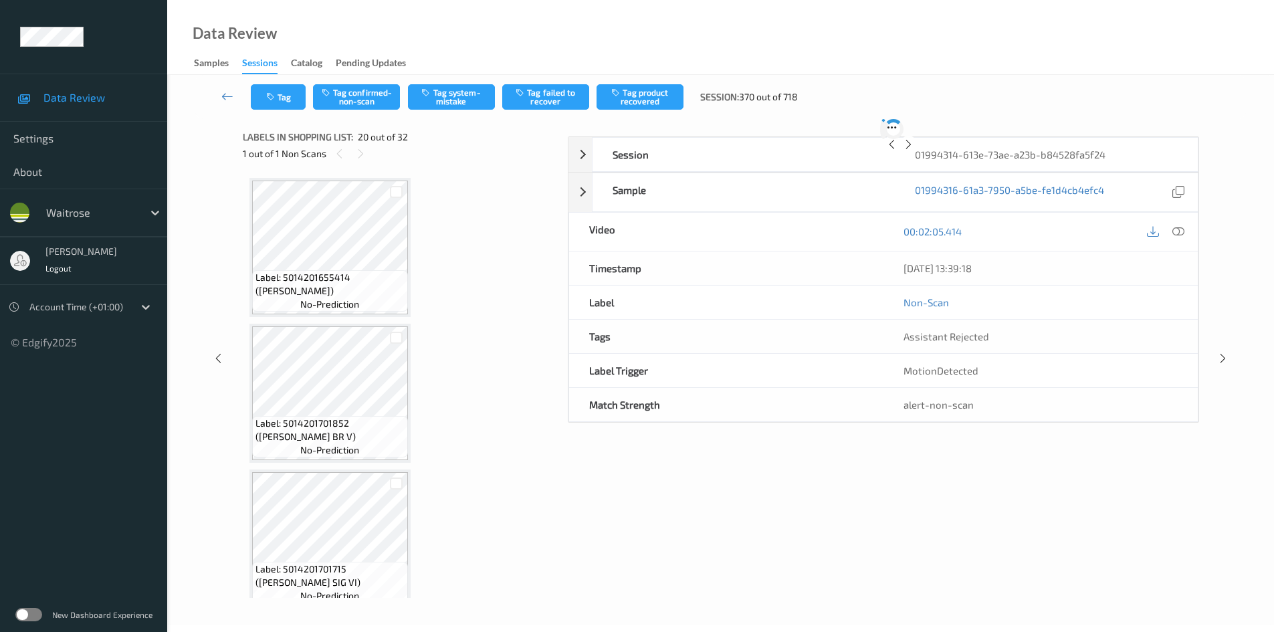
scroll to position [2631, 0]
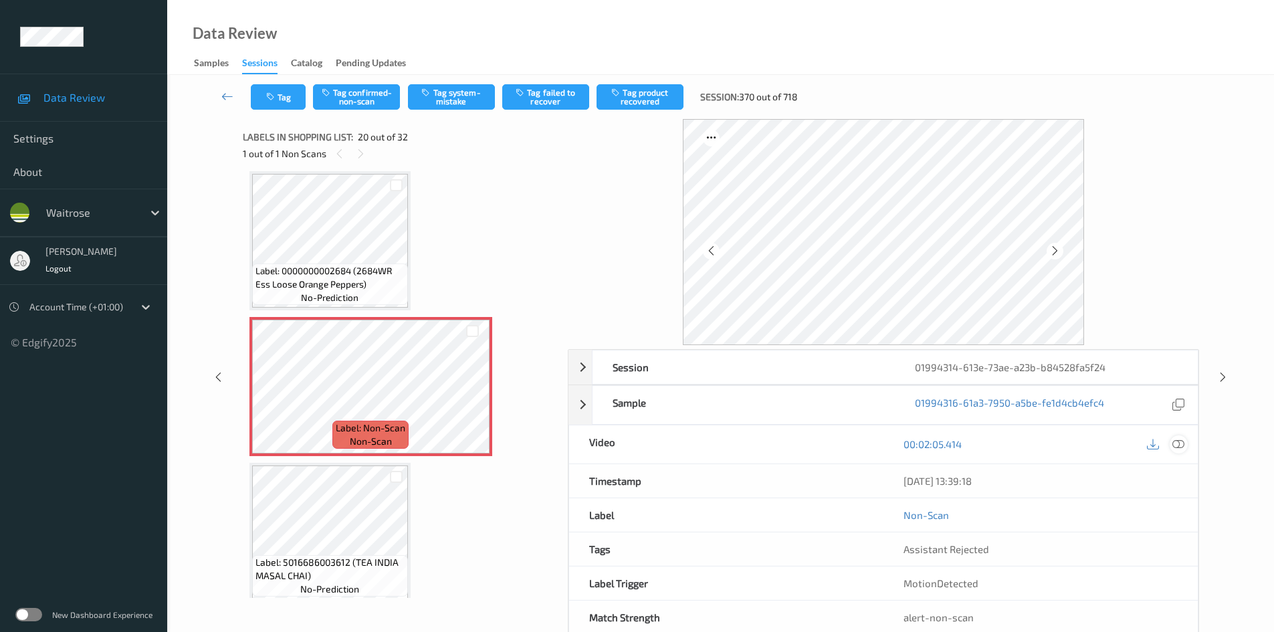
click at [1178, 445] on icon at bounding box center [1179, 444] width 12 height 12
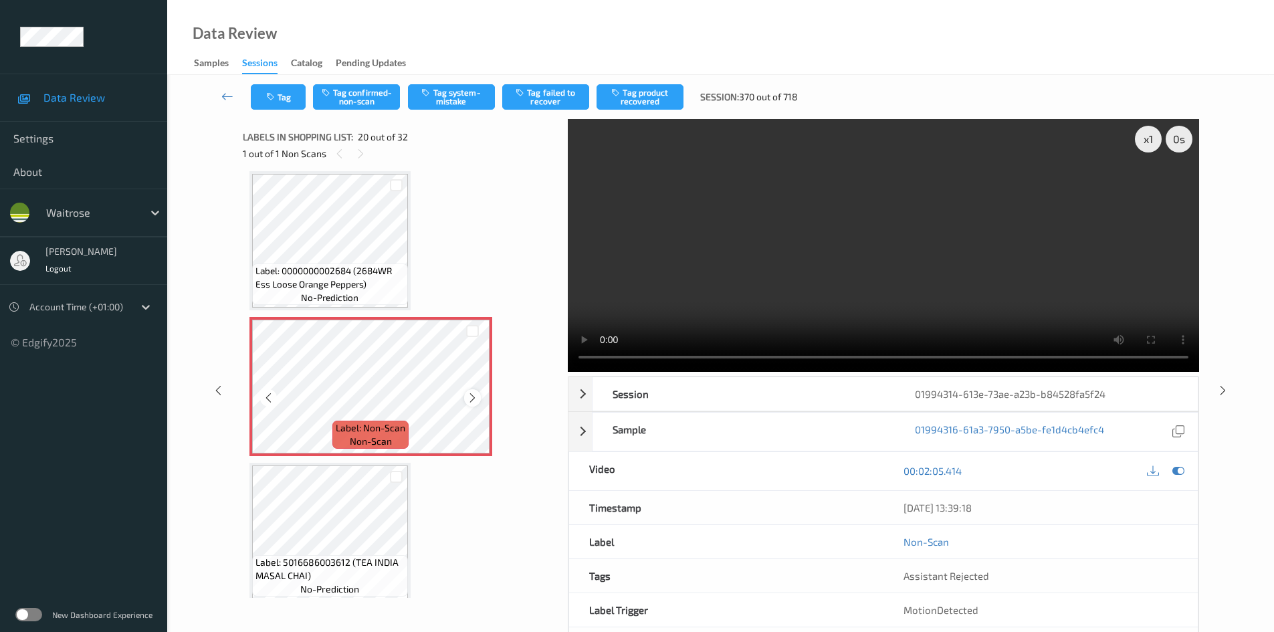
click at [473, 394] on icon at bounding box center [472, 398] width 11 height 12
click at [474, 394] on icon at bounding box center [472, 398] width 11 height 12
click at [797, 315] on video at bounding box center [883, 245] width 631 height 253
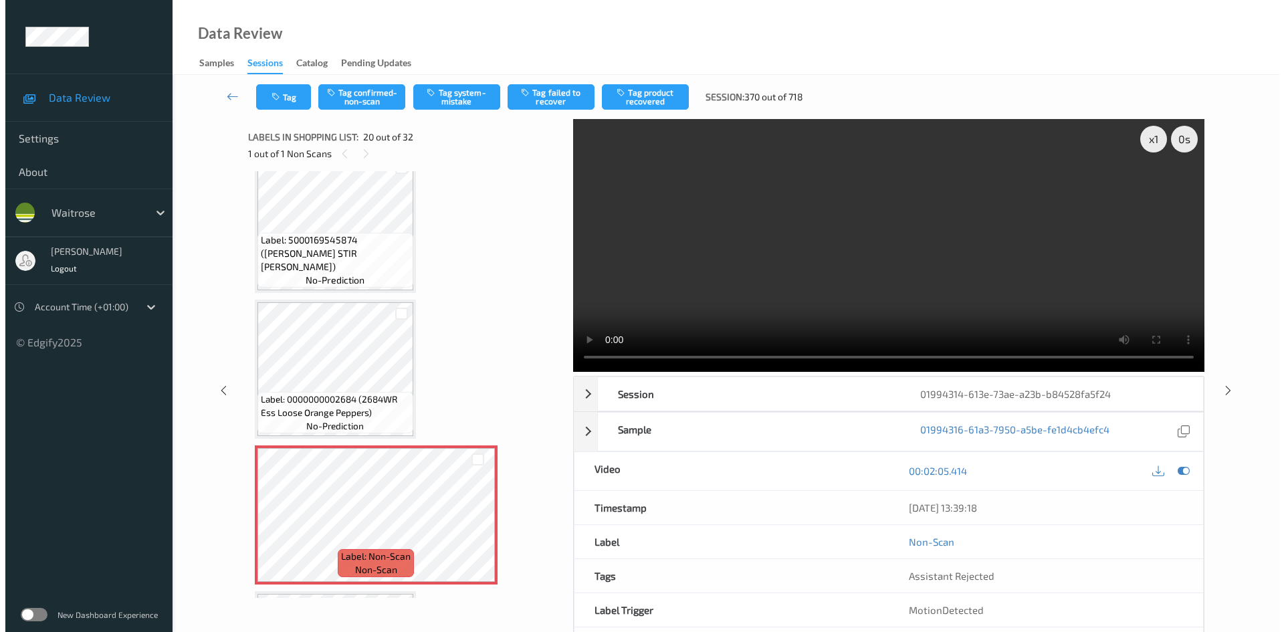
scroll to position [2498, 0]
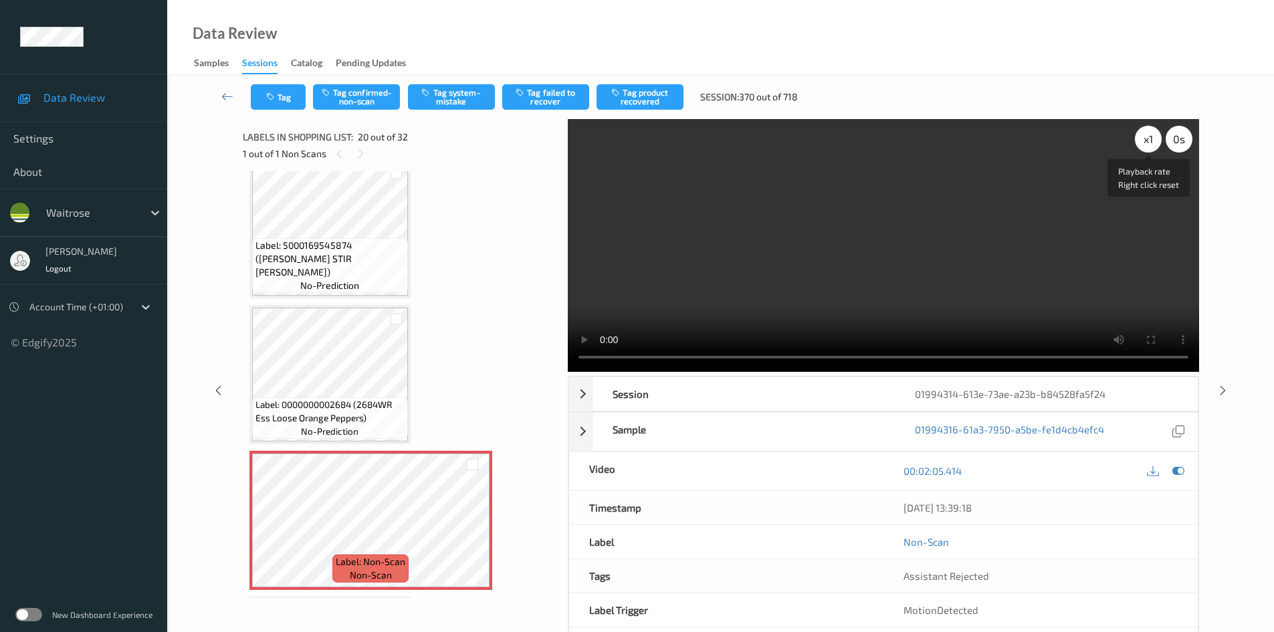
click at [1148, 138] on div "x 1" at bounding box center [1148, 139] width 27 height 27
click at [1148, 138] on div "x 2" at bounding box center [1148, 139] width 27 height 27
click at [783, 268] on video at bounding box center [883, 245] width 631 height 253
click at [787, 268] on video at bounding box center [883, 245] width 631 height 253
click at [839, 242] on video at bounding box center [883, 245] width 631 height 253
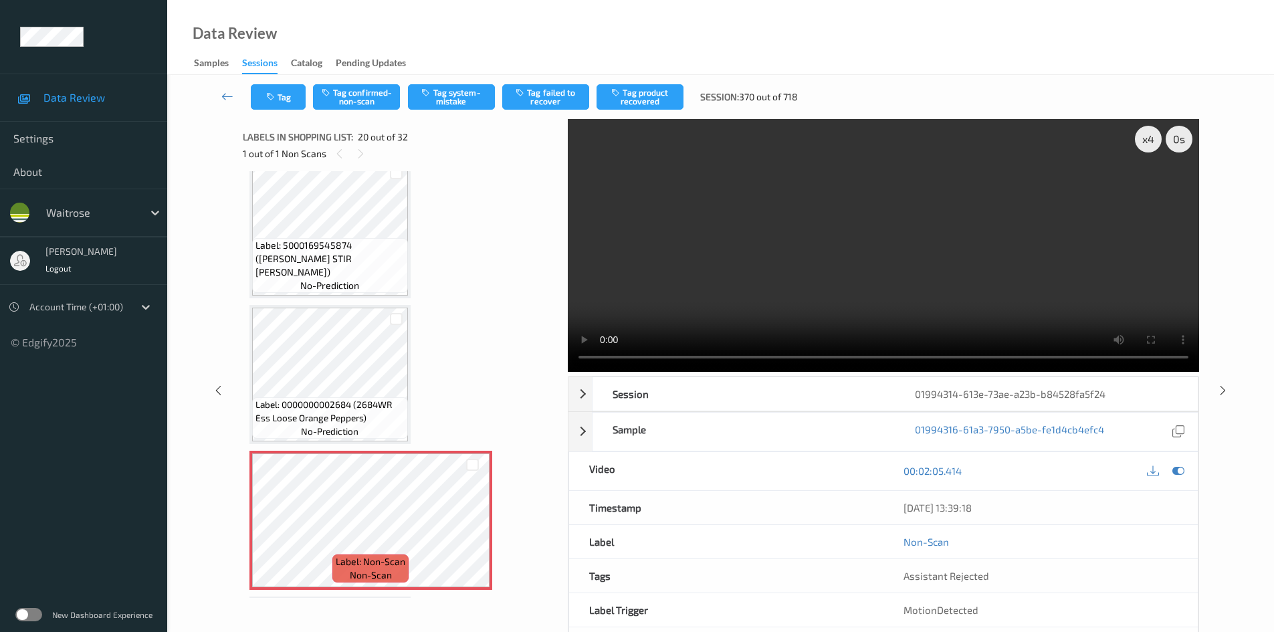
click at [824, 290] on video at bounding box center [883, 245] width 631 height 253
click at [782, 266] on video at bounding box center [883, 245] width 631 height 253
click at [442, 87] on button "Tag system-mistake" at bounding box center [451, 96] width 87 height 25
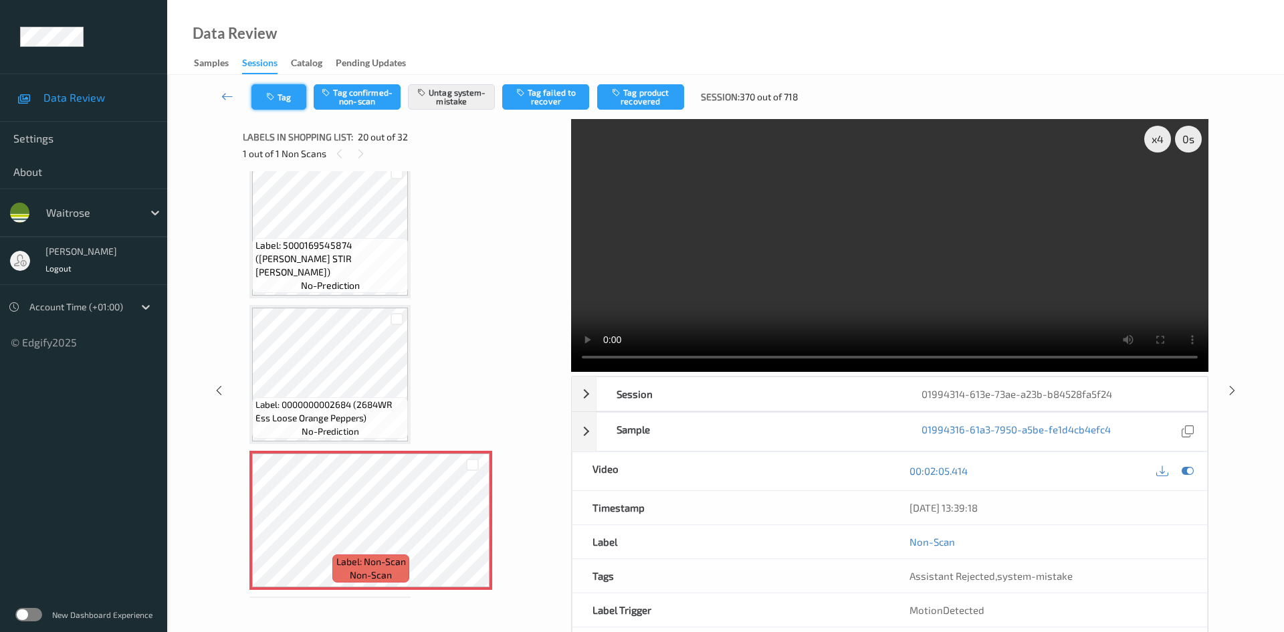
click at [285, 91] on button "Tag" at bounding box center [278, 96] width 55 height 25
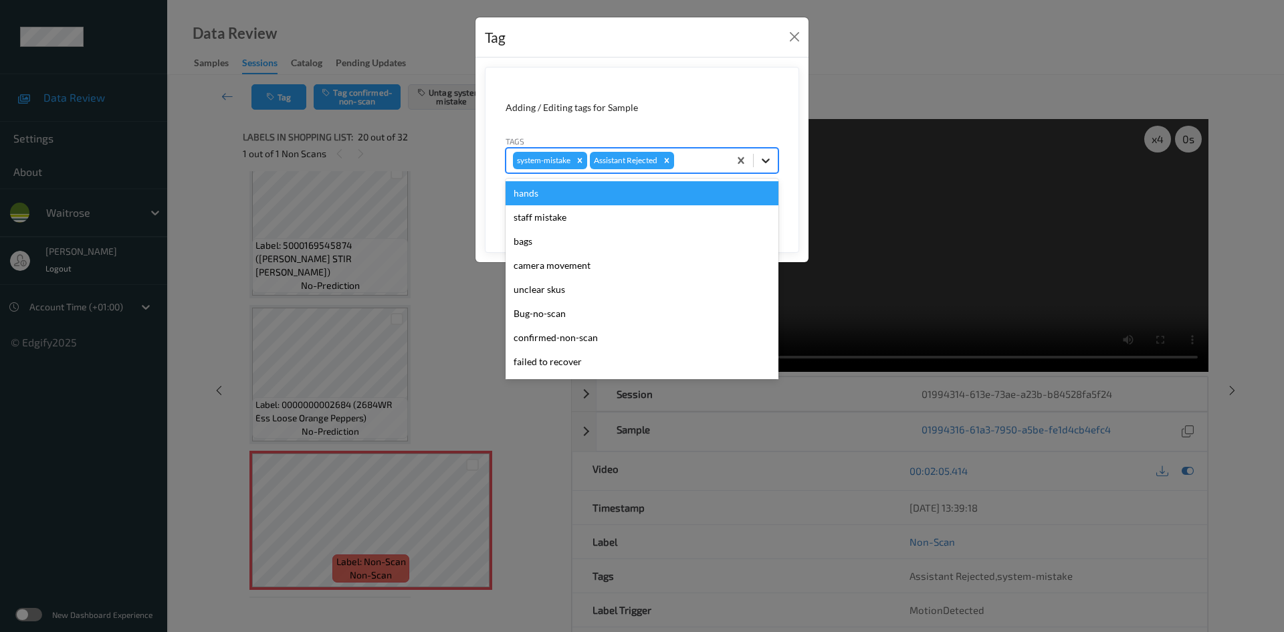
click at [766, 162] on icon at bounding box center [766, 161] width 8 height 5
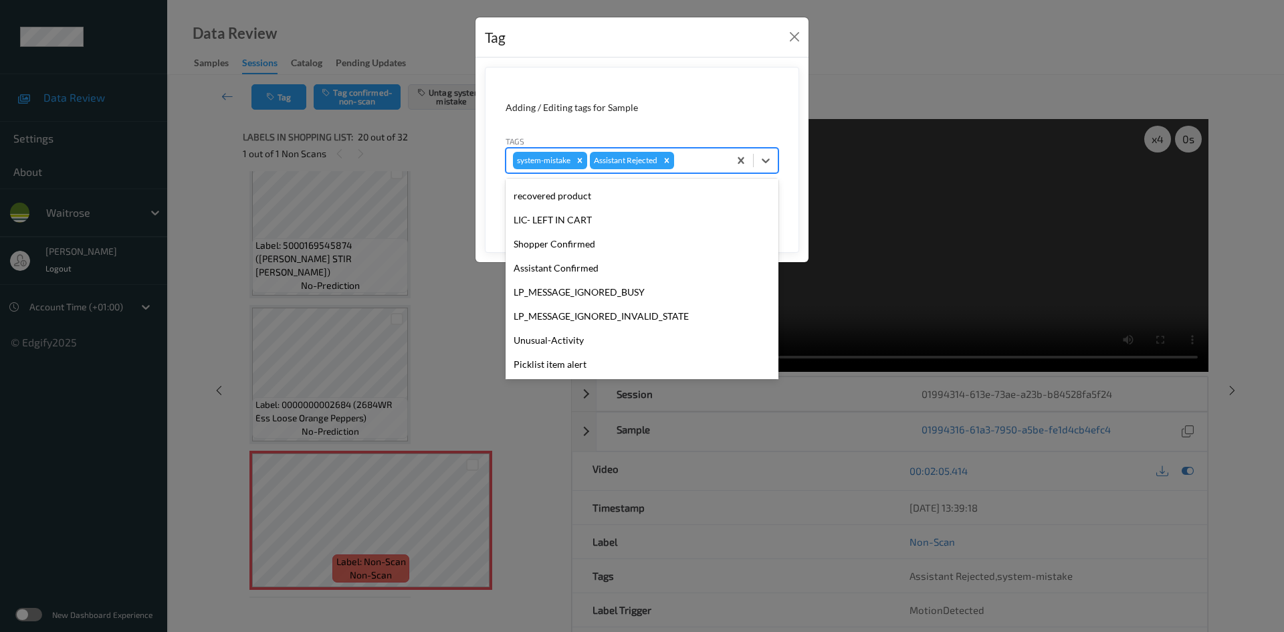
scroll to position [268, 0]
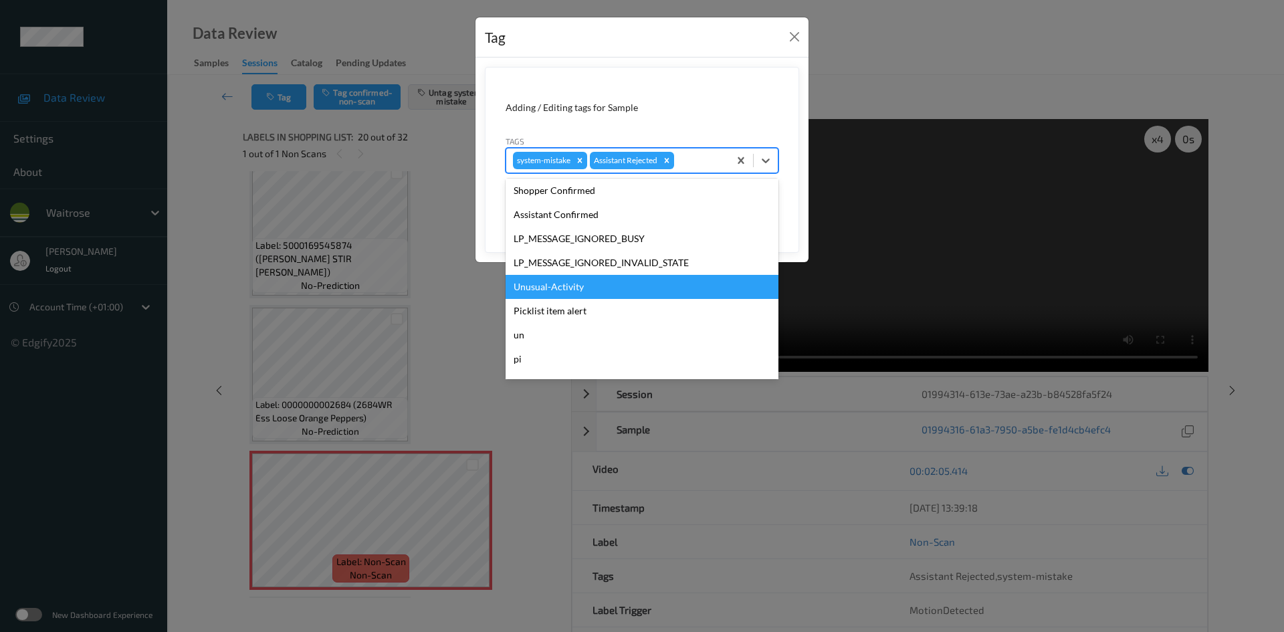
click at [557, 284] on div "Unusual-Activity" at bounding box center [642, 287] width 273 height 24
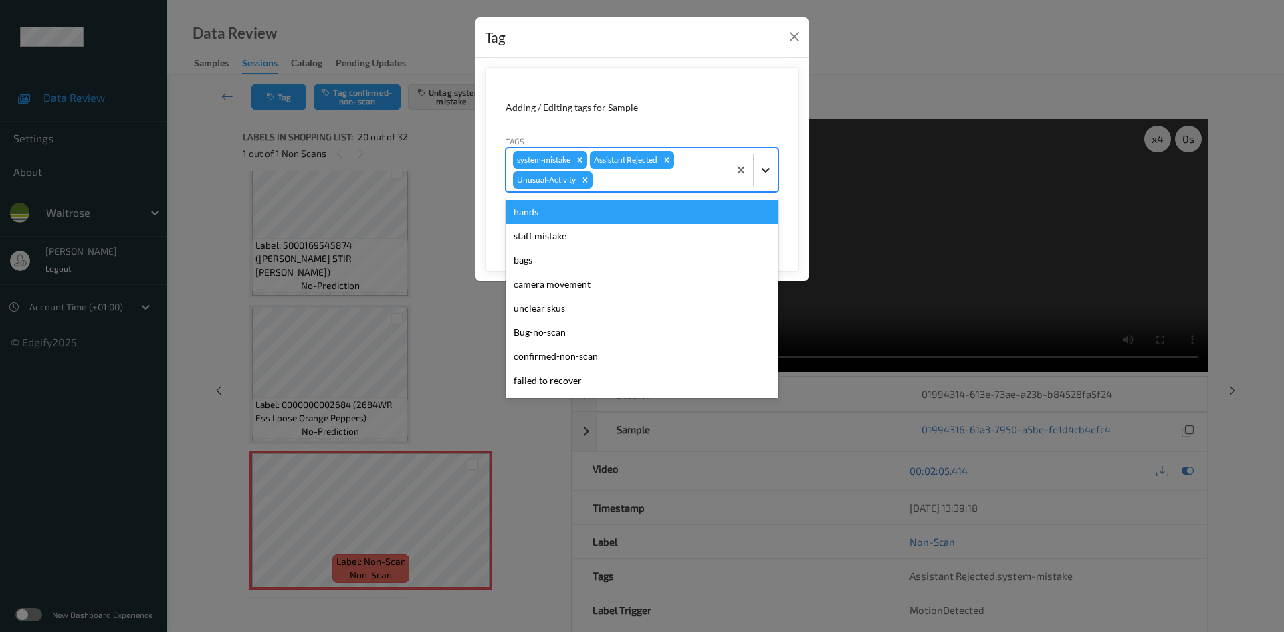
click at [769, 170] on icon at bounding box center [766, 170] width 8 height 5
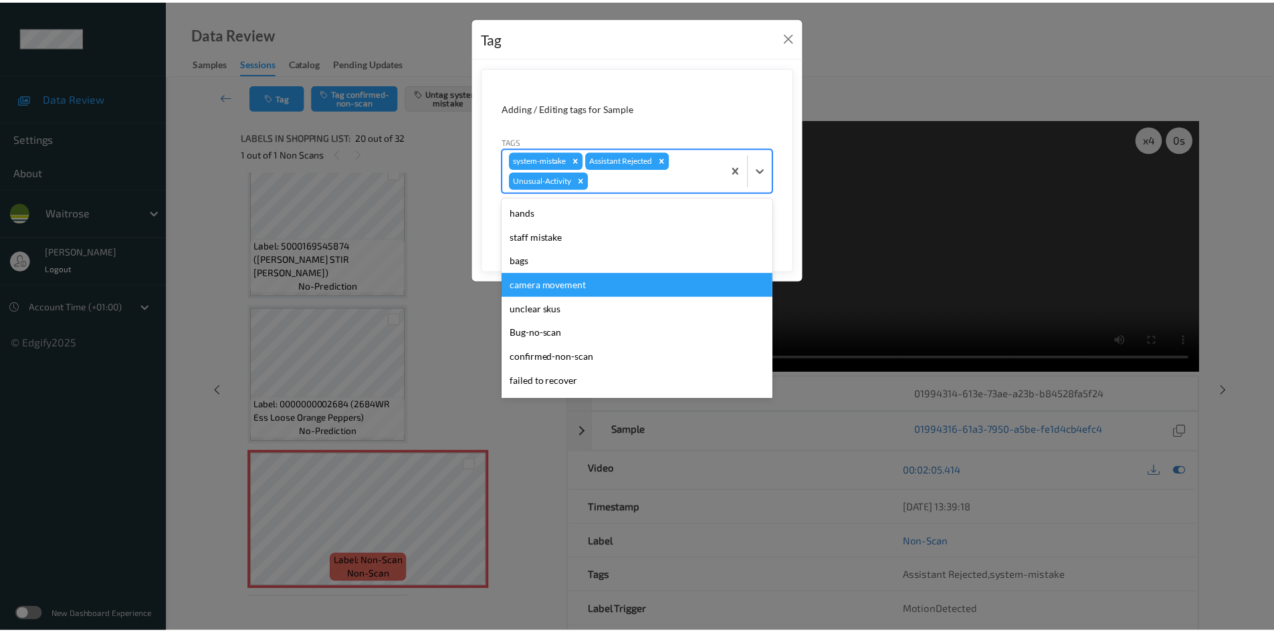
scroll to position [310, 0]
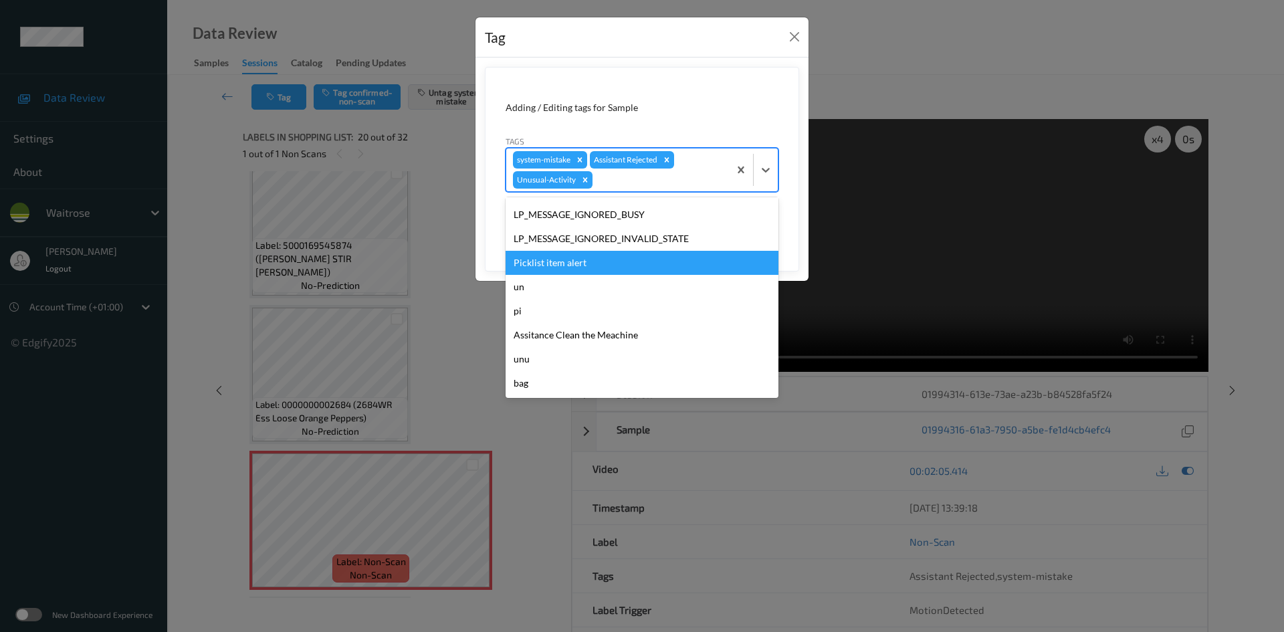
click at [552, 261] on div "Picklist item alert" at bounding box center [642, 263] width 273 height 24
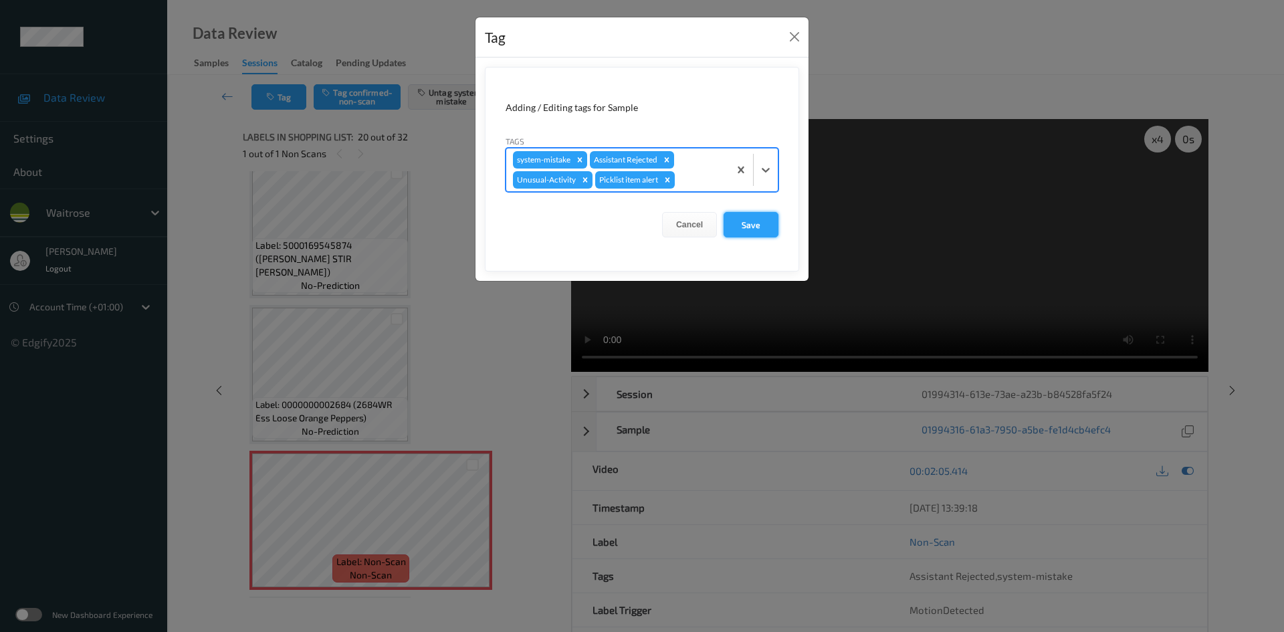
click at [746, 224] on button "Save" at bounding box center [751, 224] width 55 height 25
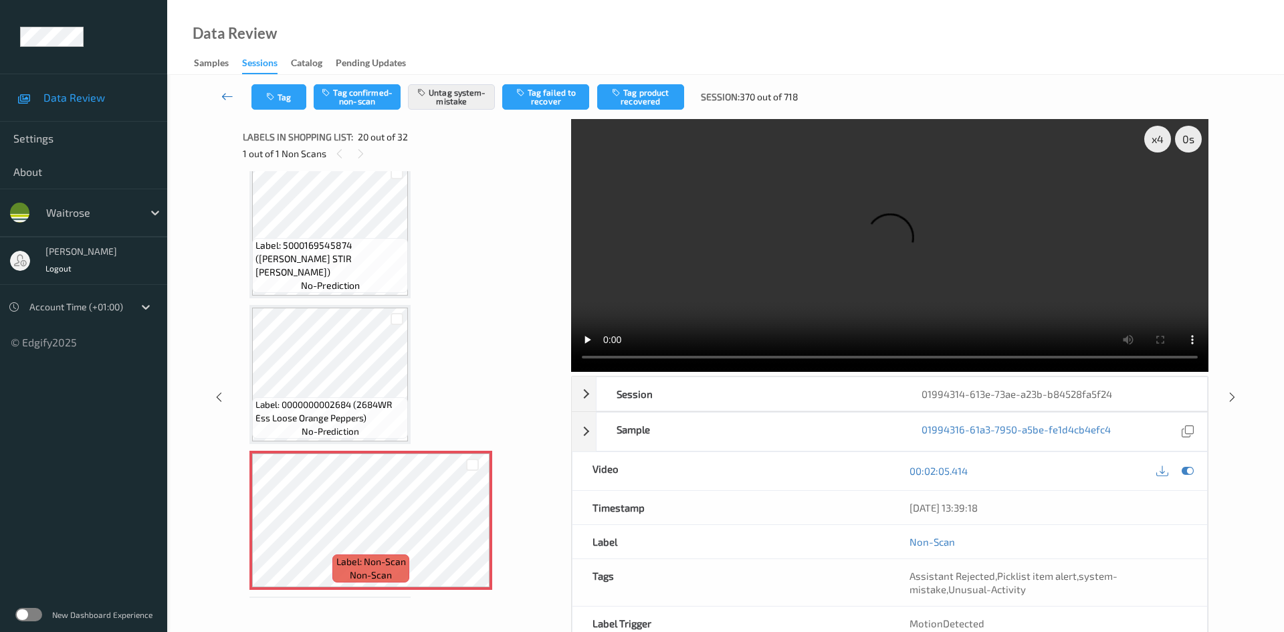
click at [225, 92] on icon at bounding box center [227, 96] width 12 height 13
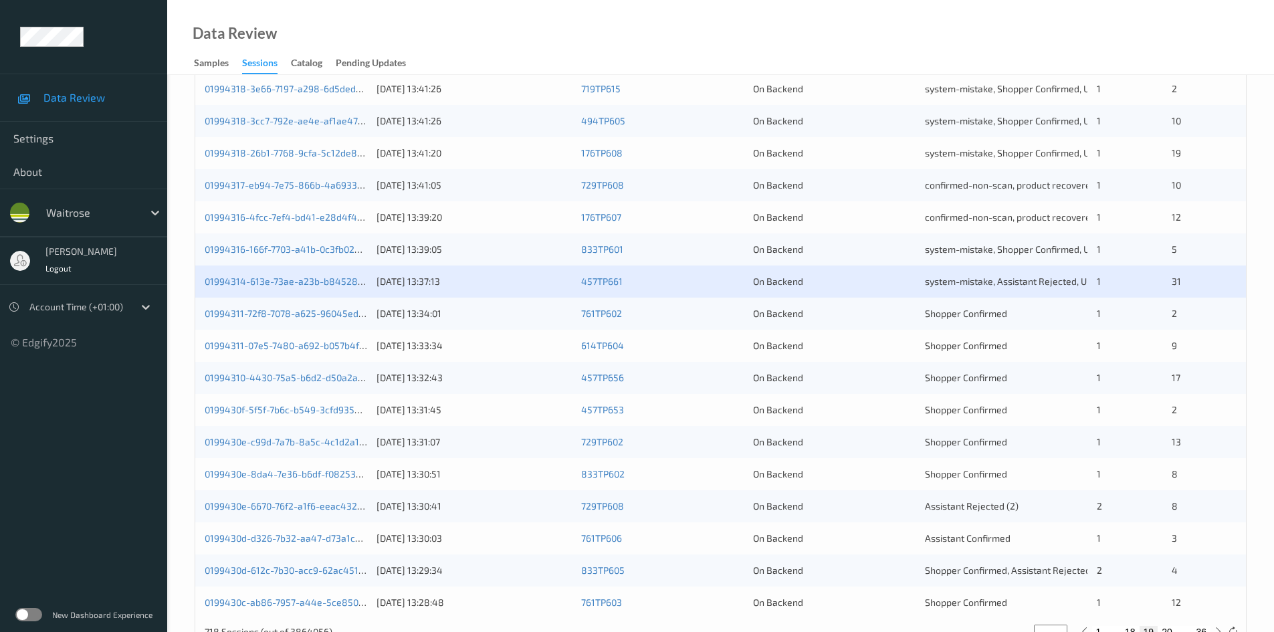
scroll to position [334, 0]
click at [260, 344] on link "01994311-07e5-7480-a692-b057b4fdb833" at bounding box center [296, 343] width 182 height 11
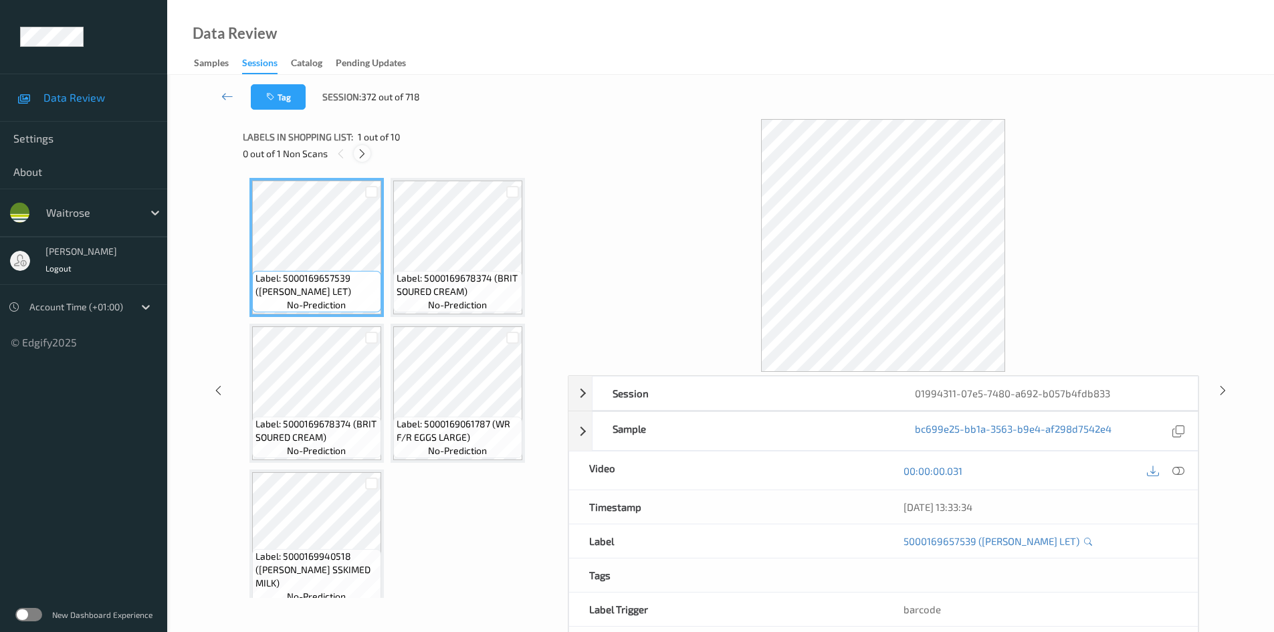
click at [361, 151] on icon at bounding box center [362, 154] width 11 height 12
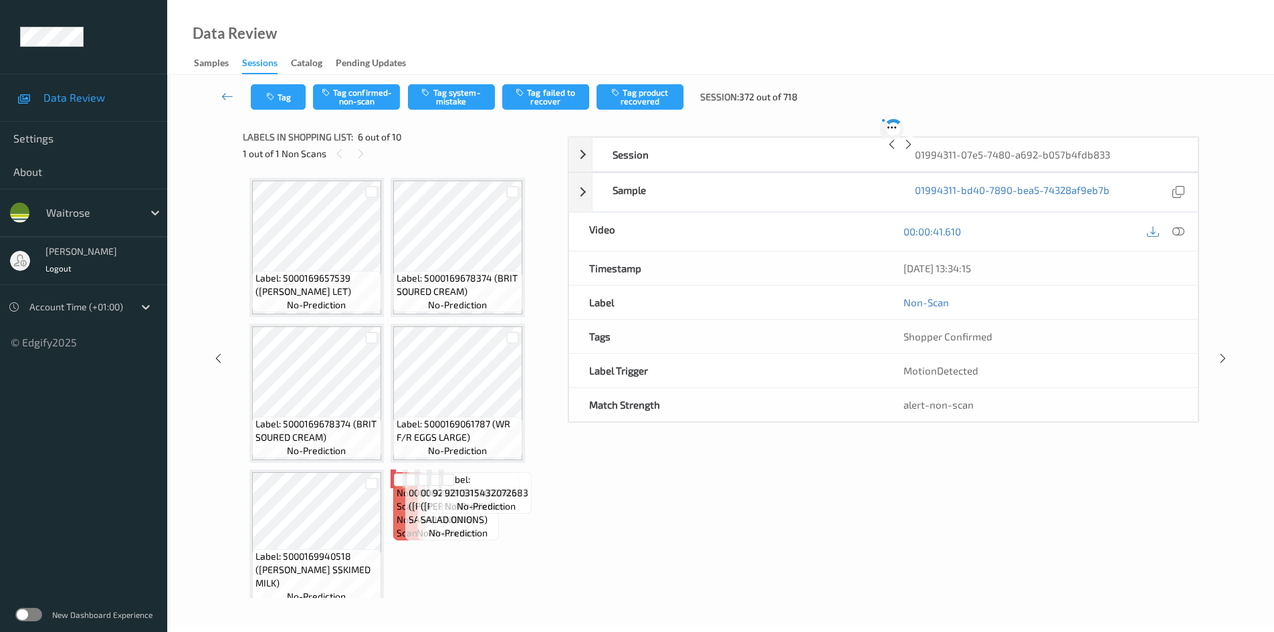
scroll to position [298, 0]
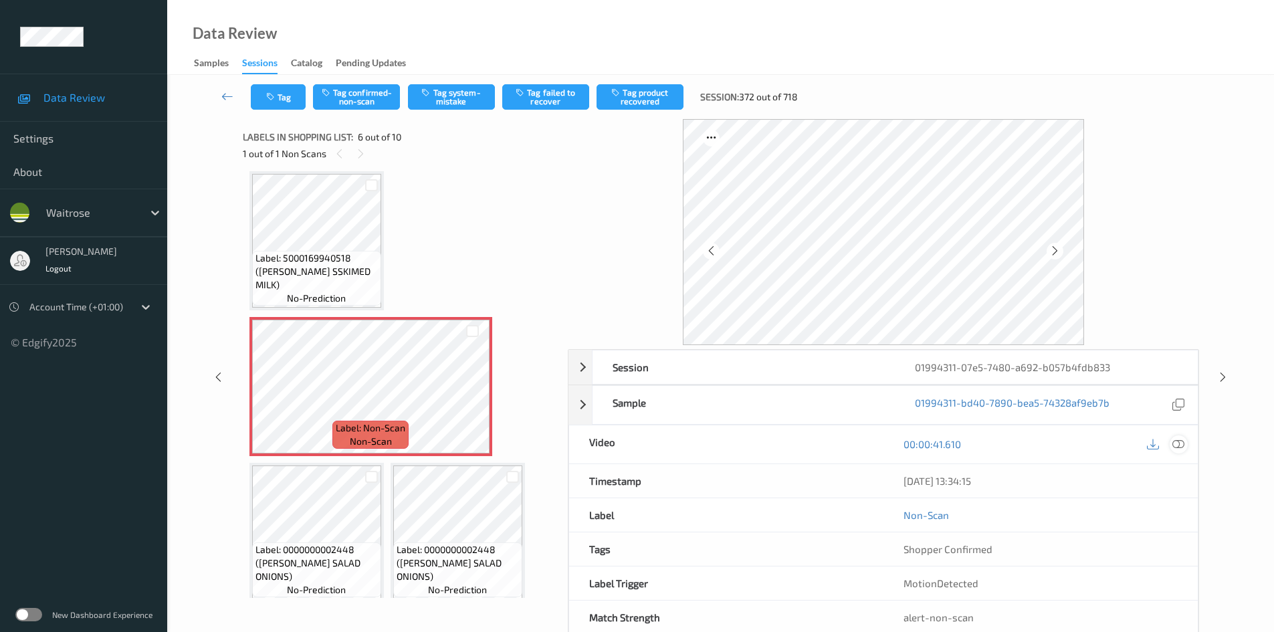
click at [1178, 443] on icon at bounding box center [1179, 444] width 12 height 12
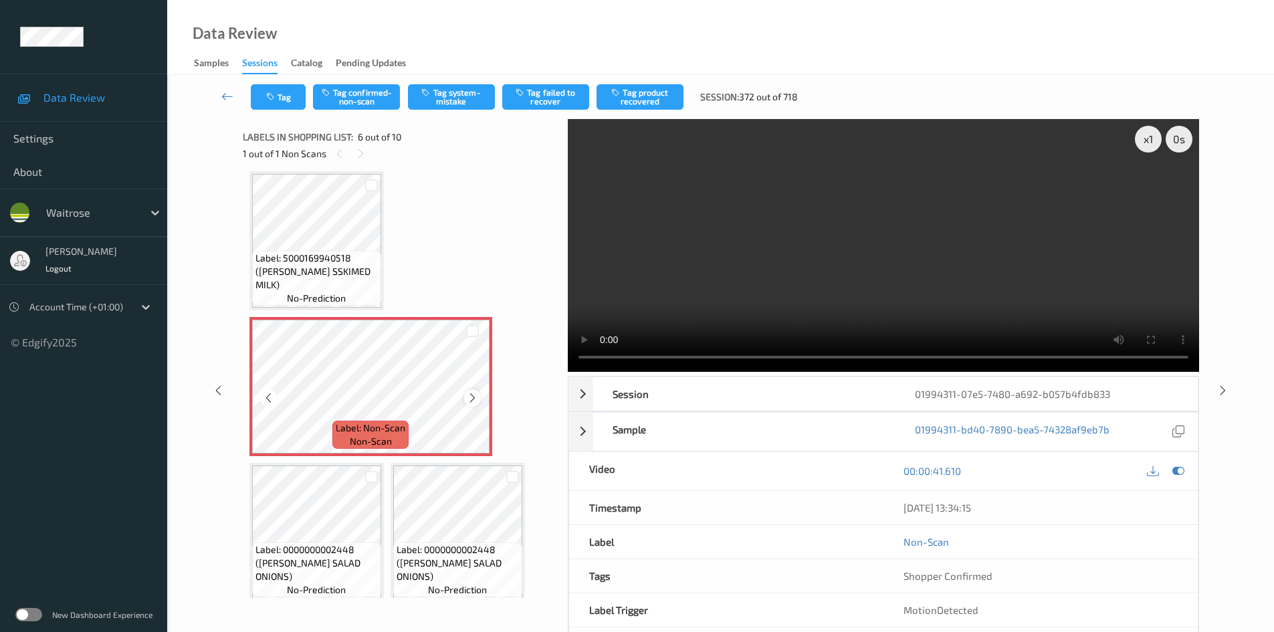
click at [473, 401] on icon at bounding box center [472, 398] width 11 height 12
click at [717, 317] on video at bounding box center [883, 245] width 631 height 253
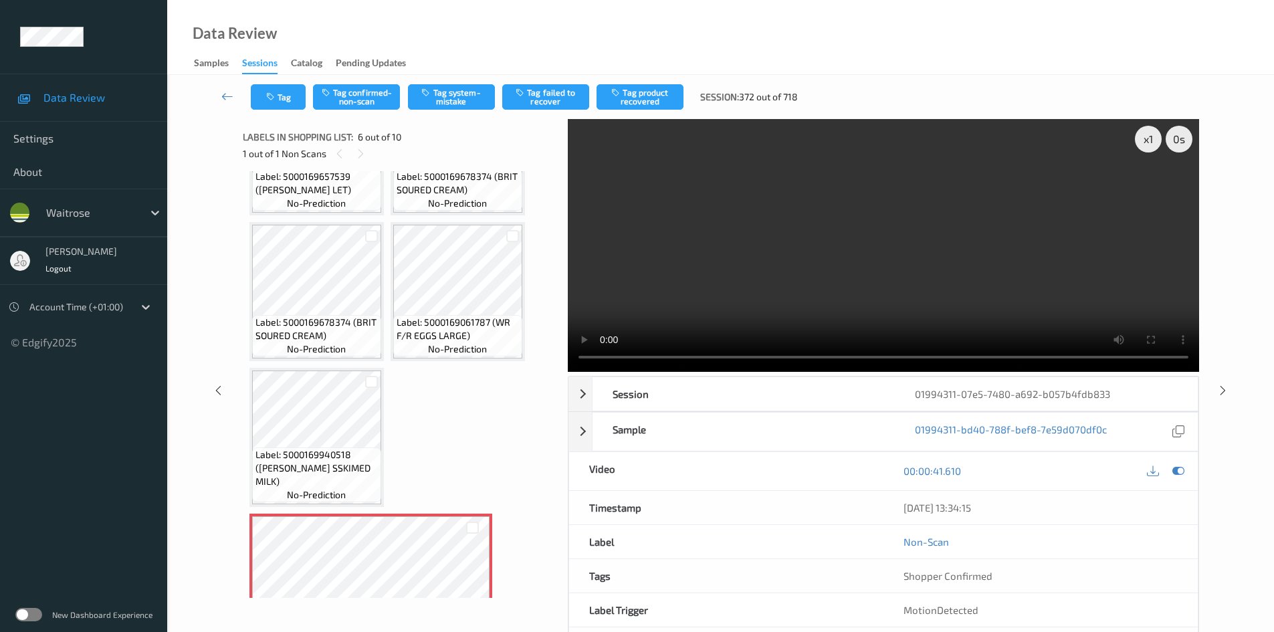
scroll to position [0, 0]
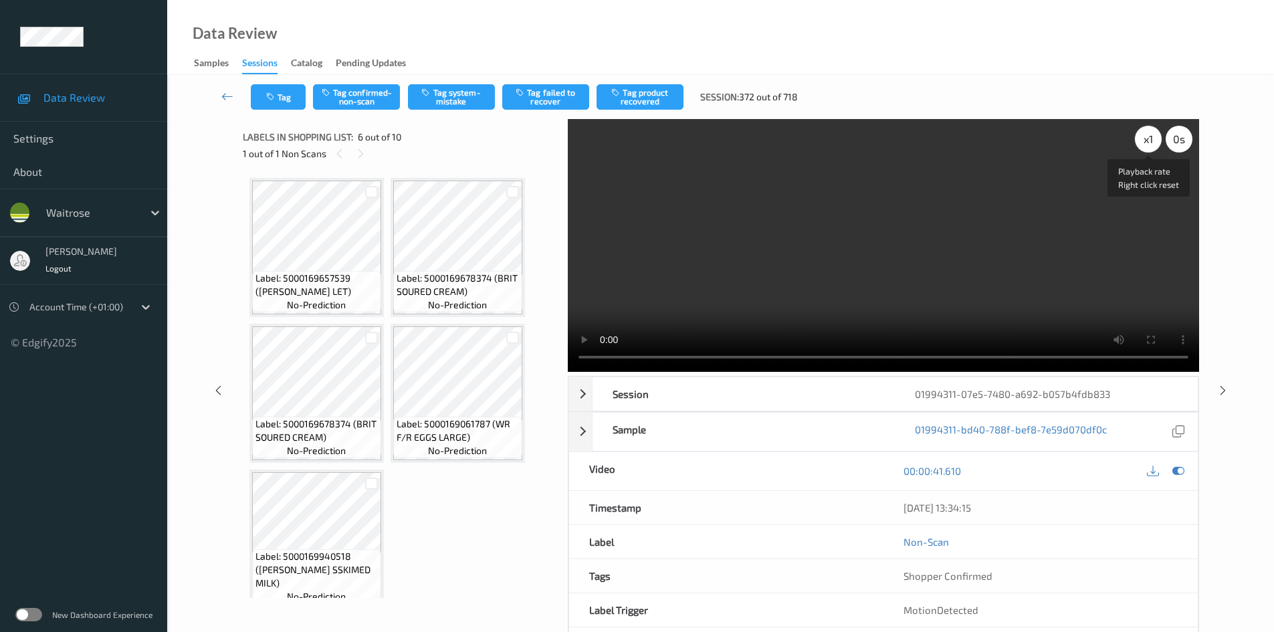
click at [1144, 138] on div "x 1" at bounding box center [1148, 139] width 27 height 27
click at [731, 221] on video at bounding box center [883, 245] width 631 height 253
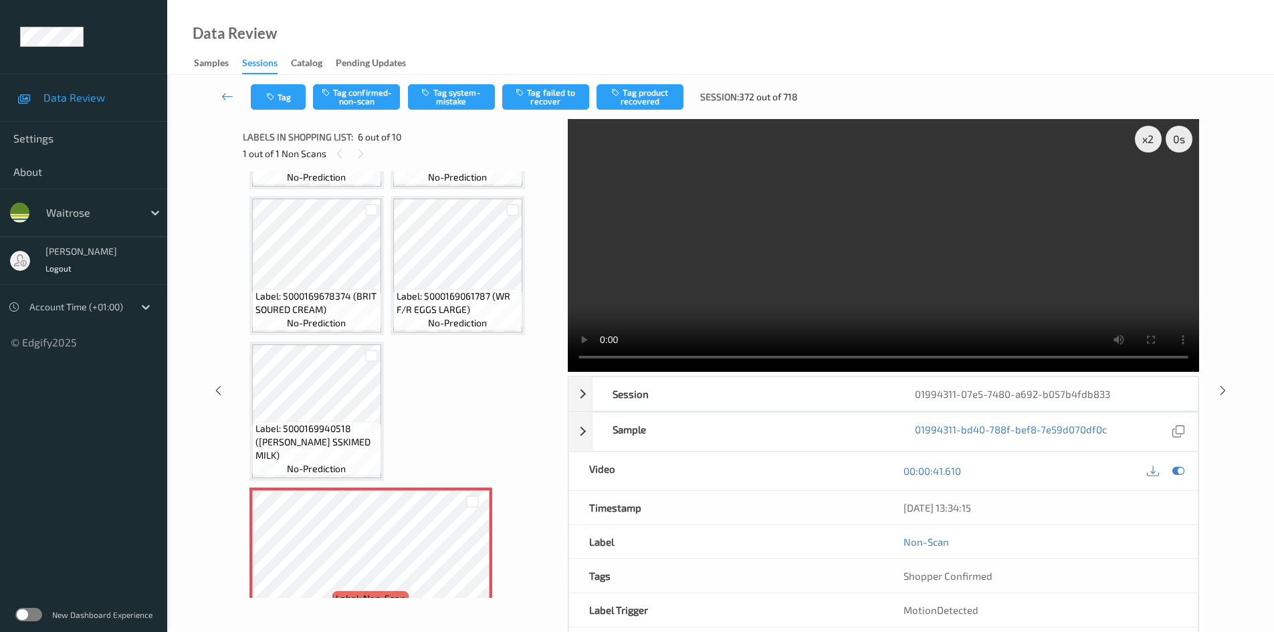
scroll to position [201, 0]
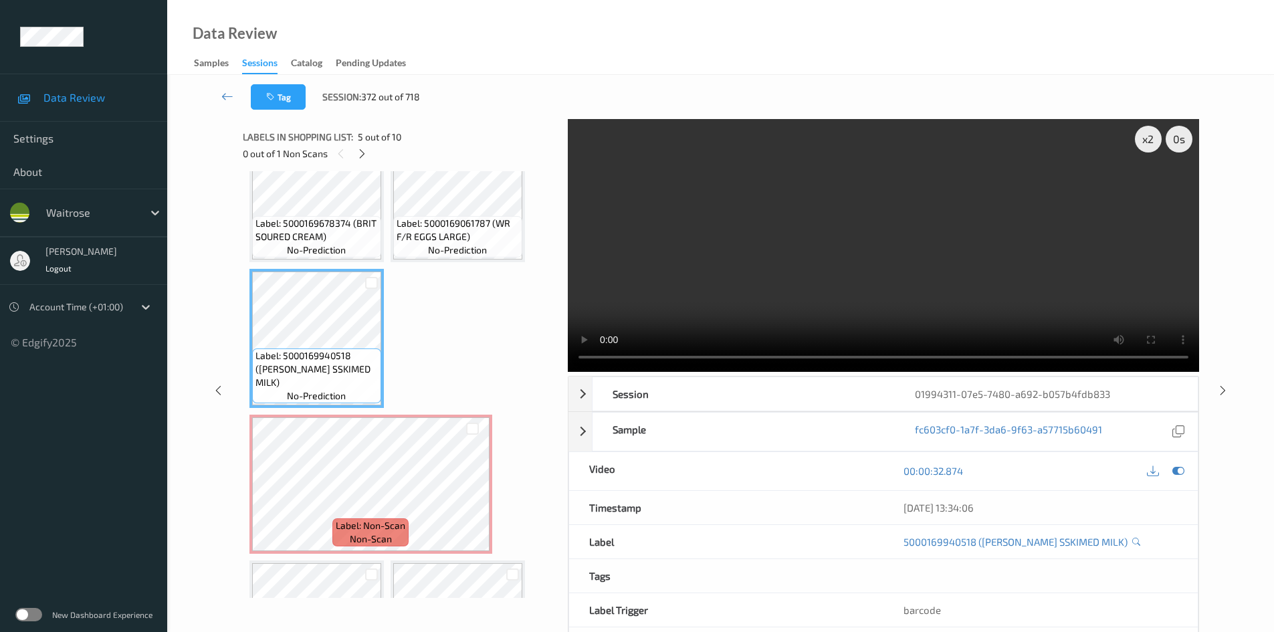
click at [790, 282] on video at bounding box center [883, 245] width 631 height 253
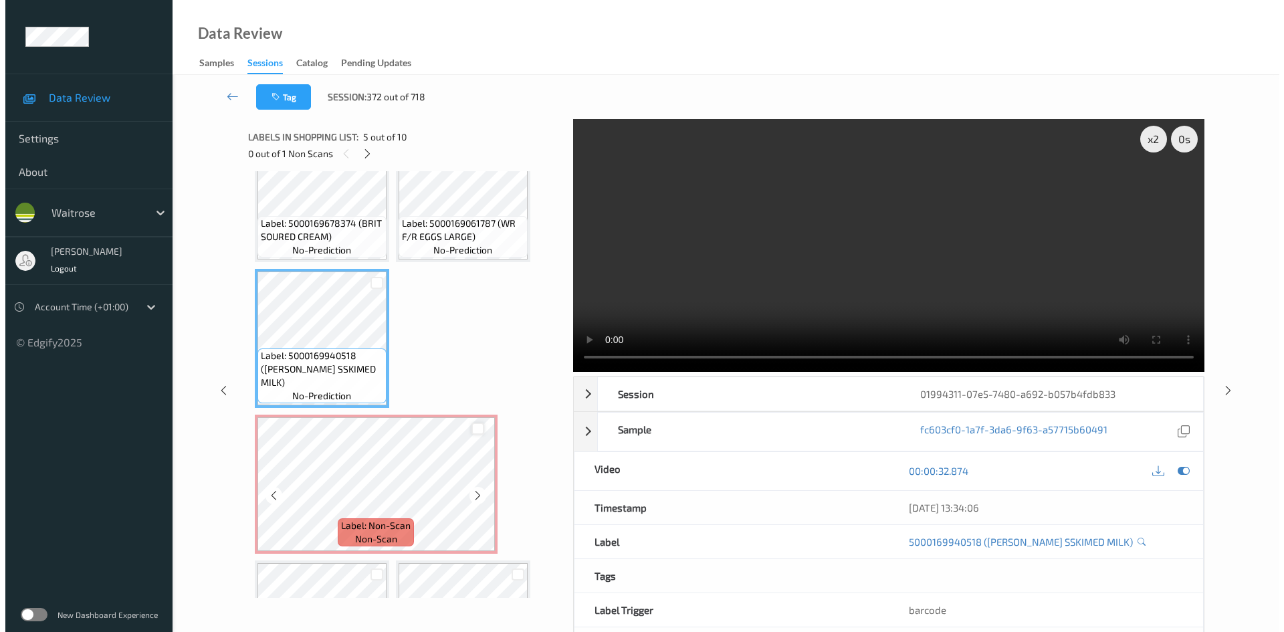
scroll to position [401, 0]
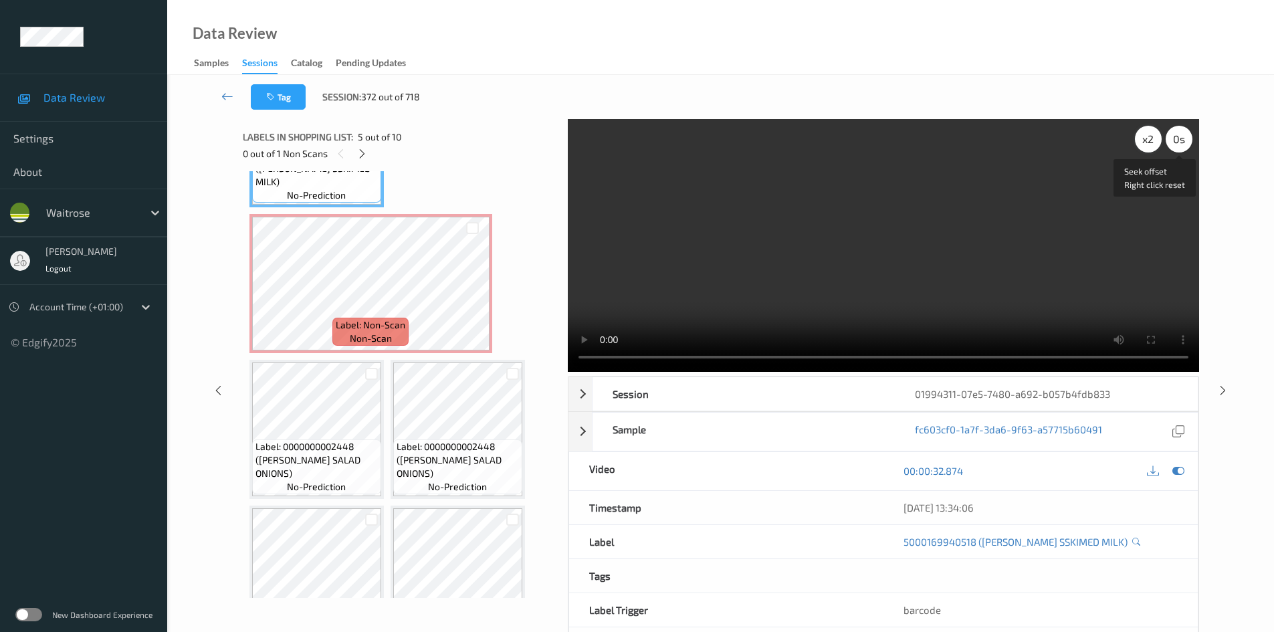
click at [1147, 136] on div "x 2" at bounding box center [1148, 139] width 27 height 27
click at [1146, 133] on div "x 4" at bounding box center [1148, 139] width 27 height 27
click at [924, 295] on video at bounding box center [883, 245] width 631 height 253
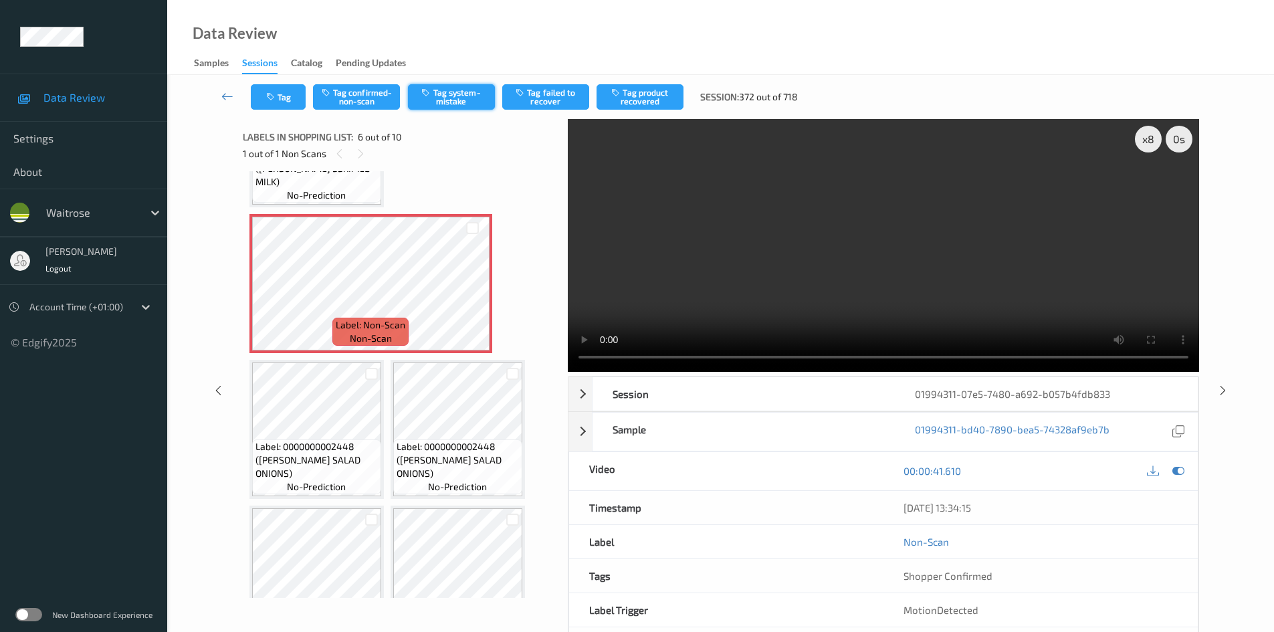
click at [466, 91] on button "Tag system-mistake" at bounding box center [451, 96] width 87 height 25
click at [445, 97] on button "Tag system-mistake" at bounding box center [451, 96] width 87 height 25
click at [464, 92] on button "Tag system-mistake" at bounding box center [451, 96] width 87 height 25
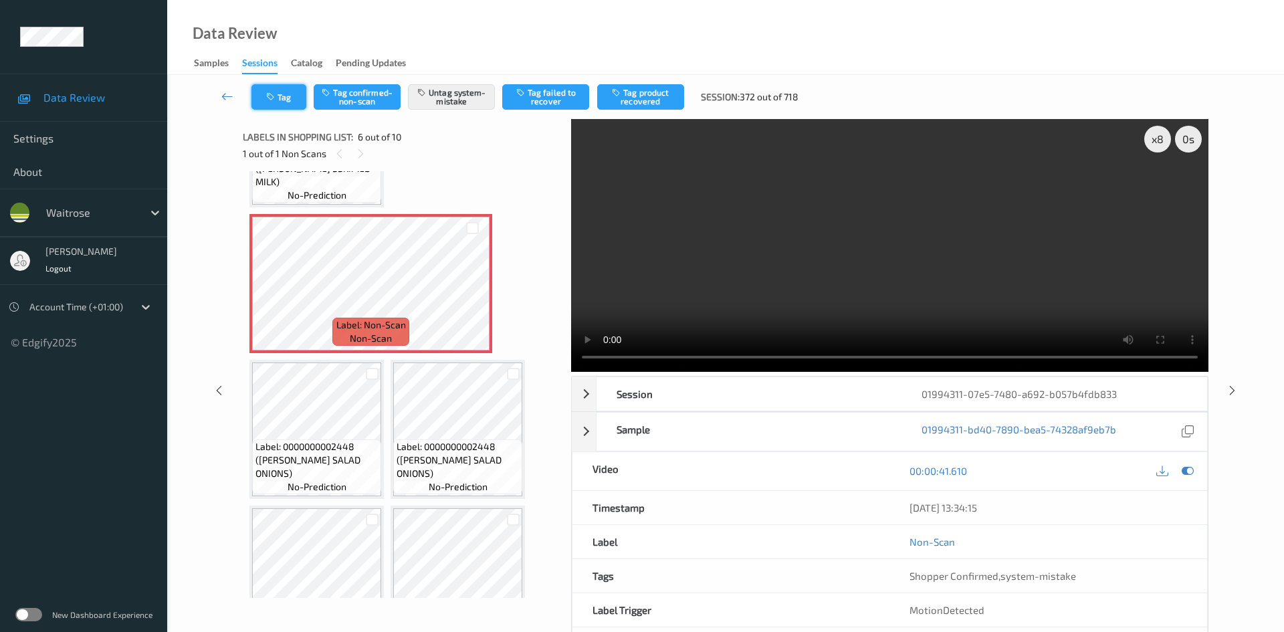
click at [282, 96] on button "Tag" at bounding box center [278, 96] width 55 height 25
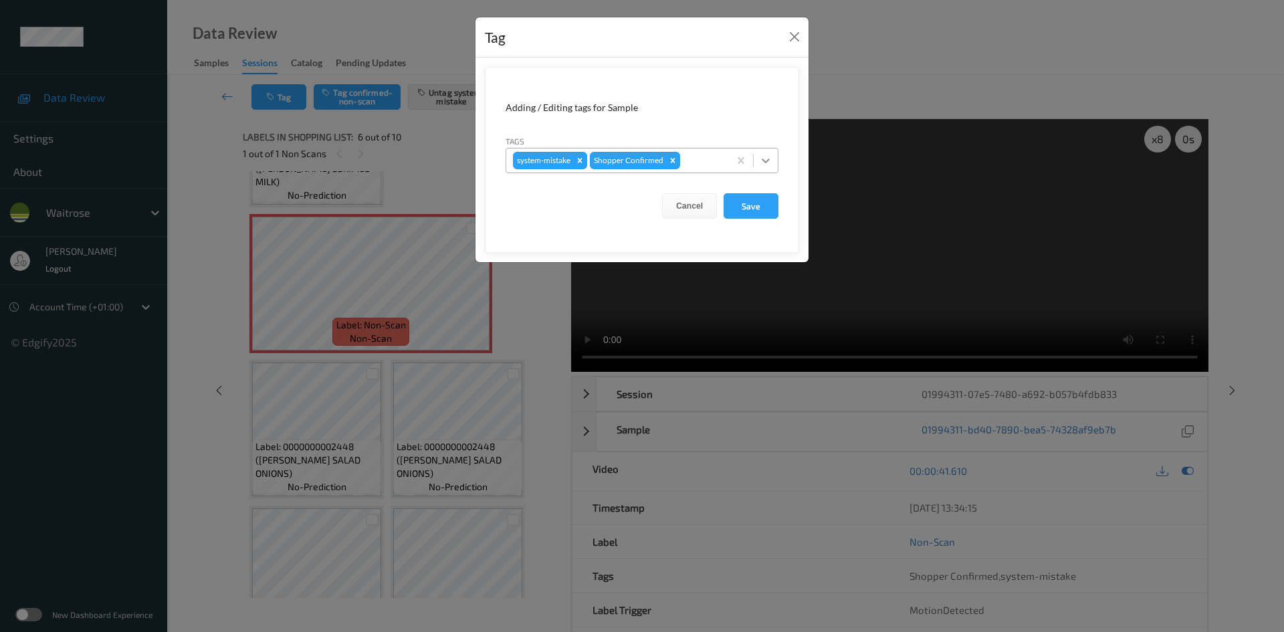
click at [762, 165] on icon at bounding box center [765, 160] width 13 height 13
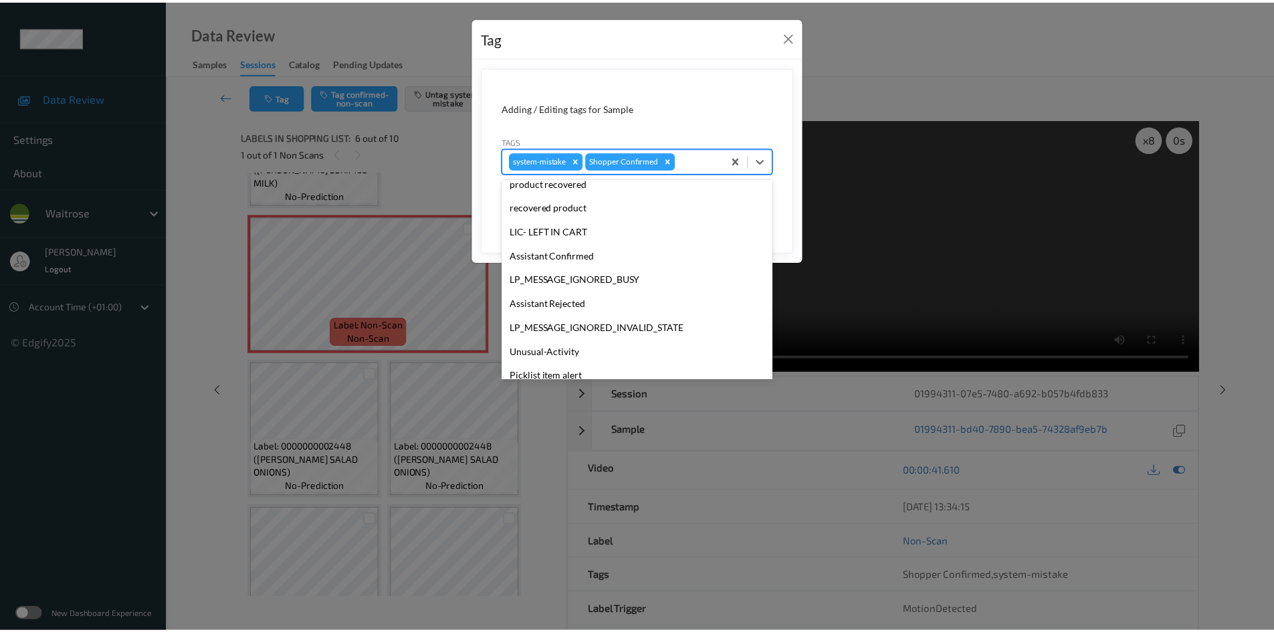
scroll to position [334, 0]
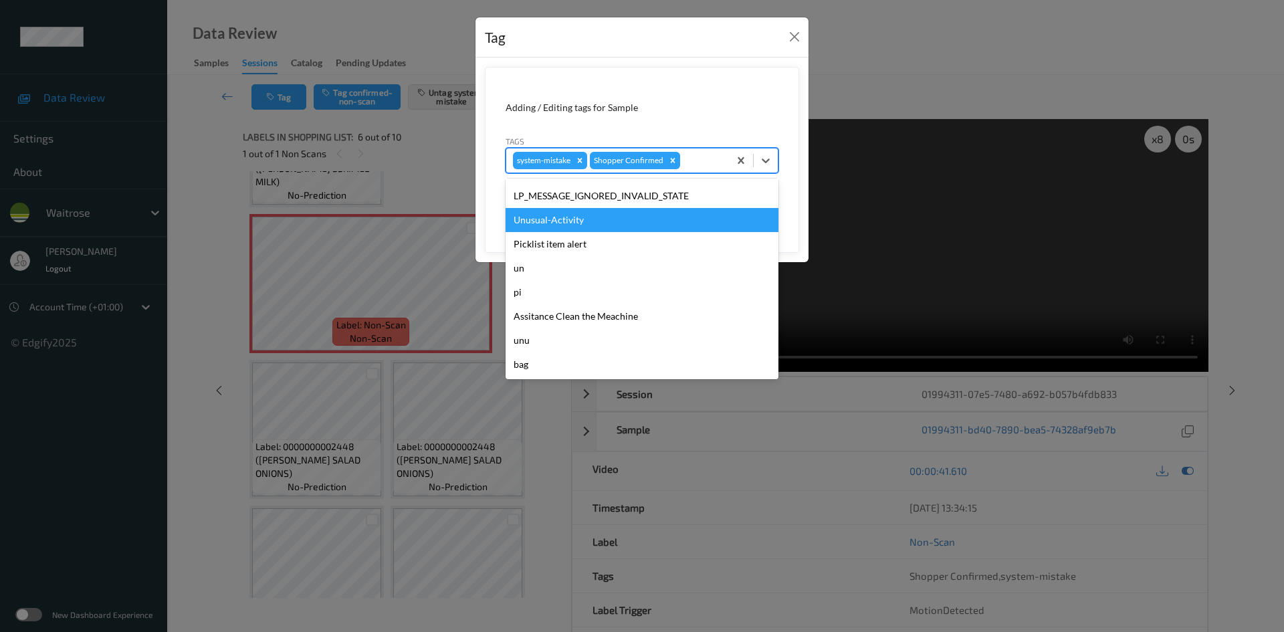
click at [571, 225] on div "Unusual-Activity" at bounding box center [642, 220] width 273 height 24
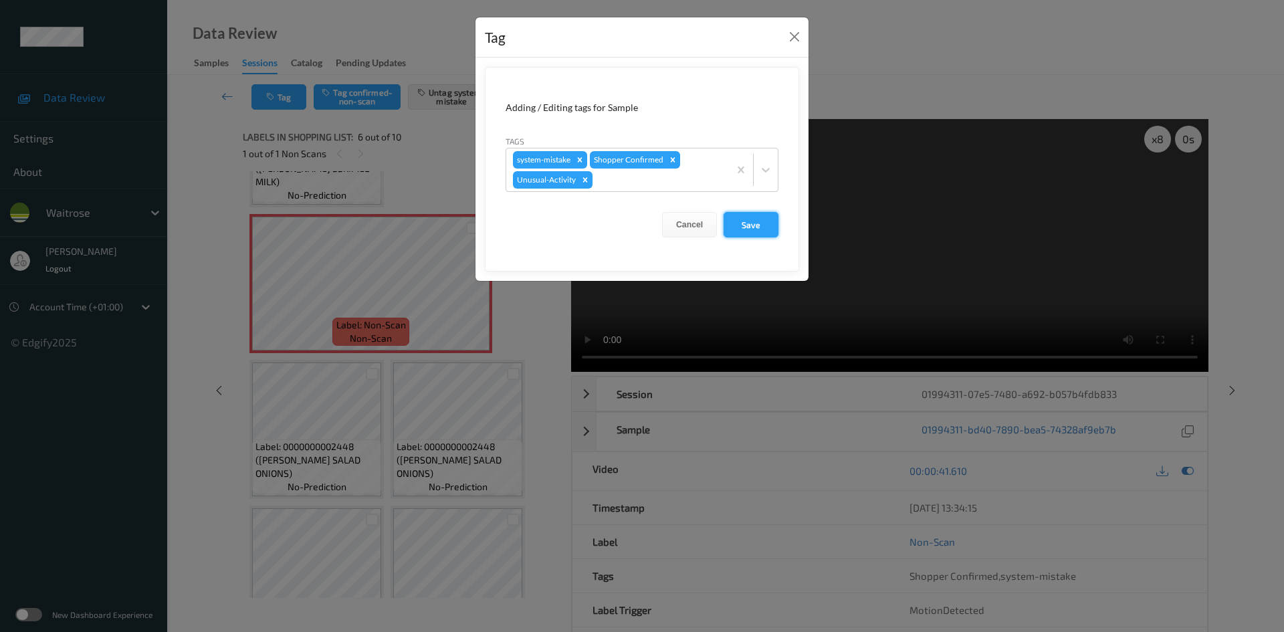
click at [745, 223] on button "Save" at bounding box center [751, 224] width 55 height 25
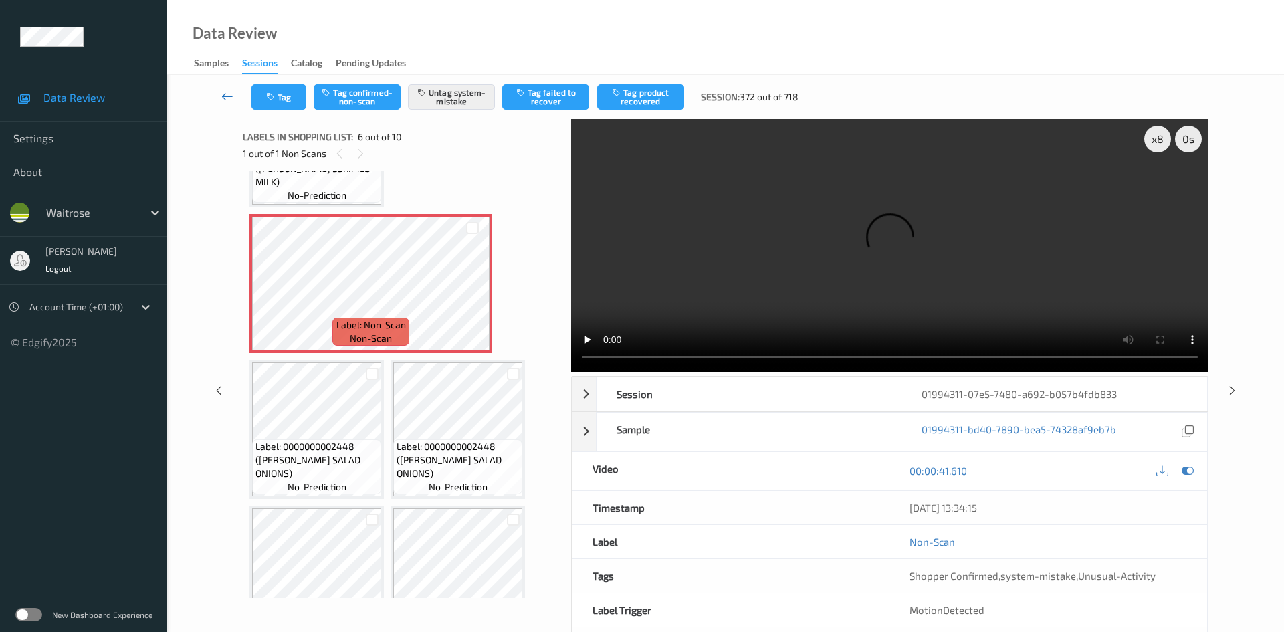
click at [221, 88] on link at bounding box center [227, 96] width 47 height 25
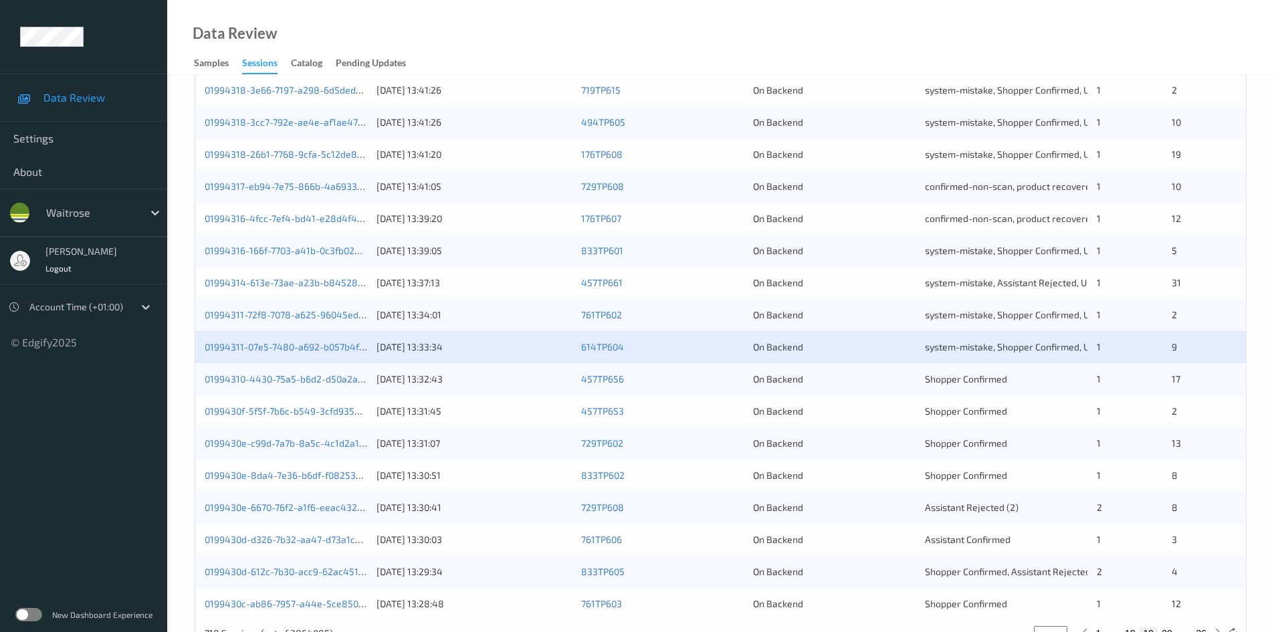
scroll to position [375, 0]
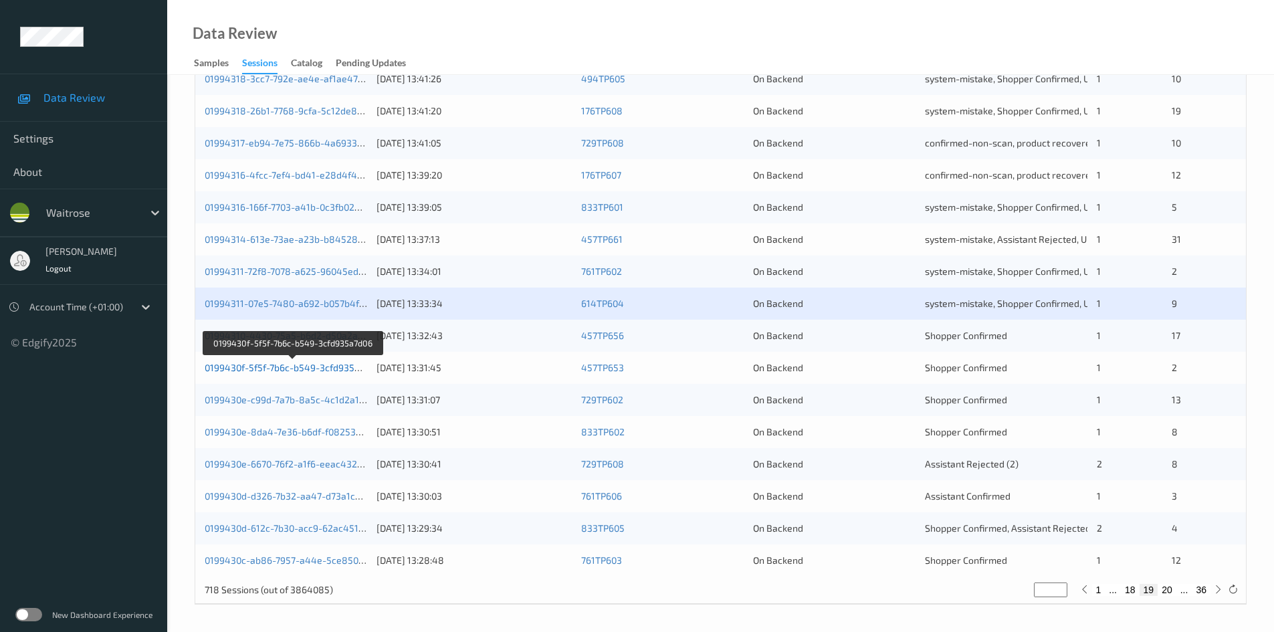
click at [262, 369] on link "0199430f-5f5f-7b6c-b549-3cfd935a7d06" at bounding box center [293, 367] width 176 height 11
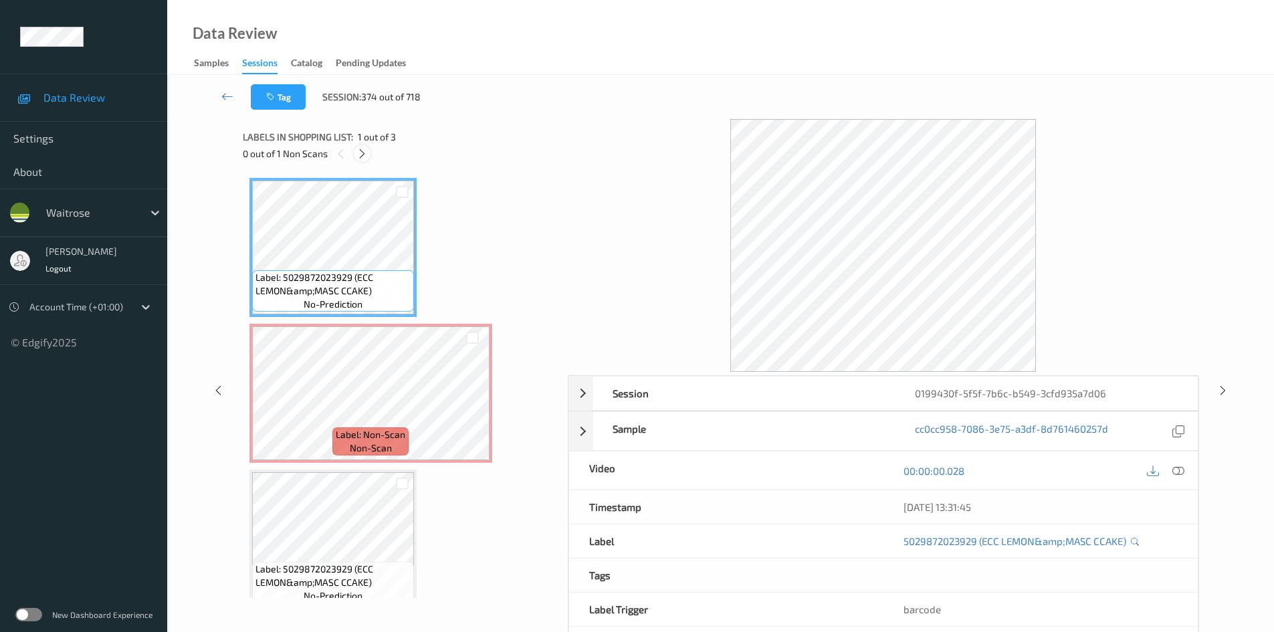
click at [365, 156] on icon at bounding box center [362, 154] width 11 height 12
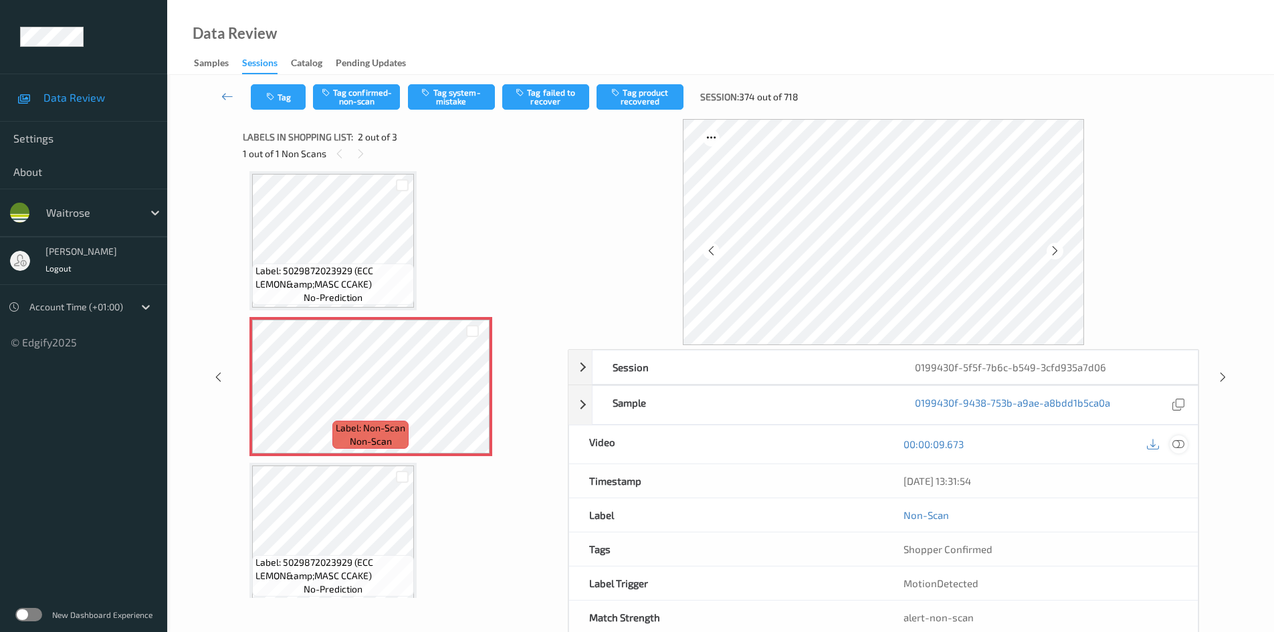
click at [1179, 440] on icon at bounding box center [1179, 444] width 12 height 12
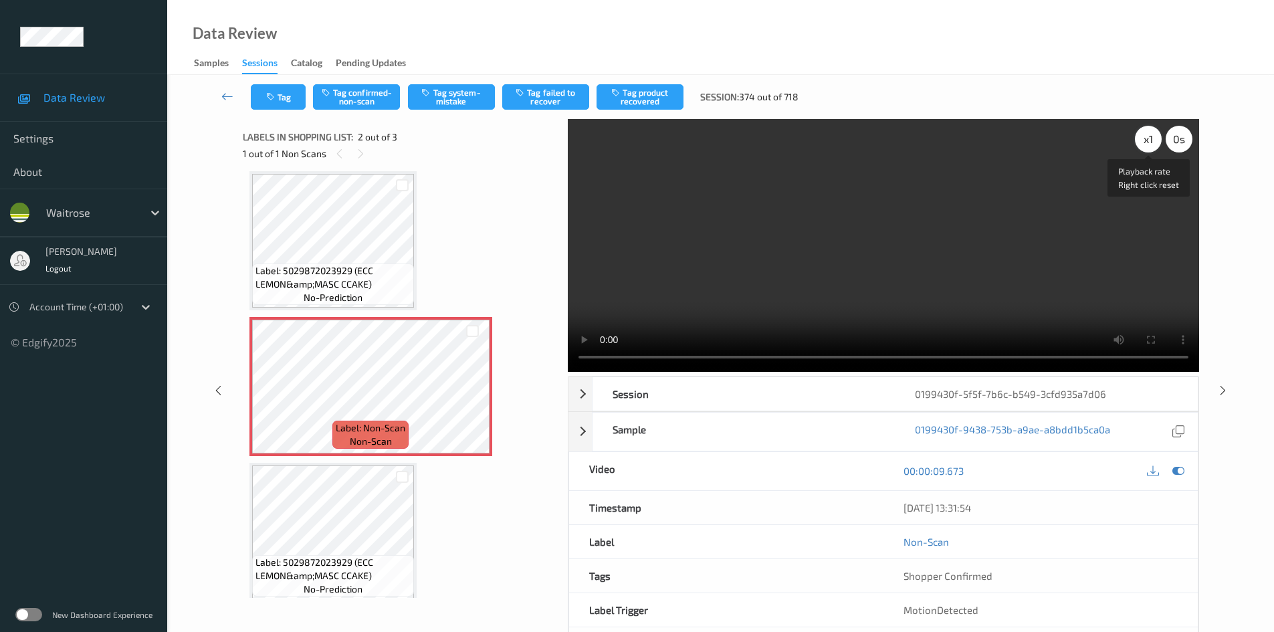
click at [1155, 144] on div "x 1" at bounding box center [1148, 139] width 27 height 27
click at [1155, 144] on div "x 2" at bounding box center [1148, 139] width 27 height 27
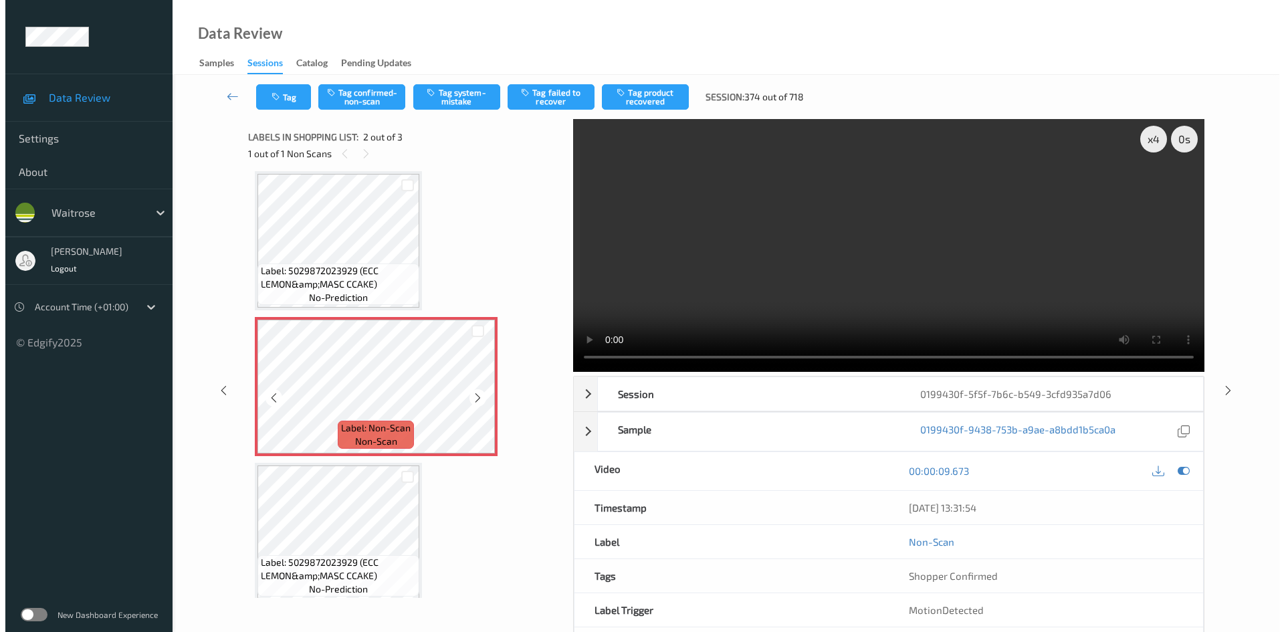
scroll to position [0, 0]
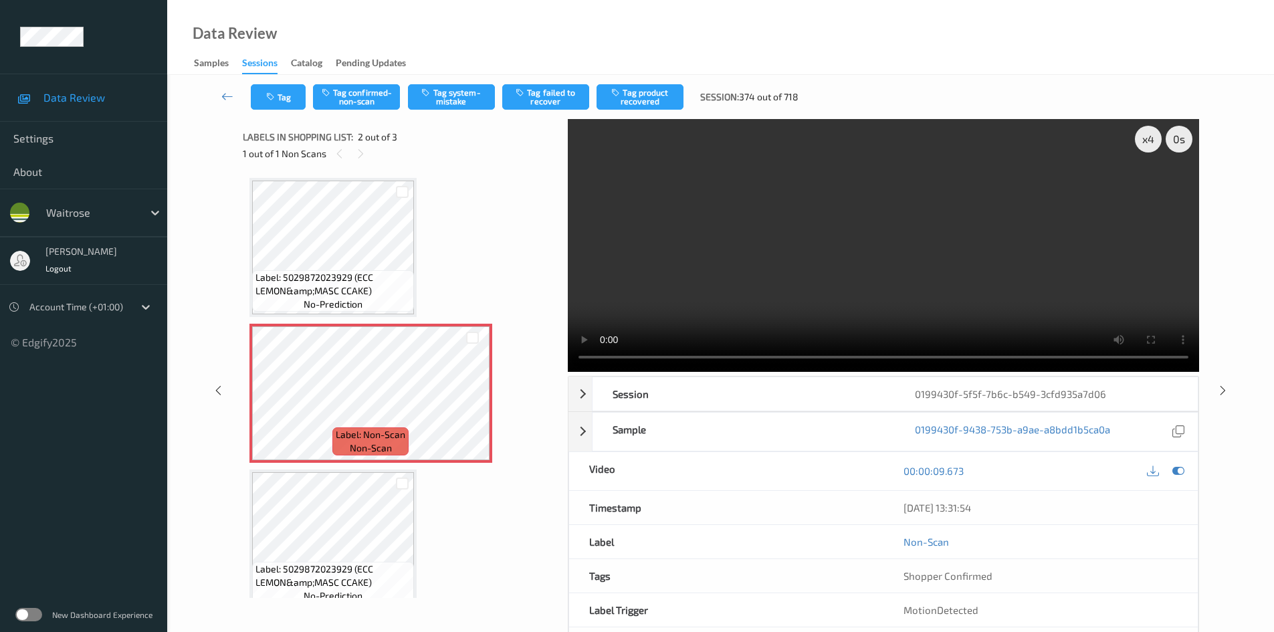
click at [692, 274] on video at bounding box center [883, 245] width 631 height 253
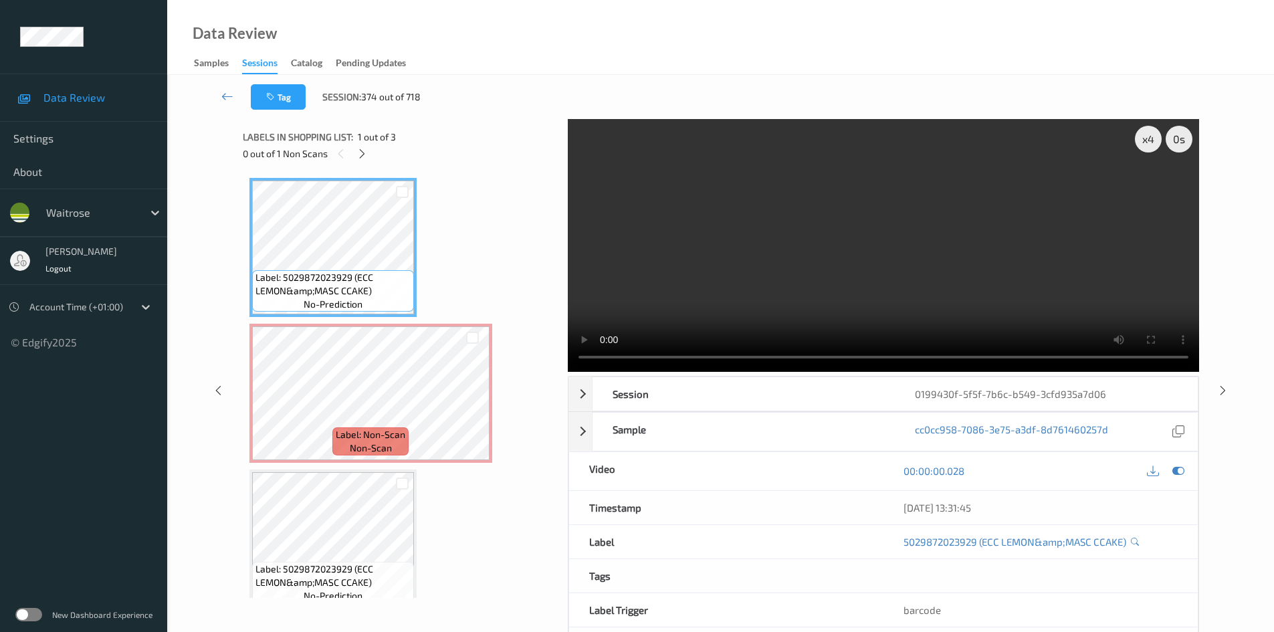
click at [817, 283] on video at bounding box center [883, 245] width 631 height 253
click at [740, 243] on video at bounding box center [883, 245] width 631 height 253
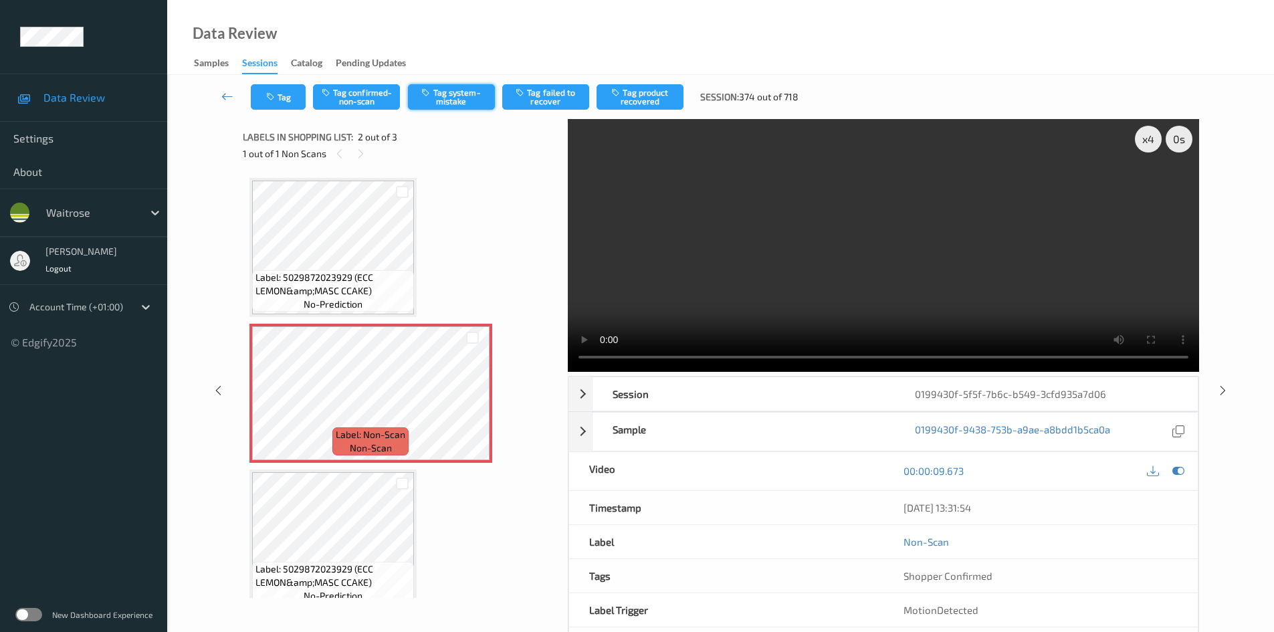
click at [449, 94] on button "Tag system-mistake" at bounding box center [451, 96] width 87 height 25
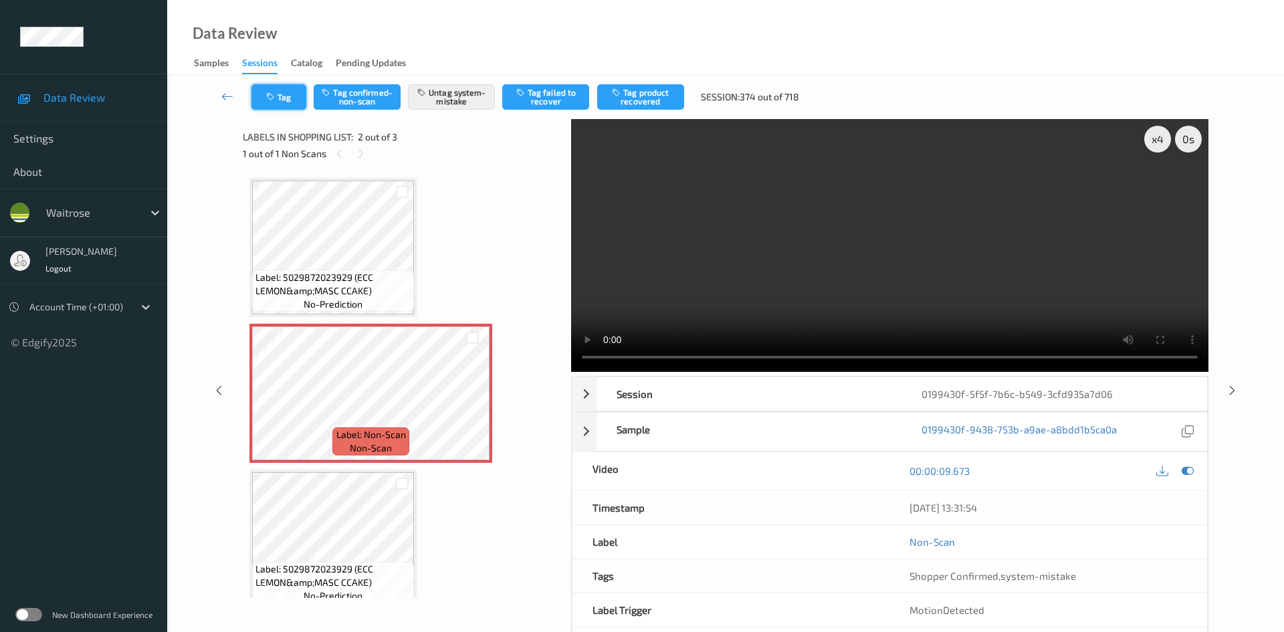
click at [287, 96] on button "Tag" at bounding box center [278, 96] width 55 height 25
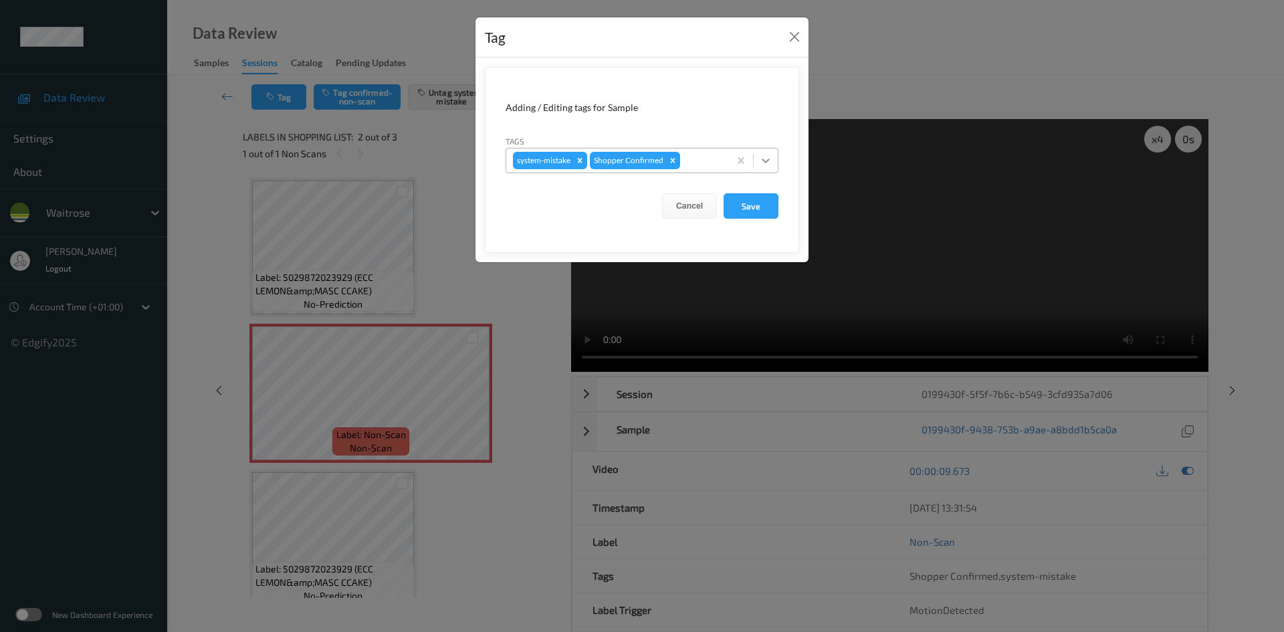
click at [760, 162] on icon at bounding box center [765, 160] width 13 height 13
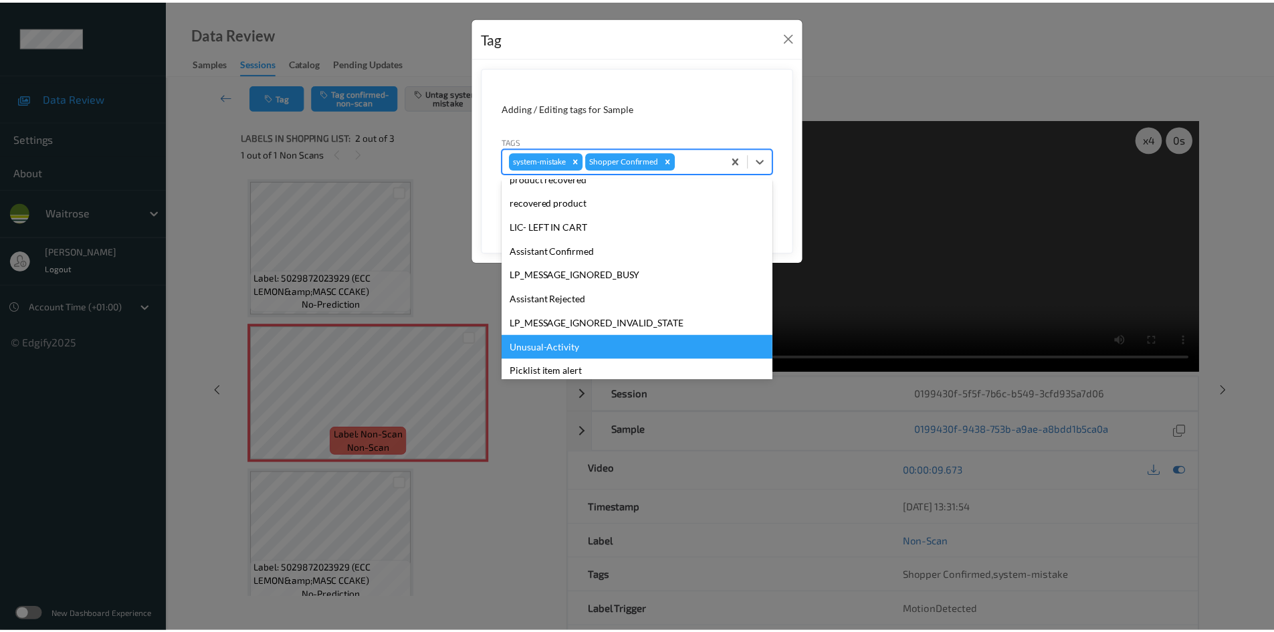
scroll to position [268, 0]
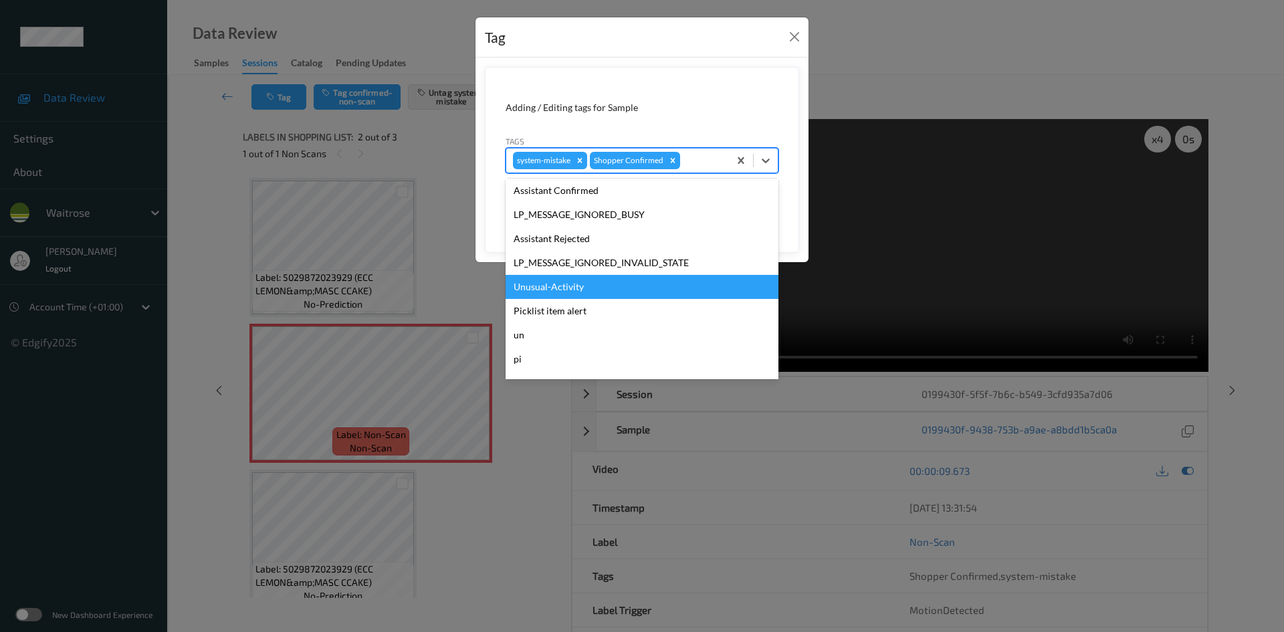
click at [558, 280] on div "Unusual-Activity" at bounding box center [642, 287] width 273 height 24
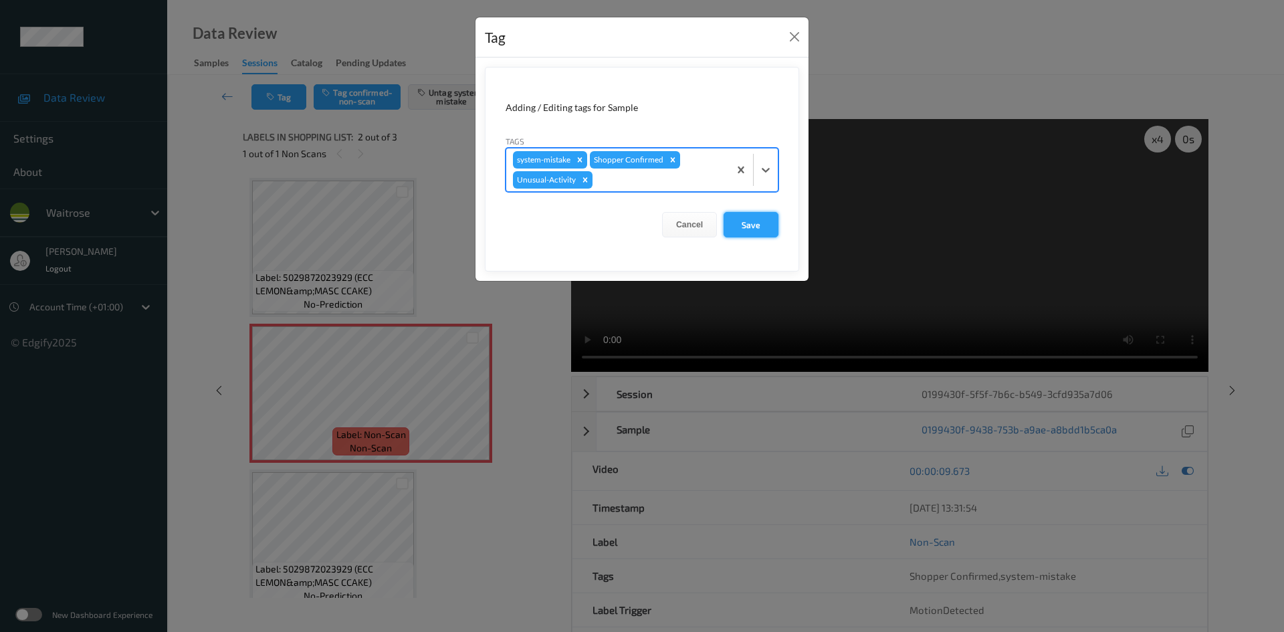
click at [753, 227] on button "Save" at bounding box center [751, 224] width 55 height 25
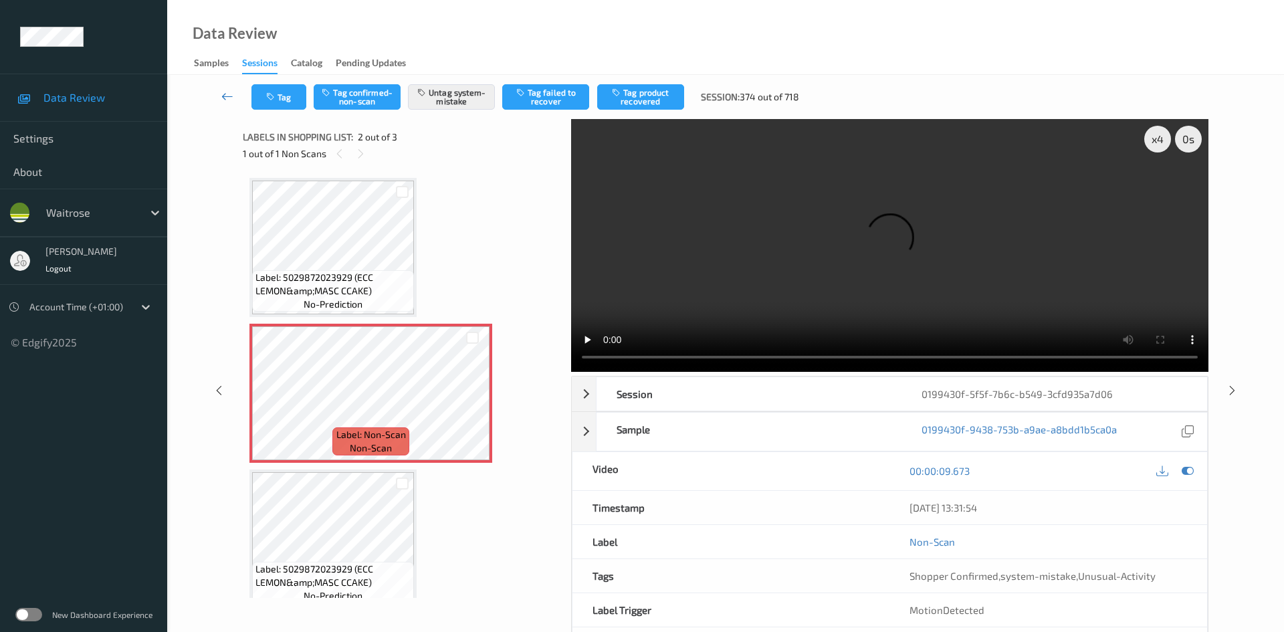
click at [223, 88] on link at bounding box center [227, 96] width 47 height 25
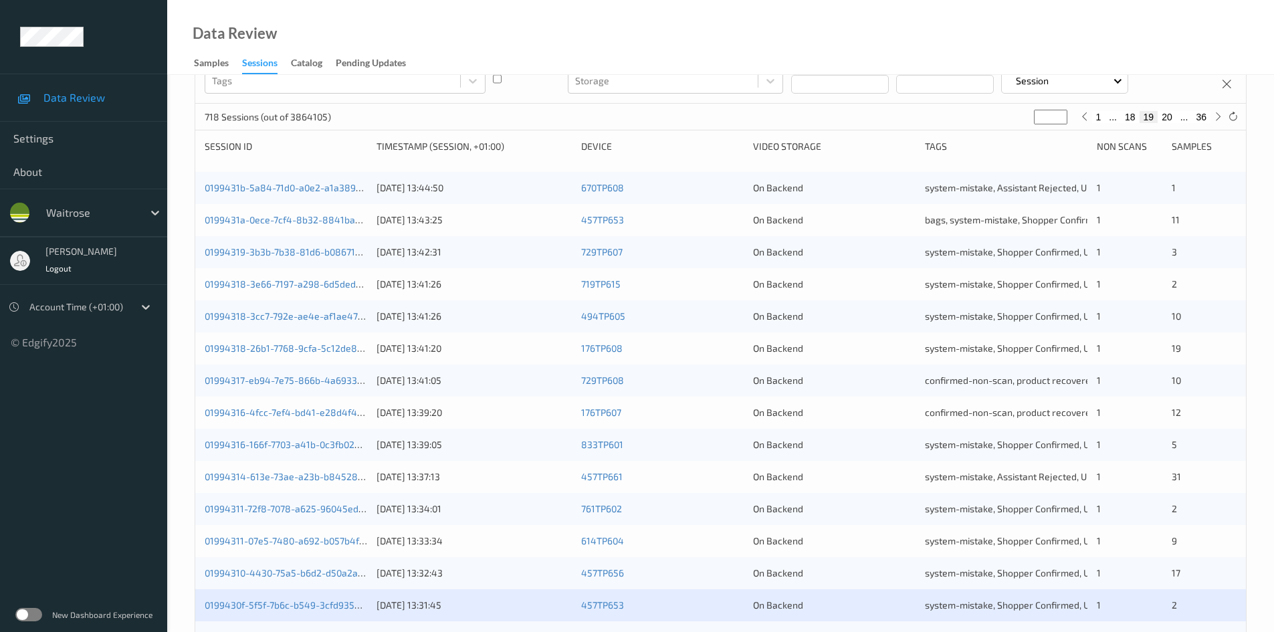
scroll to position [375, 0]
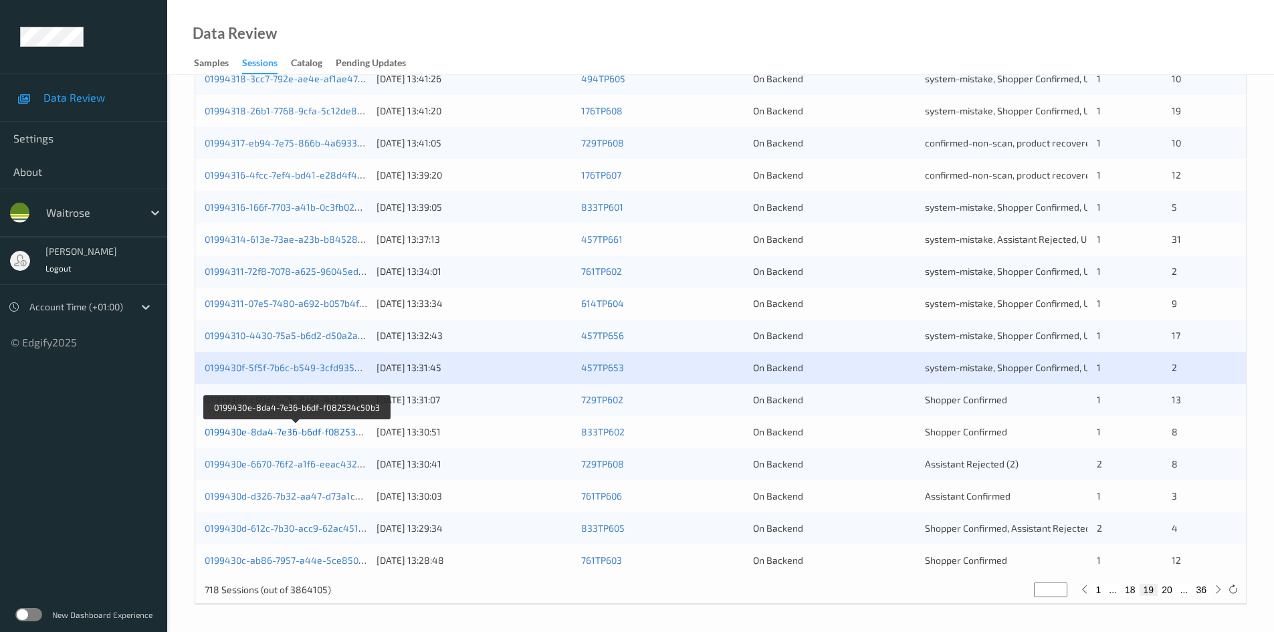
click at [256, 431] on link "0199430e-8da4-7e36-b6df-f082534c50b3" at bounding box center [296, 431] width 183 height 11
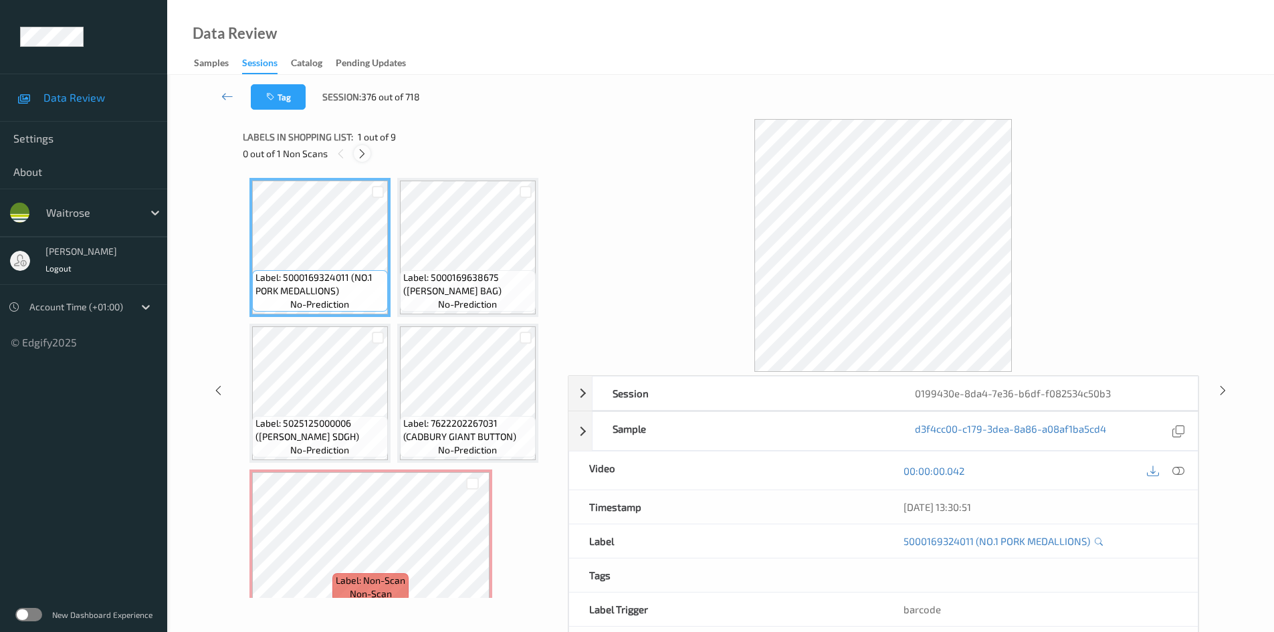
click at [361, 159] on icon at bounding box center [362, 154] width 11 height 12
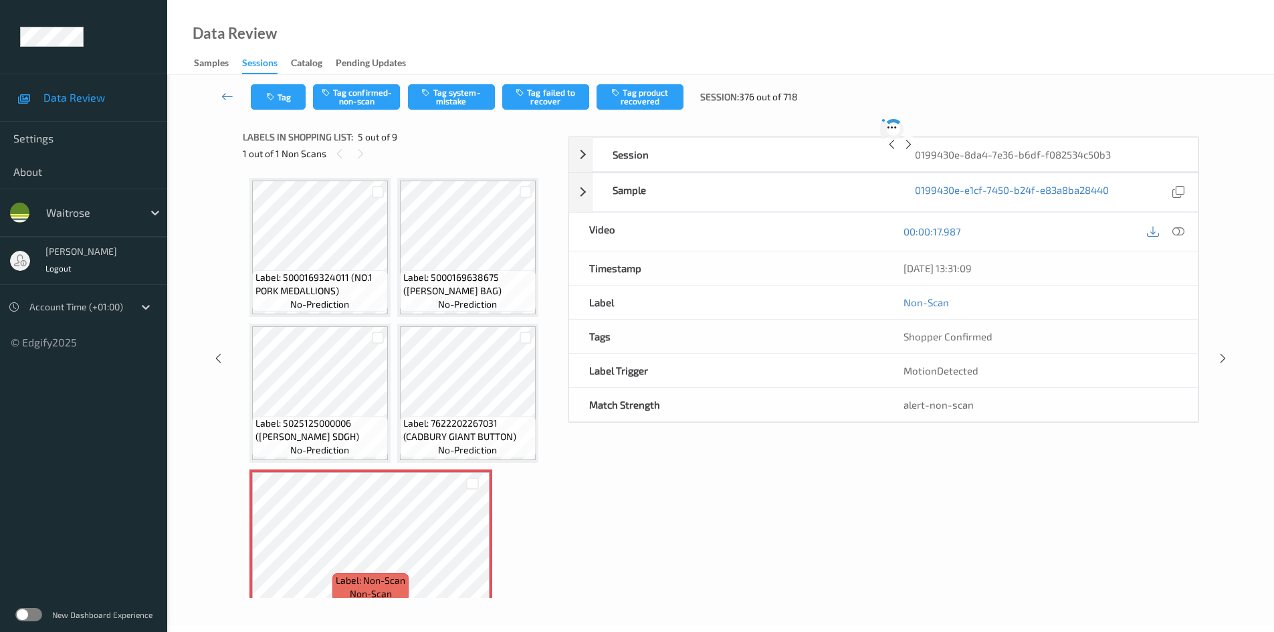
scroll to position [152, 0]
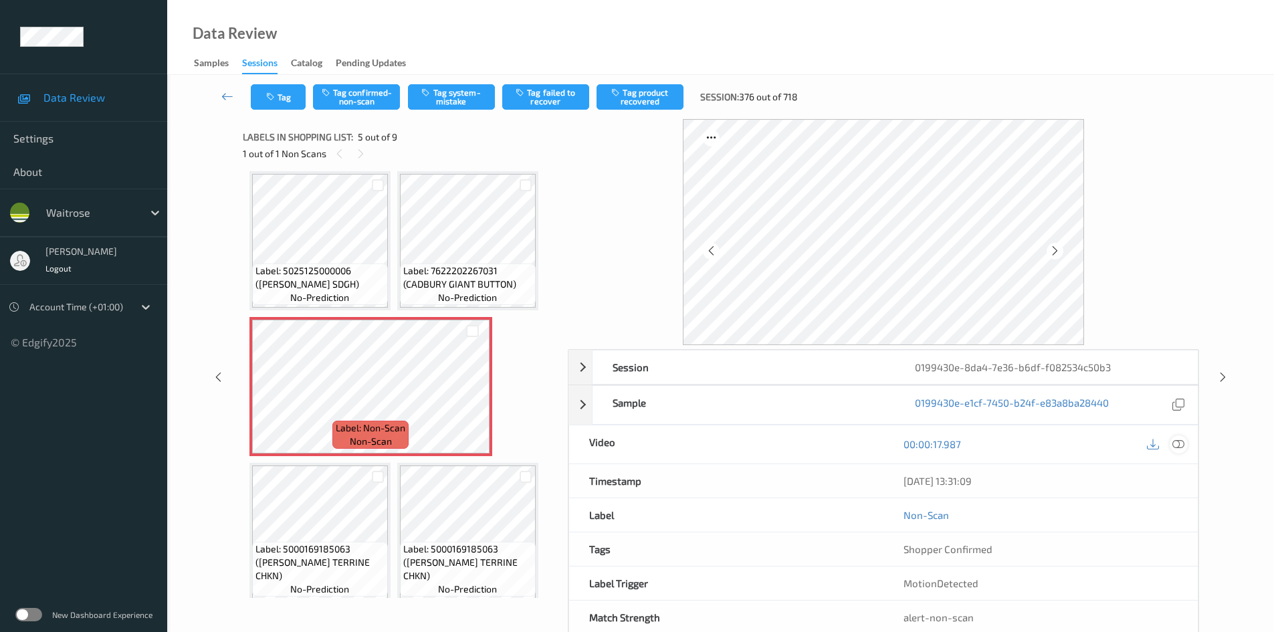
click at [1181, 444] on icon at bounding box center [1179, 444] width 12 height 12
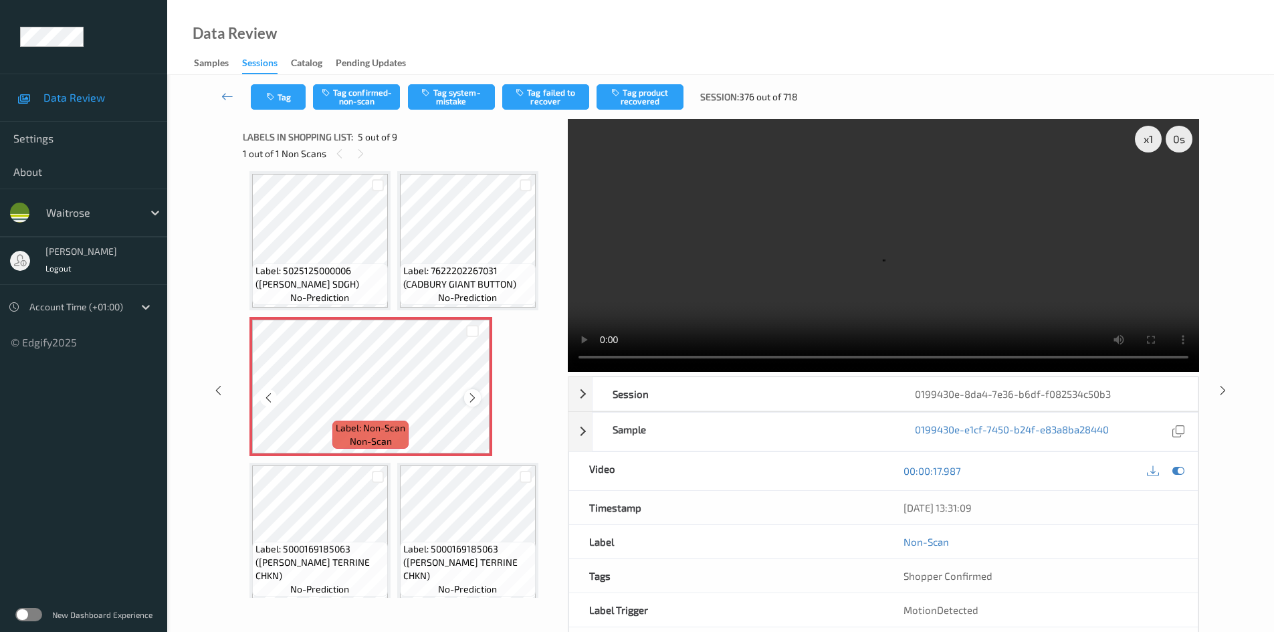
click at [470, 398] on icon at bounding box center [472, 398] width 11 height 12
click at [472, 398] on icon at bounding box center [472, 398] width 11 height 12
click at [1144, 142] on div "x 1" at bounding box center [1148, 139] width 27 height 27
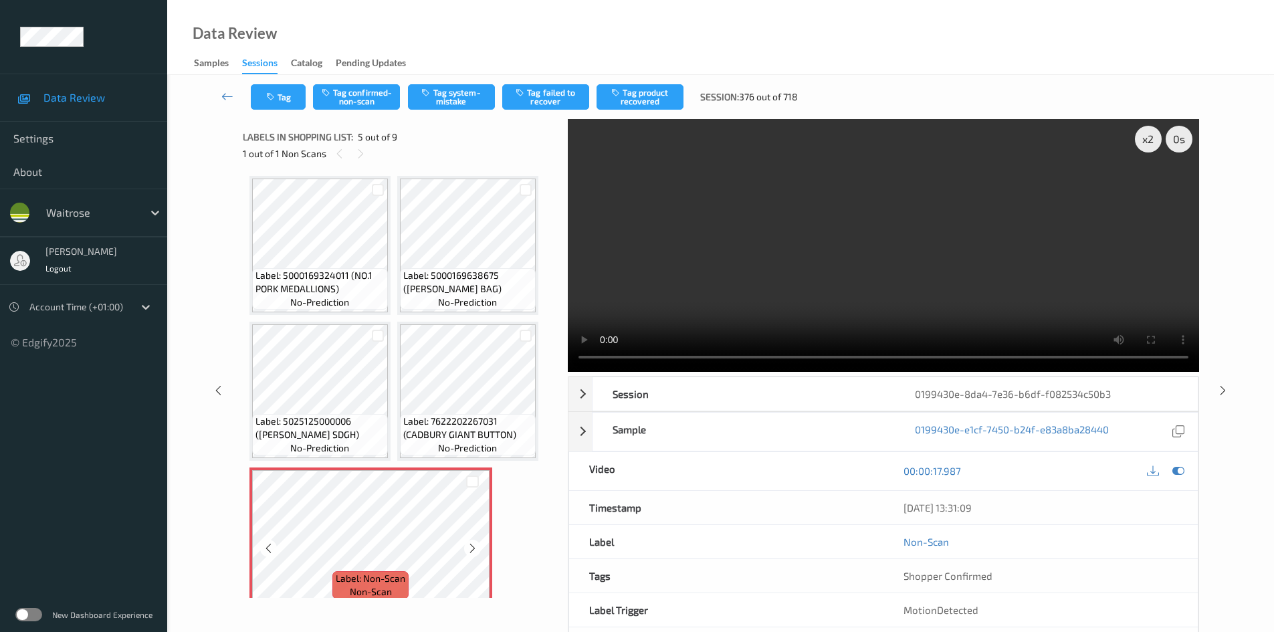
scroll to position [0, 0]
click at [802, 266] on video at bounding box center [883, 245] width 631 height 253
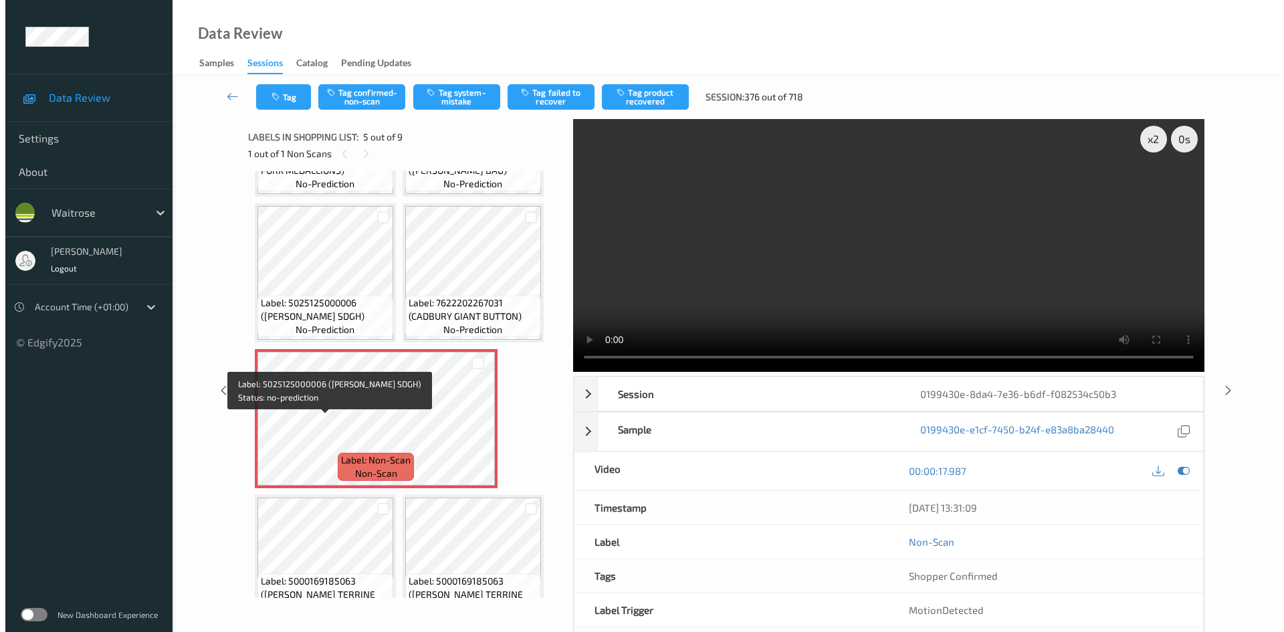
scroll to position [134, 0]
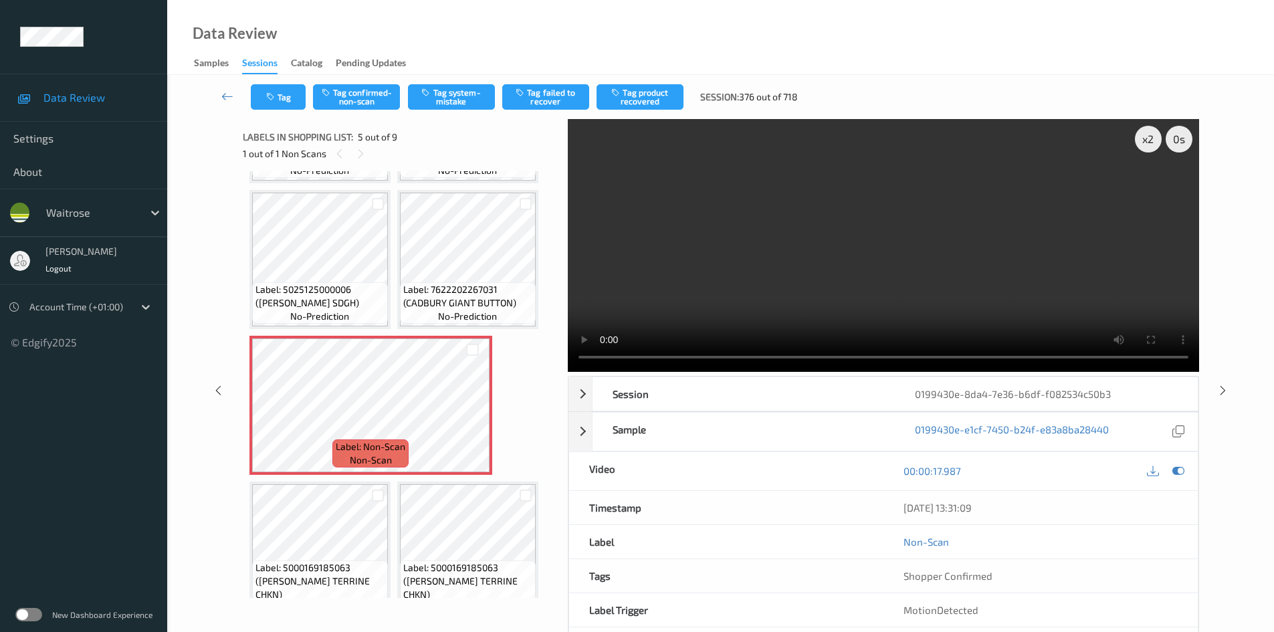
click at [675, 317] on video at bounding box center [883, 245] width 631 height 253
click at [805, 286] on video at bounding box center [883, 245] width 631 height 253
click at [721, 284] on video at bounding box center [883, 245] width 631 height 253
click at [1060, 312] on video at bounding box center [883, 245] width 631 height 253
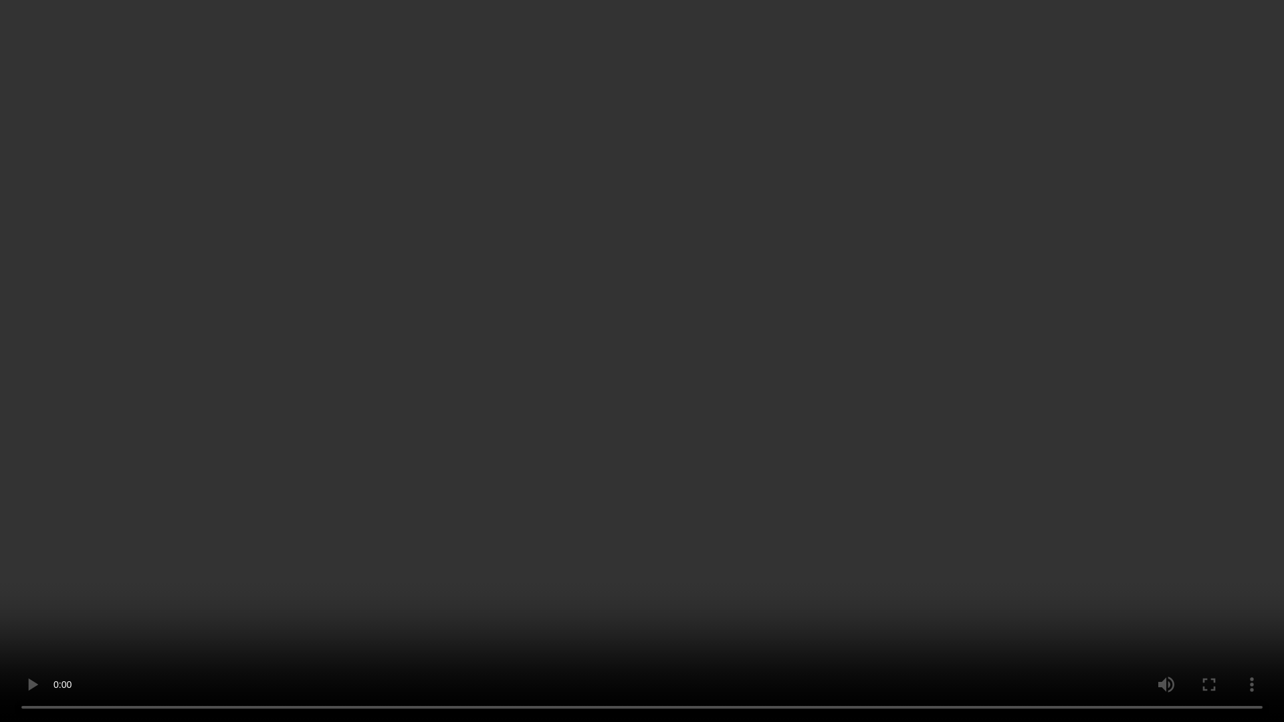
click at [1019, 398] on video at bounding box center [642, 361] width 1284 height 722
click at [1025, 431] on video at bounding box center [642, 361] width 1284 height 722
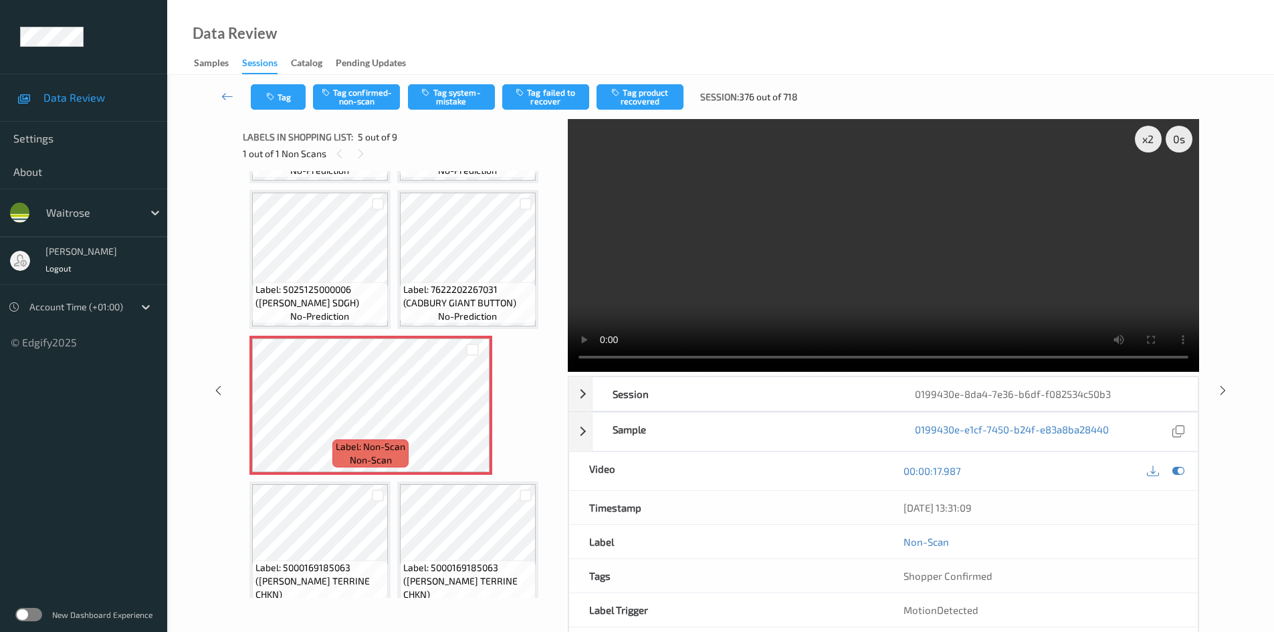
click at [983, 317] on video at bounding box center [883, 245] width 631 height 253
click at [1146, 140] on div "x 2" at bounding box center [1148, 139] width 27 height 27
click at [1150, 143] on div "x 4" at bounding box center [1148, 139] width 27 height 27
click at [923, 264] on video at bounding box center [883, 245] width 631 height 253
click at [455, 99] on button "Tag system-mistake" at bounding box center [451, 96] width 87 height 25
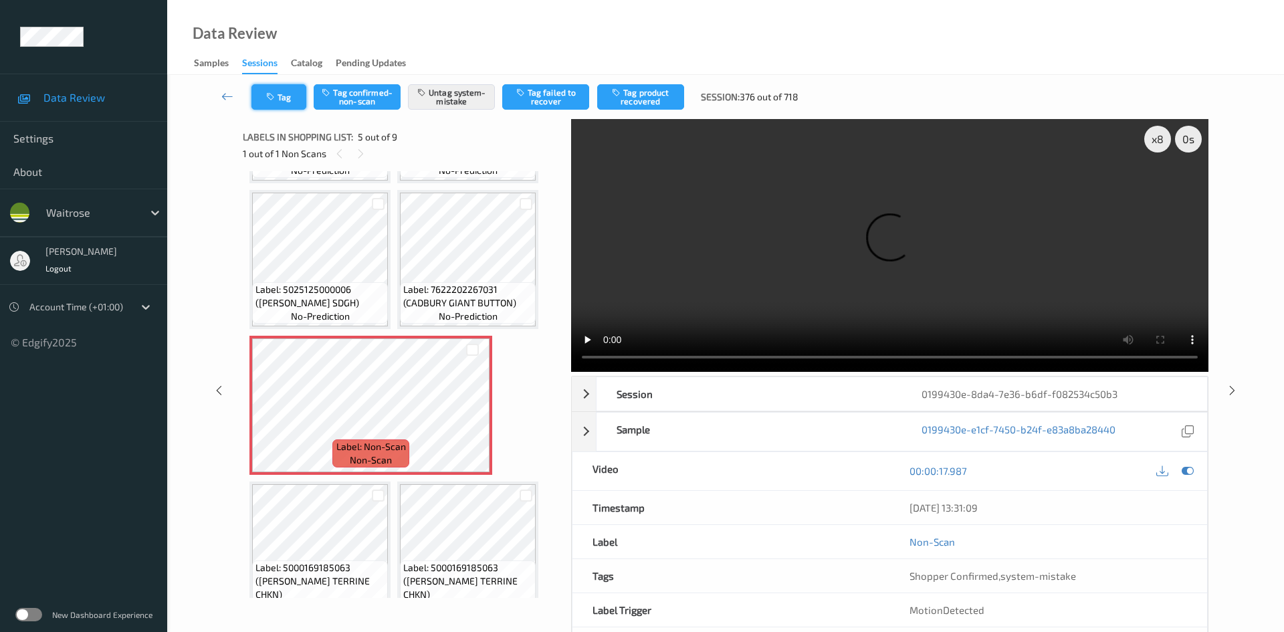
click at [288, 94] on button "Tag" at bounding box center [278, 96] width 55 height 25
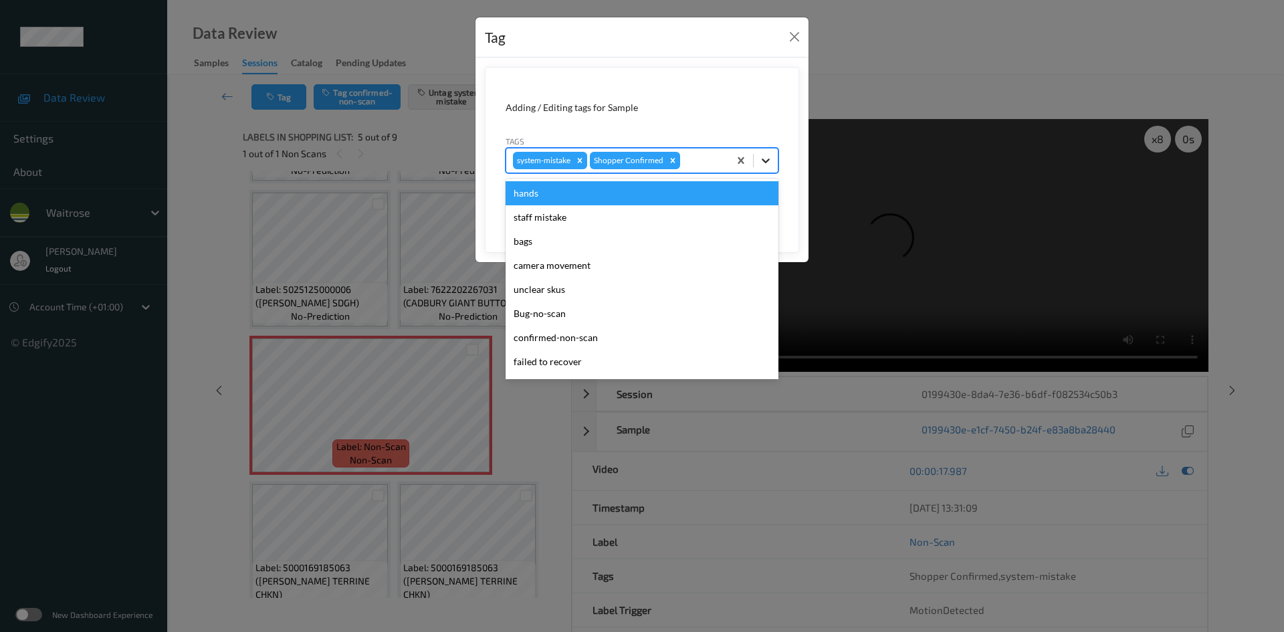
click at [766, 163] on icon at bounding box center [766, 161] width 8 height 5
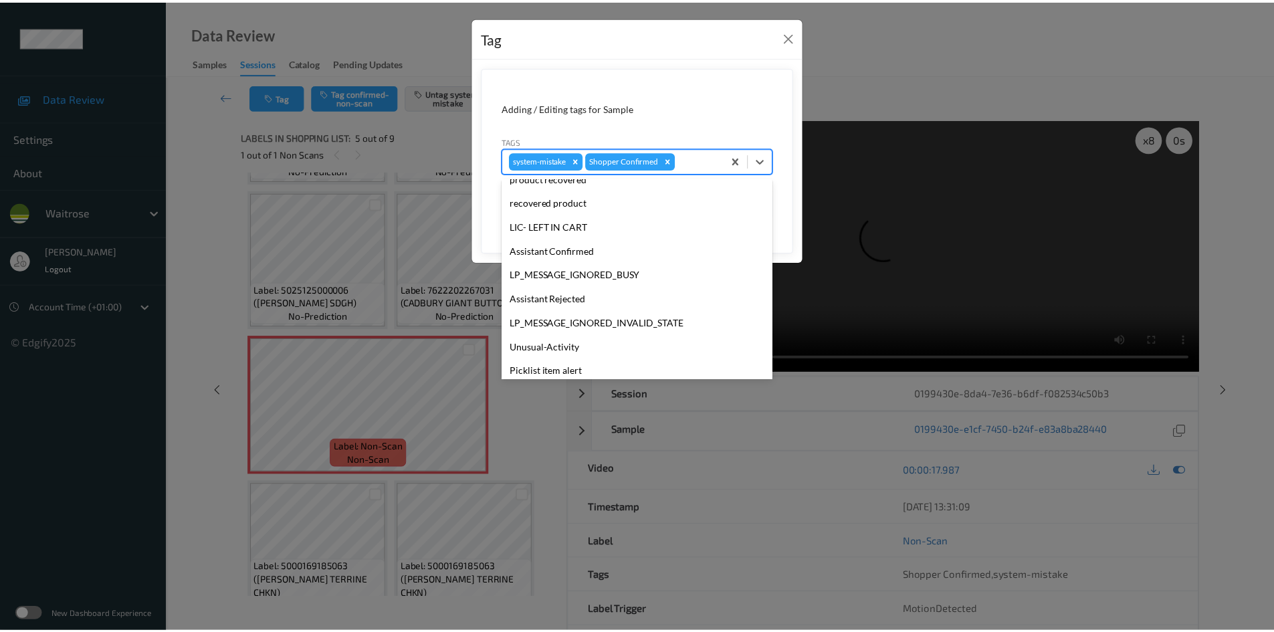
scroll to position [334, 0]
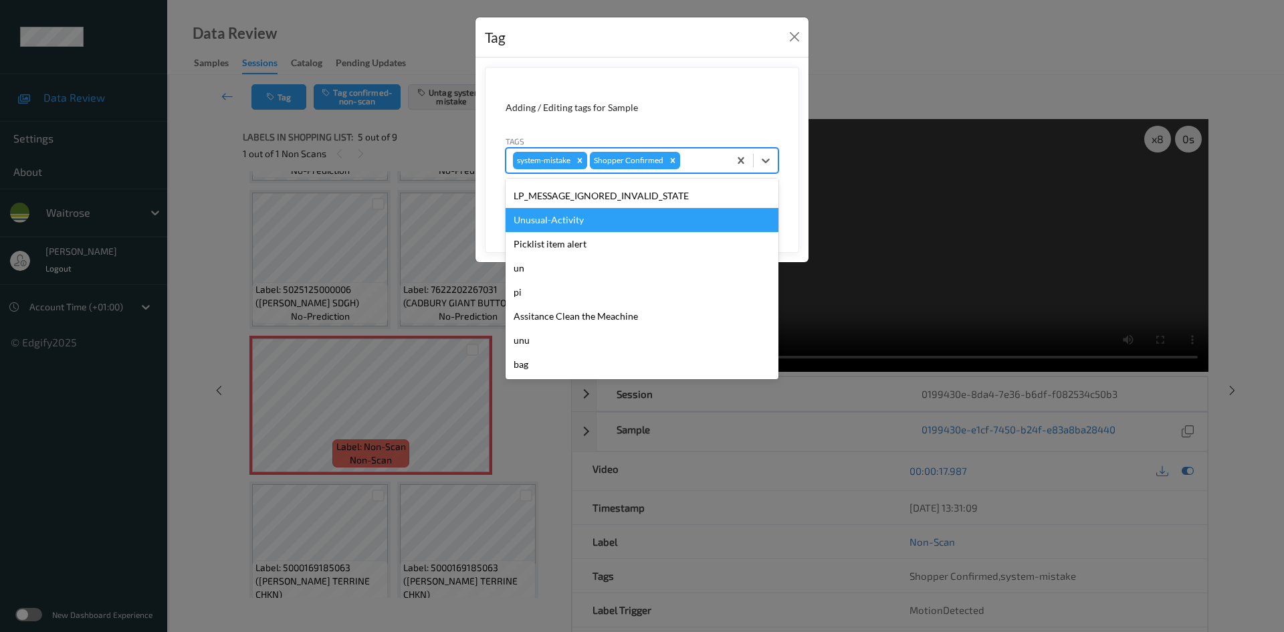
click at [595, 225] on div "Unusual-Activity" at bounding box center [642, 220] width 273 height 24
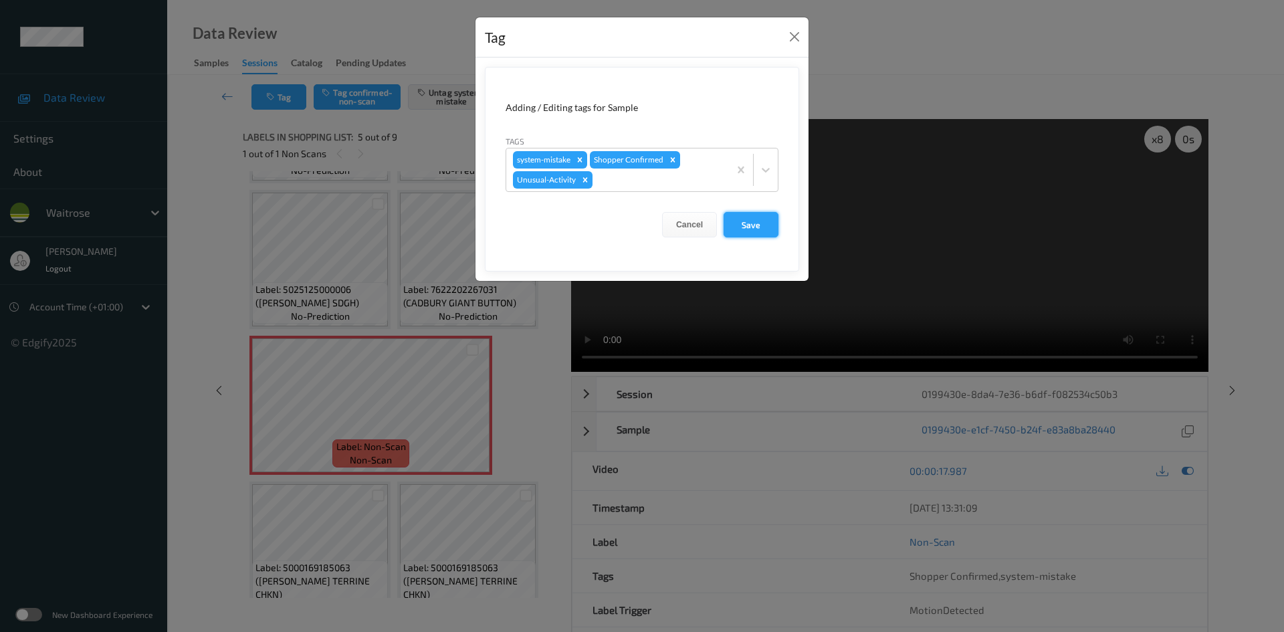
click at [744, 225] on button "Save" at bounding box center [751, 224] width 55 height 25
click at [752, 217] on button "Save" at bounding box center [751, 224] width 55 height 25
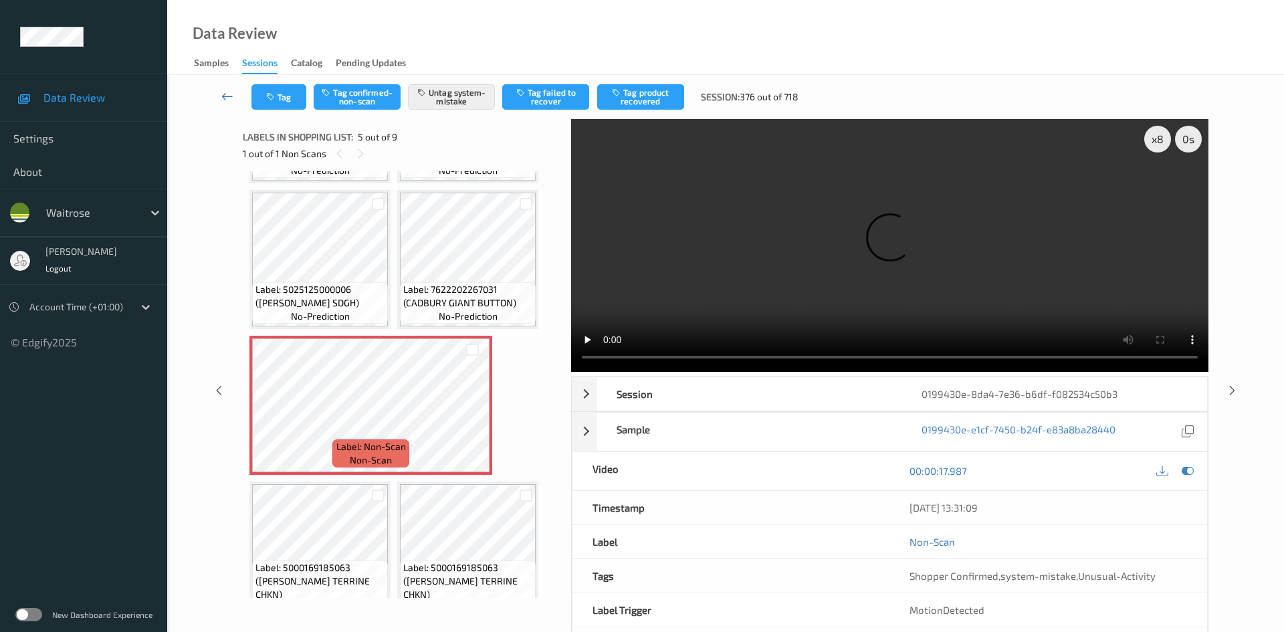
click at [223, 88] on link at bounding box center [227, 96] width 47 height 25
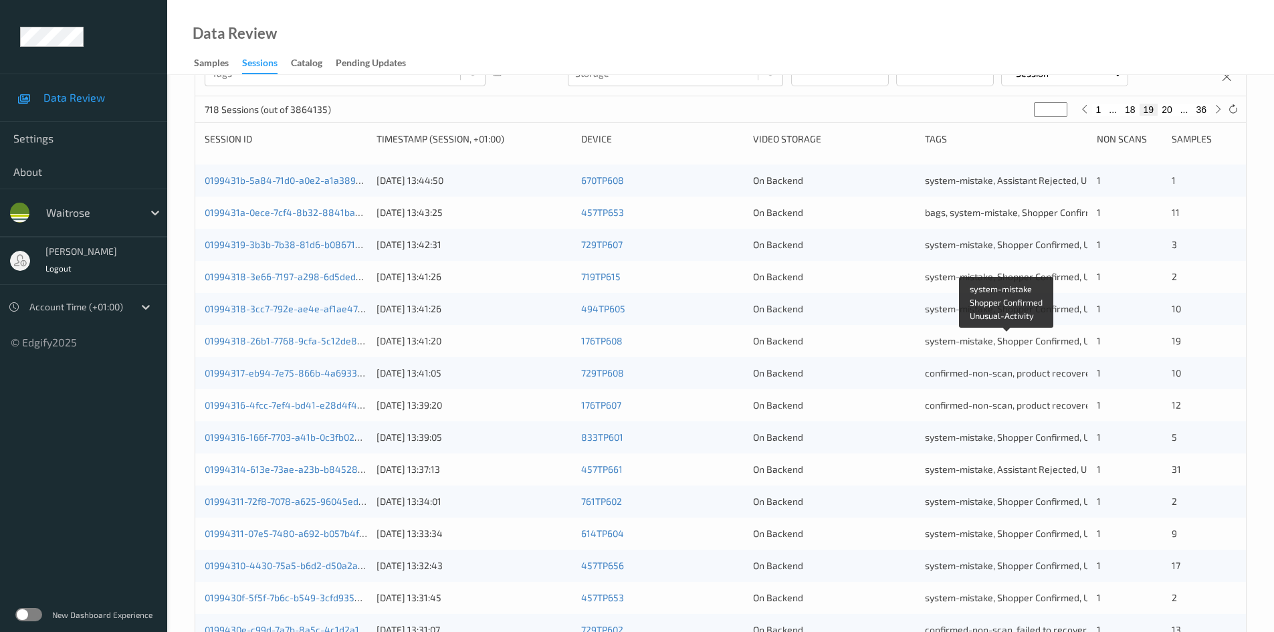
scroll to position [375, 0]
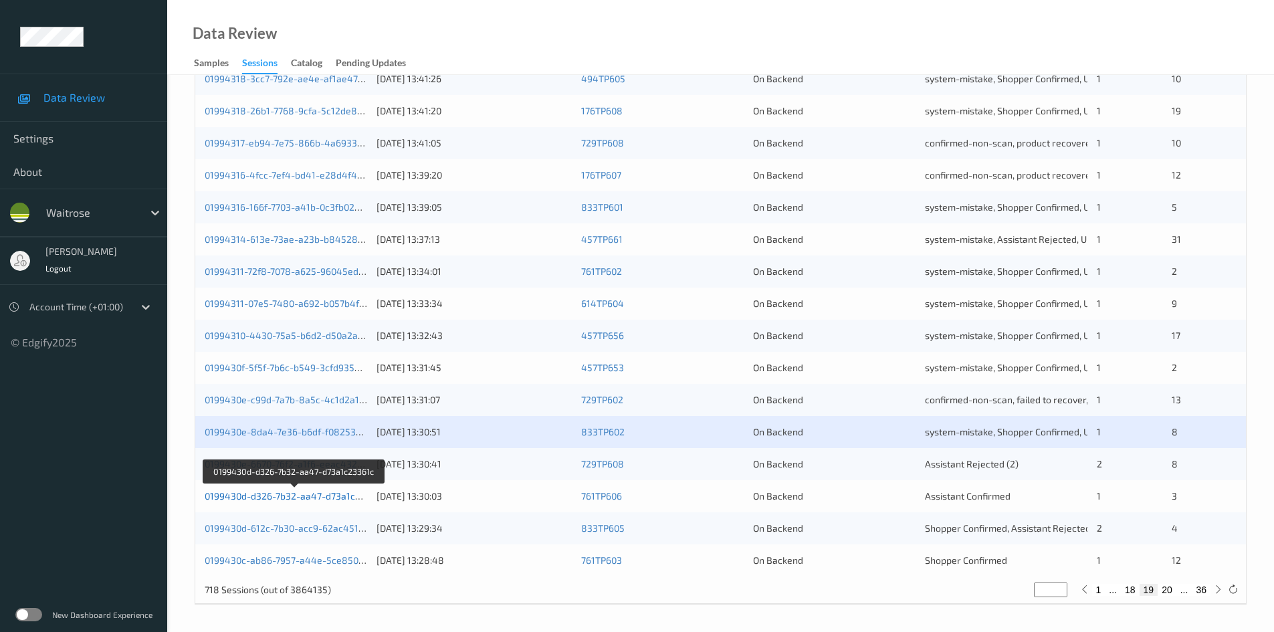
click at [271, 497] on link "0199430d-d326-7b32-aa47-d73a1c23361c" at bounding box center [295, 495] width 181 height 11
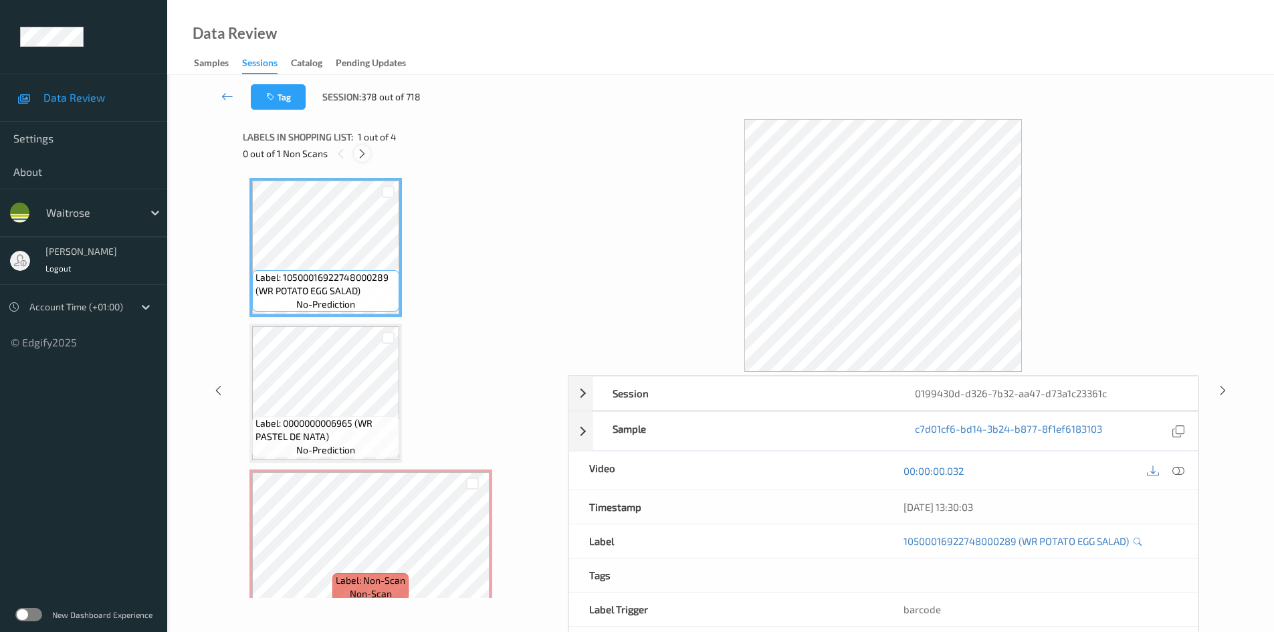
click at [365, 156] on icon at bounding box center [362, 154] width 11 height 12
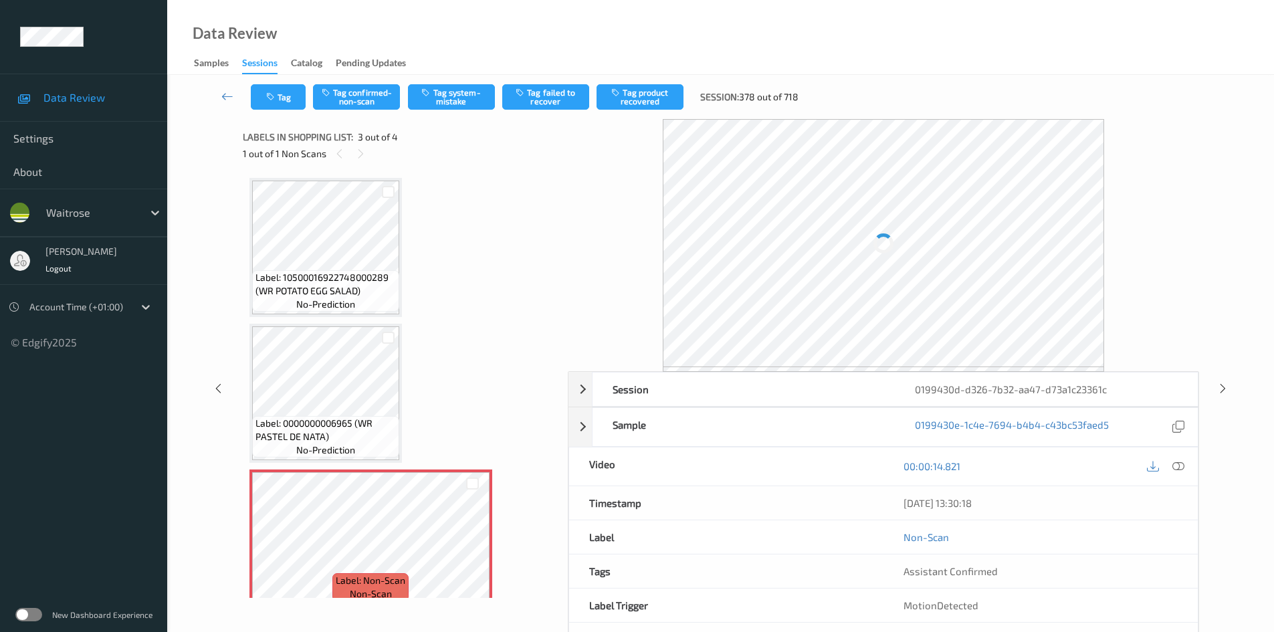
scroll to position [152, 0]
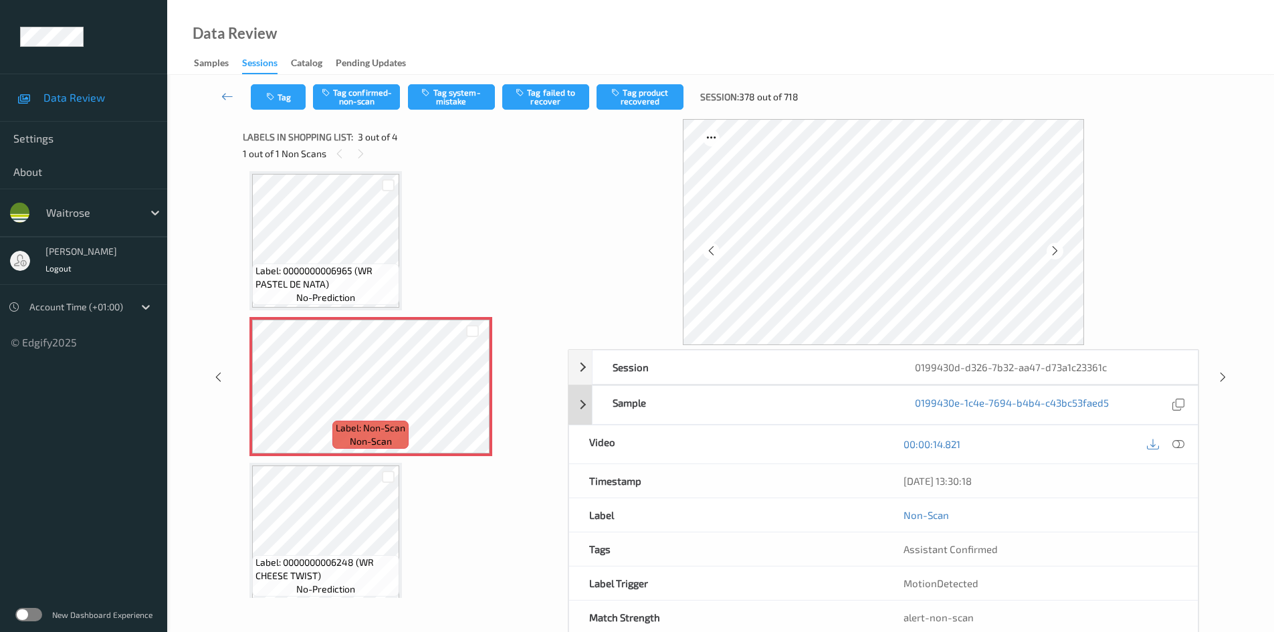
drag, startPoint x: 1176, startPoint y: 448, endPoint x: 977, endPoint y: 294, distance: 251.7
click at [1177, 447] on icon at bounding box center [1179, 444] width 12 height 12
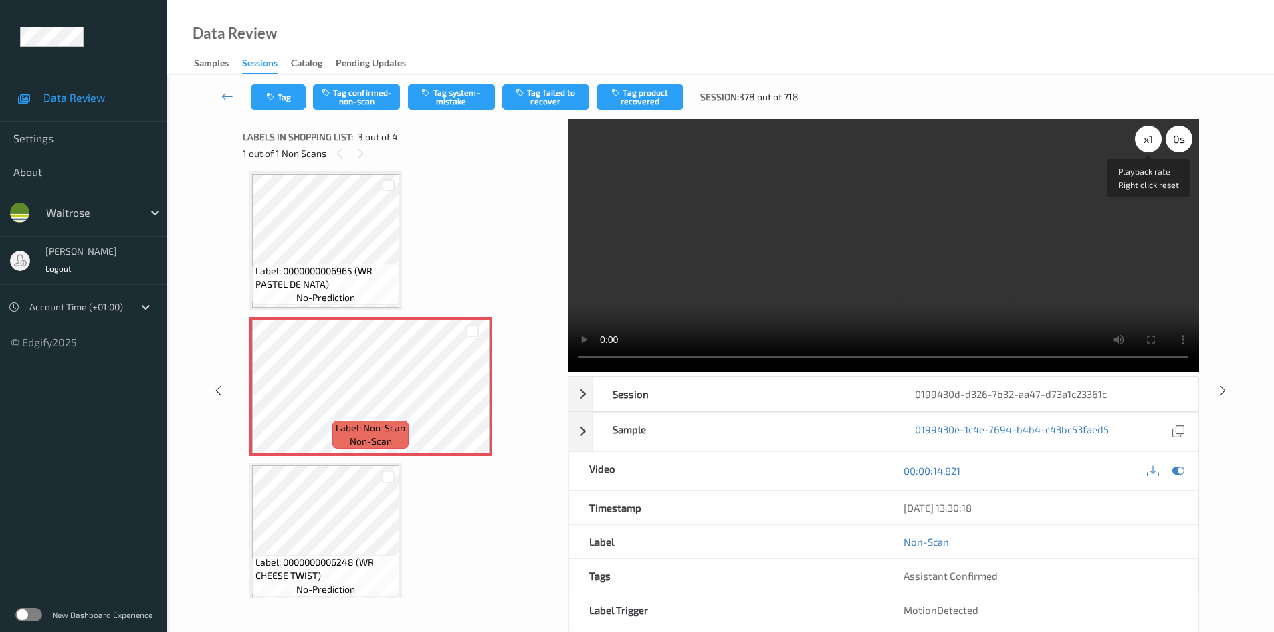
click at [1154, 134] on div "x 1" at bounding box center [1148, 139] width 27 height 27
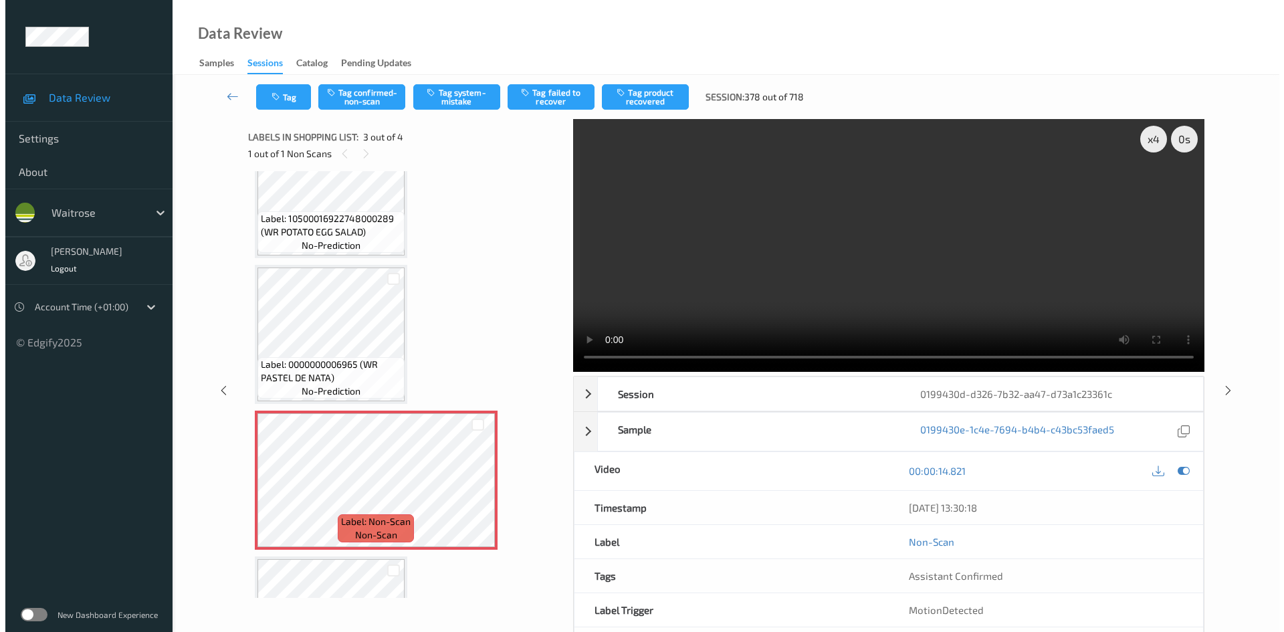
scroll to position [0, 0]
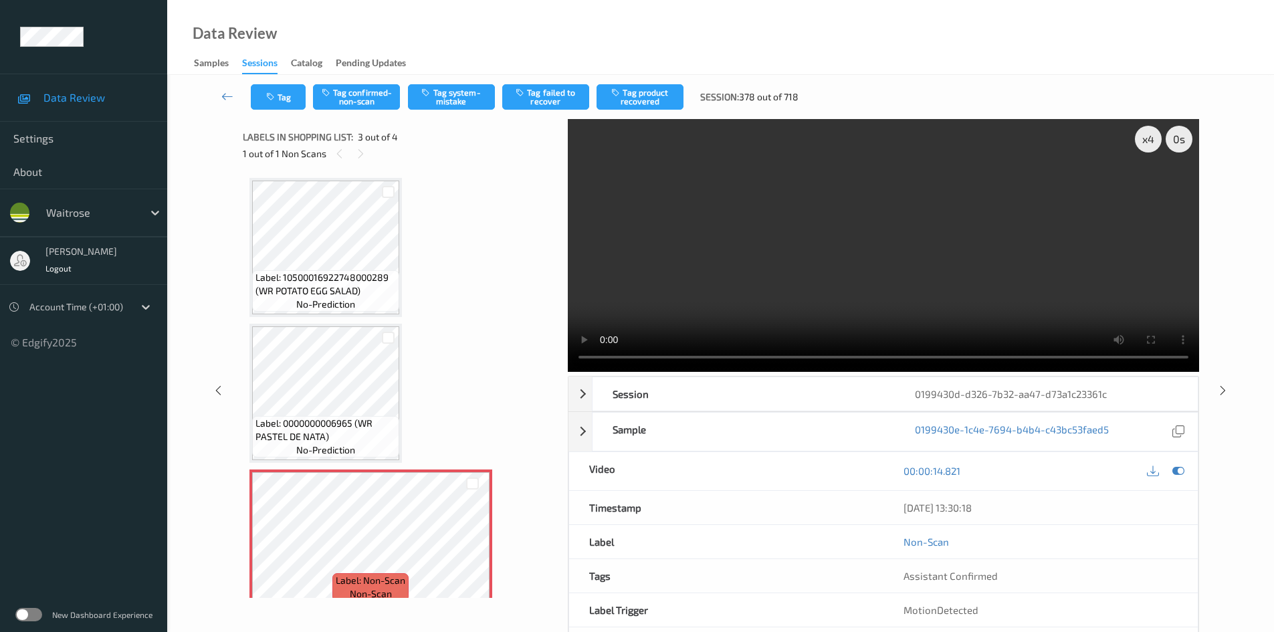
click at [759, 288] on video at bounding box center [883, 245] width 631 height 253
click at [468, 79] on div "Tag Tag confirmed-non-scan Tag system-mistake Tag failed to recover Tag product…" at bounding box center [721, 97] width 1052 height 44
click at [467, 94] on button "Tag system-mistake" at bounding box center [451, 96] width 87 height 25
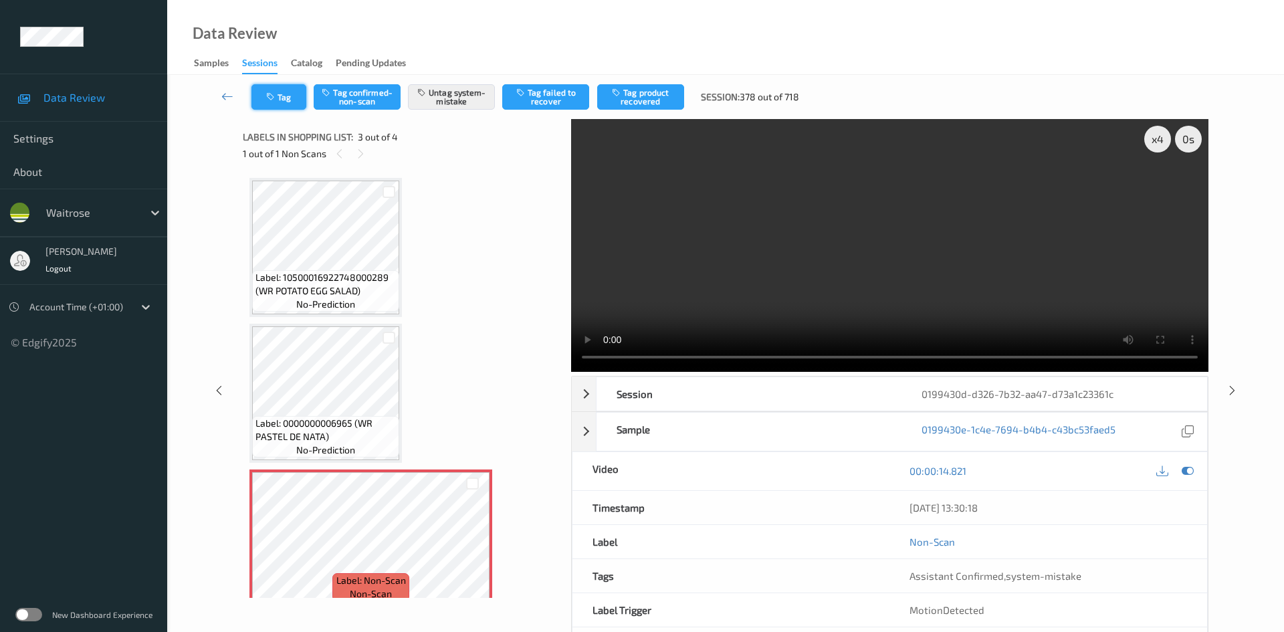
click at [286, 94] on button "Tag" at bounding box center [278, 96] width 55 height 25
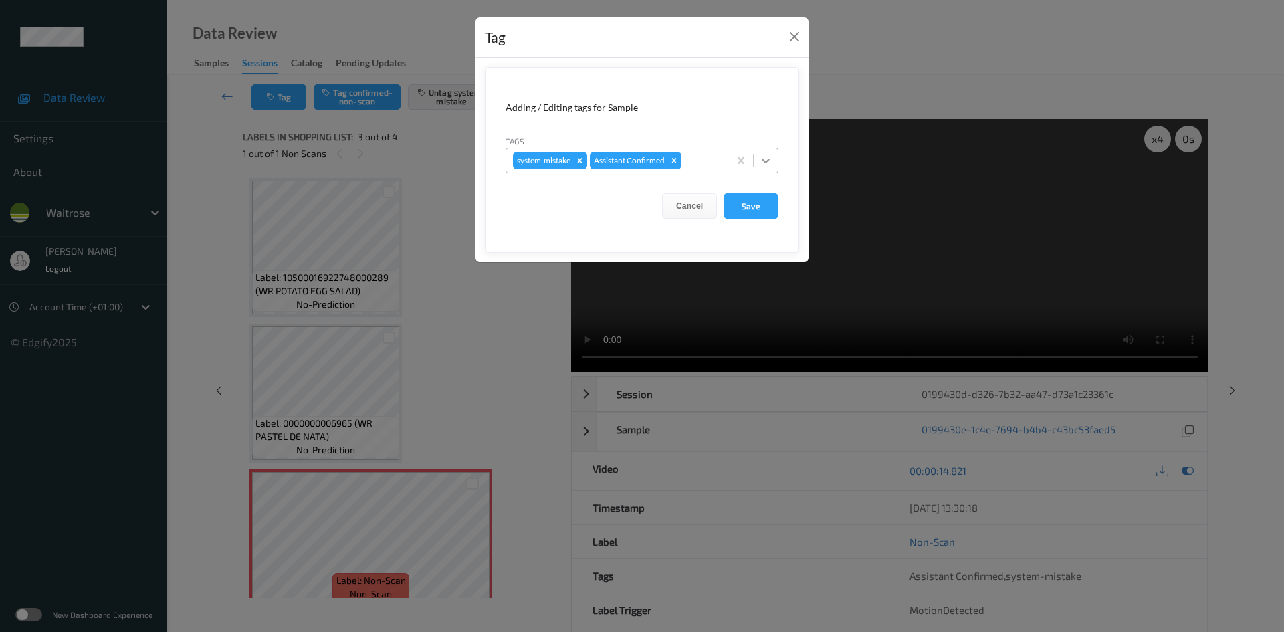
click at [766, 160] on icon at bounding box center [765, 160] width 13 height 13
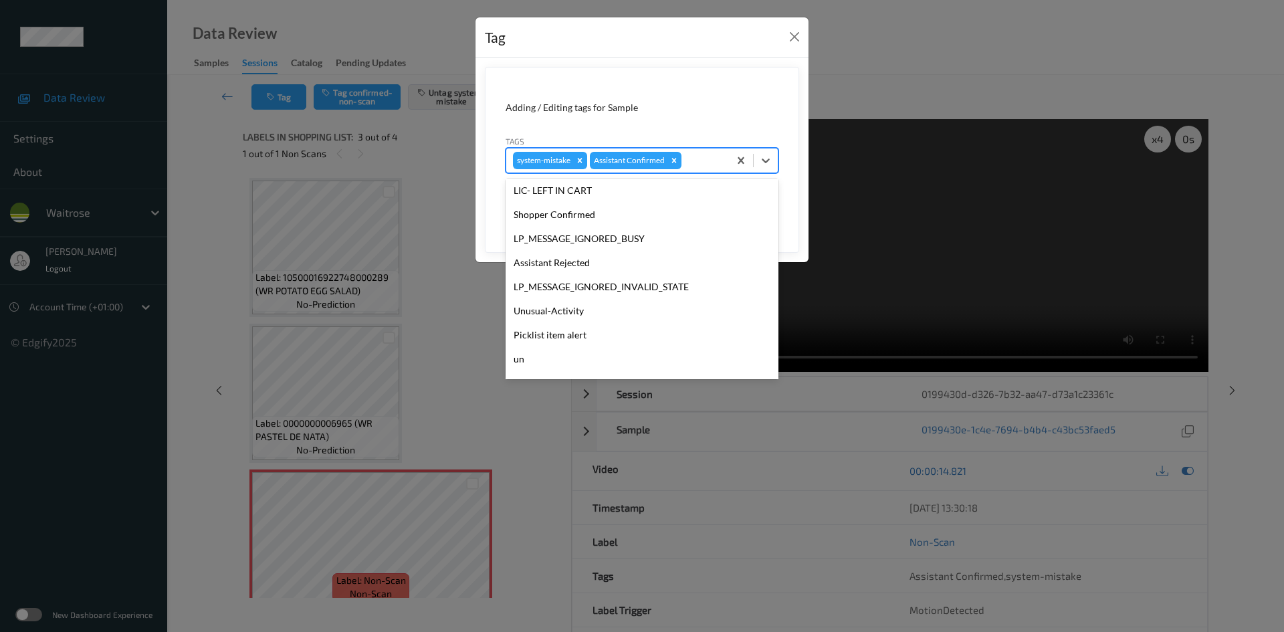
scroll to position [334, 0]
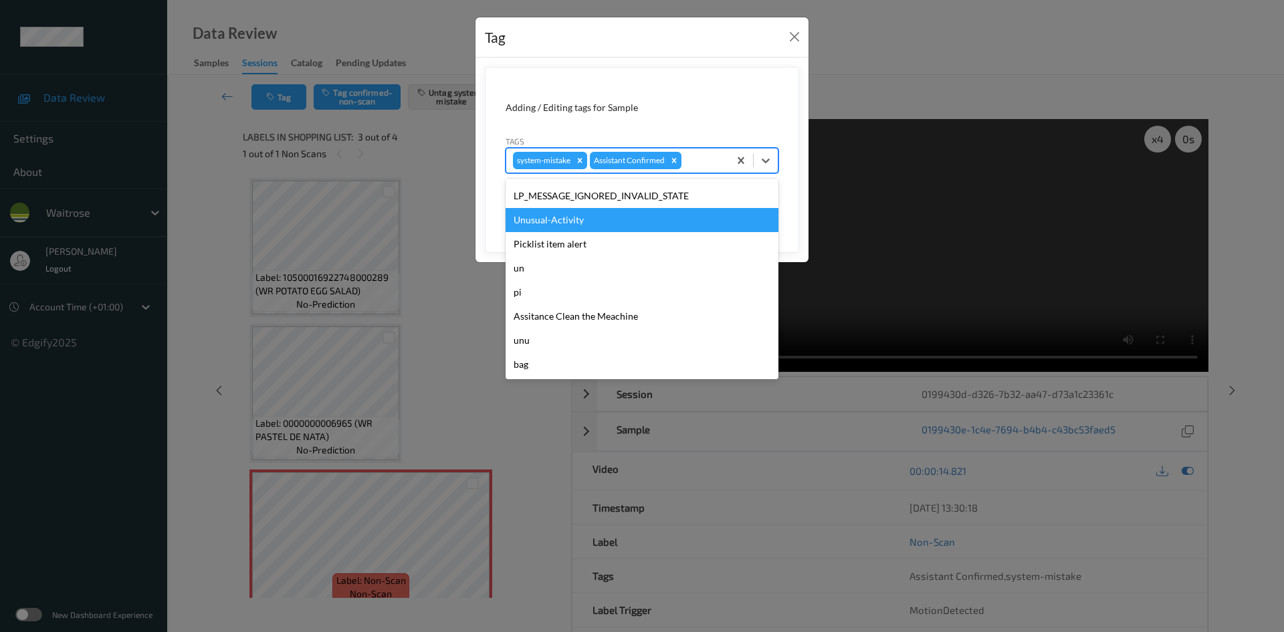
click at [556, 218] on div "Unusual-Activity" at bounding box center [642, 220] width 273 height 24
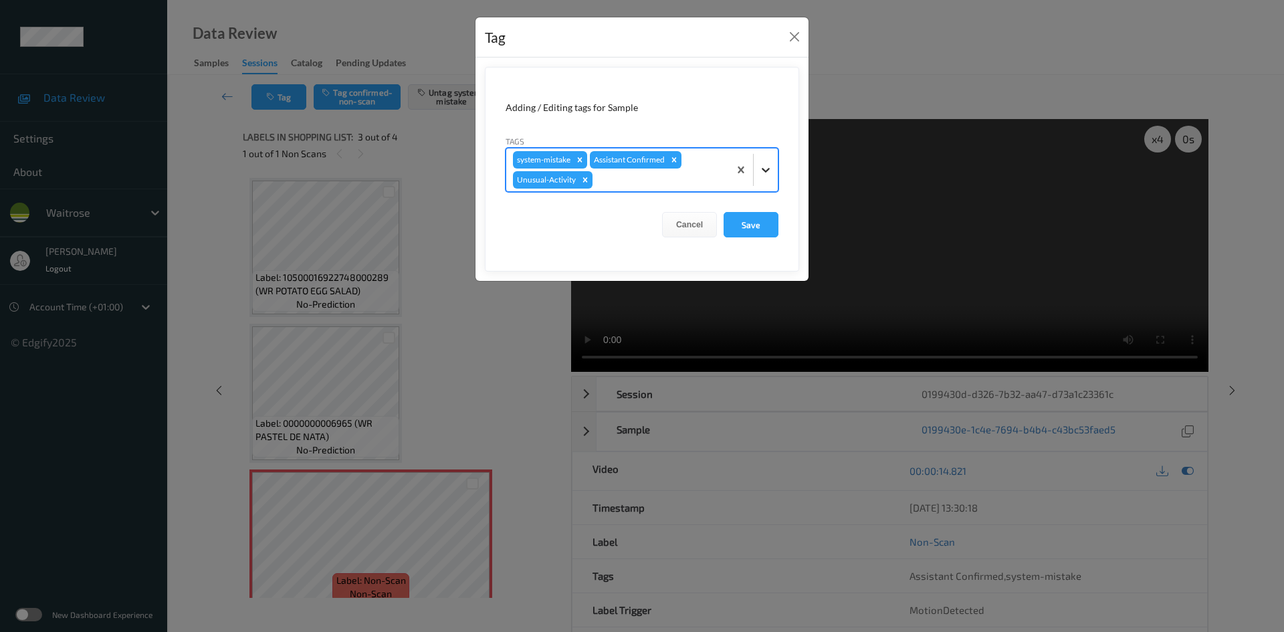
click at [760, 173] on icon at bounding box center [765, 169] width 13 height 13
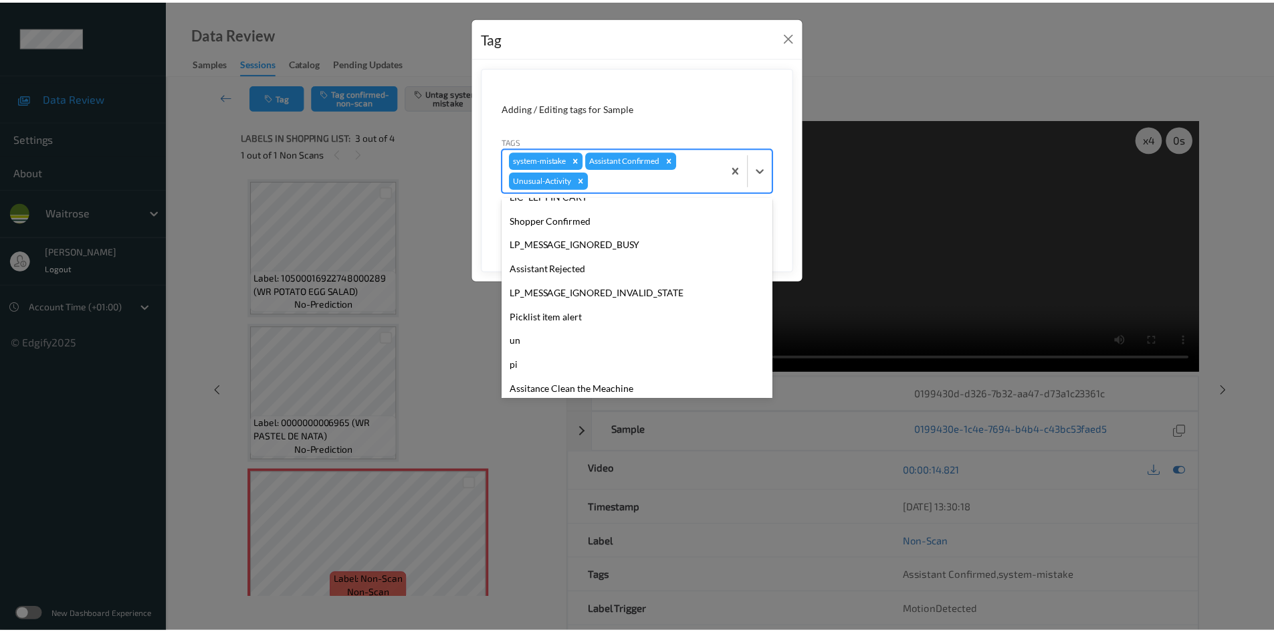
scroll to position [310, 0]
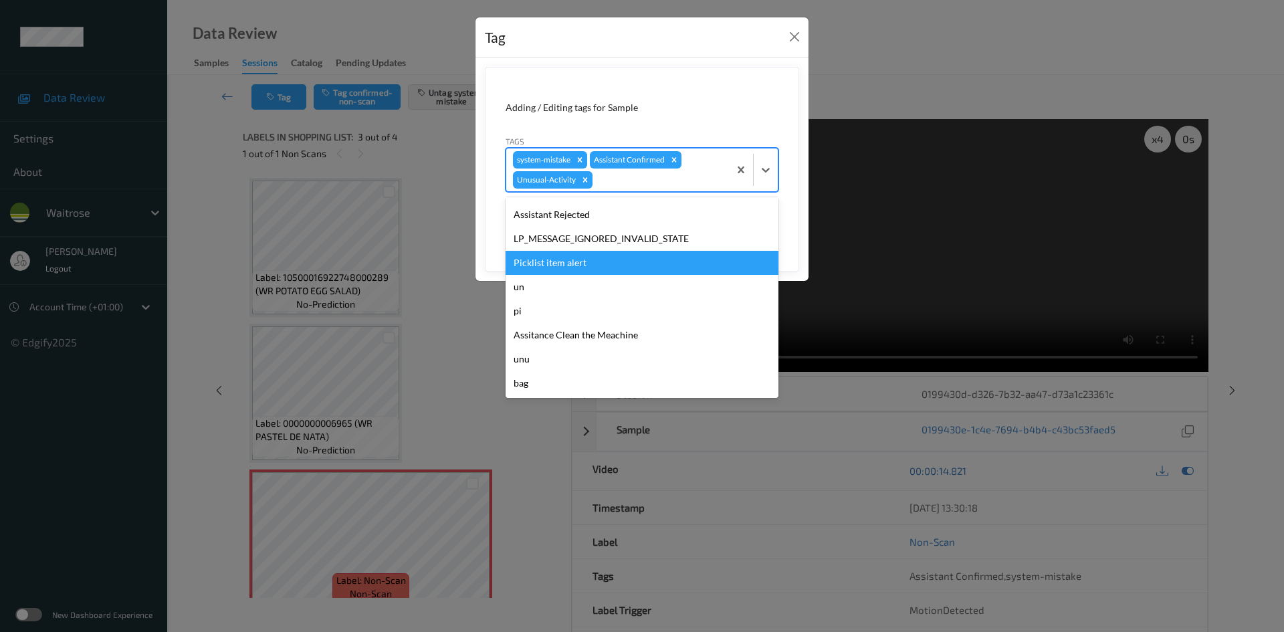
click at [543, 265] on div "Picklist item alert" at bounding box center [642, 263] width 273 height 24
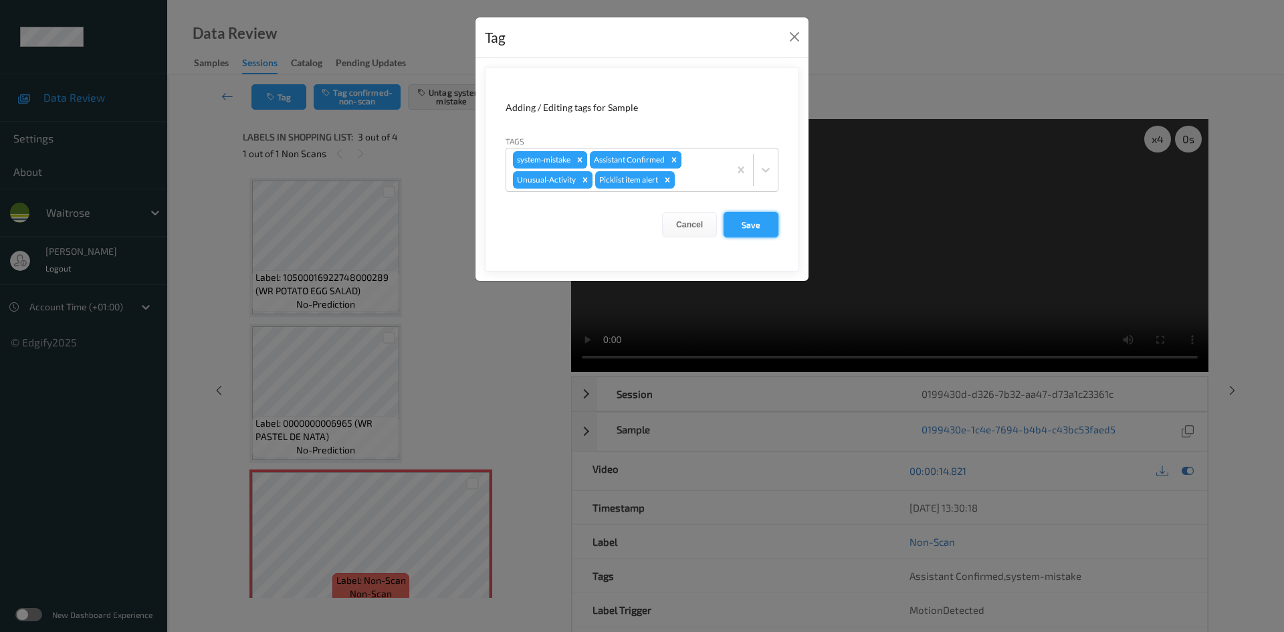
click at [748, 223] on button "Save" at bounding box center [751, 224] width 55 height 25
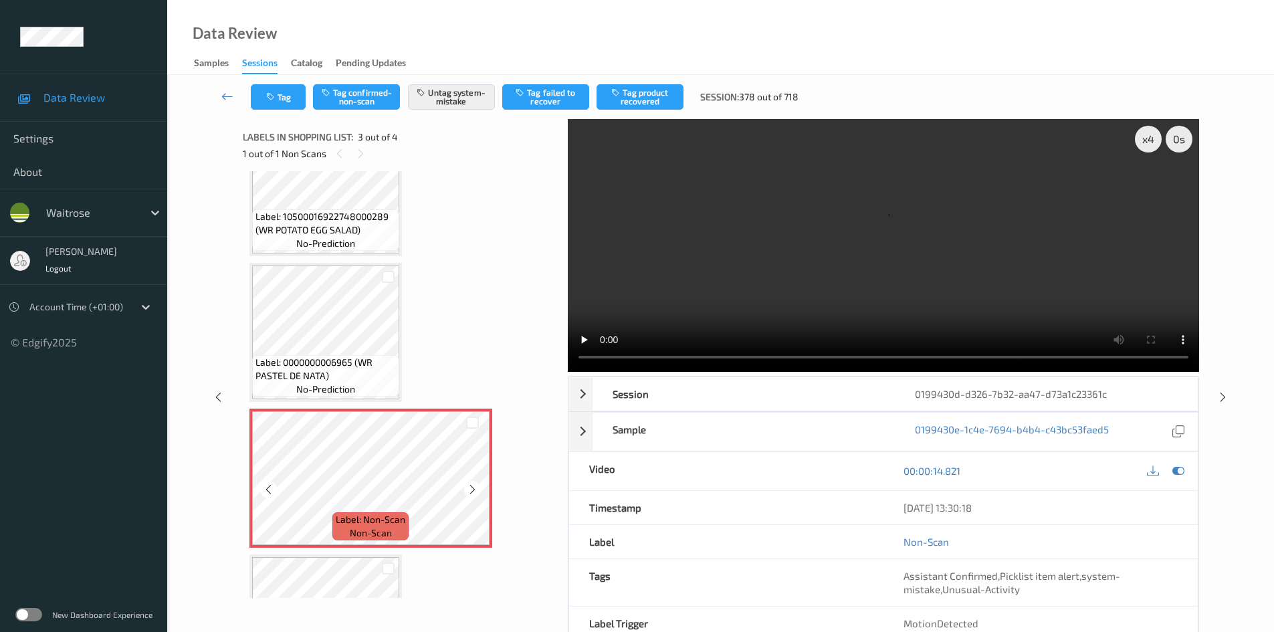
scroll to position [163, 0]
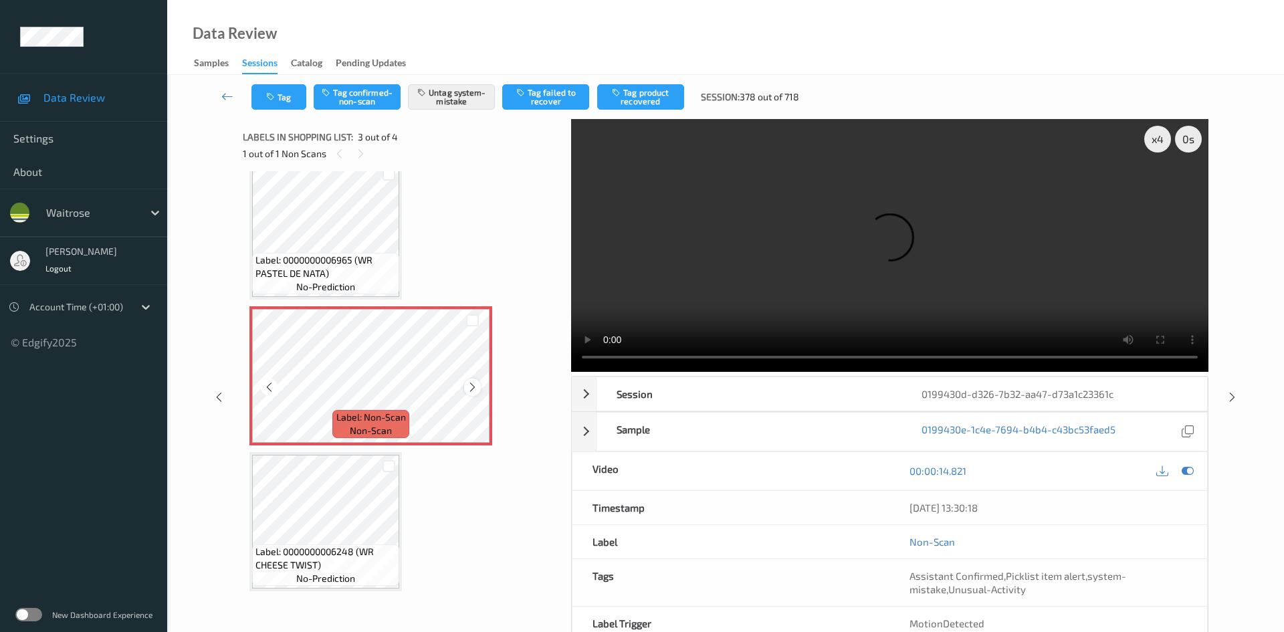
click at [472, 388] on icon at bounding box center [472, 387] width 11 height 12
click at [473, 388] on icon at bounding box center [472, 387] width 11 height 12
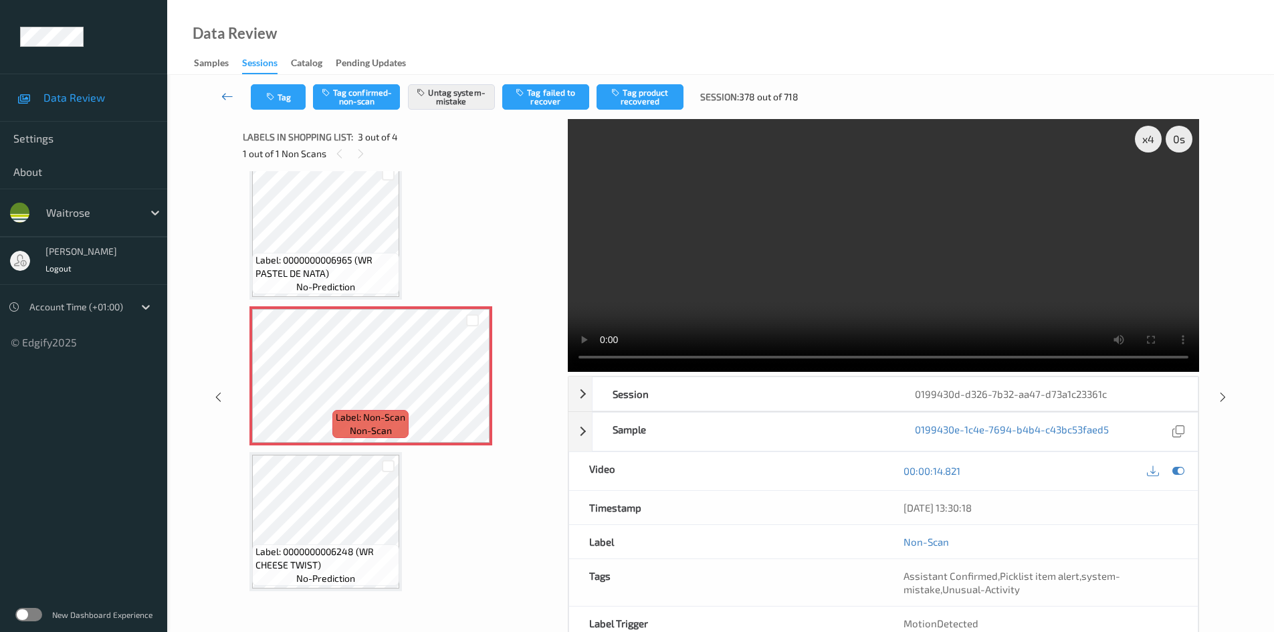
click at [217, 87] on link at bounding box center [227, 96] width 47 height 25
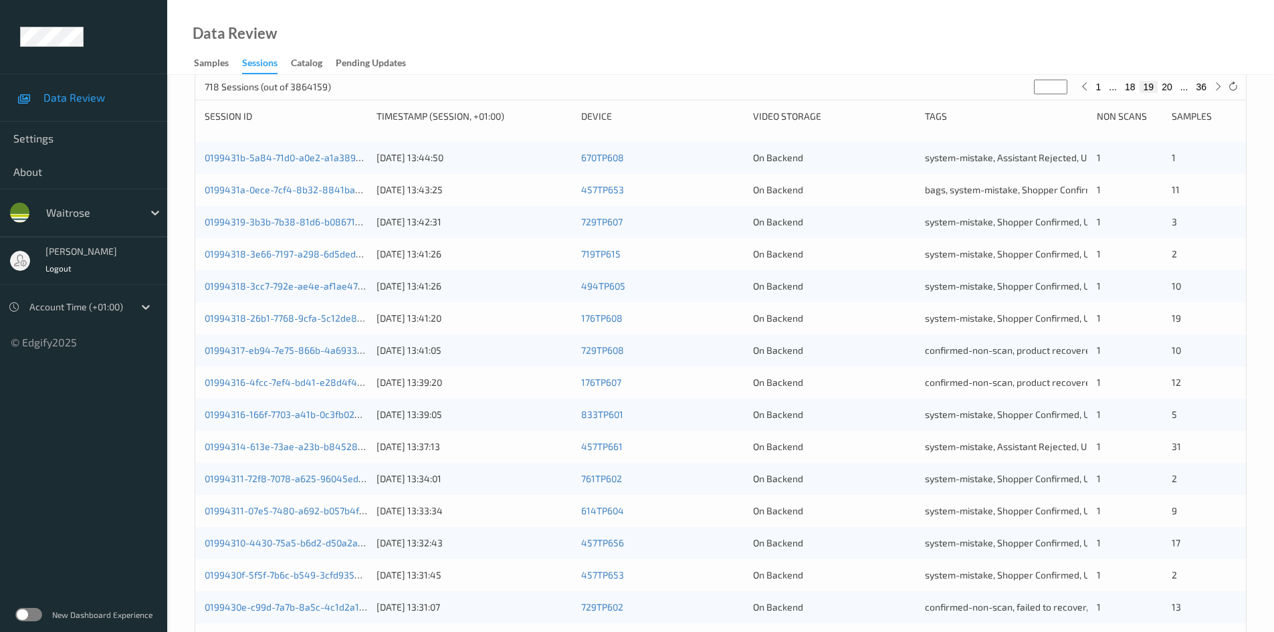
scroll to position [375, 0]
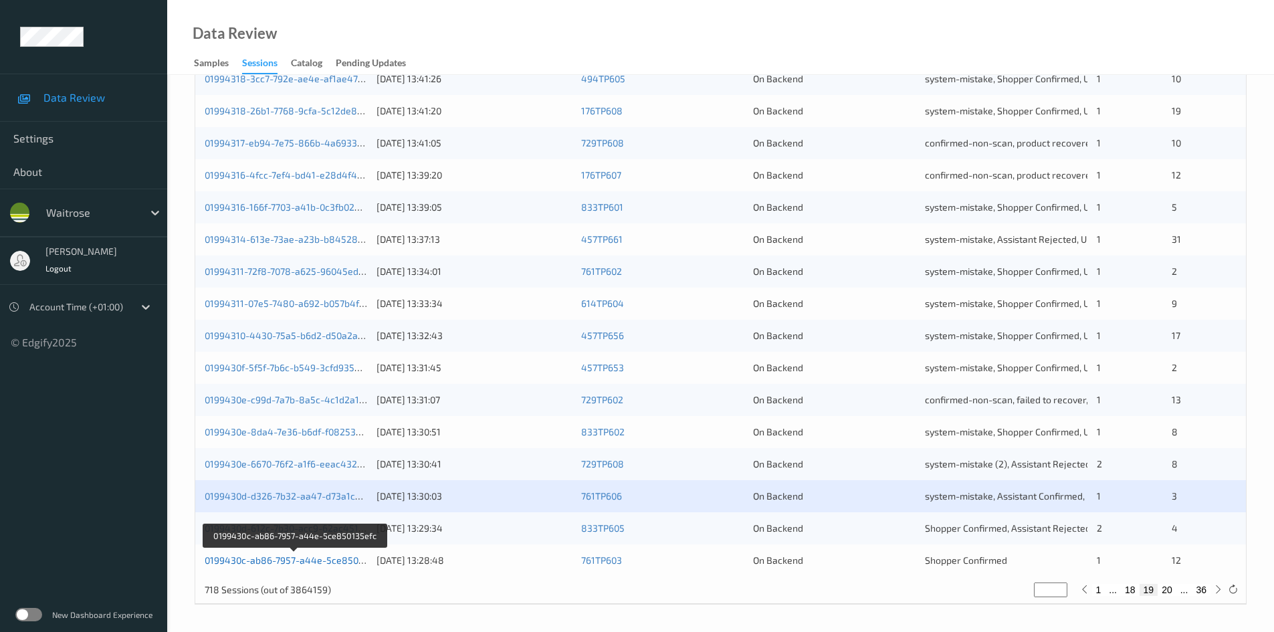
click at [268, 562] on link "0199430c-ab86-7957-a44e-5ce850135efc" at bounding box center [296, 559] width 182 height 11
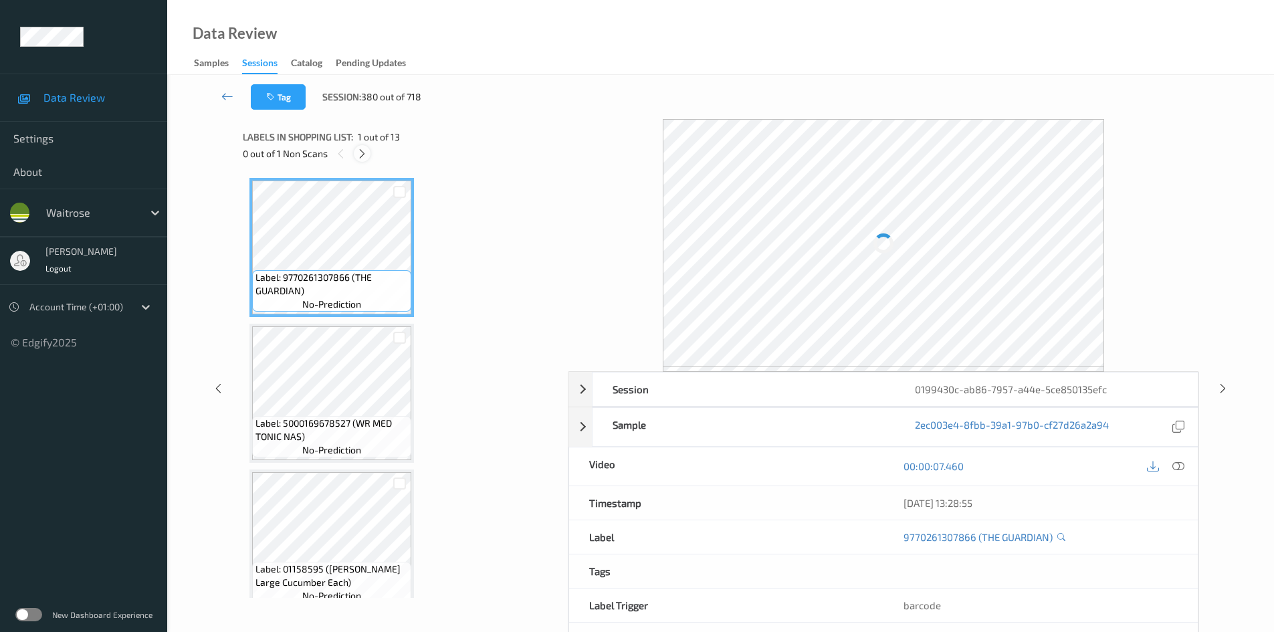
drag, startPoint x: 361, startPoint y: 153, endPoint x: 373, endPoint y: 162, distance: 14.9
click at [363, 155] on icon at bounding box center [362, 154] width 11 height 12
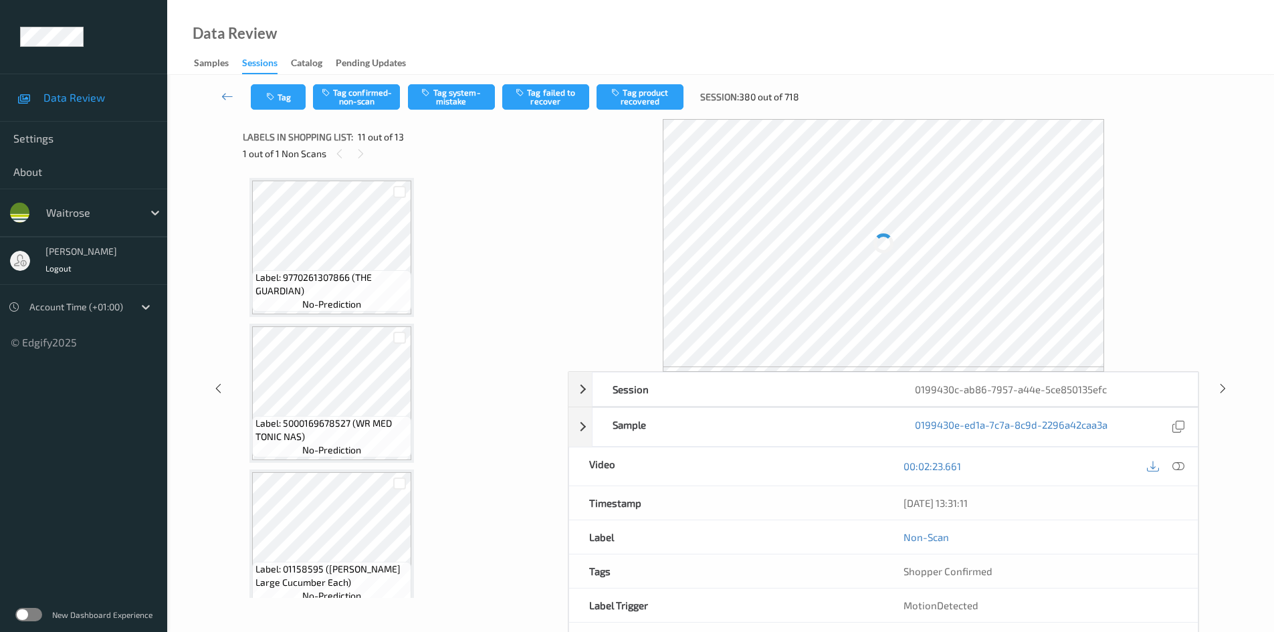
scroll to position [1319, 0]
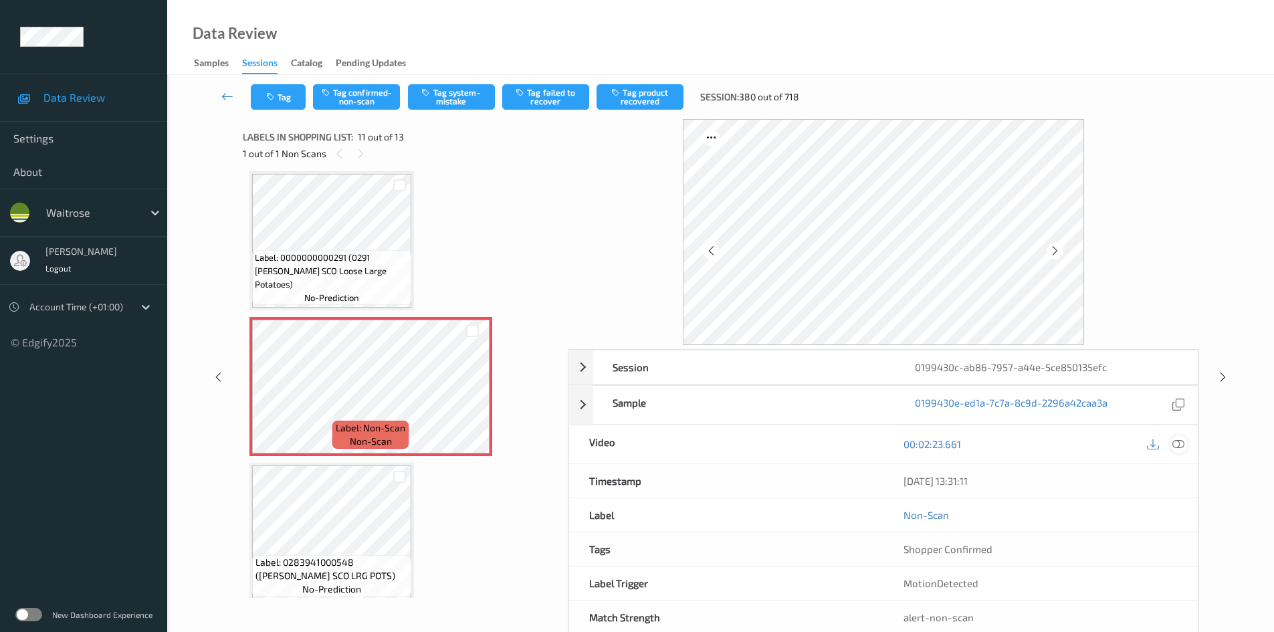
click at [1179, 443] on icon at bounding box center [1179, 444] width 12 height 12
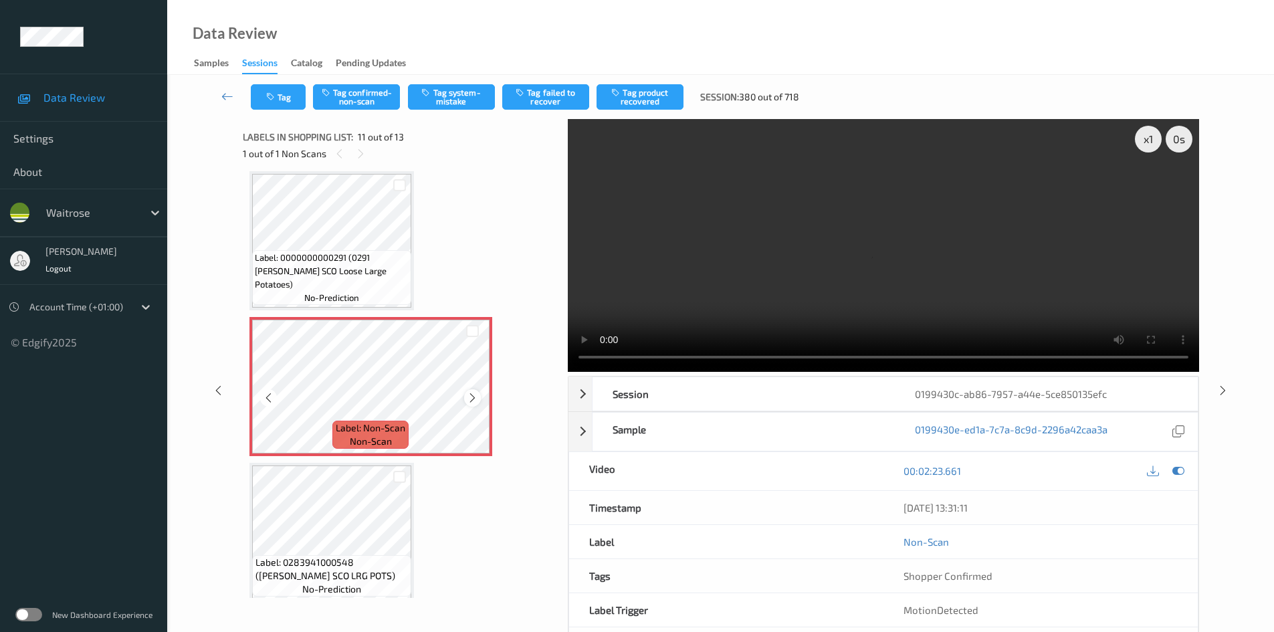
click at [467, 402] on icon at bounding box center [472, 398] width 11 height 12
click at [473, 399] on icon at bounding box center [472, 398] width 11 height 12
click at [900, 270] on video at bounding box center [883, 245] width 631 height 253
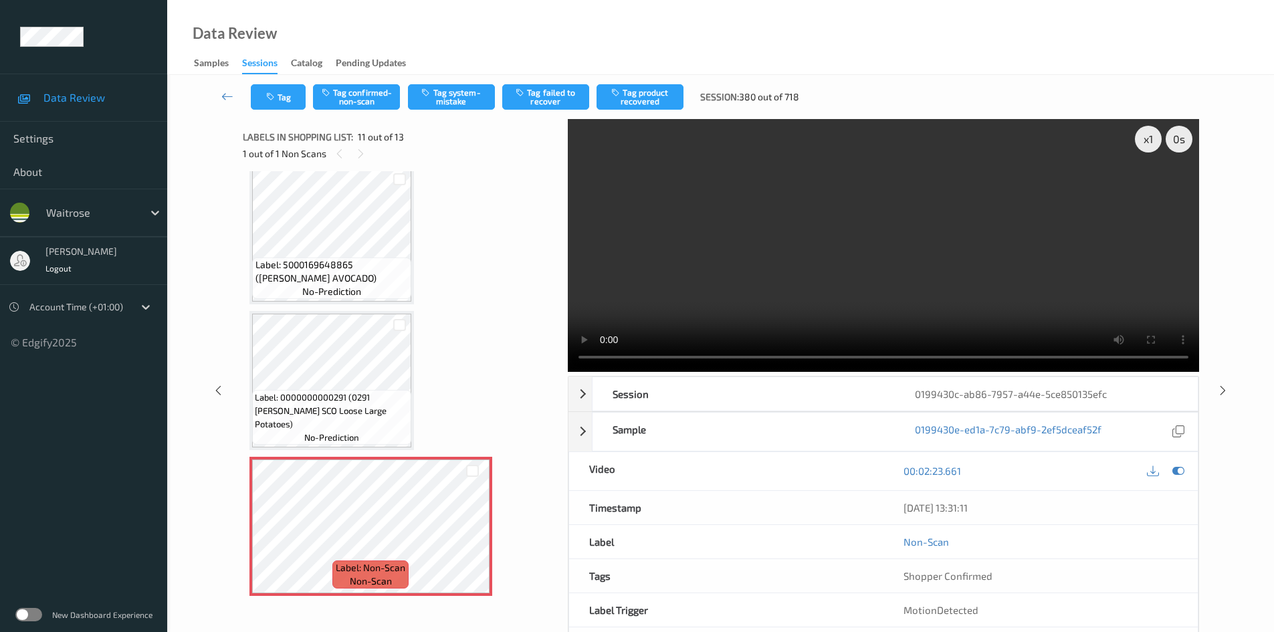
scroll to position [1118, 0]
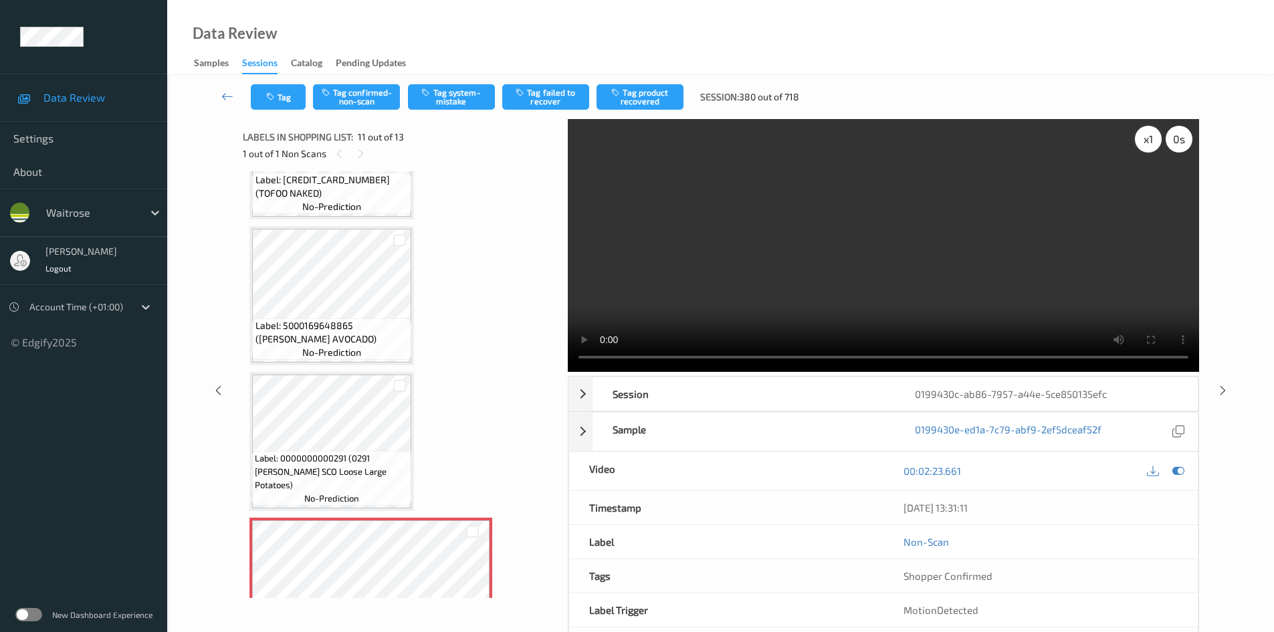
click at [1146, 140] on div "x 1" at bounding box center [1148, 139] width 27 height 27
click at [1148, 139] on div "x 2" at bounding box center [1148, 139] width 27 height 27
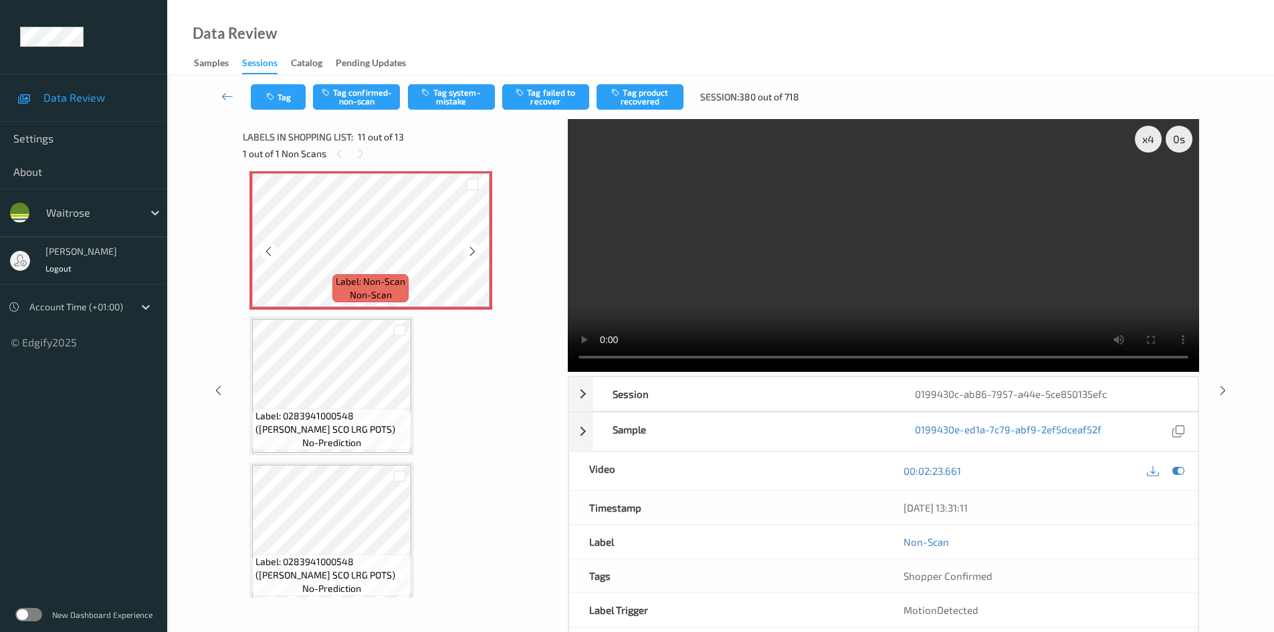
scroll to position [1475, 0]
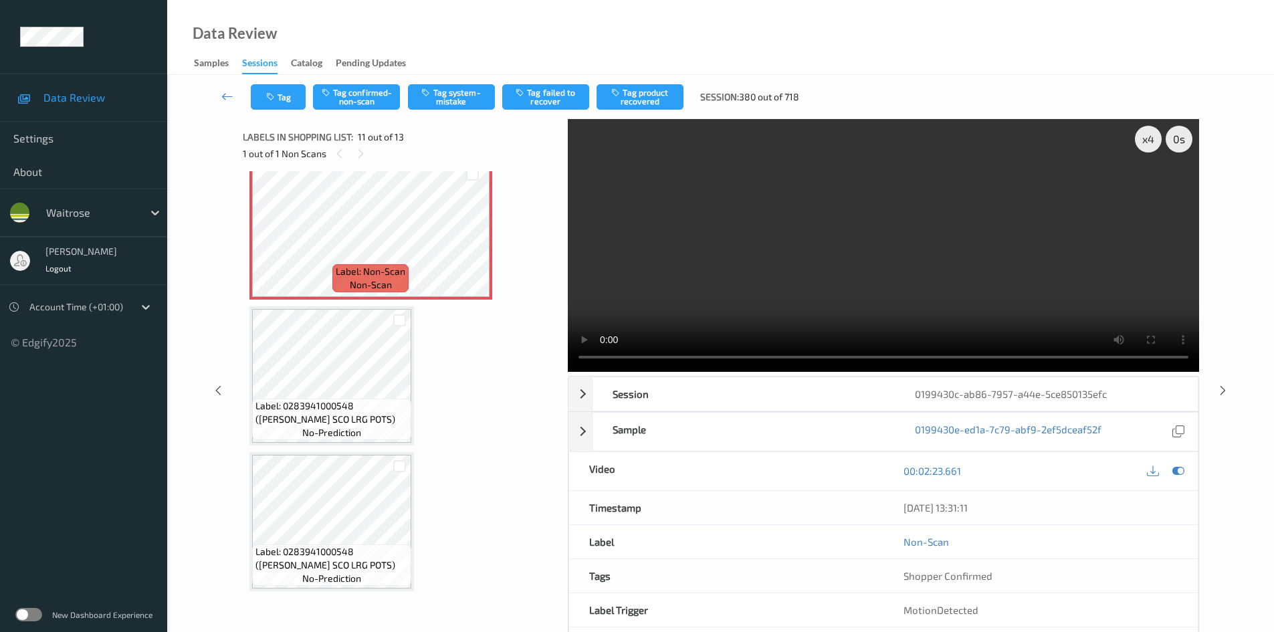
click at [769, 275] on video at bounding box center [883, 245] width 631 height 253
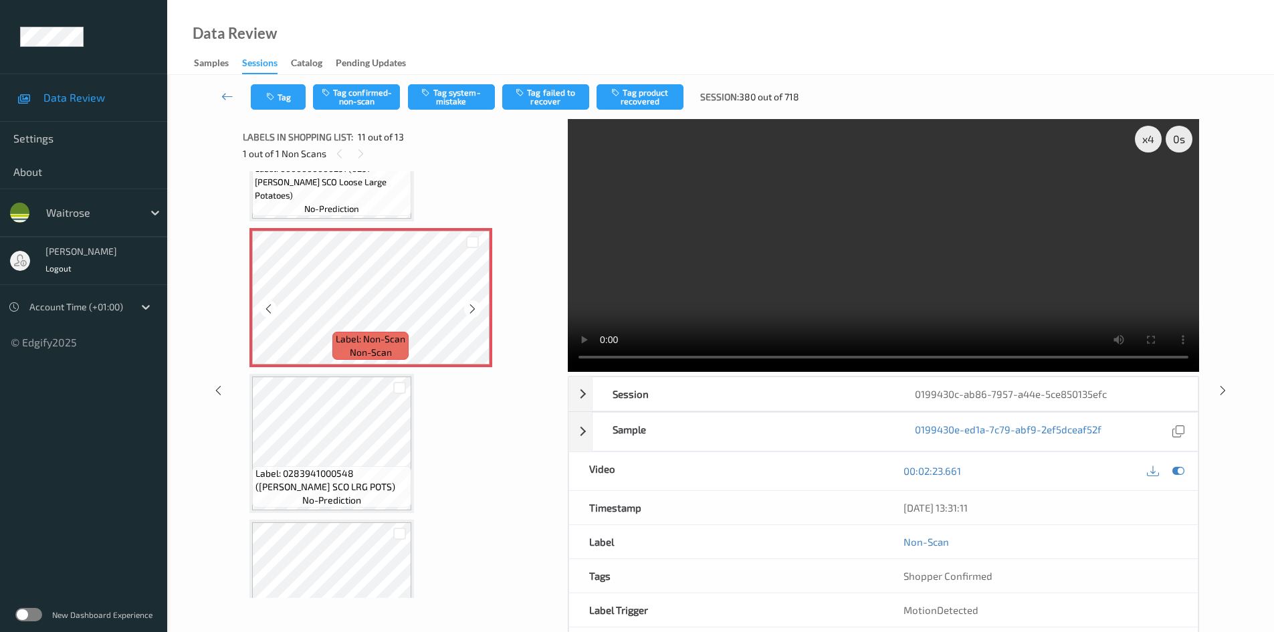
scroll to position [1409, 0]
click at [754, 248] on video at bounding box center [883, 245] width 631 height 253
click at [751, 251] on video at bounding box center [883, 245] width 631 height 253
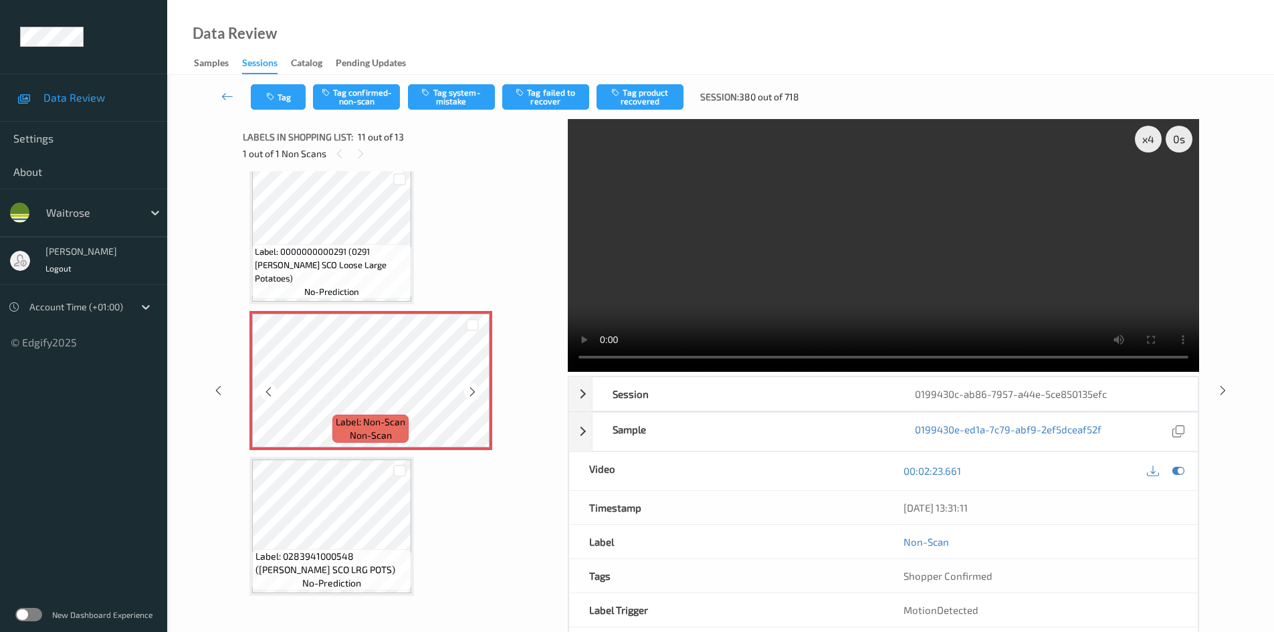
scroll to position [1208, 0]
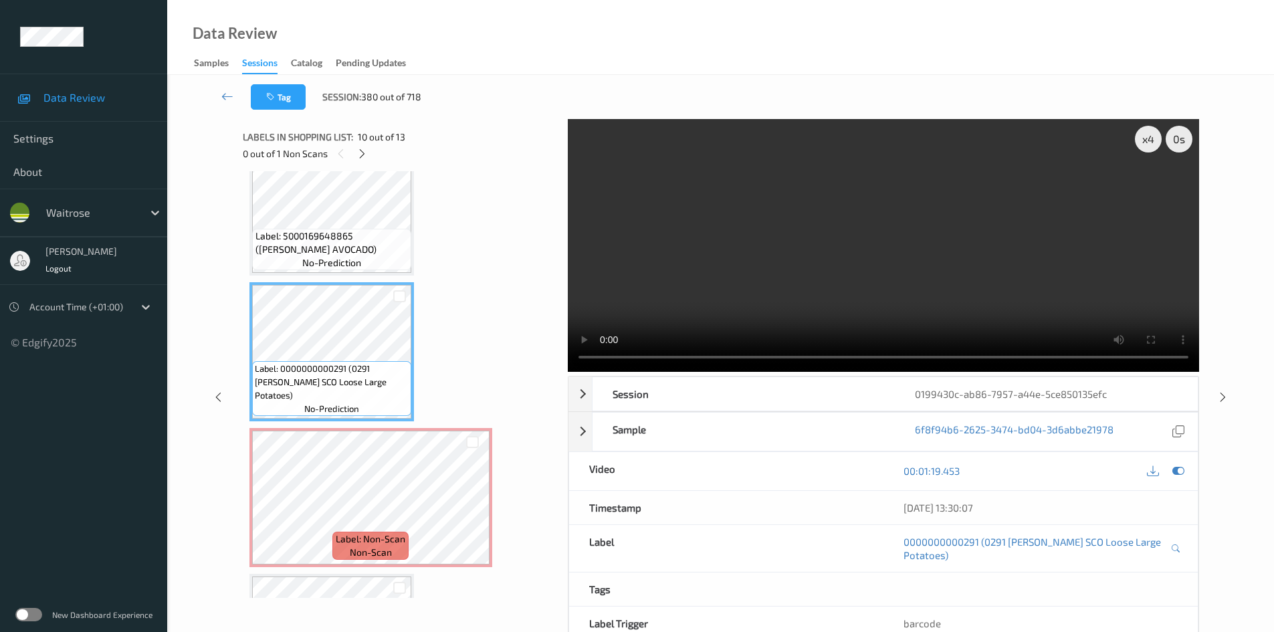
click at [716, 291] on video at bounding box center [883, 245] width 631 height 253
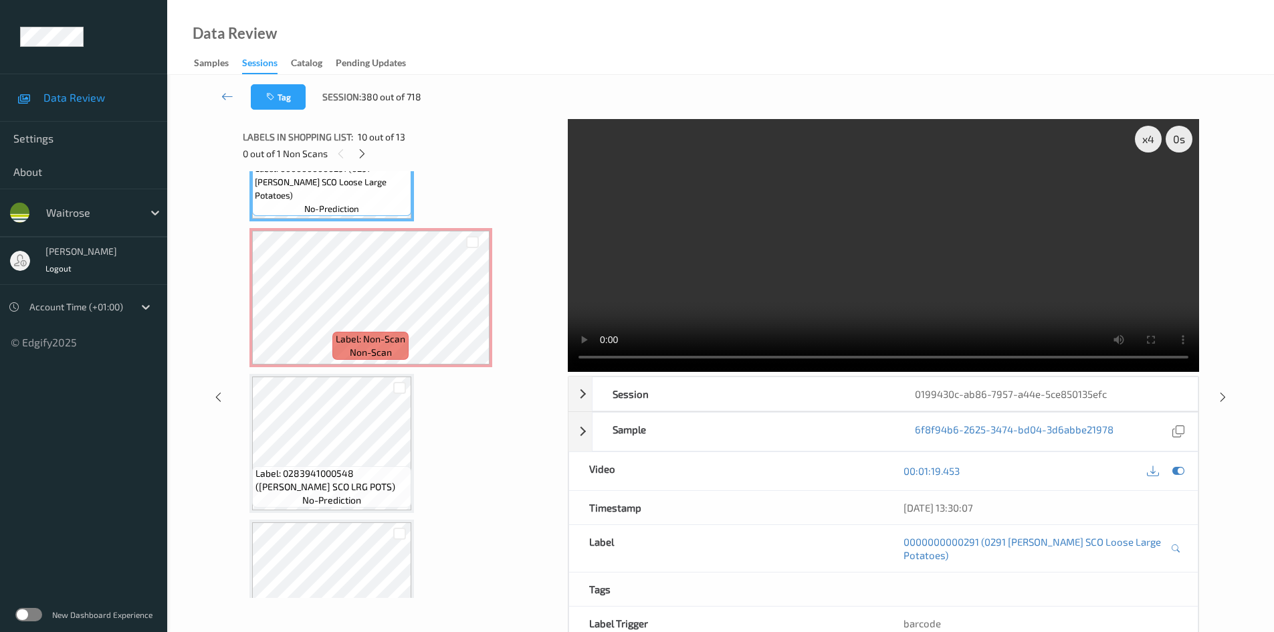
scroll to position [1409, 0]
click at [1154, 134] on div "x 4" at bounding box center [1148, 139] width 27 height 27
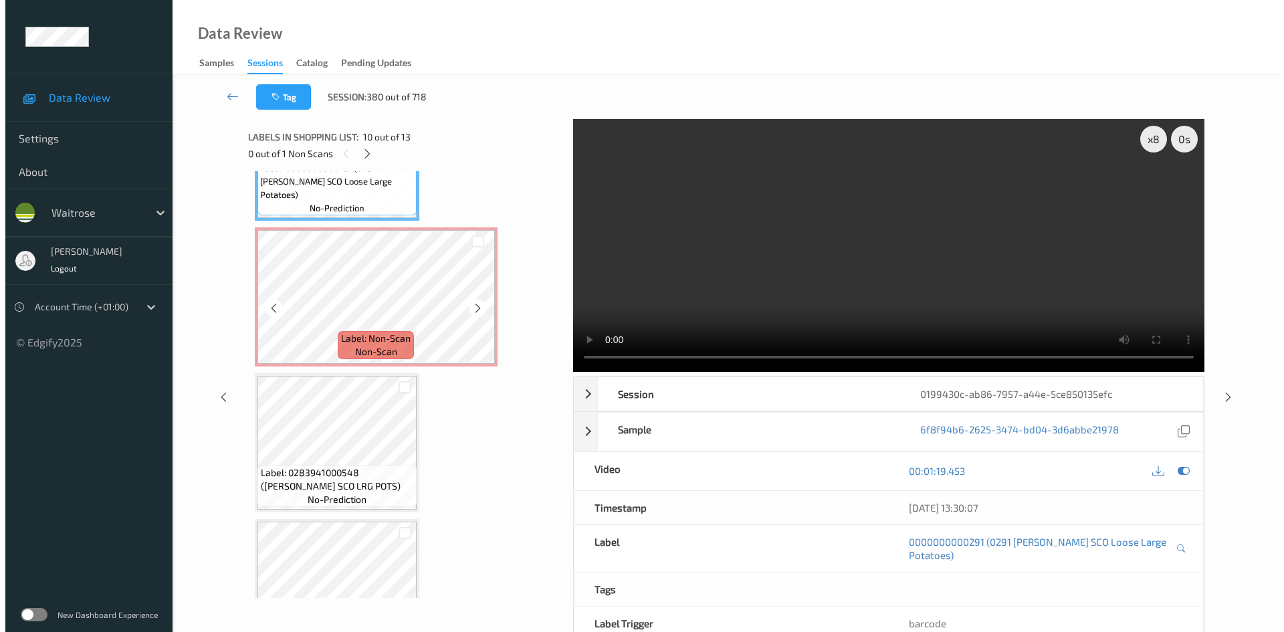
scroll to position [1275, 0]
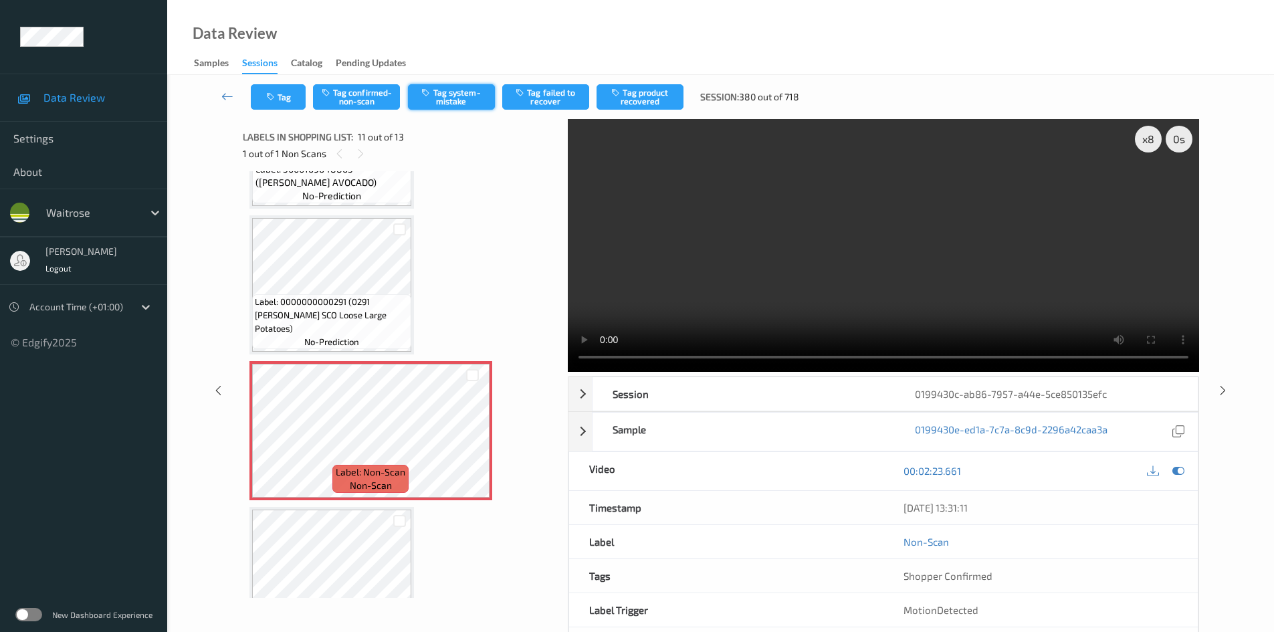
click at [467, 92] on button "Tag system-mistake" at bounding box center [451, 96] width 87 height 25
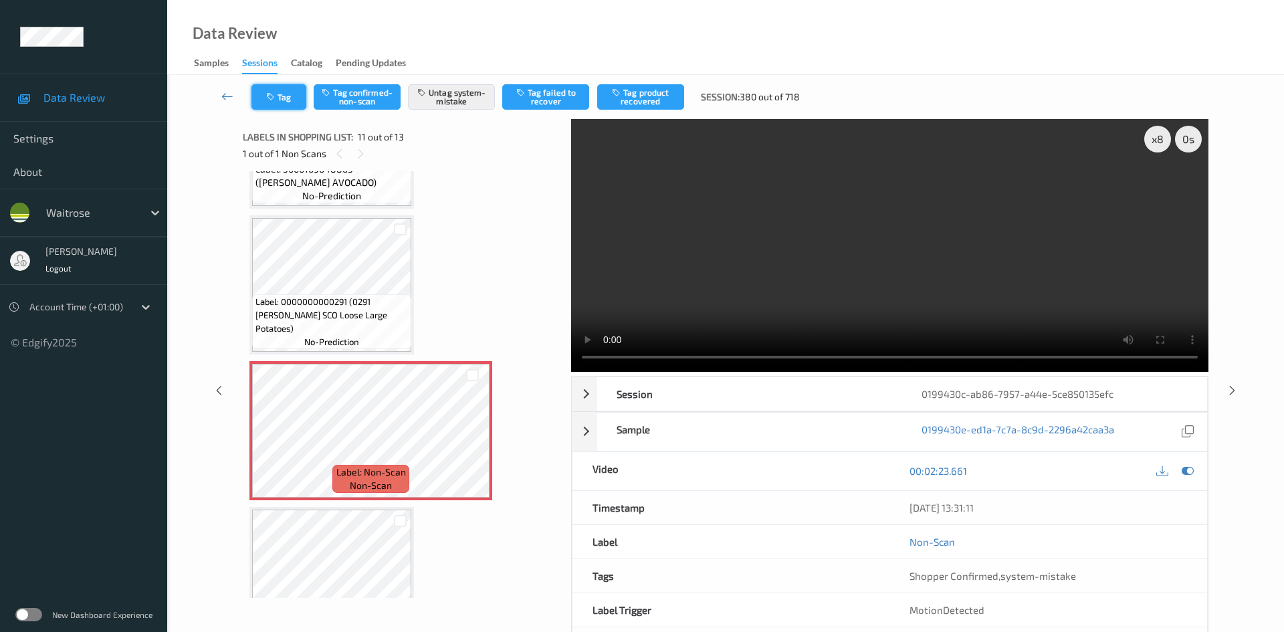
click at [278, 95] on button "Tag" at bounding box center [278, 96] width 55 height 25
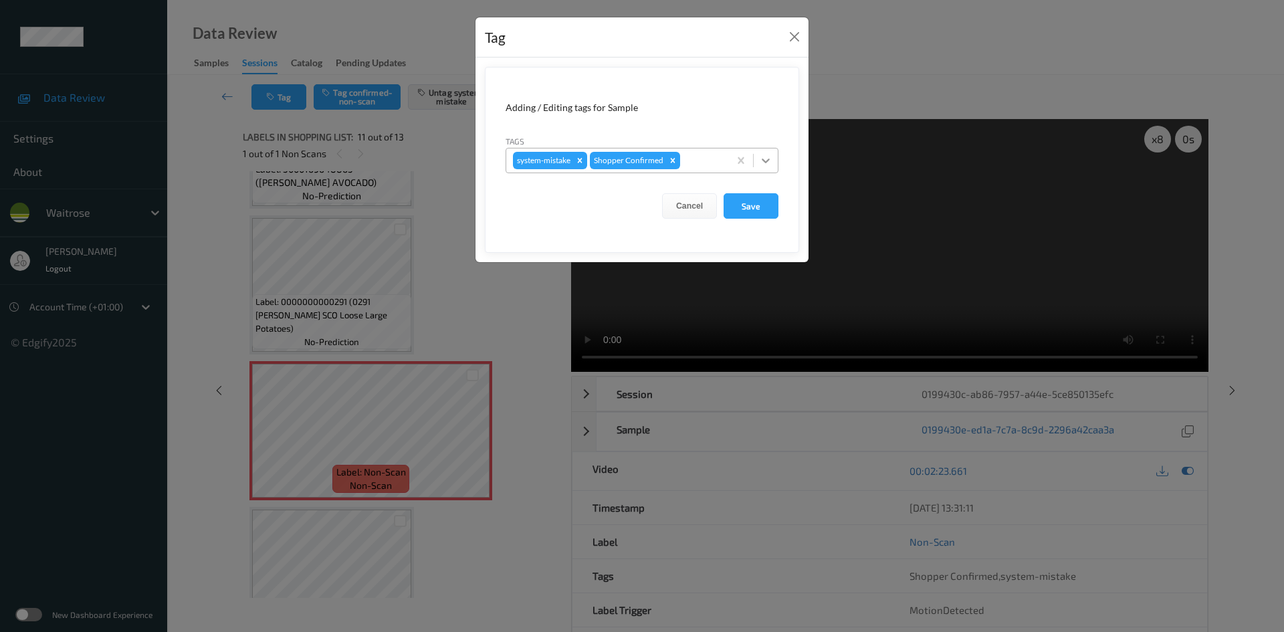
click at [762, 159] on icon at bounding box center [765, 160] width 13 height 13
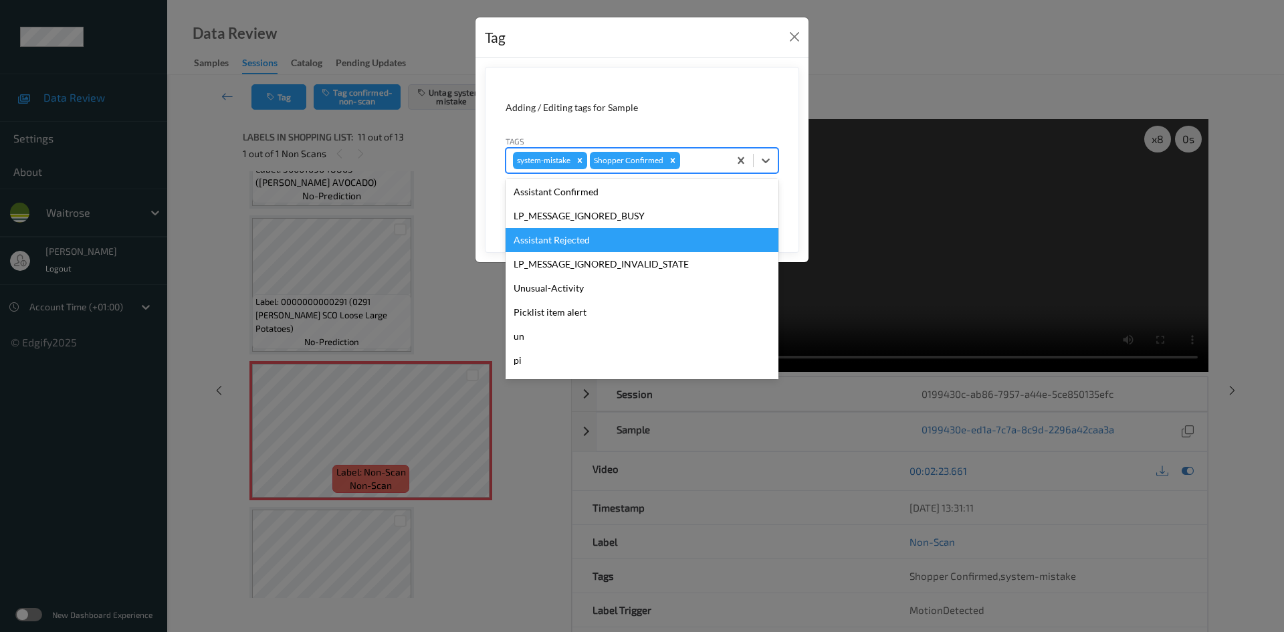
scroll to position [334, 0]
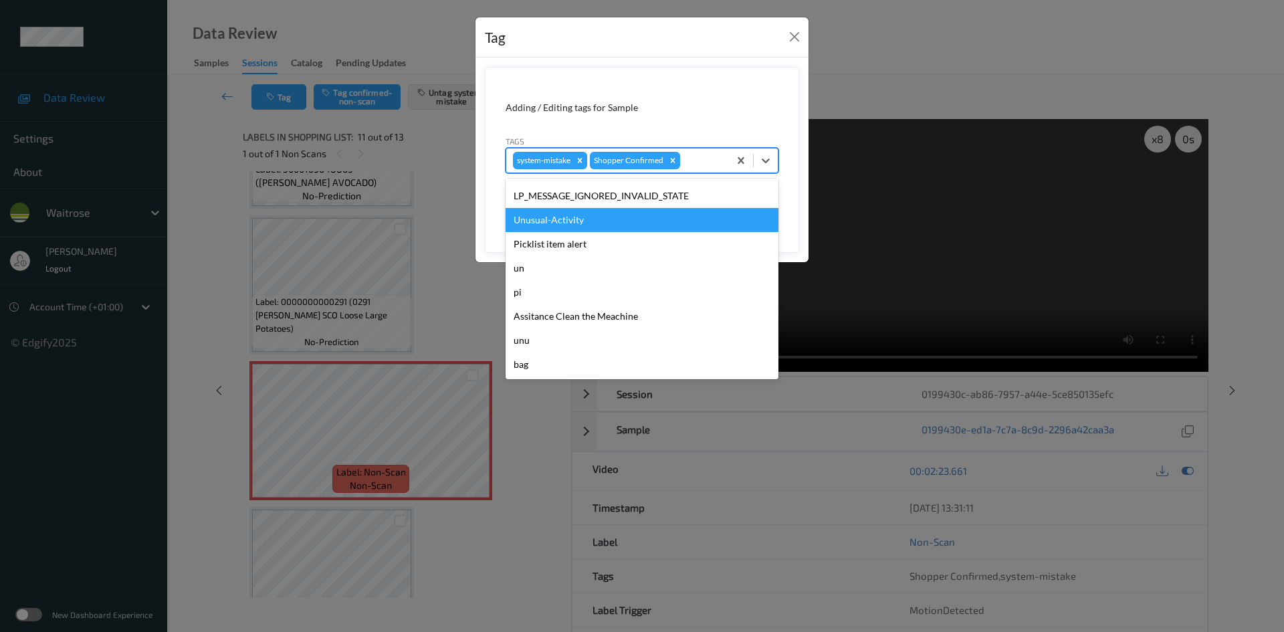
drag, startPoint x: 587, startPoint y: 221, endPoint x: 605, endPoint y: 217, distance: 18.5
click at [588, 223] on div "Unusual-Activity" at bounding box center [642, 220] width 273 height 24
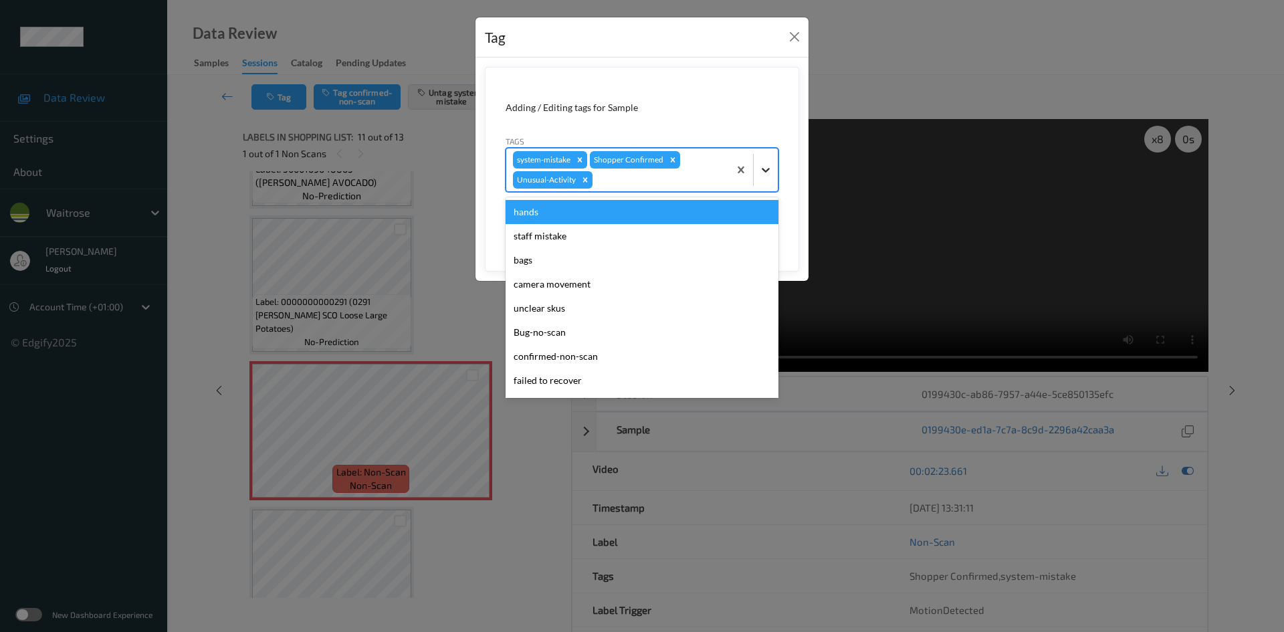
click at [764, 175] on icon at bounding box center [765, 169] width 13 height 13
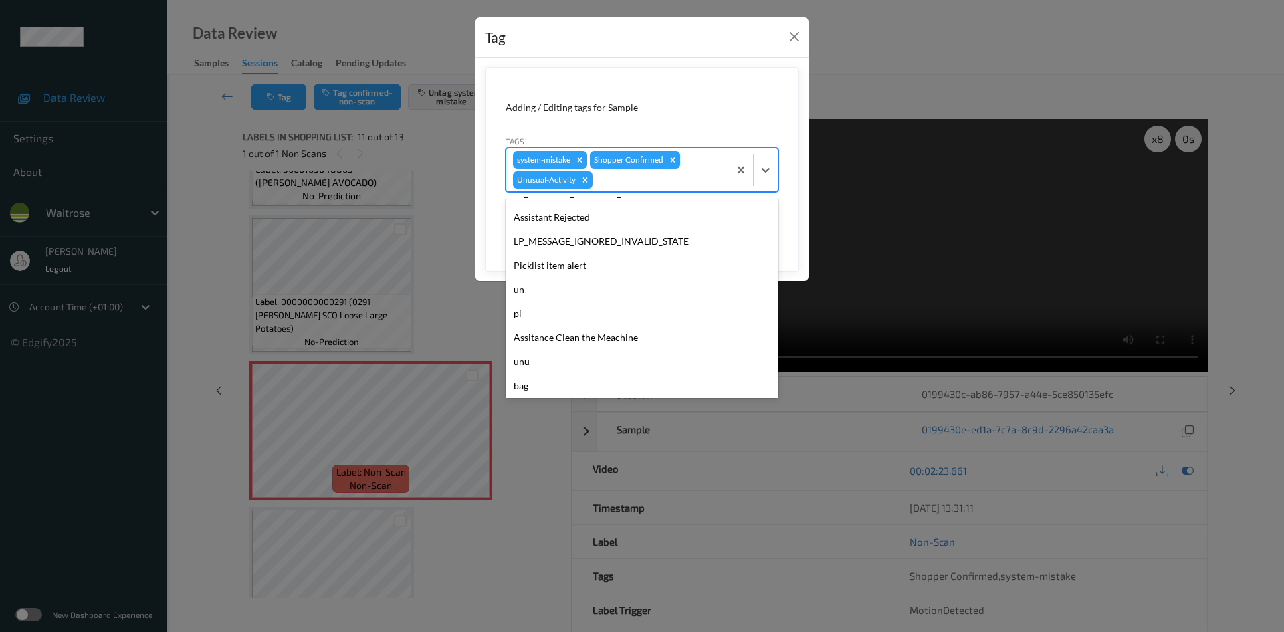
scroll to position [310, 0]
drag, startPoint x: 563, startPoint y: 257, endPoint x: 586, endPoint y: 257, distance: 22.7
click at [568, 258] on div "Picklist item alert" at bounding box center [642, 263] width 273 height 24
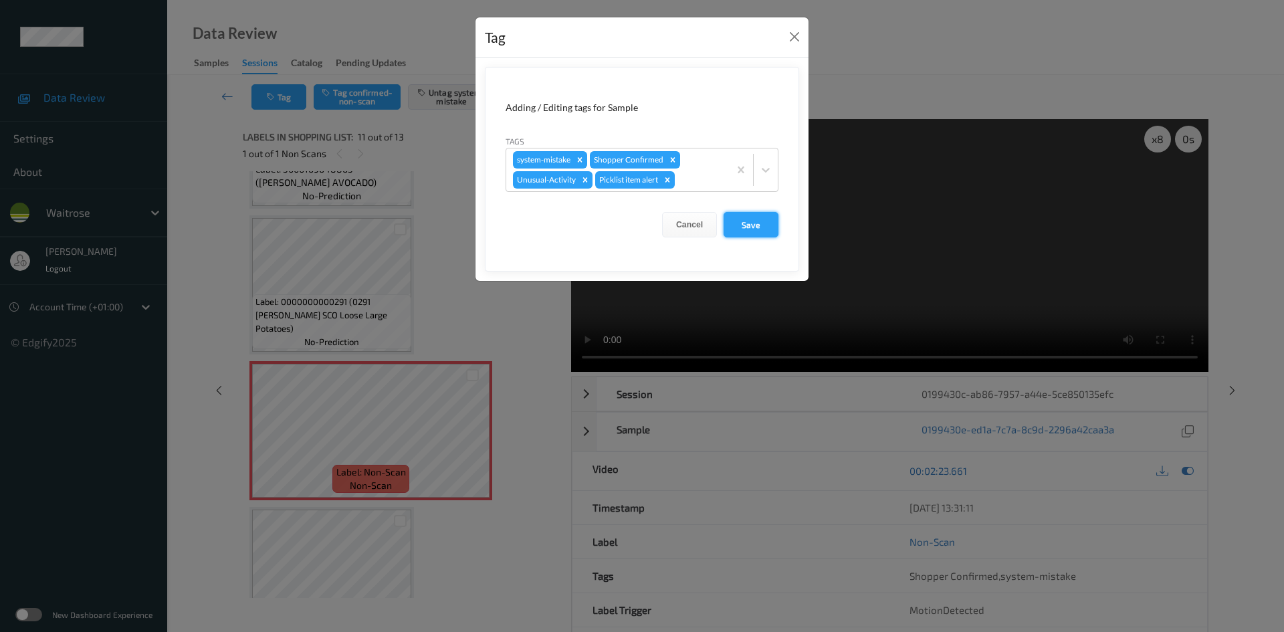
click at [747, 228] on button "Save" at bounding box center [751, 224] width 55 height 25
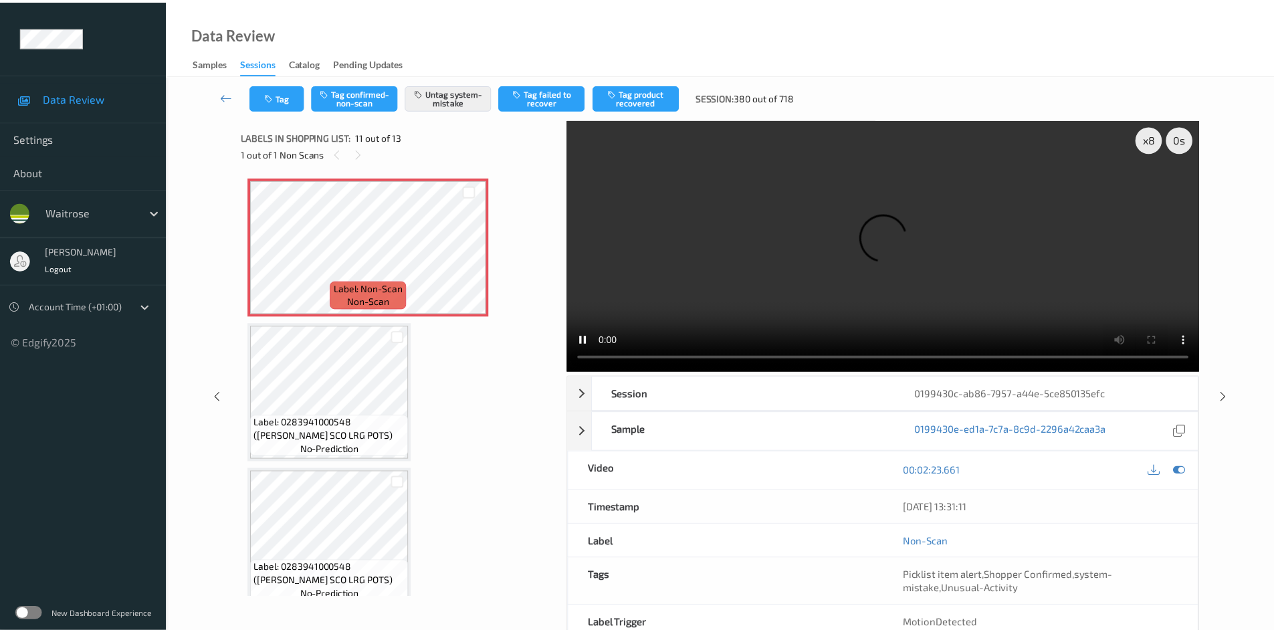
scroll to position [1475, 0]
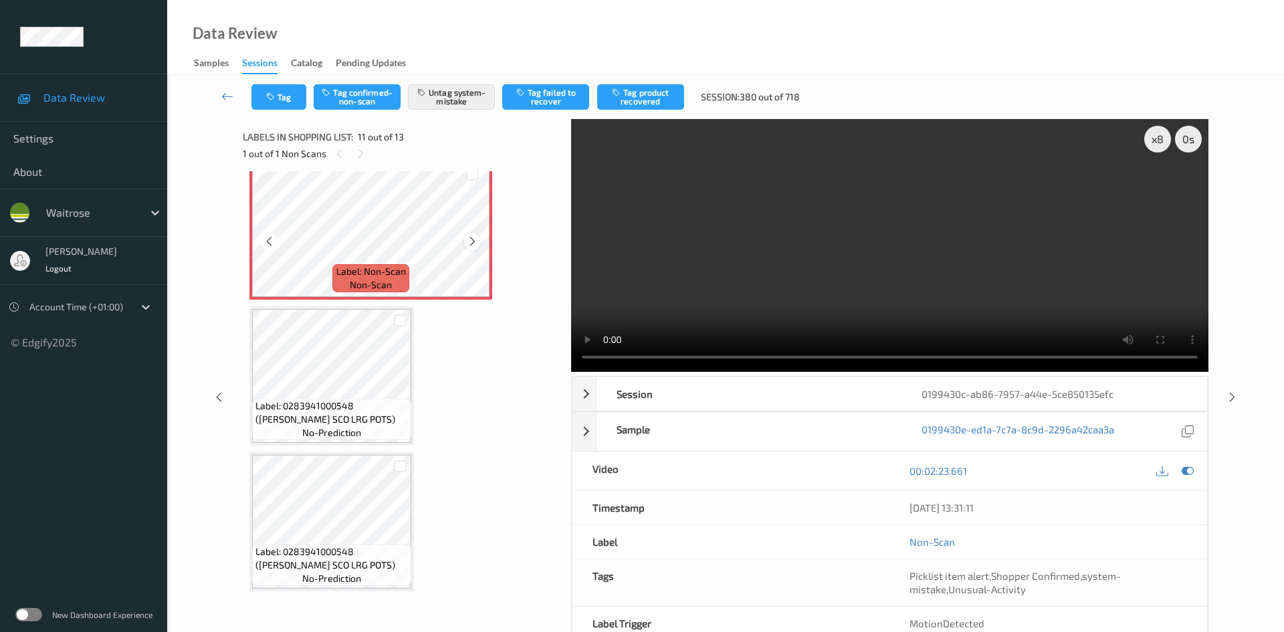
click at [472, 237] on icon at bounding box center [472, 241] width 11 height 12
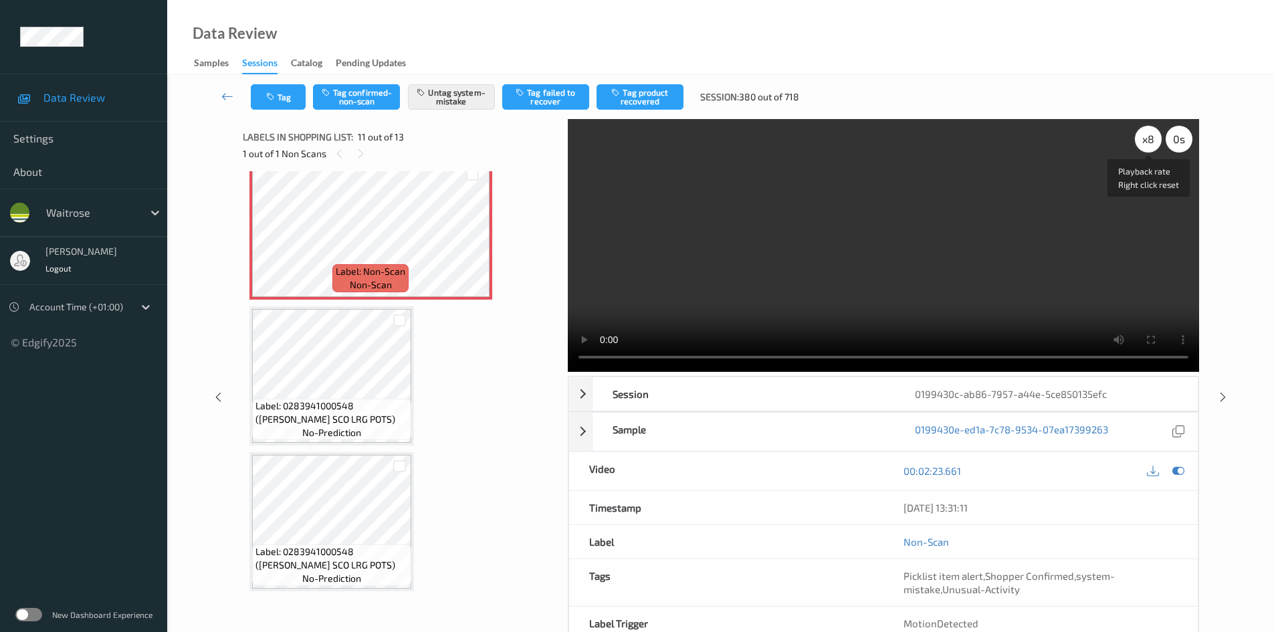
click at [1153, 142] on div "x 8" at bounding box center [1148, 139] width 27 height 27
click at [1153, 142] on div "x 1" at bounding box center [1148, 139] width 27 height 27
click at [1153, 142] on div "x 2" at bounding box center [1148, 139] width 27 height 27
click at [1153, 142] on div "x 4" at bounding box center [1148, 139] width 27 height 27
click at [866, 302] on video at bounding box center [883, 245] width 631 height 253
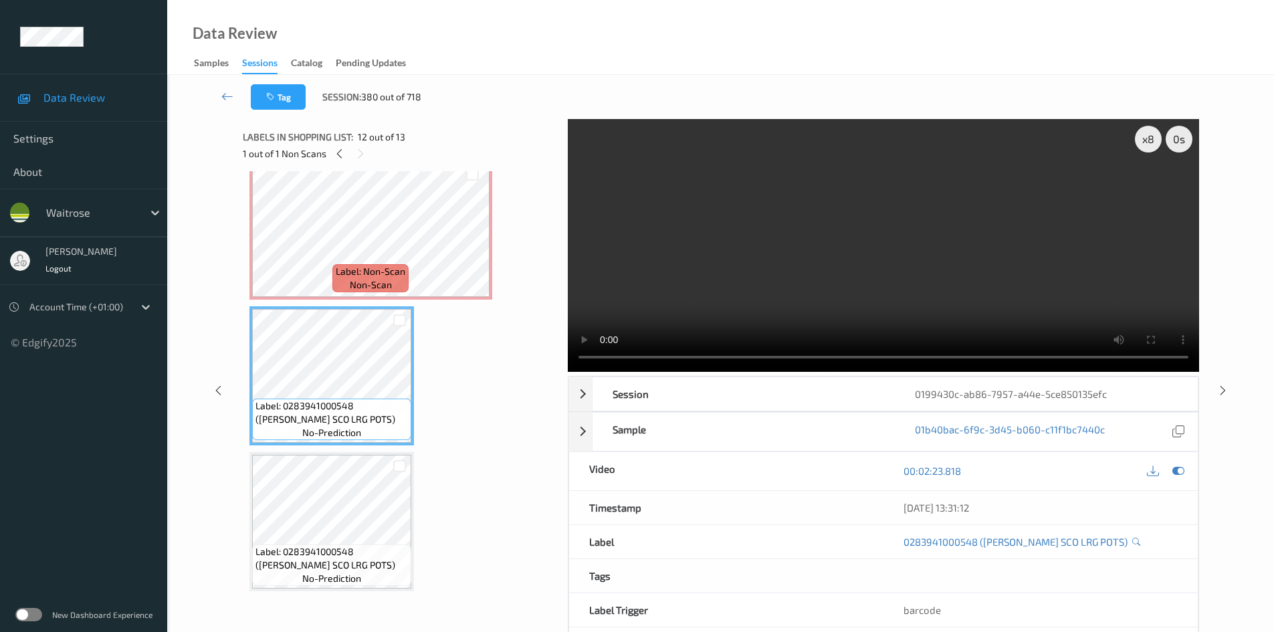
click at [819, 277] on video at bounding box center [883, 245] width 631 height 253
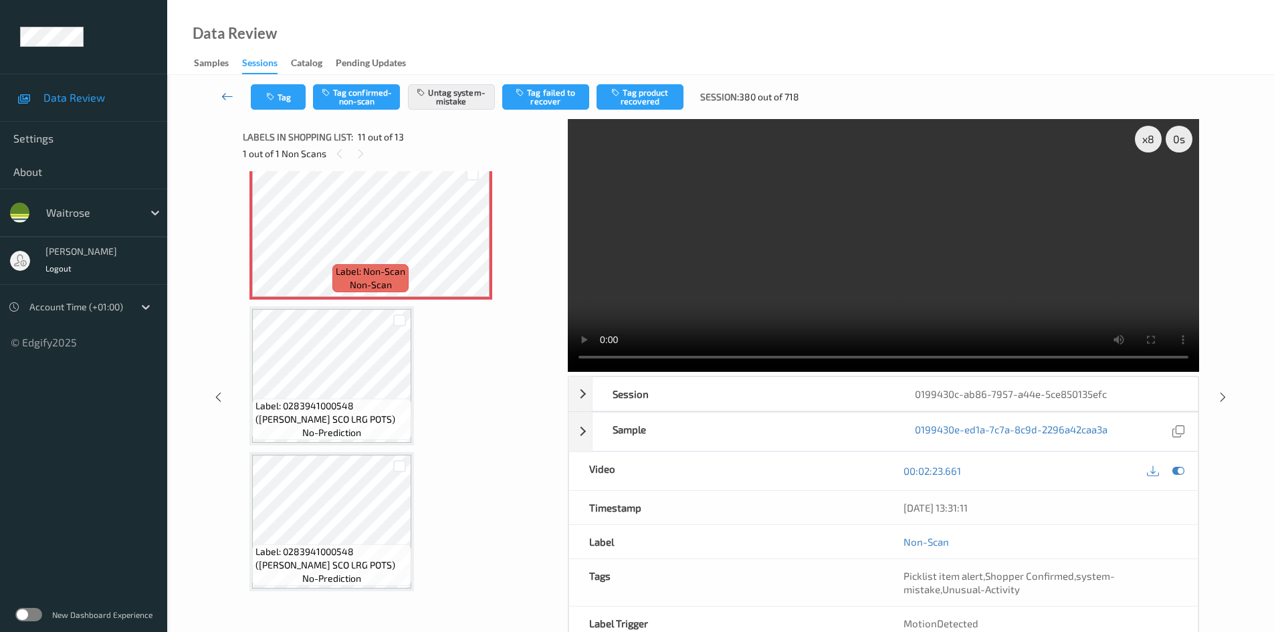
click at [222, 86] on link at bounding box center [227, 96] width 47 height 25
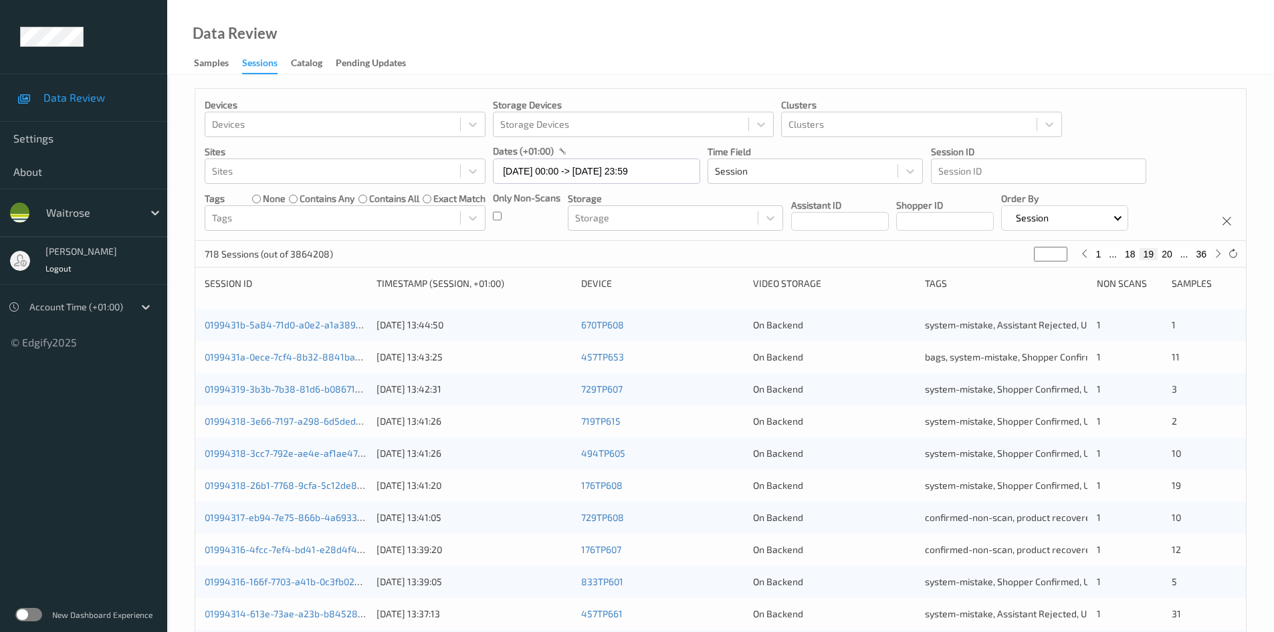
drag, startPoint x: 1047, startPoint y: 255, endPoint x: 940, endPoint y: 272, distance: 107.8
click at [941, 276] on div "Devices Devices Storage Devices Storage Devices Clusters Clusters Sites Sites d…" at bounding box center [721, 533] width 1052 height 891
type input "*"
type input "**"
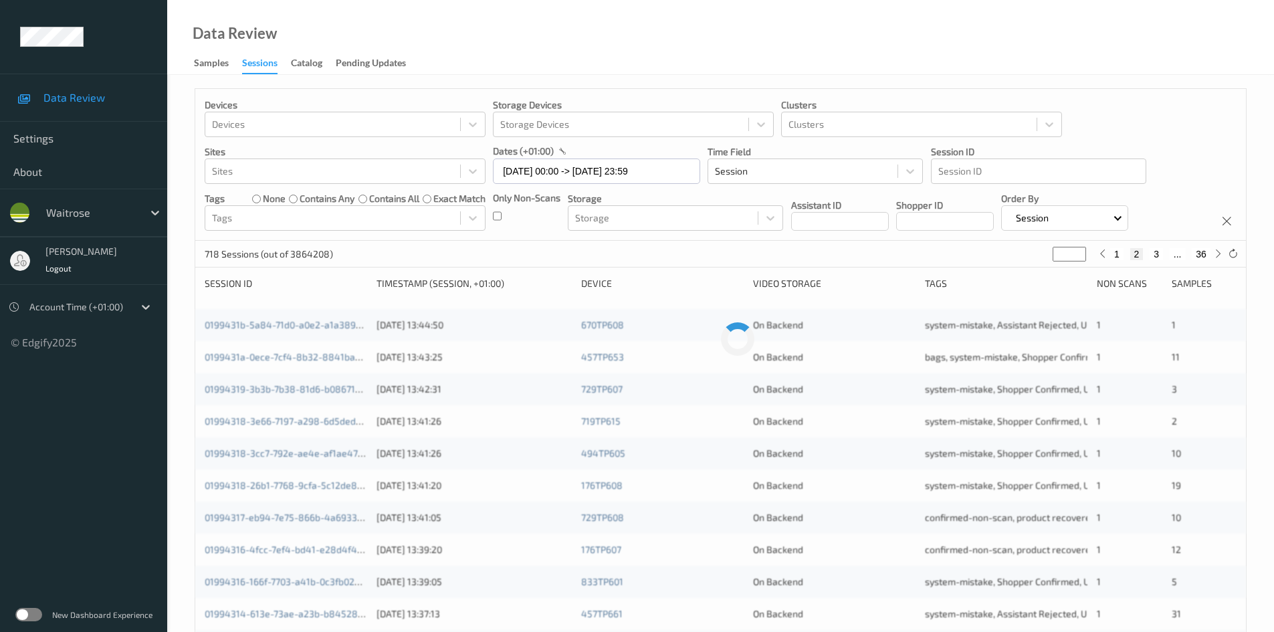
type input "**"
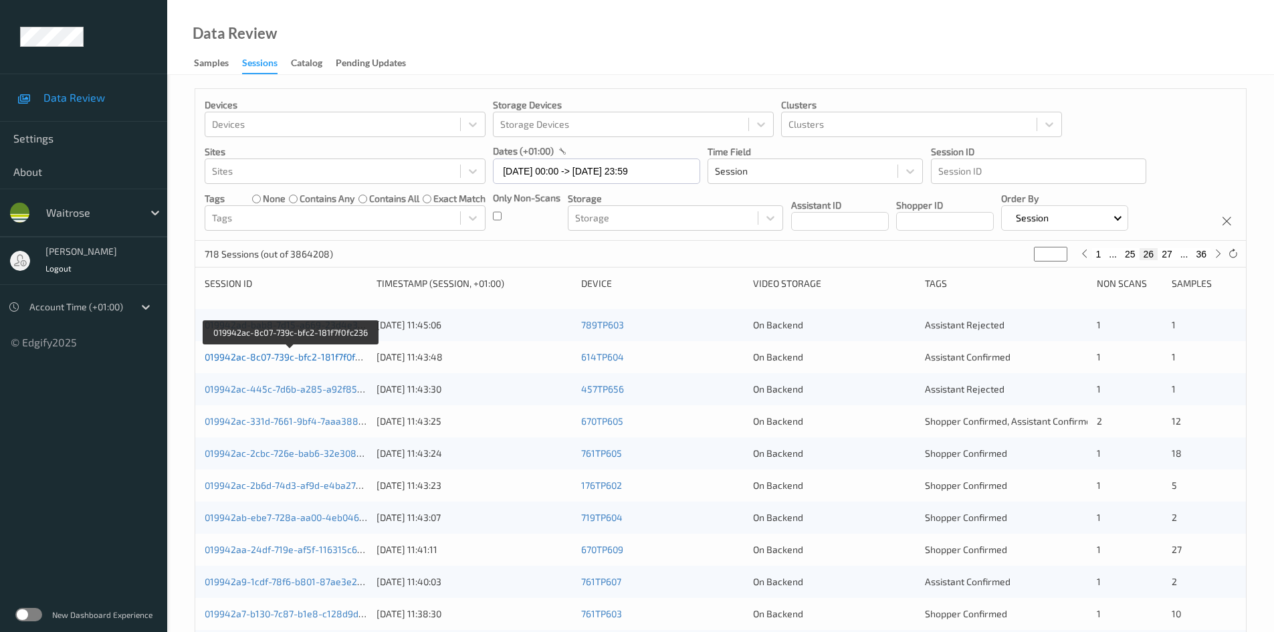
type input "**"
click at [283, 355] on link "019942ac-8c07-739c-bfc2-181f7f0fc236" at bounding box center [290, 356] width 171 height 11
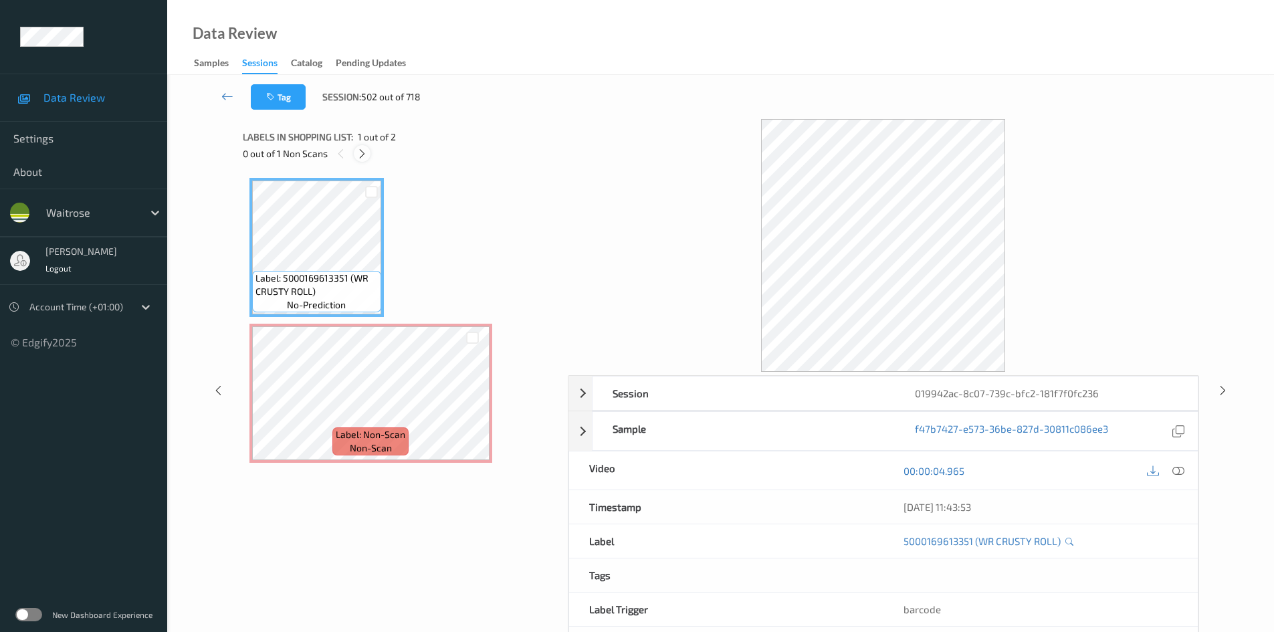
click at [363, 150] on icon at bounding box center [362, 154] width 11 height 12
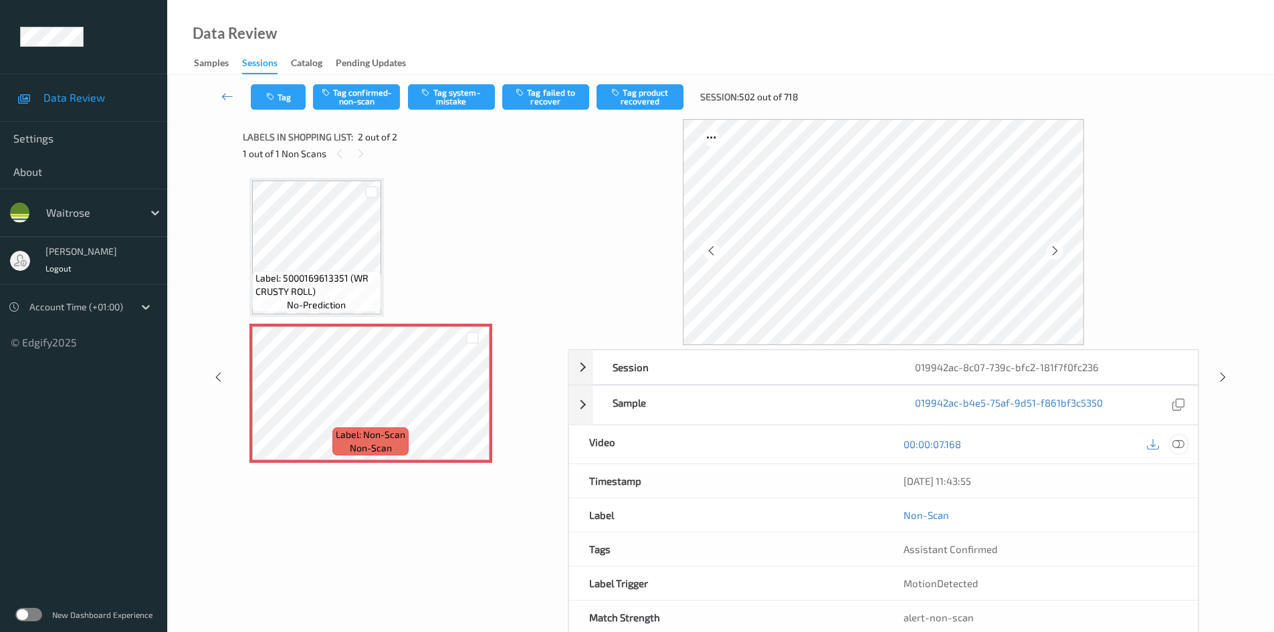
click at [1178, 445] on icon at bounding box center [1179, 444] width 12 height 12
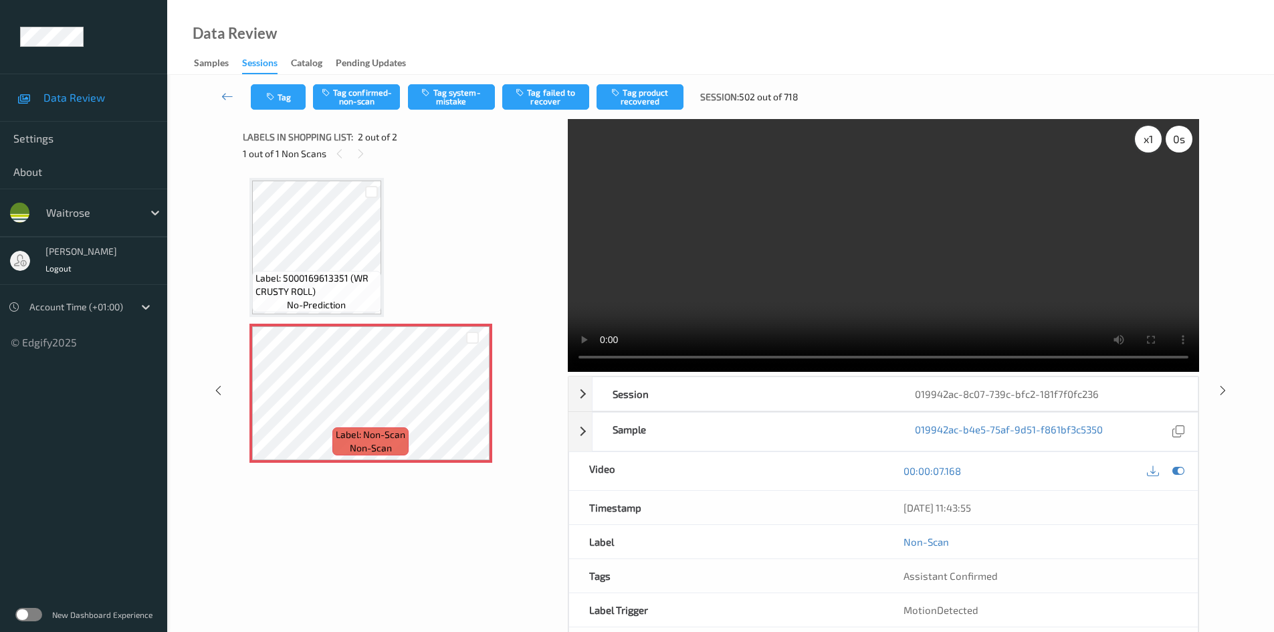
click at [1150, 139] on div "x 1" at bounding box center [1148, 139] width 27 height 27
click at [1150, 139] on div "x 2" at bounding box center [1148, 139] width 27 height 27
click at [1138, 133] on div "x 4" at bounding box center [1148, 139] width 27 height 27
click at [775, 252] on video at bounding box center [883, 245] width 631 height 253
click at [464, 92] on button "Tag system-mistake" at bounding box center [451, 96] width 87 height 25
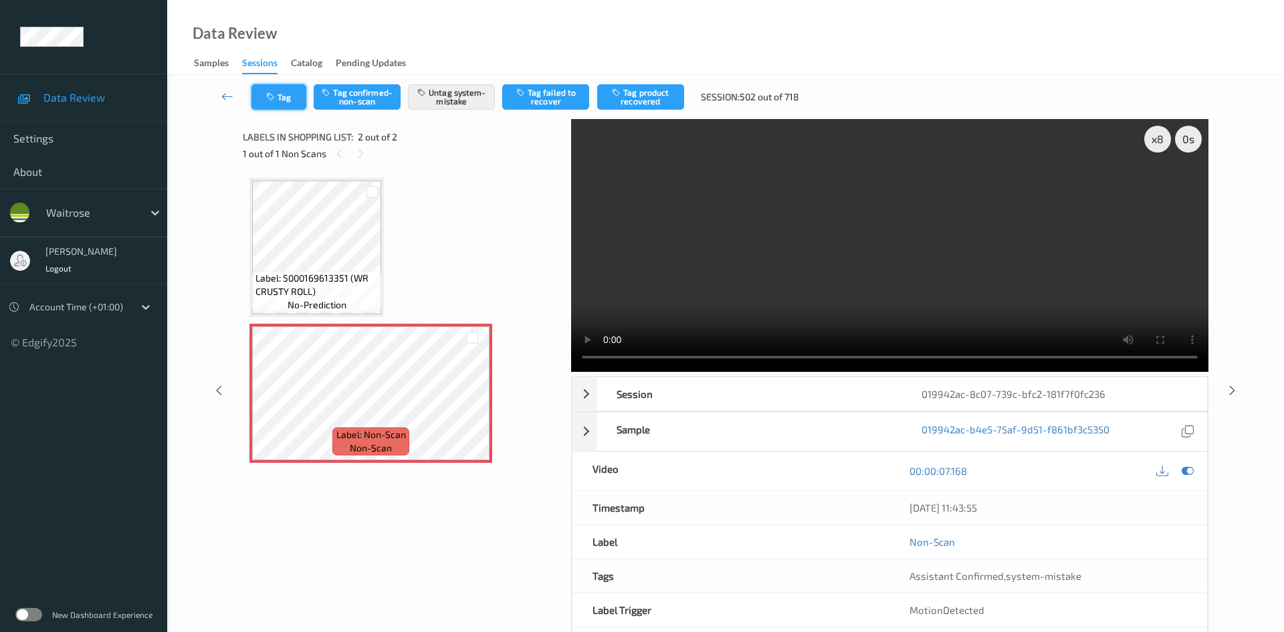
click at [286, 93] on button "Tag" at bounding box center [278, 96] width 55 height 25
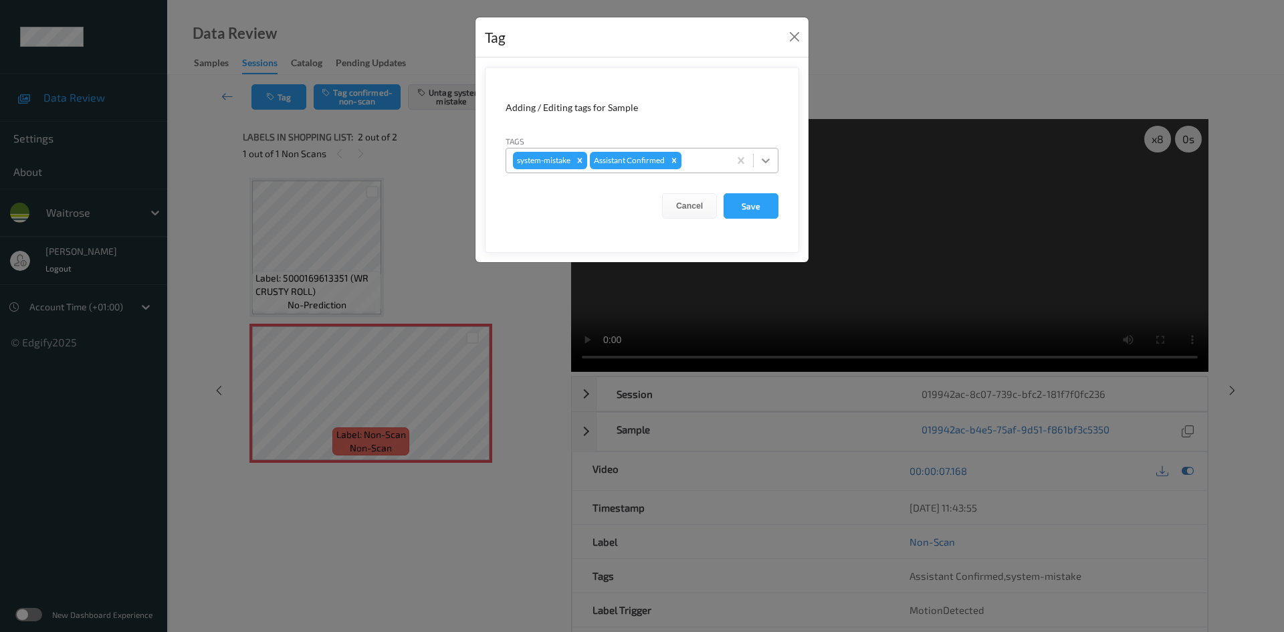
click at [765, 159] on icon at bounding box center [765, 160] width 13 height 13
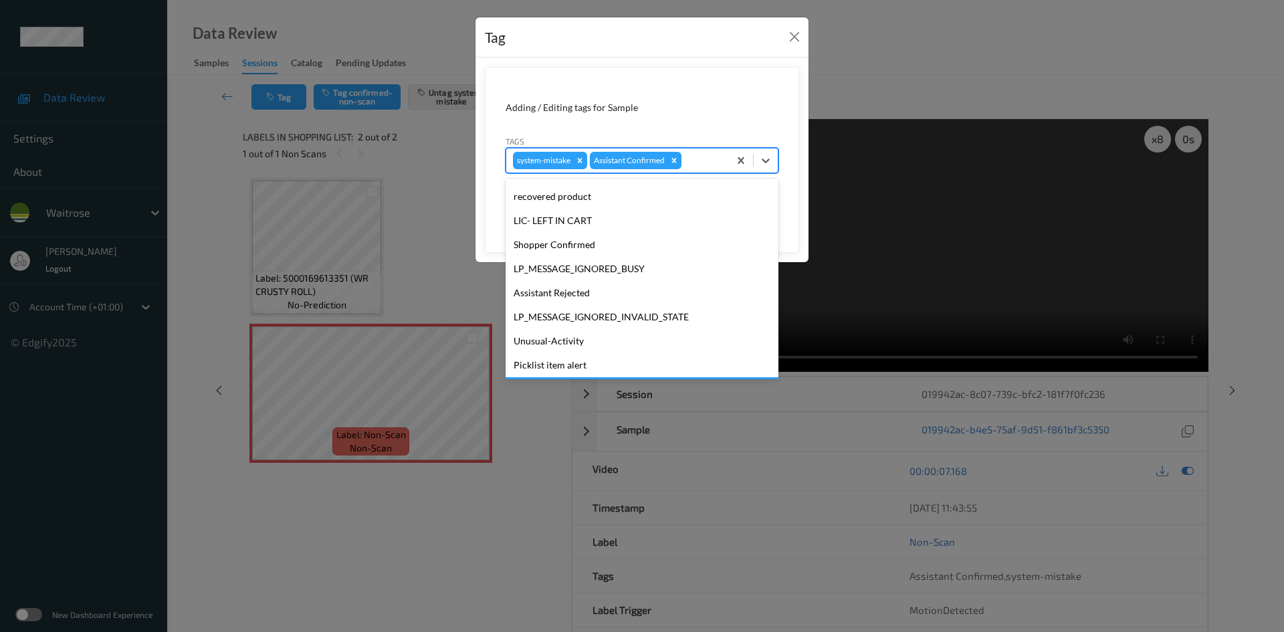
scroll to position [334, 0]
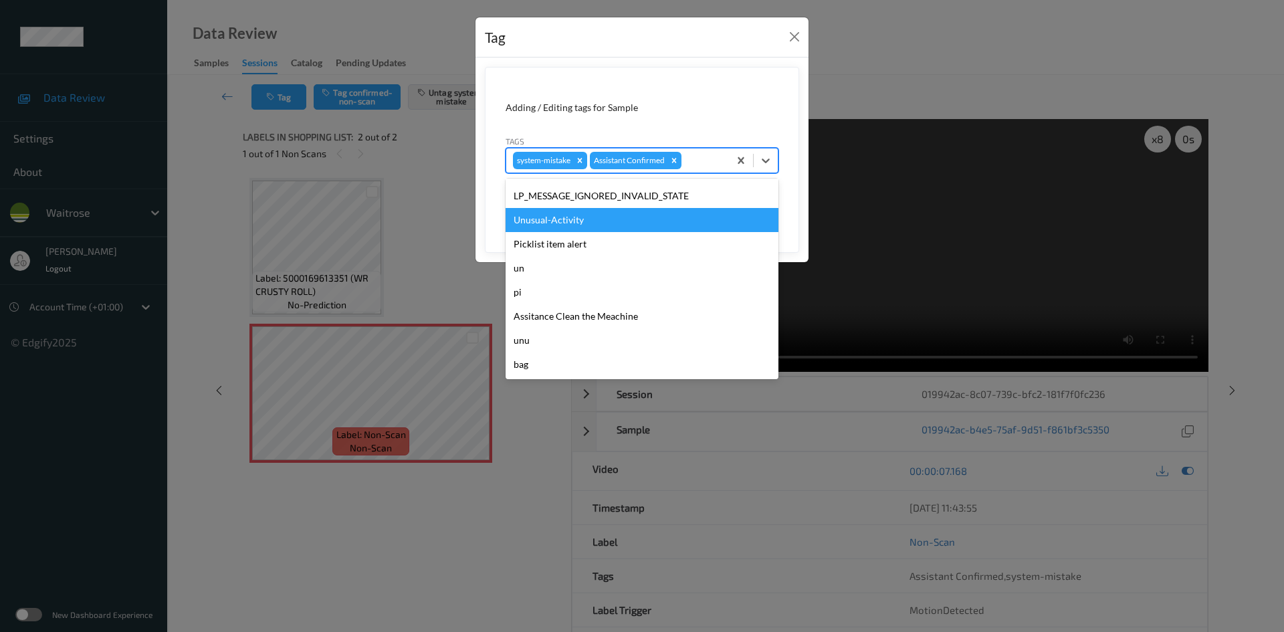
drag, startPoint x: 547, startPoint y: 223, endPoint x: 566, endPoint y: 222, distance: 18.8
click at [550, 223] on div "Unusual-Activity" at bounding box center [642, 220] width 273 height 24
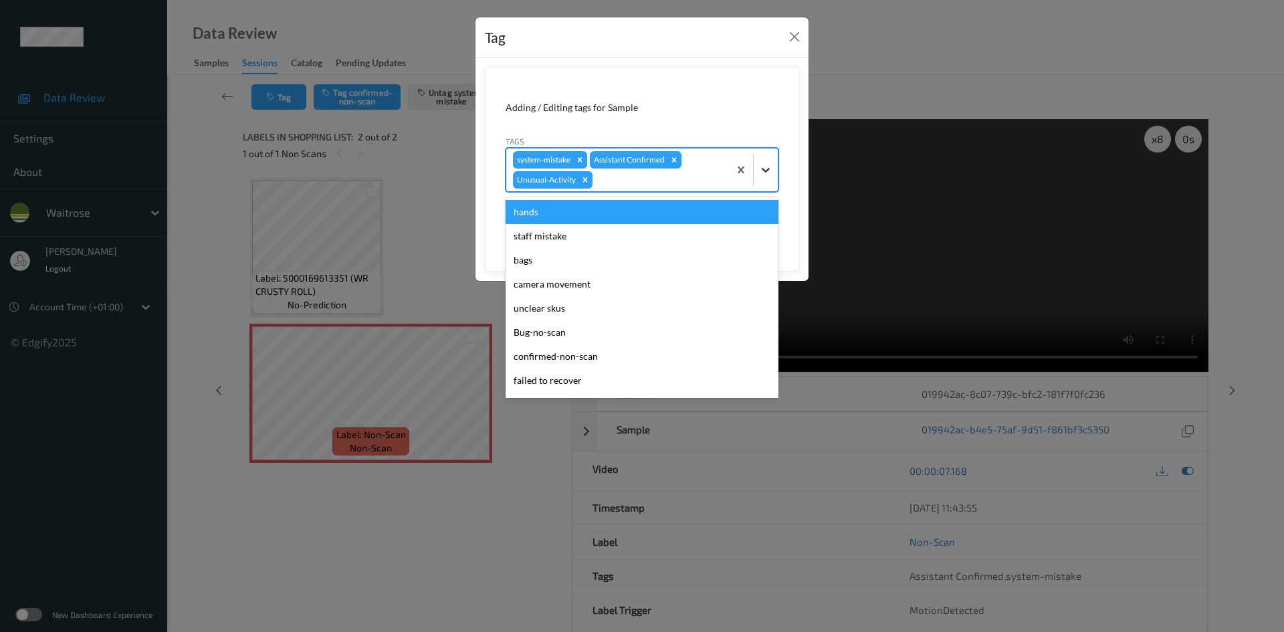
click at [756, 168] on div at bounding box center [766, 170] width 24 height 24
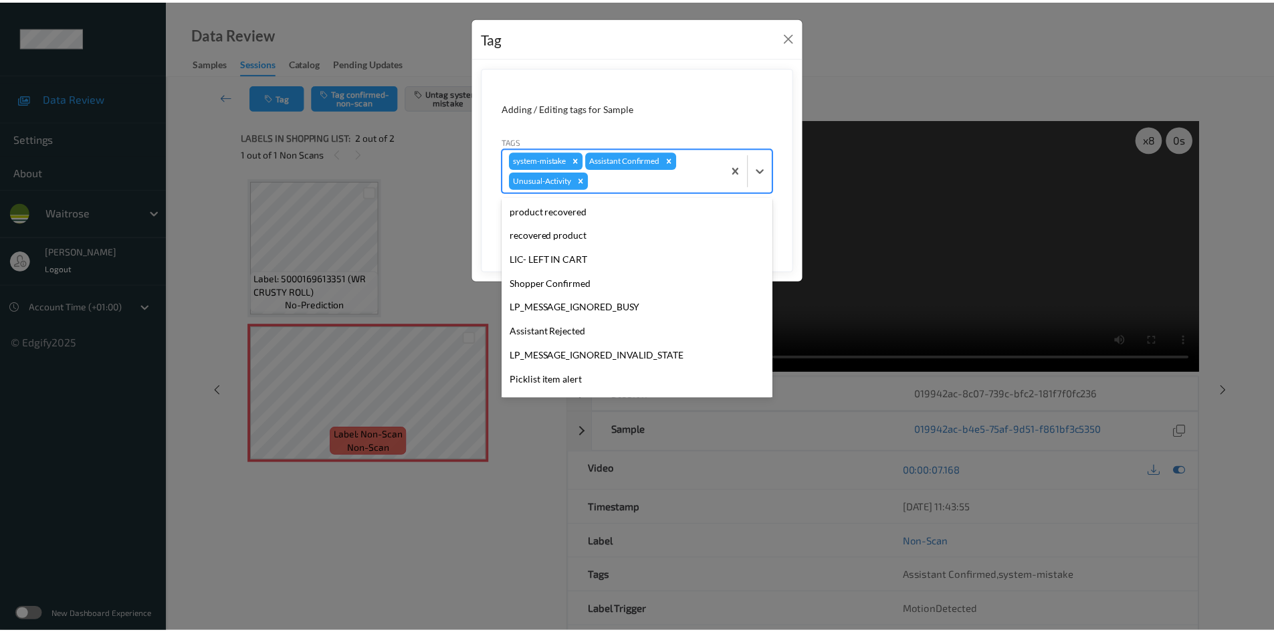
scroll to position [310, 0]
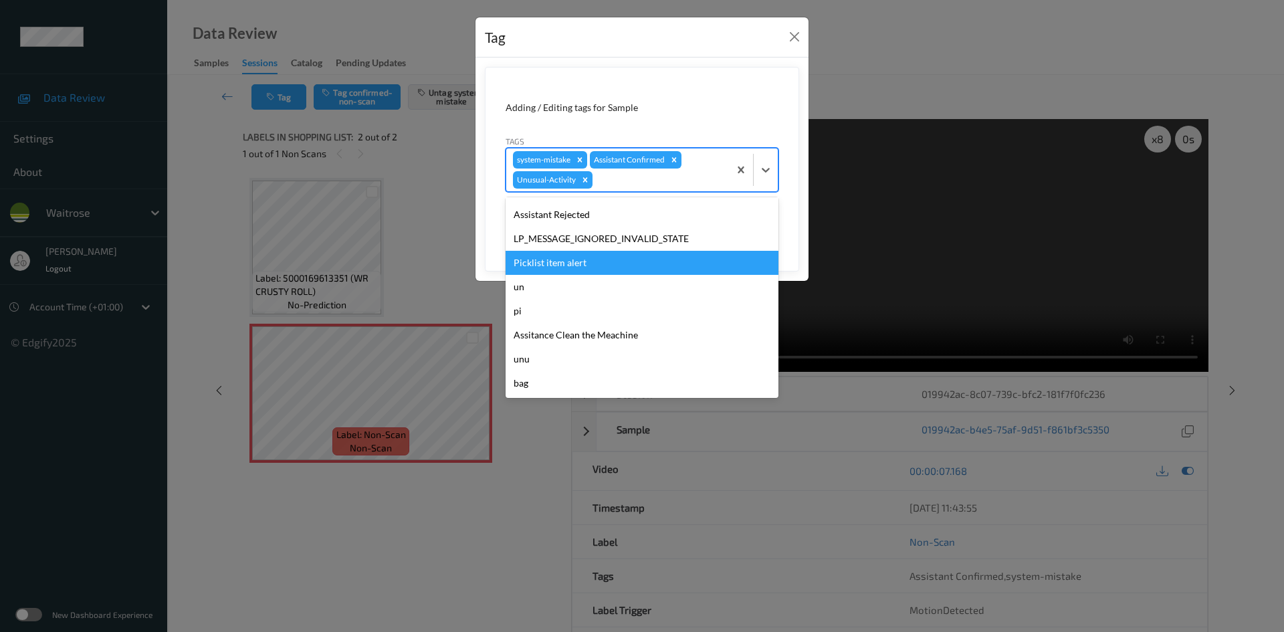
click at [588, 261] on div "Picklist item alert" at bounding box center [642, 263] width 273 height 24
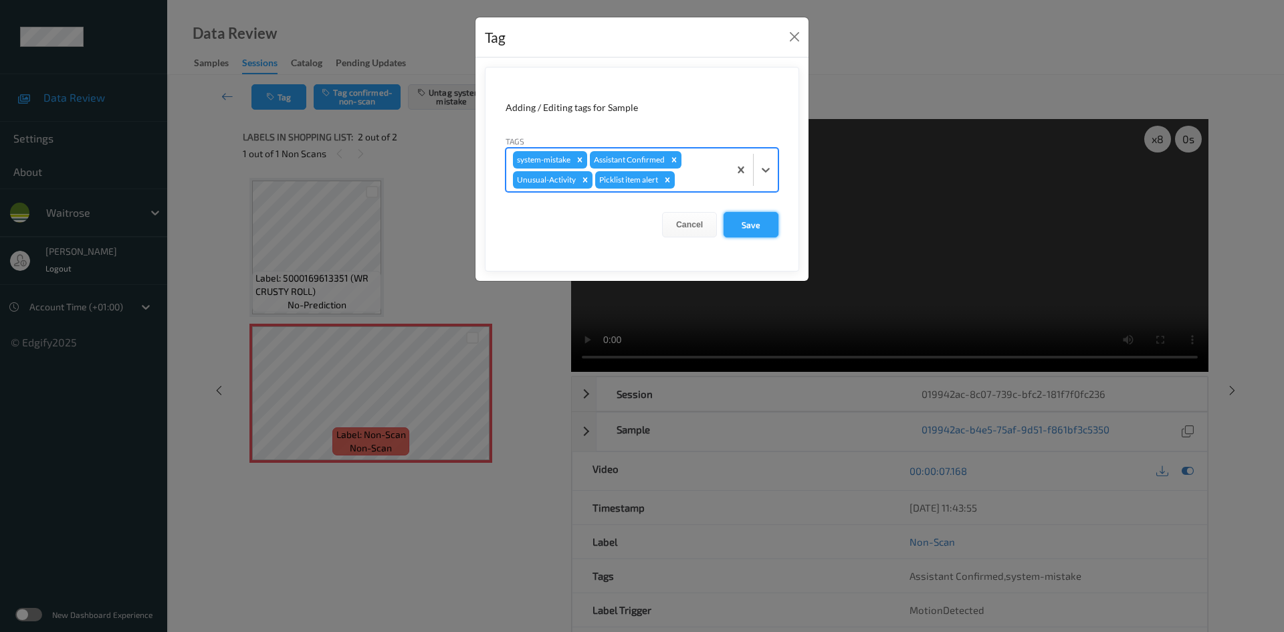
click at [750, 221] on button "Save" at bounding box center [751, 224] width 55 height 25
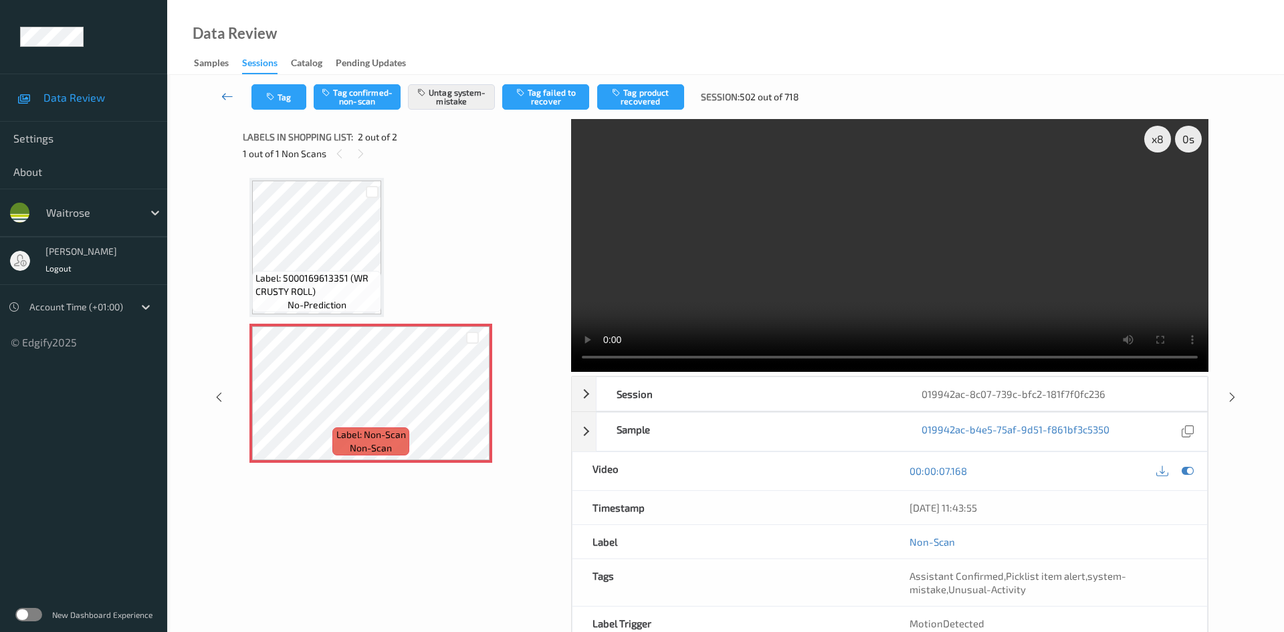
click at [227, 92] on icon at bounding box center [227, 96] width 12 height 13
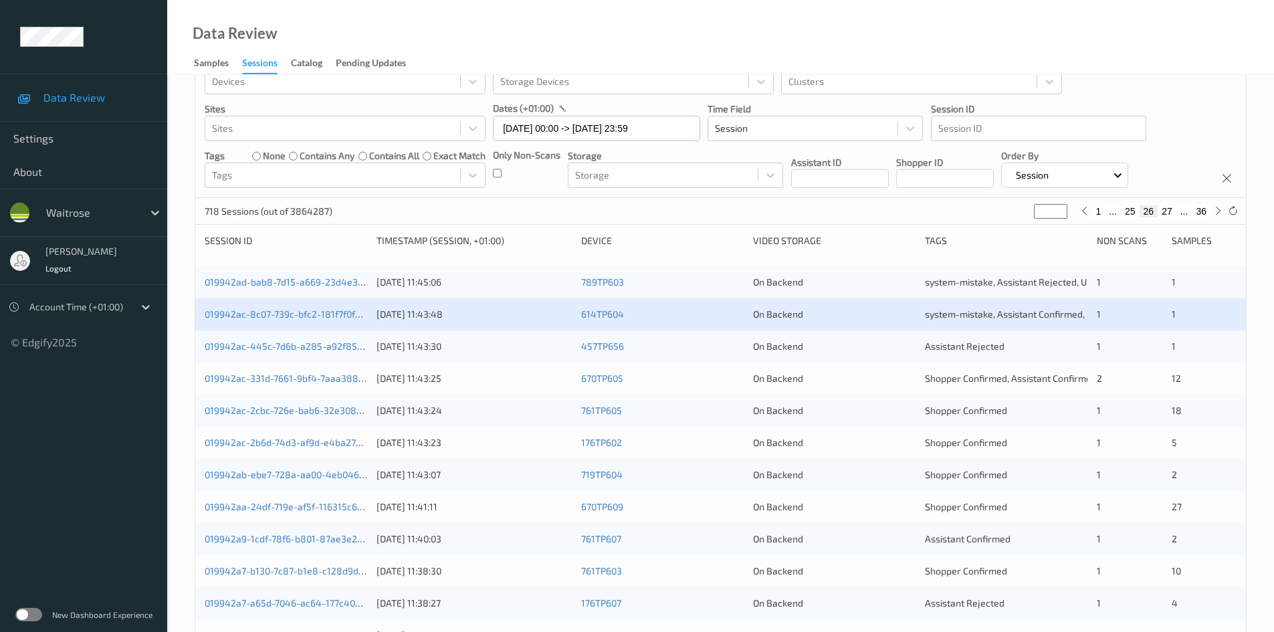
scroll to position [67, 0]
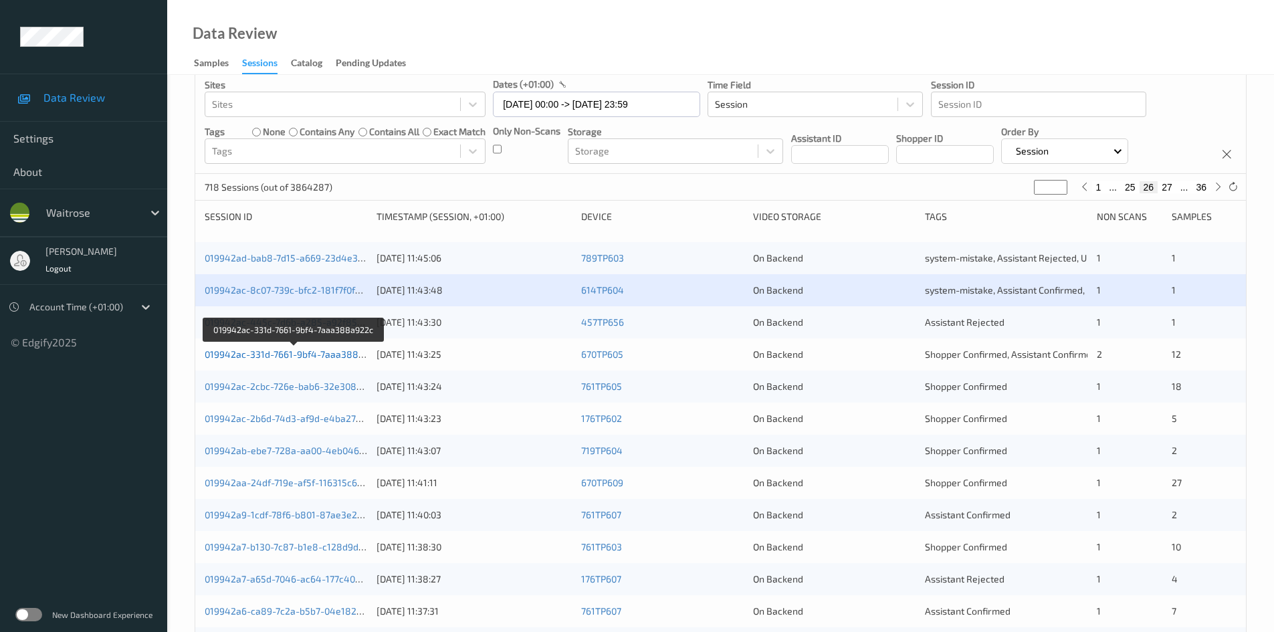
click at [251, 354] on link "019942ac-331d-7661-9bf4-7aaa388a922c" at bounding box center [295, 353] width 180 height 11
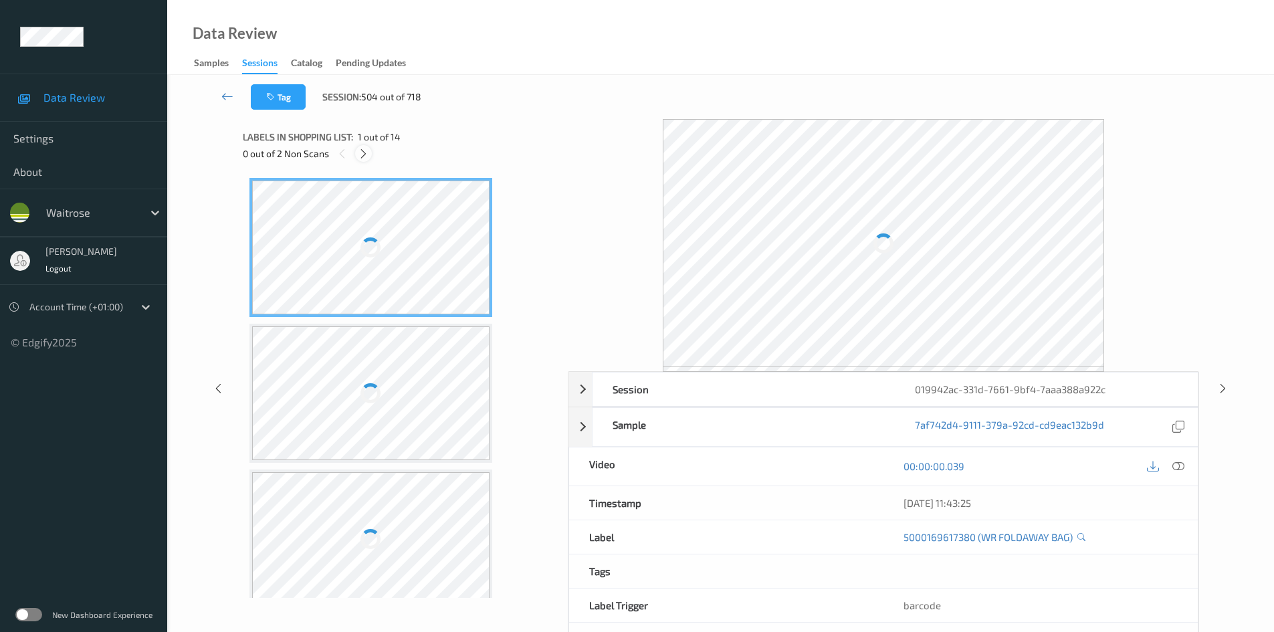
click at [356, 150] on div at bounding box center [363, 153] width 17 height 17
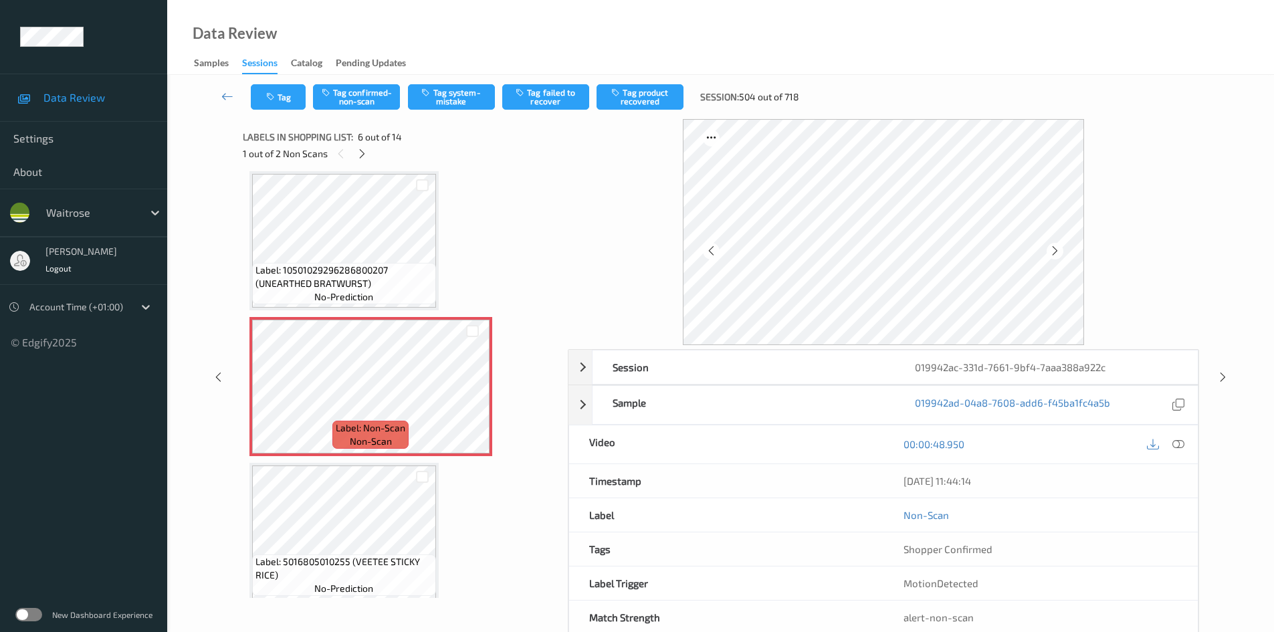
click at [1185, 435] on div at bounding box center [1165, 444] width 43 height 18
click at [1180, 445] on icon at bounding box center [1179, 444] width 12 height 12
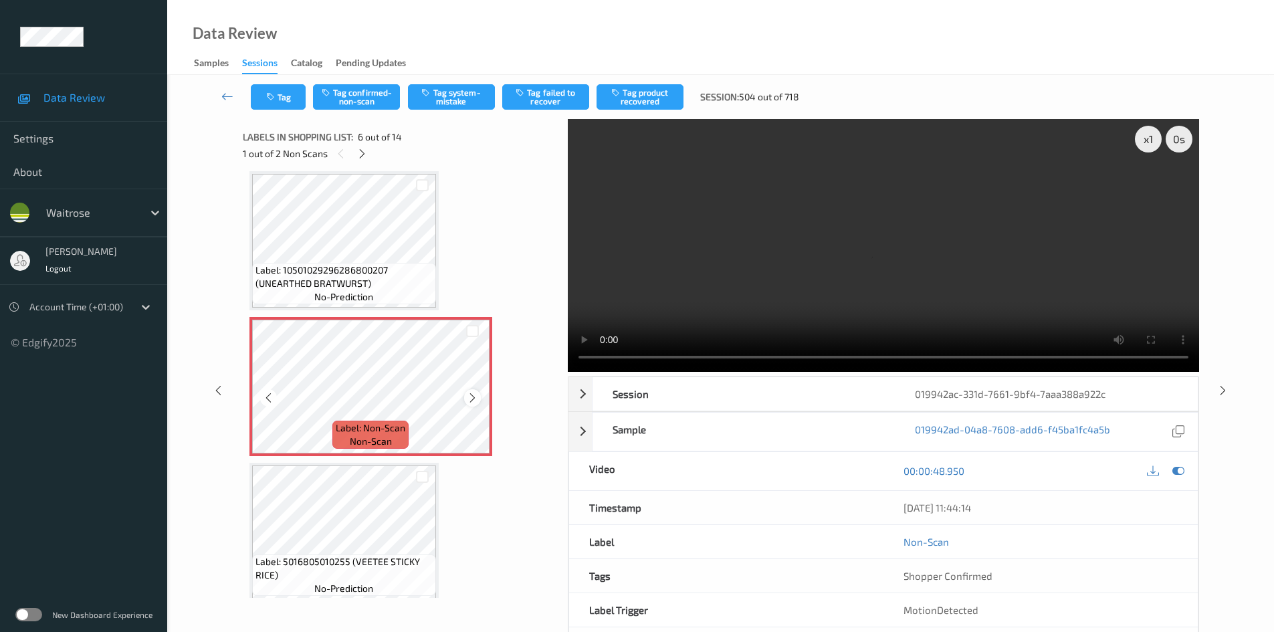
click at [476, 400] on icon at bounding box center [472, 398] width 11 height 12
click at [476, 398] on icon at bounding box center [472, 398] width 11 height 12
click at [724, 216] on video at bounding box center [883, 245] width 631 height 253
click at [707, 272] on video at bounding box center [883, 245] width 631 height 253
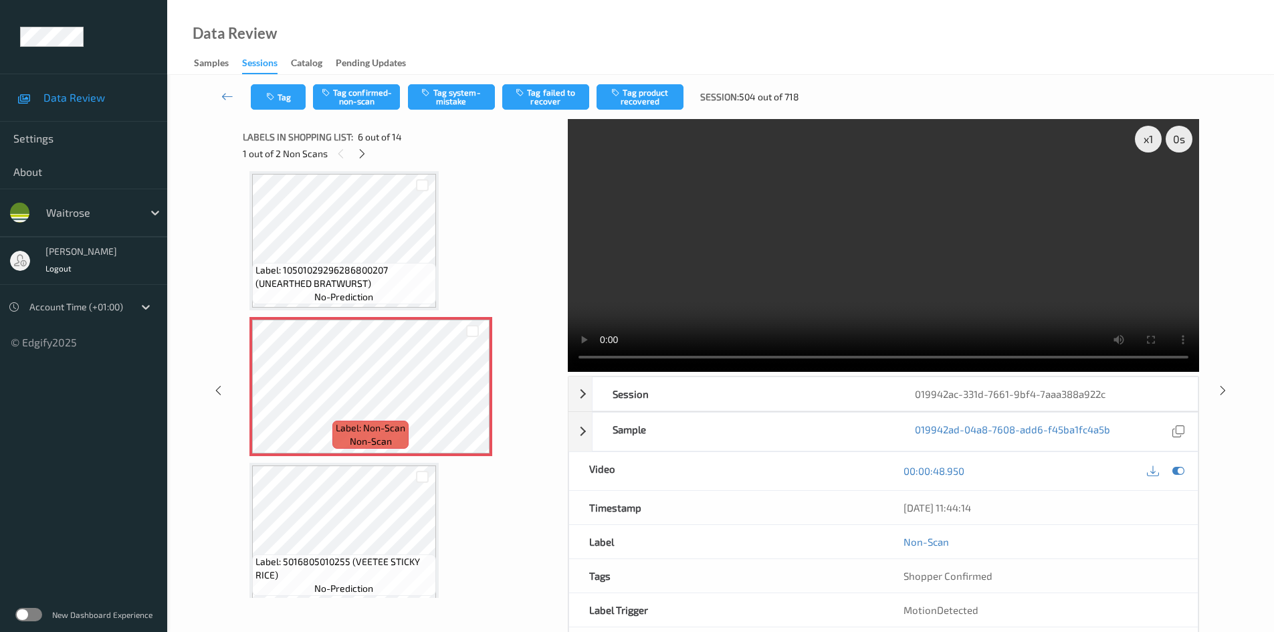
click at [745, 308] on video at bounding box center [883, 245] width 631 height 253
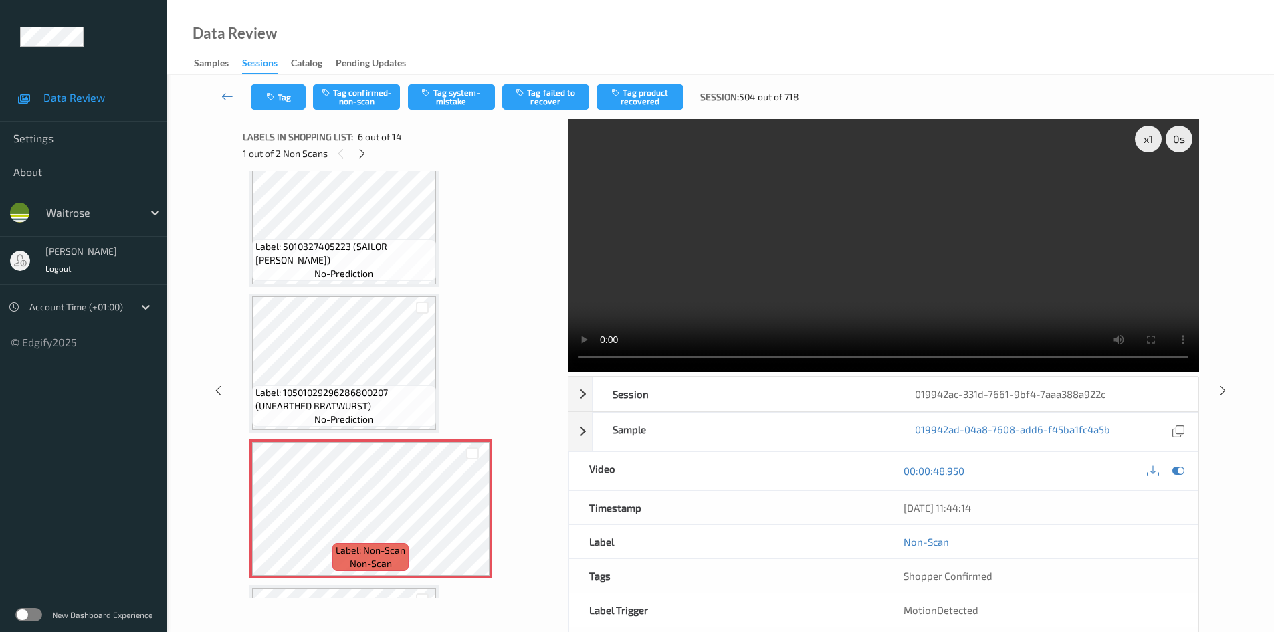
scroll to position [456, 0]
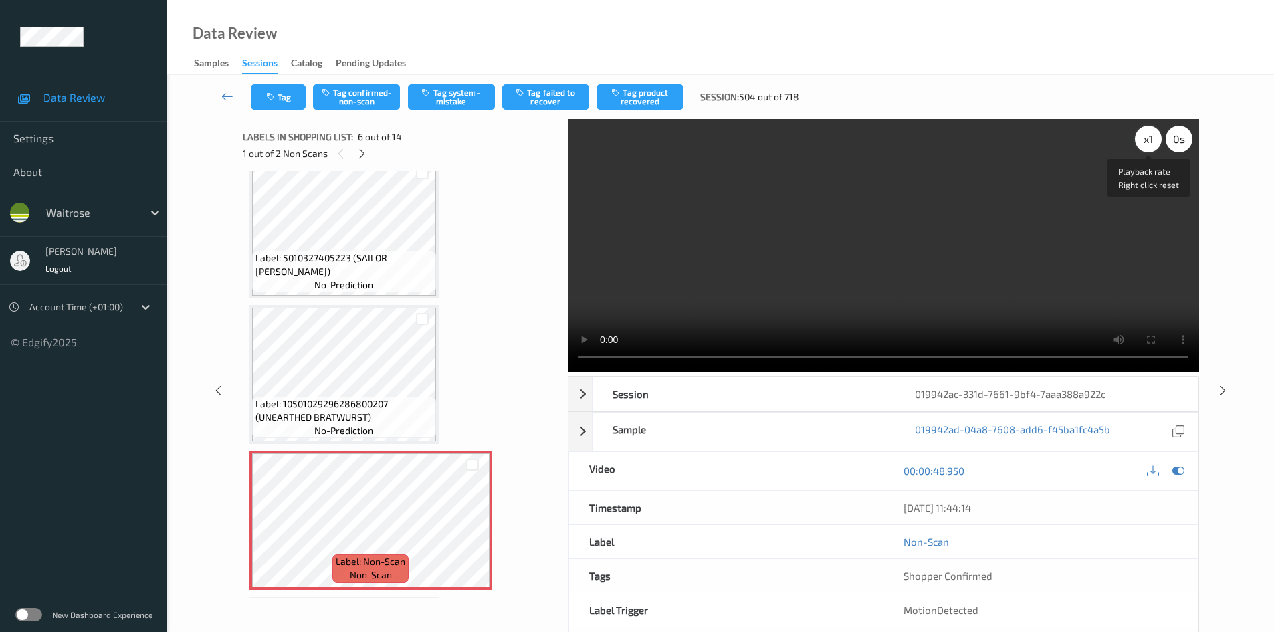
click at [1152, 138] on div "x 1" at bounding box center [1148, 139] width 27 height 27
click at [1148, 138] on div "x 2" at bounding box center [1148, 139] width 27 height 27
click at [740, 270] on video at bounding box center [883, 245] width 631 height 253
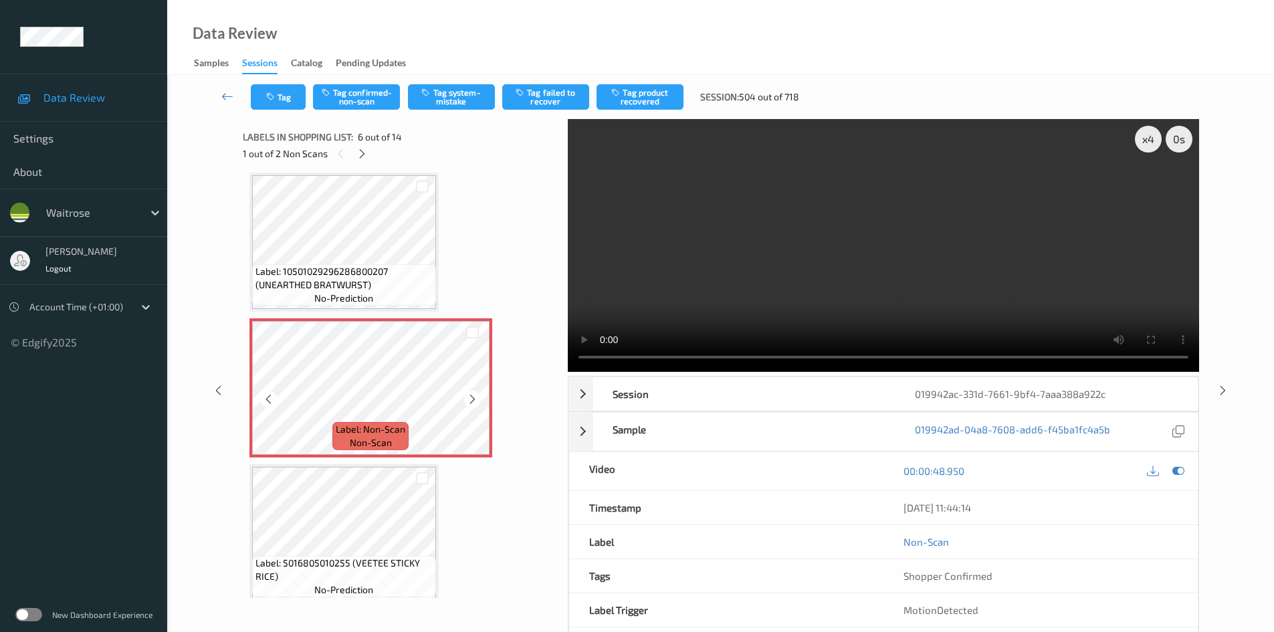
scroll to position [590, 0]
click at [476, 399] on icon at bounding box center [472, 398] width 11 height 12
click at [472, 399] on icon at bounding box center [472, 398] width 11 height 12
click at [727, 278] on video at bounding box center [883, 245] width 631 height 253
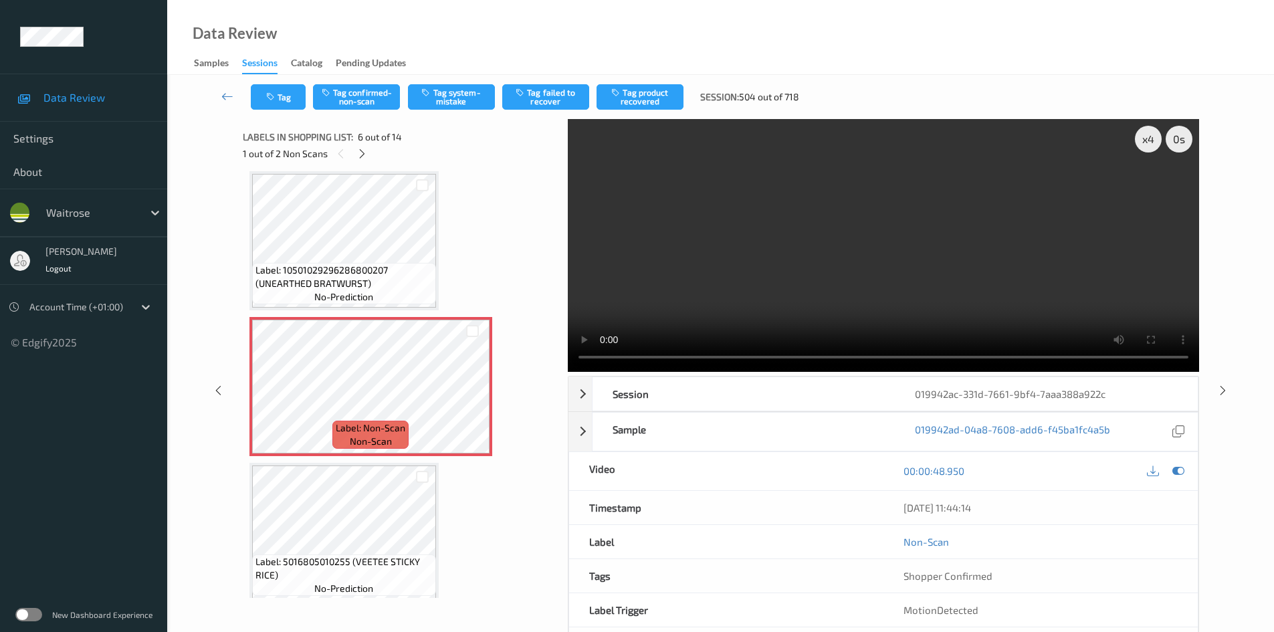
click at [822, 256] on video at bounding box center [883, 245] width 631 height 253
click at [843, 290] on video at bounding box center [883, 245] width 631 height 253
click at [886, 269] on video at bounding box center [883, 245] width 631 height 253
click at [791, 279] on video at bounding box center [883, 245] width 631 height 253
click at [833, 274] on video at bounding box center [883, 245] width 631 height 253
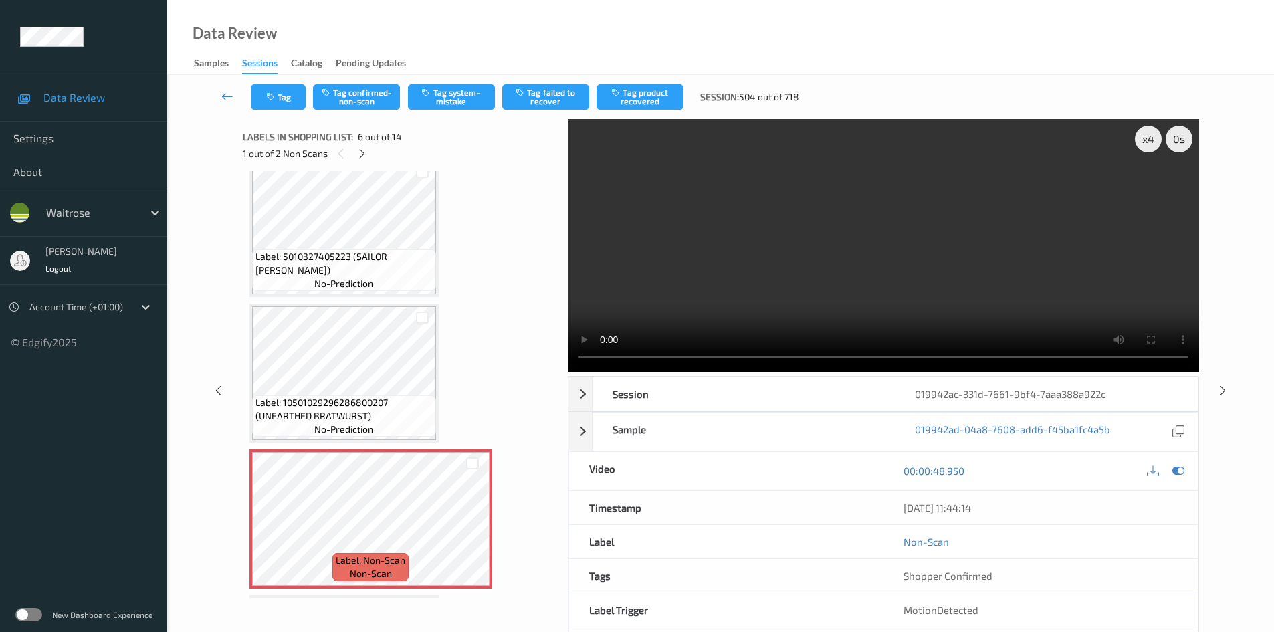
scroll to position [456, 0]
click at [765, 297] on video at bounding box center [883, 245] width 631 height 253
click at [851, 297] on video at bounding box center [883, 245] width 631 height 253
click at [735, 296] on video at bounding box center [883, 245] width 631 height 253
click at [834, 263] on video at bounding box center [883, 245] width 631 height 253
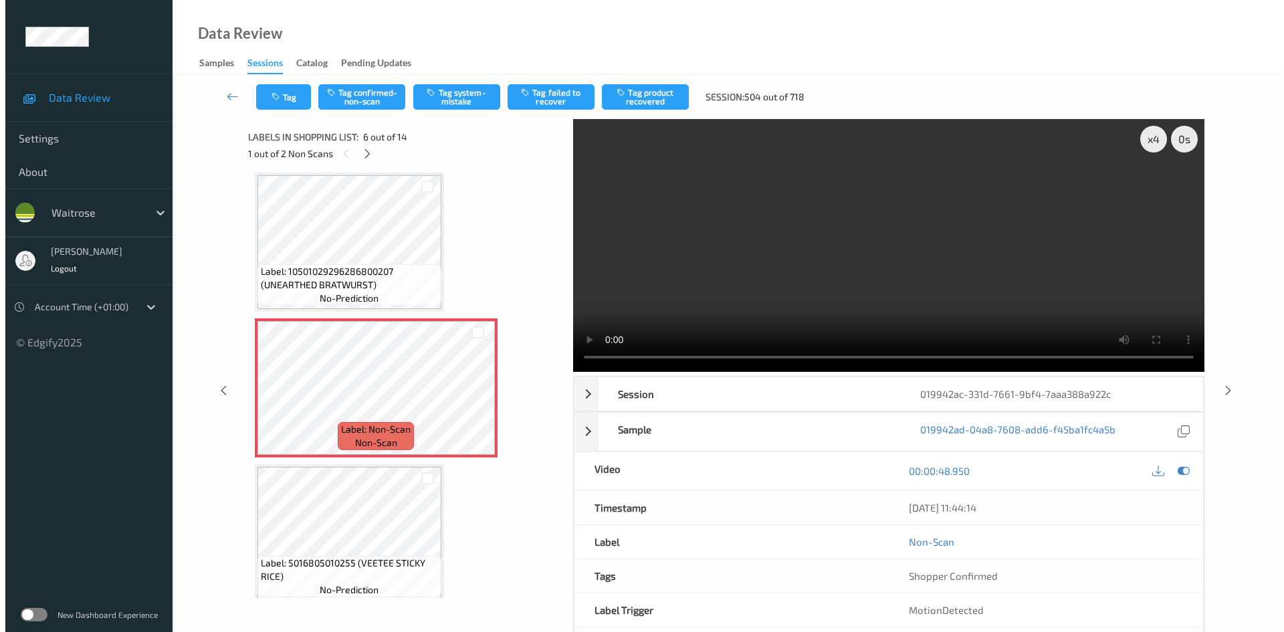
scroll to position [590, 0]
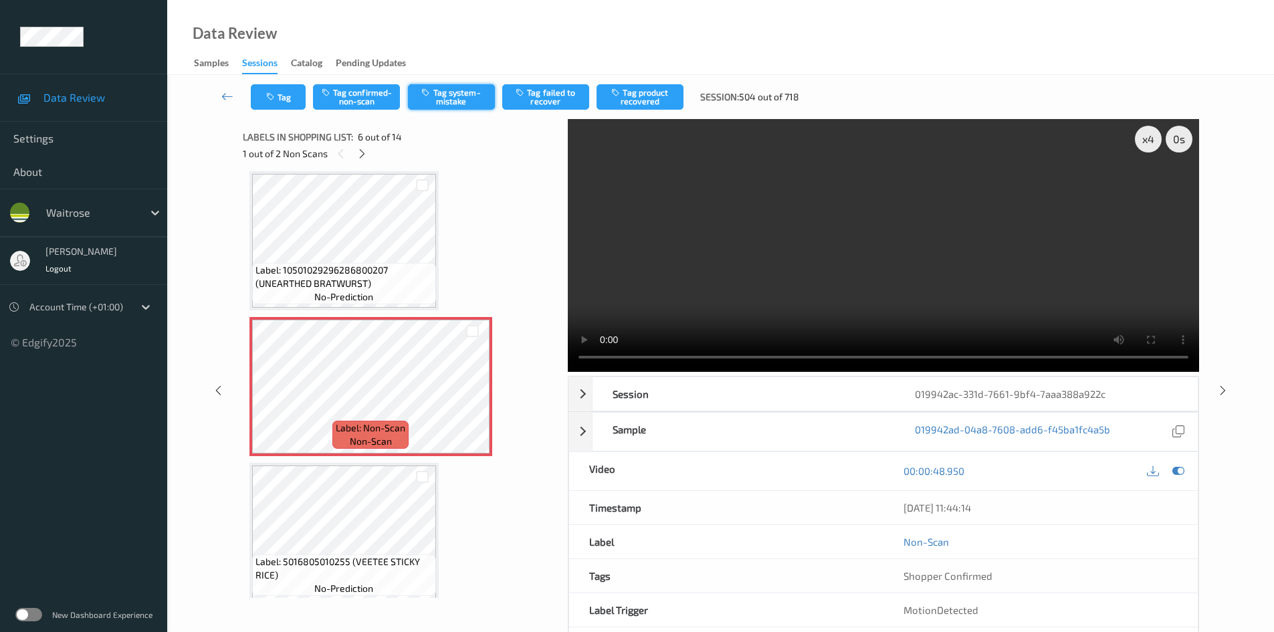
click at [465, 91] on button "Tag system-mistake" at bounding box center [451, 96] width 87 height 25
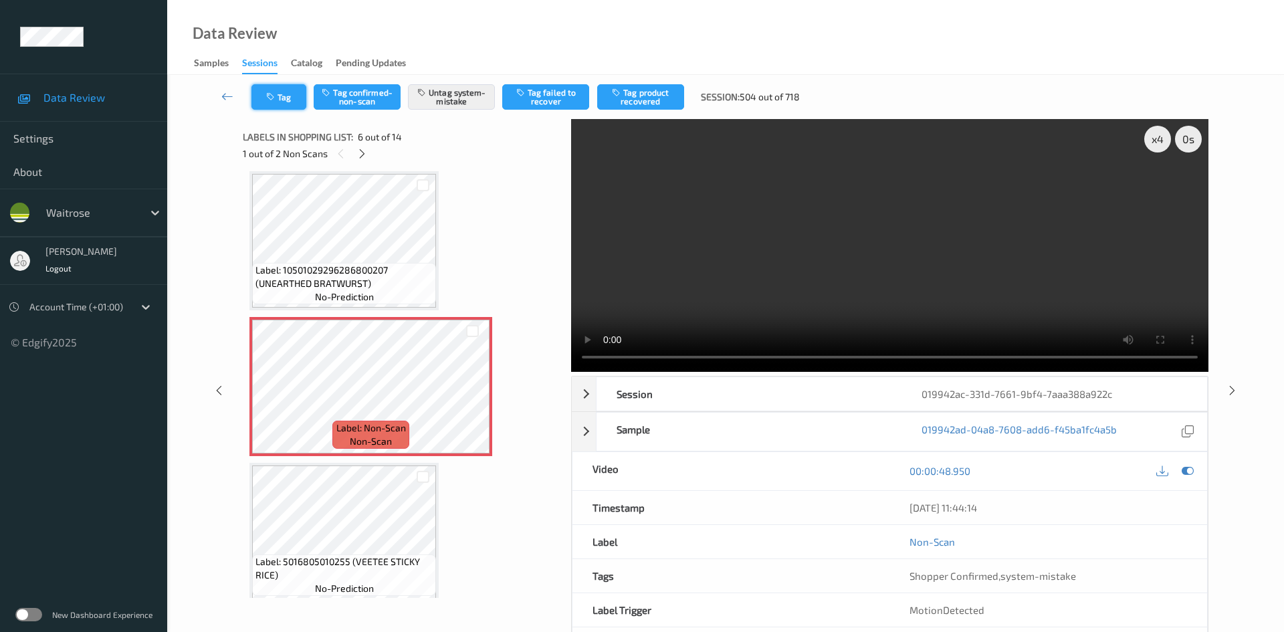
click at [282, 100] on button "Tag" at bounding box center [278, 96] width 55 height 25
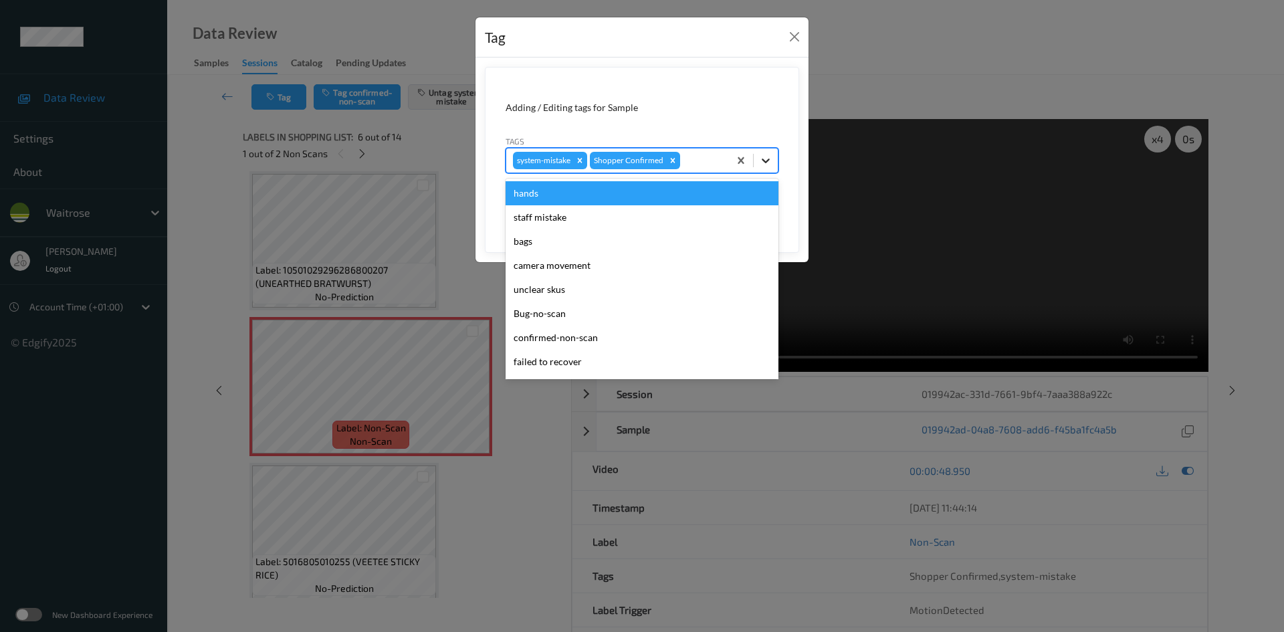
click at [760, 162] on icon at bounding box center [765, 160] width 13 height 13
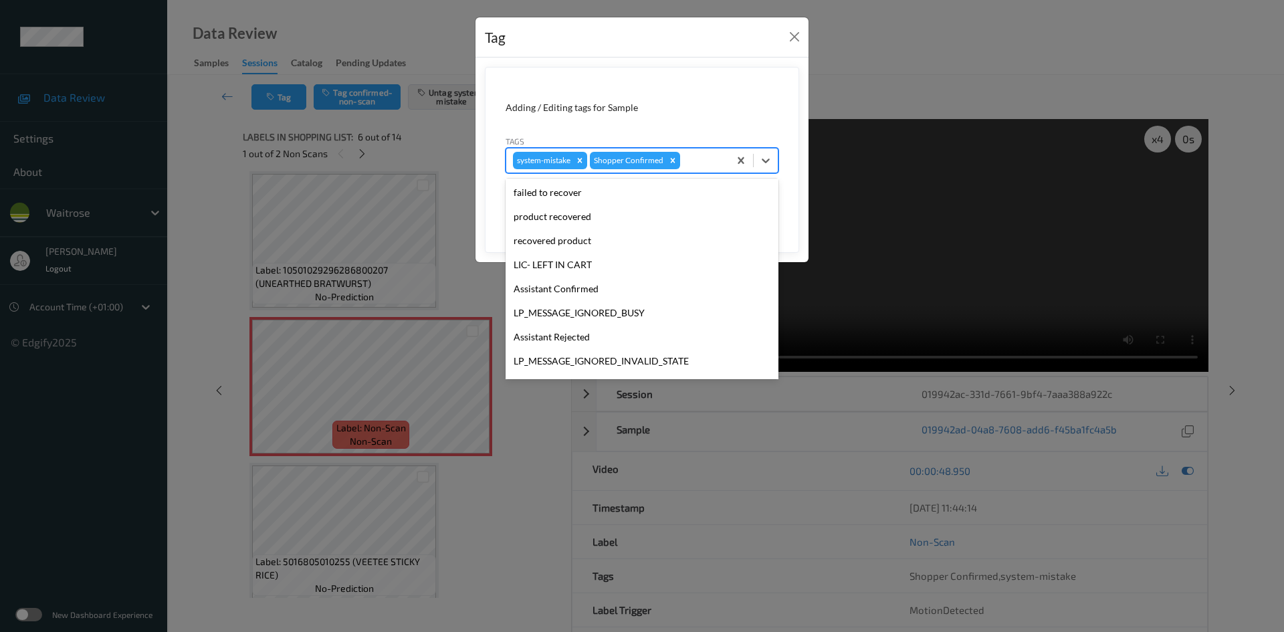
scroll to position [334, 0]
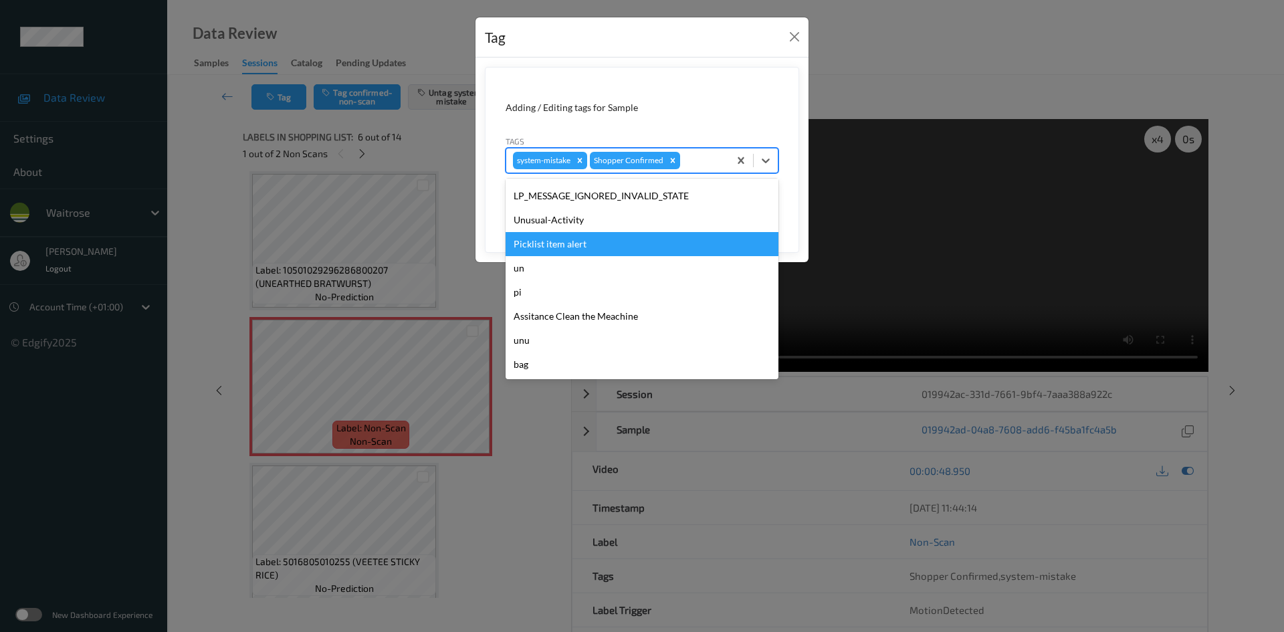
click at [599, 225] on div "Unusual-Activity" at bounding box center [642, 220] width 273 height 24
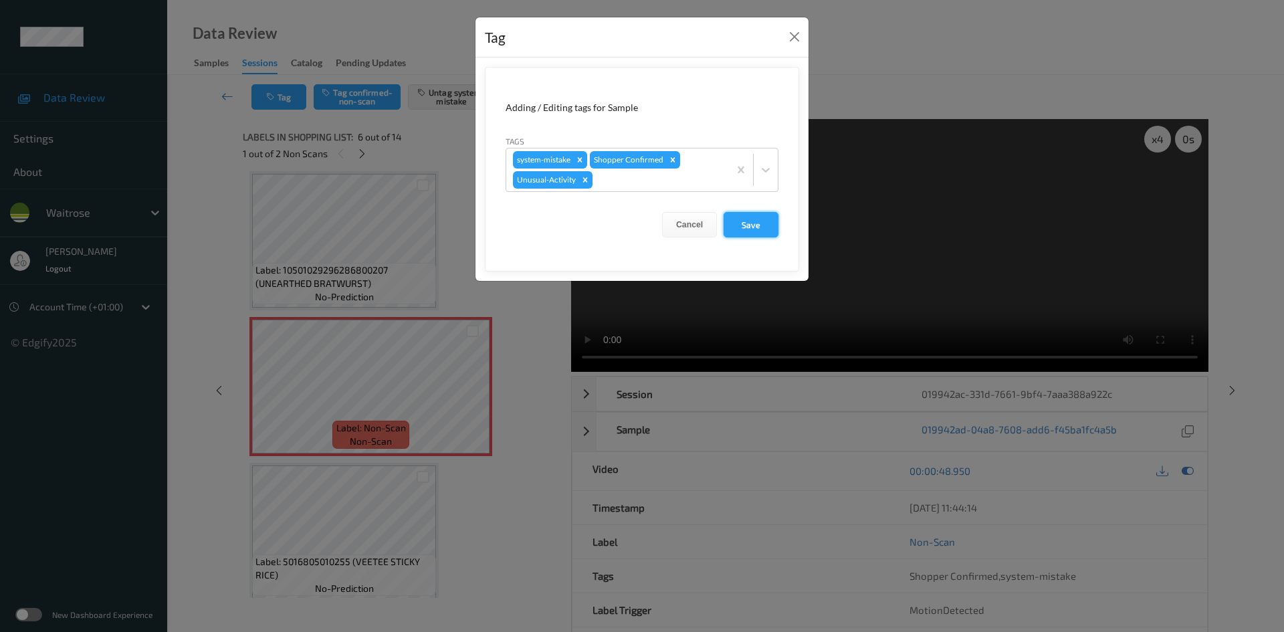
click at [746, 223] on button "Save" at bounding box center [751, 224] width 55 height 25
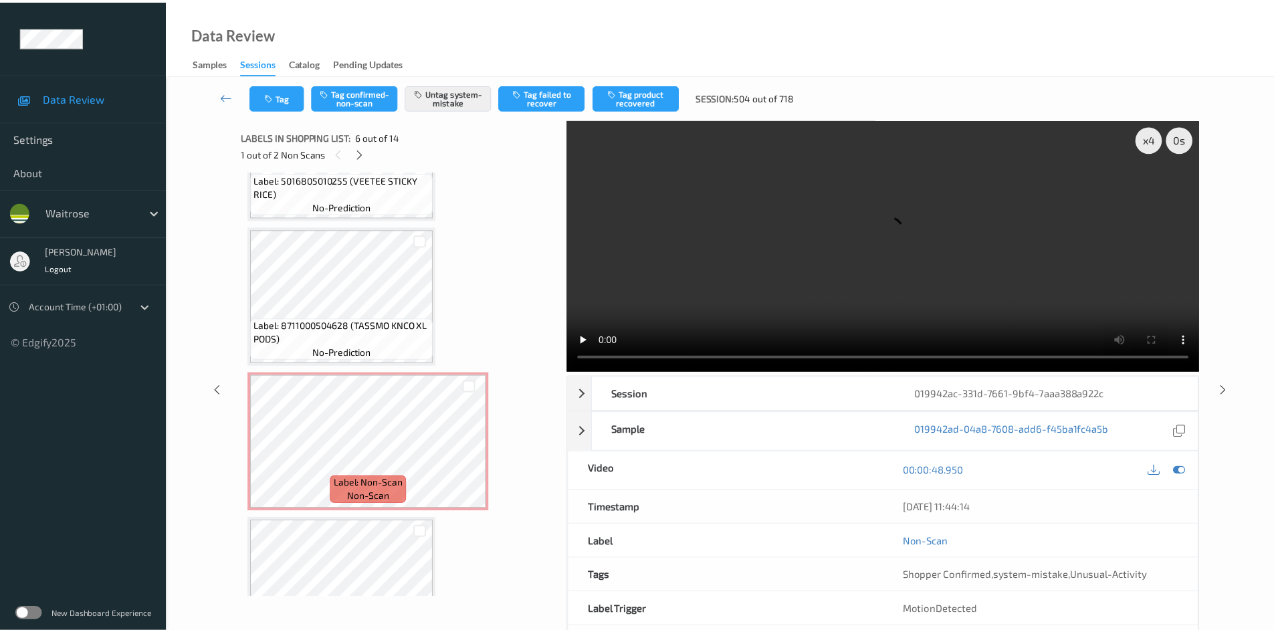
scroll to position [1058, 0]
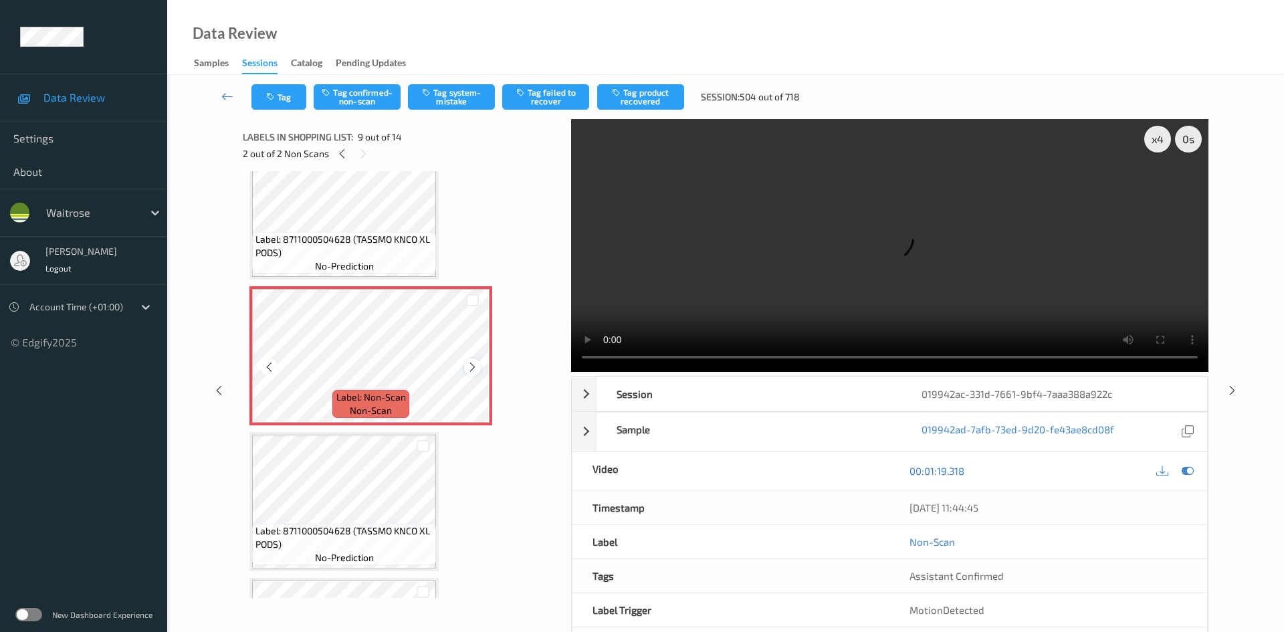
click at [474, 371] on icon at bounding box center [472, 367] width 11 height 12
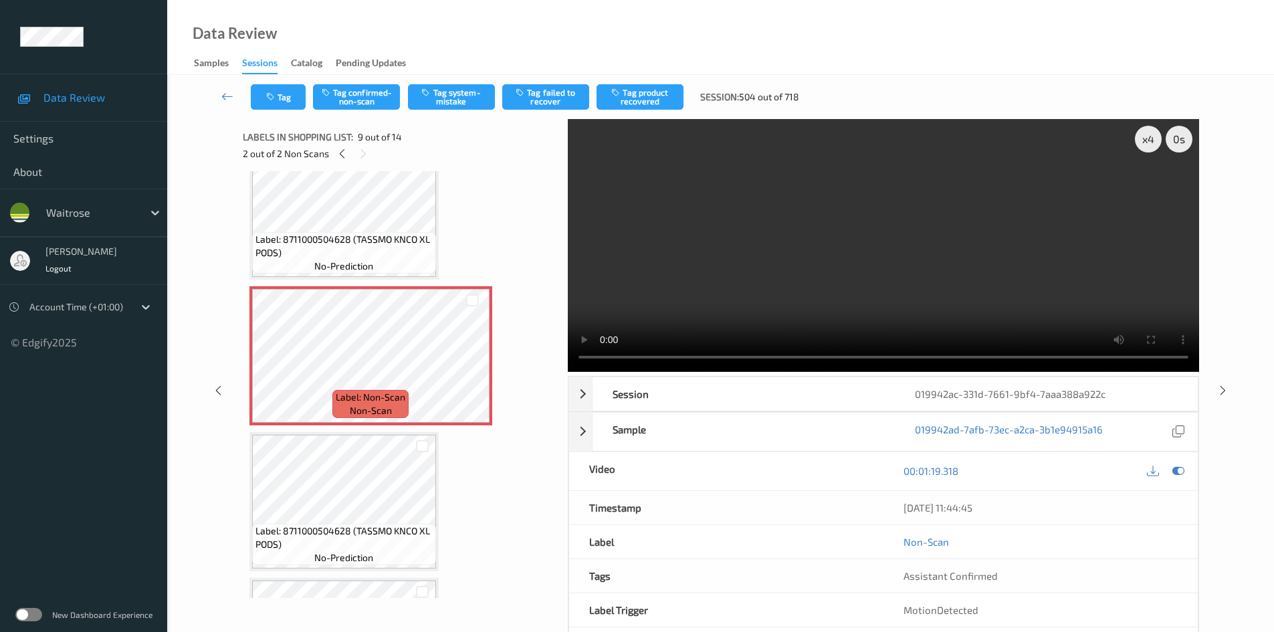
click at [776, 322] on video at bounding box center [883, 245] width 631 height 253
click at [1147, 142] on div "x 4" at bounding box center [1148, 139] width 27 height 27
click at [1147, 142] on div "x 8" at bounding box center [1148, 139] width 27 height 27
click at [1147, 142] on div "x 1" at bounding box center [1148, 139] width 27 height 27
click at [823, 267] on video at bounding box center [883, 245] width 631 height 253
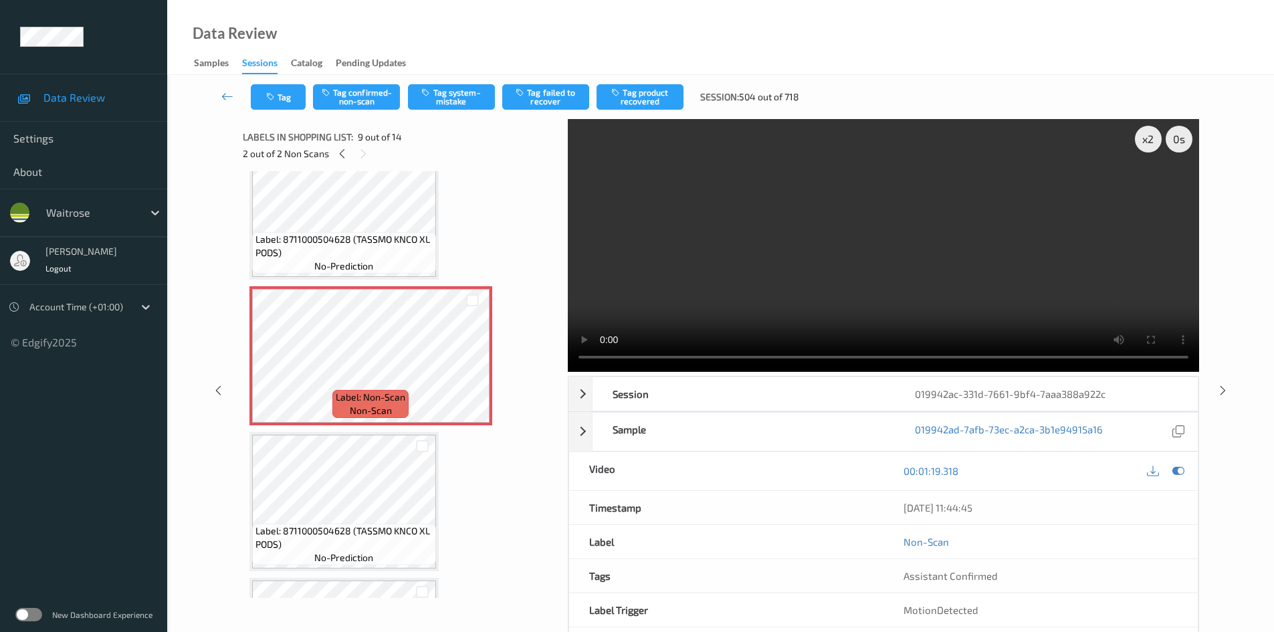
click at [788, 263] on video at bounding box center [883, 245] width 631 height 253
click at [907, 282] on video at bounding box center [883, 245] width 631 height 253
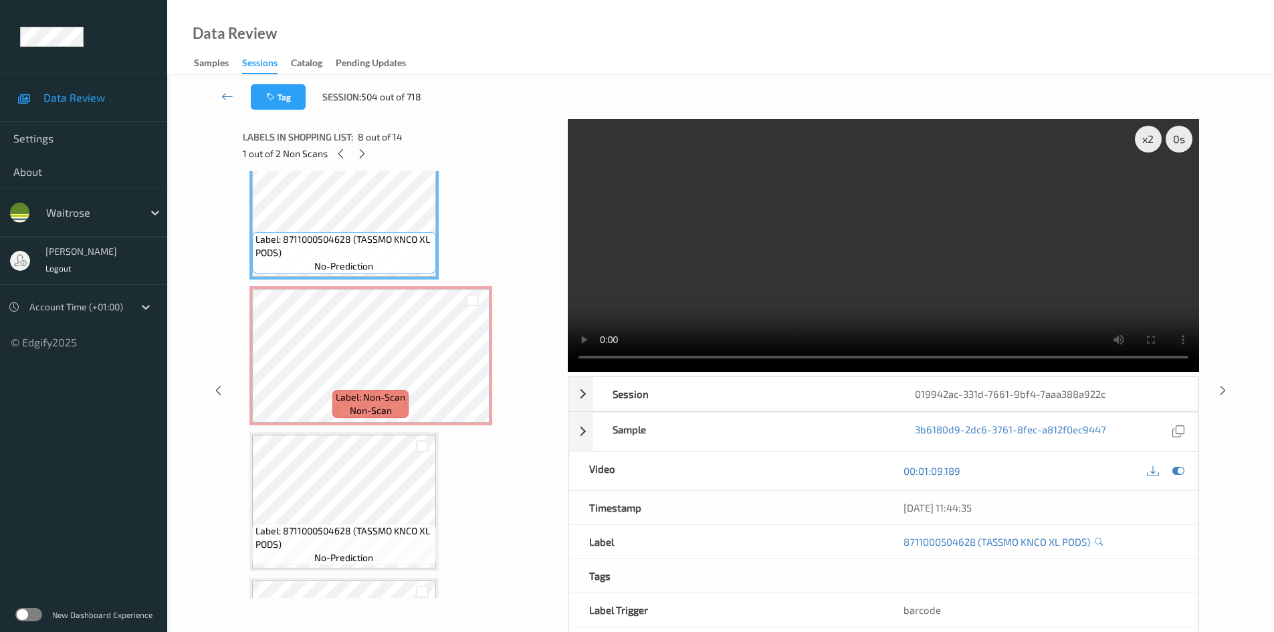
click at [883, 318] on video at bounding box center [883, 245] width 631 height 253
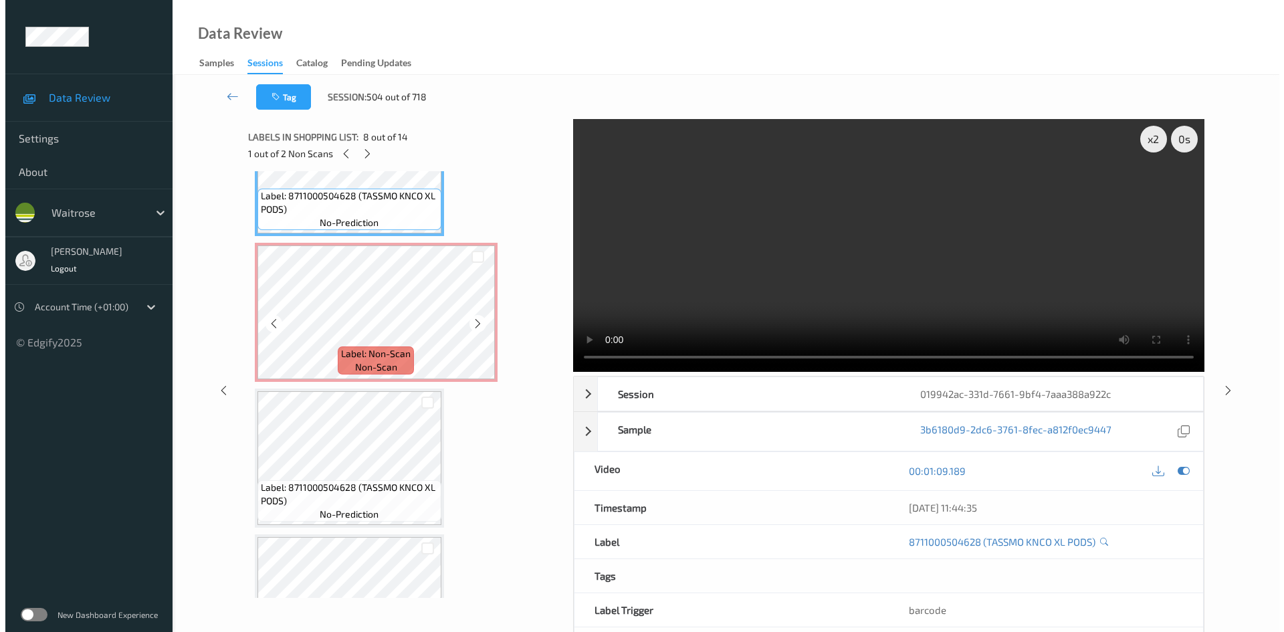
scroll to position [1125, 0]
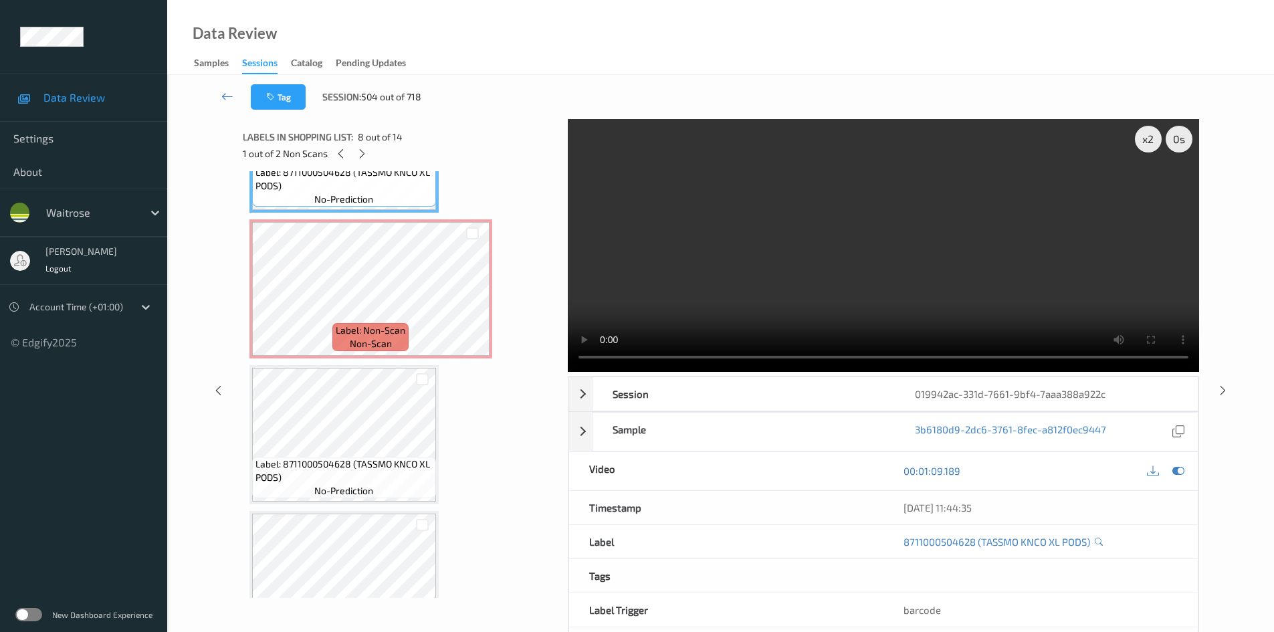
click at [910, 280] on video at bounding box center [883, 245] width 631 height 253
click at [889, 314] on video at bounding box center [883, 245] width 631 height 253
click at [1146, 134] on div "x 2" at bounding box center [1148, 139] width 27 height 27
click at [853, 287] on video at bounding box center [883, 245] width 631 height 253
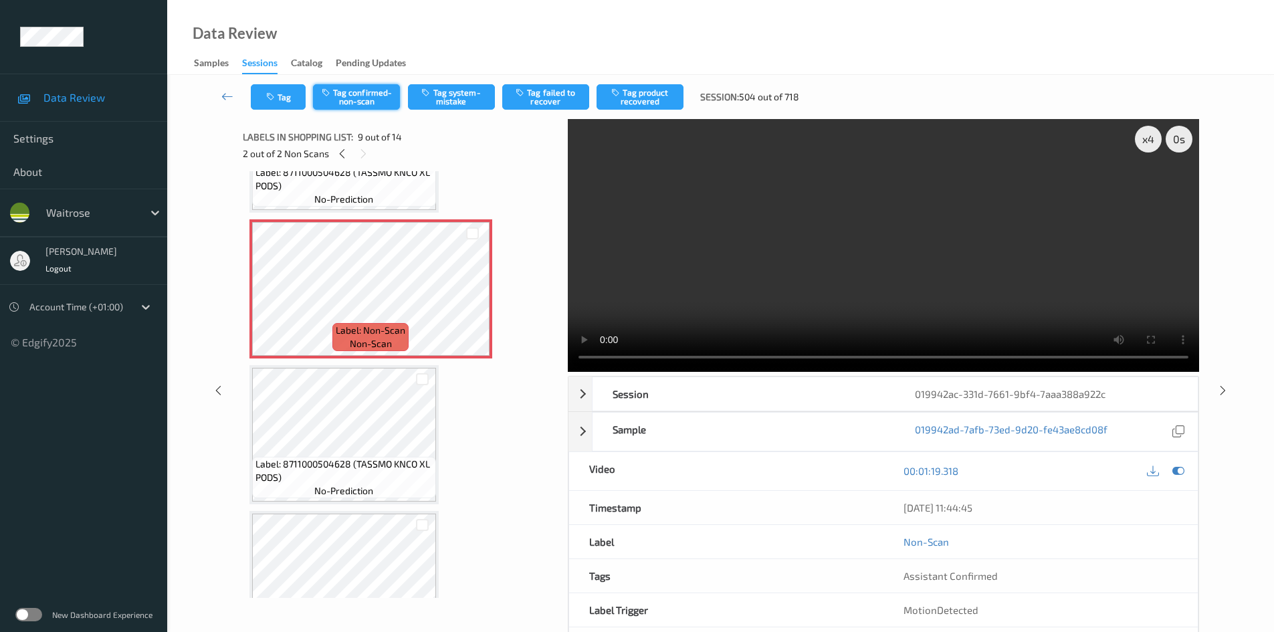
click at [360, 88] on button "Tag confirmed-non-scan" at bounding box center [356, 96] width 87 height 25
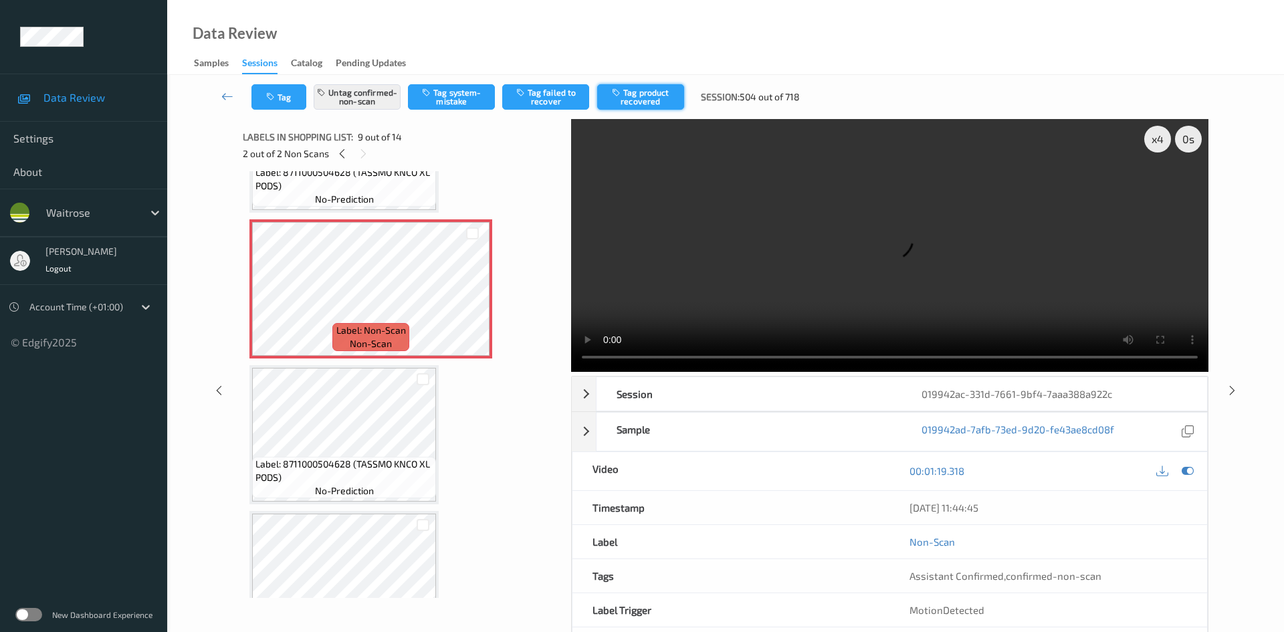
click at [666, 98] on button "Tag product recovered" at bounding box center [640, 96] width 87 height 25
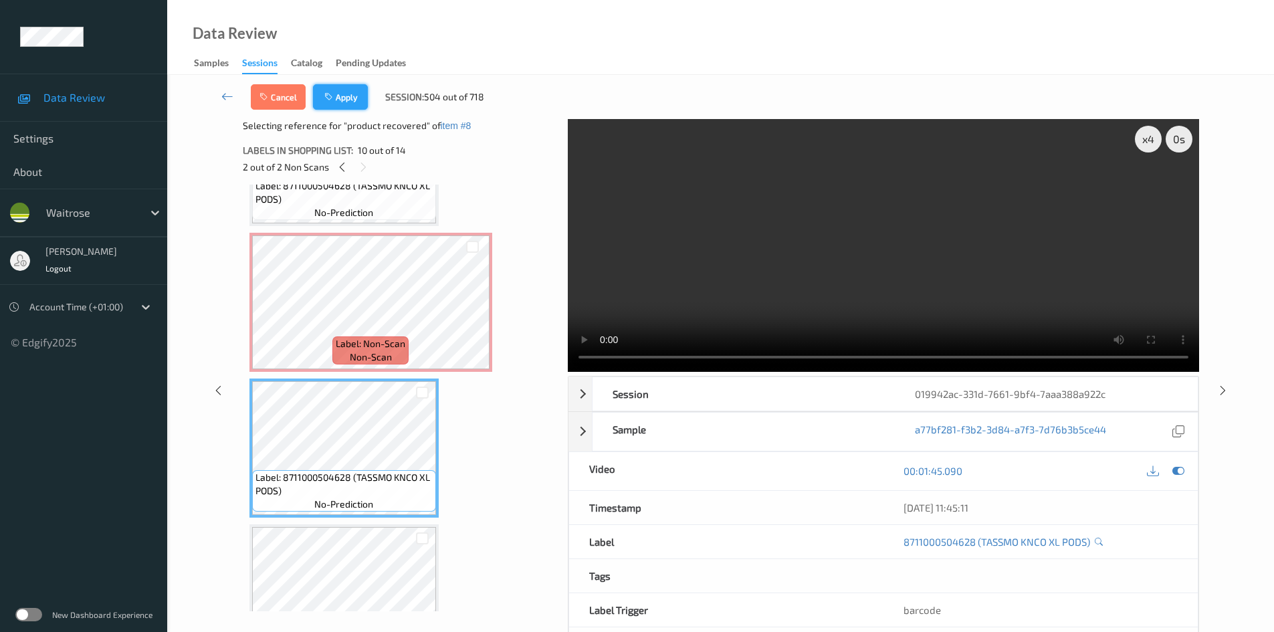
click at [357, 92] on button "Apply" at bounding box center [340, 96] width 55 height 25
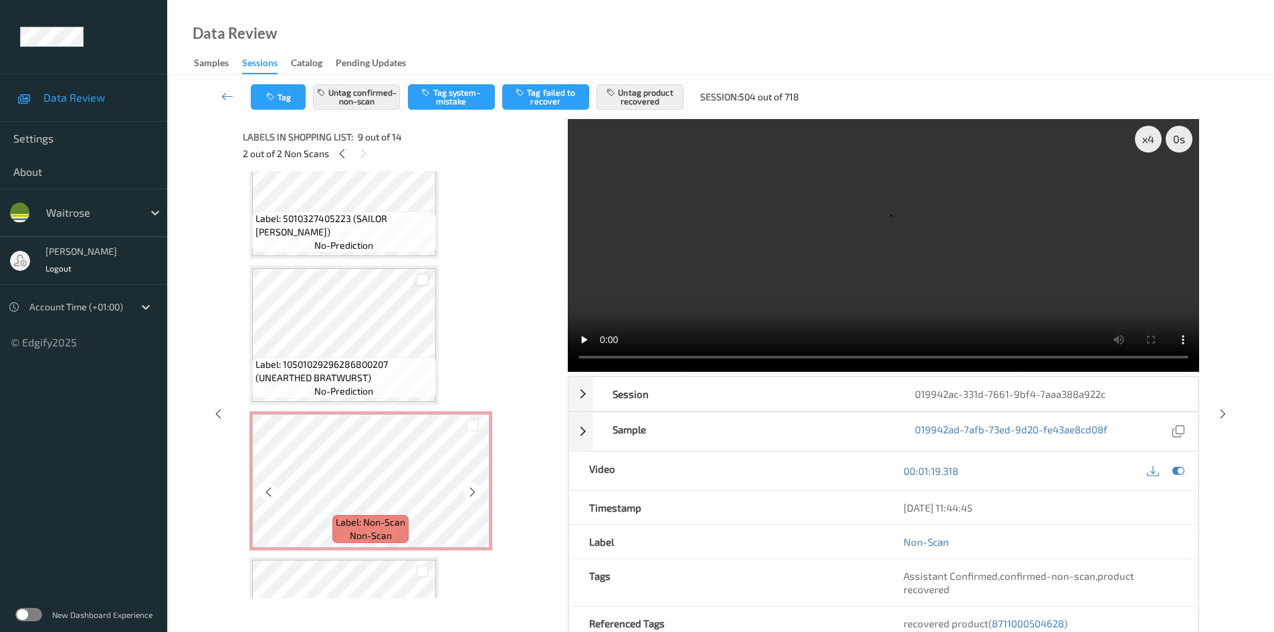
scroll to position [492, 0]
click at [224, 92] on icon at bounding box center [227, 96] width 12 height 13
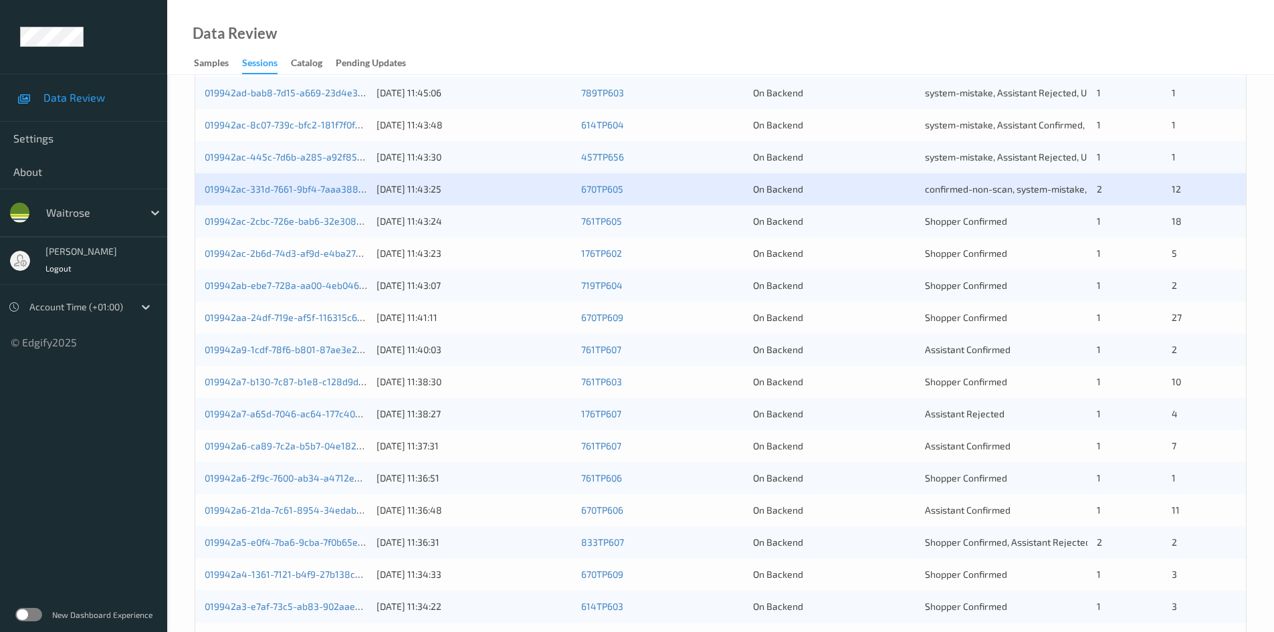
scroll to position [40, 0]
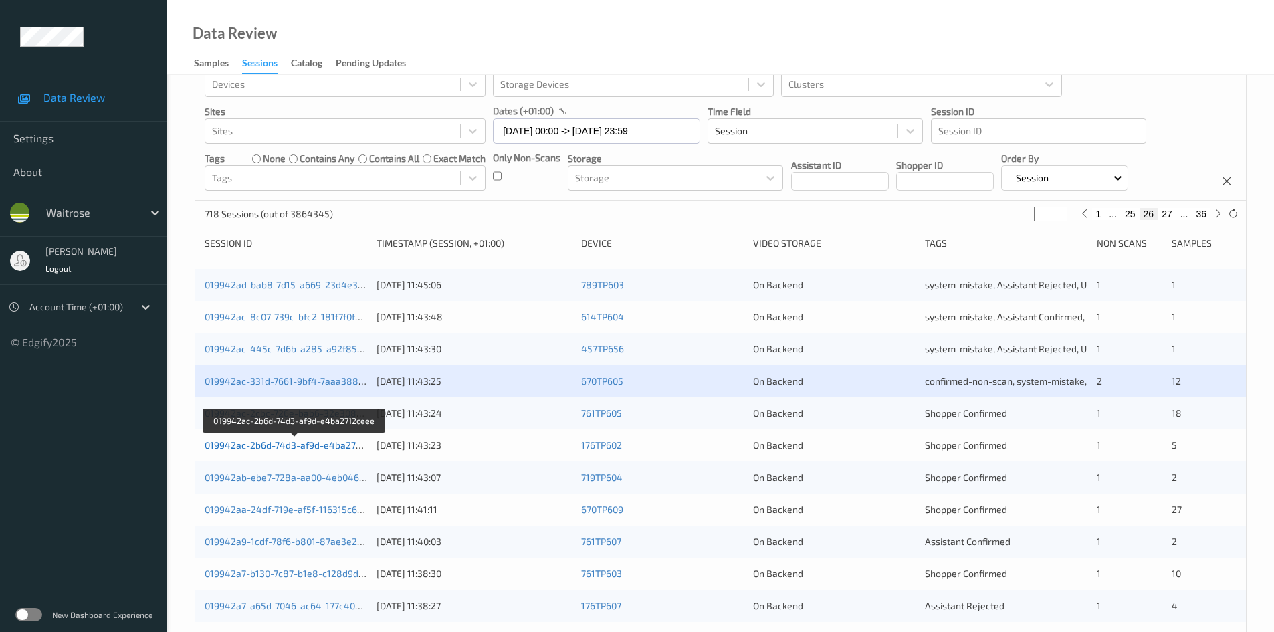
click at [261, 446] on link "019942ac-2b6d-74d3-af9d-e4ba2712ceee" at bounding box center [295, 444] width 181 height 11
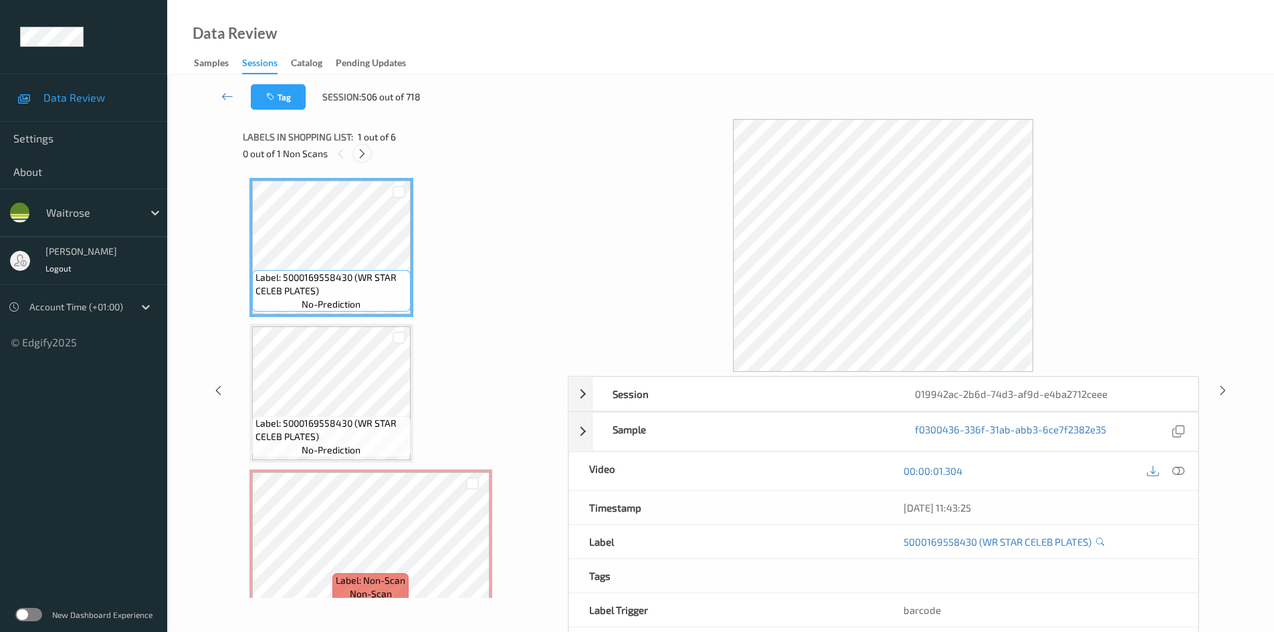
click at [362, 149] on icon at bounding box center [362, 154] width 11 height 12
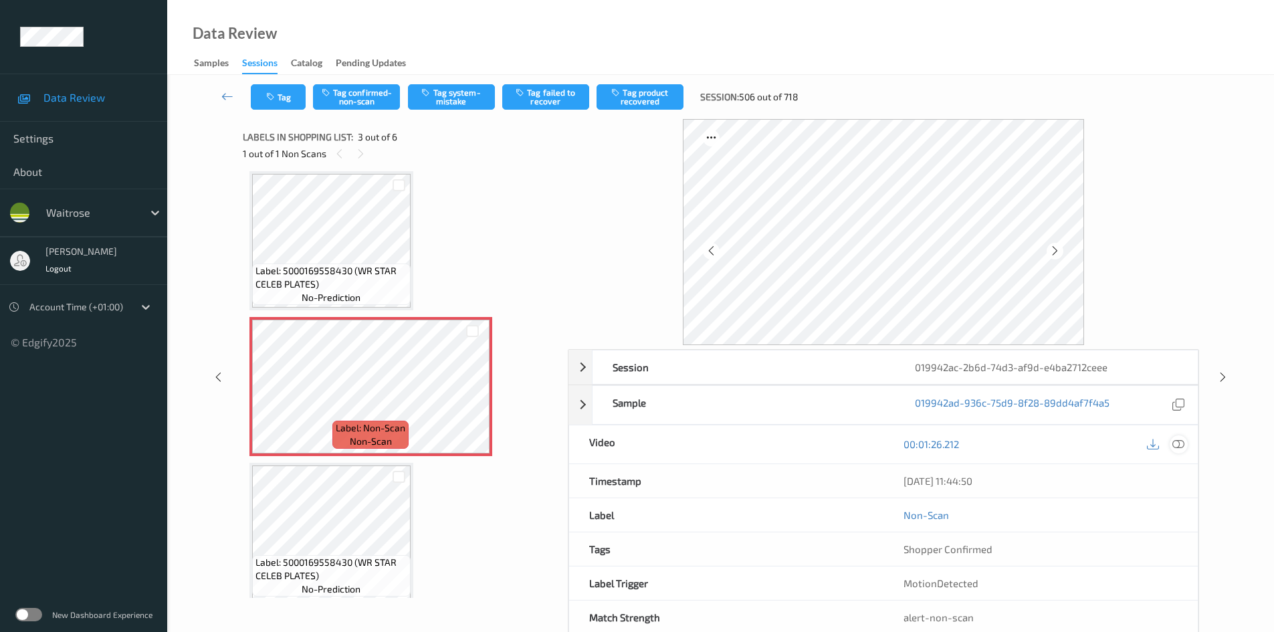
drag, startPoint x: 1179, startPoint y: 442, endPoint x: 911, endPoint y: 319, distance: 295.1
click at [1179, 441] on icon at bounding box center [1179, 444] width 12 height 12
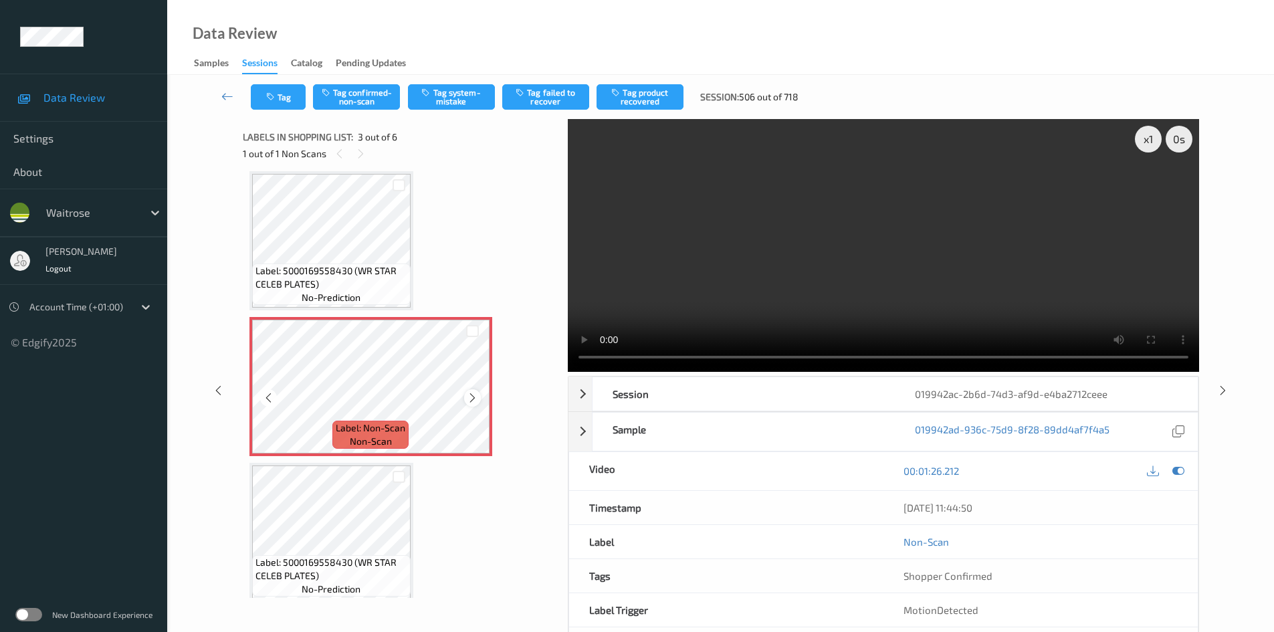
click at [472, 394] on icon at bounding box center [472, 398] width 11 height 12
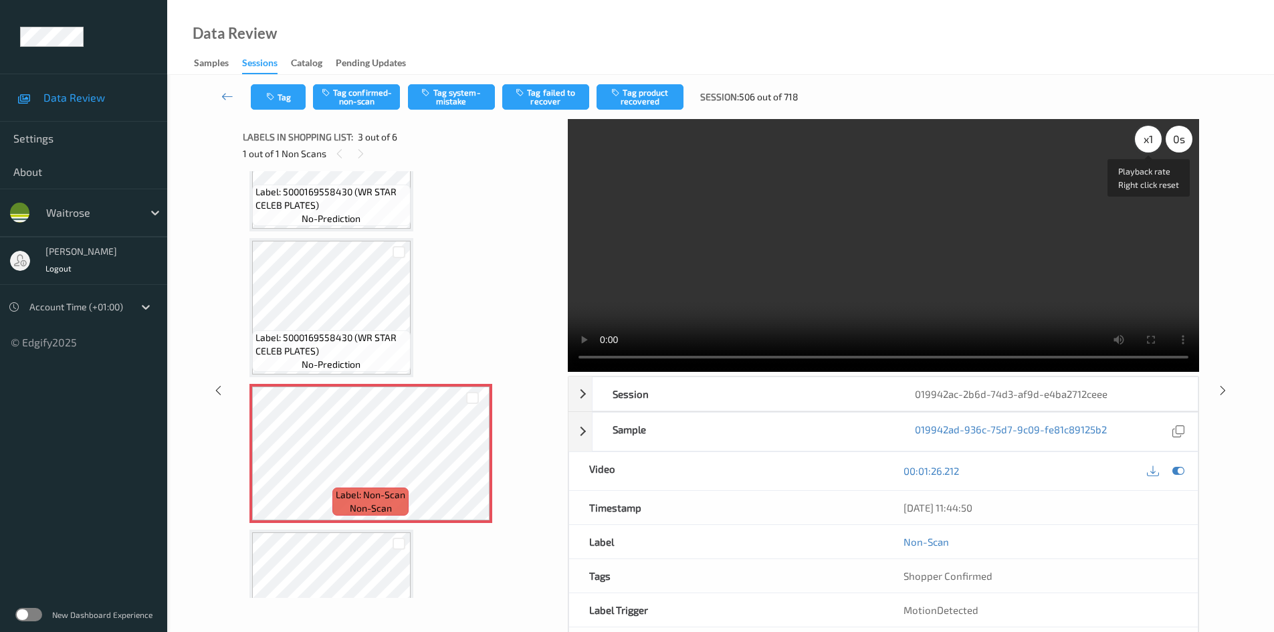
click at [1142, 143] on div "x 1" at bounding box center [1148, 139] width 27 height 27
click at [1148, 140] on div "x 2" at bounding box center [1148, 139] width 27 height 27
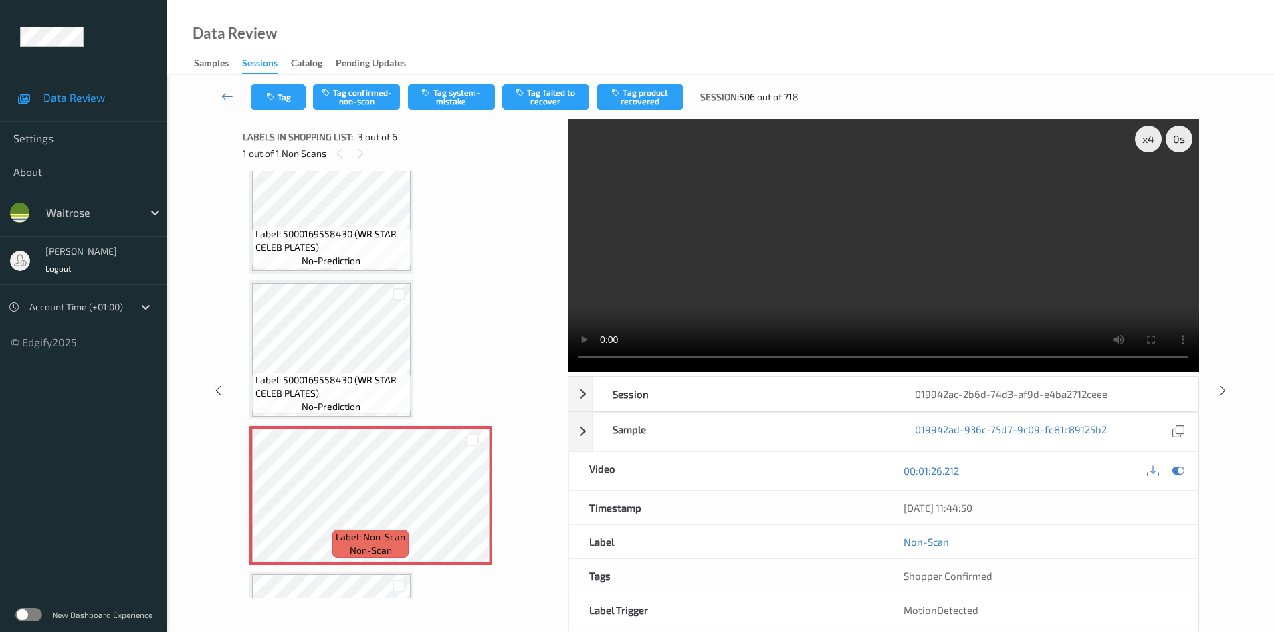
scroll to position [0, 0]
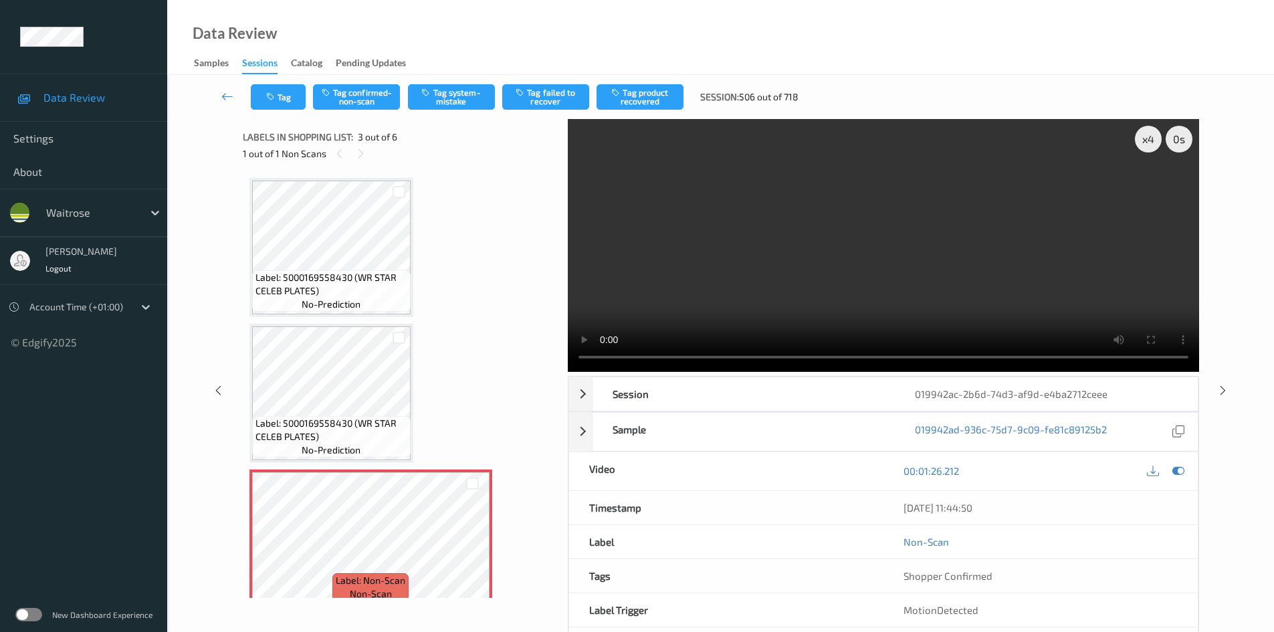
click at [837, 279] on video at bounding box center [883, 245] width 631 height 253
click at [813, 287] on video at bounding box center [883, 245] width 631 height 253
click at [829, 276] on video at bounding box center [883, 245] width 631 height 253
click at [777, 300] on video at bounding box center [883, 245] width 631 height 253
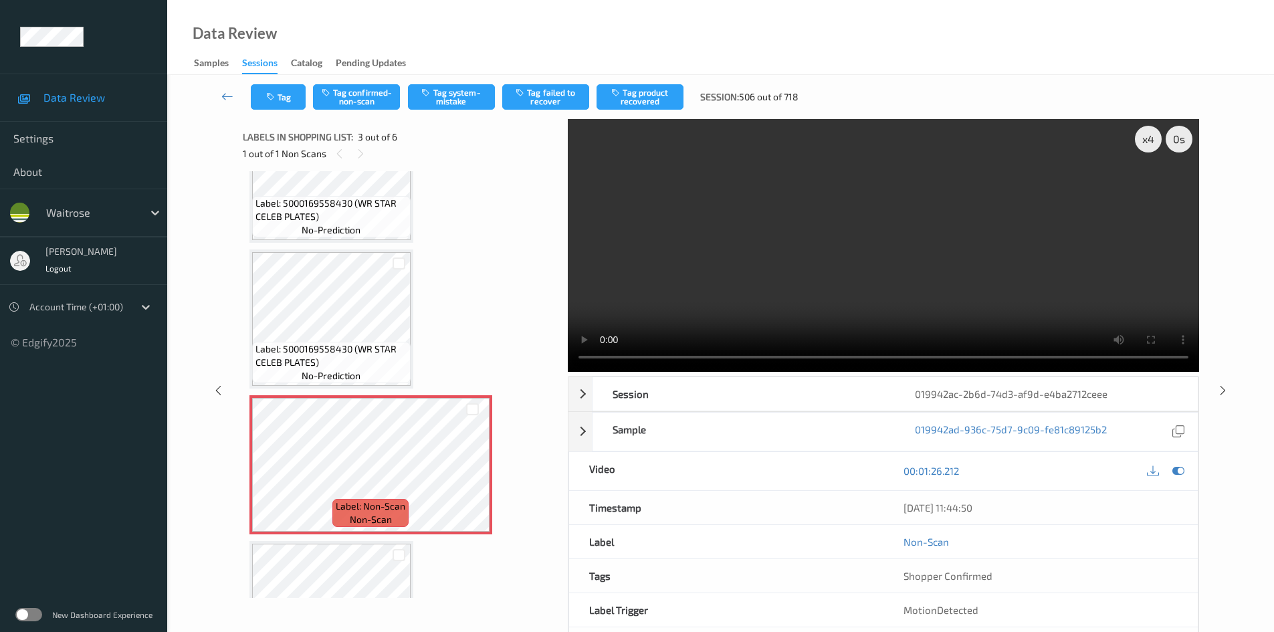
scroll to position [134, 0]
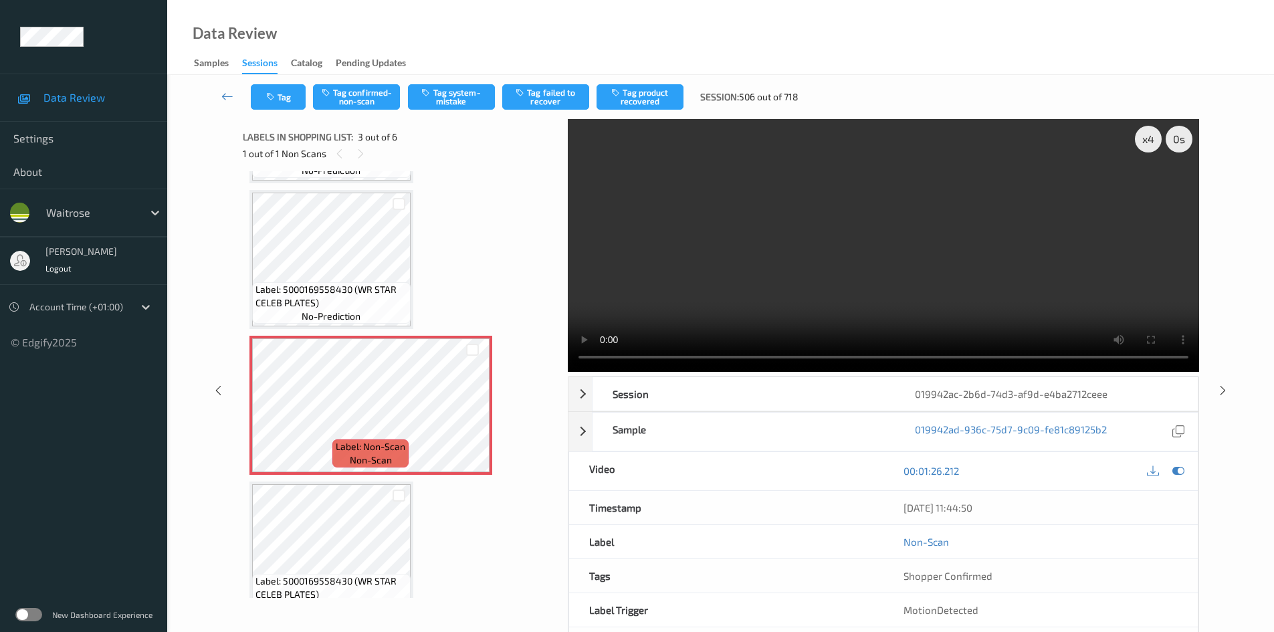
click at [951, 256] on video at bounding box center [883, 245] width 631 height 253
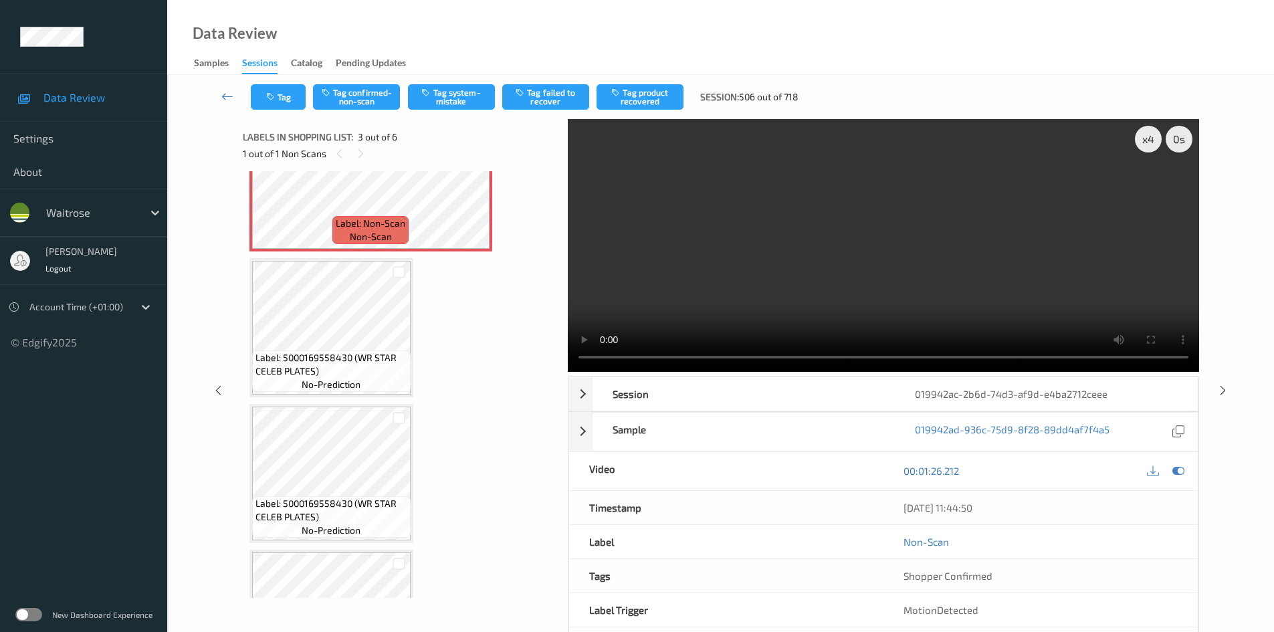
scroll to position [401, 0]
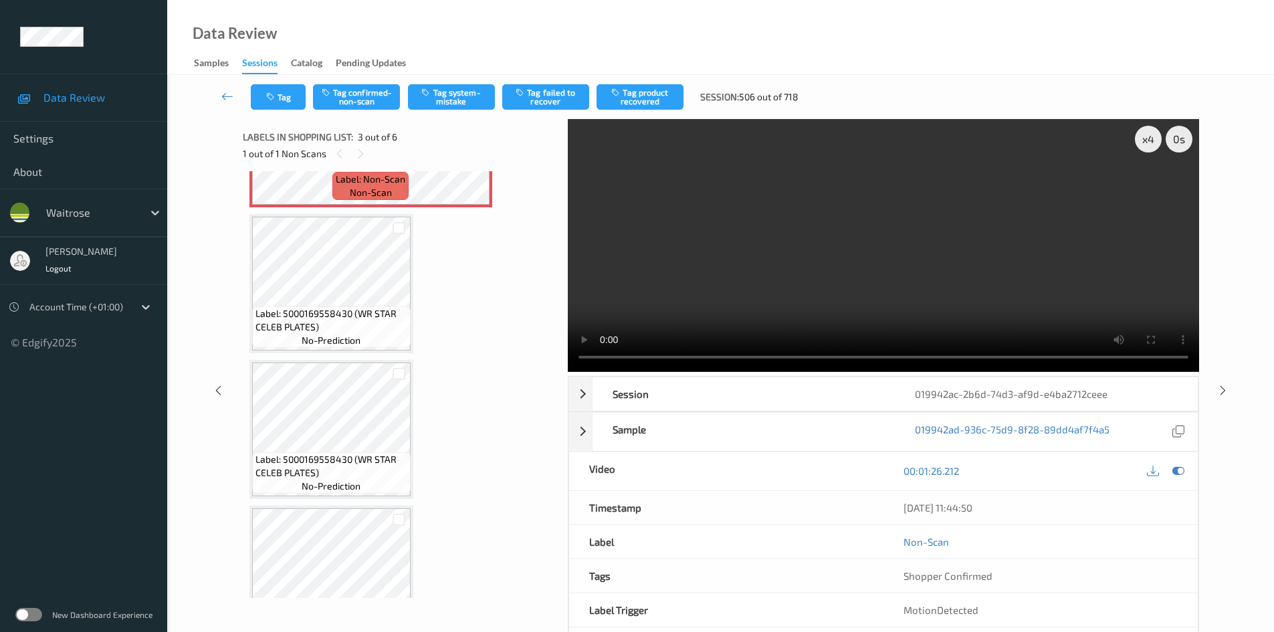
click at [805, 269] on video at bounding box center [883, 245] width 631 height 253
click at [819, 233] on video at bounding box center [883, 245] width 631 height 253
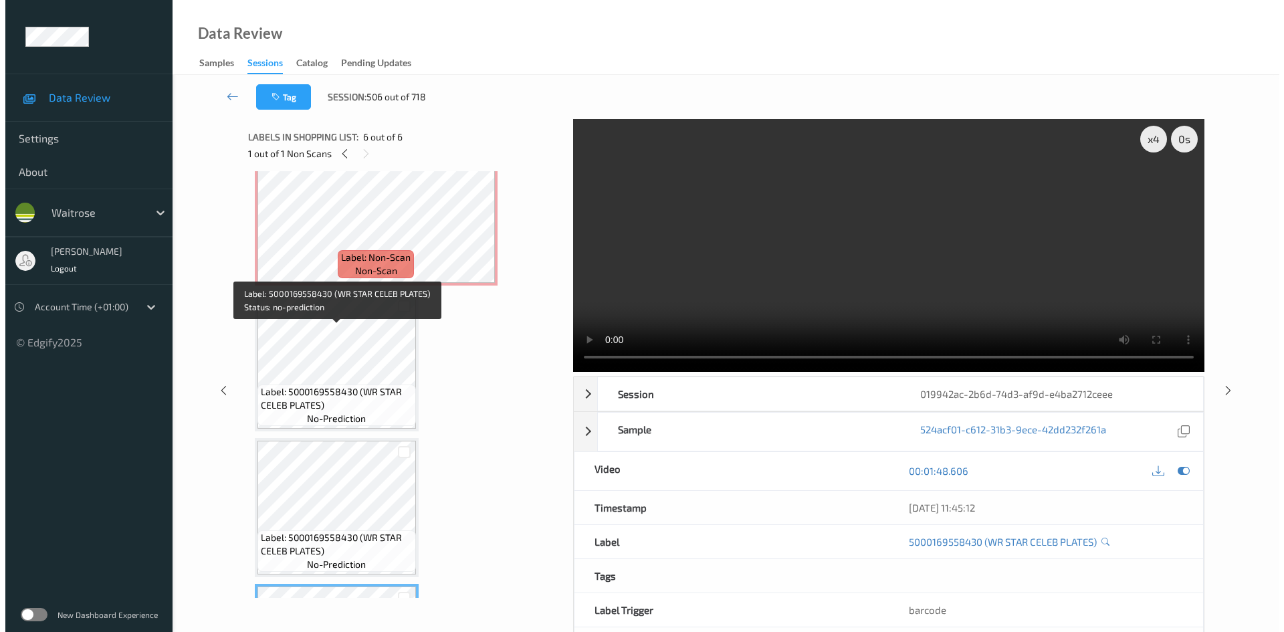
scroll to position [201, 0]
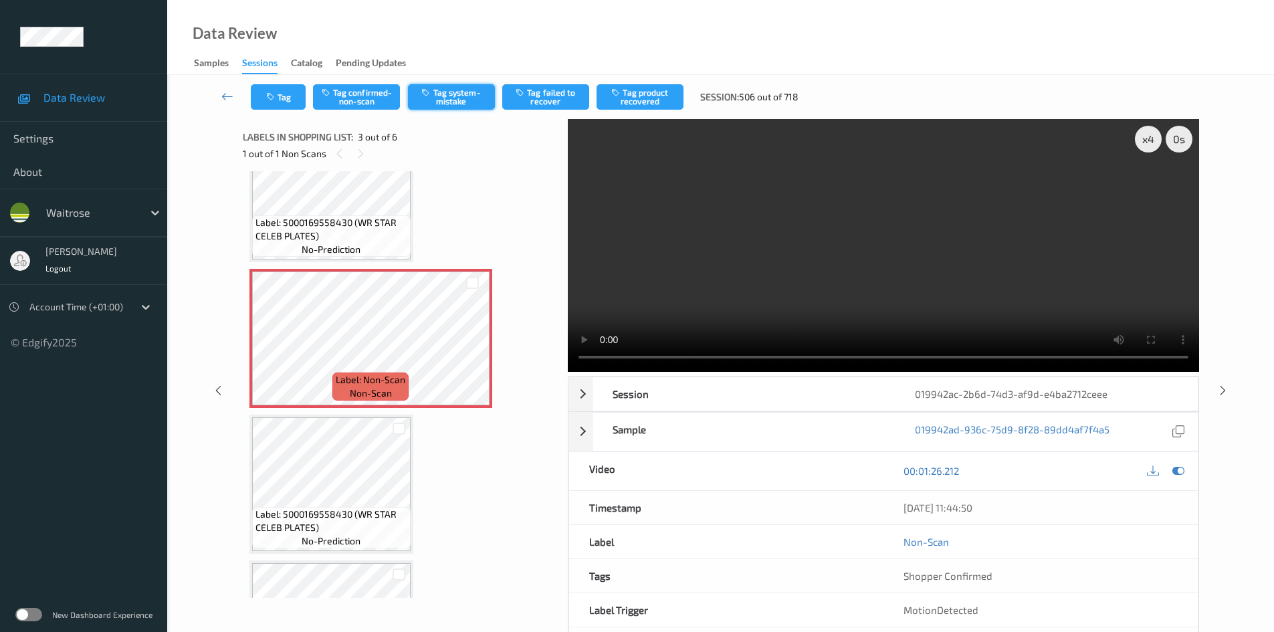
click at [460, 92] on button "Tag system-mistake" at bounding box center [451, 96] width 87 height 25
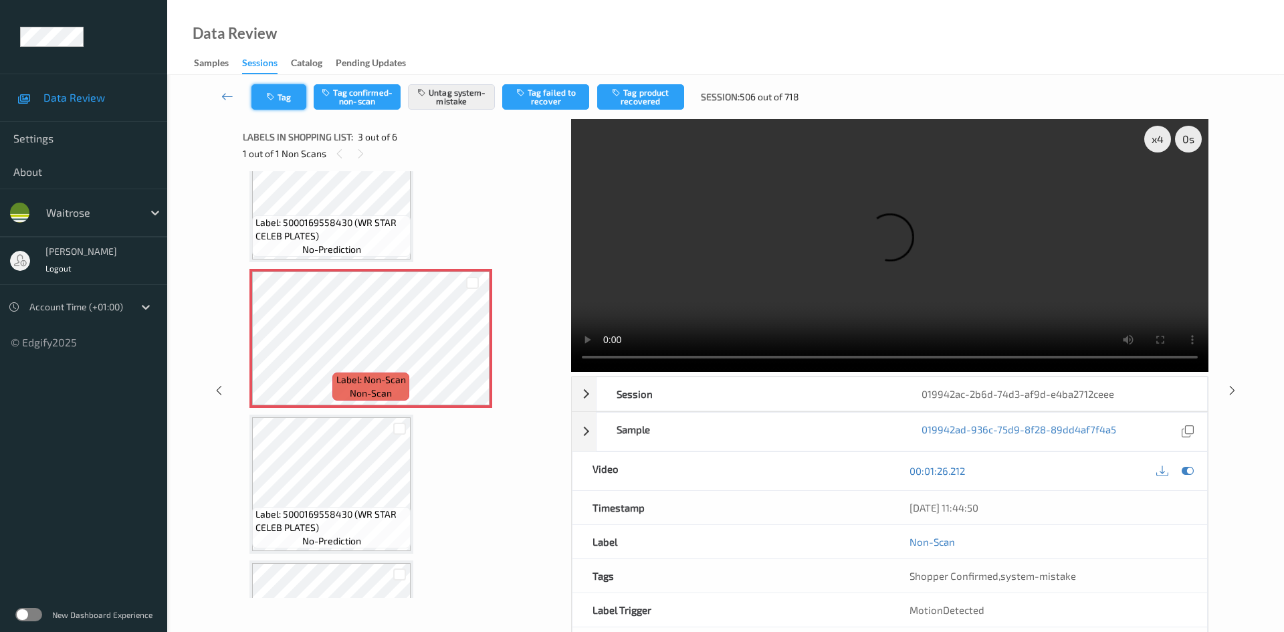
drag, startPoint x: 286, startPoint y: 93, endPoint x: 297, endPoint y: 94, distance: 10.7
click at [297, 94] on button "Tag" at bounding box center [278, 96] width 55 height 25
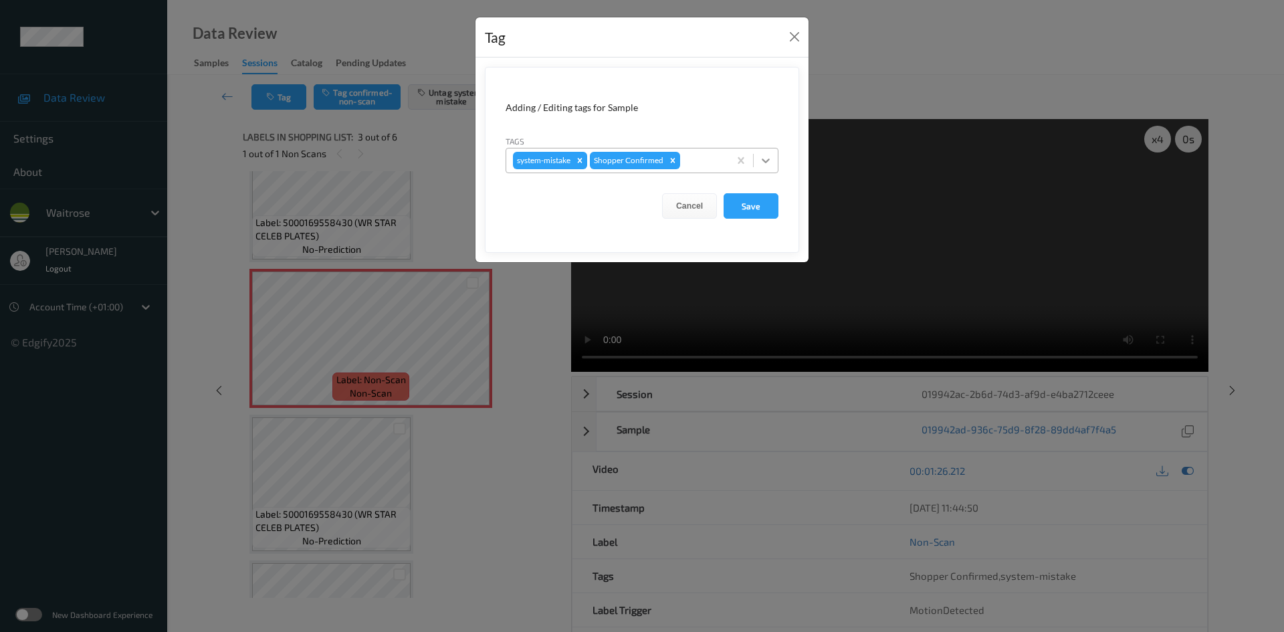
click at [769, 162] on icon at bounding box center [765, 160] width 13 height 13
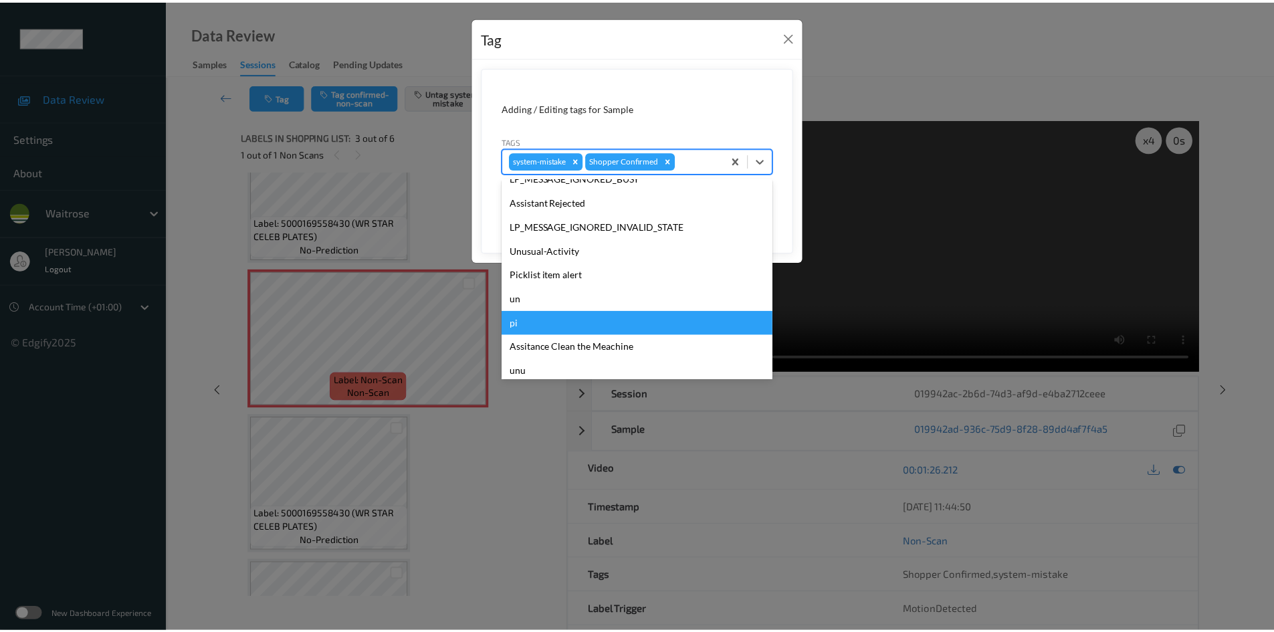
scroll to position [334, 0]
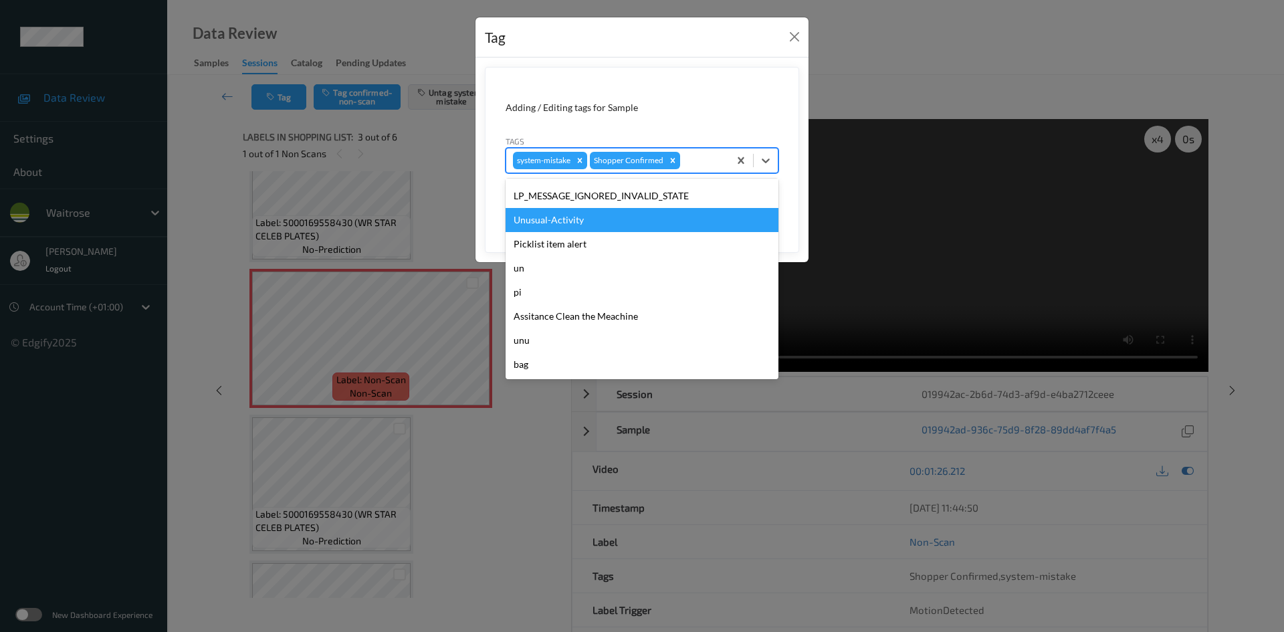
click at [542, 225] on div "Unusual-Activity" at bounding box center [642, 220] width 273 height 24
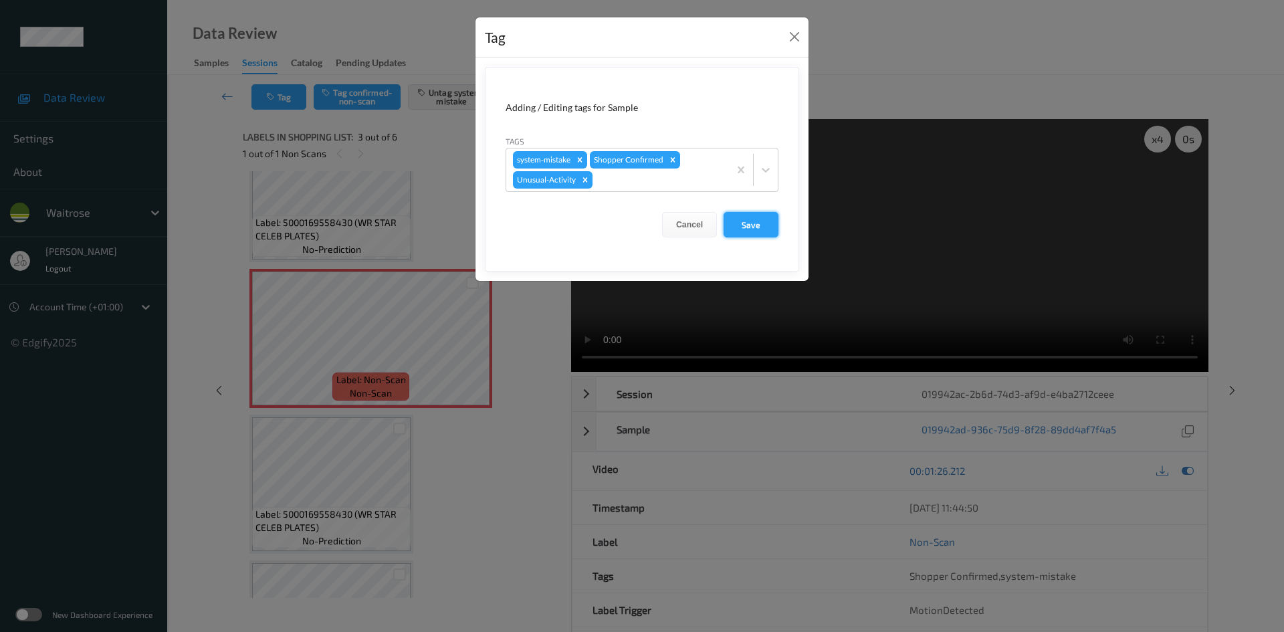
click at [750, 221] on button "Save" at bounding box center [751, 224] width 55 height 25
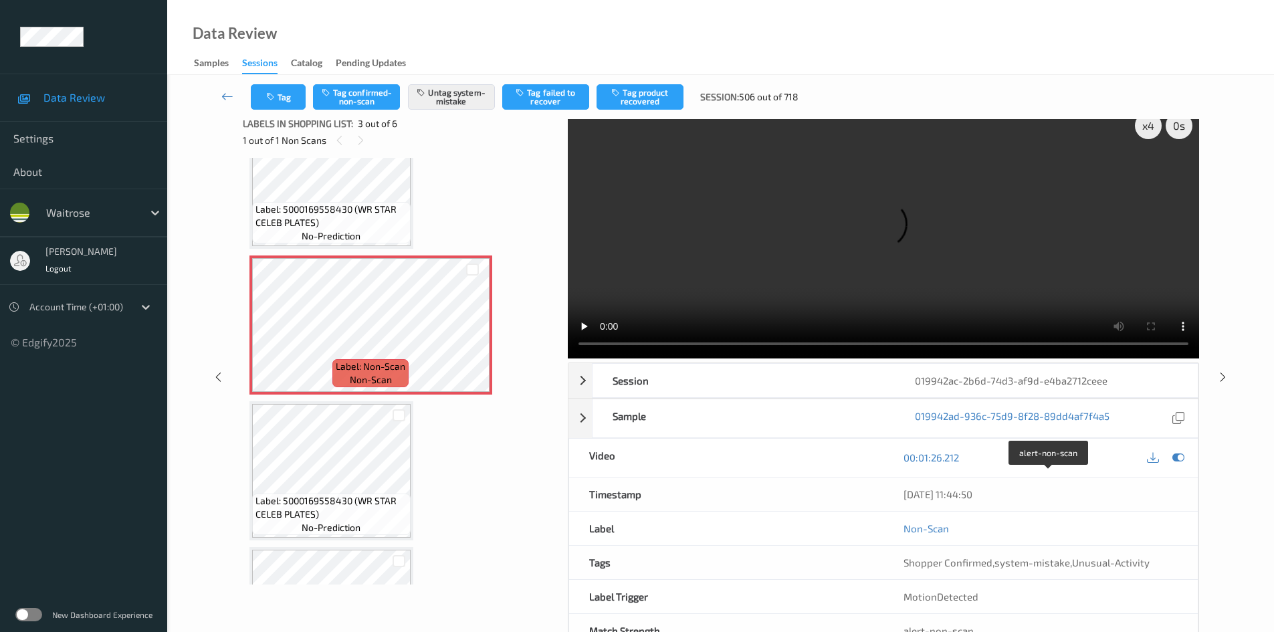
scroll to position [0, 0]
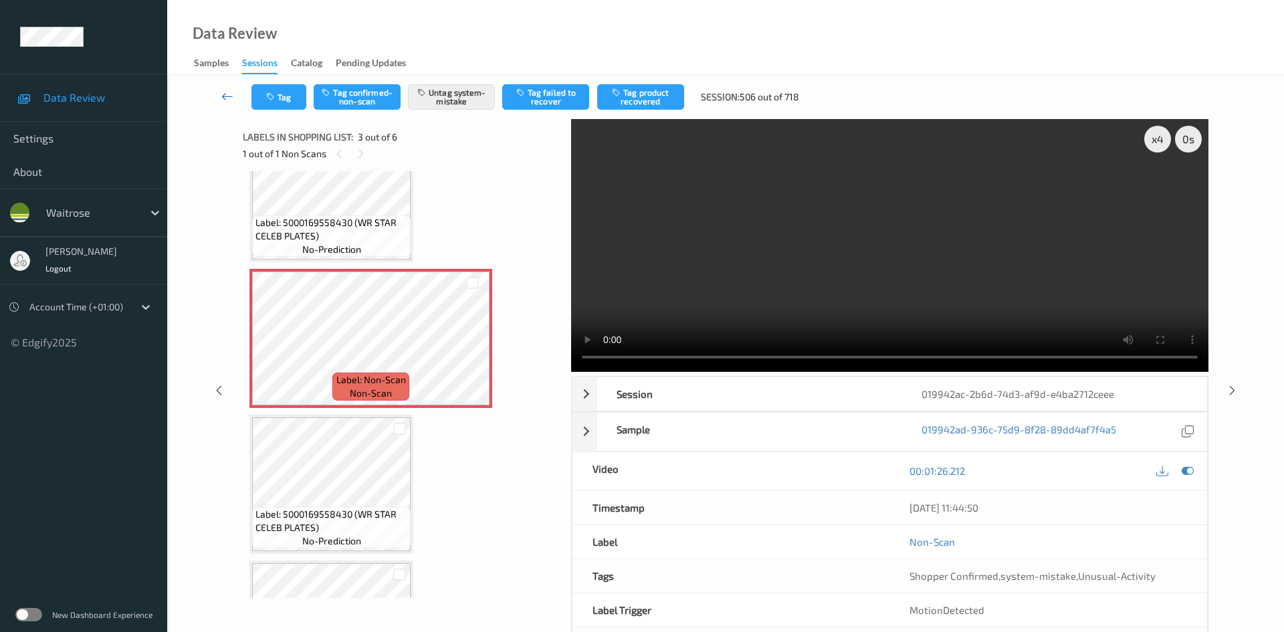
click at [221, 90] on link at bounding box center [227, 96] width 47 height 25
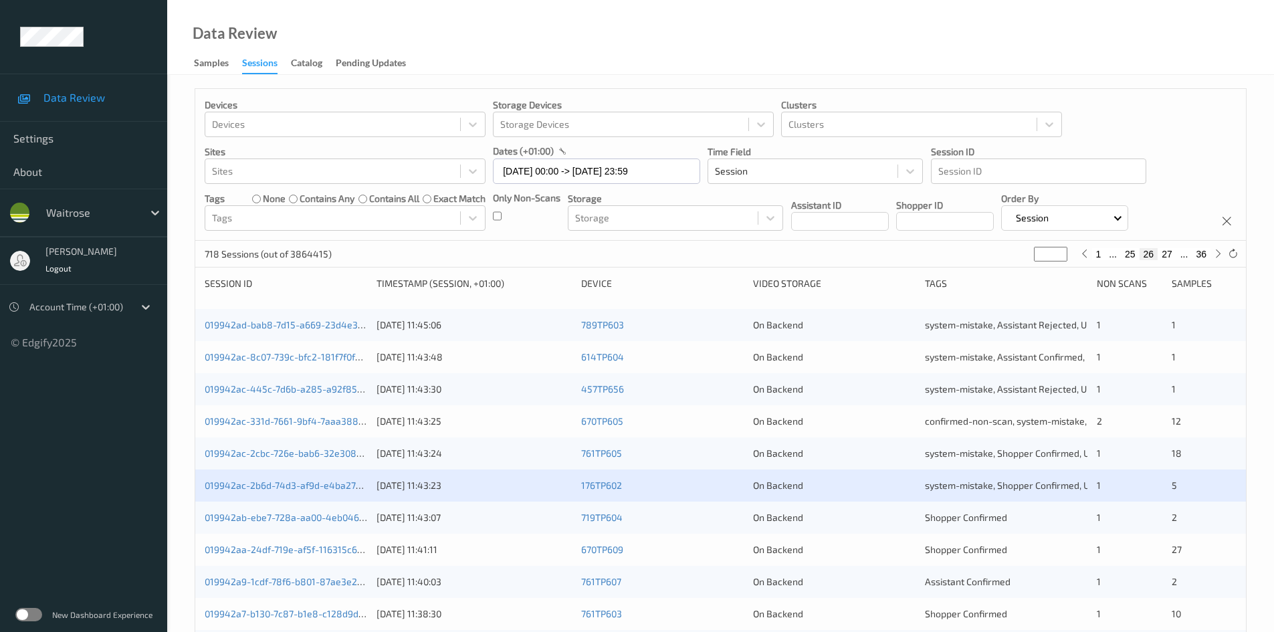
scroll to position [134, 0]
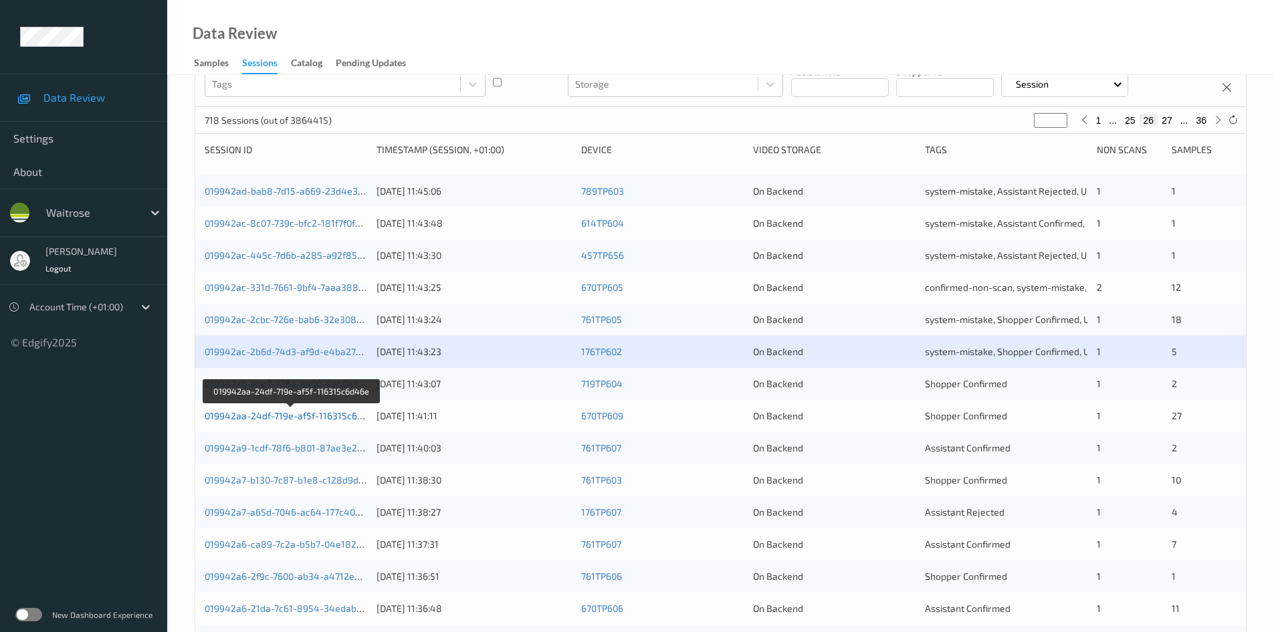
click at [260, 415] on link "019942aa-24df-719e-af5f-116315c6d46e" at bounding box center [292, 415] width 175 height 11
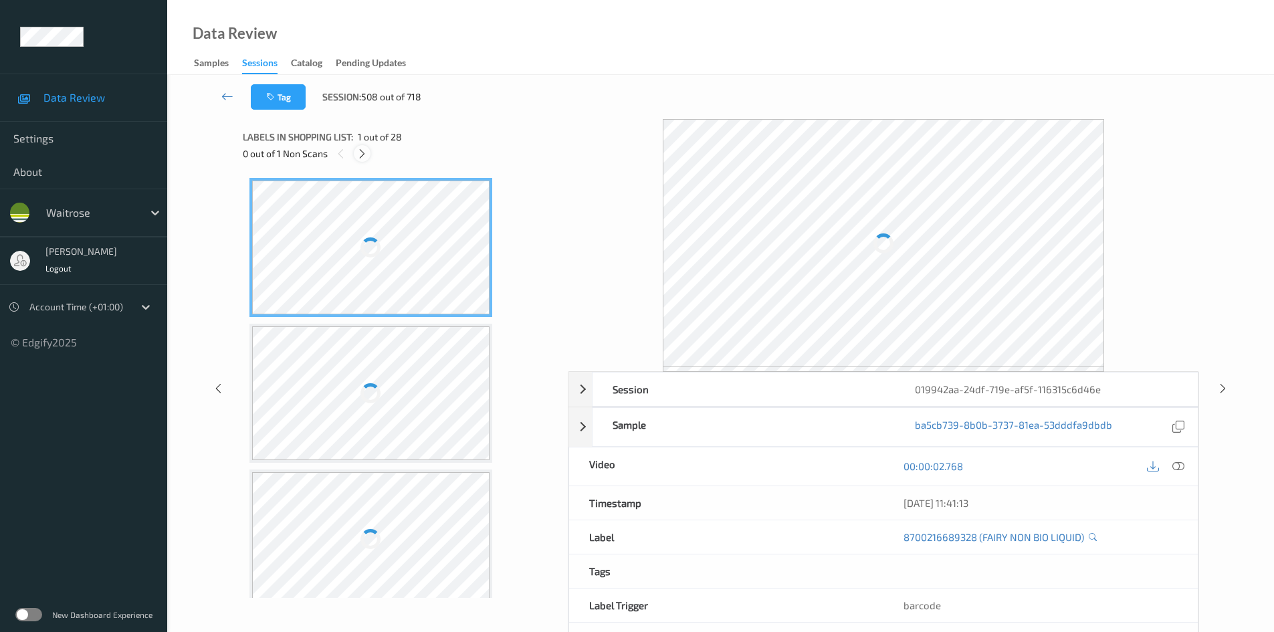
click at [367, 151] on icon at bounding box center [362, 154] width 11 height 12
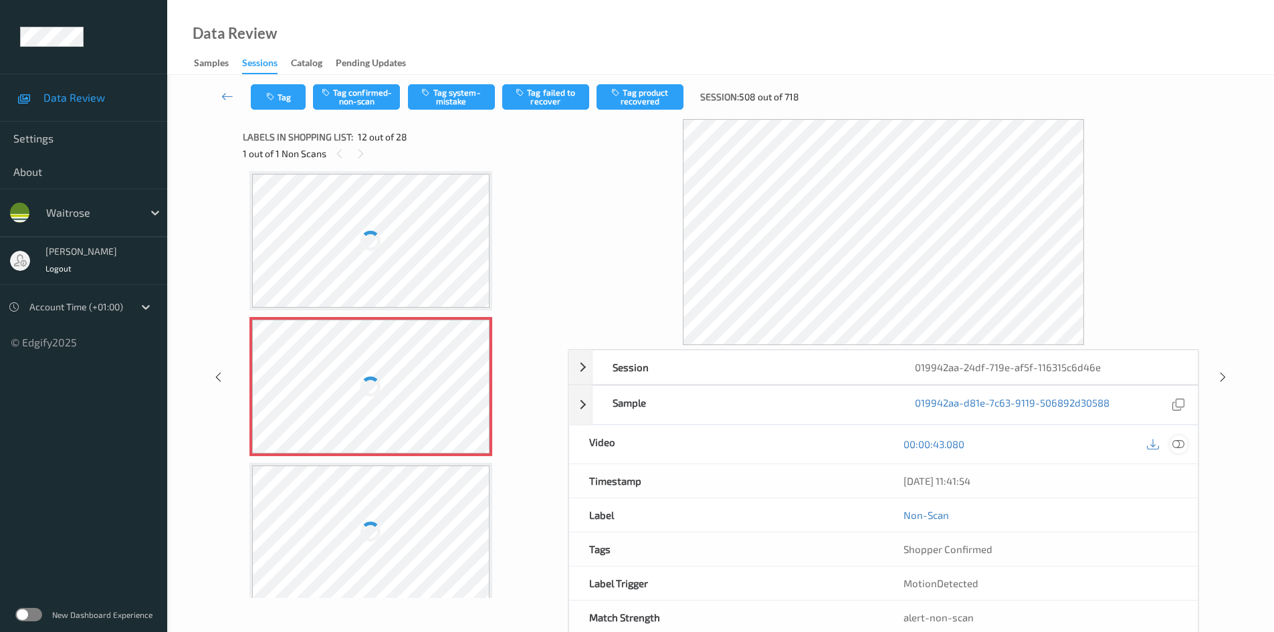
click at [1176, 445] on icon at bounding box center [1179, 444] width 12 height 12
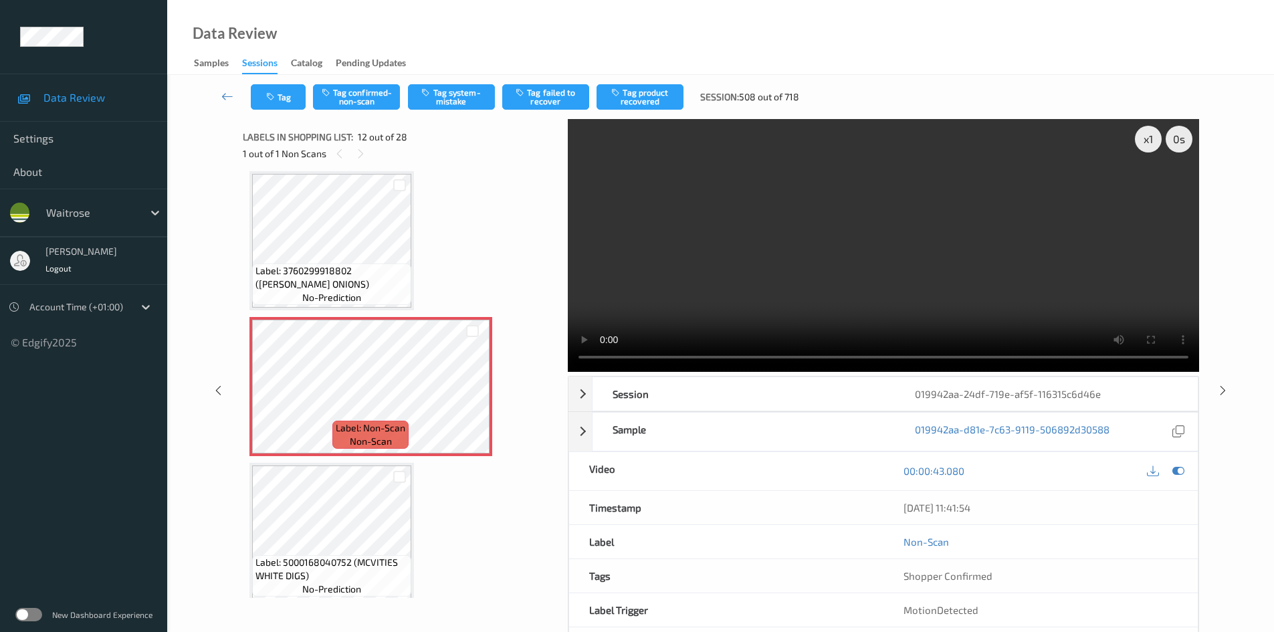
click at [815, 306] on video at bounding box center [883, 245] width 631 height 253
click at [1145, 146] on div "x 1" at bounding box center [1148, 139] width 27 height 27
click at [1145, 146] on div "x 2" at bounding box center [1148, 139] width 27 height 27
click at [758, 266] on video at bounding box center [883, 245] width 631 height 253
click at [841, 283] on video at bounding box center [883, 245] width 631 height 253
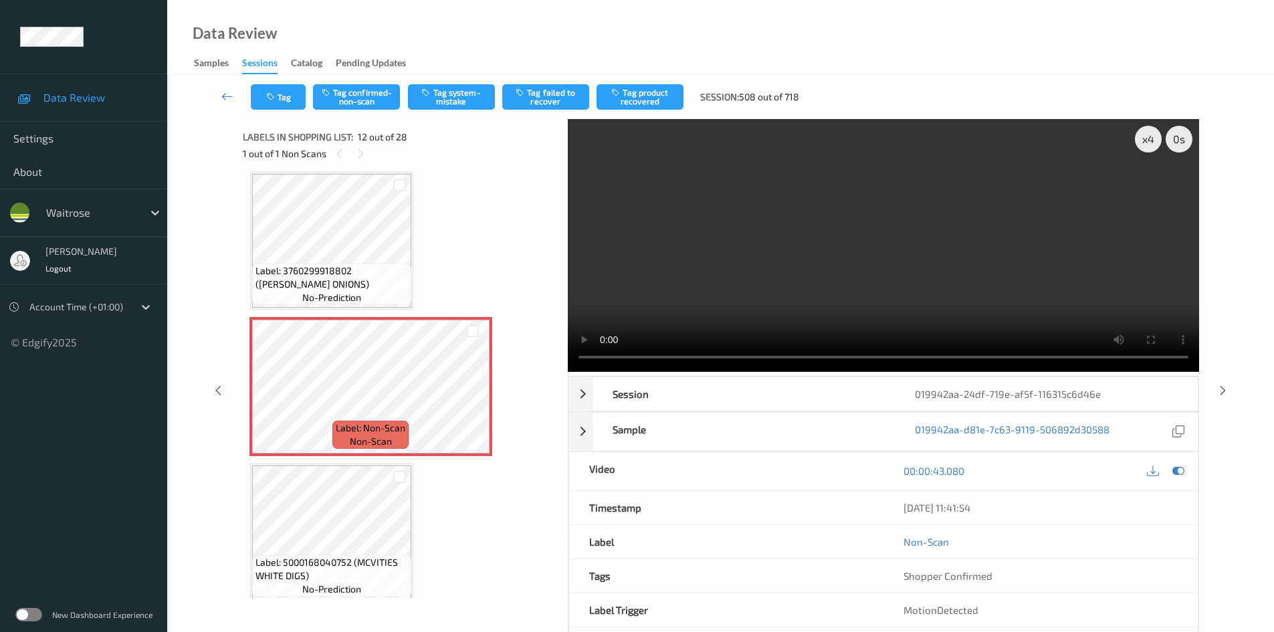
click at [853, 278] on video at bounding box center [883, 245] width 631 height 253
click at [1154, 144] on div "x 4" at bounding box center [1148, 139] width 27 height 27
click at [1154, 144] on div "x 8" at bounding box center [1148, 139] width 27 height 27
click at [1154, 144] on div "x 1" at bounding box center [1148, 139] width 27 height 27
click at [1154, 144] on div "x 2" at bounding box center [1148, 139] width 27 height 27
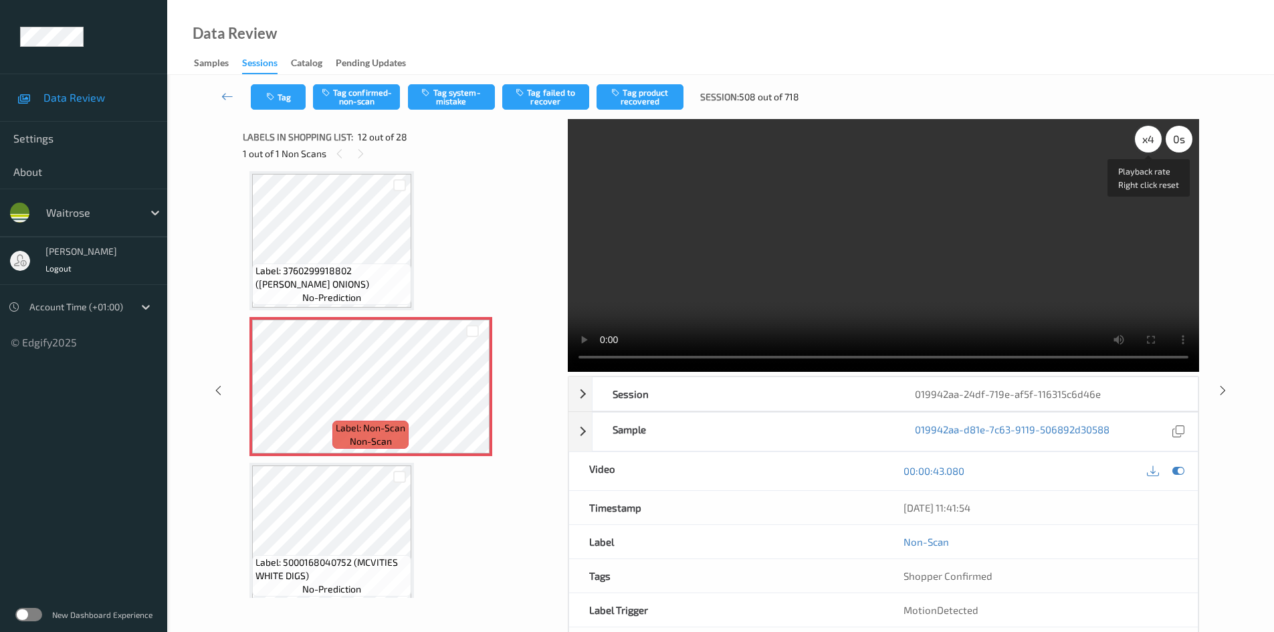
click at [1154, 144] on div "x 4" at bounding box center [1148, 139] width 27 height 27
click at [1154, 144] on div "x 8" at bounding box center [1148, 139] width 27 height 27
click at [1154, 144] on div "x 1" at bounding box center [1148, 139] width 27 height 27
click at [1083, 197] on video at bounding box center [883, 245] width 631 height 253
click at [918, 269] on video at bounding box center [883, 245] width 631 height 253
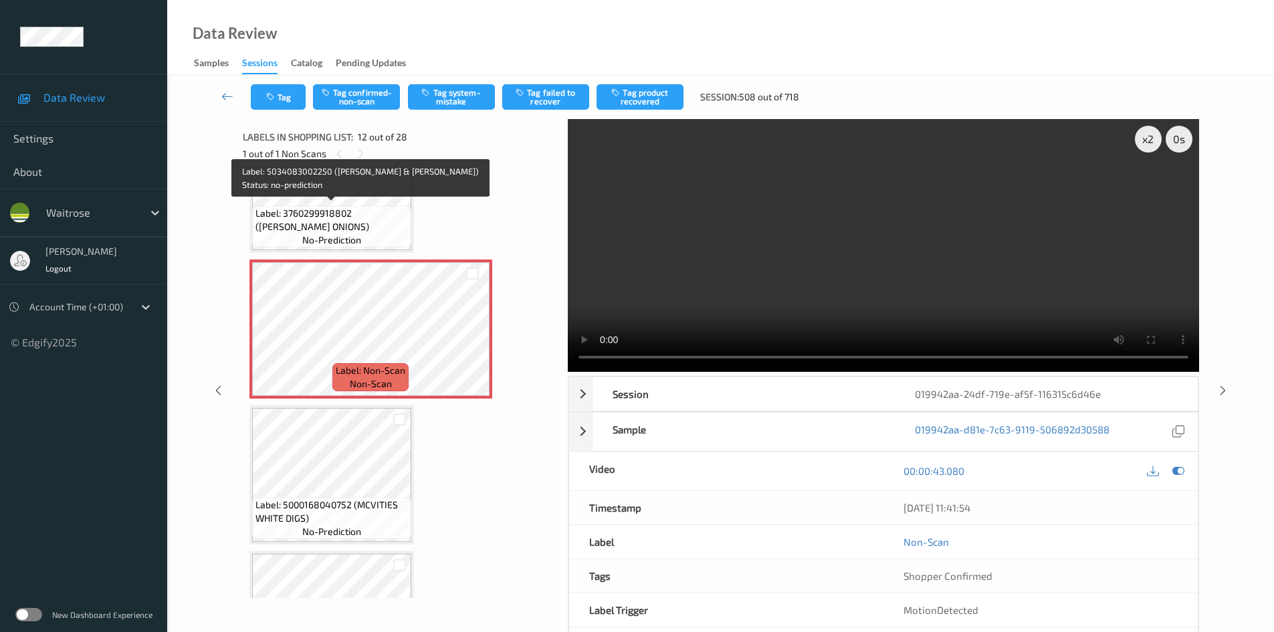
scroll to position [1532, 0]
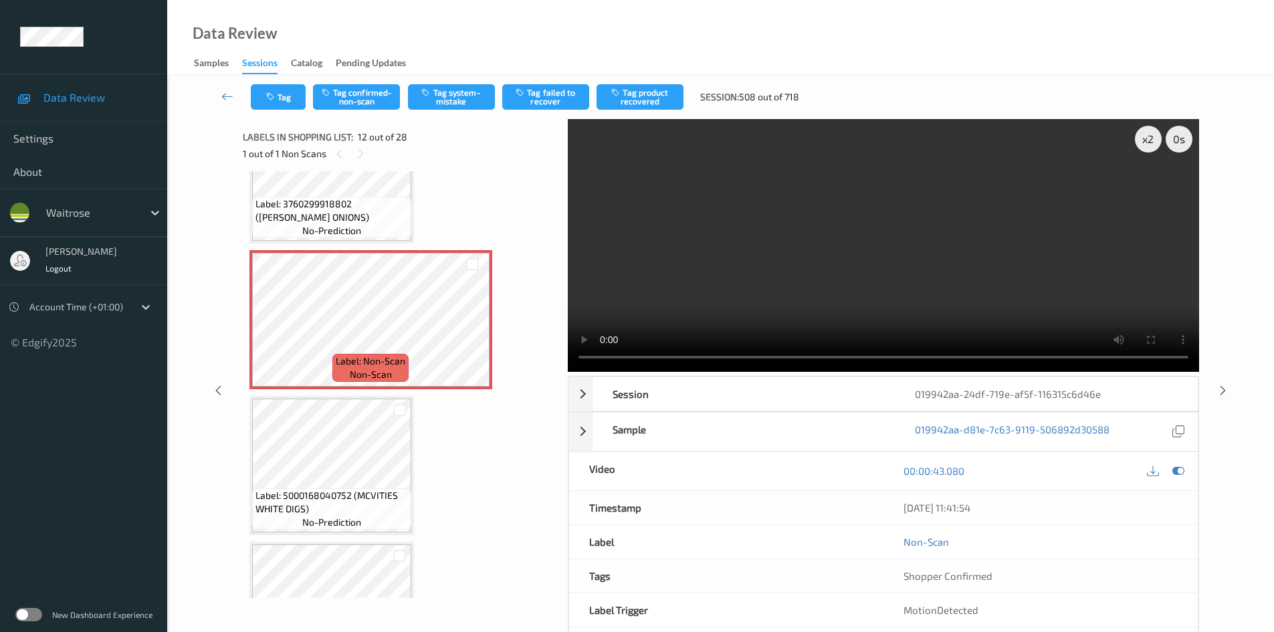
click at [754, 258] on video at bounding box center [883, 245] width 631 height 253
click at [910, 234] on video at bounding box center [883, 245] width 631 height 253
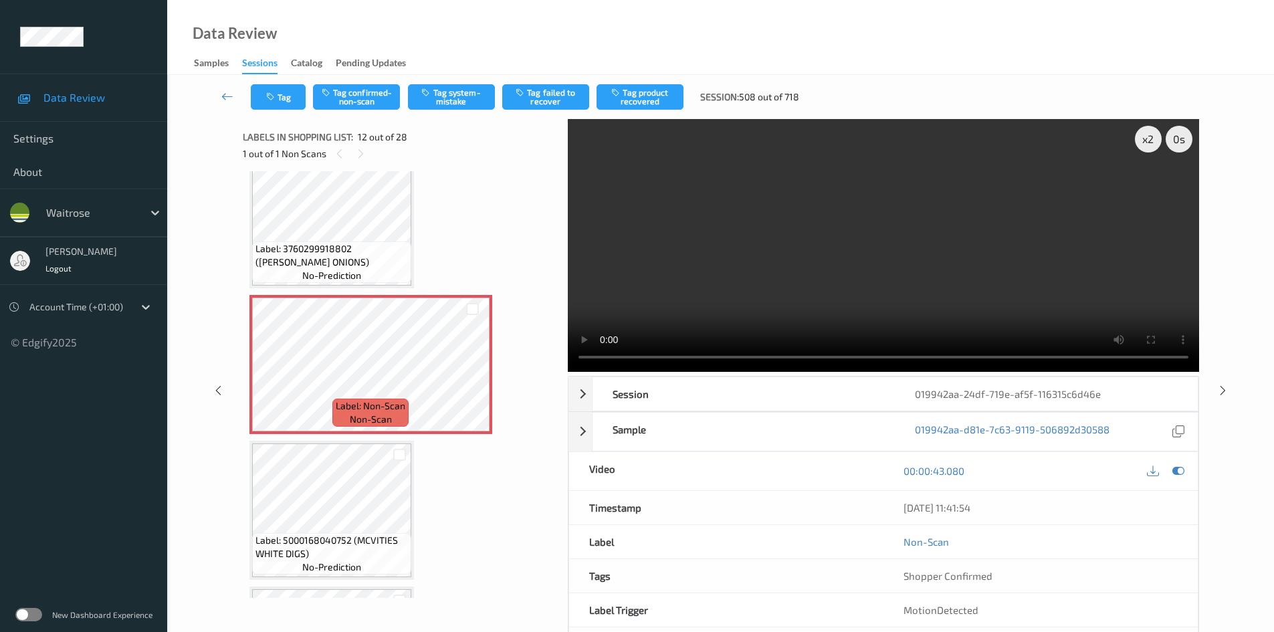
scroll to position [1465, 0]
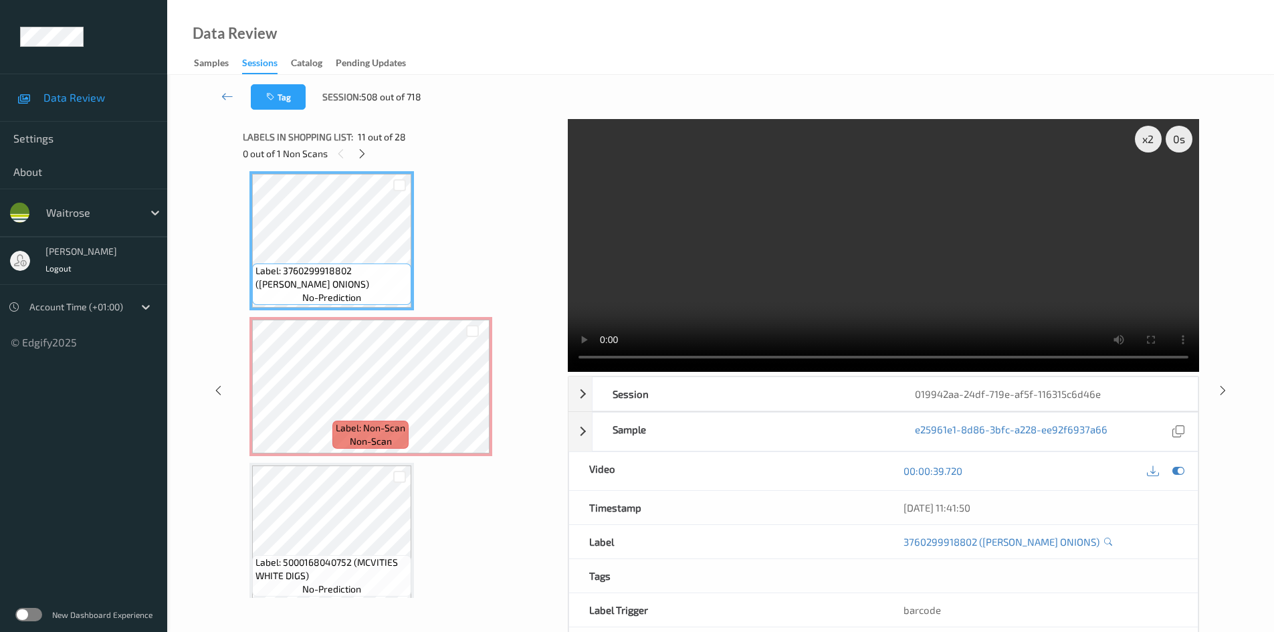
click at [778, 267] on video at bounding box center [883, 245] width 631 height 253
click at [779, 272] on video at bounding box center [883, 245] width 631 height 253
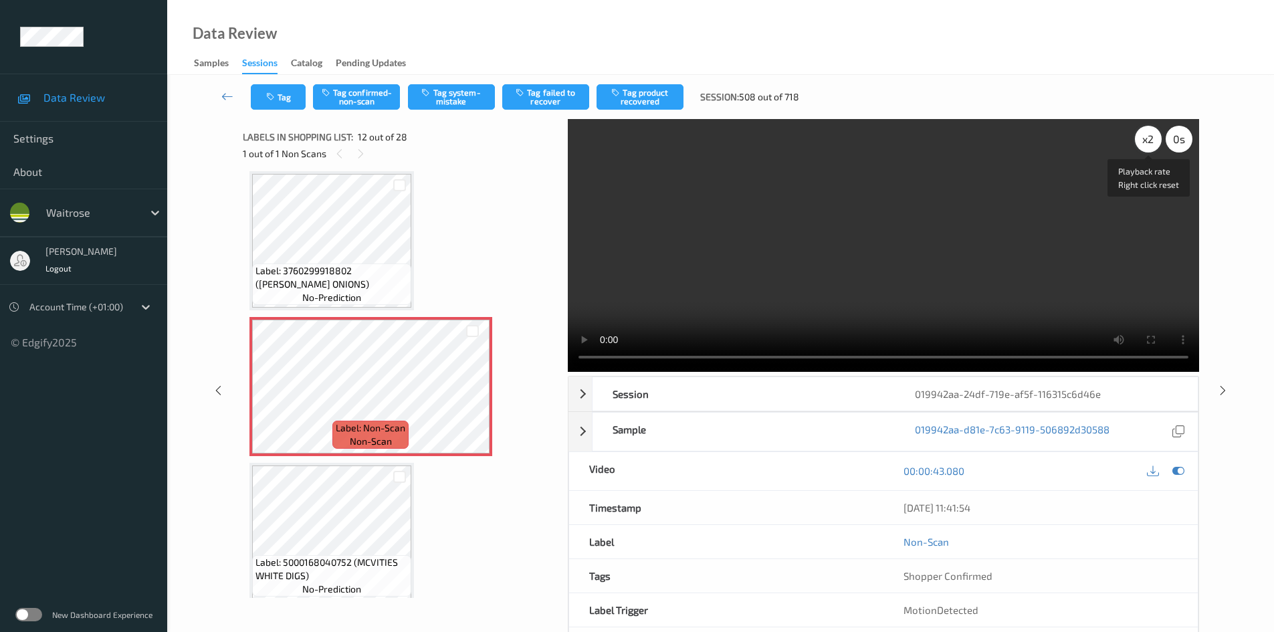
click at [1155, 140] on div "x 2" at bounding box center [1148, 139] width 27 height 27
click at [961, 253] on video at bounding box center [883, 245] width 631 height 253
click at [843, 243] on video at bounding box center [883, 245] width 631 height 253
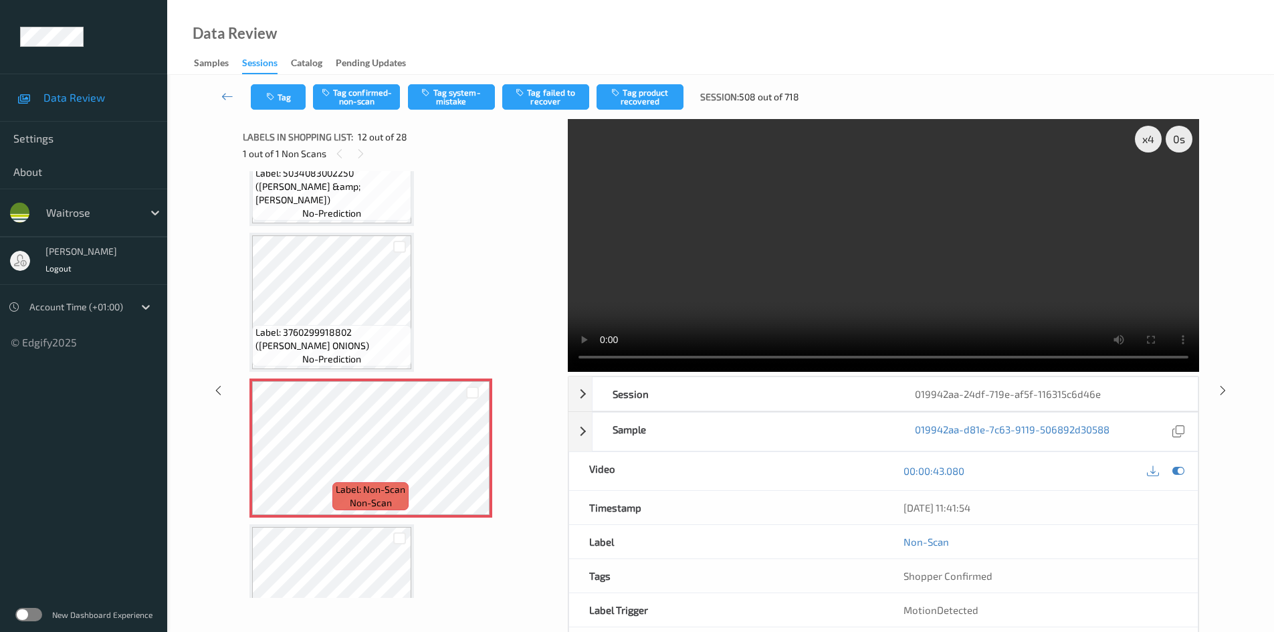
scroll to position [1398, 0]
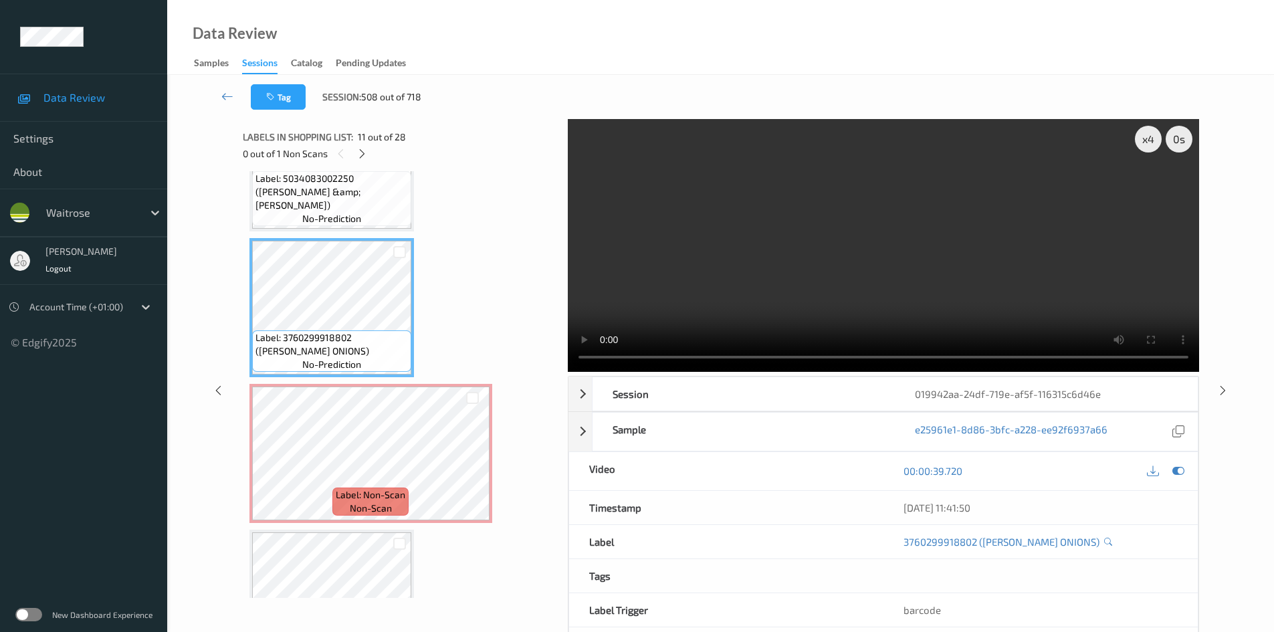
click at [763, 283] on video at bounding box center [883, 245] width 631 height 253
click at [799, 272] on video at bounding box center [883, 245] width 631 height 253
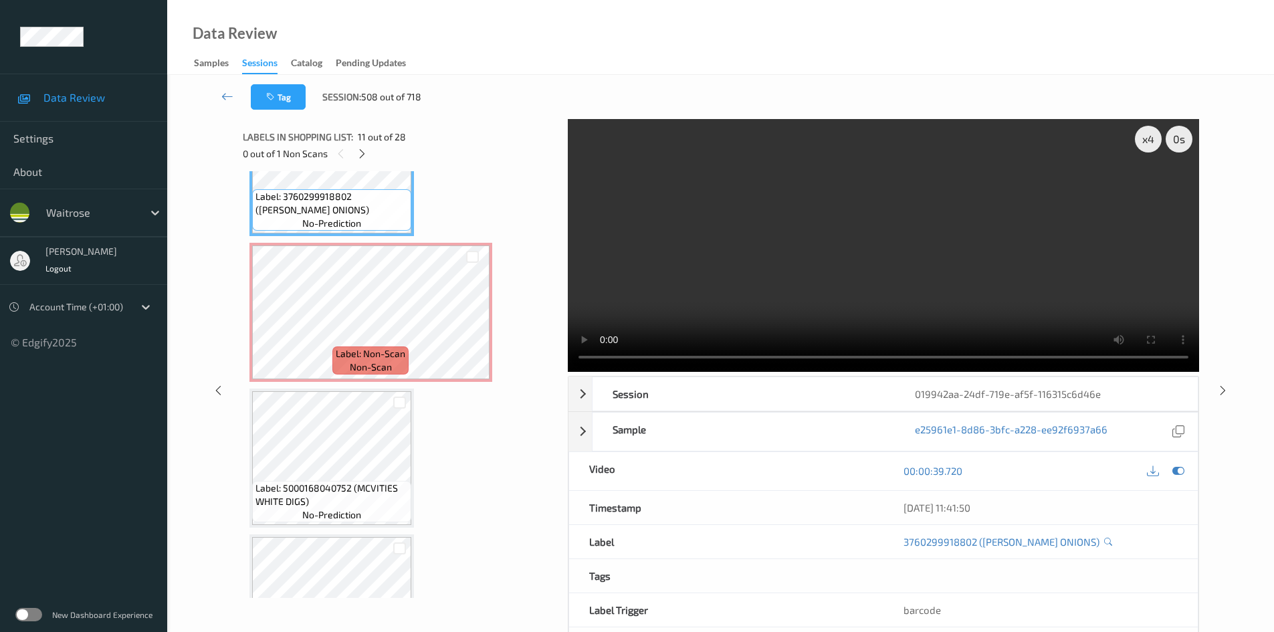
scroll to position [1465, 0]
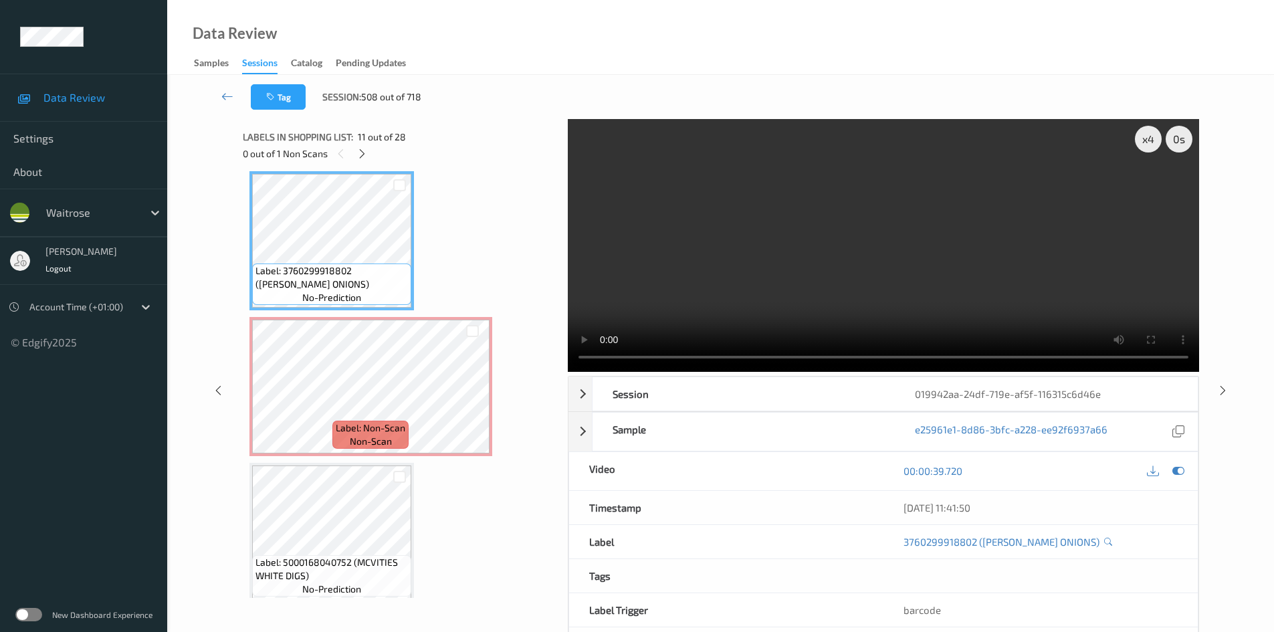
click at [876, 306] on video at bounding box center [883, 245] width 631 height 253
click at [870, 292] on video at bounding box center [883, 245] width 631 height 253
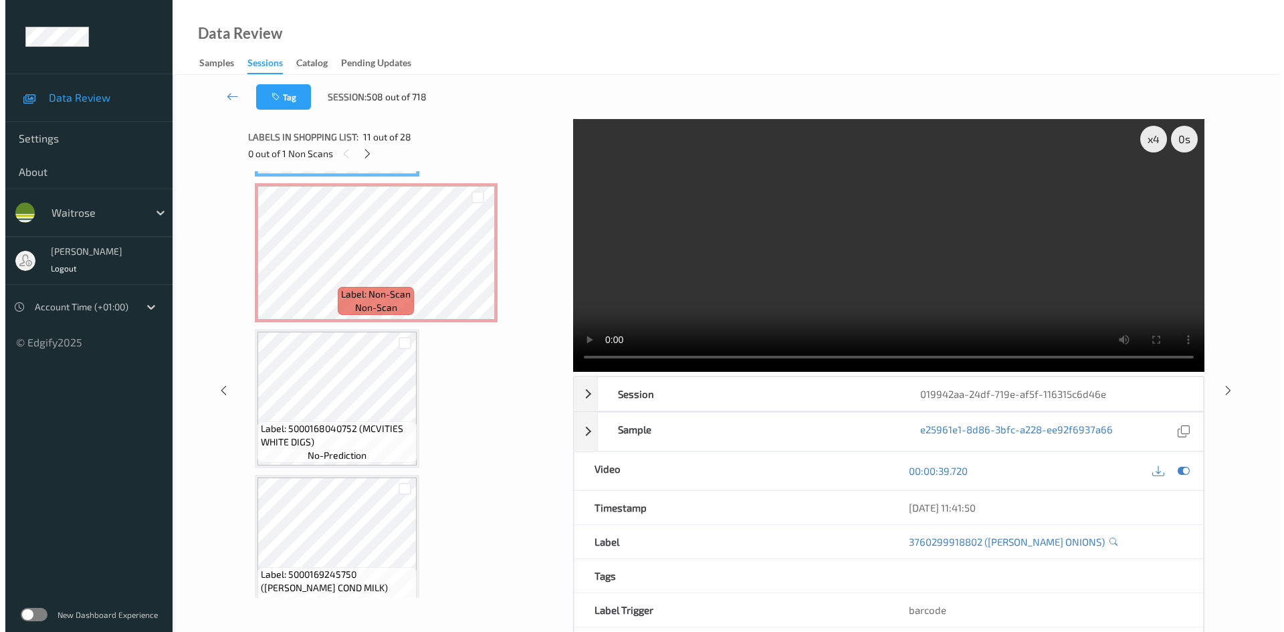
scroll to position [1532, 0]
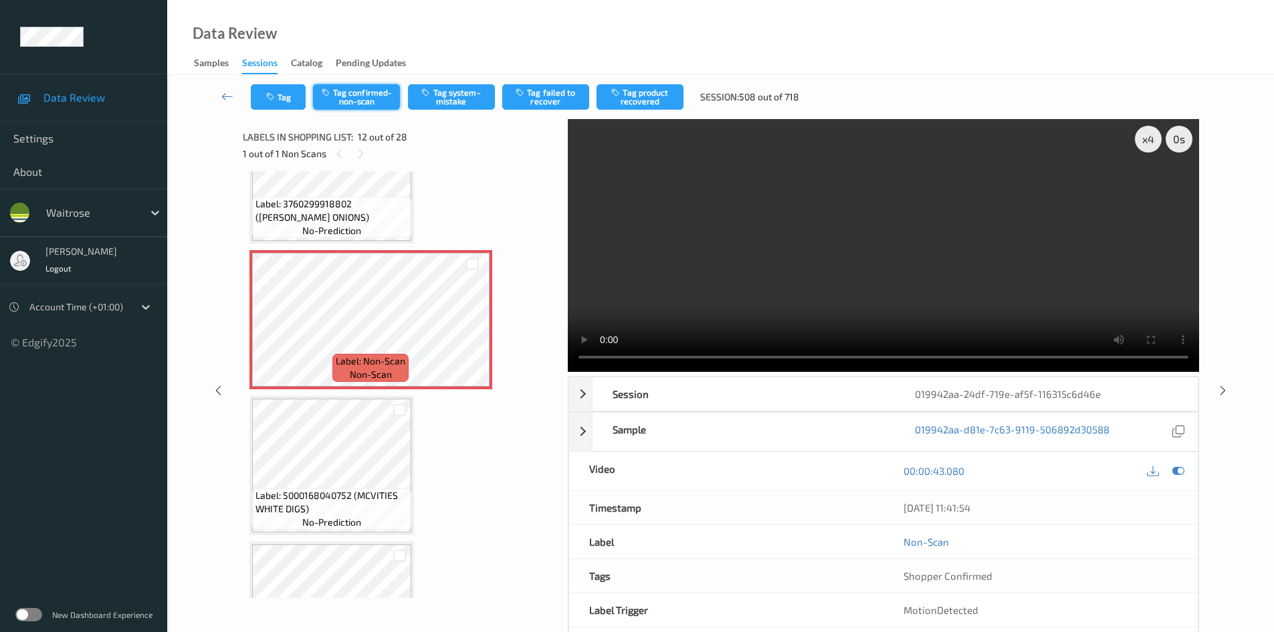
click at [355, 91] on button "Tag confirmed-non-scan" at bounding box center [356, 96] width 87 height 25
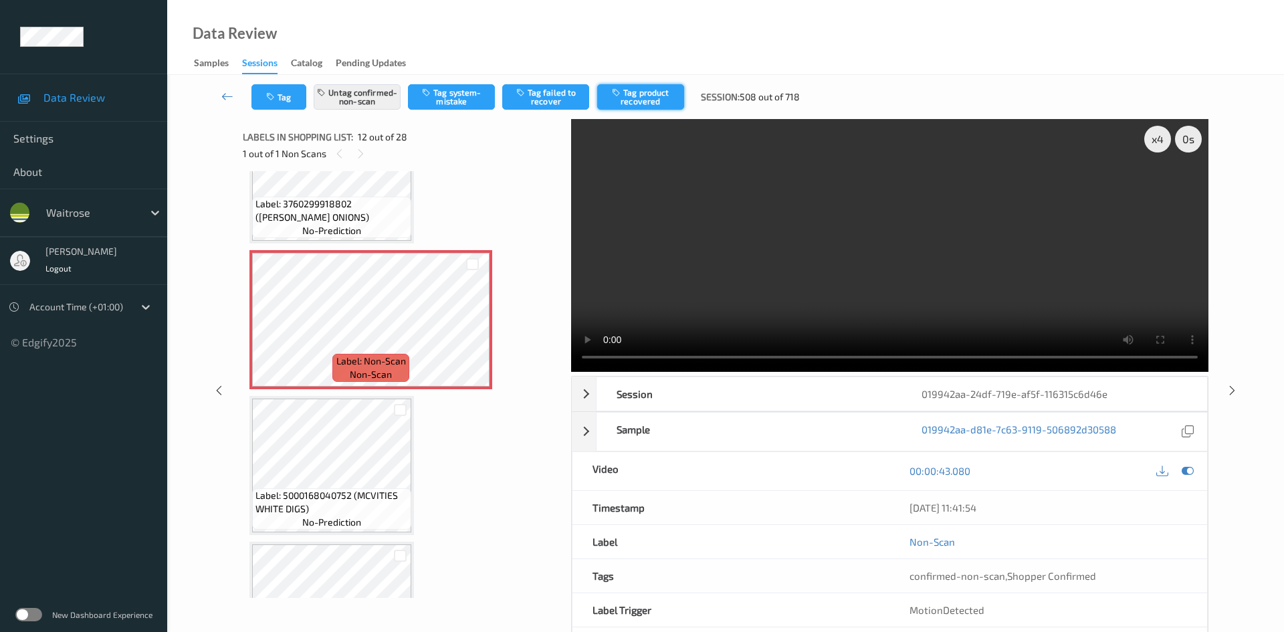
click at [649, 96] on button "Tag product recovered" at bounding box center [640, 96] width 87 height 25
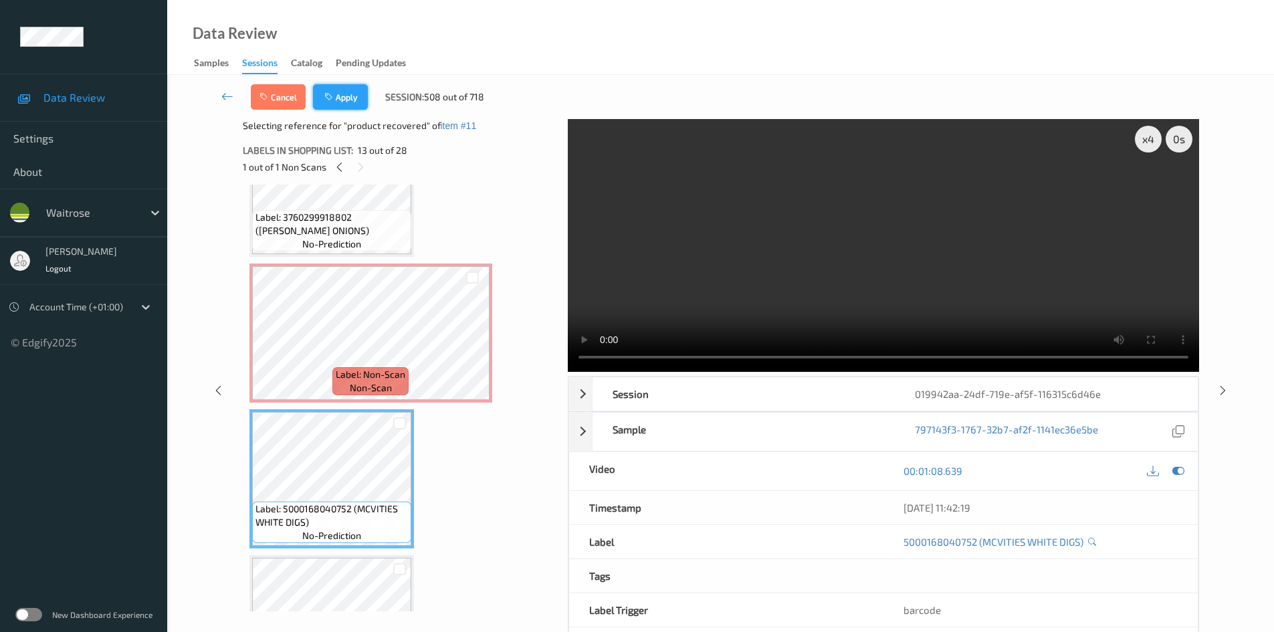
click at [340, 96] on button "Apply" at bounding box center [340, 96] width 55 height 25
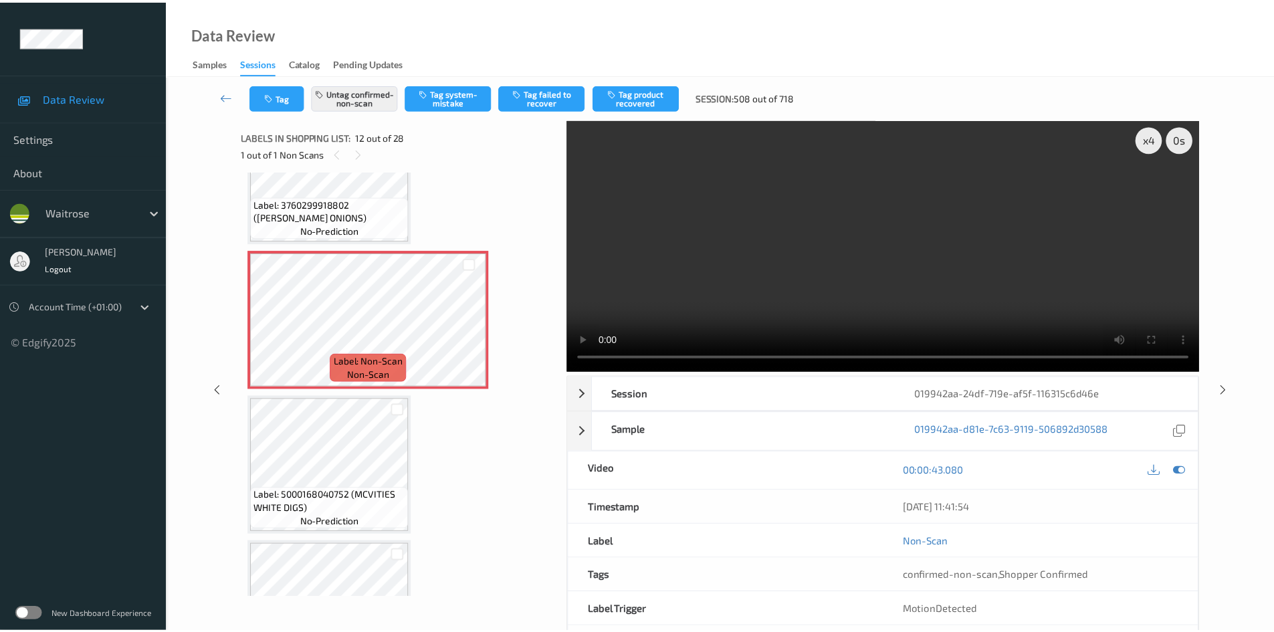
scroll to position [1465, 0]
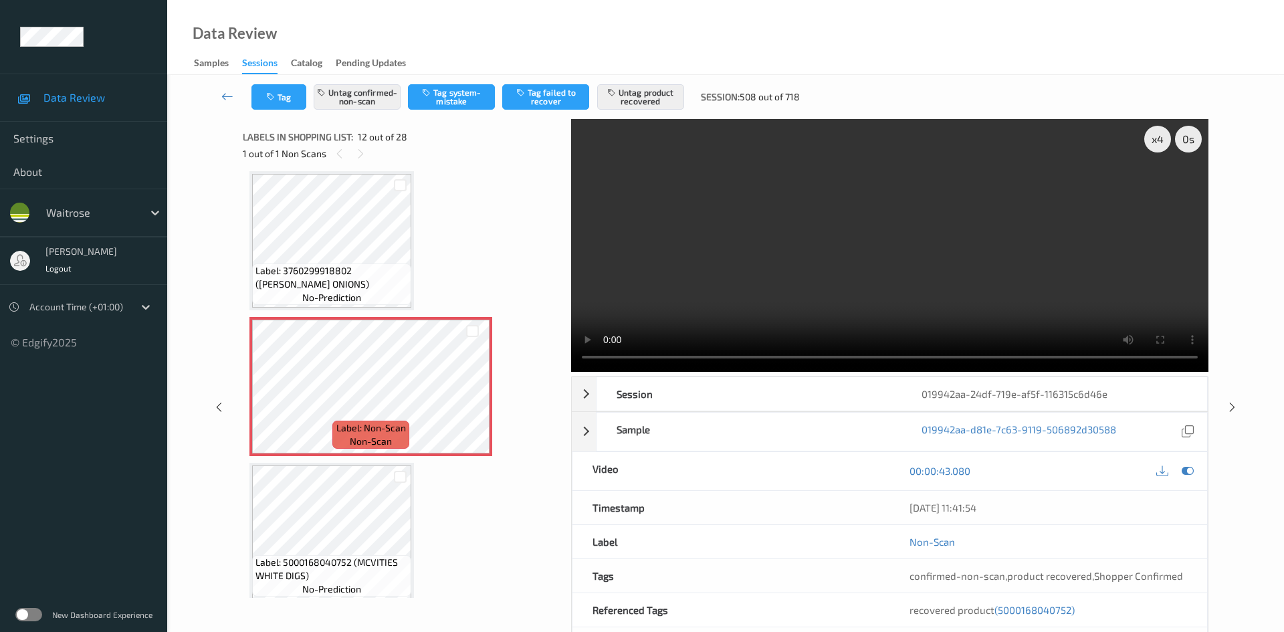
drag, startPoint x: 227, startPoint y: 88, endPoint x: 238, endPoint y: 88, distance: 11.4
click at [227, 88] on link at bounding box center [227, 96] width 47 height 25
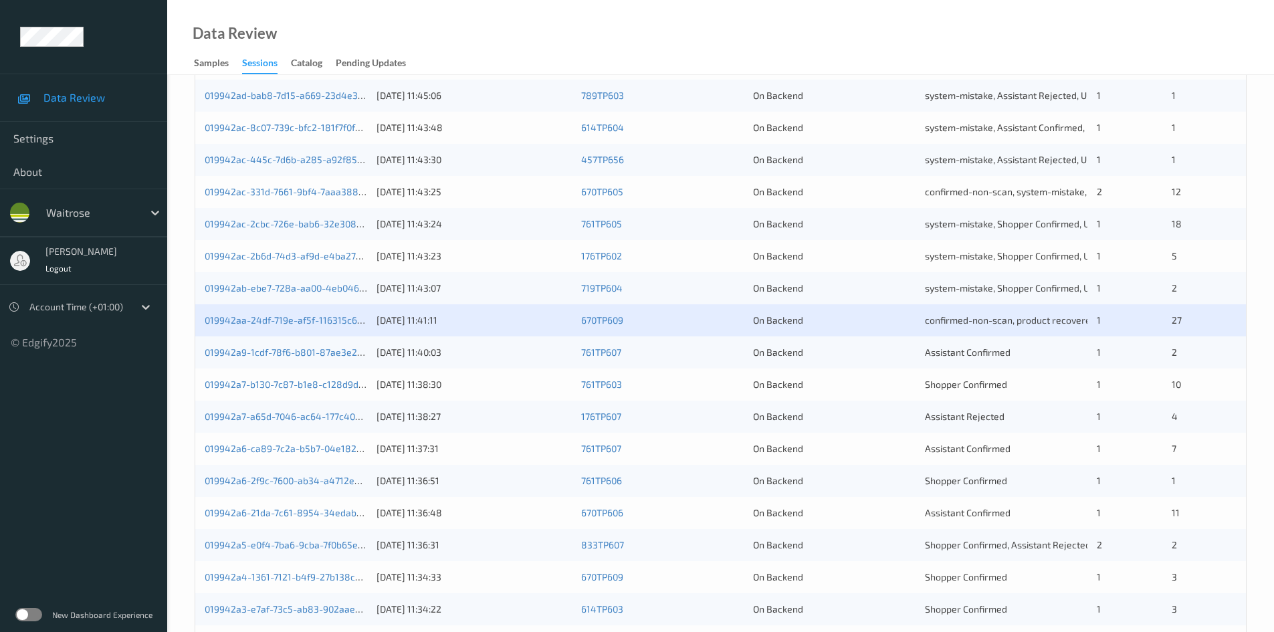
scroll to position [375, 0]
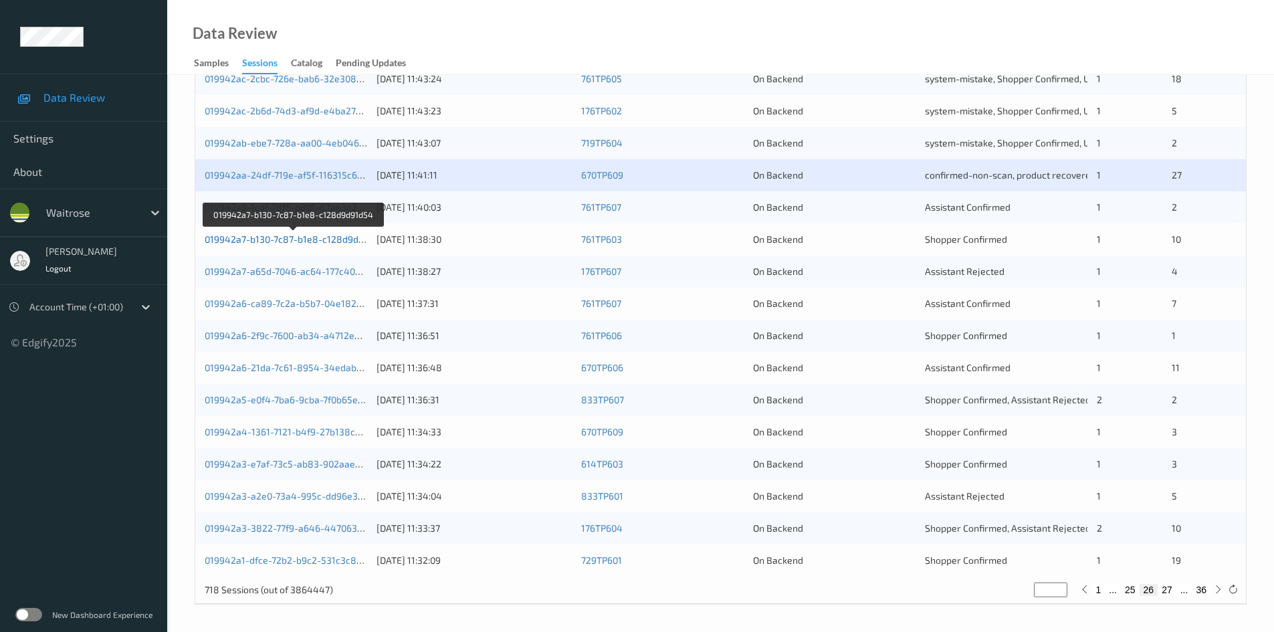
click at [260, 241] on link "019942a7-b130-7c87-b1e8-c128d9d91d54" at bounding box center [295, 238] width 180 height 11
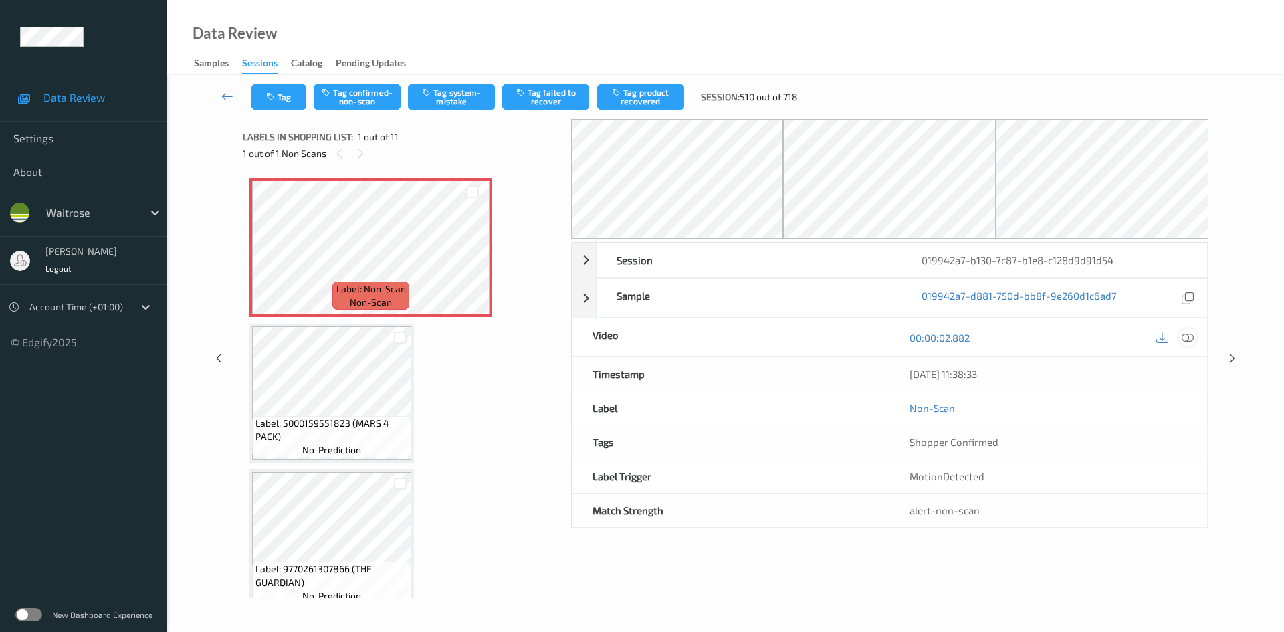
click at [1191, 338] on icon at bounding box center [1188, 338] width 12 height 12
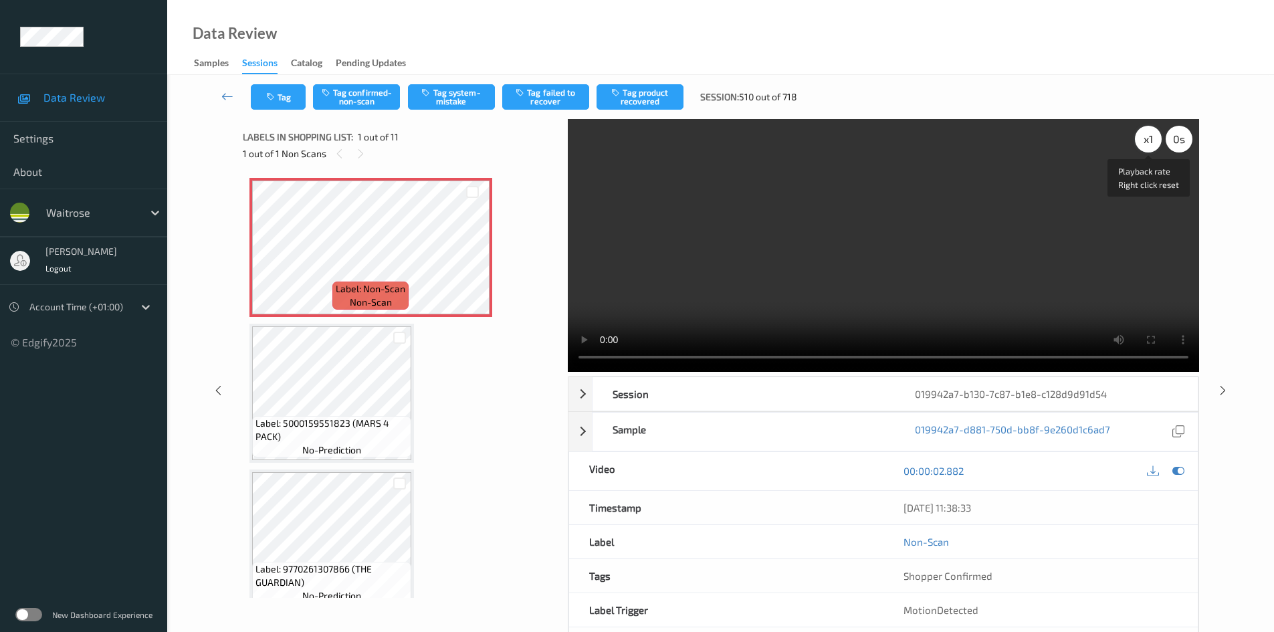
click at [1144, 139] on div "x 1" at bounding box center [1148, 139] width 27 height 27
click at [1145, 136] on div "x 2" at bounding box center [1148, 139] width 27 height 27
click at [1153, 137] on div "x 4" at bounding box center [1148, 139] width 27 height 27
click at [1153, 139] on div "x 8" at bounding box center [1148, 139] width 27 height 27
click at [1152, 141] on div "x 1" at bounding box center [1148, 139] width 27 height 27
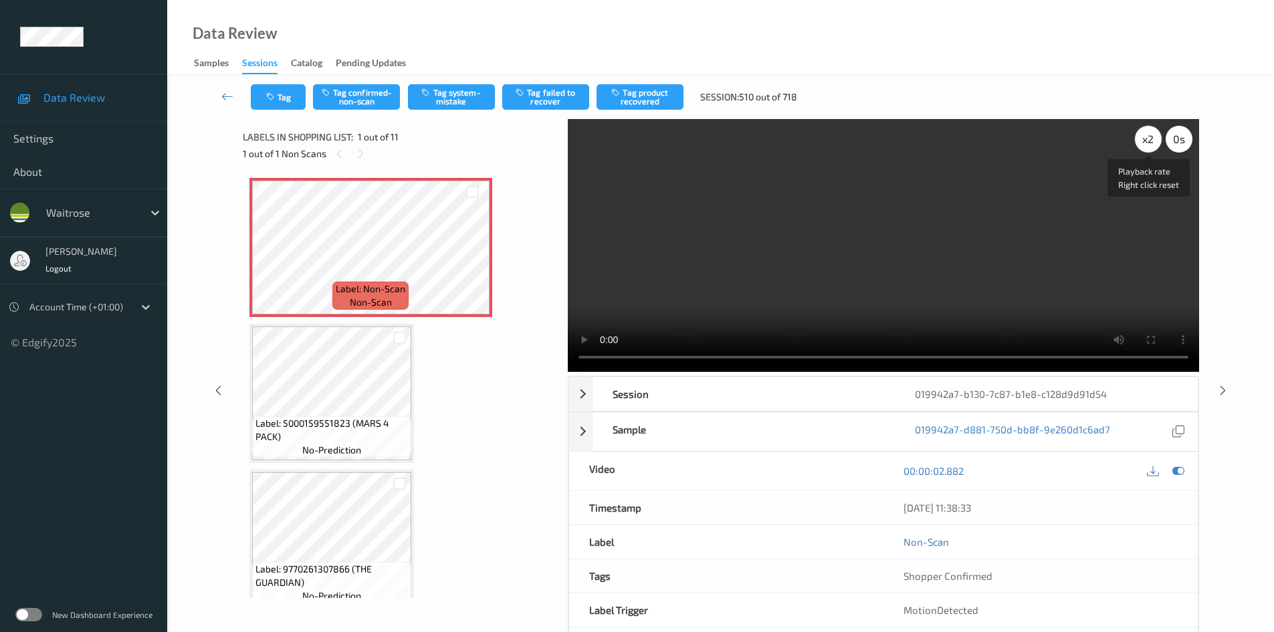
click at [1152, 142] on div "x 2" at bounding box center [1148, 139] width 27 height 27
click at [1152, 142] on div "x 4" at bounding box center [1148, 139] width 27 height 27
click at [868, 288] on video at bounding box center [883, 245] width 631 height 253
click at [460, 94] on button "Tag system-mistake" at bounding box center [451, 96] width 87 height 25
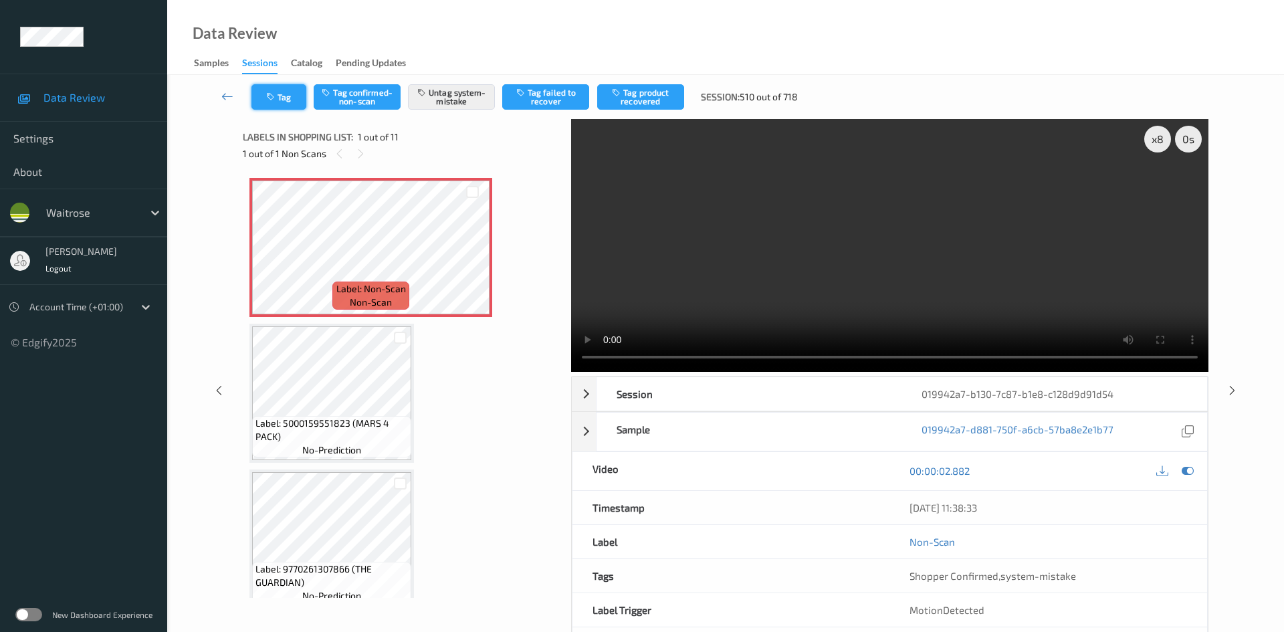
click at [283, 94] on button "Tag" at bounding box center [278, 96] width 55 height 25
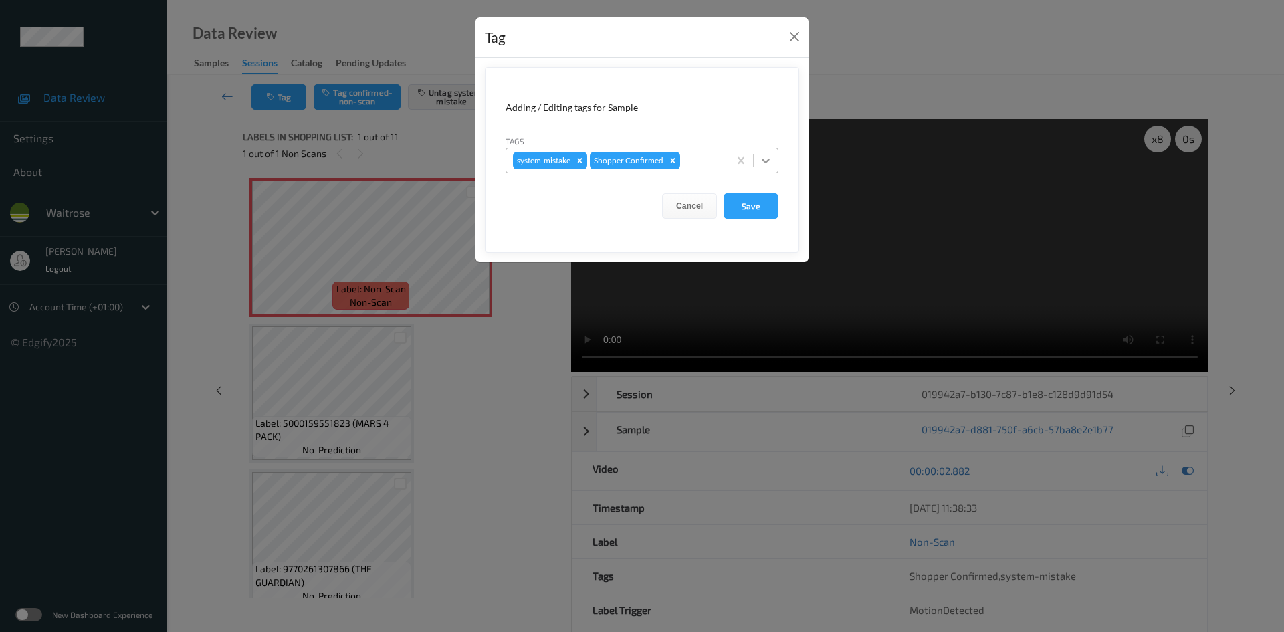
click at [769, 162] on icon at bounding box center [765, 160] width 13 height 13
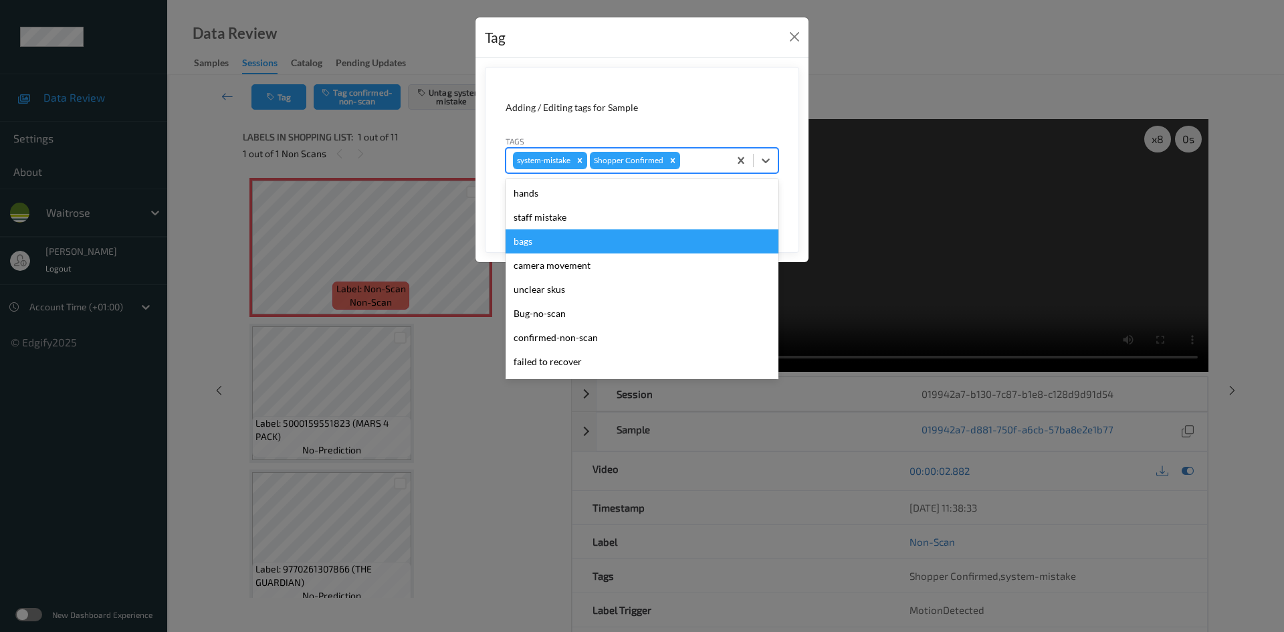
click at [511, 237] on div "bags" at bounding box center [642, 241] width 273 height 24
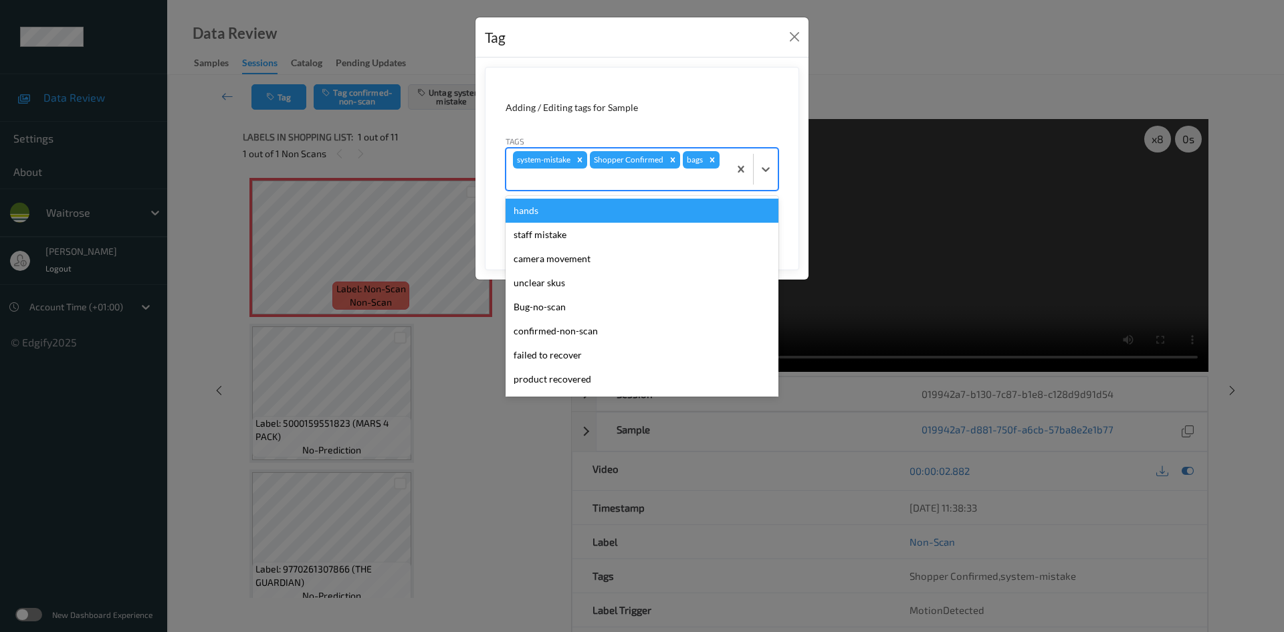
drag, startPoint x: 769, startPoint y: 179, endPoint x: 742, endPoint y: 212, distance: 42.4
click at [769, 178] on div at bounding box center [766, 169] width 24 height 24
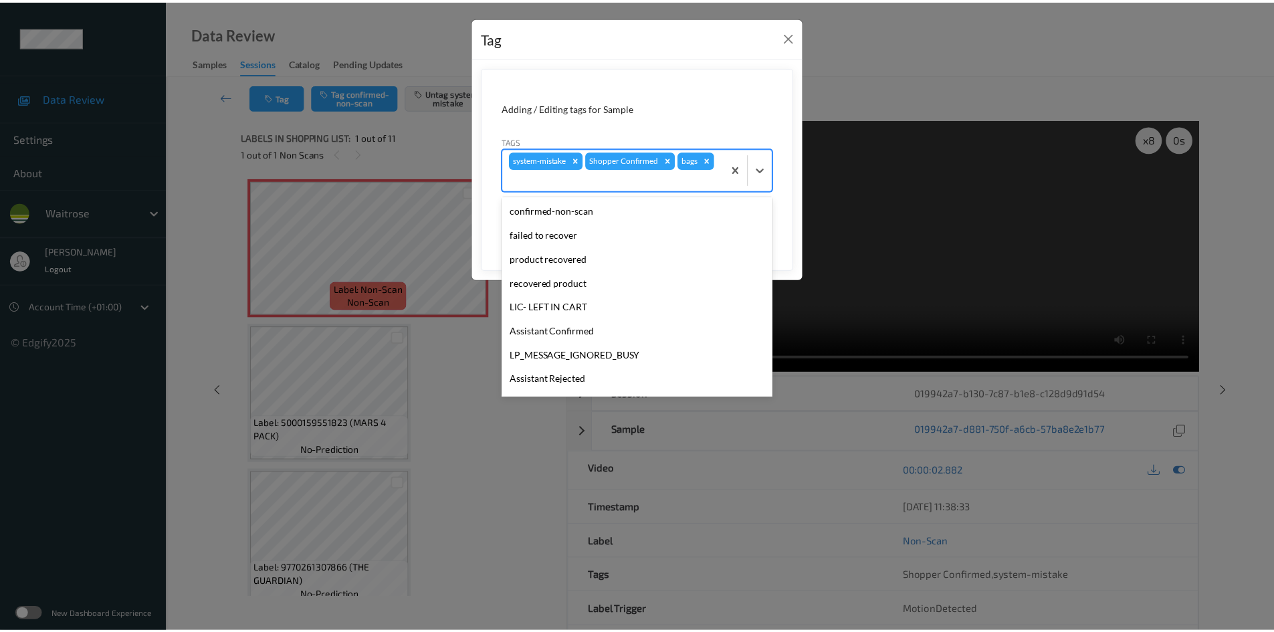
scroll to position [310, 0]
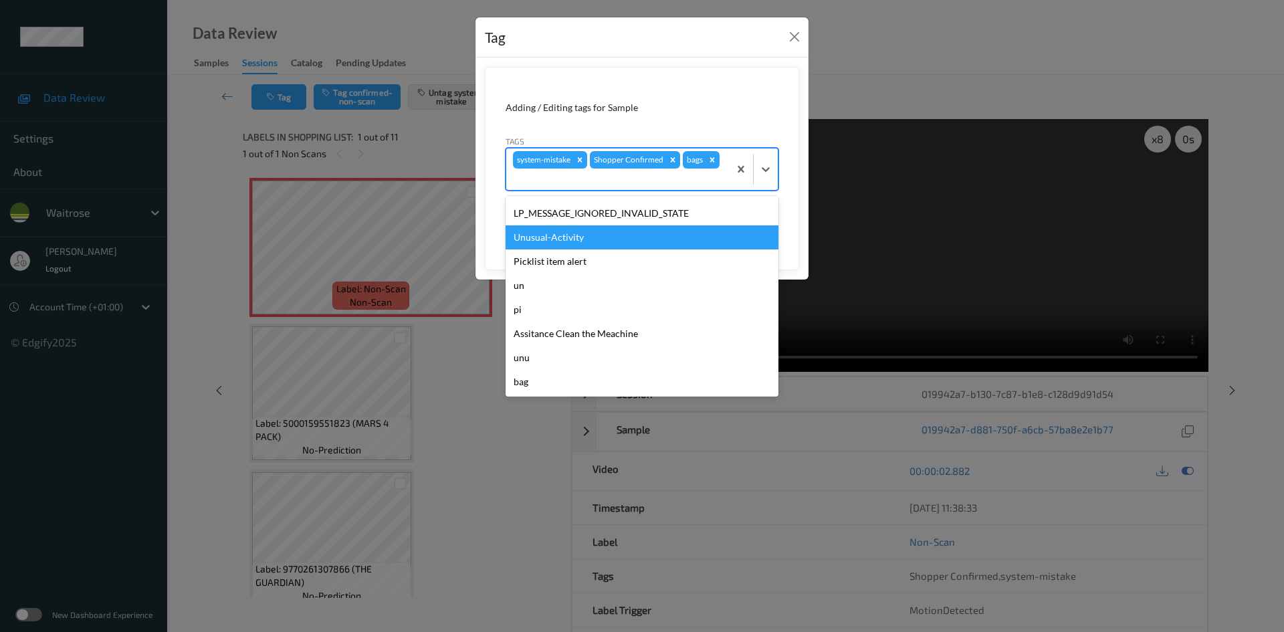
click at [538, 235] on div "Unusual-Activity" at bounding box center [642, 237] width 273 height 24
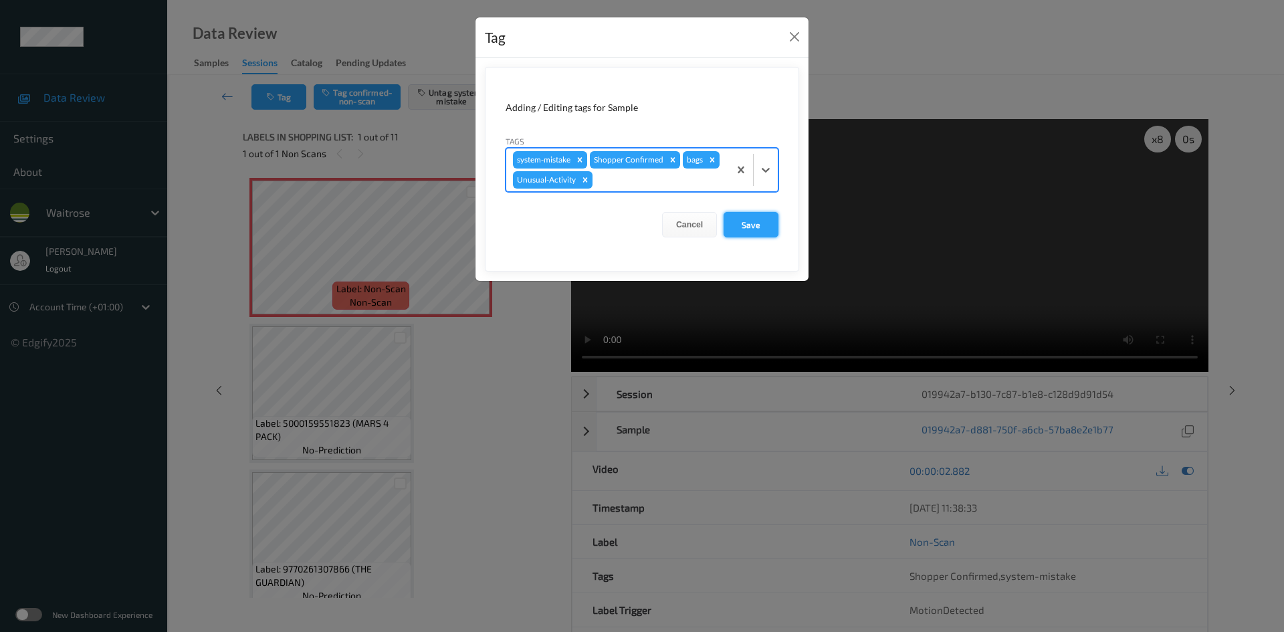
click at [740, 226] on button "Save" at bounding box center [751, 224] width 55 height 25
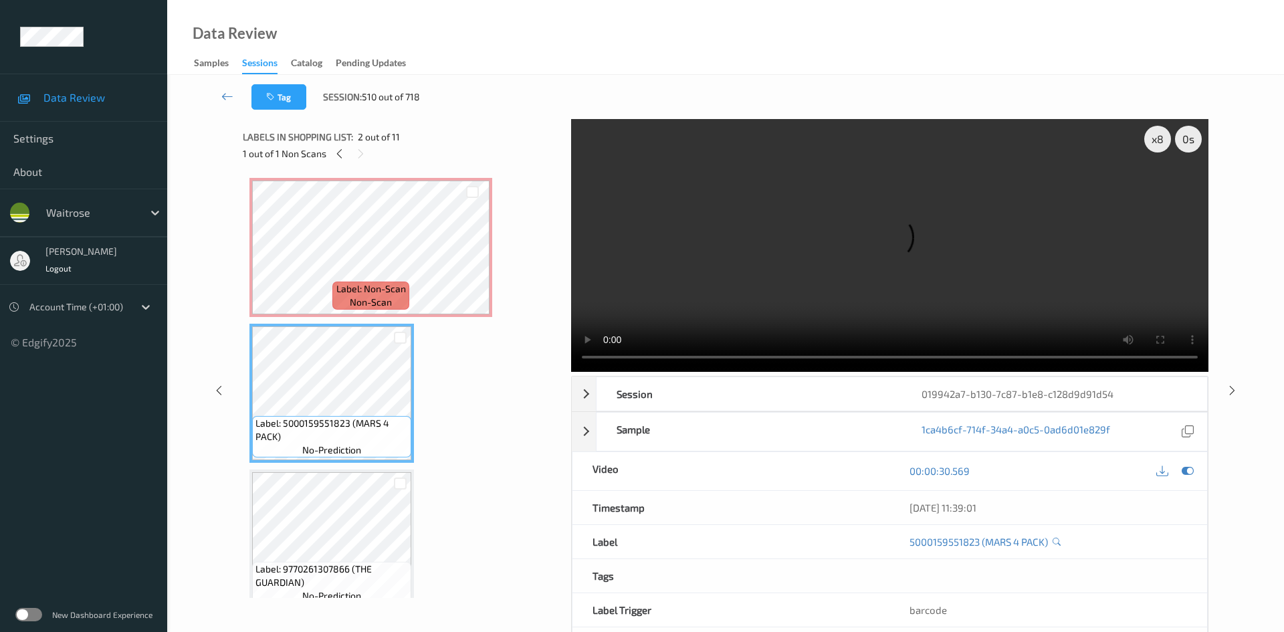
click at [585, 187] on video at bounding box center [889, 245] width 637 height 253
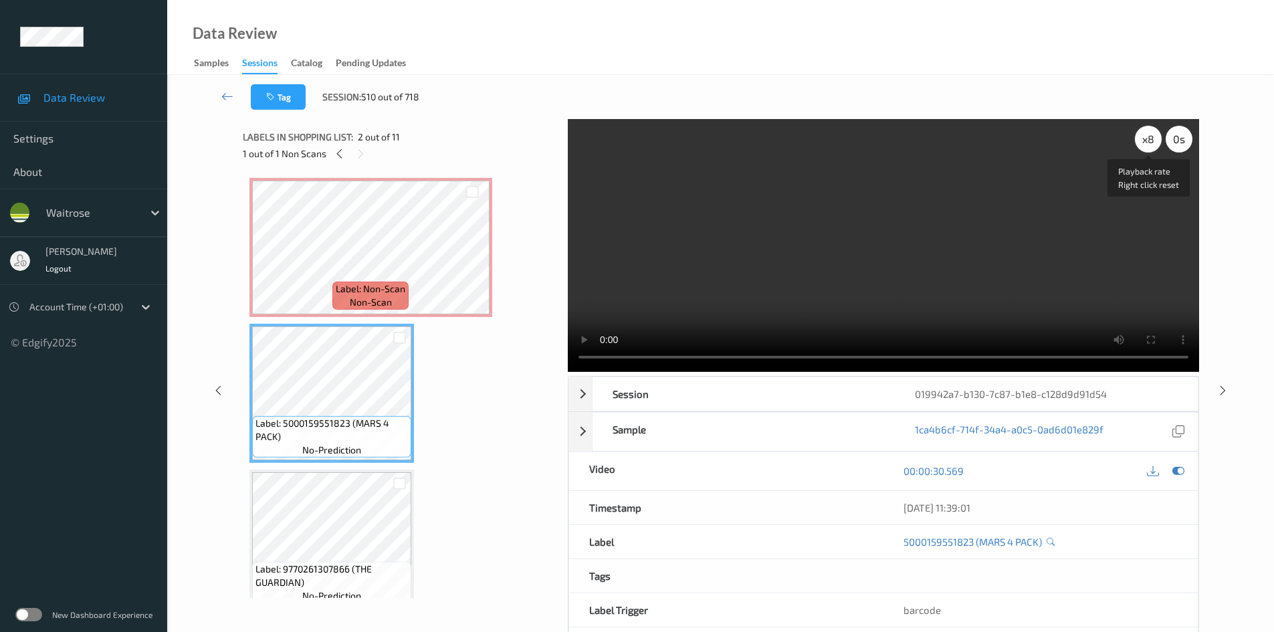
click at [1146, 143] on div "x 8" at bounding box center [1148, 139] width 27 height 27
click at [1147, 143] on div "x 1" at bounding box center [1148, 139] width 27 height 27
click at [1147, 143] on div "x 2" at bounding box center [1148, 139] width 27 height 27
click at [1147, 143] on div "x 4" at bounding box center [1148, 139] width 27 height 27
click at [853, 215] on video at bounding box center [883, 245] width 631 height 253
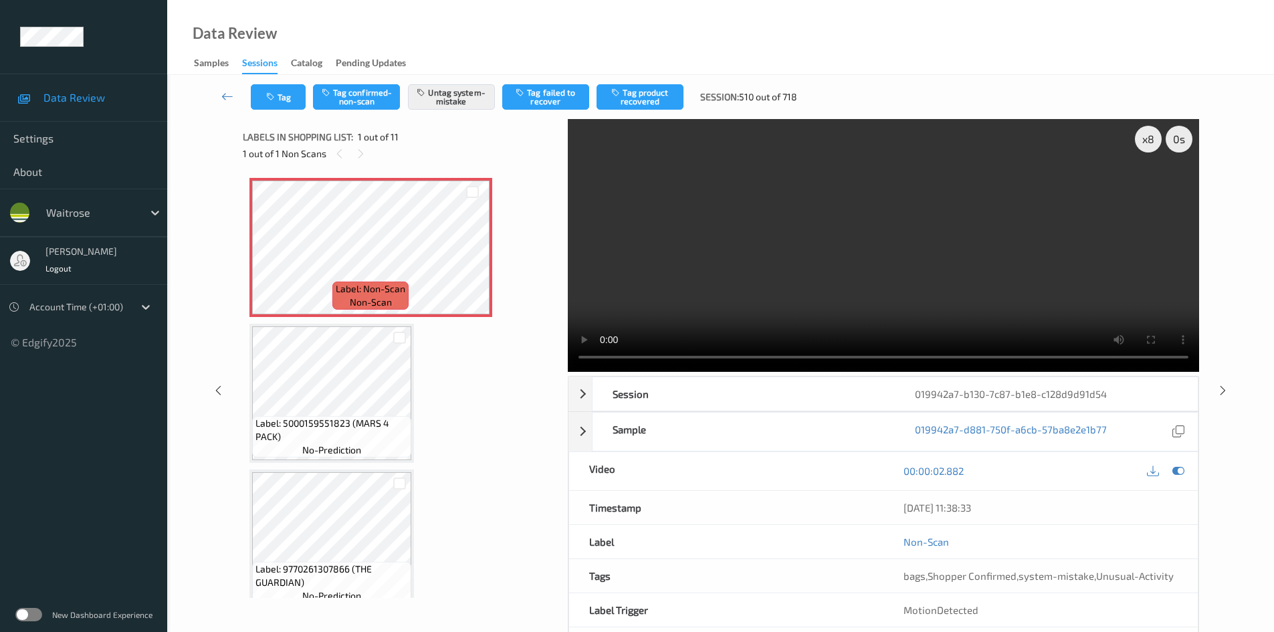
click at [224, 88] on link at bounding box center [227, 96] width 47 height 25
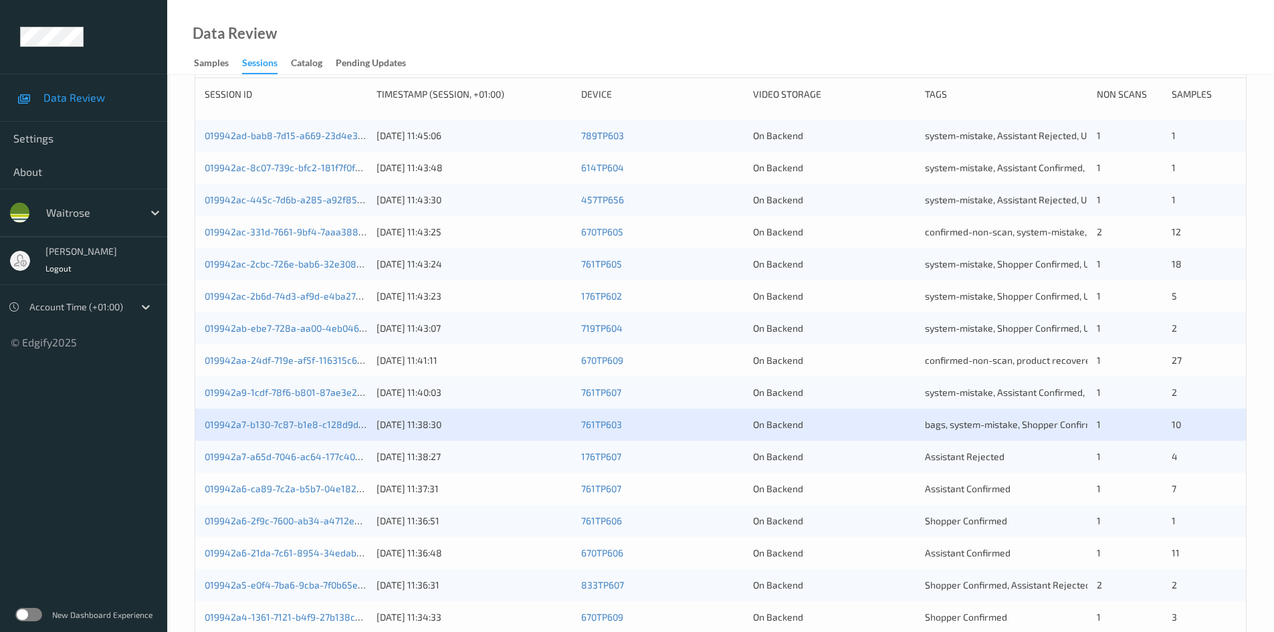
scroll to position [334, 0]
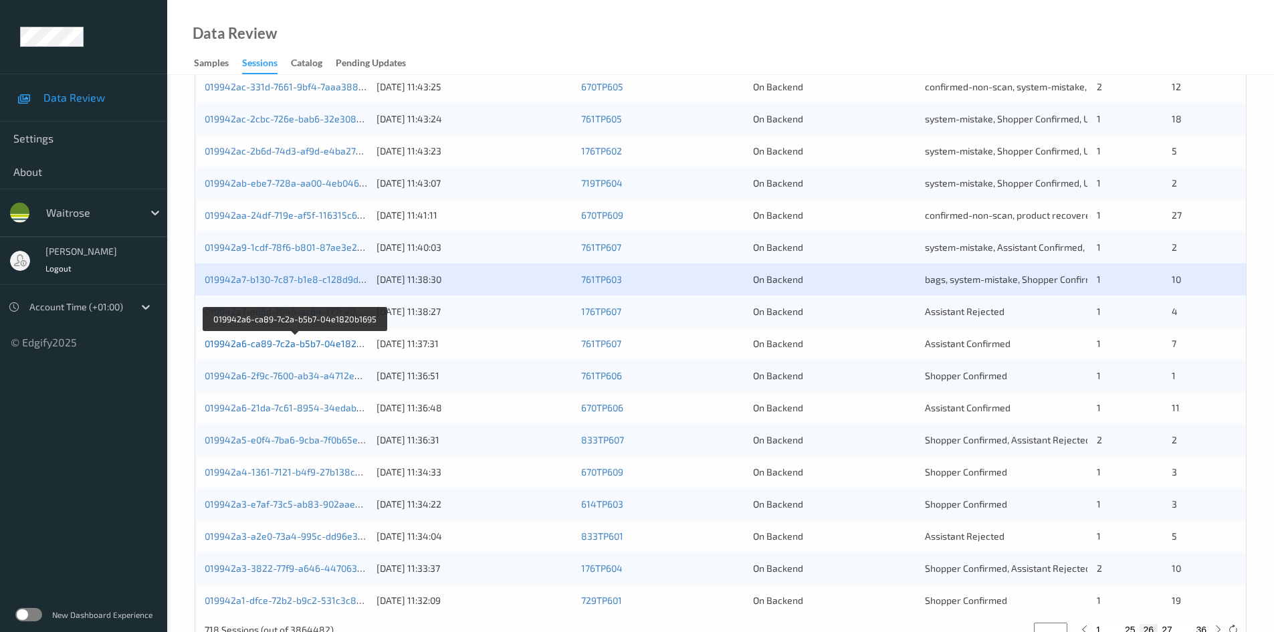
click at [269, 342] on link "019942a6-ca89-7c2a-b5b7-04e1820b1695" at bounding box center [296, 343] width 183 height 11
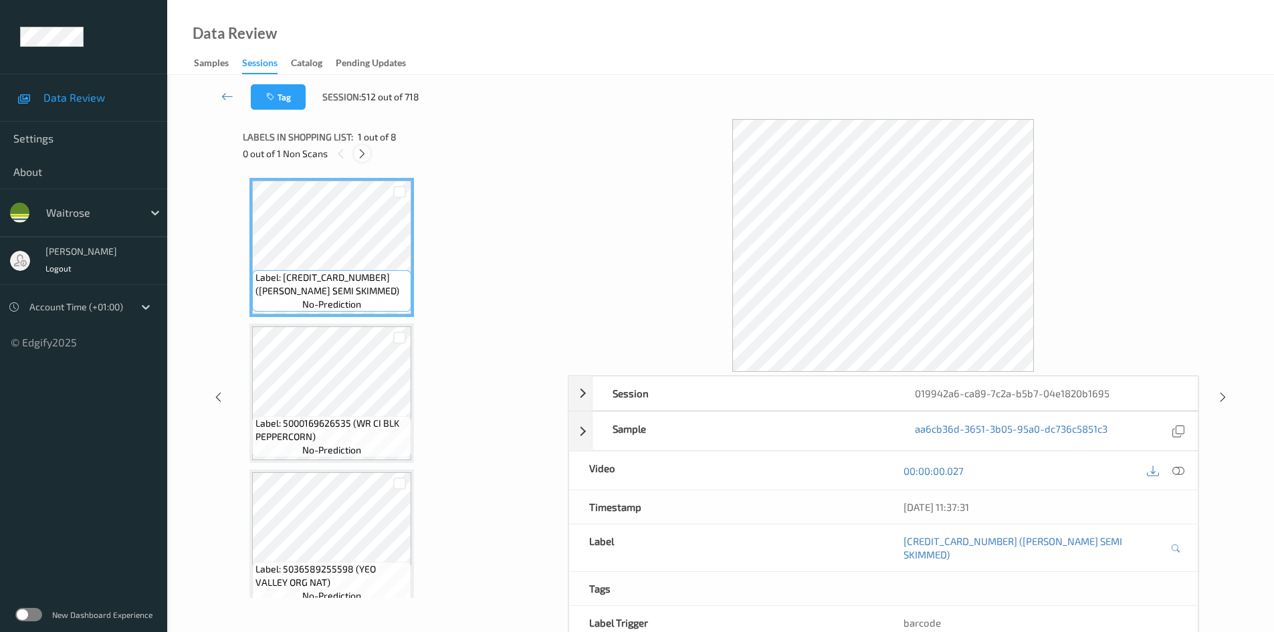
click at [361, 149] on icon at bounding box center [362, 154] width 11 height 12
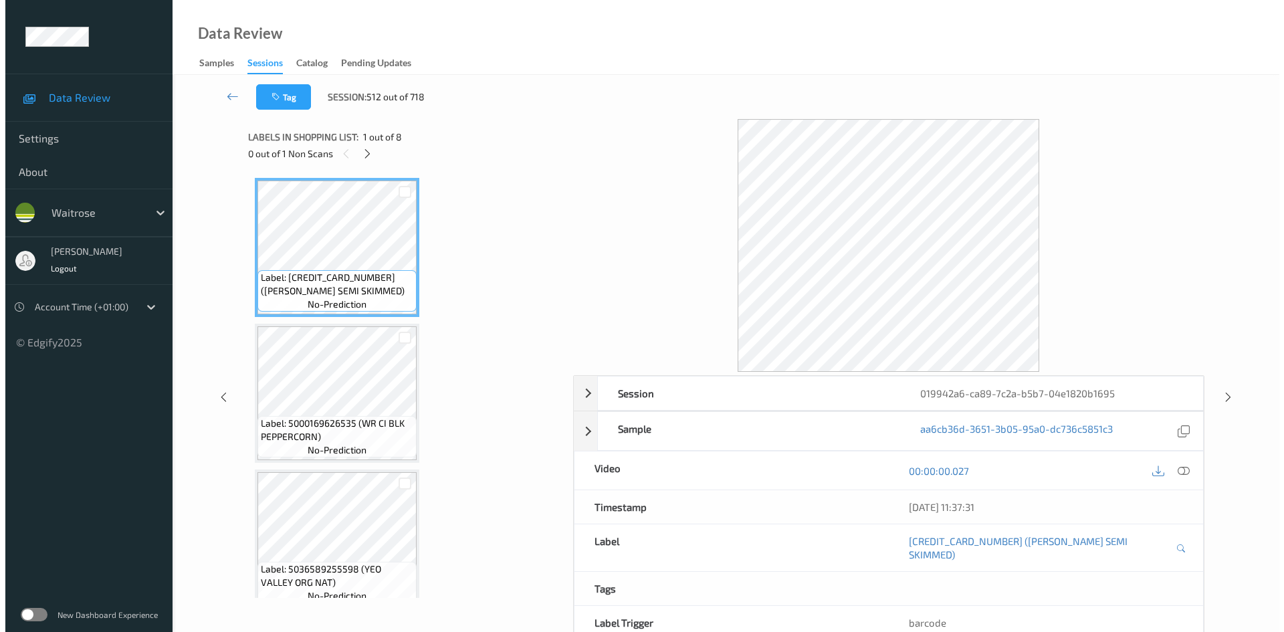
scroll to position [746, 0]
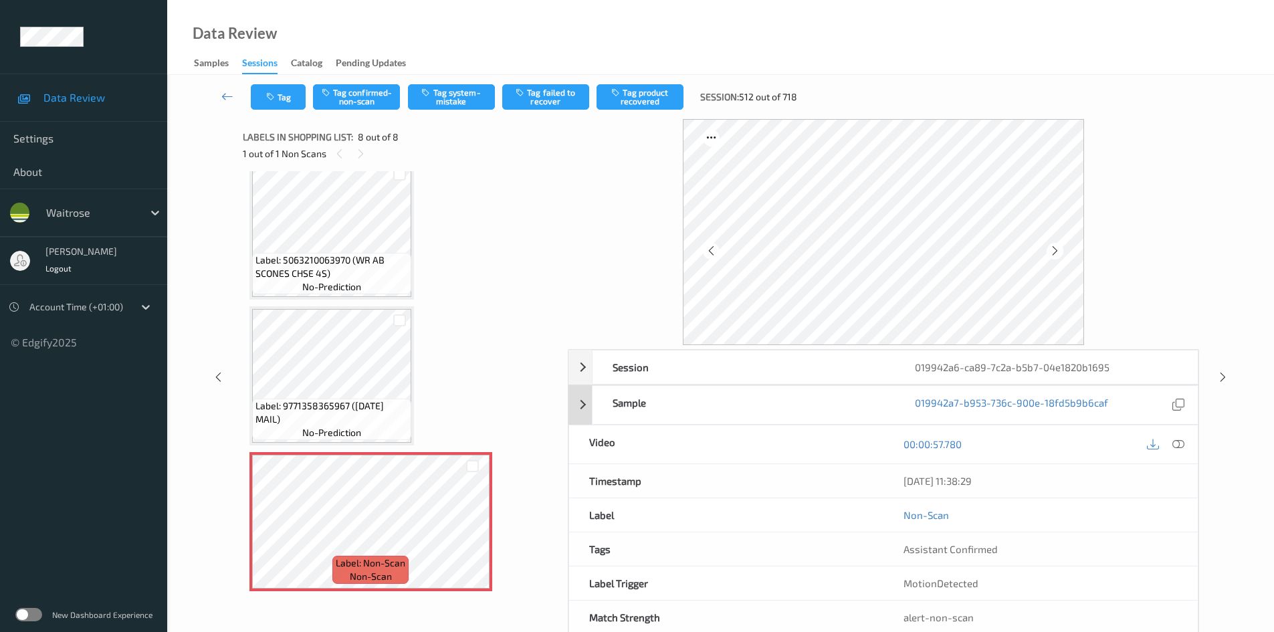
drag, startPoint x: 1171, startPoint y: 437, endPoint x: 1052, endPoint y: 391, distance: 127.7
click at [1172, 437] on div at bounding box center [1165, 444] width 43 height 18
click at [1186, 443] on div at bounding box center [1179, 444] width 18 height 18
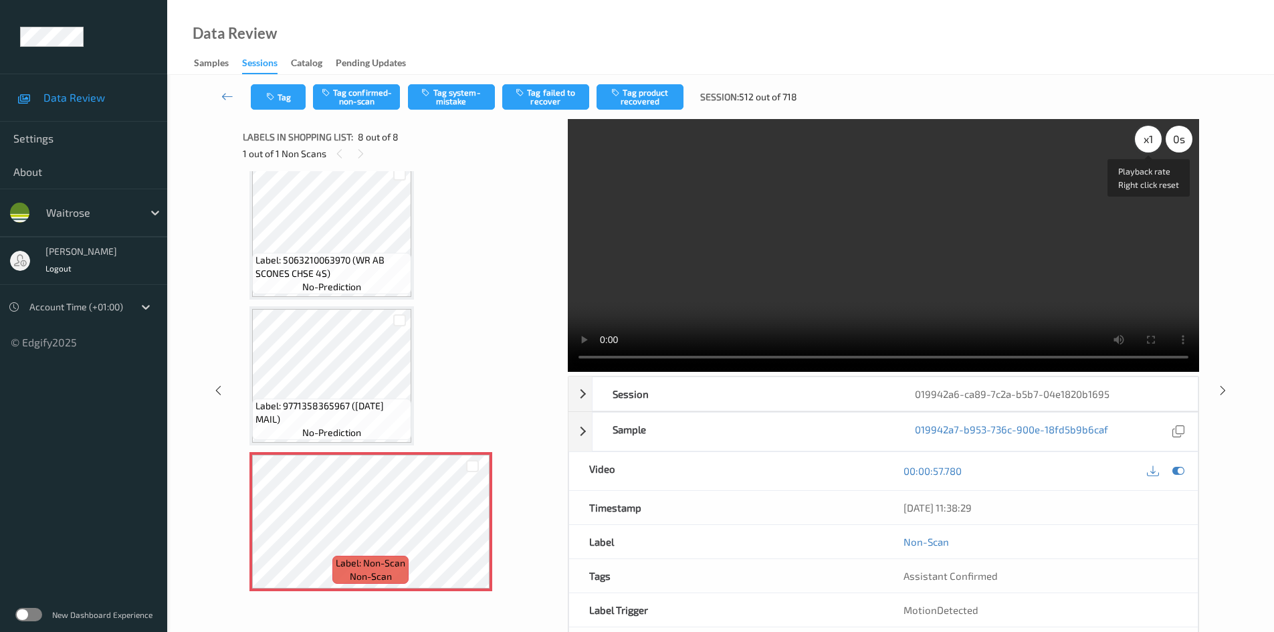
click at [1142, 141] on div "x 1" at bounding box center [1148, 139] width 27 height 27
click at [1142, 141] on div "x 2" at bounding box center [1148, 139] width 27 height 27
click at [725, 308] on video at bounding box center [883, 245] width 631 height 253
click at [470, 533] on icon at bounding box center [472, 533] width 11 height 12
click at [471, 533] on icon at bounding box center [472, 533] width 11 height 12
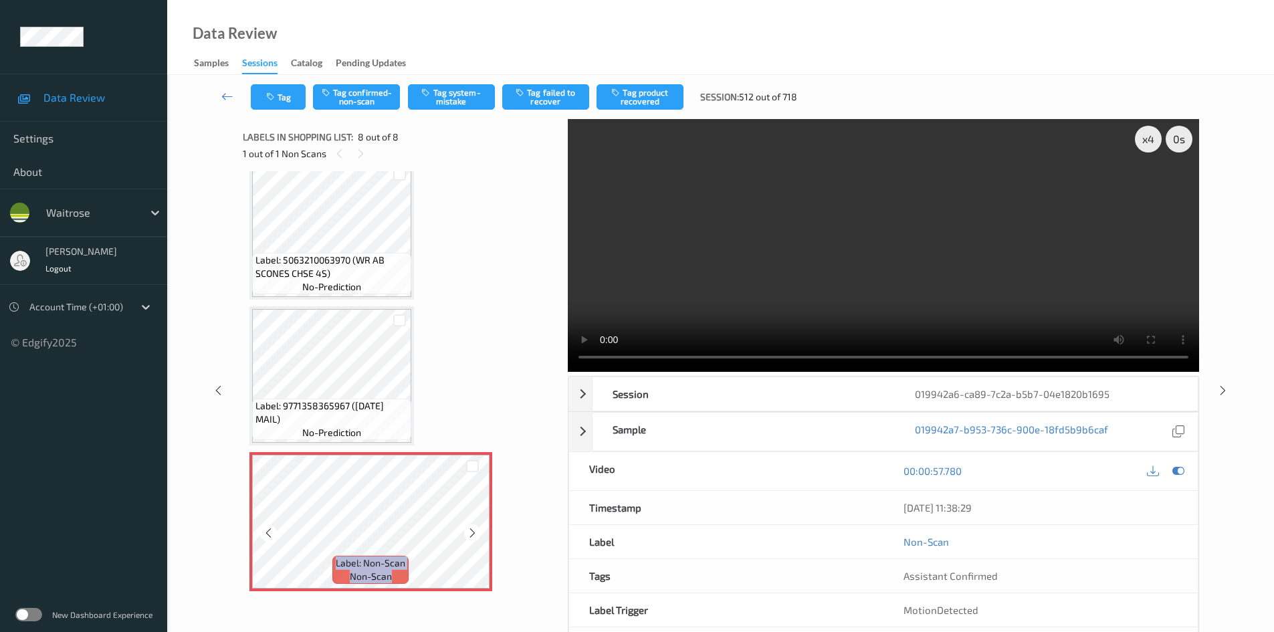
click at [471, 533] on icon at bounding box center [472, 533] width 11 height 12
drag, startPoint x: 971, startPoint y: 284, endPoint x: 985, endPoint y: 302, distance: 22.9
click at [971, 285] on video at bounding box center [883, 245] width 631 height 253
click at [874, 272] on video at bounding box center [883, 245] width 631 height 253
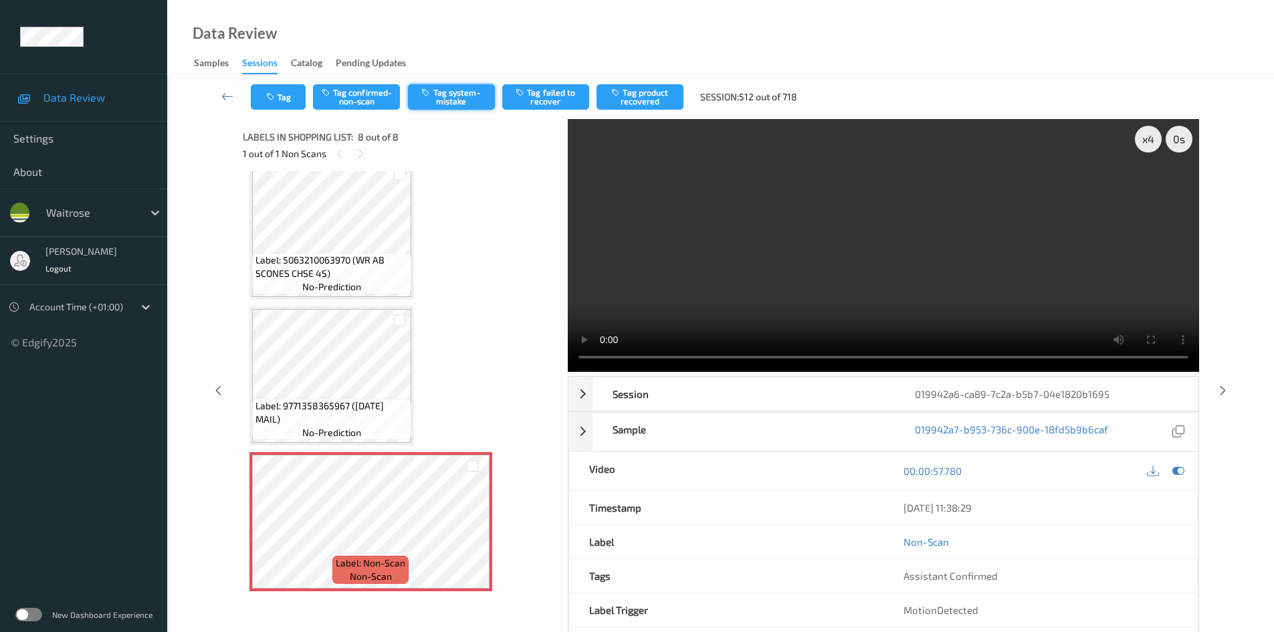
click at [464, 99] on button "Tag system-mistake" at bounding box center [451, 96] width 87 height 25
click at [460, 92] on button "Tag system-mistake" at bounding box center [451, 96] width 87 height 25
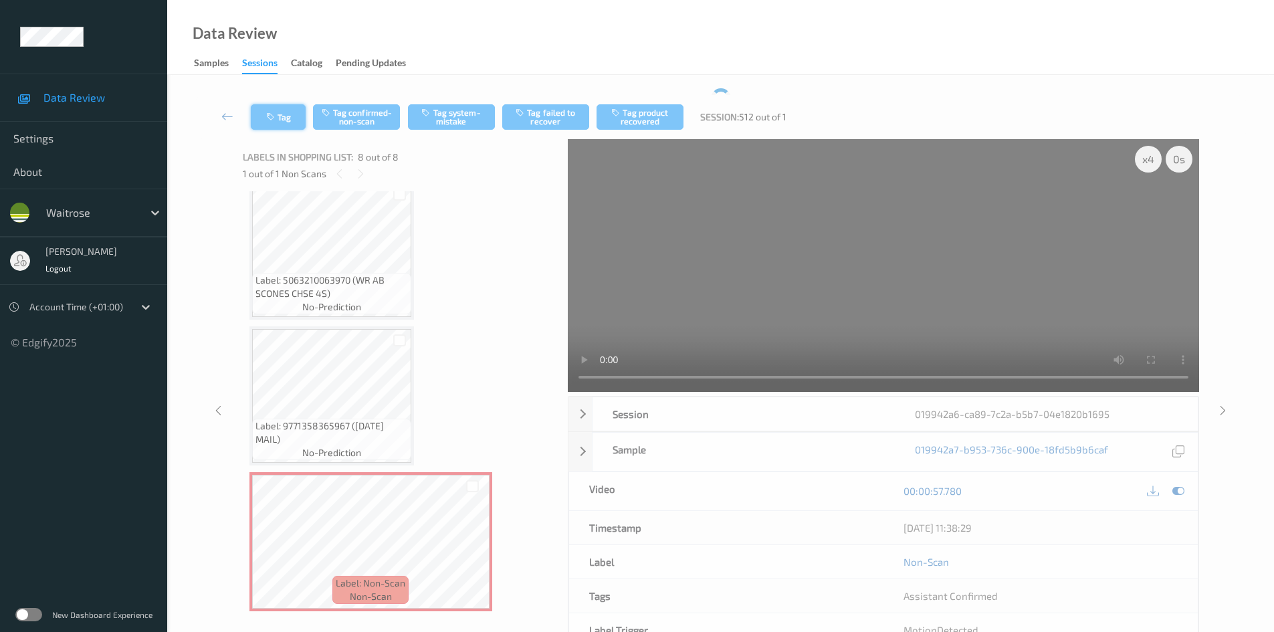
click at [282, 118] on button "Tag" at bounding box center [278, 116] width 55 height 25
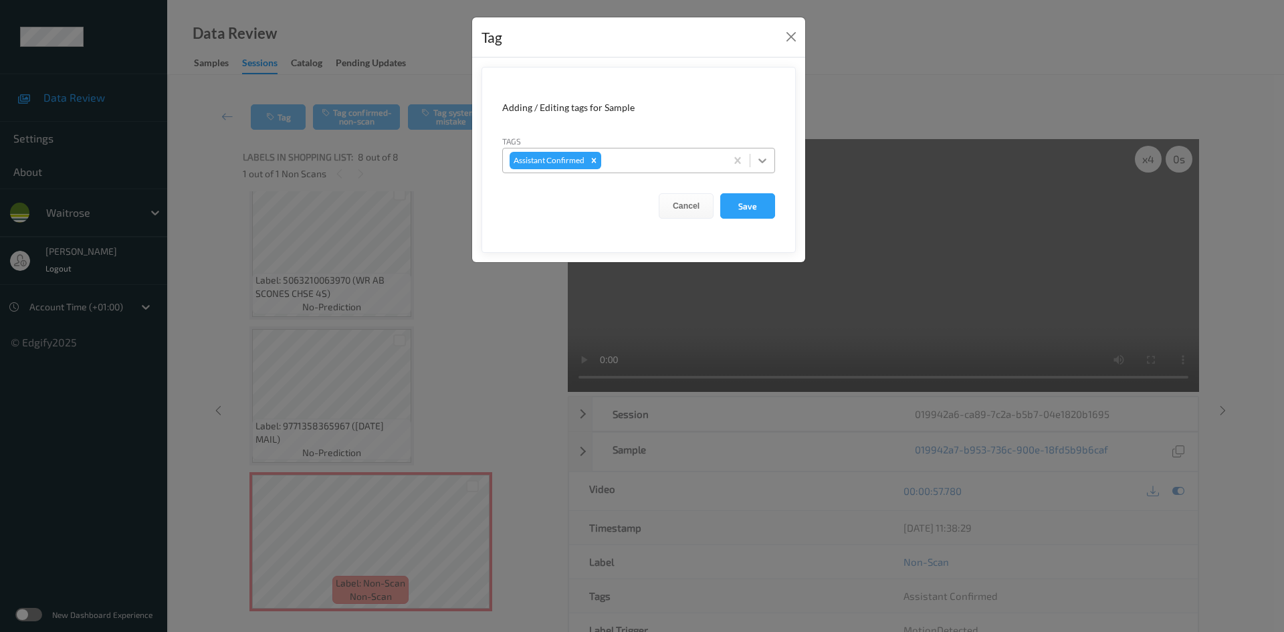
click at [767, 163] on icon at bounding box center [762, 160] width 13 height 13
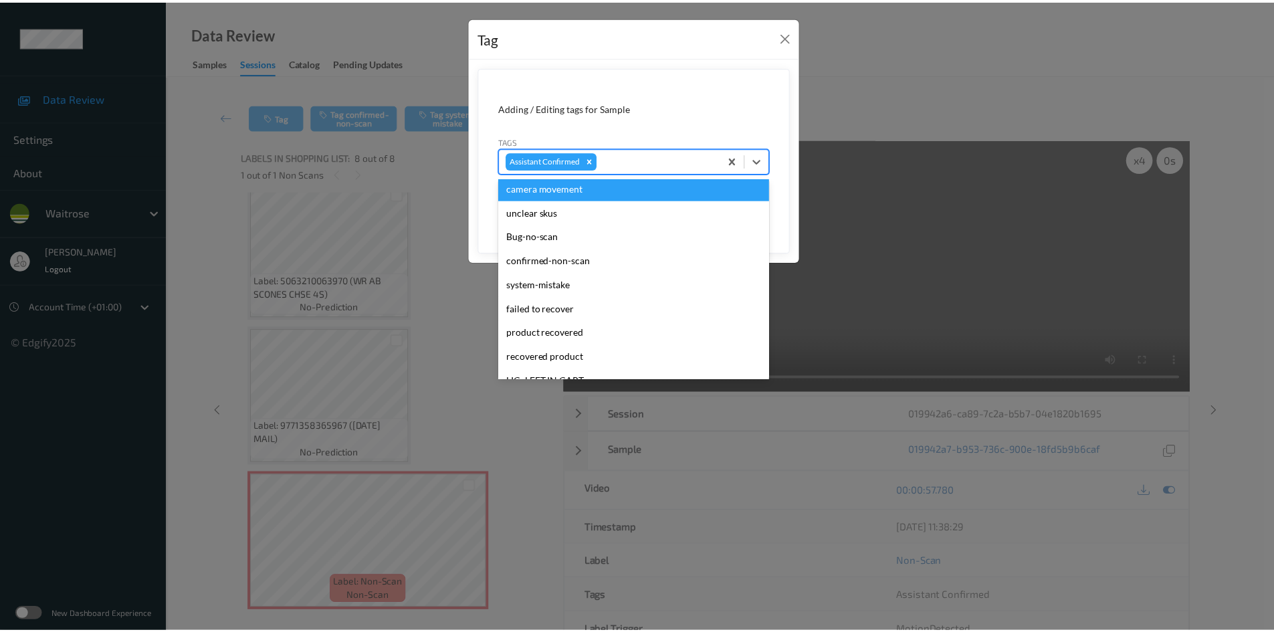
scroll to position [334, 0]
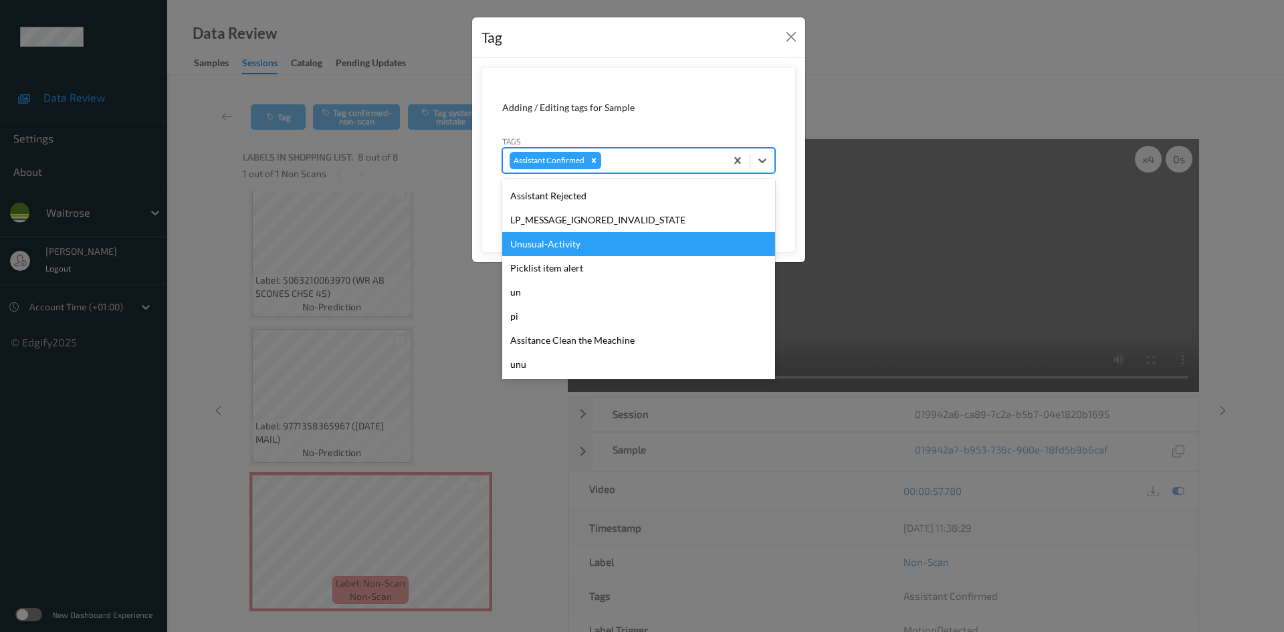
click at [573, 246] on div "Unusual-Activity" at bounding box center [638, 244] width 273 height 24
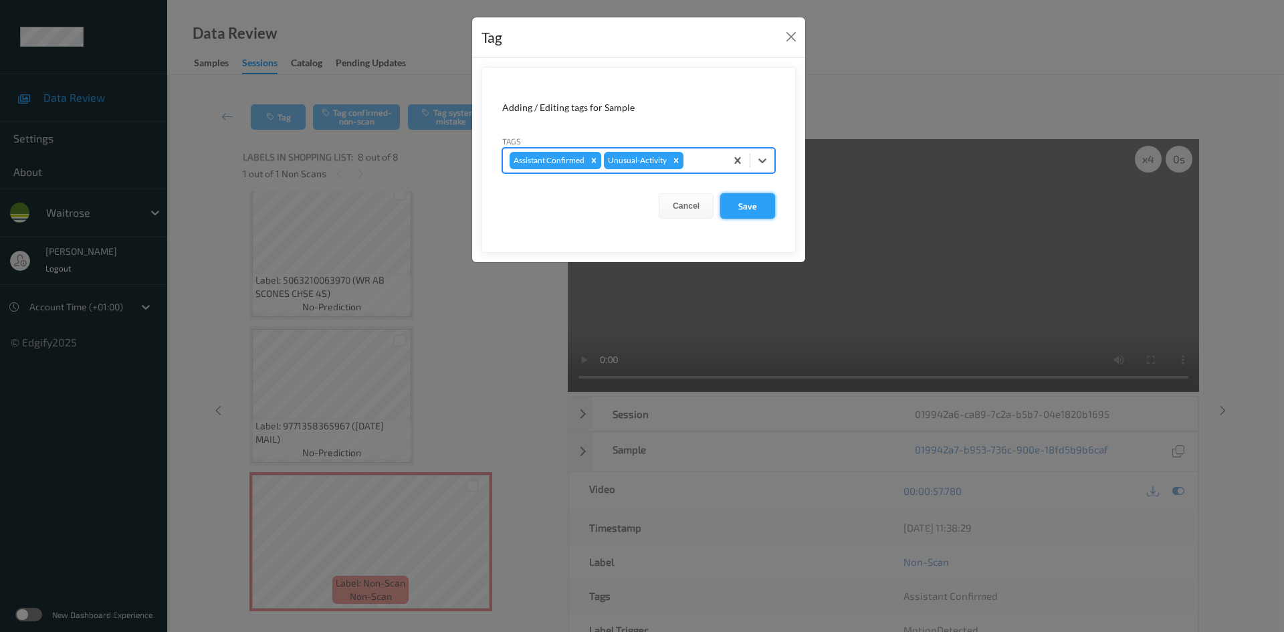
click at [746, 210] on button "Save" at bounding box center [747, 205] width 55 height 25
click at [754, 201] on button "Save" at bounding box center [747, 205] width 55 height 25
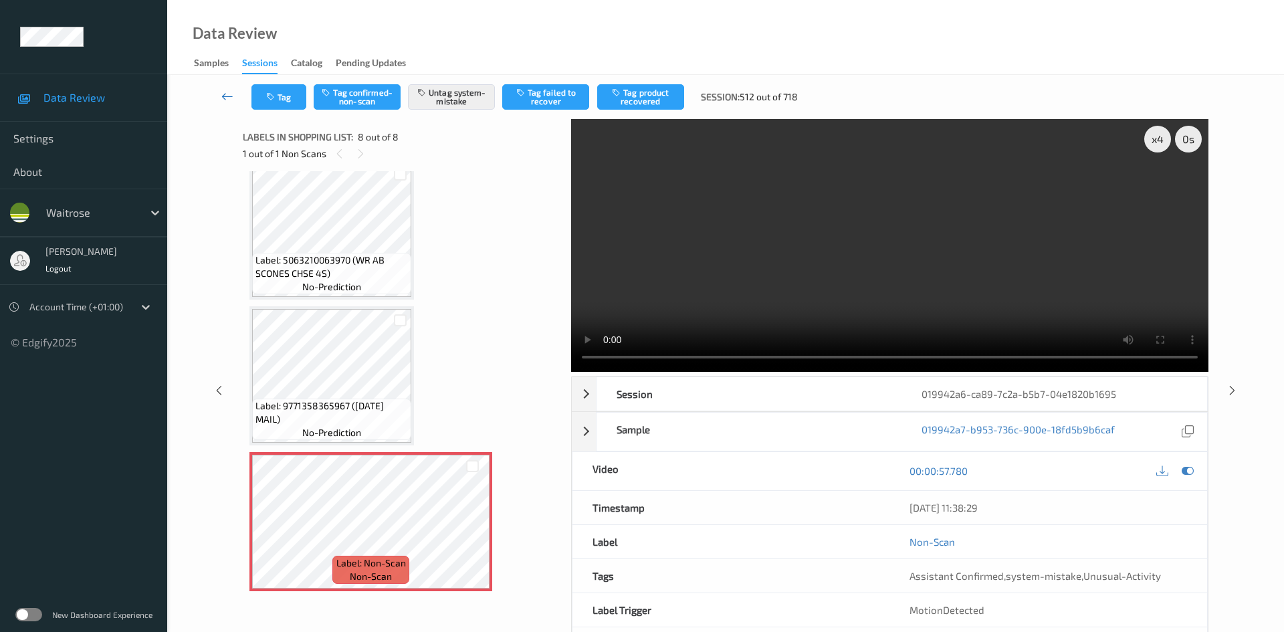
click at [221, 90] on icon at bounding box center [227, 96] width 12 height 13
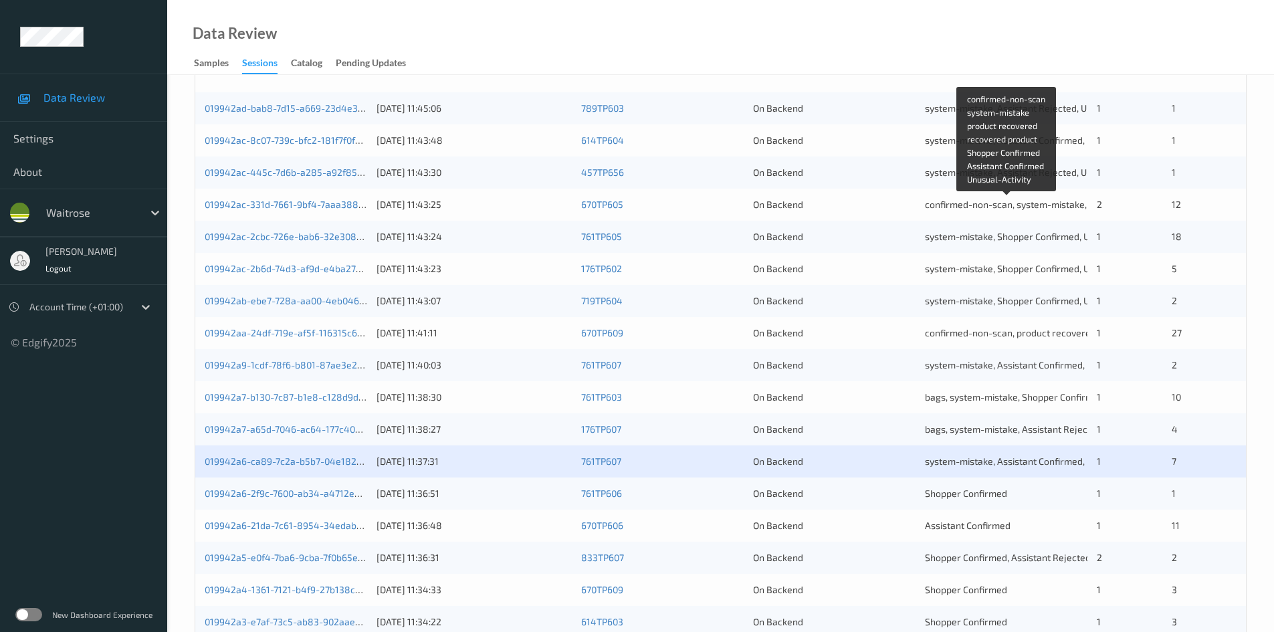
scroll to position [268, 0]
